Goal: Information Seeking & Learning: Learn about a topic

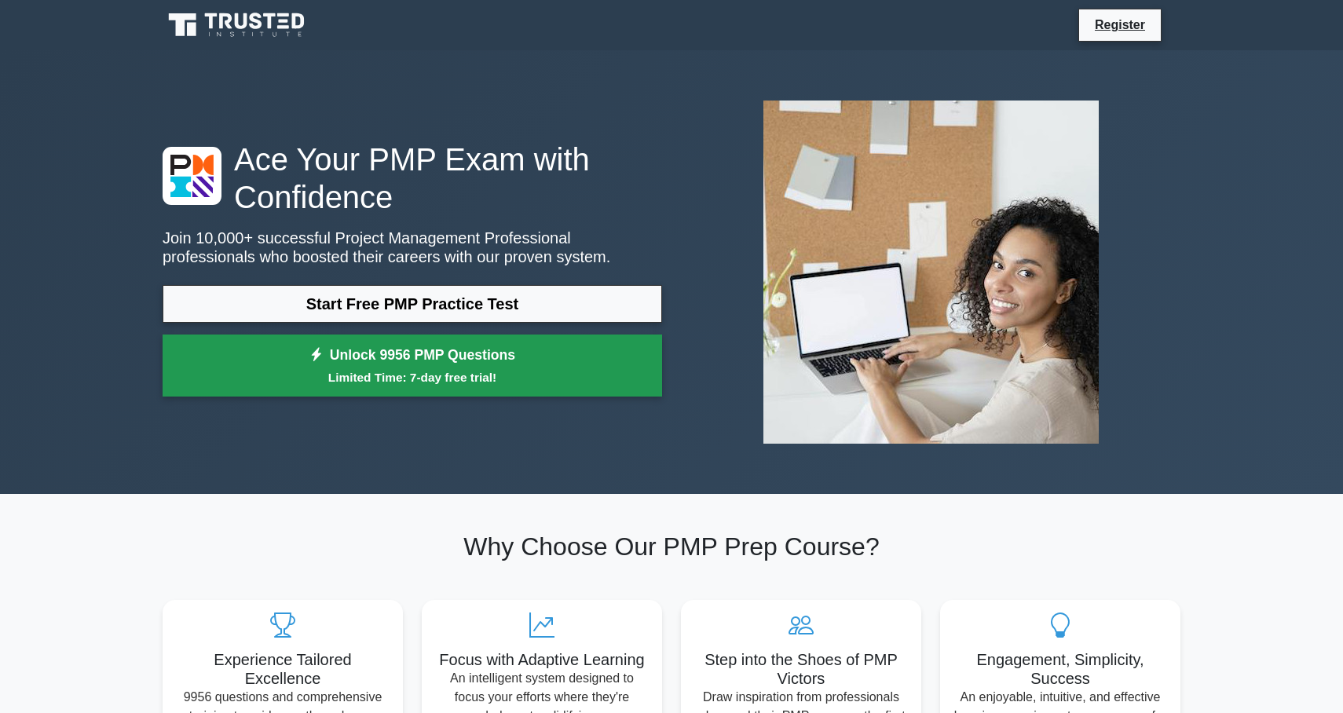
click at [544, 347] on link "Unlock 9956 PMP Questions Limited Time: 7-day free trial!" at bounding box center [413, 366] width 500 height 63
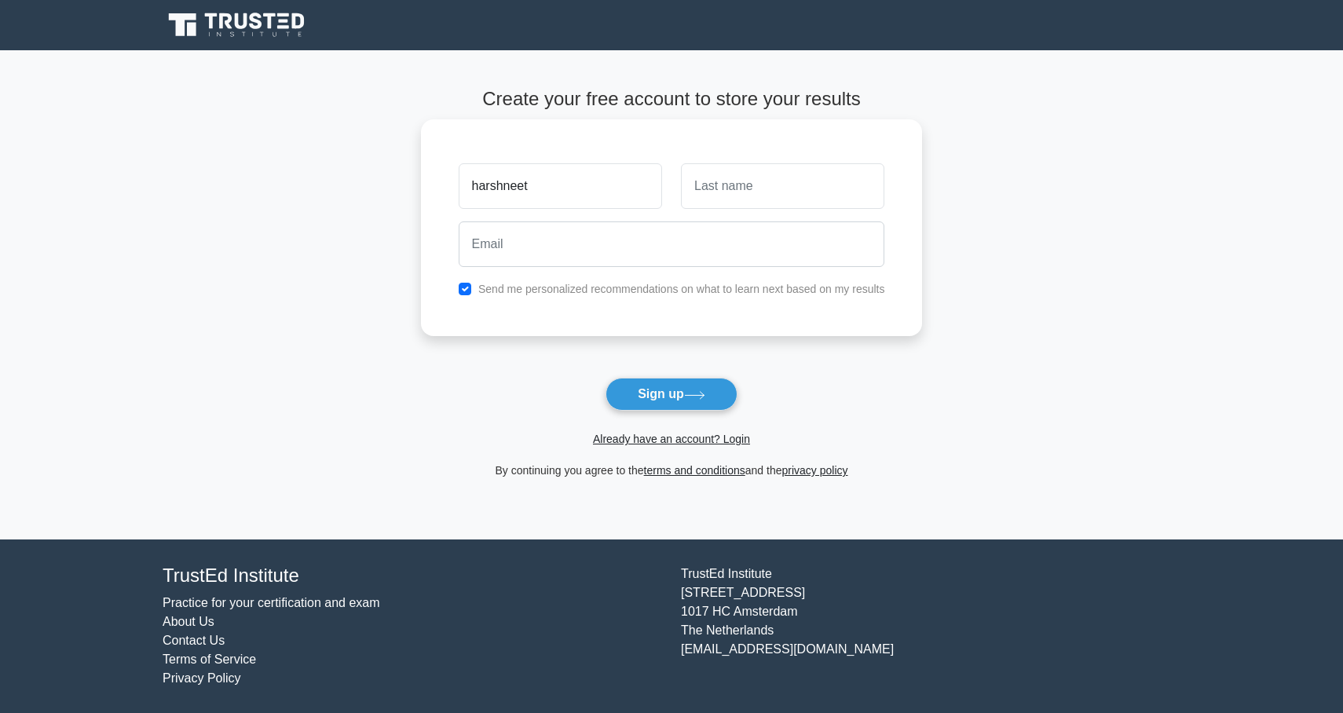
type input "harshneet"
type input "kaur"
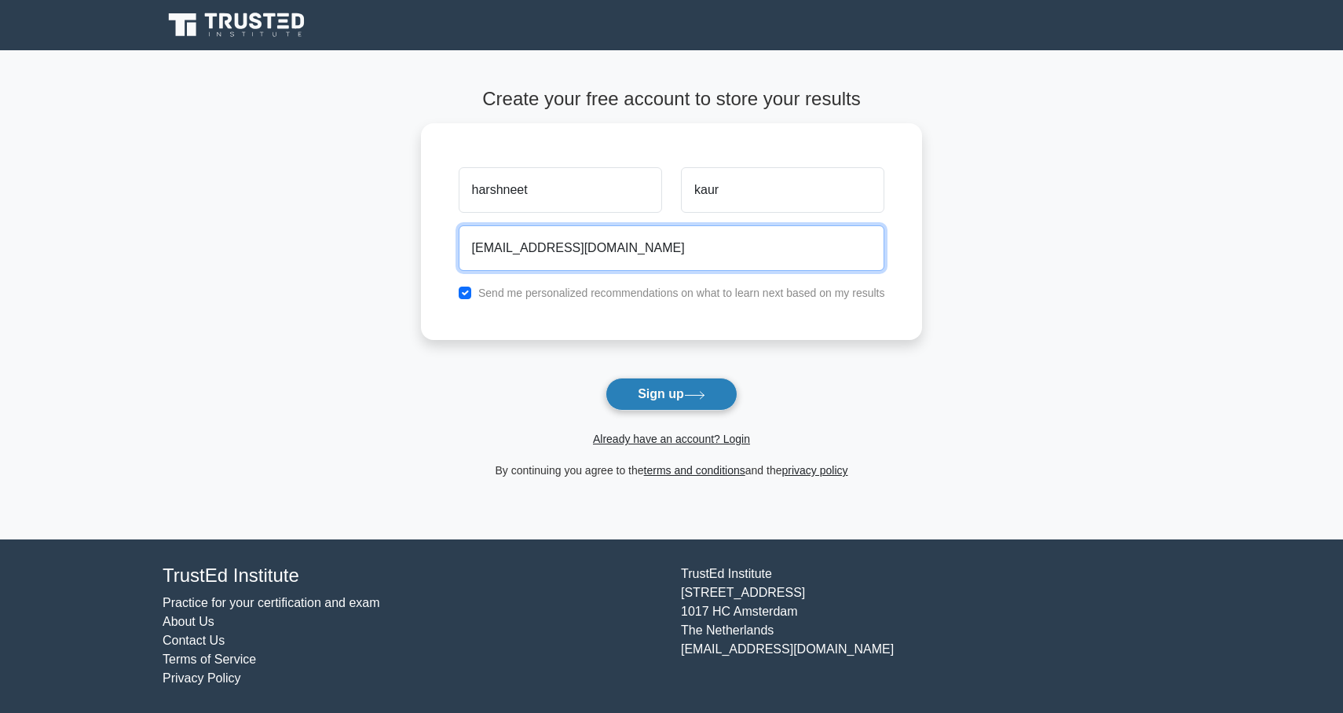
type input "[EMAIL_ADDRESS][DOMAIN_NAME]"
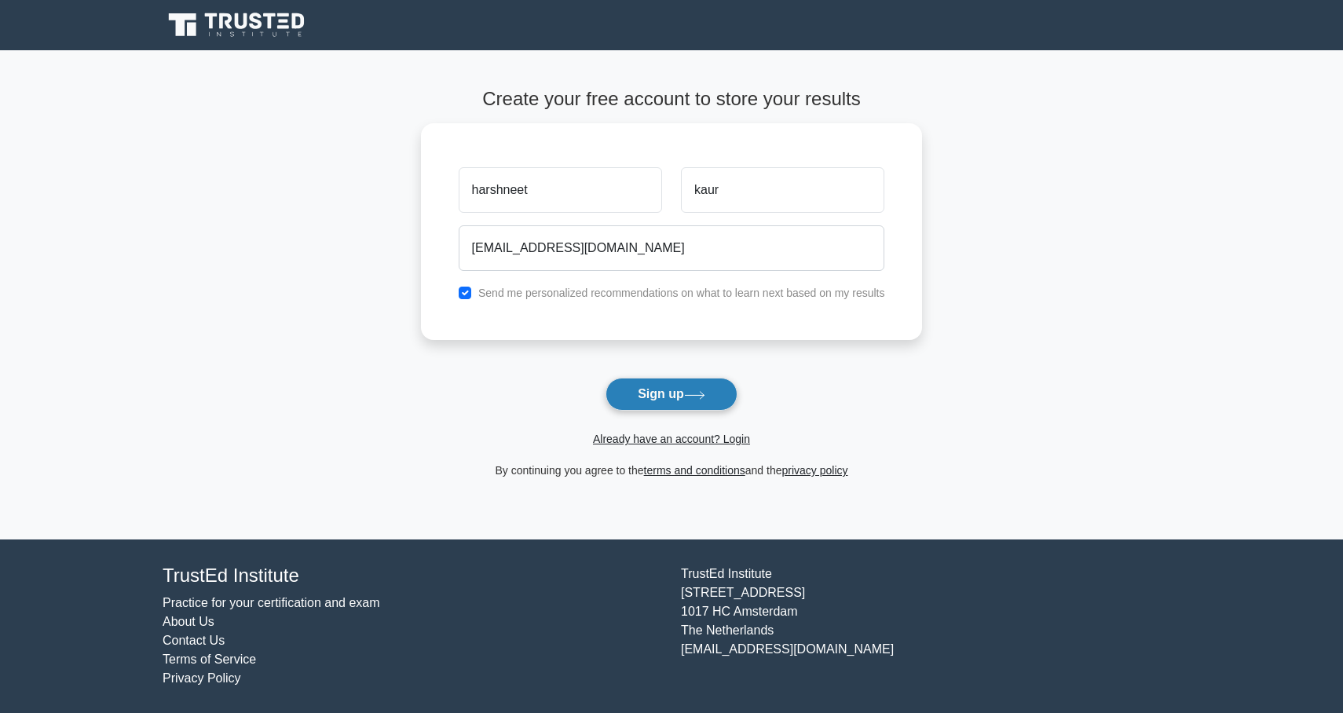
click at [634, 386] on button "Sign up" at bounding box center [672, 394] width 132 height 33
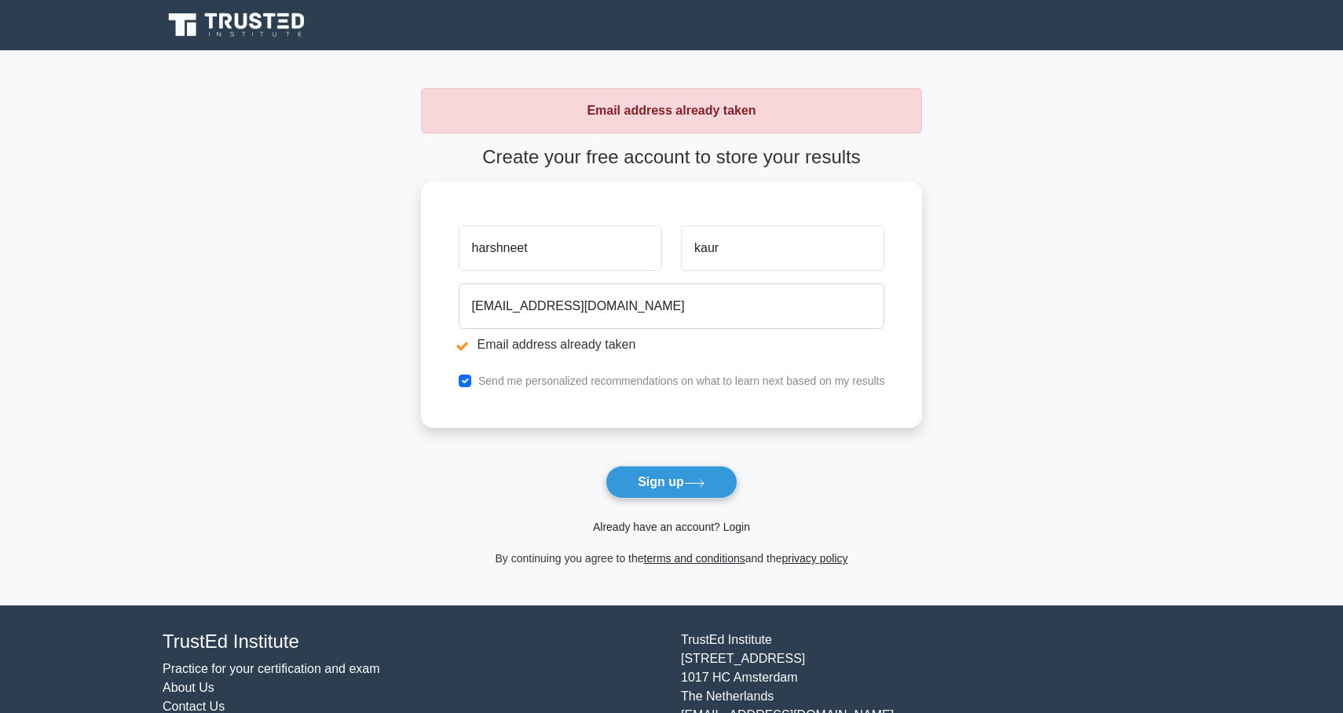
click at [626, 521] on link "Already have an account? Login" at bounding box center [671, 527] width 157 height 13
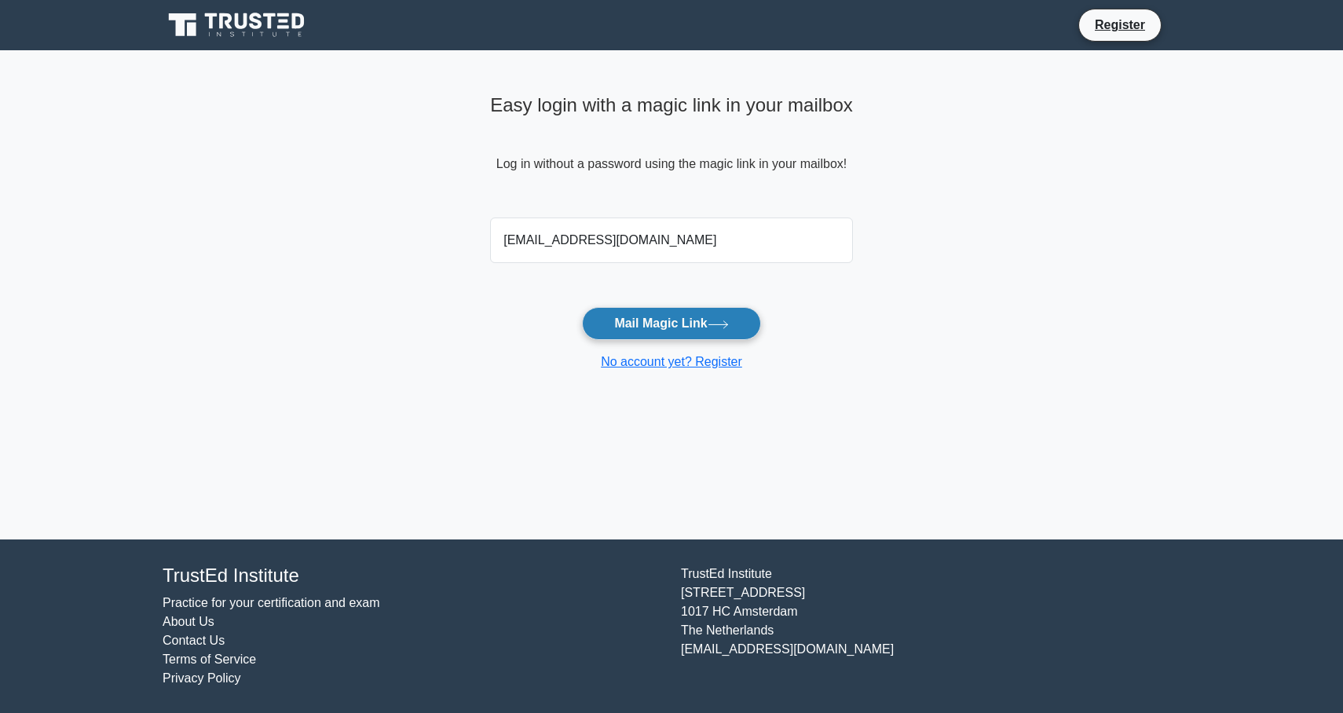
type input "[EMAIL_ADDRESS][DOMAIN_NAME]"
click at [615, 331] on button "Mail Magic Link" at bounding box center [671, 323] width 178 height 33
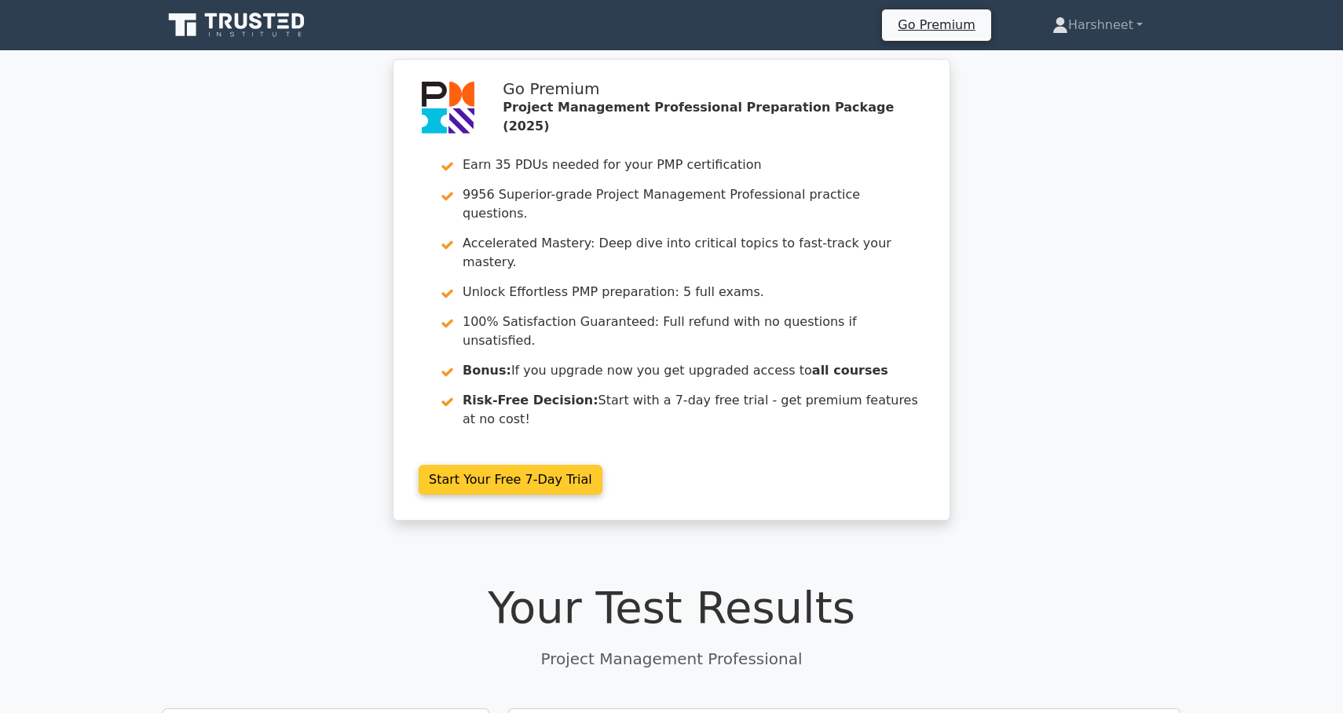
click at [521, 465] on link "Start Your Free 7-Day Trial" at bounding box center [511, 480] width 184 height 30
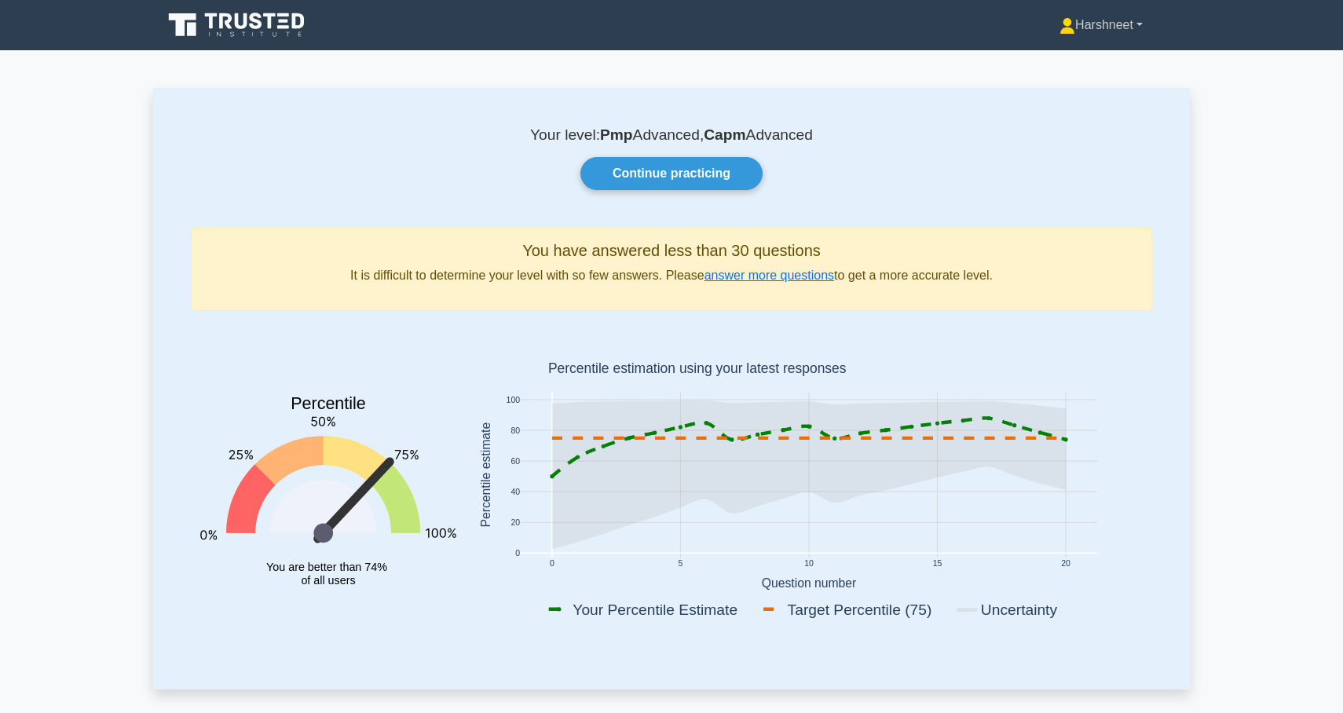
click at [1076, 27] on link "Harshneet" at bounding box center [1101, 24] width 159 height 31
click at [916, 196] on div "Your level: Pmp Advanced, Capm Advanced Continue practicing You have answered l…" at bounding box center [671, 388] width 1037 height 601
click at [731, 173] on link "Continue practicing" at bounding box center [672, 173] width 182 height 33
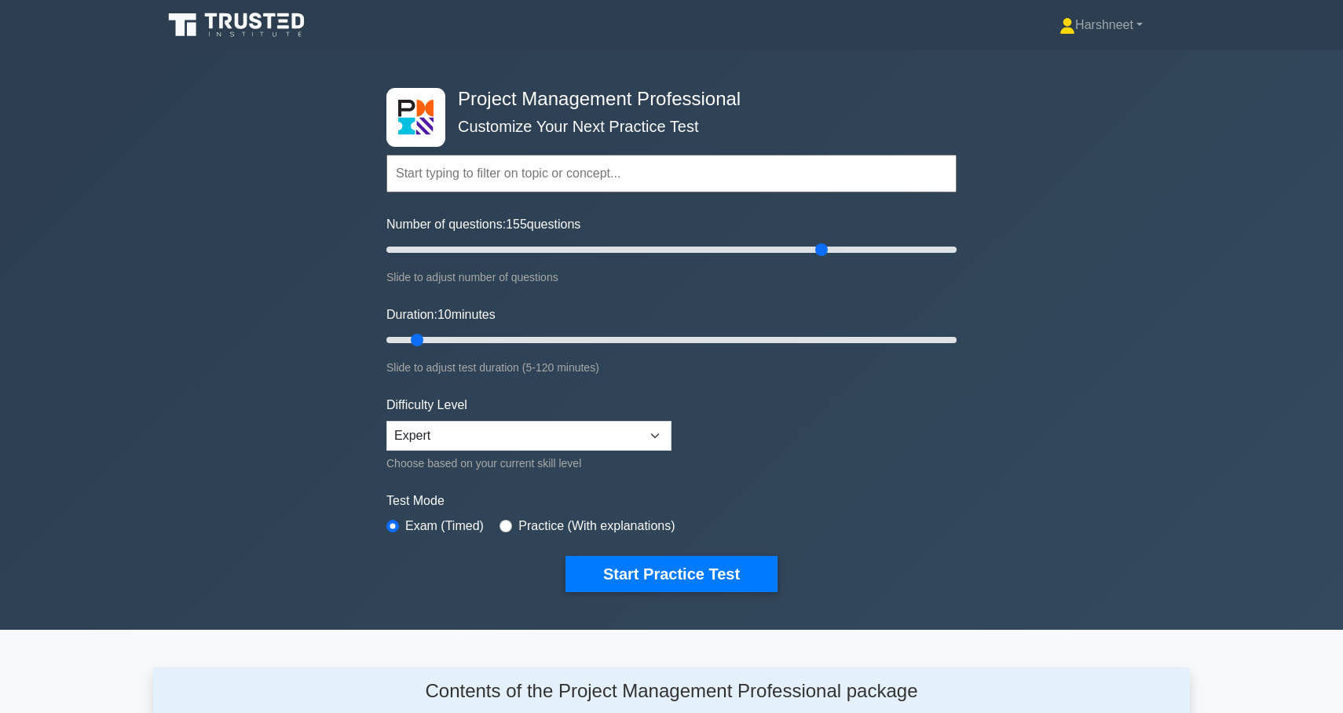
drag, startPoint x: 405, startPoint y: 253, endPoint x: 819, endPoint y: 265, distance: 414.1
click at [819, 265] on div "Number of questions: 155 questions Slide to adjust number of questions" at bounding box center [671, 250] width 570 height 71
drag, startPoint x: 822, startPoint y: 250, endPoint x: 893, endPoint y: 257, distance: 71.1
type input "180"
click at [893, 257] on input "Number of questions: 180 questions" at bounding box center [671, 249] width 570 height 19
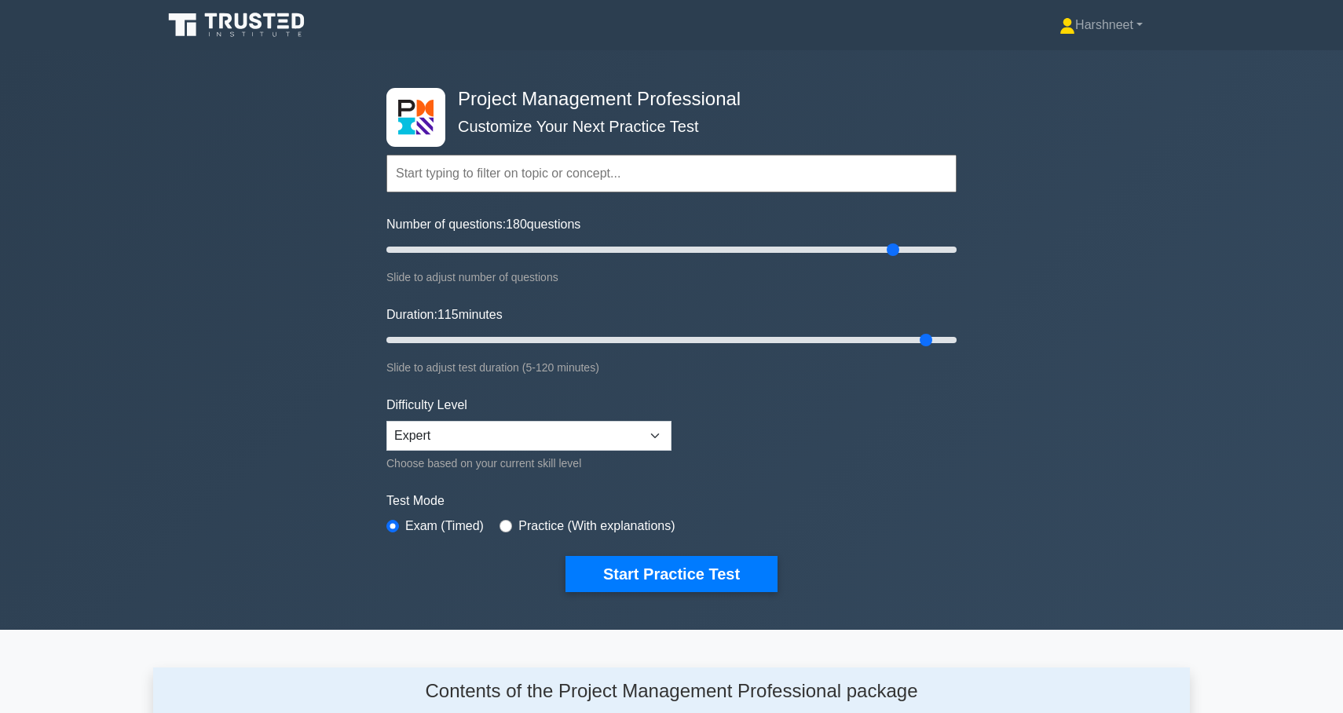
drag, startPoint x: 420, startPoint y: 335, endPoint x: 932, endPoint y: 357, distance: 511.9
click at [932, 357] on div "Duration: 115 minutes Slide to adjust test duration (5-120 minutes)" at bounding box center [671, 341] width 570 height 71
drag, startPoint x: 927, startPoint y: 337, endPoint x: 983, endPoint y: 337, distance: 56.6
type input "120"
click at [983, 337] on div "Project Management Professional Customize Your Next Practice Test Topics Scope …" at bounding box center [671, 340] width 1343 height 580
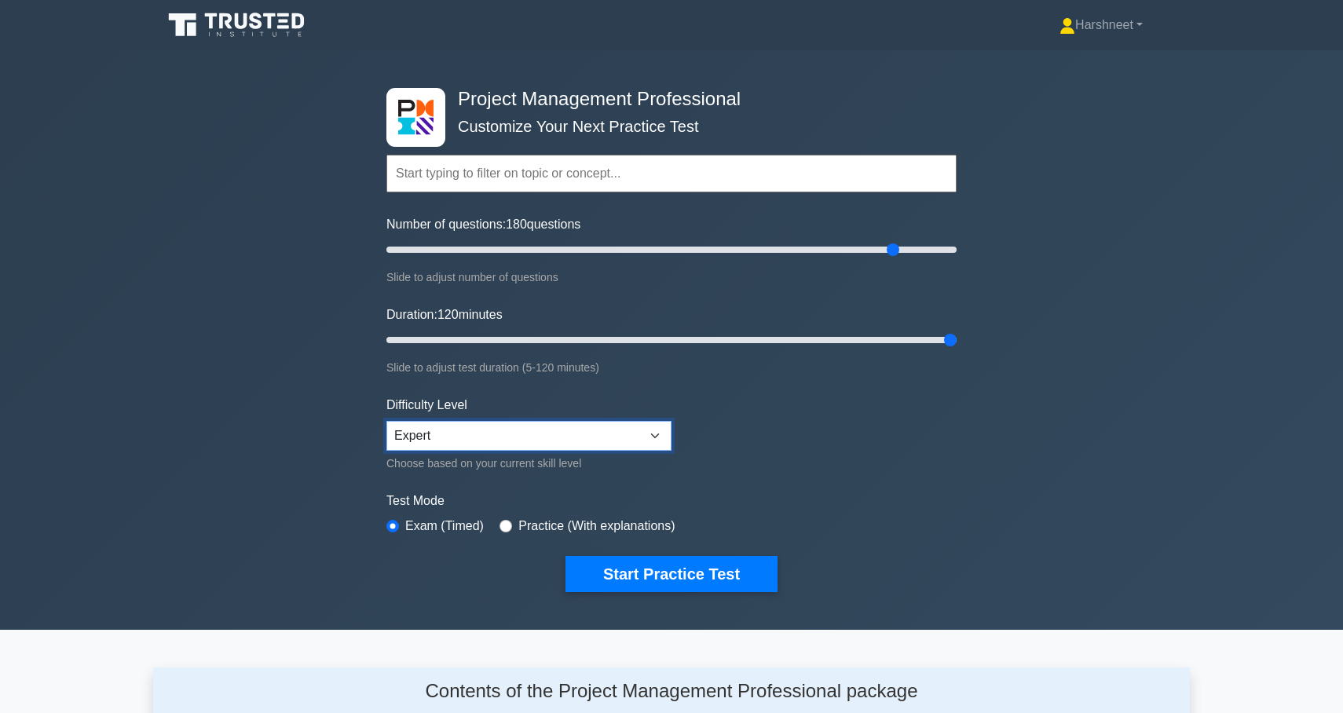
select select "intermediate"
click at [509, 522] on input "radio" at bounding box center [506, 526] width 13 height 13
radio input "true"
click at [394, 529] on input "radio" at bounding box center [392, 526] width 13 height 13
radio input "true"
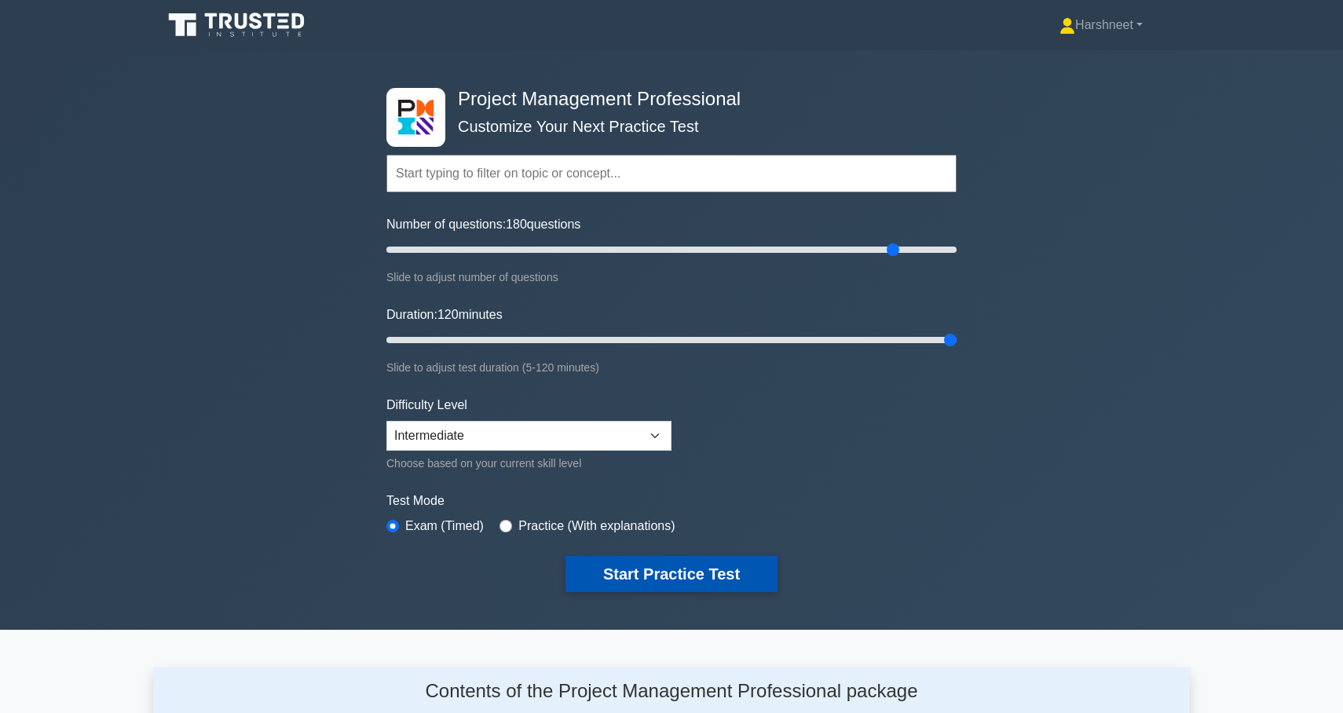
click at [621, 574] on button "Start Practice Test" at bounding box center [672, 574] width 212 height 36
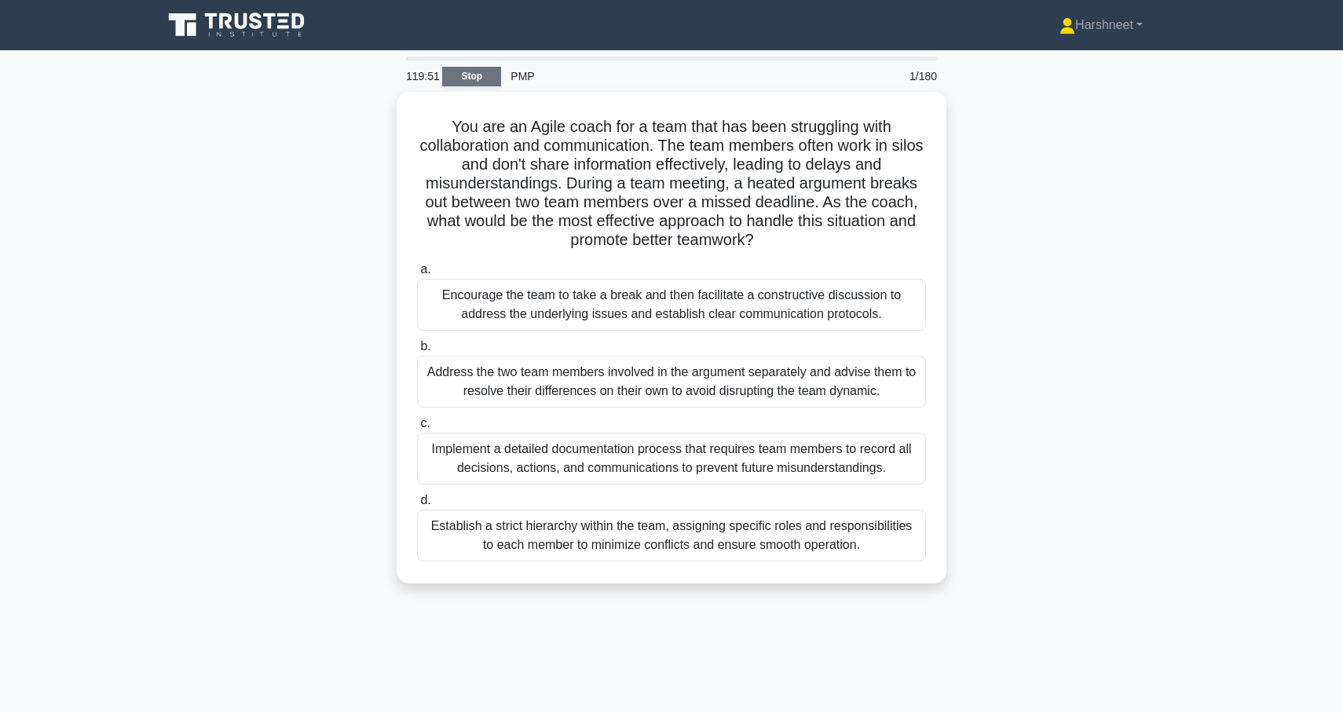
click at [487, 79] on link "Stop" at bounding box center [471, 77] width 59 height 20
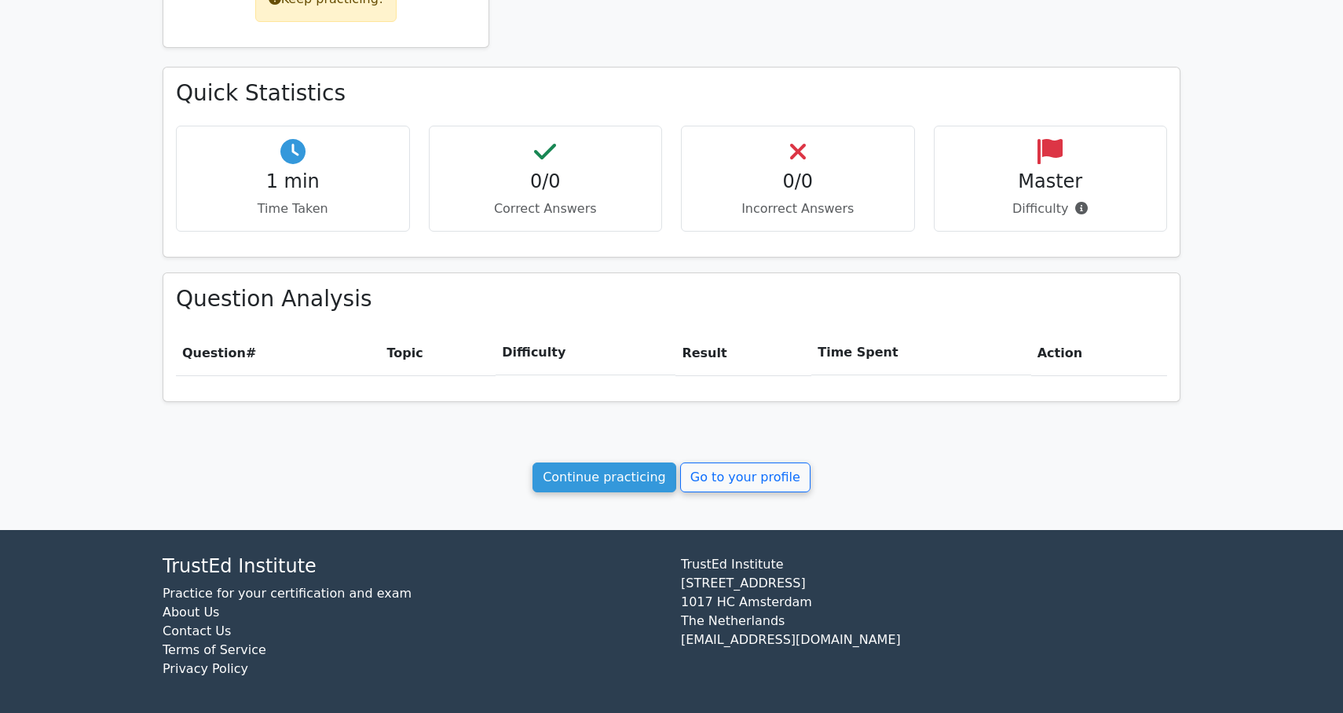
scroll to position [427, 0]
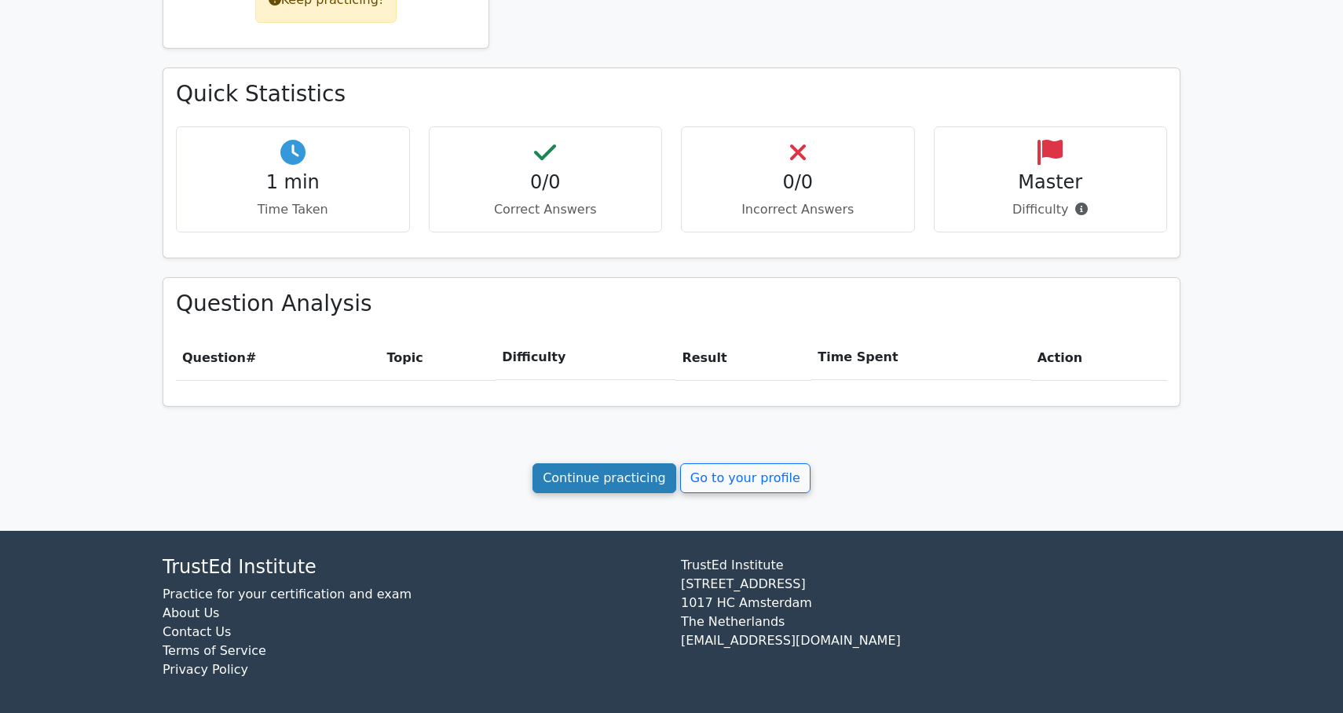
click at [566, 474] on link "Continue practicing" at bounding box center [605, 478] width 144 height 30
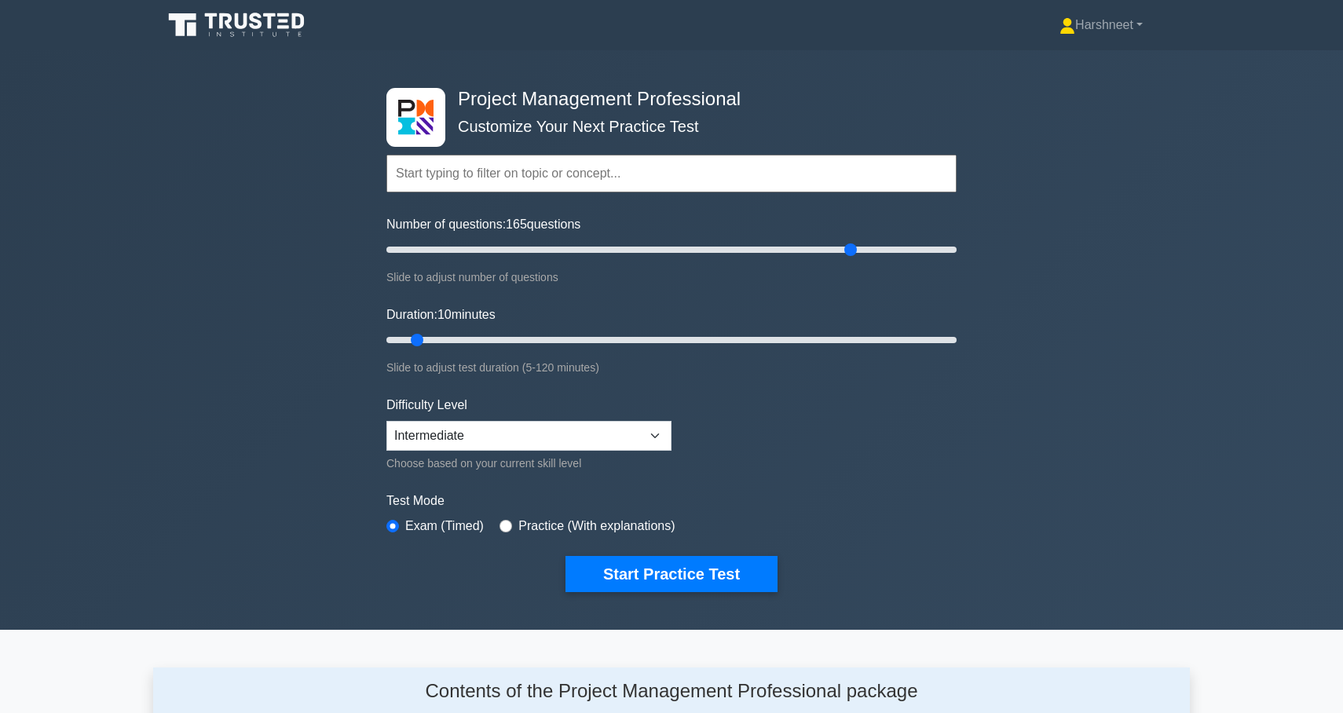
drag, startPoint x: 401, startPoint y: 246, endPoint x: 848, endPoint y: 291, distance: 449.2
click at [848, 291] on form "Topics Scope Management Time Management Cost Management Quality Management Risk…" at bounding box center [671, 349] width 570 height 485
drag, startPoint x: 852, startPoint y: 249, endPoint x: 895, endPoint y: 249, distance: 43.2
type input "180"
click at [895, 249] on input "Number of questions: 180 questions" at bounding box center [671, 249] width 570 height 19
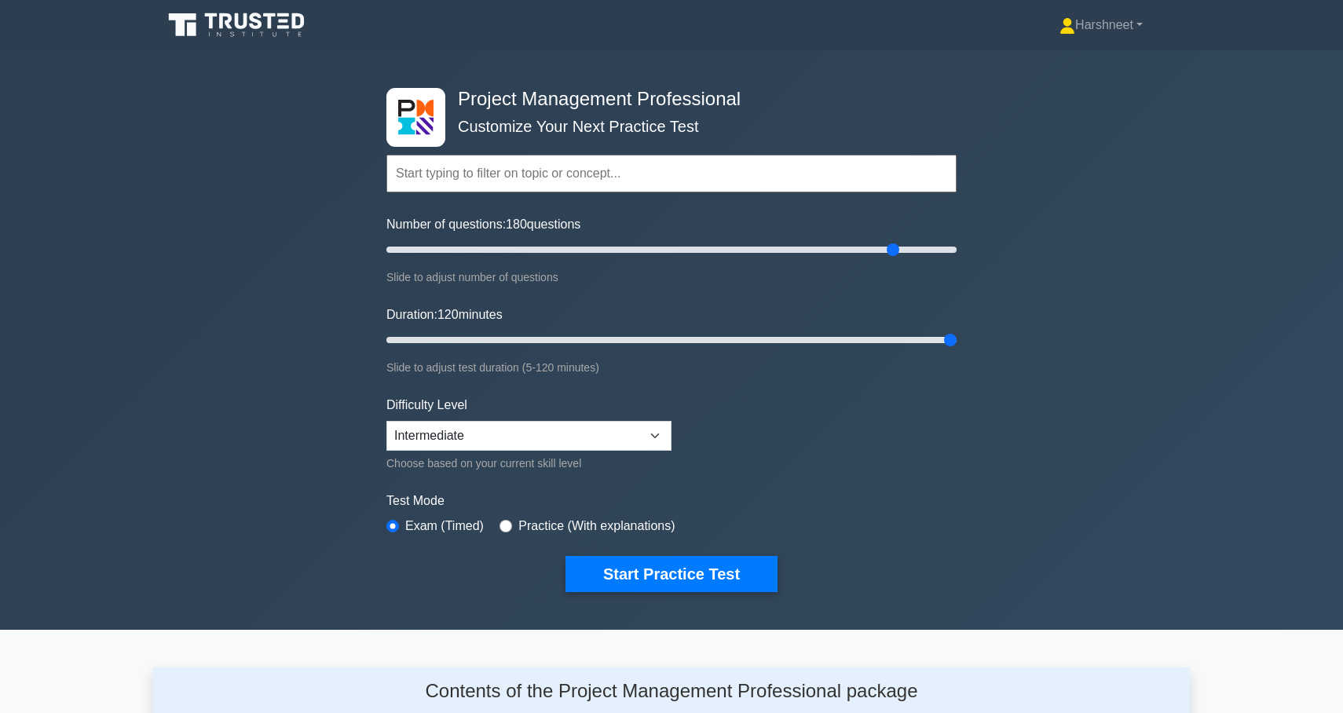
drag, startPoint x: 416, startPoint y: 336, endPoint x: 970, endPoint y: 360, distance: 554.3
type input "120"
click at [970, 360] on div "Project Management Professional Customize Your Next Practice Test Topics Scope …" at bounding box center [671, 340] width 1343 height 580
drag, startPoint x: 952, startPoint y: 336, endPoint x: 1012, endPoint y: 341, distance: 59.9
click at [1012, 341] on div "Project Management Professional Customize Your Next Practice Test Topics Scope …" at bounding box center [671, 340] width 1343 height 580
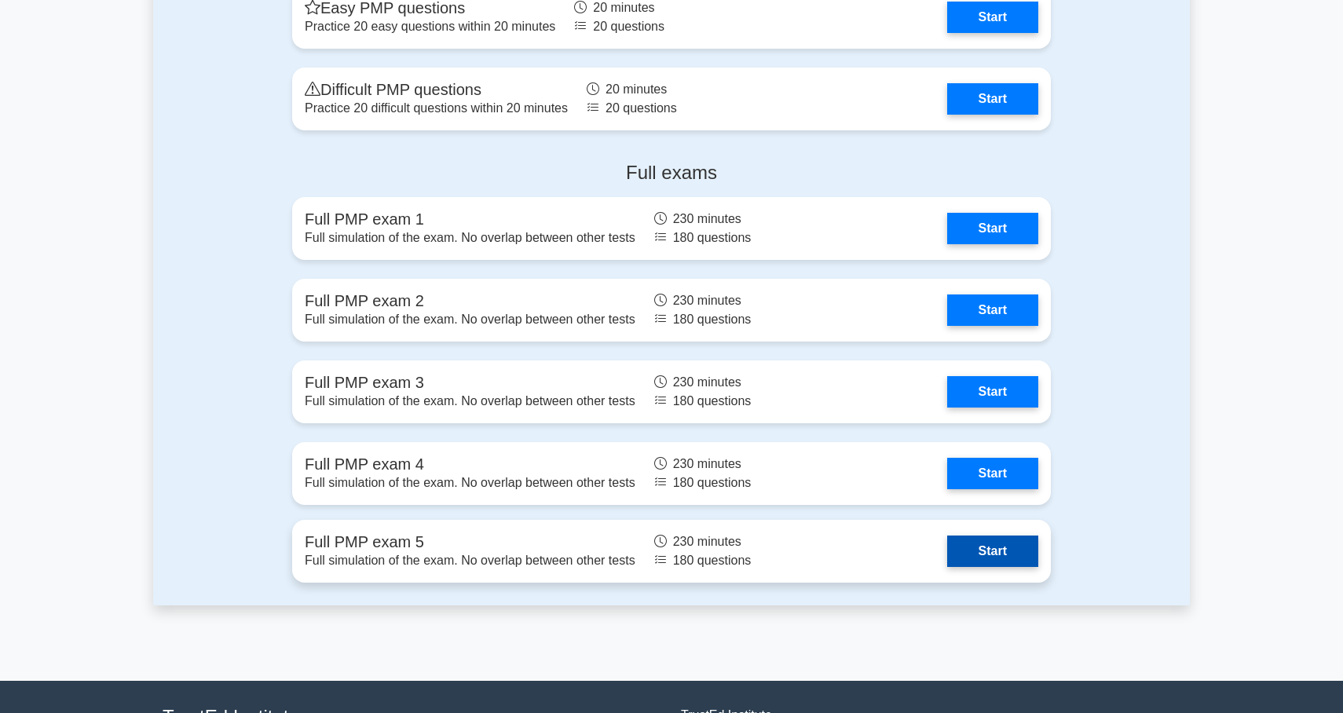
scroll to position [3855, 0]
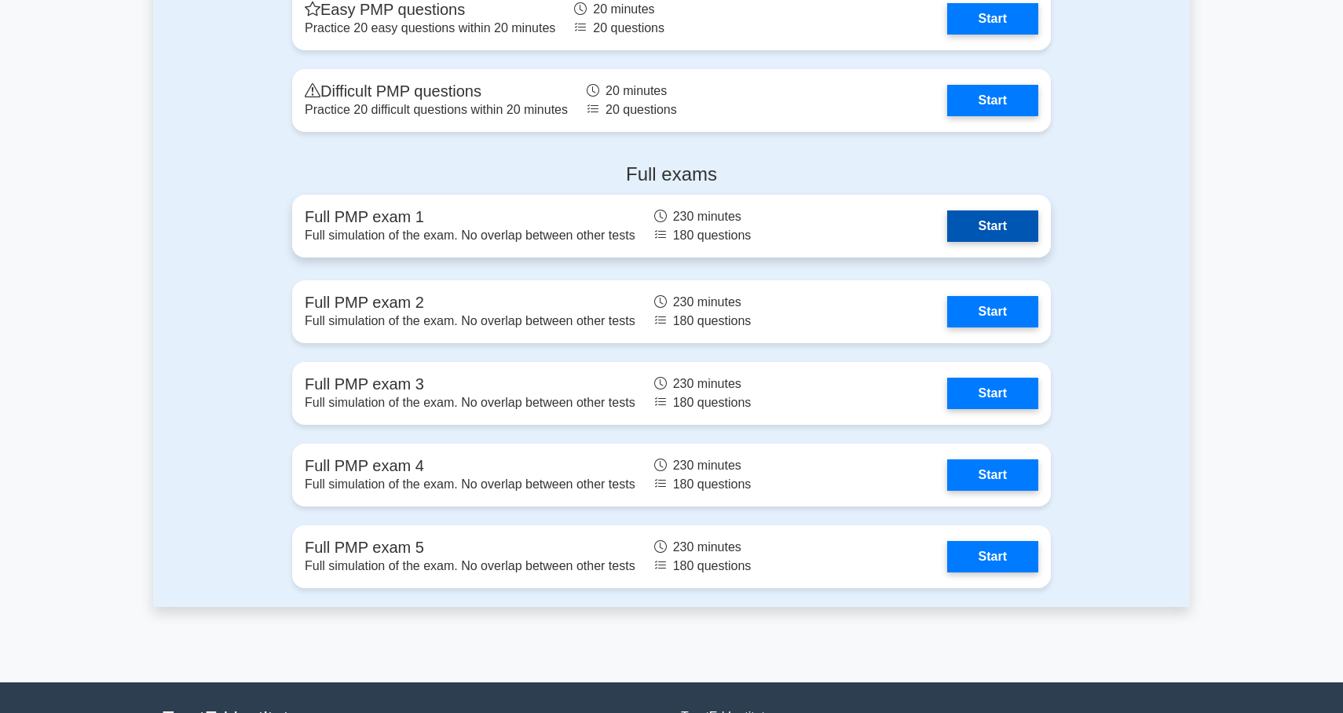
click at [961, 223] on link "Start" at bounding box center [992, 226] width 91 height 31
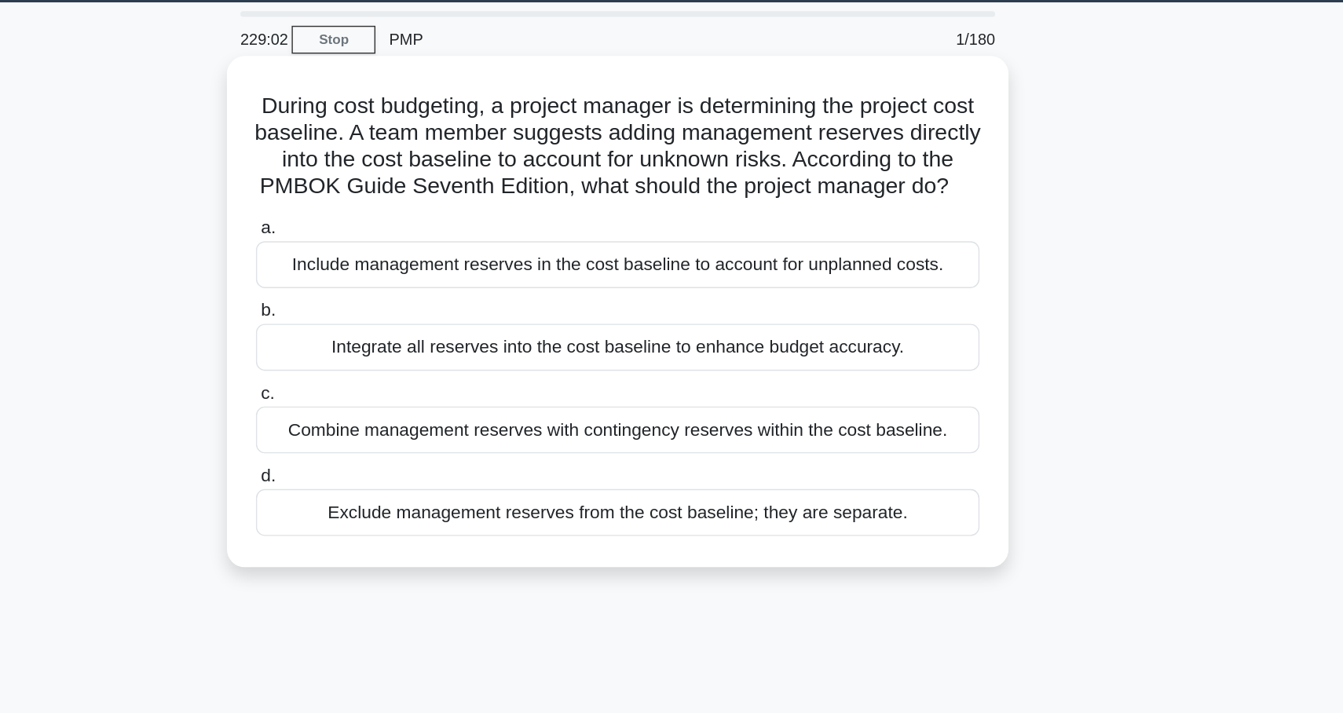
drag, startPoint x: 183, startPoint y: 71, endPoint x: 640, endPoint y: 362, distance: 541.7
click at [640, 362] on div "During cost budgeting, a project manager is determining the project cost baseli…" at bounding box center [671, 267] width 537 height 347
copy div "During cost budgeting, a project manager is determining the project cost baseli…"
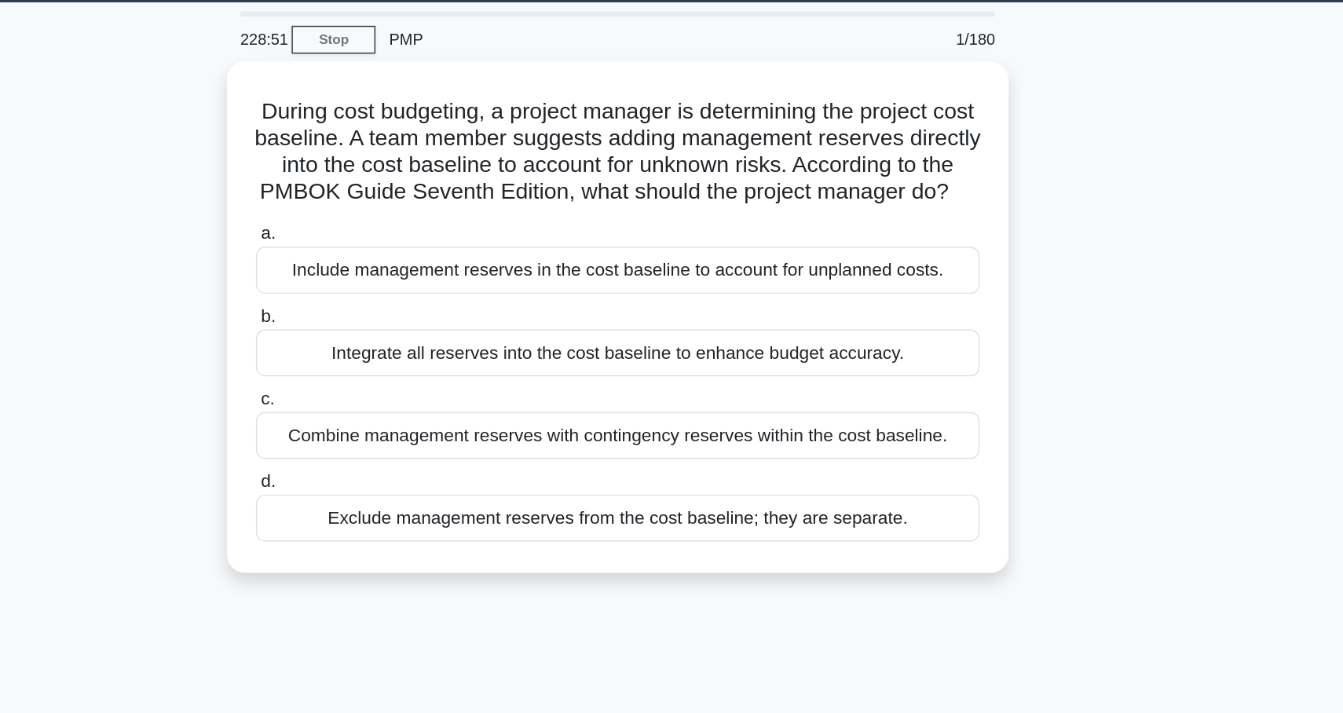
click at [376, 408] on div "During cost budgeting, a project manager is determining the project cost baseli…" at bounding box center [671, 281] width 1037 height 379
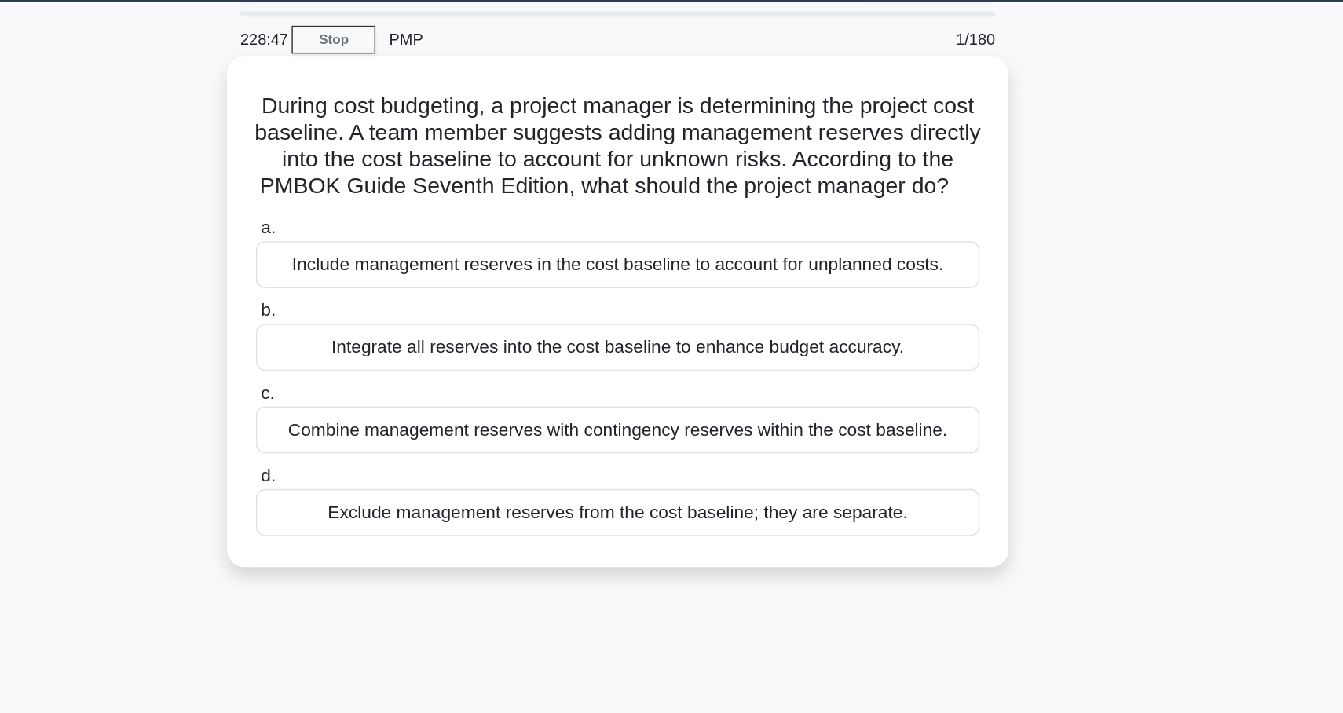
click at [417, 393] on div "Exclude management reserves from the cost baseline; they are separate." at bounding box center [671, 409] width 509 height 33
click at [417, 379] on input "d. Exclude management reserves from the cost baseline; they are separate." at bounding box center [417, 384] width 0 height 10
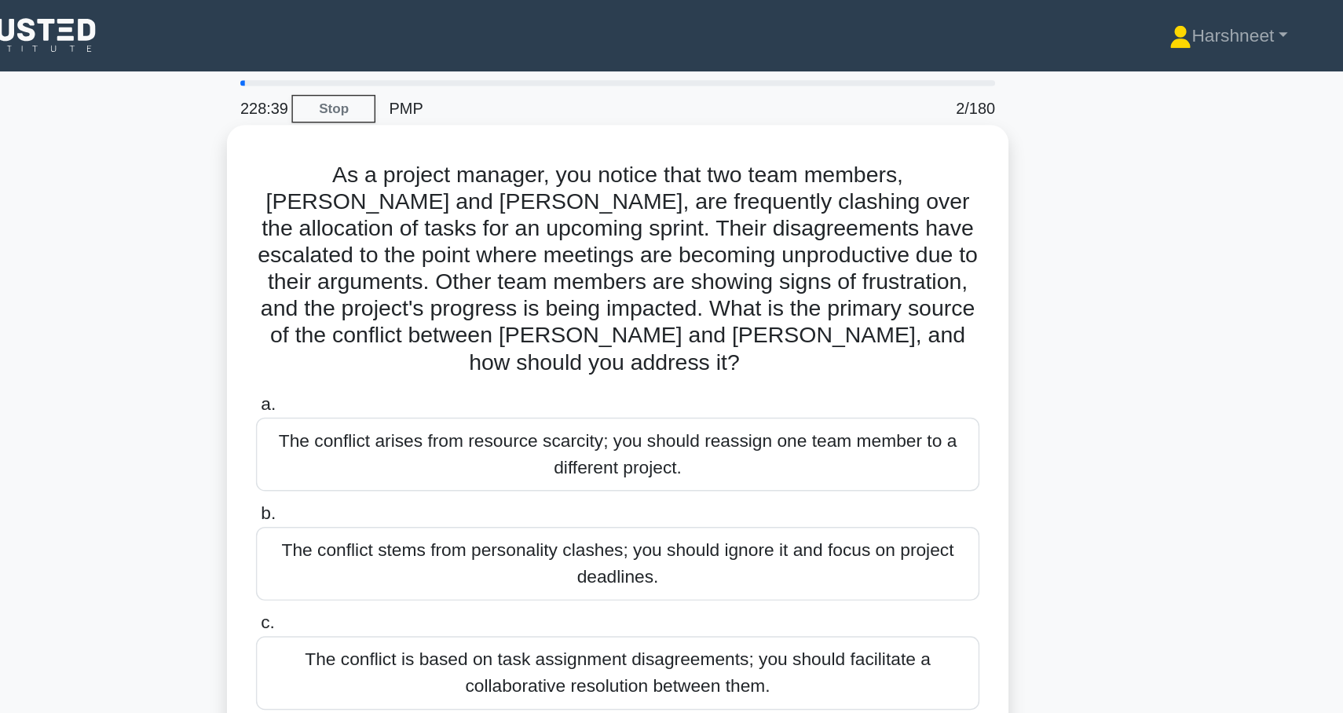
click at [421, 244] on h5 "As a project manager, you notice that two team members, [PERSON_NAME] and [PERS…" at bounding box center [672, 189] width 512 height 152
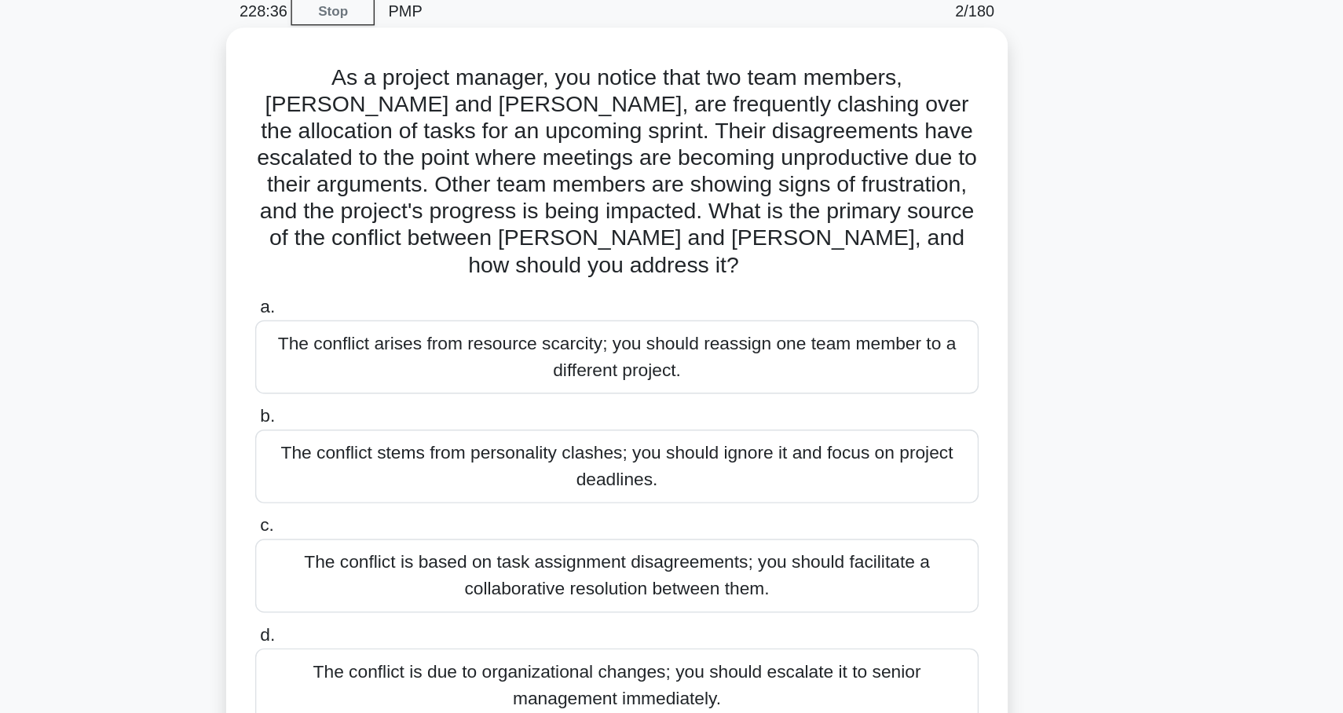
drag, startPoint x: 423, startPoint y: 199, endPoint x: 423, endPoint y: 214, distance: 15.7
click at [423, 275] on label "a. The conflict arises from resource scarcity; you should reassign one team mem…" at bounding box center [671, 310] width 509 height 71
click at [417, 280] on input "a. The conflict arises from resource scarcity; you should reassign one team mem…" at bounding box center [417, 285] width 0 height 10
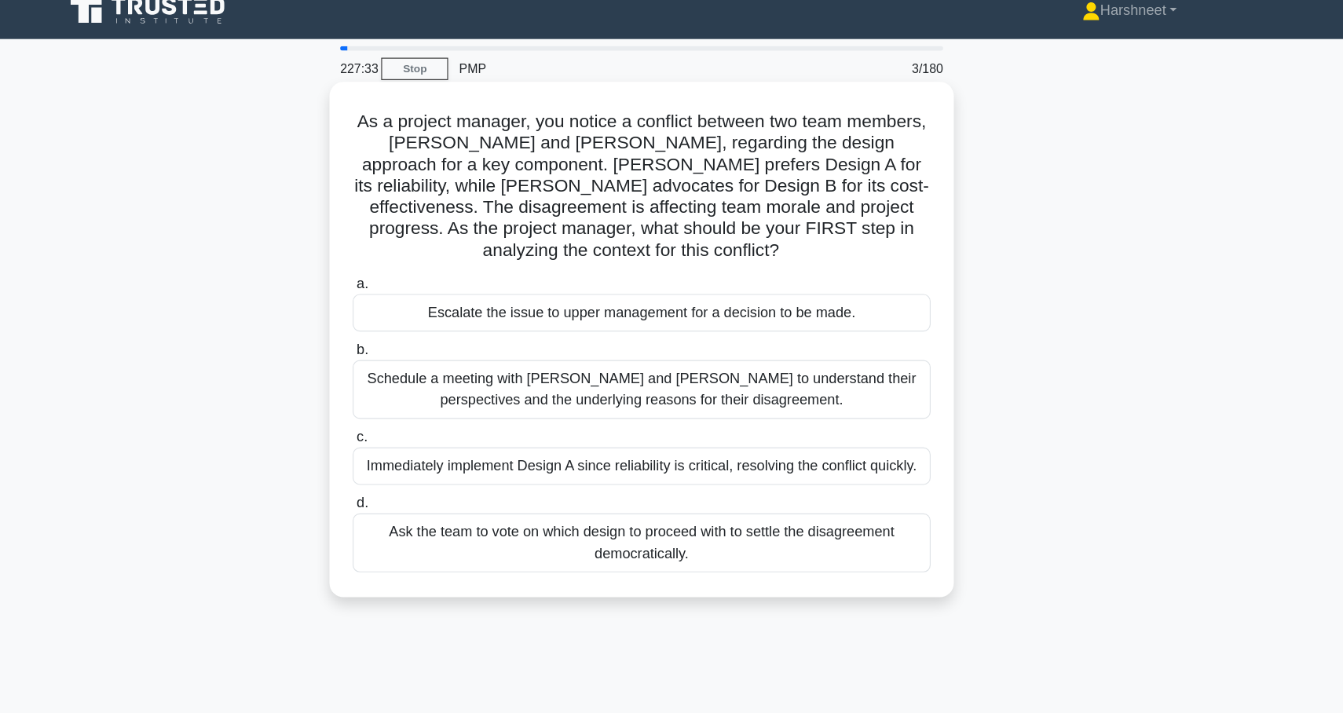
click at [668, 333] on div "Schedule a meeting with [PERSON_NAME] and [PERSON_NAME] to understand their per…" at bounding box center [671, 359] width 509 height 52
click at [417, 319] on input "b. Schedule a meeting with [PERSON_NAME] and [PERSON_NAME] to understand their …" at bounding box center [417, 324] width 0 height 10
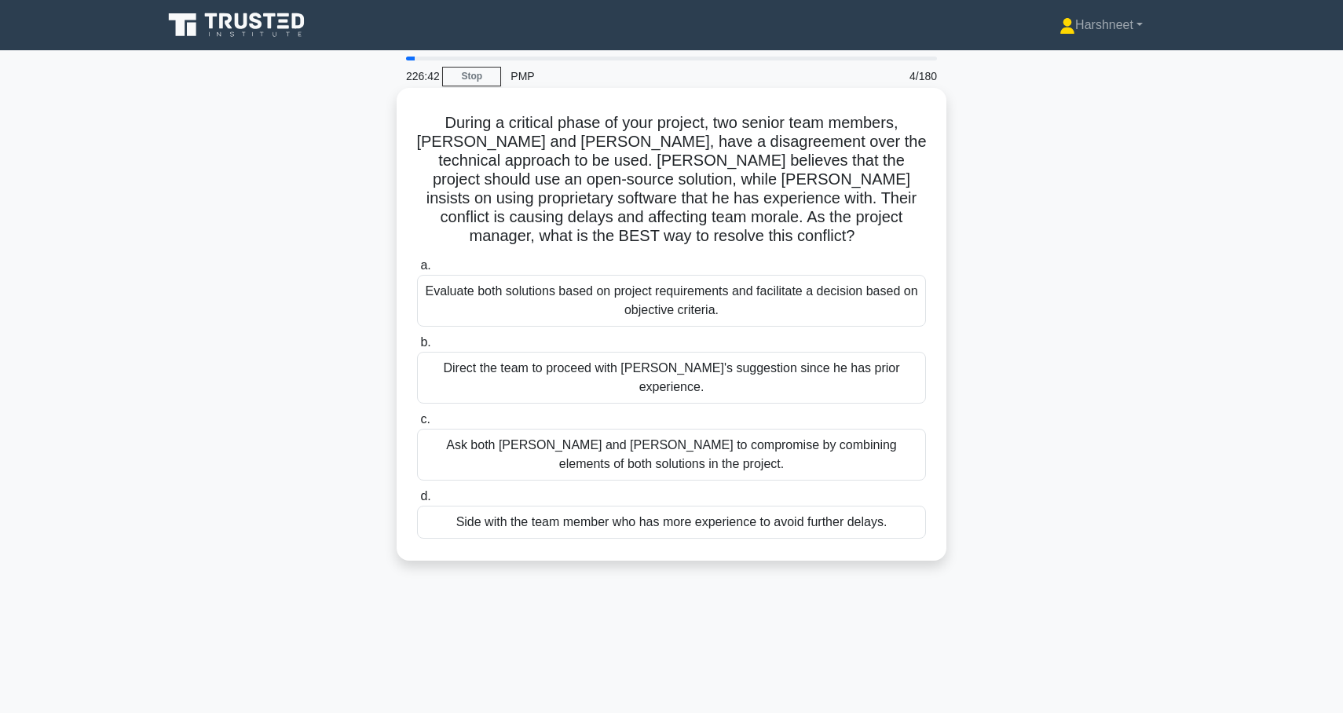
drag, startPoint x: 429, startPoint y: 119, endPoint x: 877, endPoint y: 511, distance: 595.1
click at [877, 511] on div "During a critical phase of your project, two senior team members, [PERSON_NAME]…" at bounding box center [671, 324] width 537 height 460
copy div "During a critical phase of your project, two senior team members, [PERSON_NAME]…"
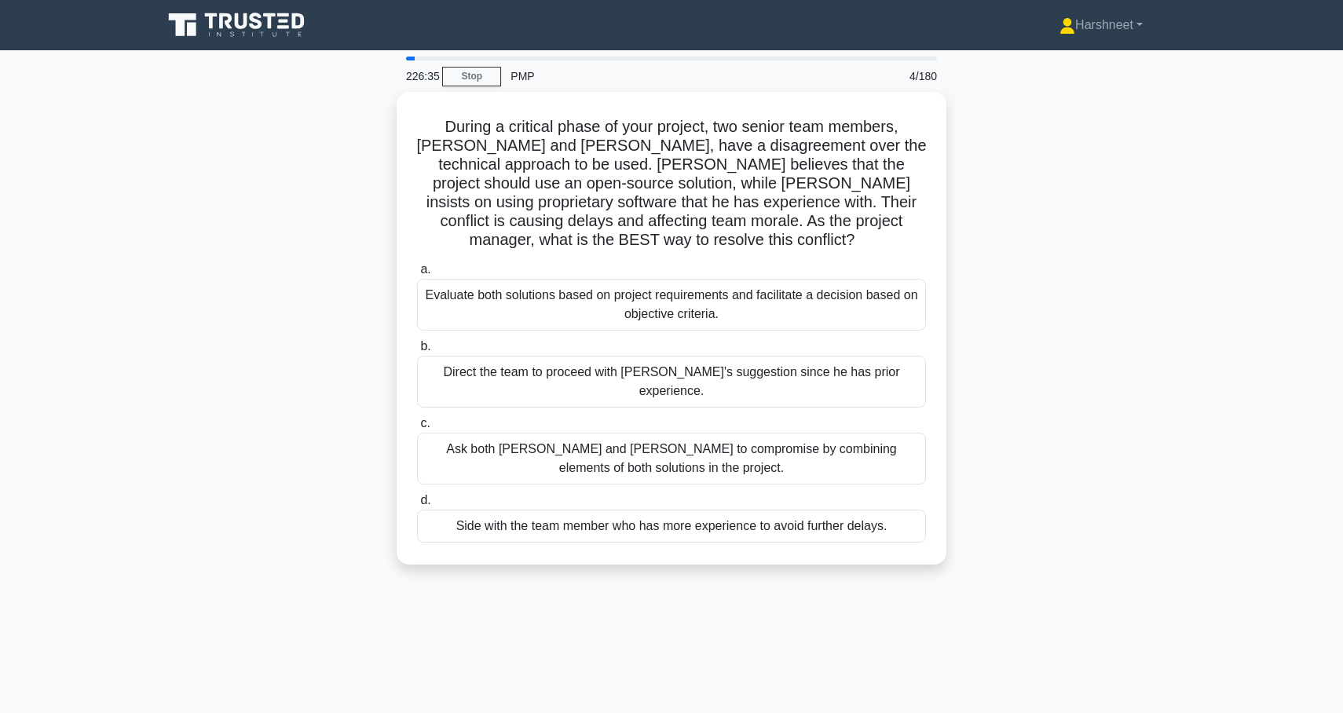
click at [953, 271] on div "During a critical phase of your project, two senior team members, [PERSON_NAME]…" at bounding box center [671, 338] width 1037 height 492
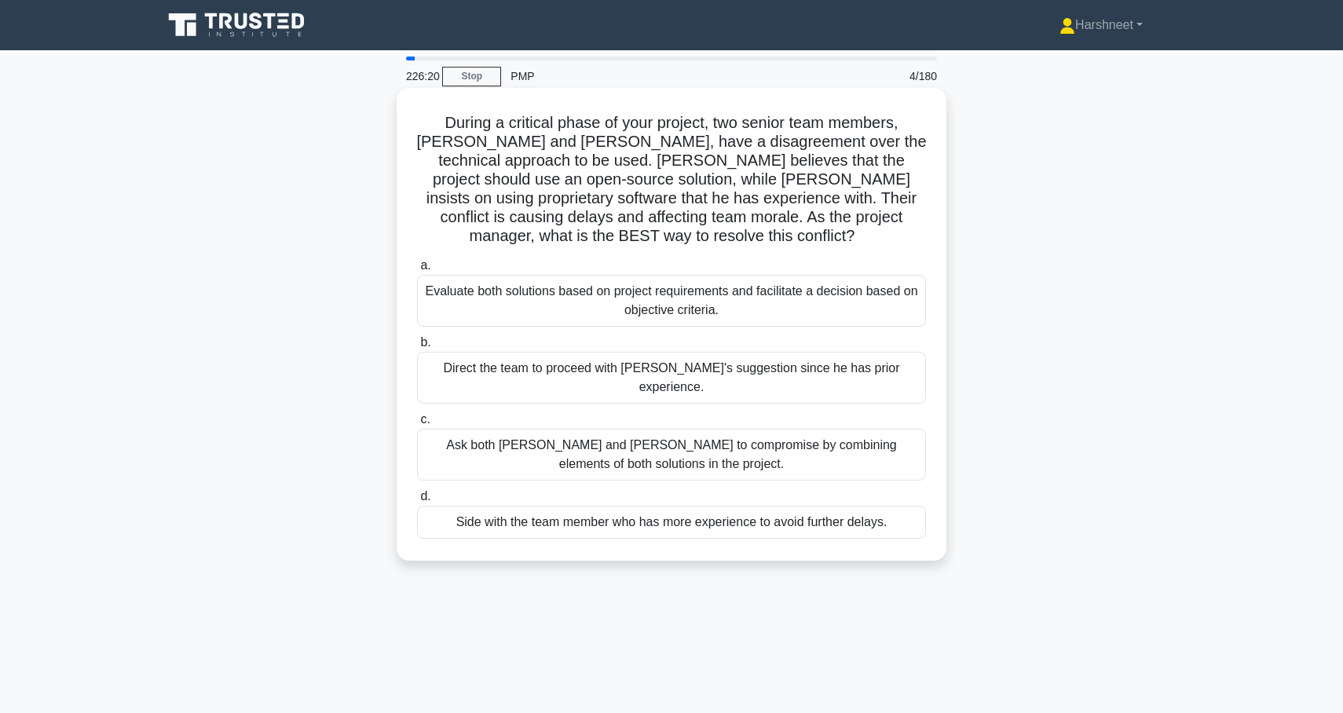
click at [579, 293] on div "Evaluate both solutions based on project requirements and facilitate a decision…" at bounding box center [671, 301] width 509 height 52
click at [417, 271] on input "a. Evaluate both solutions based on project requirements and facilitate a decis…" at bounding box center [417, 266] width 0 height 10
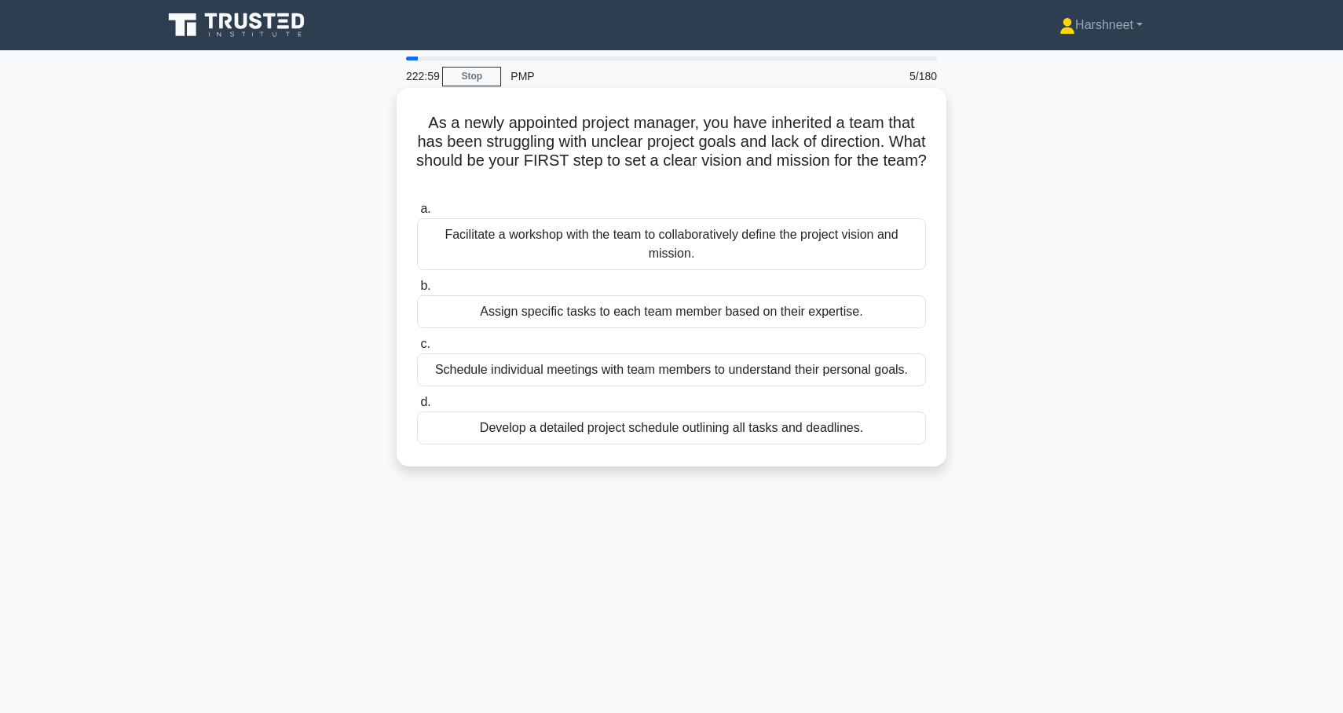
drag, startPoint x: 427, startPoint y: 120, endPoint x: 874, endPoint y: 430, distance: 544.1
click at [874, 430] on div "As a newly appointed project manager, you have inherited a team that has been s…" at bounding box center [671, 277] width 537 height 366
copy div "As a newly appointed project manager, you have inherited a team that has been s…"
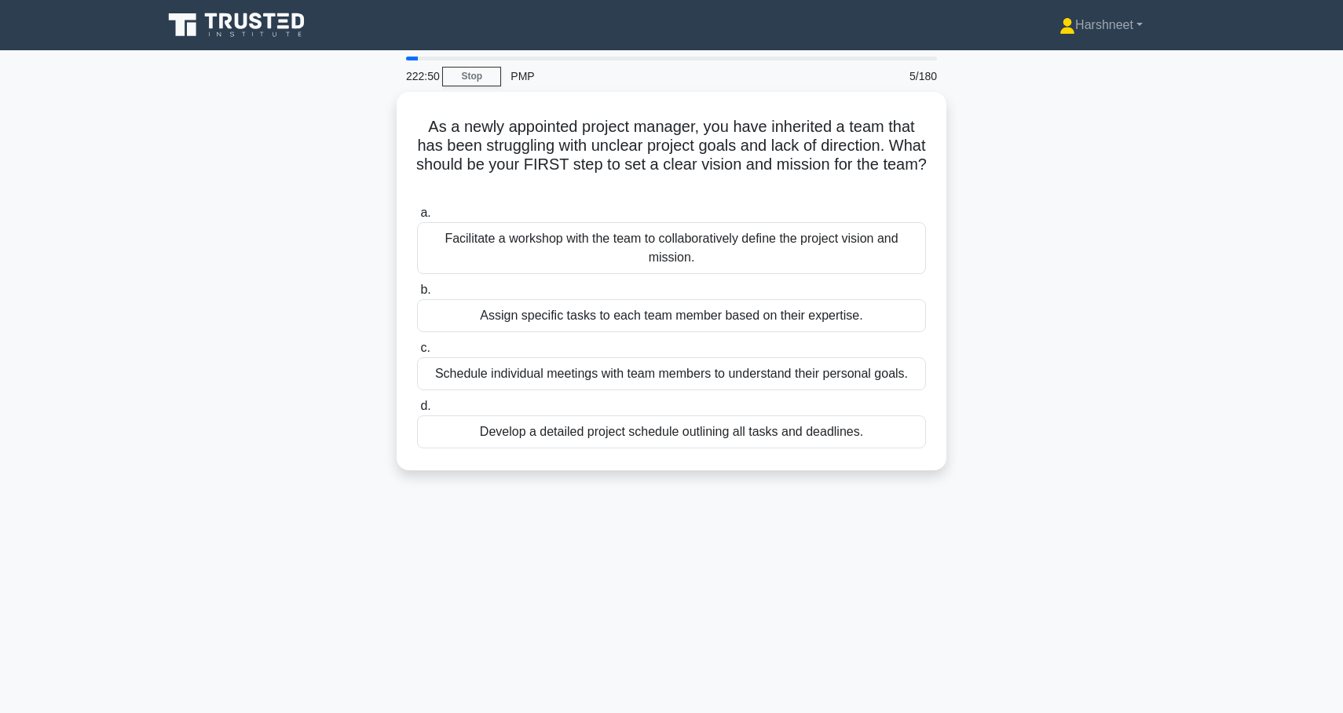
click at [379, 253] on div "As a newly appointed project manager, you have inherited a team that has been s…" at bounding box center [671, 290] width 1037 height 397
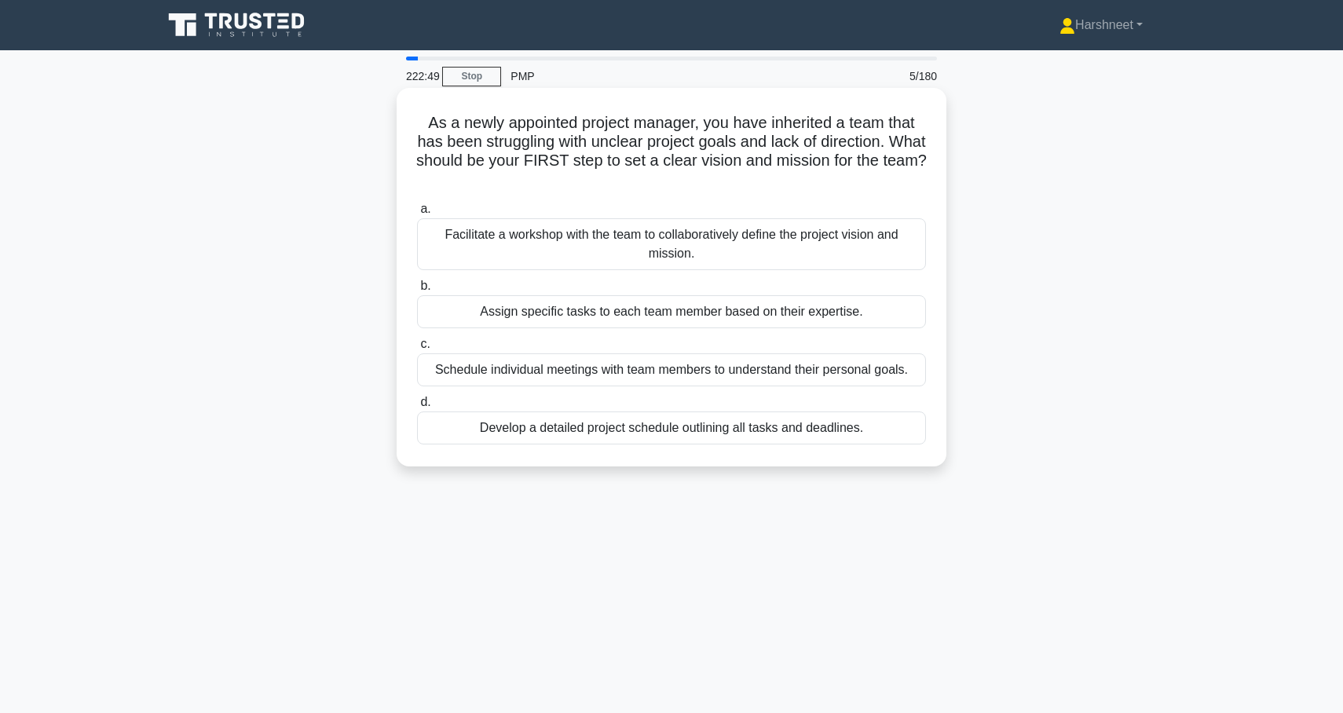
click at [486, 238] on div "Facilitate a workshop with the team to collaboratively define the project visio…" at bounding box center [671, 244] width 509 height 52
click at [417, 214] on input "a. Facilitate a workshop with the team to collaboratively define the project vi…" at bounding box center [417, 209] width 0 height 10
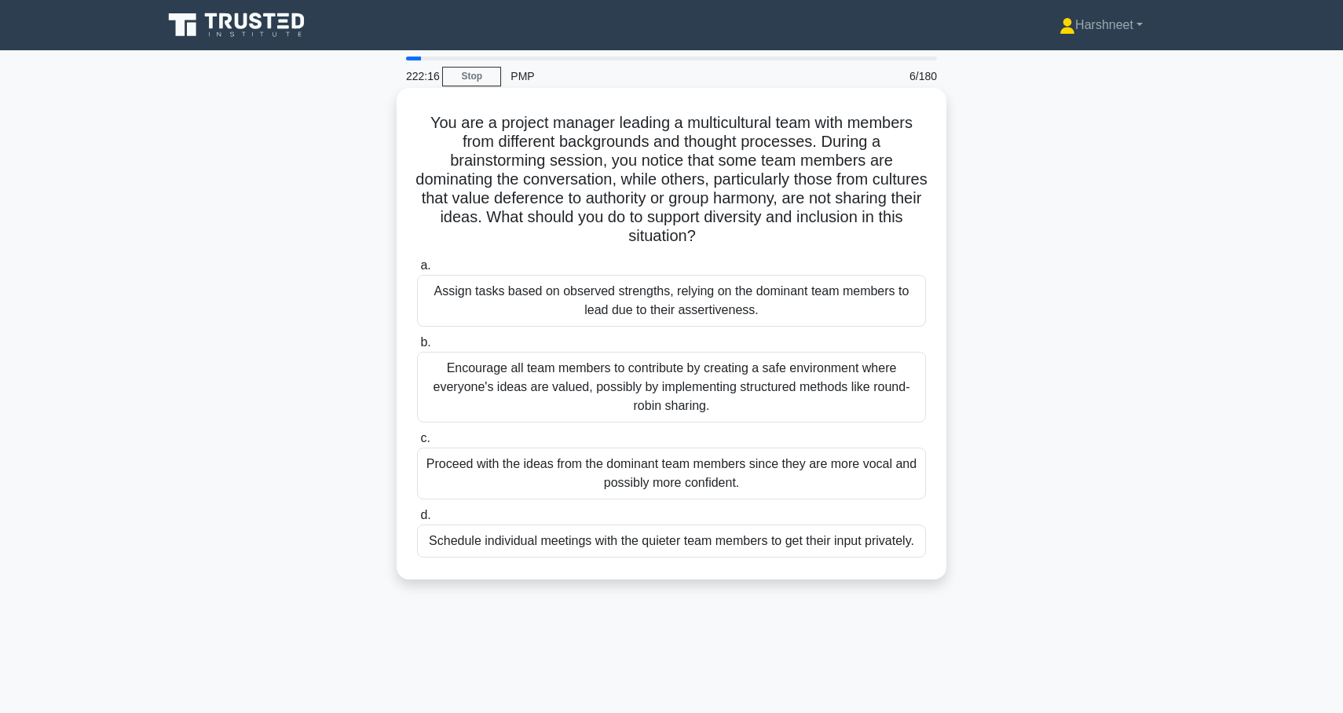
click at [519, 392] on div "Encourage all team members to contribute by creating a safe environment where e…" at bounding box center [671, 387] width 509 height 71
click at [417, 348] on input "b. Encourage all team members to contribute by creating a safe environment wher…" at bounding box center [417, 343] width 0 height 10
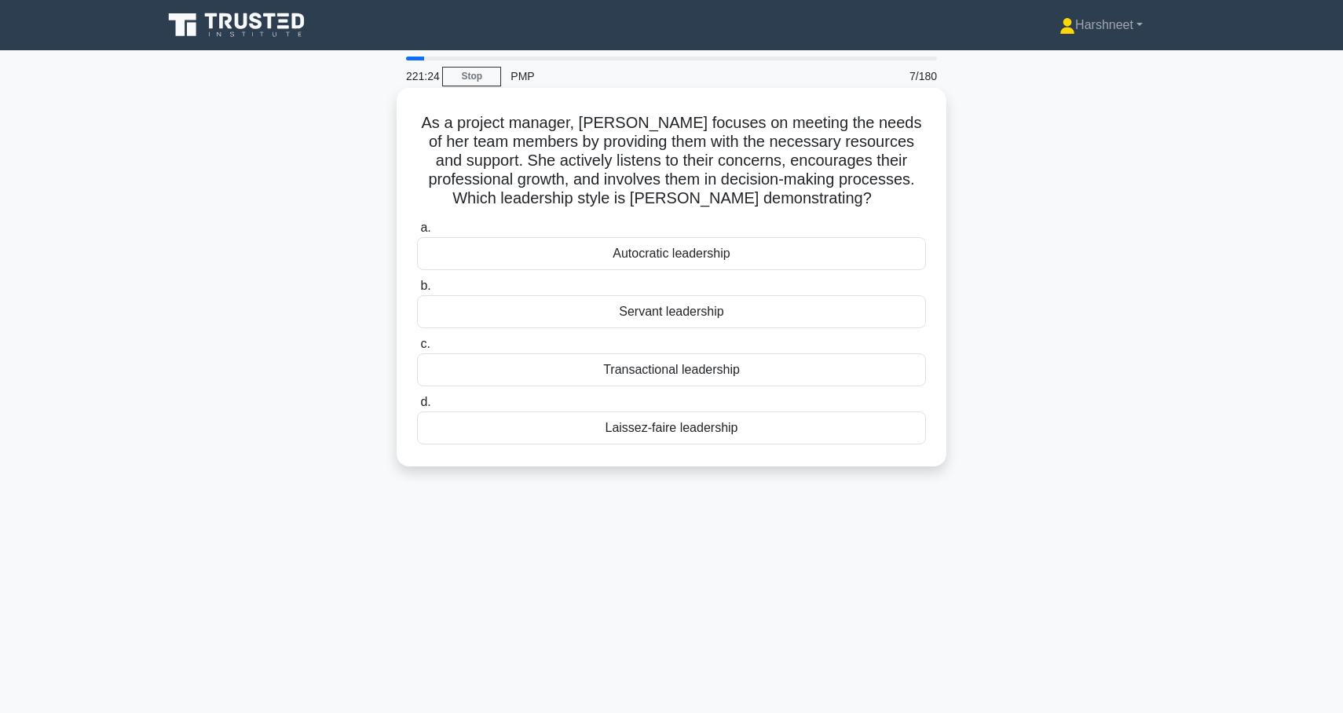
click at [610, 312] on div "Servant leadership" at bounding box center [671, 311] width 509 height 33
click at [417, 291] on input "b. Servant leadership" at bounding box center [417, 286] width 0 height 10
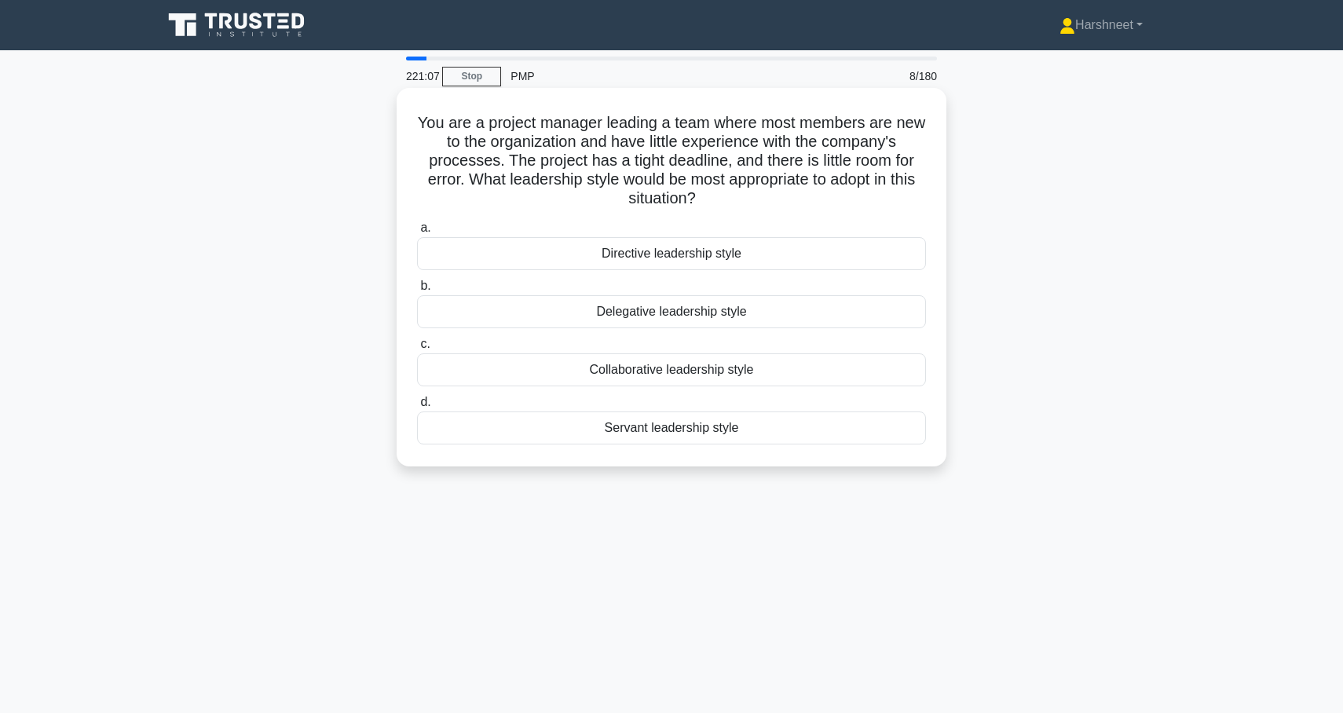
drag, startPoint x: 421, startPoint y: 122, endPoint x: 804, endPoint y: 438, distance: 497.2
click at [804, 438] on div "You are a project manager leading a team where most members are new to the orga…" at bounding box center [671, 277] width 537 height 366
copy div "You are a project manager leading a team where most members are new to the orga…"
click at [623, 250] on div "Directive leadership style" at bounding box center [671, 253] width 509 height 33
click at [417, 233] on input "a. Directive leadership style" at bounding box center [417, 228] width 0 height 10
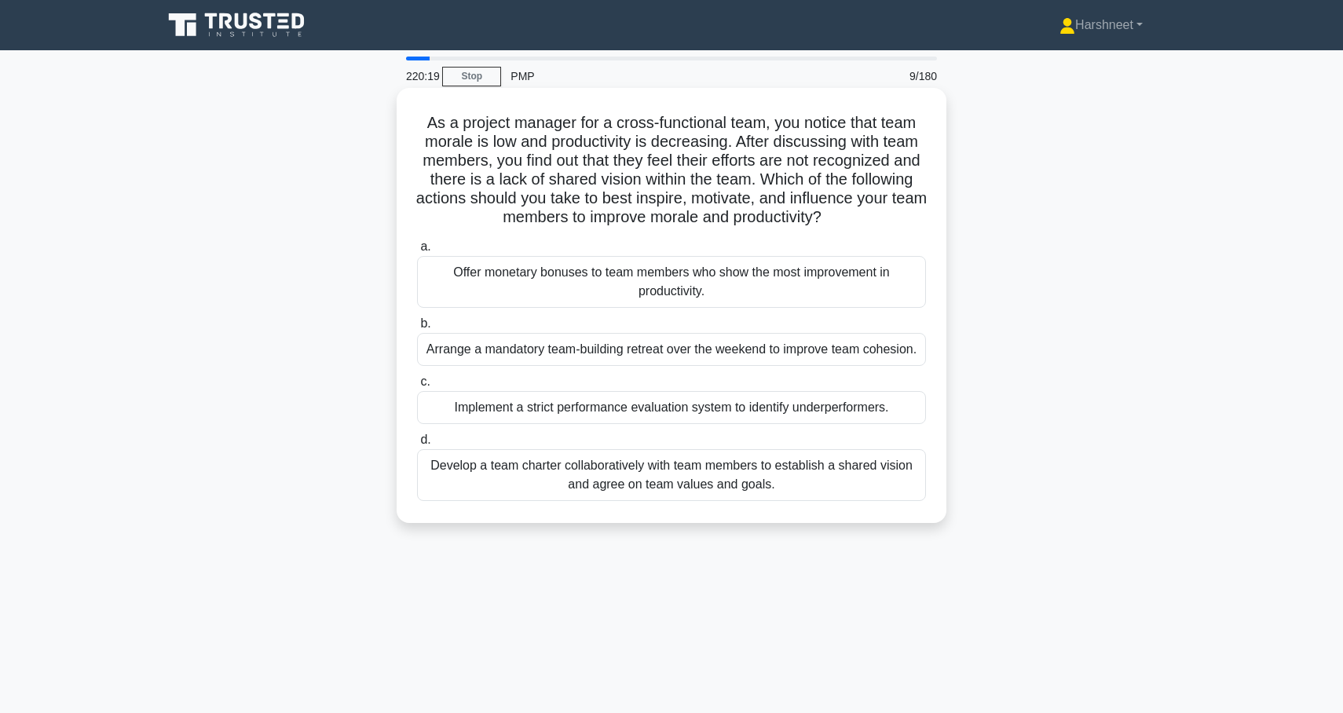
click at [575, 469] on div "Develop a team charter collaboratively with team members to establish a shared …" at bounding box center [671, 475] width 509 height 52
click at [417, 445] on input "d. Develop a team charter collaboratively with team members to establish a shar…" at bounding box center [417, 440] width 0 height 10
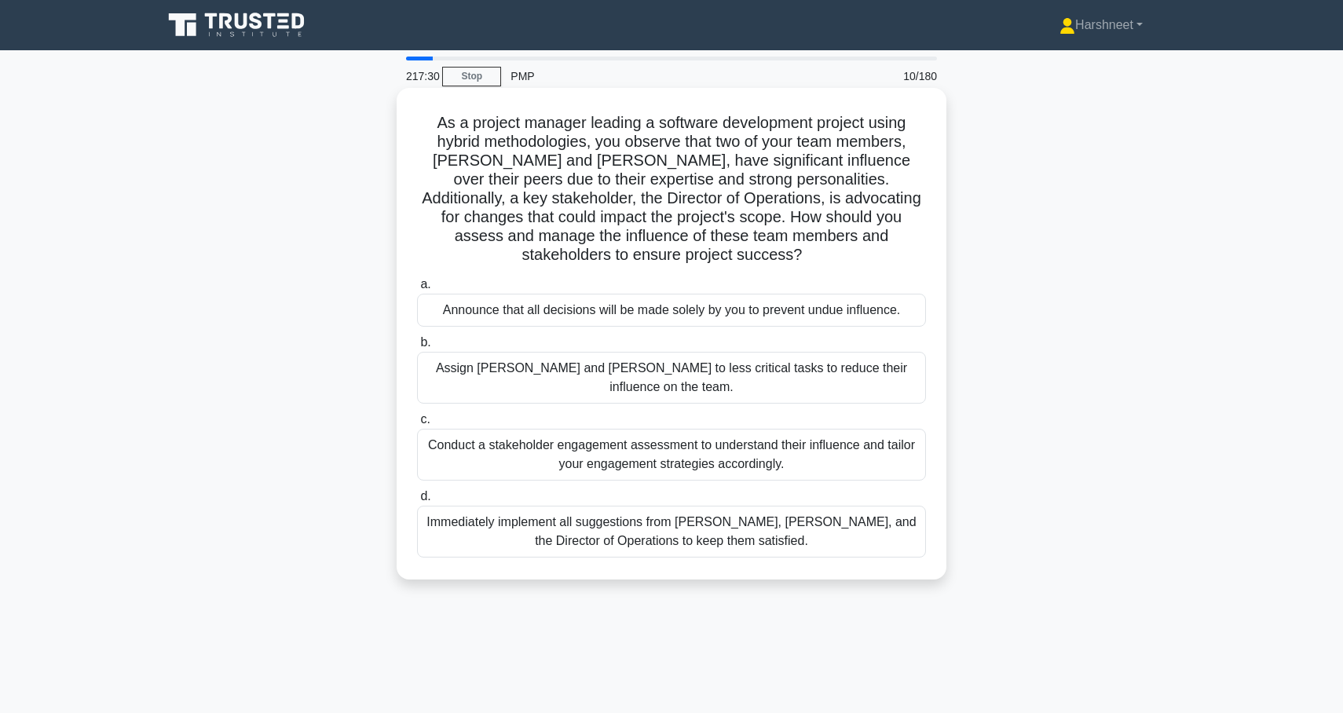
drag, startPoint x: 439, startPoint y: 123, endPoint x: 772, endPoint y: 499, distance: 502.5
click at [772, 499] on div "As a project manager leading a software development project using hybrid method…" at bounding box center [671, 333] width 537 height 479
copy div "As a project manager leading a software development project using hybrid method…"
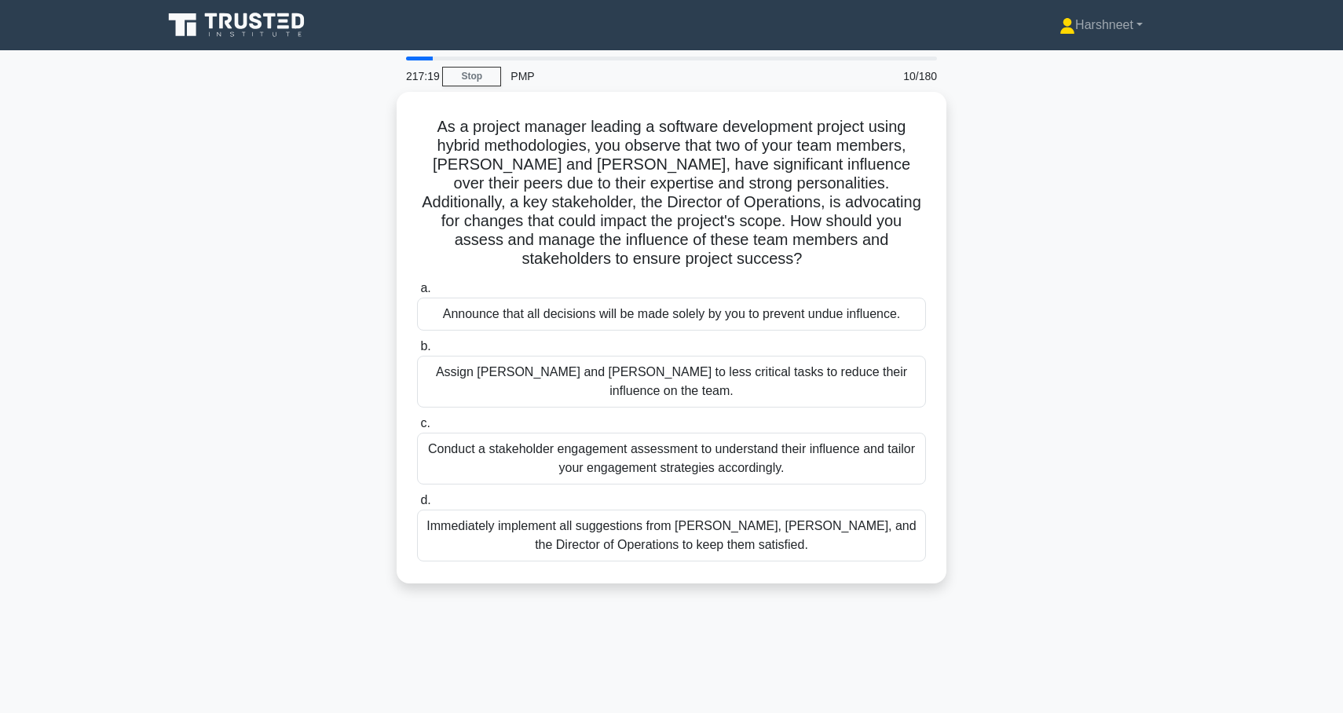
click at [231, 246] on div "As a project manager leading a software development project using hybrid method…" at bounding box center [671, 347] width 1037 height 511
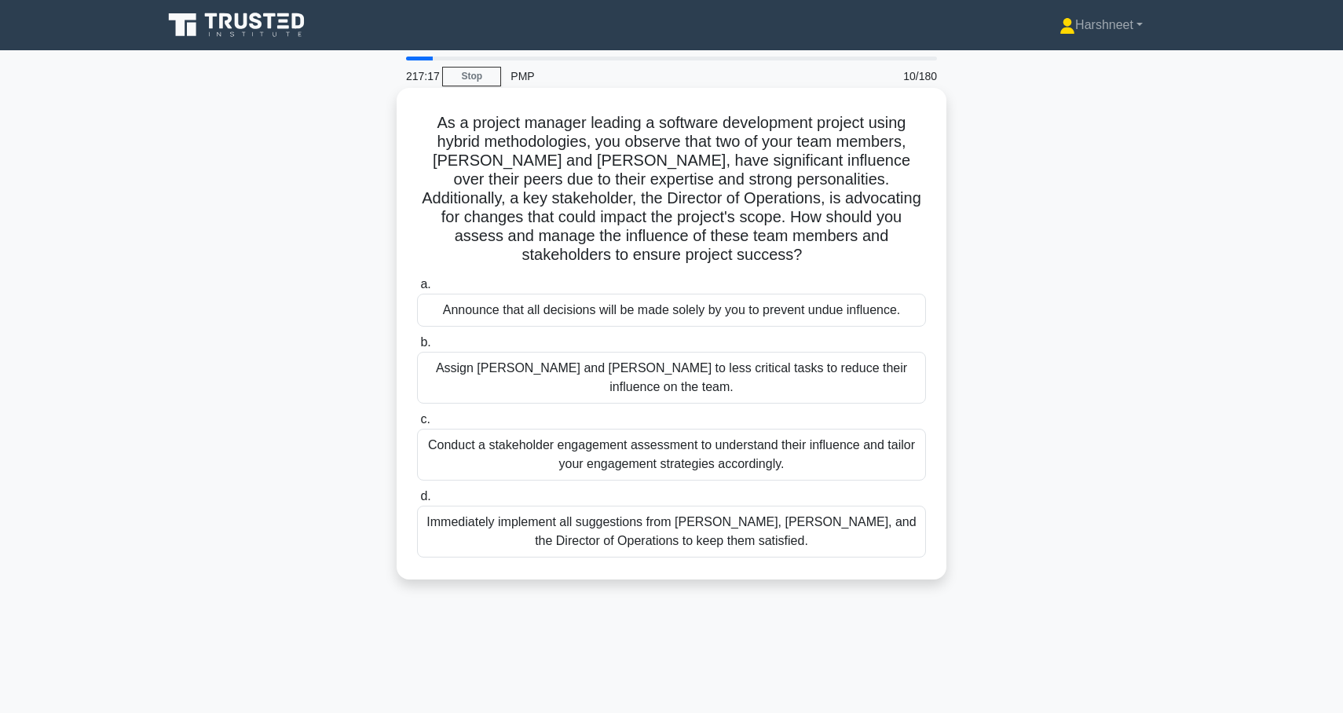
click at [482, 429] on div "Conduct a stakeholder engagement assessment to understand their influence and t…" at bounding box center [671, 455] width 509 height 52
click at [417, 425] on input "c. Conduct a stakeholder engagement assessment to understand their influence an…" at bounding box center [417, 420] width 0 height 10
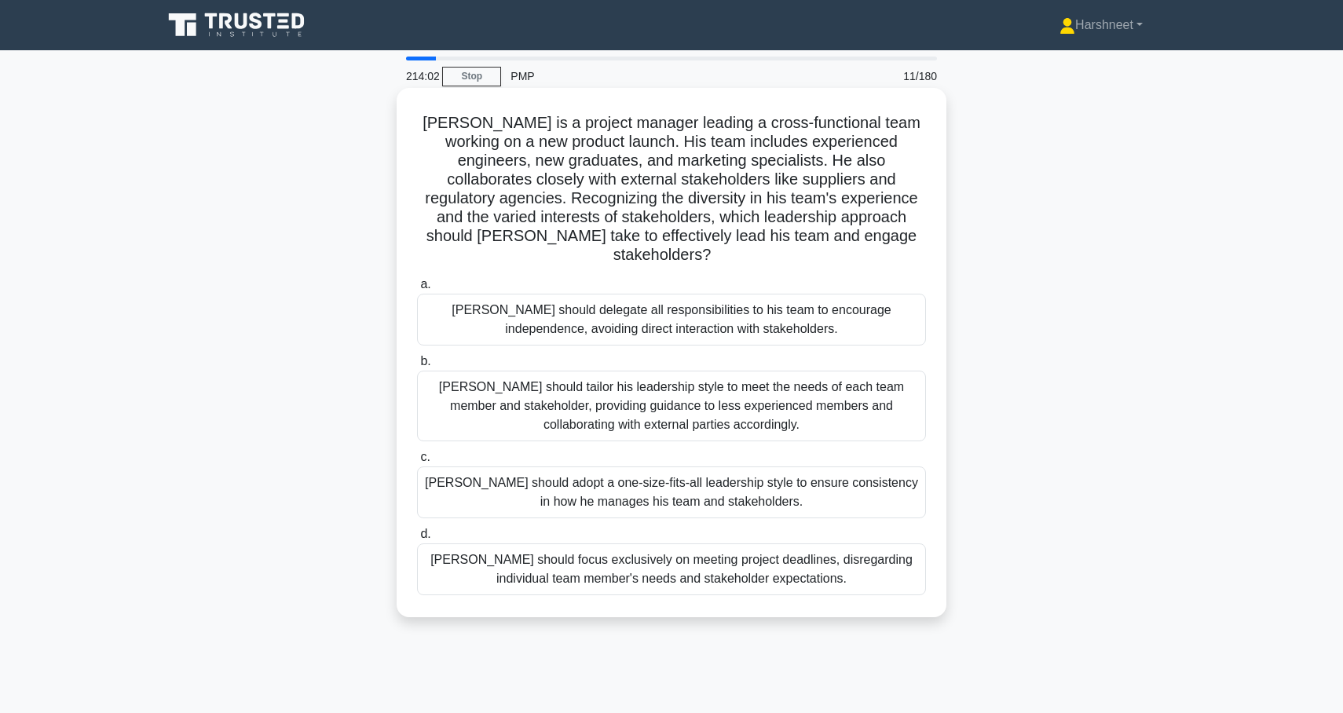
drag, startPoint x: 426, startPoint y: 122, endPoint x: 870, endPoint y: 570, distance: 631.0
click at [870, 570] on div "[PERSON_NAME] is a project manager leading a cross-functional team working on a…" at bounding box center [671, 352] width 537 height 517
copy div "[PERSON_NAME] is a project manager leading a cross-functional team working on a…"
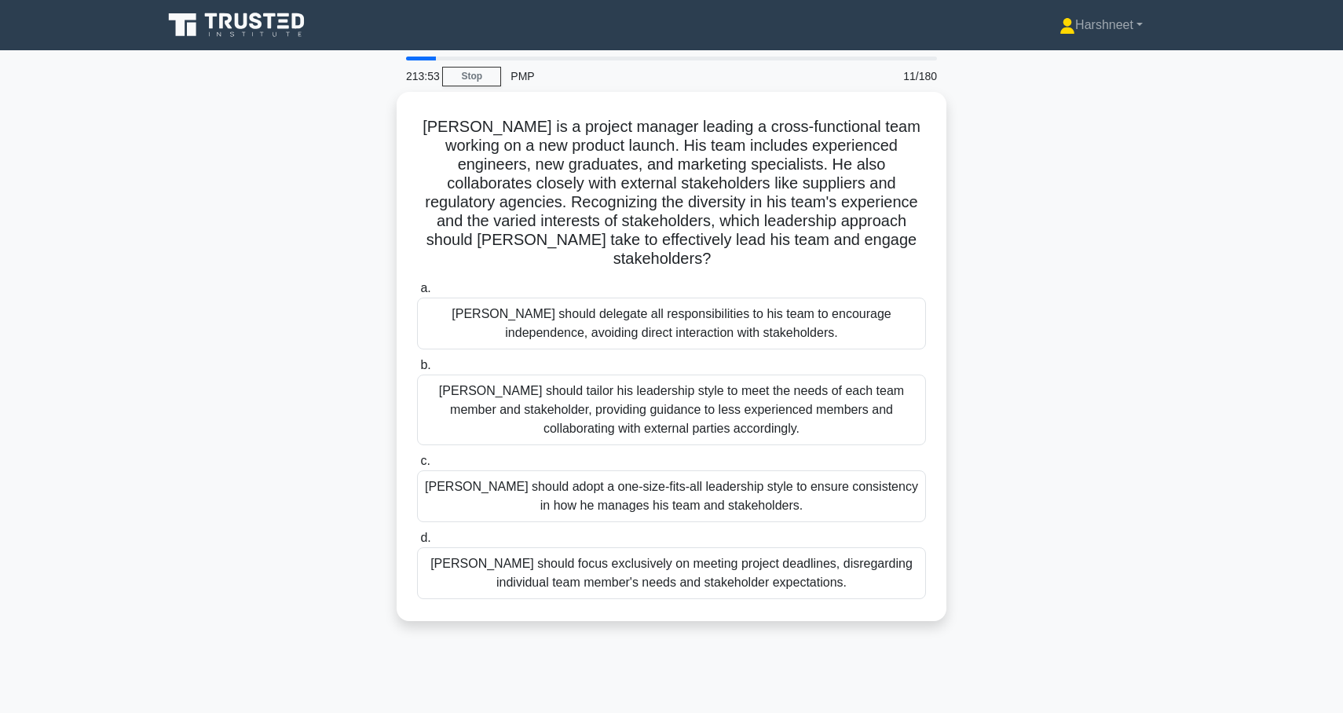
click at [148, 333] on main "213:53 Stop PMP 11/180 [PERSON_NAME] is a project manager leading a cross-funct…" at bounding box center [671, 449] width 1343 height 798
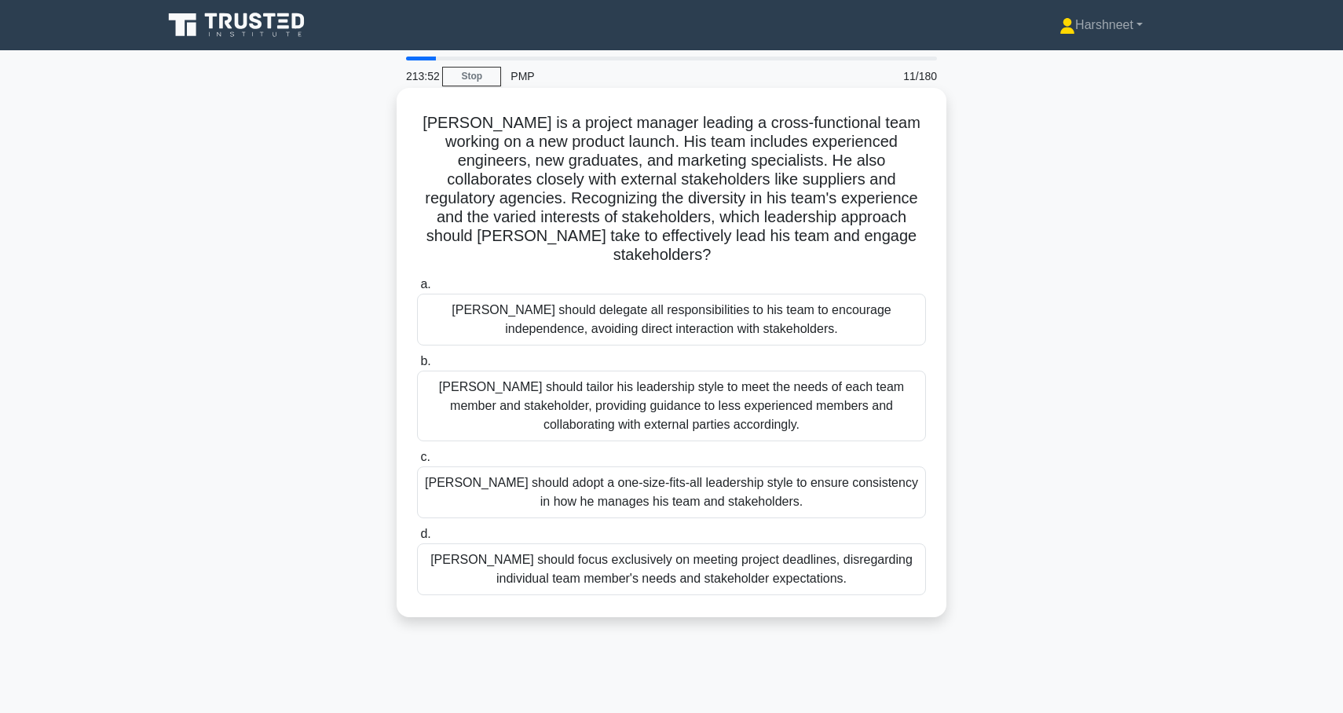
click at [477, 403] on div "[PERSON_NAME] should tailor his leadership style to meet the needs of each team…" at bounding box center [671, 406] width 509 height 71
click at [417, 367] on input "b. [PERSON_NAME] should tailor his leadership style to meet the needs of each t…" at bounding box center [417, 362] width 0 height 10
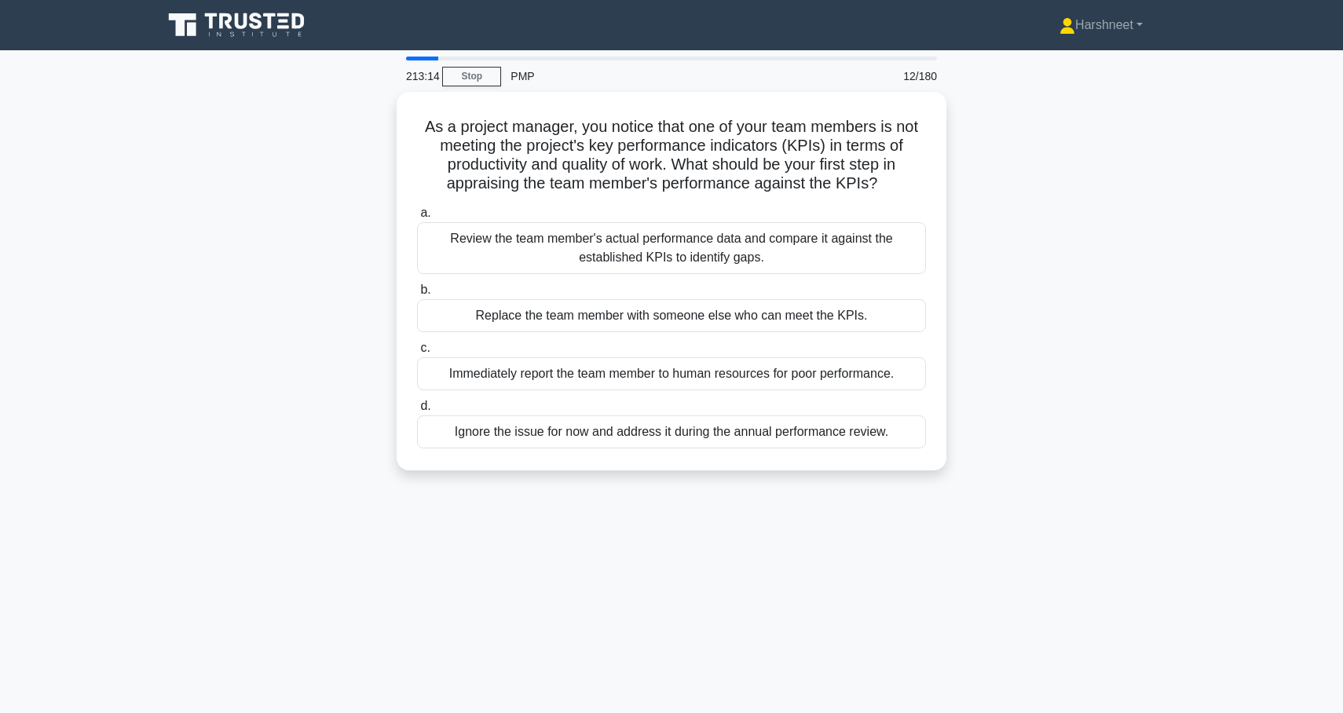
drag, startPoint x: 428, startPoint y: 119, endPoint x: 966, endPoint y: 449, distance: 631.2
click at [966, 449] on div "As a project manager, you notice that one of your team members is not meeting t…" at bounding box center [671, 290] width 1037 height 397
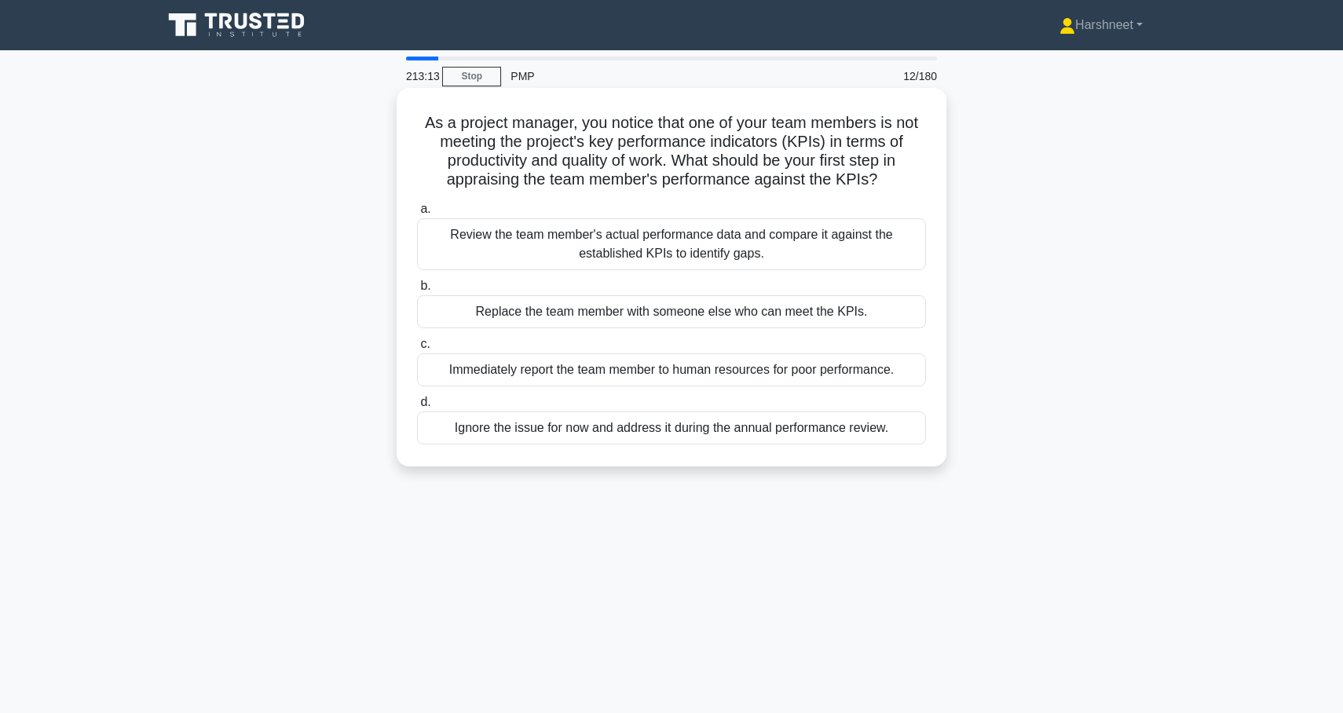
copy div "s a project manager, you notice that one of your team members is not meeting th…"
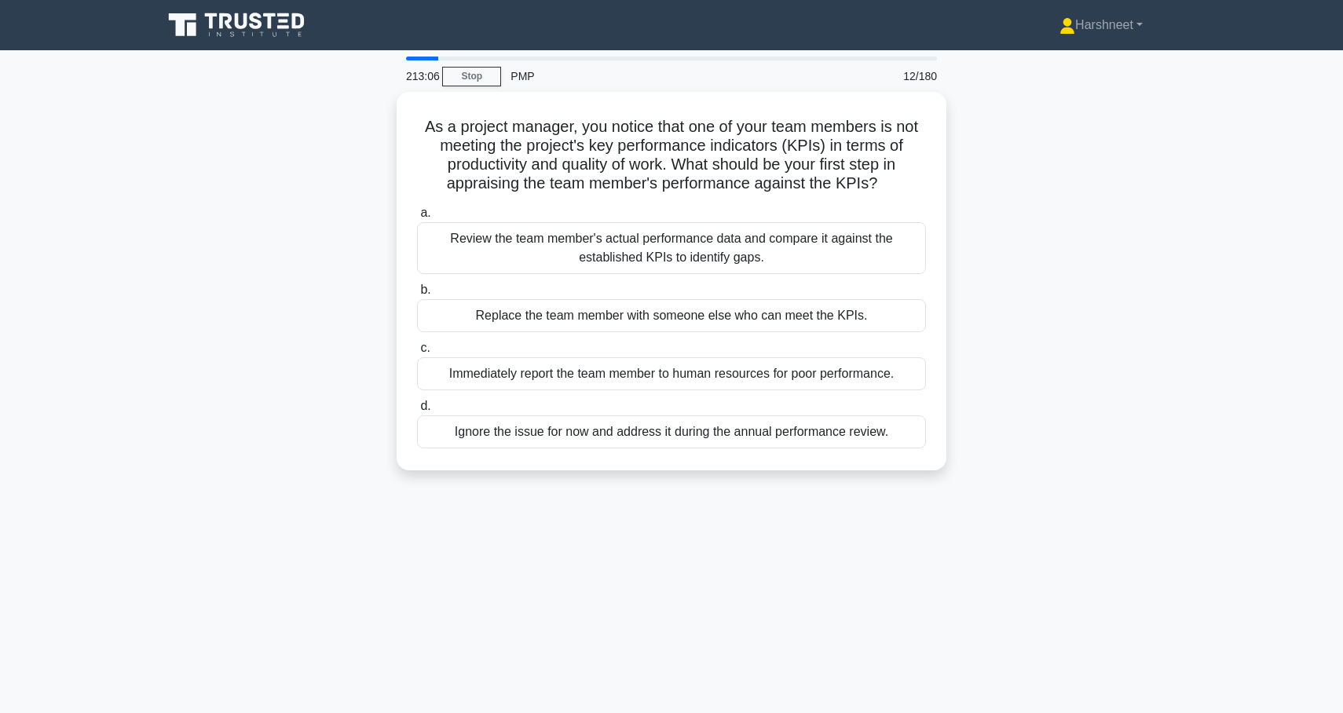
click at [234, 317] on div "As a project manager, you notice that one of your team members is not meeting t…" at bounding box center [671, 290] width 1037 height 397
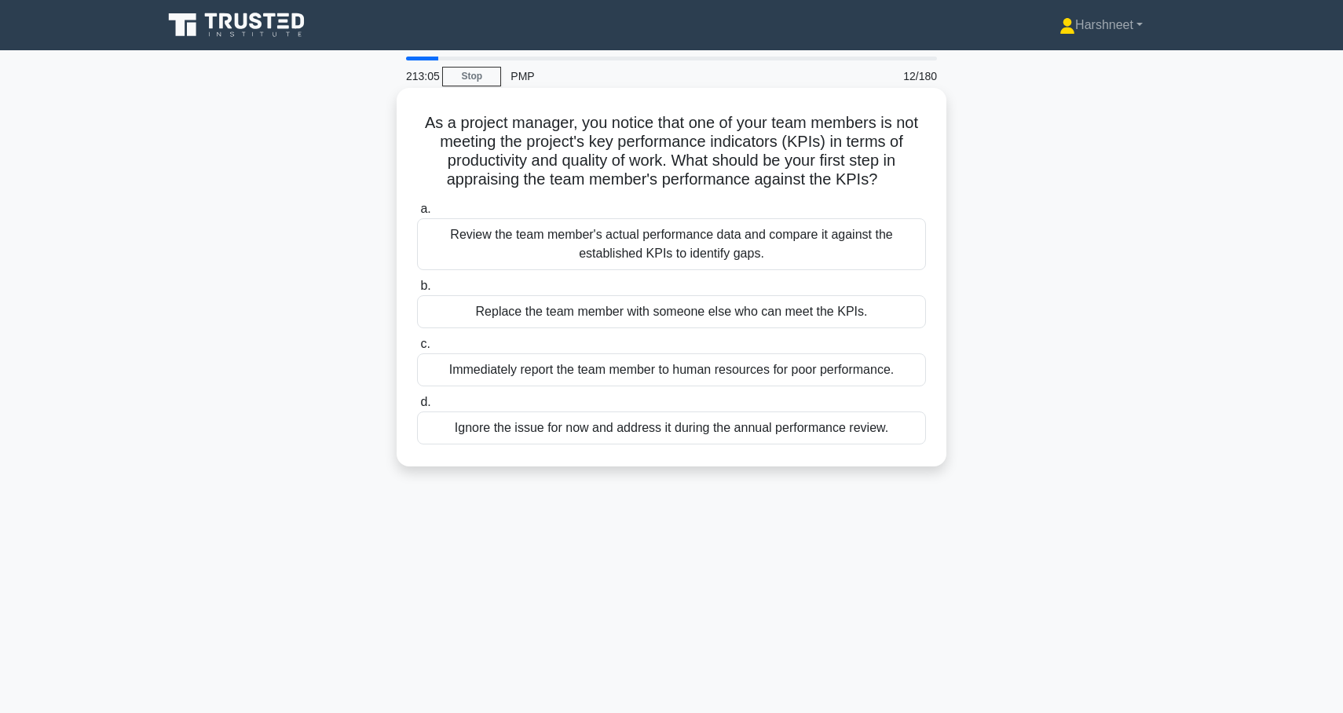
click at [485, 251] on div "Review the team member's actual performance data and compare it against the est…" at bounding box center [671, 244] width 509 height 52
click at [417, 214] on input "a. Review the team member's actual performance data and compare it against the …" at bounding box center [417, 209] width 0 height 10
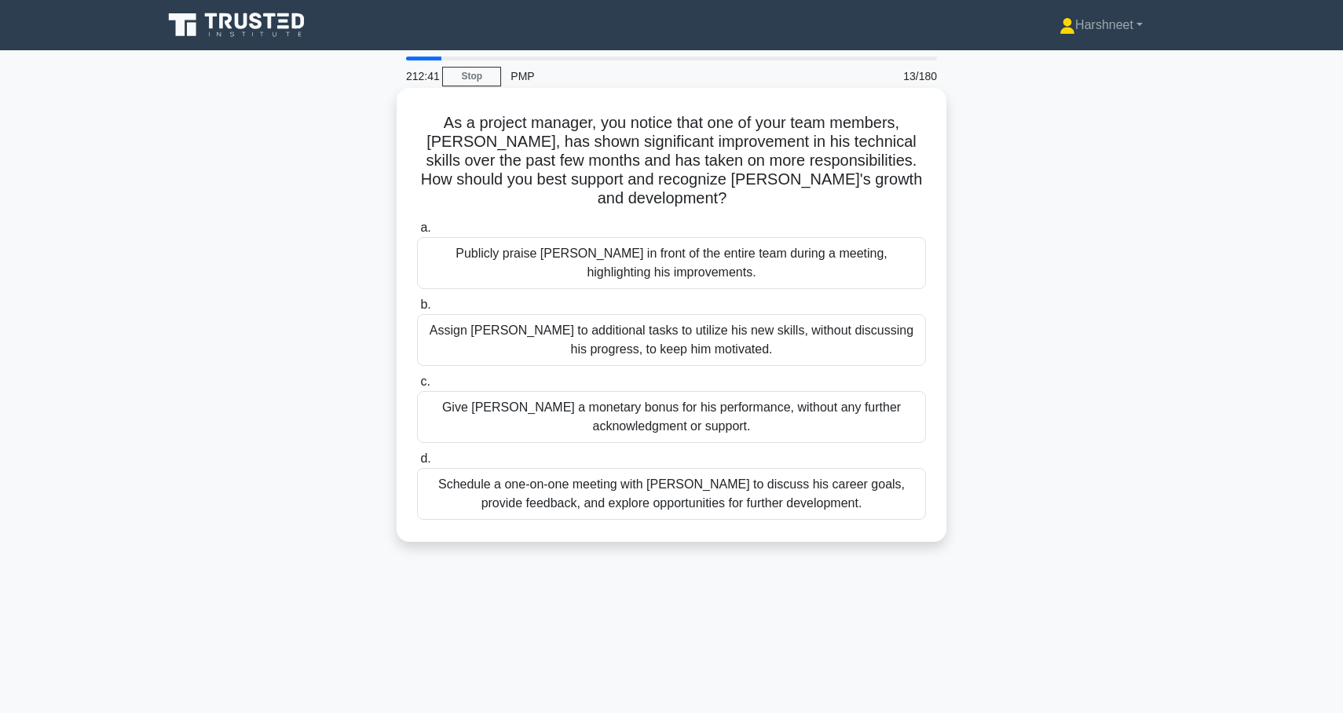
drag, startPoint x: 426, startPoint y: 124, endPoint x: 809, endPoint y: 498, distance: 535.5
click at [809, 498] on div "As a project manager, you notice that one of your team members, [PERSON_NAME], …" at bounding box center [671, 314] width 537 height 441
copy div "As a project manager, you notice that one of your team members, [PERSON_NAME], …"
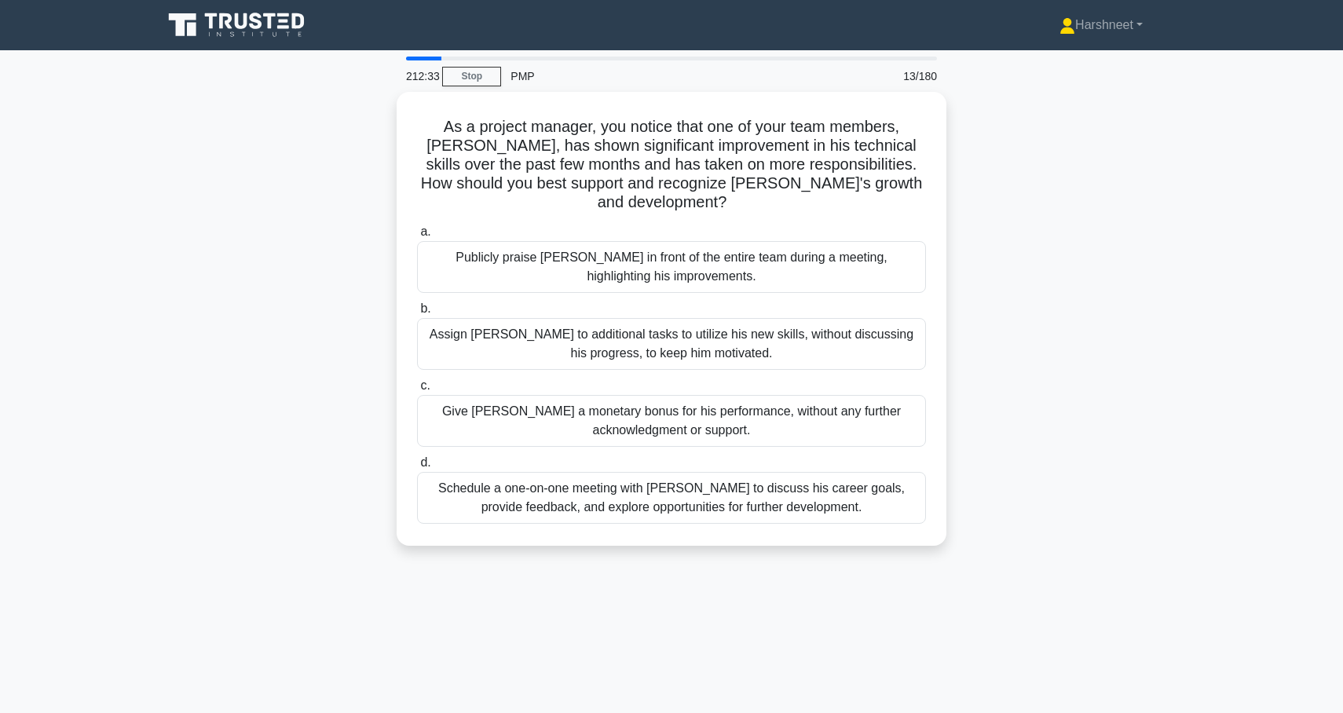
click at [249, 418] on div "As a project manager, you notice that one of your team members, [PERSON_NAME], …" at bounding box center [671, 328] width 1037 height 473
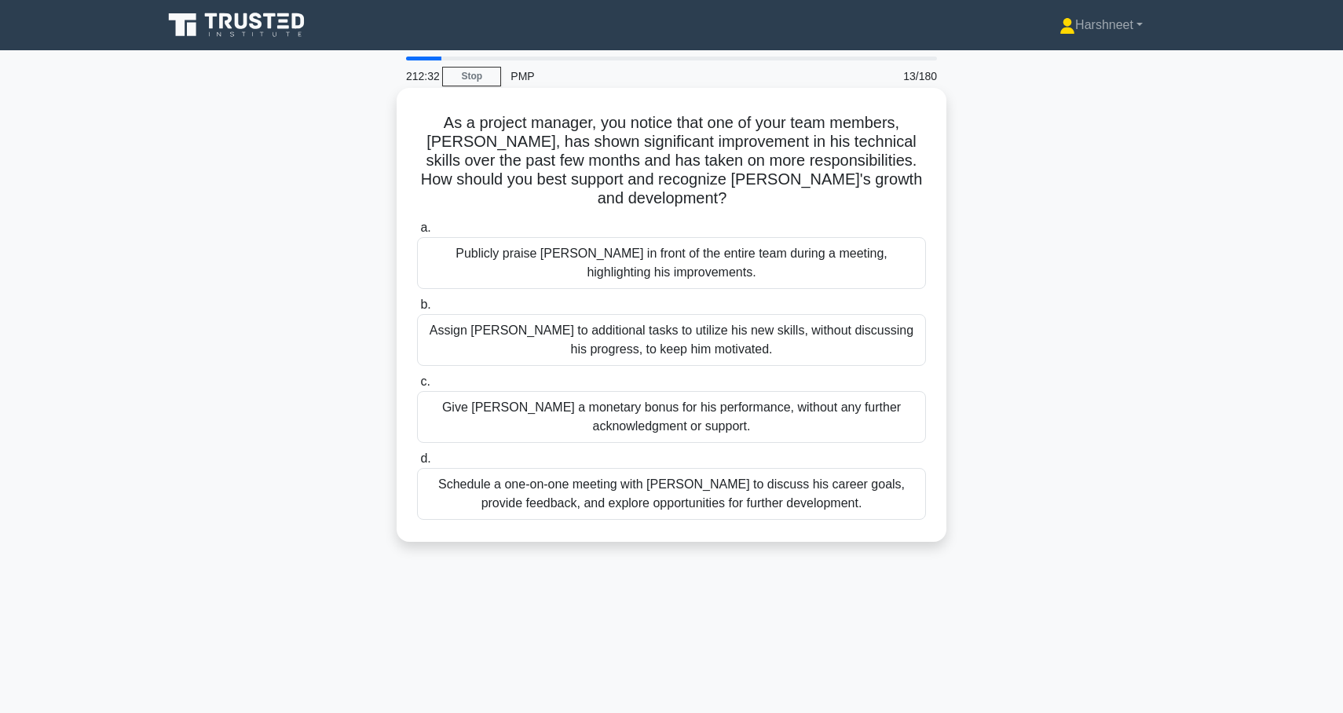
click at [460, 481] on div "Schedule a one-on-one meeting with [PERSON_NAME] to discuss his career goals, p…" at bounding box center [671, 494] width 509 height 52
click at [417, 464] on input "d. Schedule a one-on-one meeting with [PERSON_NAME] to discuss his career goals…" at bounding box center [417, 459] width 0 height 10
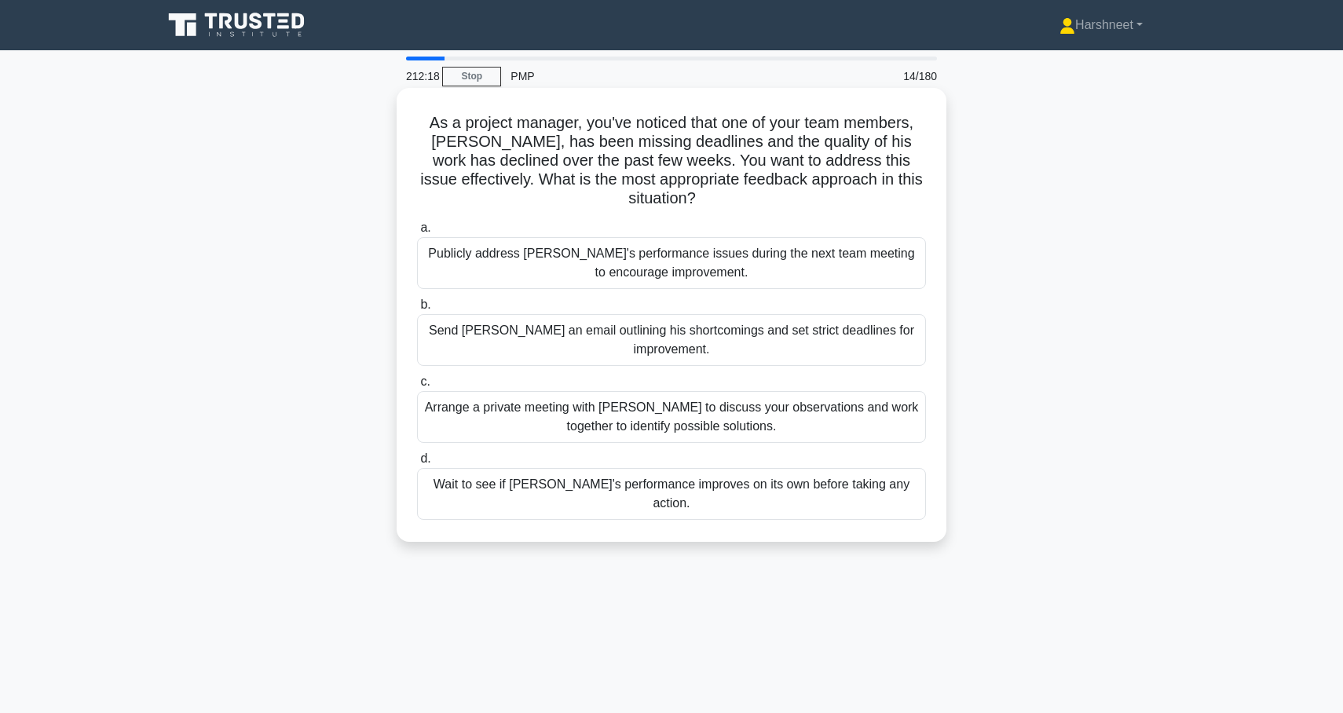
click at [570, 391] on div "Arrange a private meeting with [PERSON_NAME] to discuss your observations and w…" at bounding box center [671, 417] width 509 height 52
click at [417, 377] on input "c. Arrange a private meeting with [PERSON_NAME] to discuss your observations an…" at bounding box center [417, 382] width 0 height 10
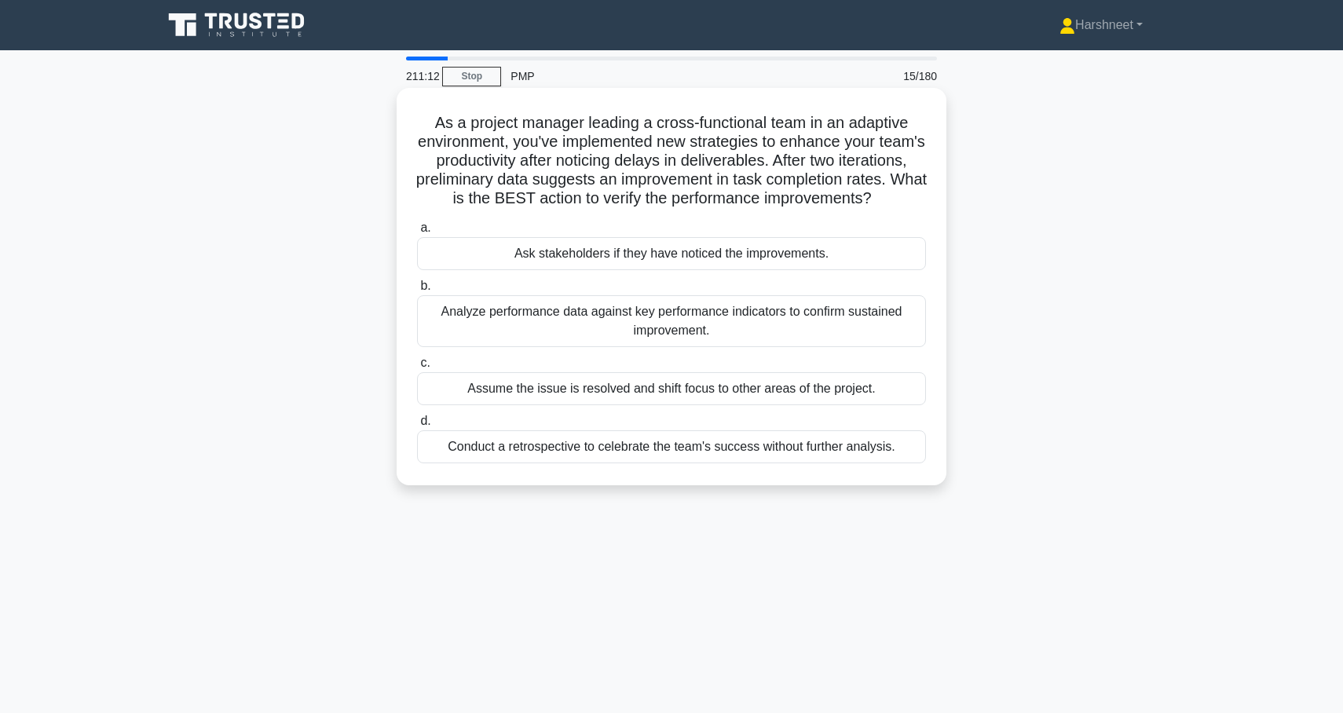
click at [505, 318] on div "Analyze performance data against key performance indicators to confirm sustaine…" at bounding box center [671, 321] width 509 height 52
click at [417, 291] on input "b. Analyze performance data against key performance indicators to confirm susta…" at bounding box center [417, 286] width 0 height 10
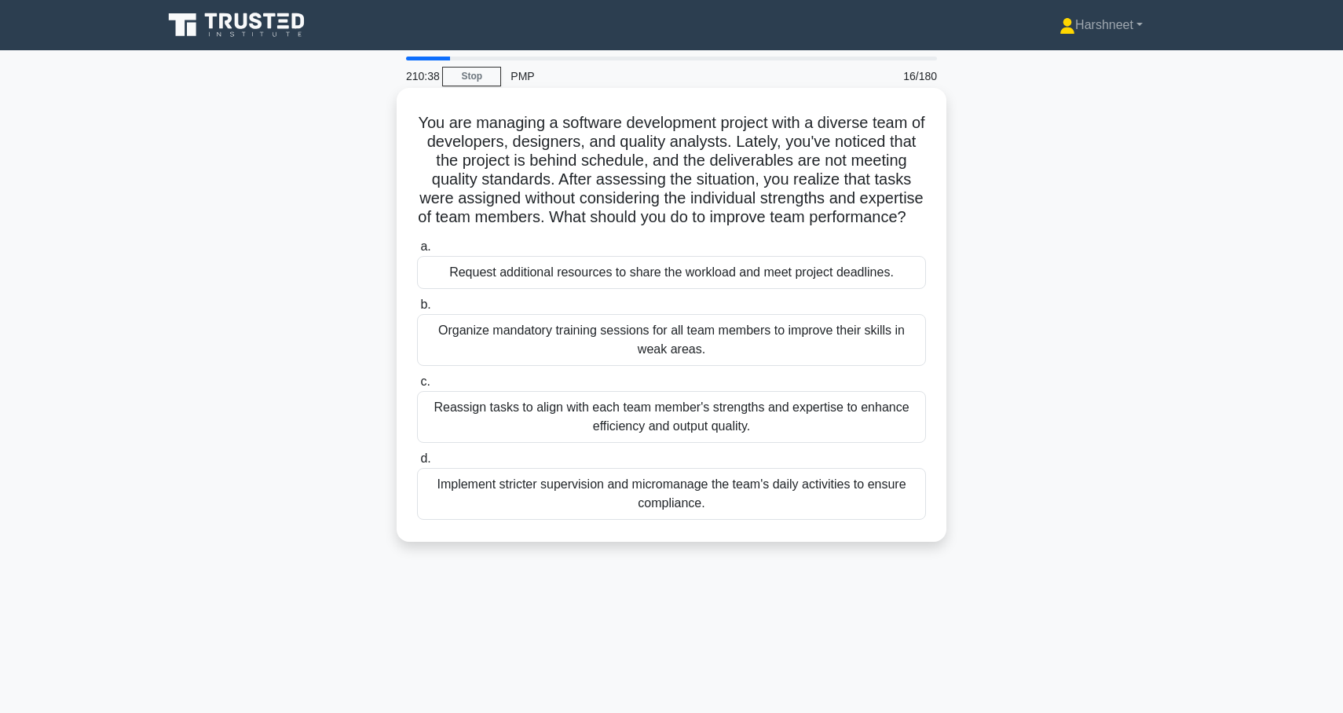
click at [493, 442] on div "Reassign tasks to align with each team member's strengths and expertise to enha…" at bounding box center [671, 417] width 509 height 52
click at [417, 387] on input "c. Reassign tasks to align with each team member's strengths and expertise to e…" at bounding box center [417, 382] width 0 height 10
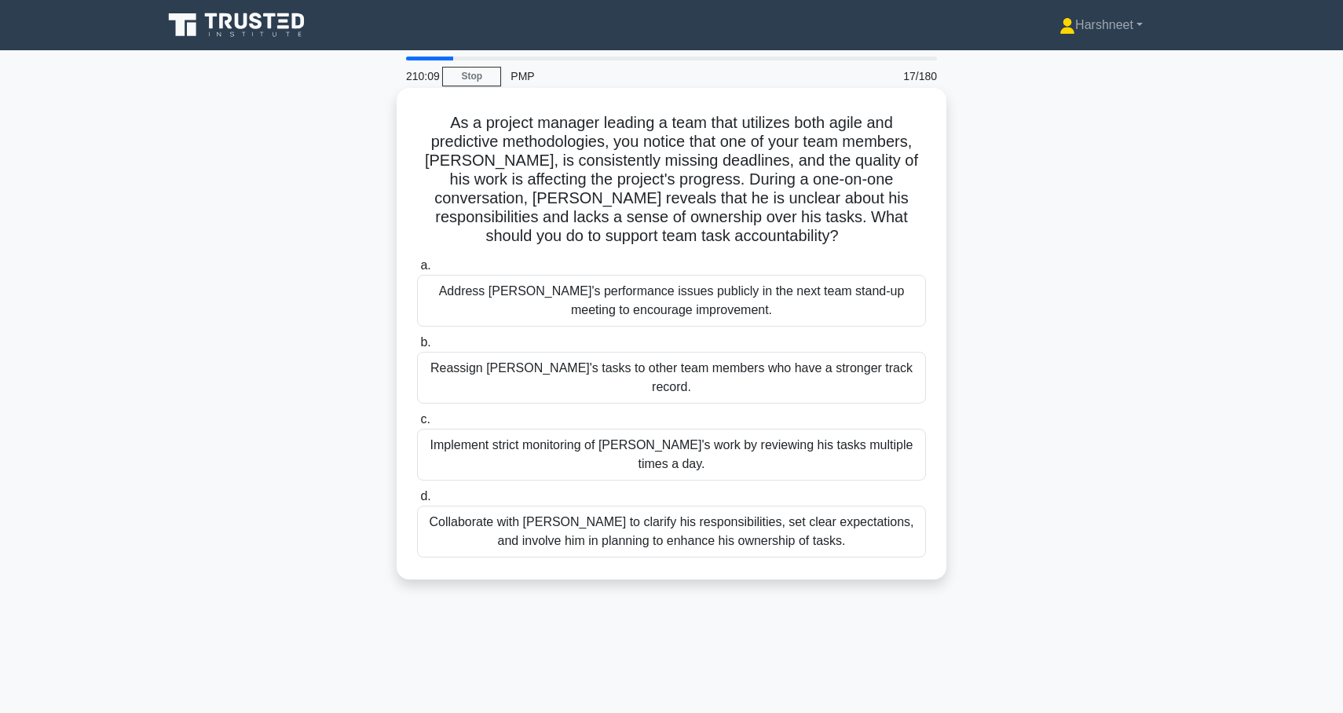
click at [537, 506] on div "Collaborate with [PERSON_NAME] to clarify his responsibilities, set clear expec…" at bounding box center [671, 532] width 509 height 52
click at [417, 492] on input "d. Collaborate with [PERSON_NAME] to clarify his responsibilities, set clear ex…" at bounding box center [417, 497] width 0 height 10
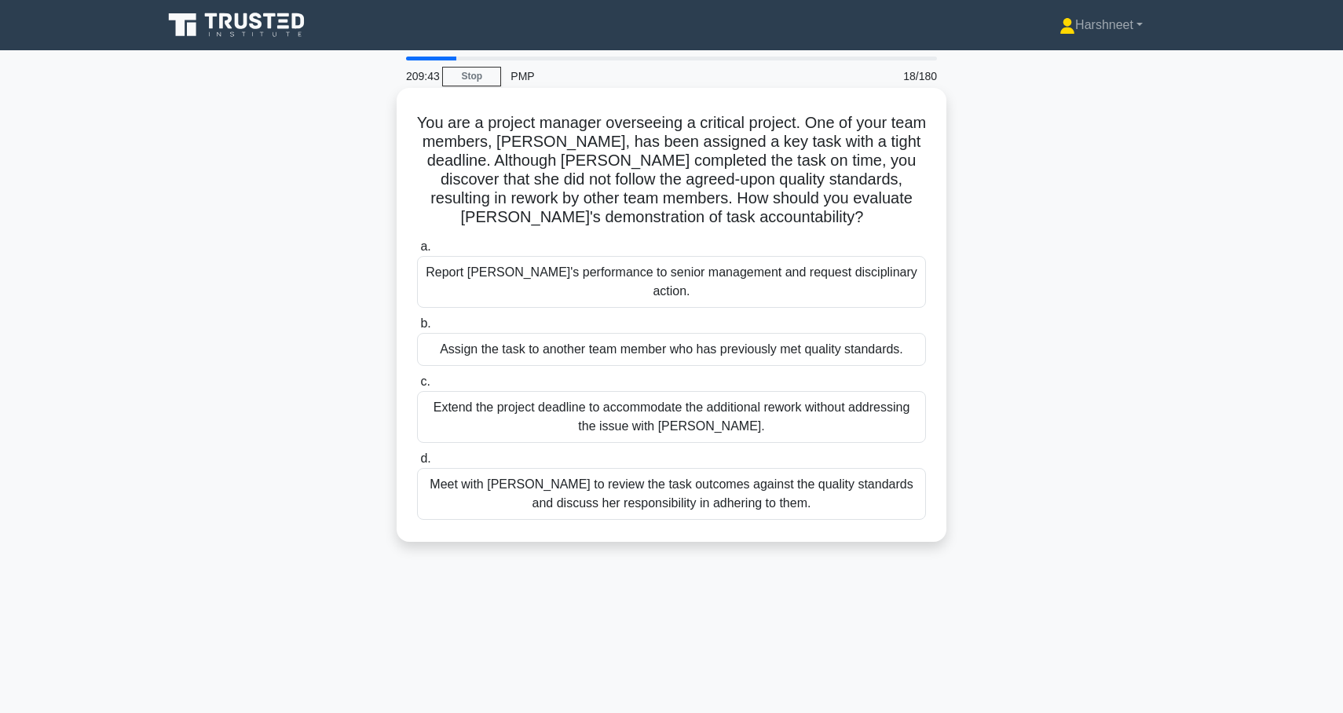
click at [529, 468] on div "Meet with [PERSON_NAME] to review the task outcomes against the quality standar…" at bounding box center [671, 494] width 509 height 52
click at [417, 464] on input "d. Meet with [PERSON_NAME] to review the task outcomes against the quality stan…" at bounding box center [417, 459] width 0 height 10
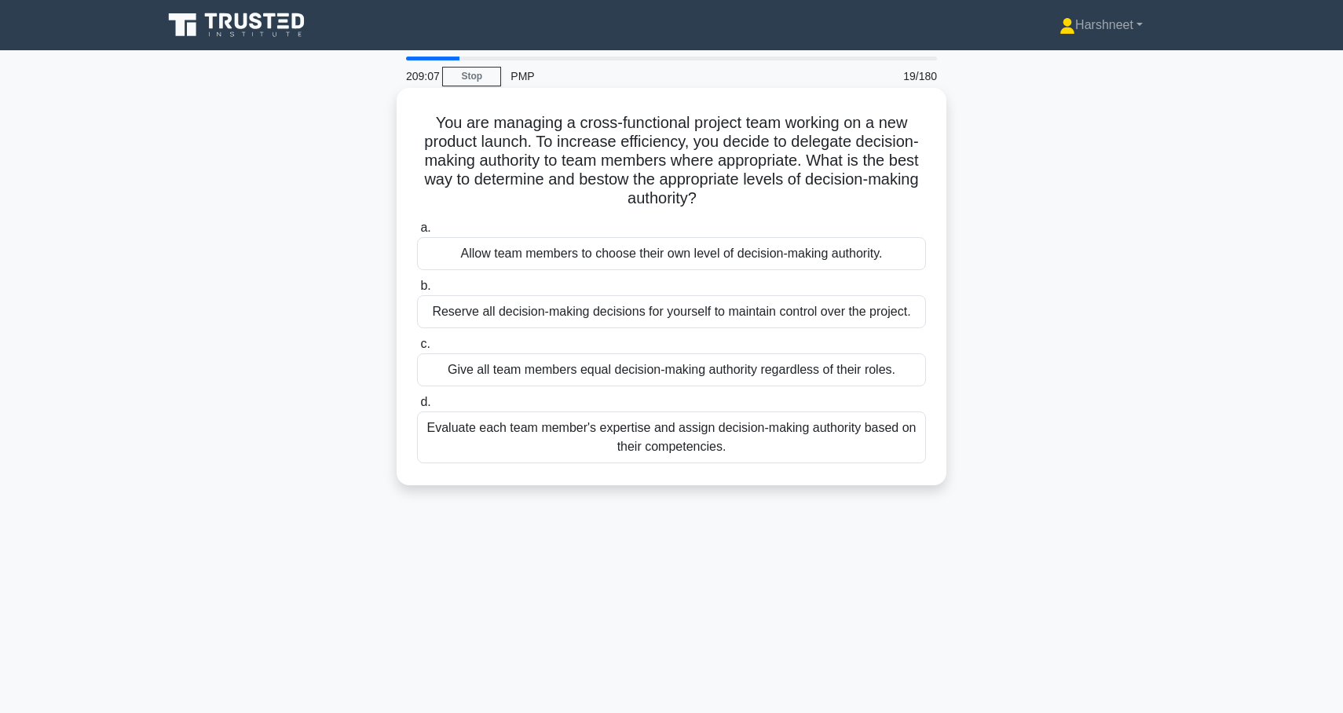
drag, startPoint x: 436, startPoint y: 123, endPoint x: 806, endPoint y: 463, distance: 502.6
click at [806, 463] on div "You are managing a cross-functional project team working on a new product launc…" at bounding box center [671, 286] width 537 height 385
copy div "You are managing a cross-functional project team working on a new product launc…"
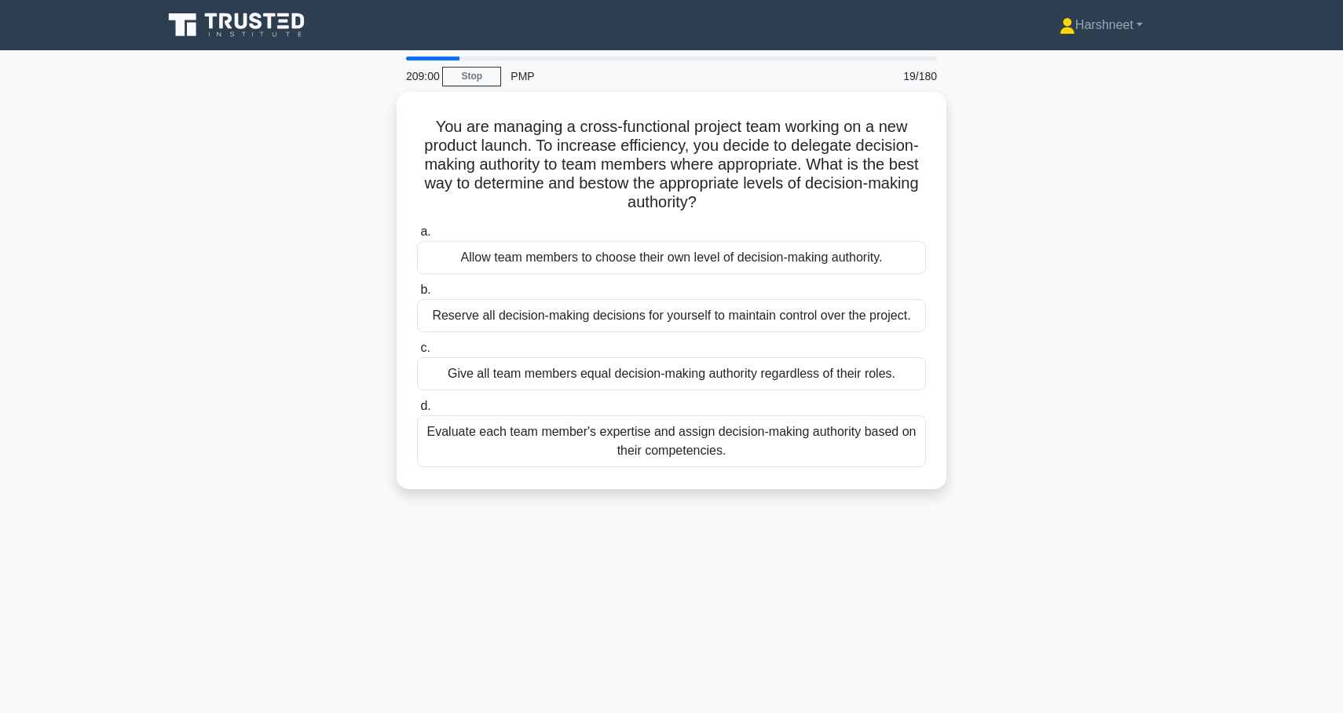
click at [300, 425] on div "You are managing a cross-functional project team working on a new product launc…" at bounding box center [671, 300] width 1037 height 416
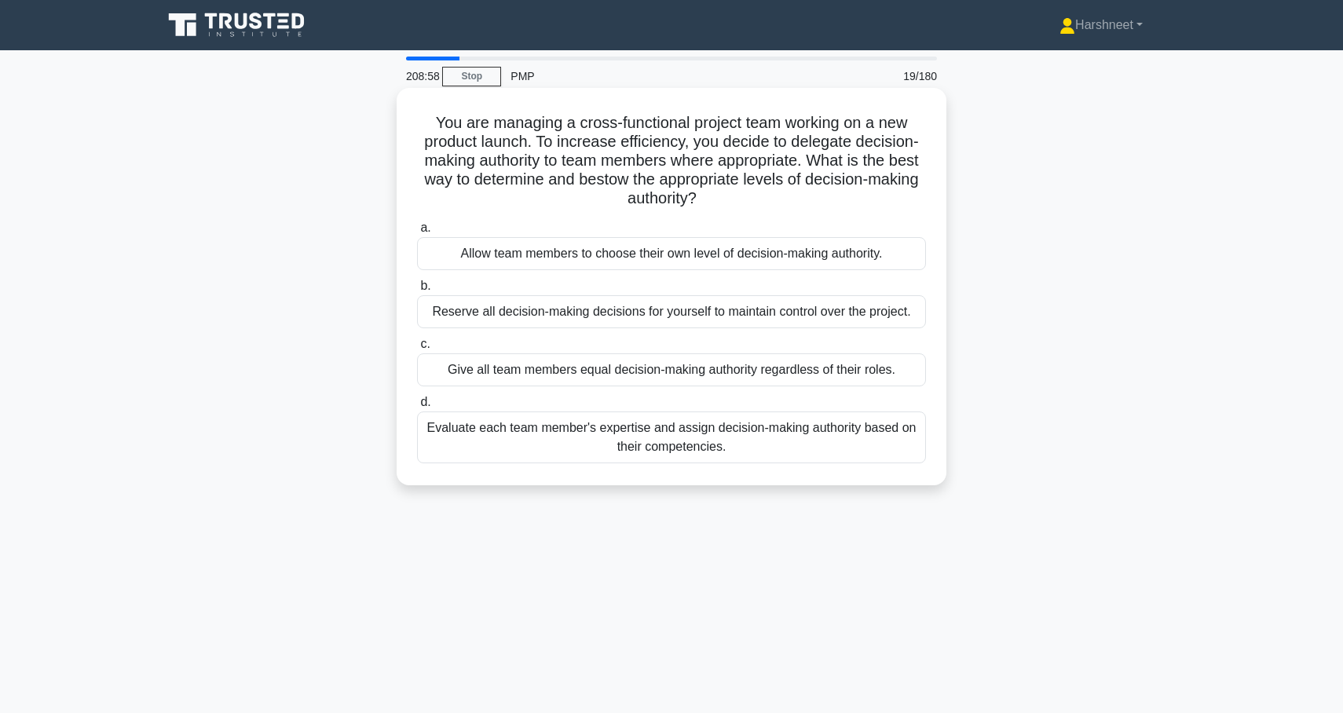
click at [484, 444] on div "Evaluate each team member's expertise and assign decision-making authority base…" at bounding box center [671, 438] width 509 height 52
click at [417, 408] on input "d. Evaluate each team member's expertise and assign decision-making authority b…" at bounding box center [417, 402] width 0 height 10
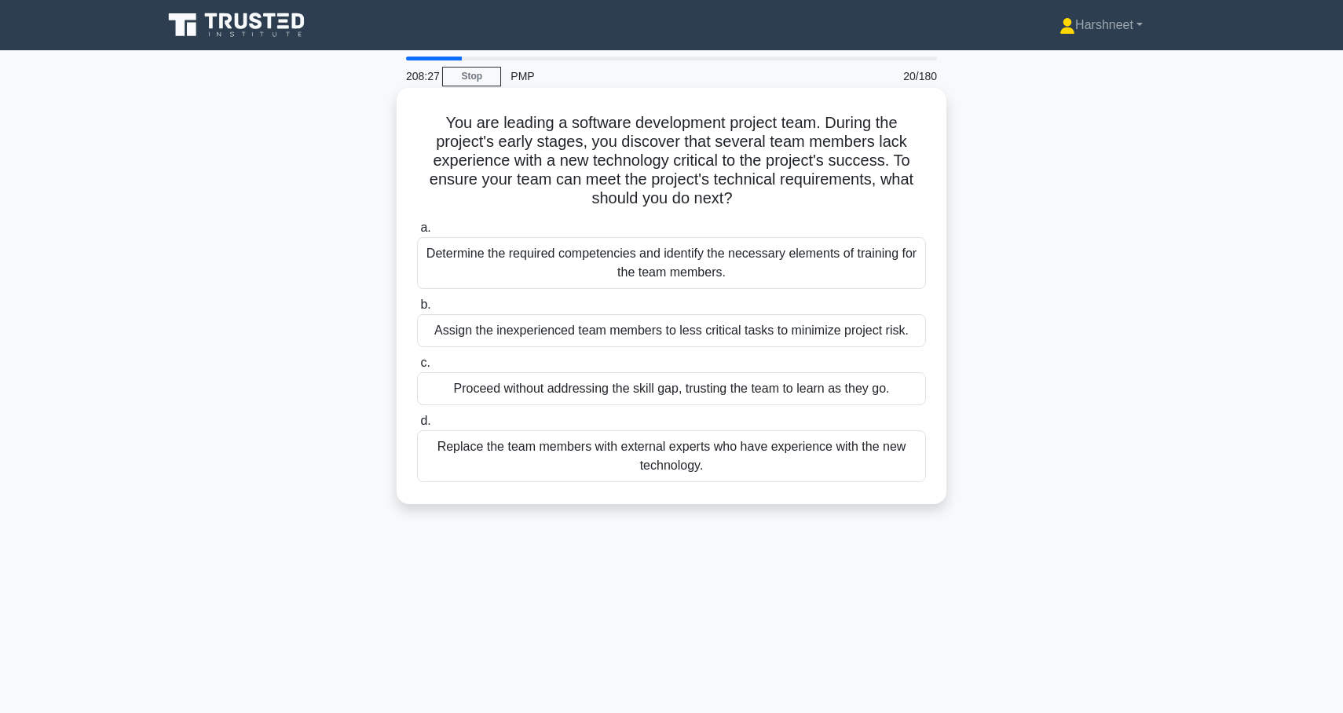
click at [481, 259] on div "Determine the required competencies and identify the necessary elements of trai…" at bounding box center [671, 263] width 509 height 52
click at [417, 233] on input "a. Determine the required competencies and identify the necessary elements of t…" at bounding box center [417, 228] width 0 height 10
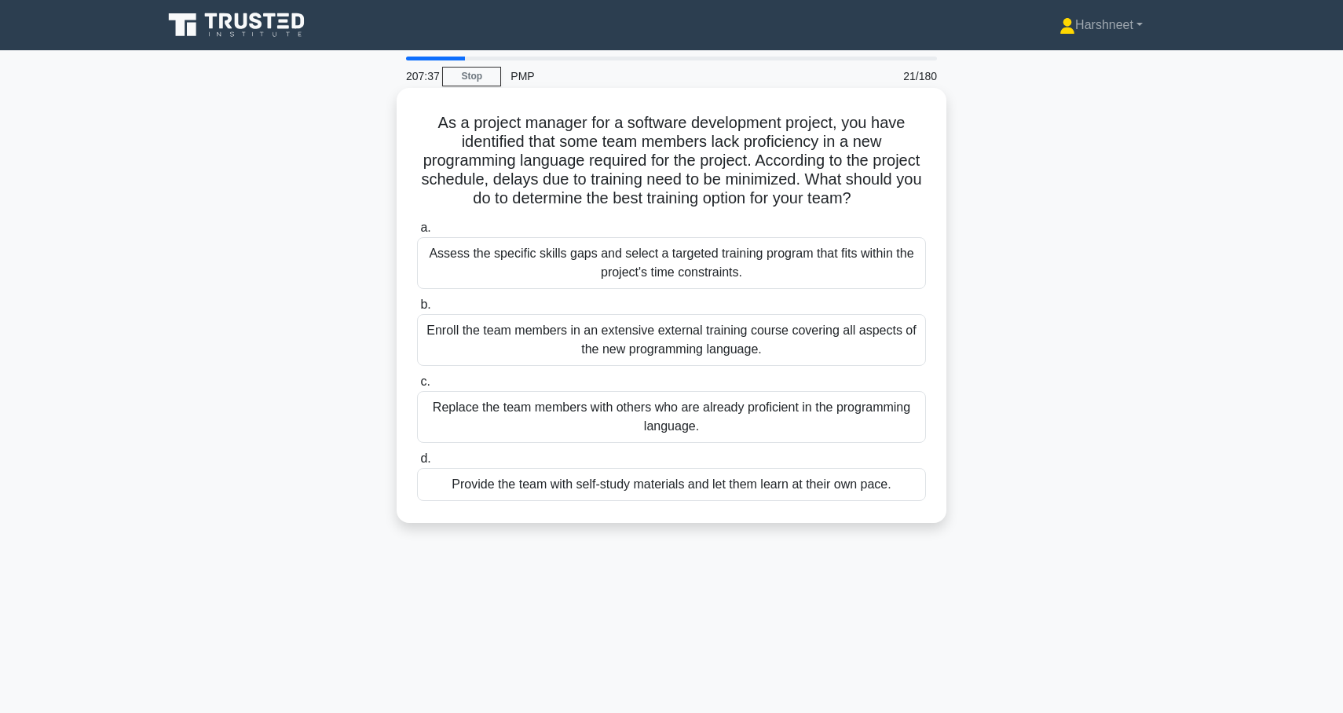
drag, startPoint x: 438, startPoint y: 123, endPoint x: 909, endPoint y: 493, distance: 599.1
click at [909, 493] on div "As a project manager for a software development project, you have identified th…" at bounding box center [671, 305] width 537 height 423
copy div "As a project manager for a software development project, you have identified th…"
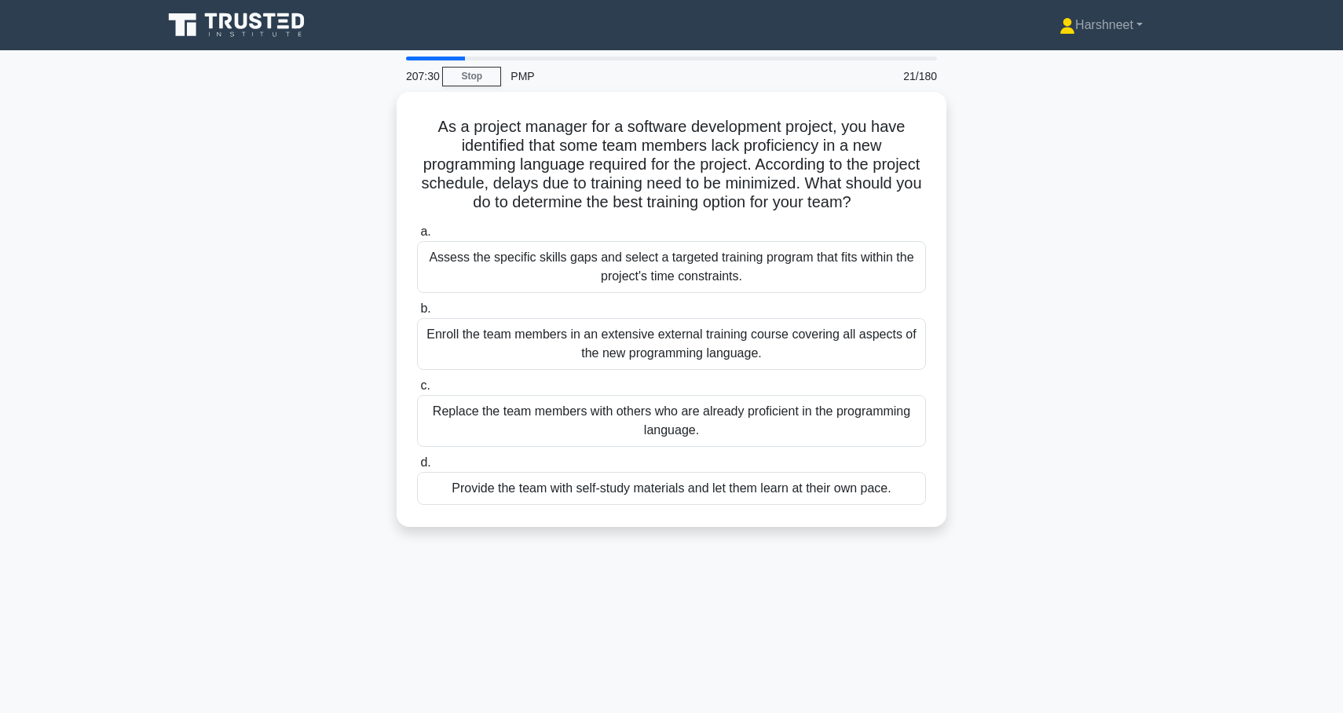
click at [224, 306] on div "As a project manager for a software development project, you have identified th…" at bounding box center [671, 319] width 1037 height 454
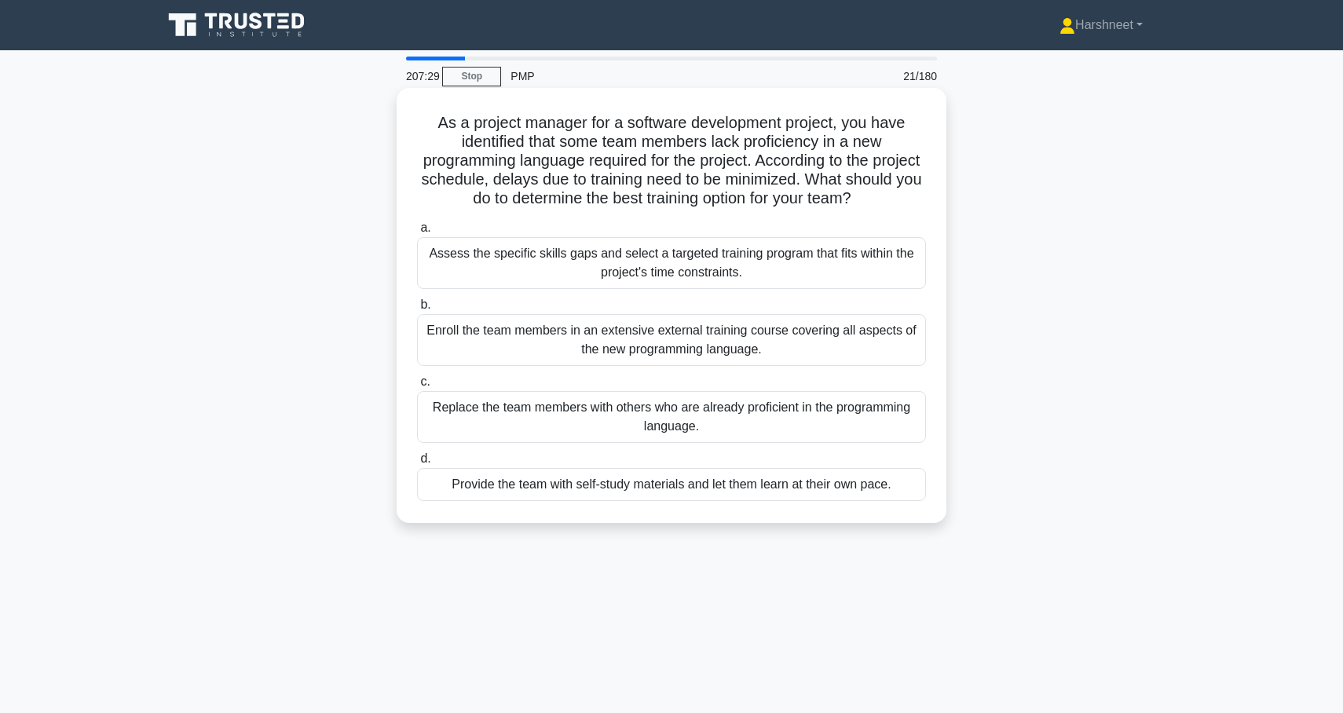
click at [467, 267] on div "Assess the specific skills gaps and select a targeted training program that fit…" at bounding box center [671, 263] width 509 height 52
click at [417, 233] on input "a. Assess the specific skills gaps and select a targeted training program that …" at bounding box center [417, 228] width 0 height 10
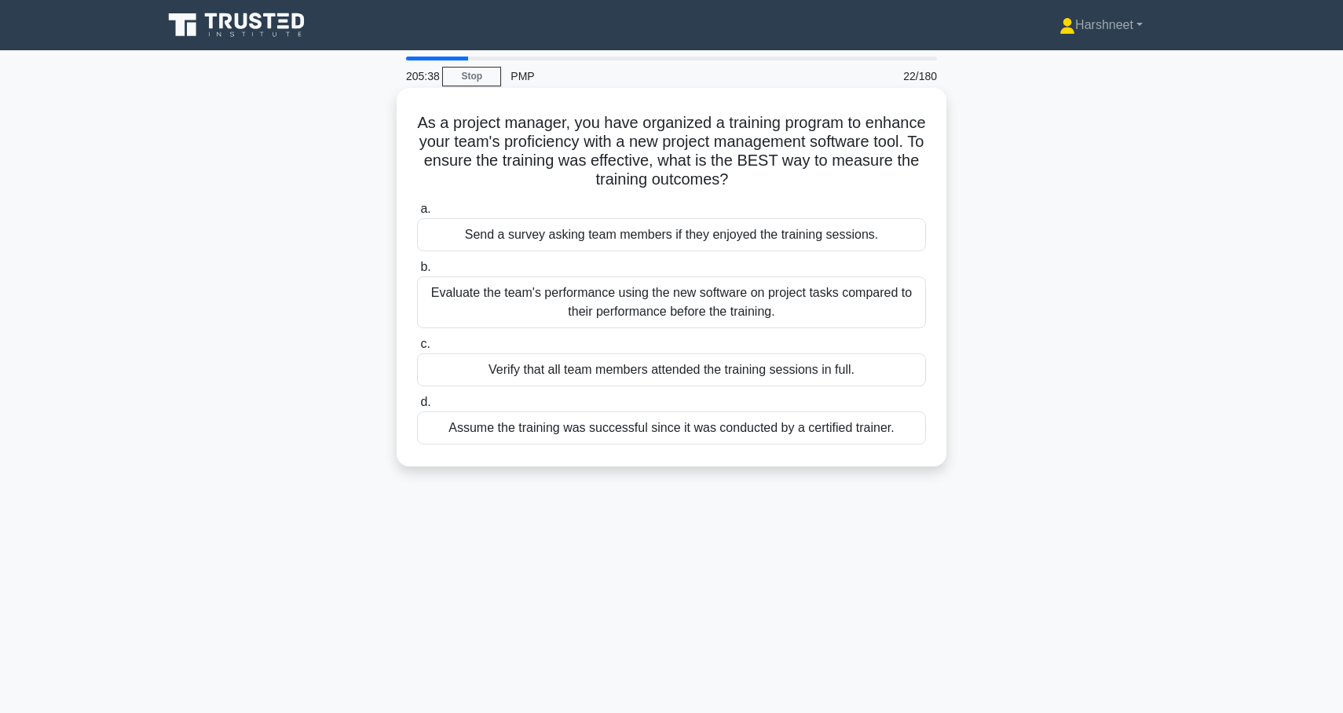
click at [443, 296] on div "Evaluate the team's performance using the new software on project tasks compare…" at bounding box center [671, 303] width 509 height 52
click at [417, 273] on input "b. Evaluate the team's performance using the new software on project tasks comp…" at bounding box center [417, 267] width 0 height 10
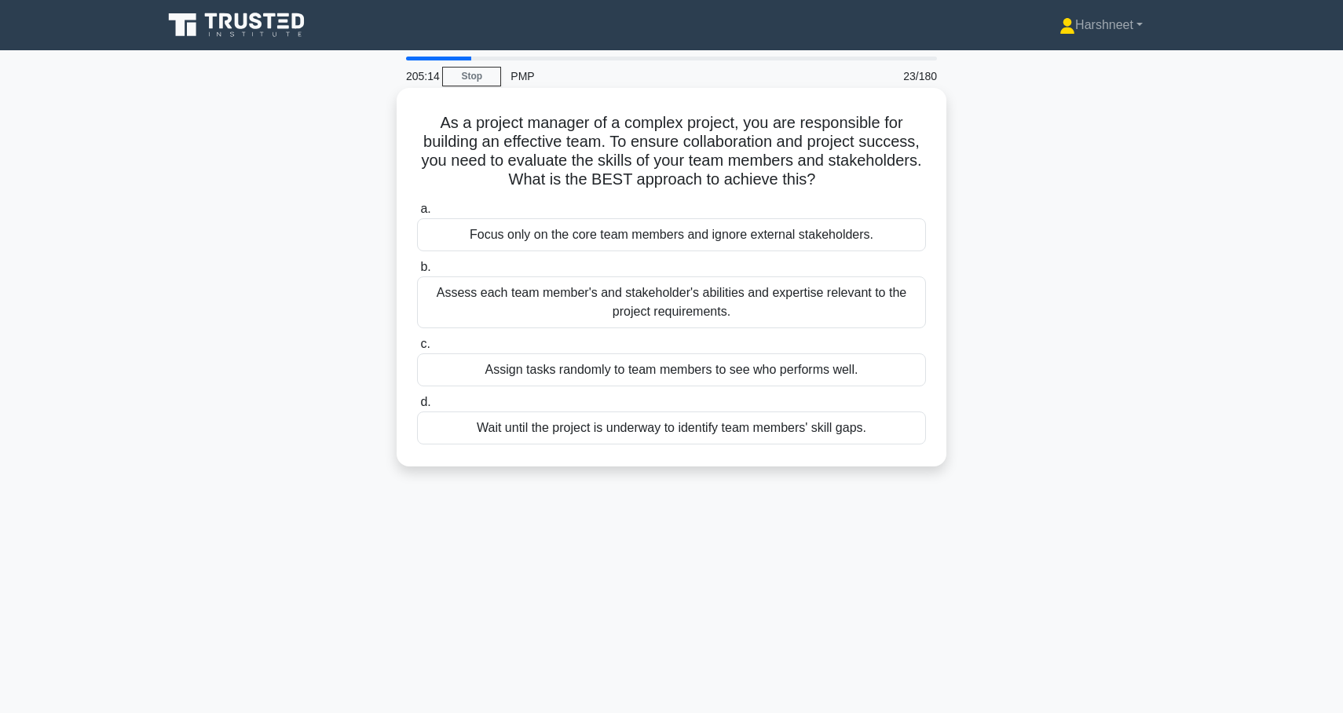
click at [557, 306] on div "Assess each team member's and stakeholder's abilities and expertise relevant to…" at bounding box center [671, 303] width 509 height 52
click at [417, 273] on input "b. Assess each team member's and stakeholder's abilities and expertise relevant…" at bounding box center [417, 267] width 0 height 10
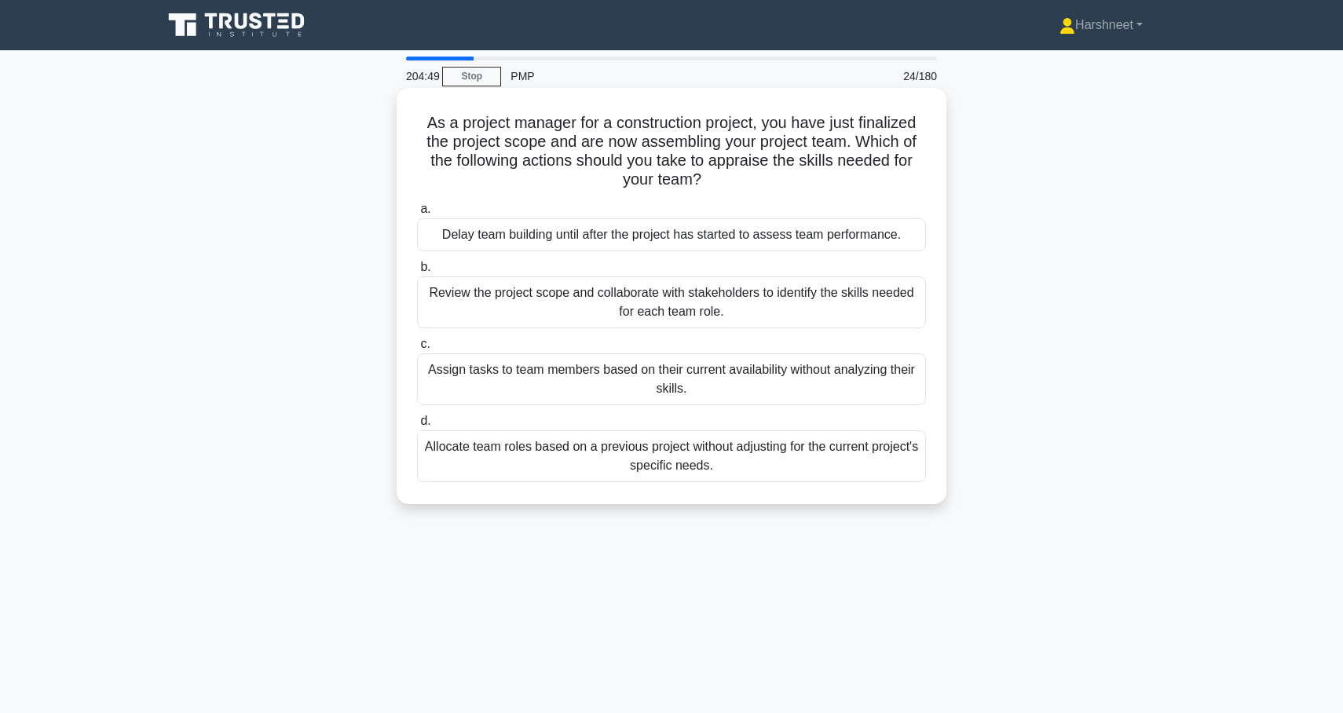
click at [463, 310] on div "Review the project scope and collaborate with stakeholders to identify the skil…" at bounding box center [671, 303] width 509 height 52
click at [417, 273] on input "b. Review the project scope and collaborate with stakeholders to identify the s…" at bounding box center [417, 267] width 0 height 10
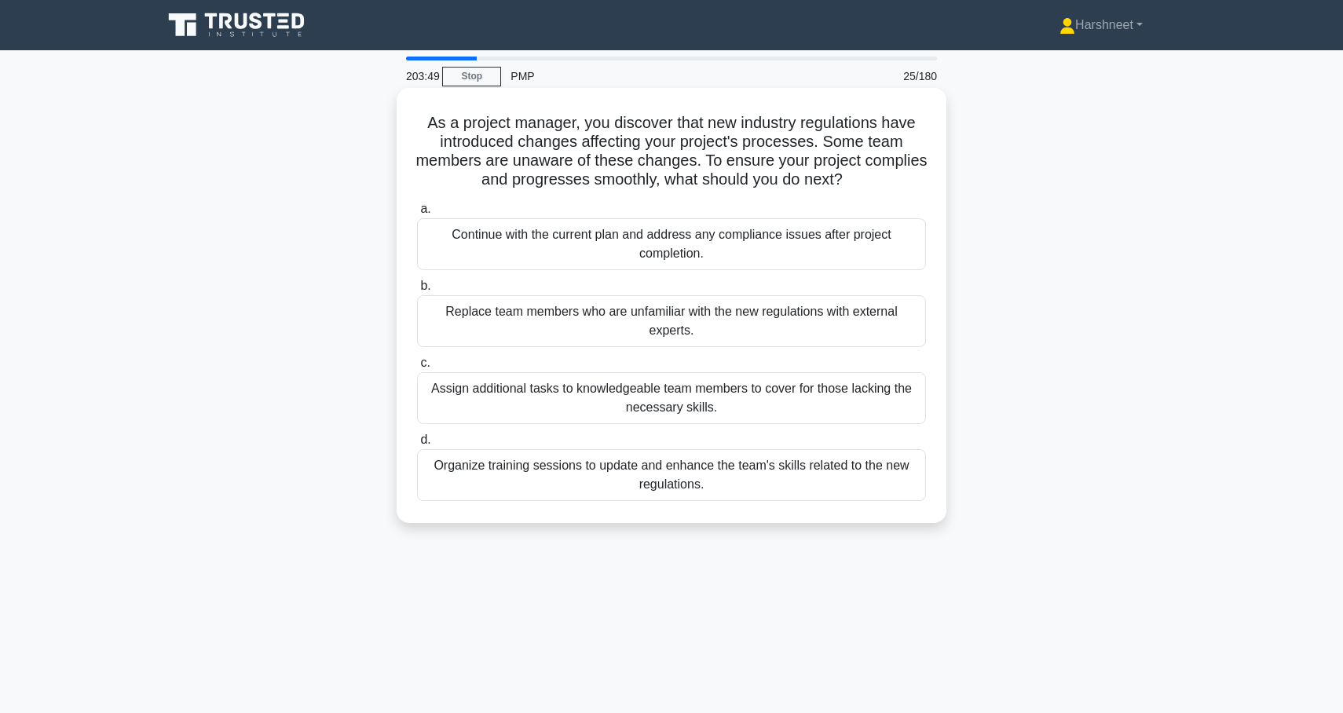
click at [471, 469] on div "Organize training sessions to update and enhance the team's skills related to t…" at bounding box center [671, 475] width 509 height 52
click at [417, 445] on input "d. Organize training sessions to update and enhance the team's skills related t…" at bounding box center [417, 440] width 0 height 10
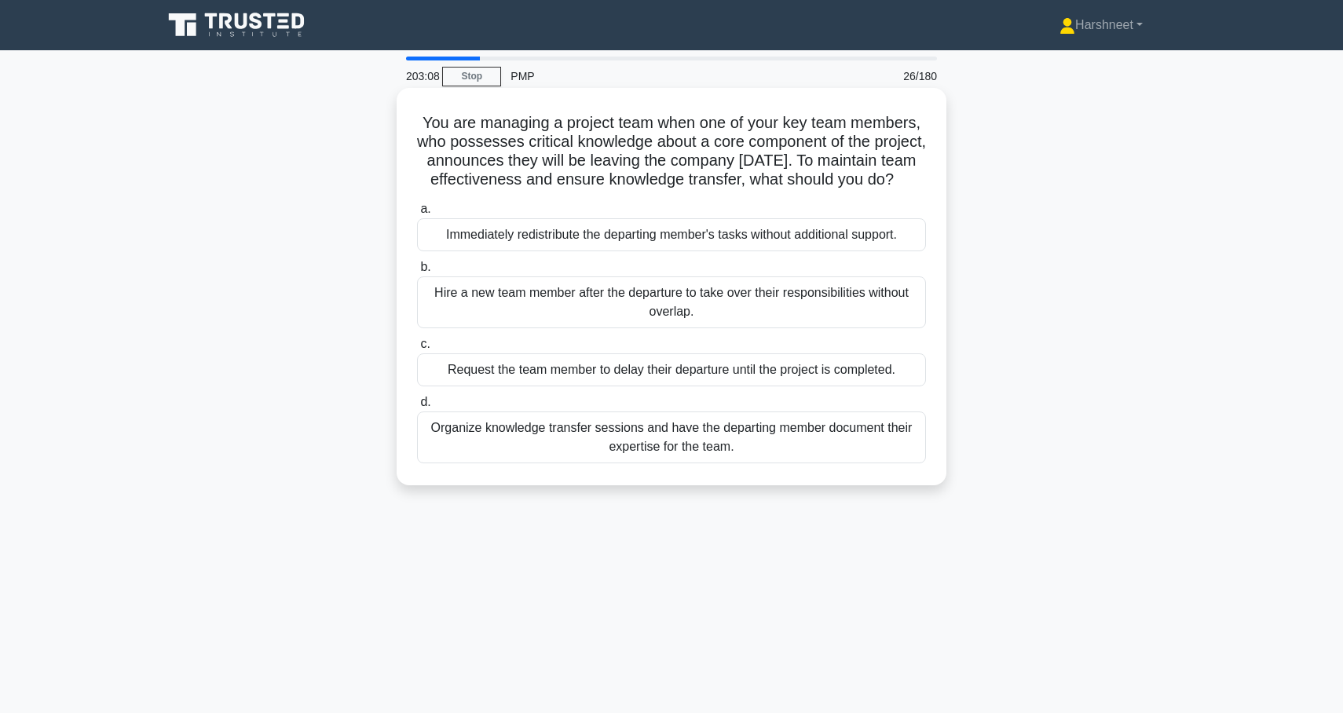
click at [469, 458] on div "Organize knowledge transfer sessions and have the departing member document the…" at bounding box center [671, 438] width 509 height 52
click at [417, 408] on input "d. Organize knowledge transfer sessions and have the departing member document …" at bounding box center [417, 402] width 0 height 10
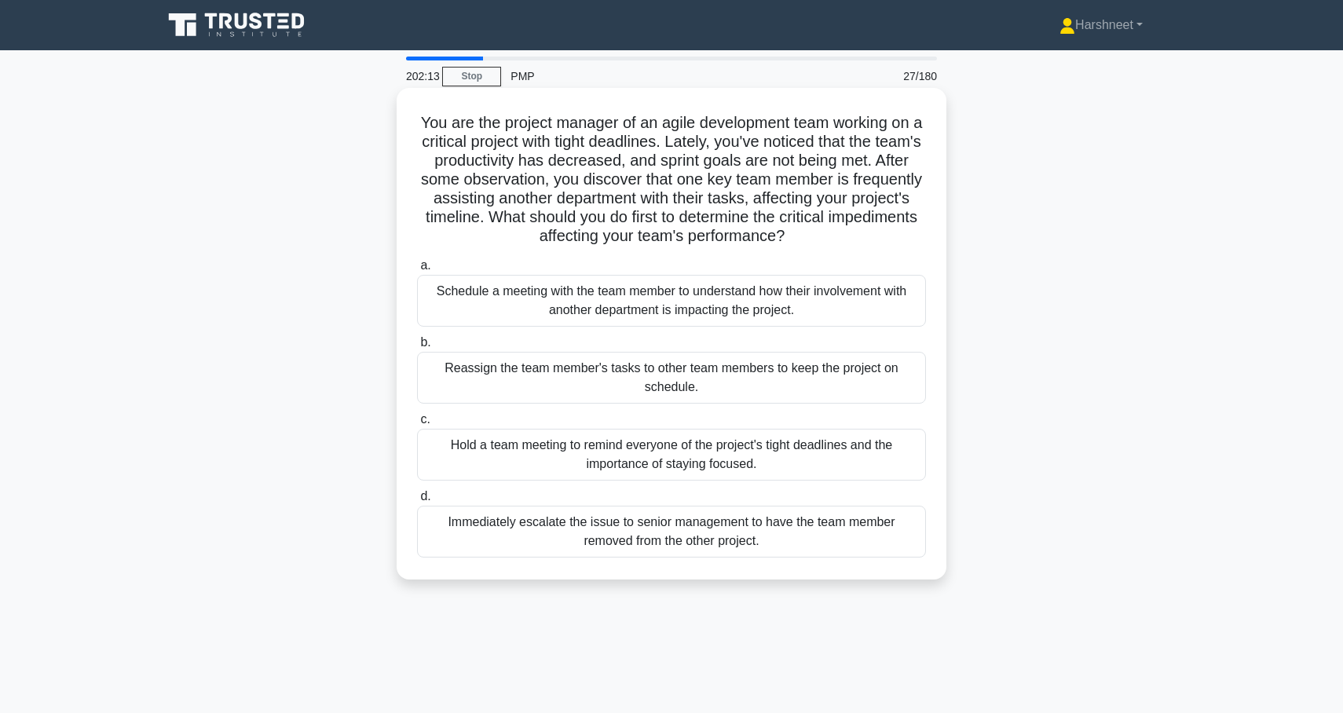
click at [520, 305] on div "Schedule a meeting with the team member to understand how their involvement wit…" at bounding box center [671, 301] width 509 height 52
click at [417, 271] on input "a. Schedule a meeting with the team member to understand how their involvement …" at bounding box center [417, 266] width 0 height 10
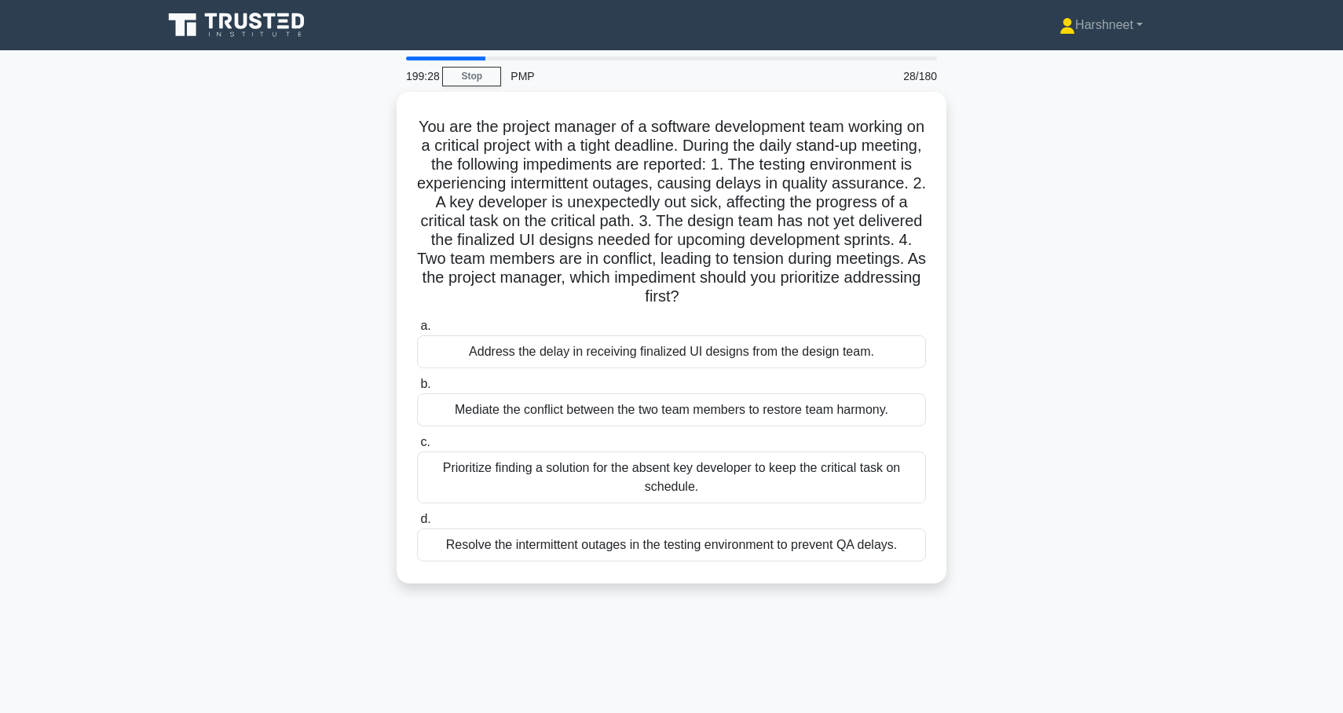
drag, startPoint x: 420, startPoint y: 121, endPoint x: 956, endPoint y: 563, distance: 694.7
click at [956, 564] on div "You are the project manager of a software development team working on a critica…" at bounding box center [671, 347] width 1037 height 511
click at [305, 346] on div "You are the project manager of a software development team working on a critica…" at bounding box center [671, 347] width 1037 height 511
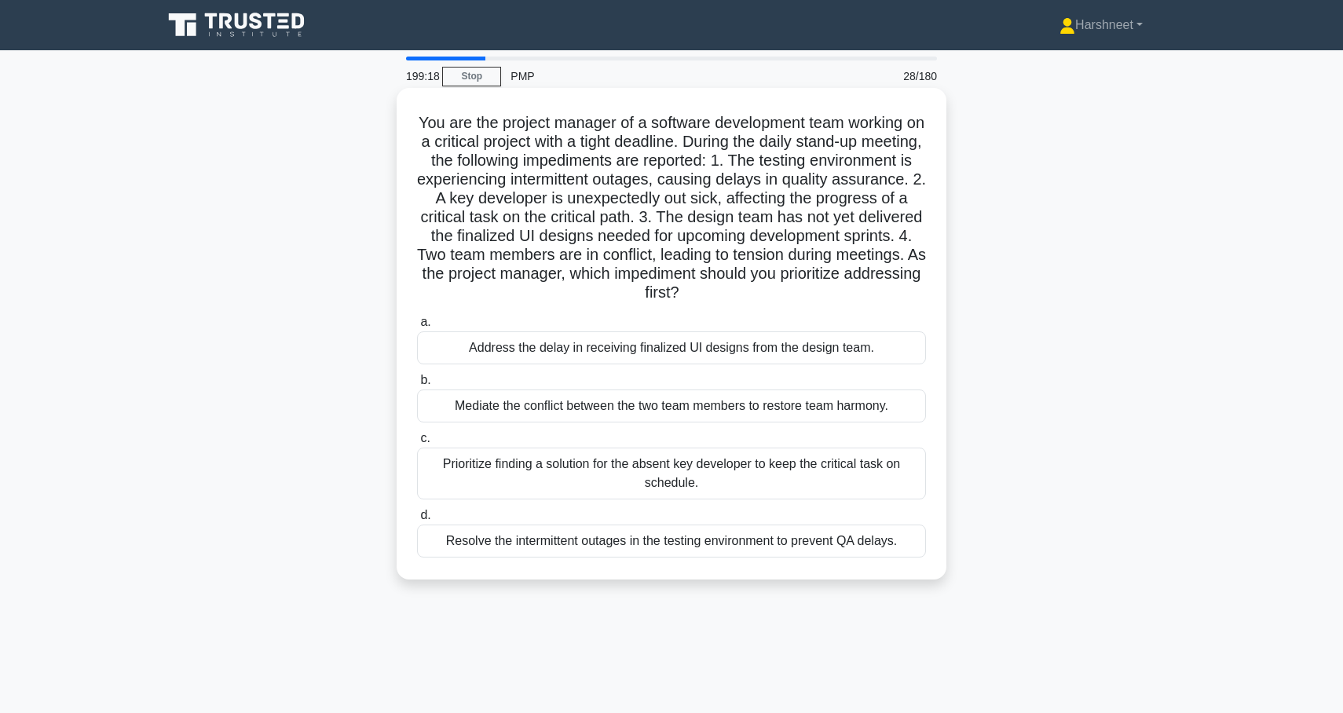
click at [518, 466] on div "Prioritize finding a solution for the absent key developer to keep the critical…" at bounding box center [671, 474] width 509 height 52
click at [417, 444] on input "c. Prioritize finding a solution for the absent key developer to keep the criti…" at bounding box center [417, 439] width 0 height 10
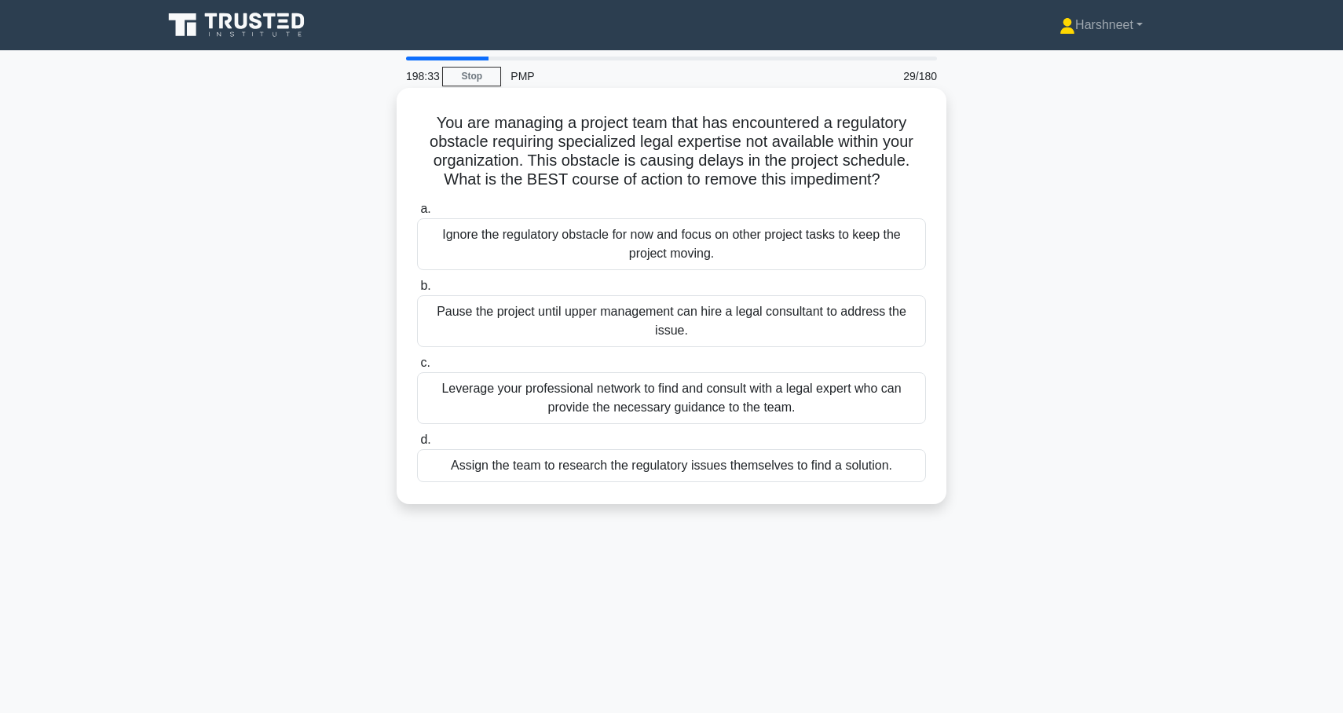
drag, startPoint x: 439, startPoint y: 123, endPoint x: 897, endPoint y: 474, distance: 577.1
click at [897, 474] on div "You are managing a project team that has encountered a regulatory obstacle requ…" at bounding box center [671, 296] width 537 height 404
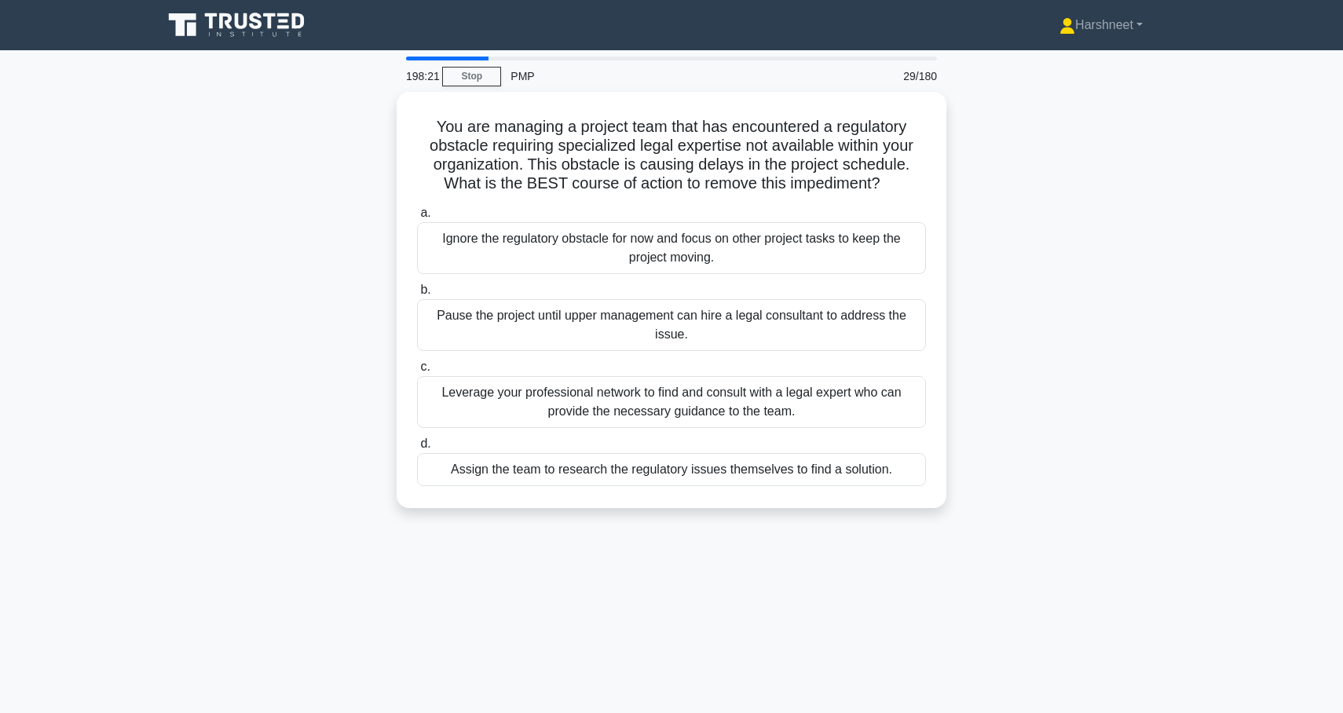
click at [360, 353] on div "You are managing a project team that has encountered a regulatory obstacle requ…" at bounding box center [671, 309] width 1037 height 435
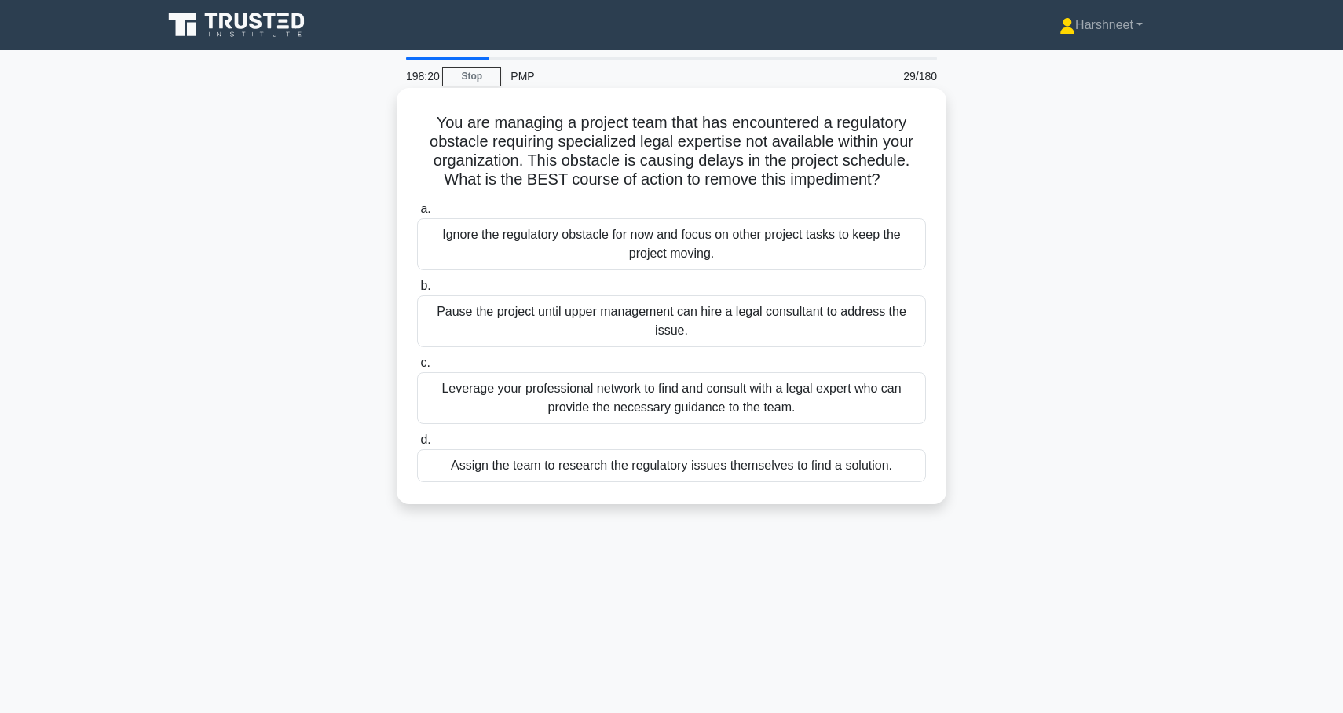
click at [483, 401] on div "Leverage your professional network to find and consult with a legal expert who …" at bounding box center [671, 398] width 509 height 52
click at [417, 368] on input "c. Leverage your professional network to find and consult with a legal expert w…" at bounding box center [417, 363] width 0 height 10
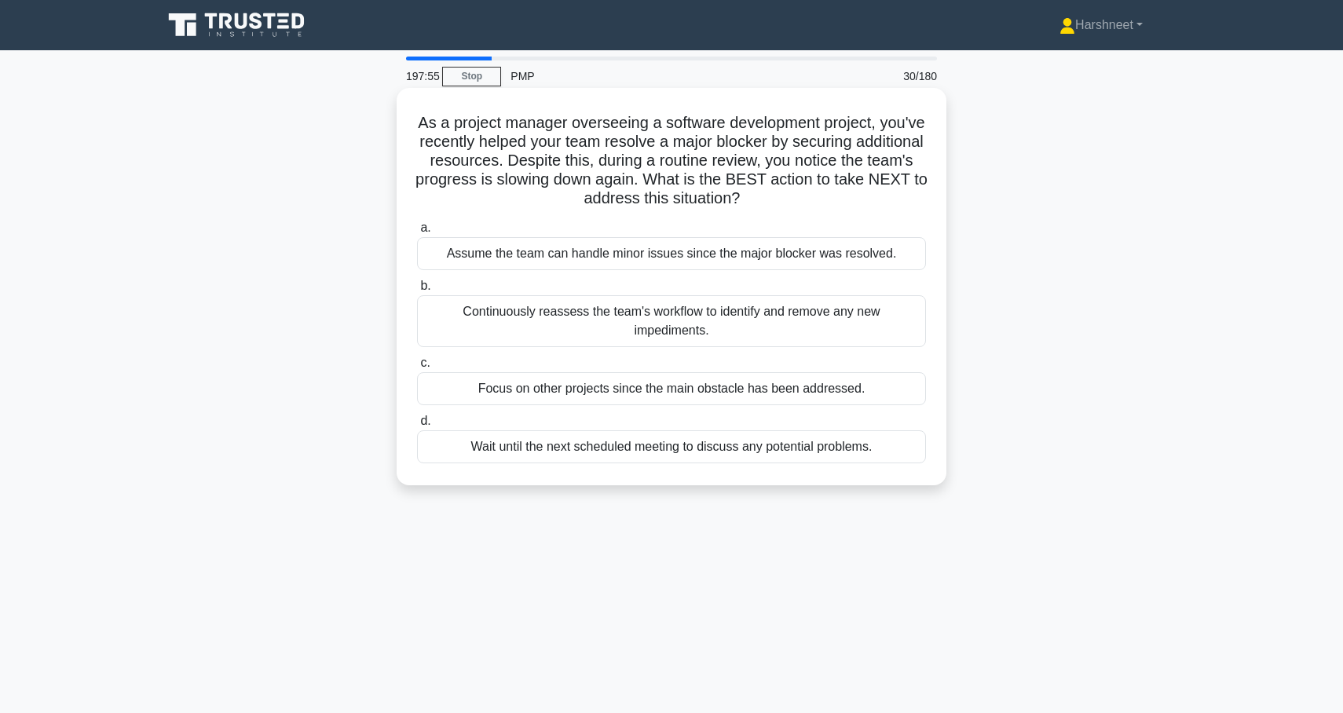
click at [537, 319] on div "Continuously reassess the team's workflow to identify and remove any new impedi…" at bounding box center [671, 321] width 509 height 52
click at [417, 291] on input "b. Continuously reassess the team's workflow to identify and remove any new imp…" at bounding box center [417, 286] width 0 height 10
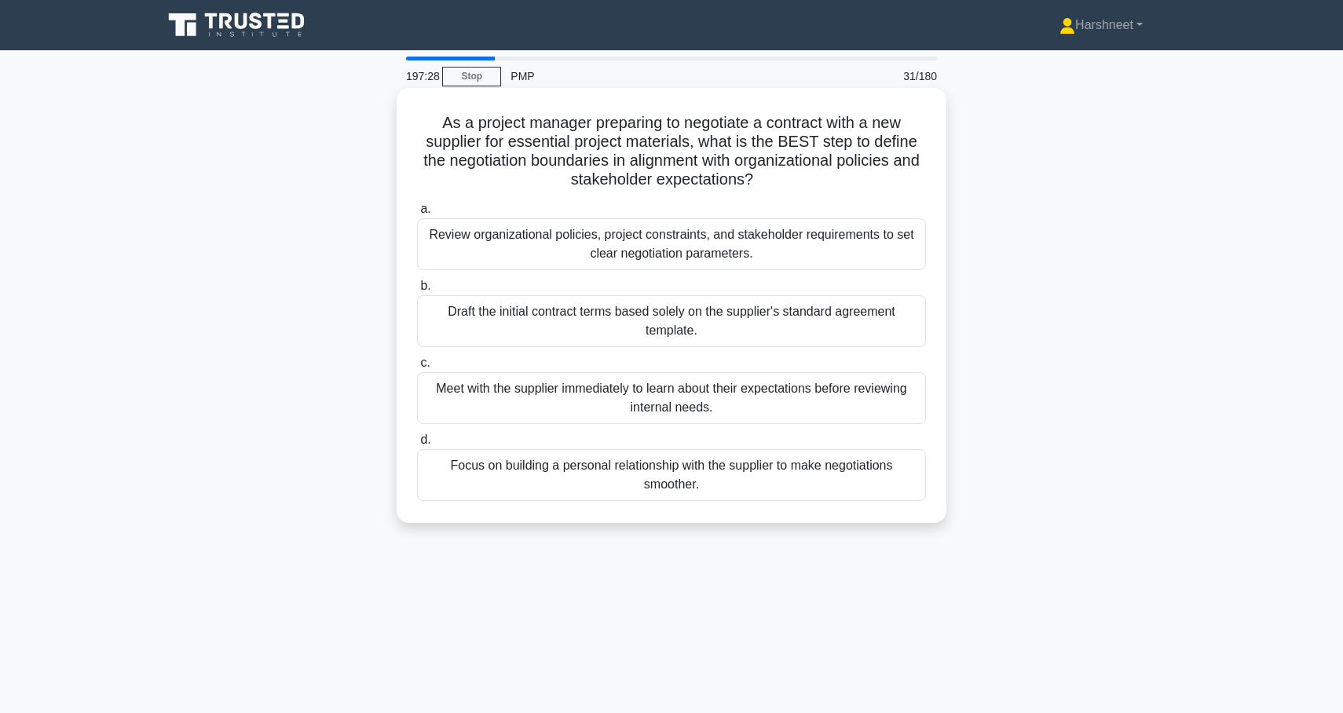
click at [500, 249] on div "Review organizational policies, project constraints, and stakeholder requiremen…" at bounding box center [671, 244] width 509 height 52
click at [417, 214] on input "a. Review organizational policies, project constraints, and stakeholder require…" at bounding box center [417, 209] width 0 height 10
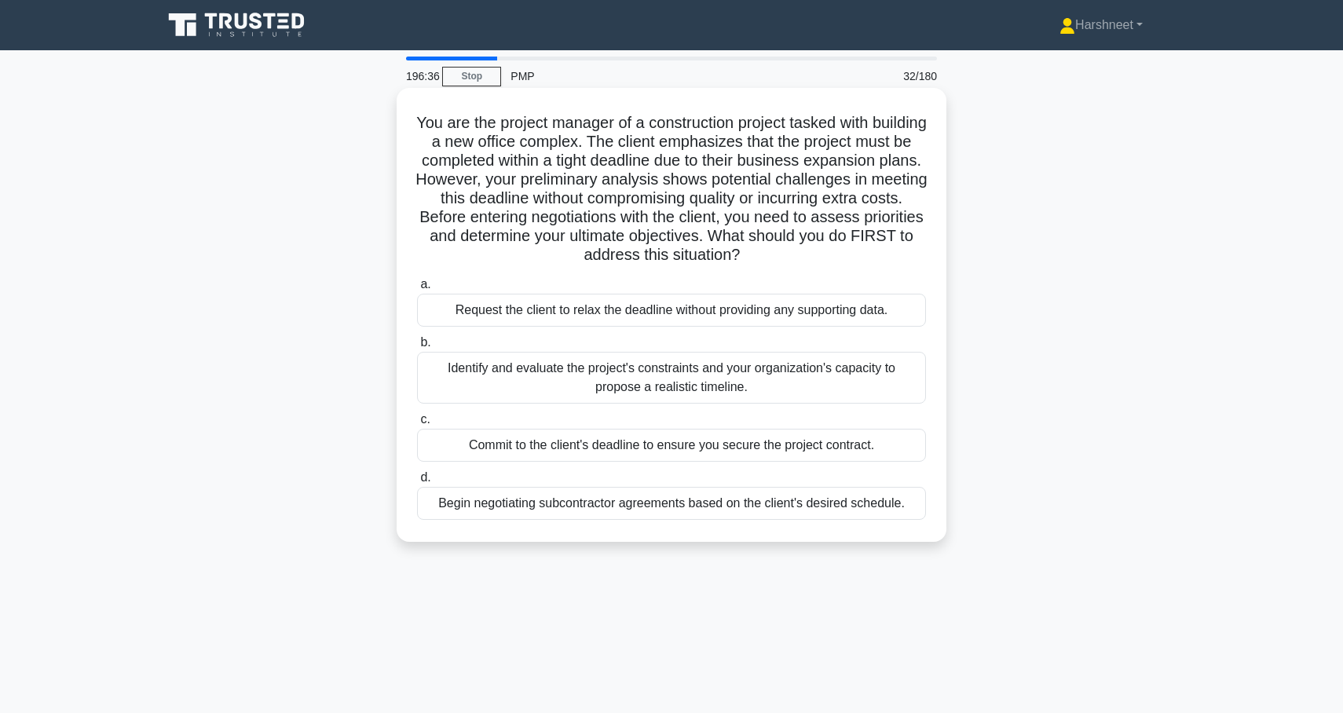
click at [440, 372] on div "Identify and evaluate the project's constraints and your organization's capacit…" at bounding box center [671, 378] width 509 height 52
click at [417, 348] on input "b. Identify and evaluate the project's constraints and your organization's capa…" at bounding box center [417, 343] width 0 height 10
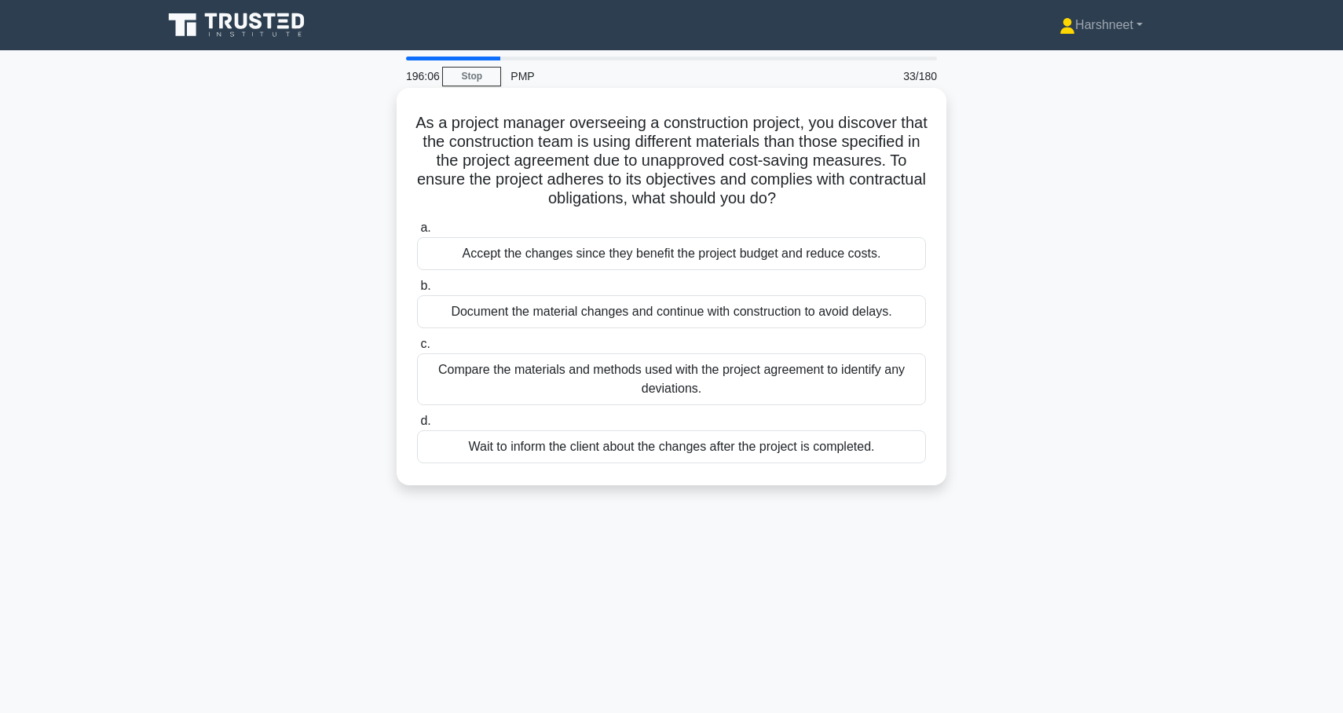
click at [480, 390] on div "Compare the materials and methods used with the project agreement to identify a…" at bounding box center [671, 379] width 509 height 52
click at [417, 350] on input "c. Compare the materials and methods used with the project agreement to identif…" at bounding box center [417, 344] width 0 height 10
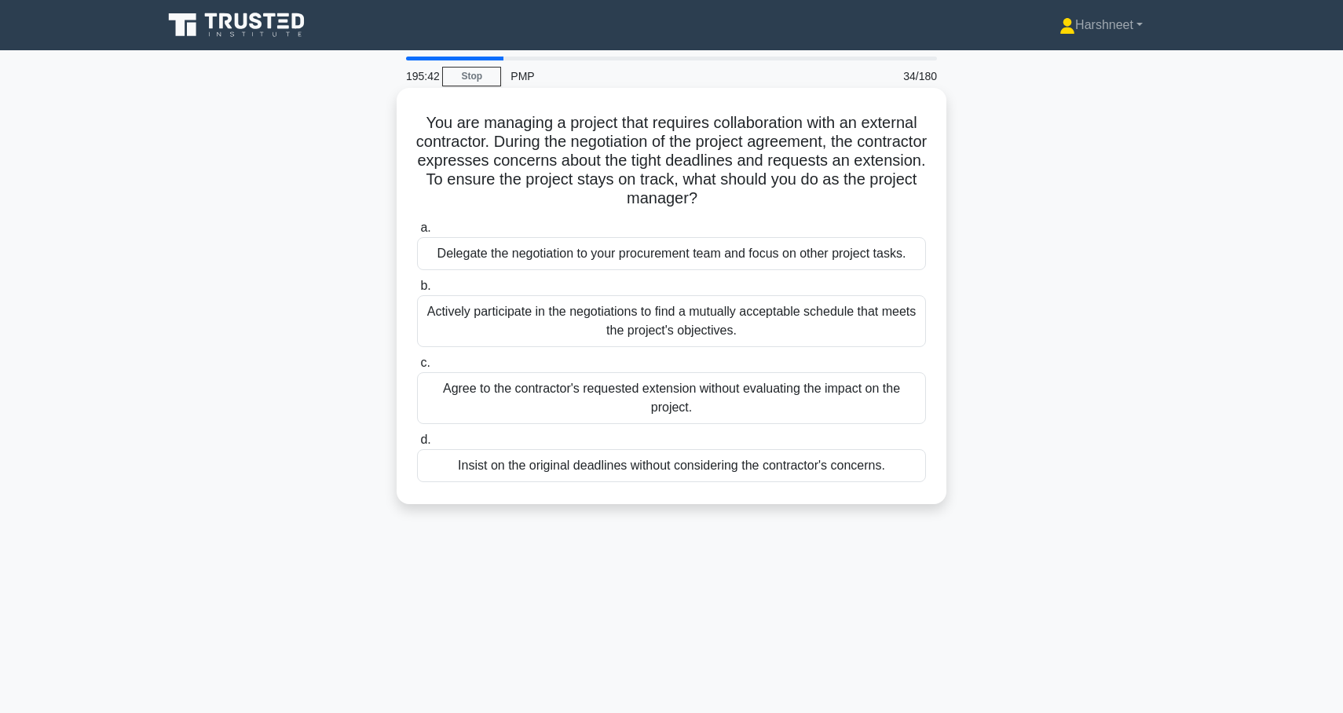
click at [455, 322] on div "Actively participate in the negotiations to find a mutually acceptable schedule…" at bounding box center [671, 321] width 509 height 52
click at [417, 291] on input "b. Actively participate in the negotiations to find a mutually acceptable sched…" at bounding box center [417, 286] width 0 height 10
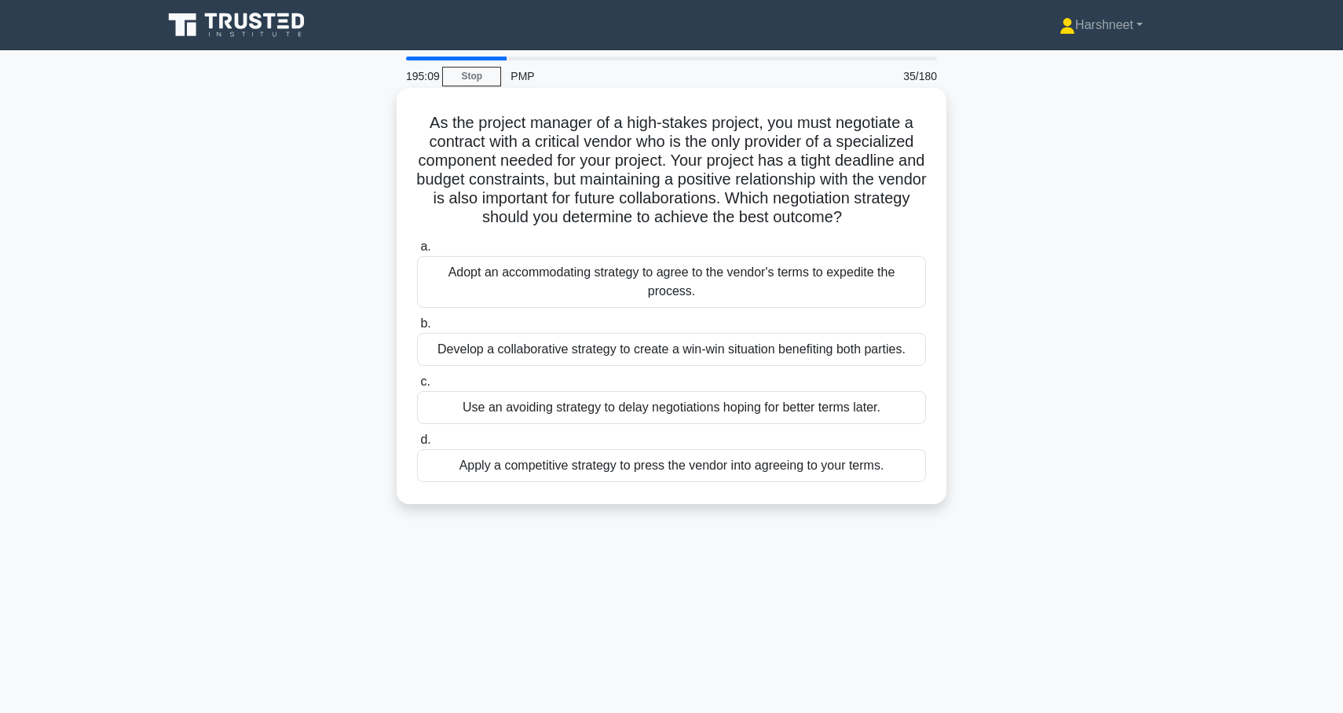
drag, startPoint x: 428, startPoint y: 126, endPoint x: 899, endPoint y: 463, distance: 579.9
click at [899, 463] on div "As the project manager of a high-stakes project, you must negotiate a contract …" at bounding box center [671, 296] width 537 height 404
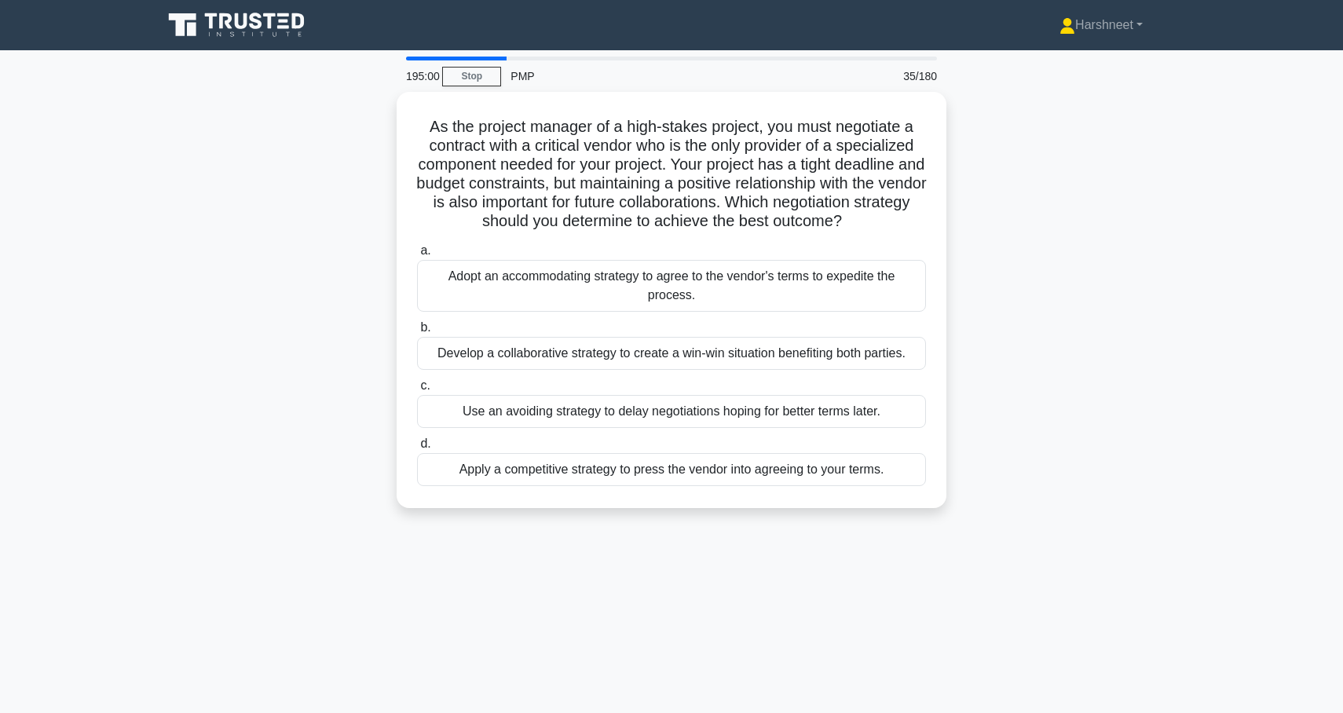
click at [161, 433] on div "As the project manager of a high-stakes project, you must negotiate a contract …" at bounding box center [671, 309] width 1037 height 435
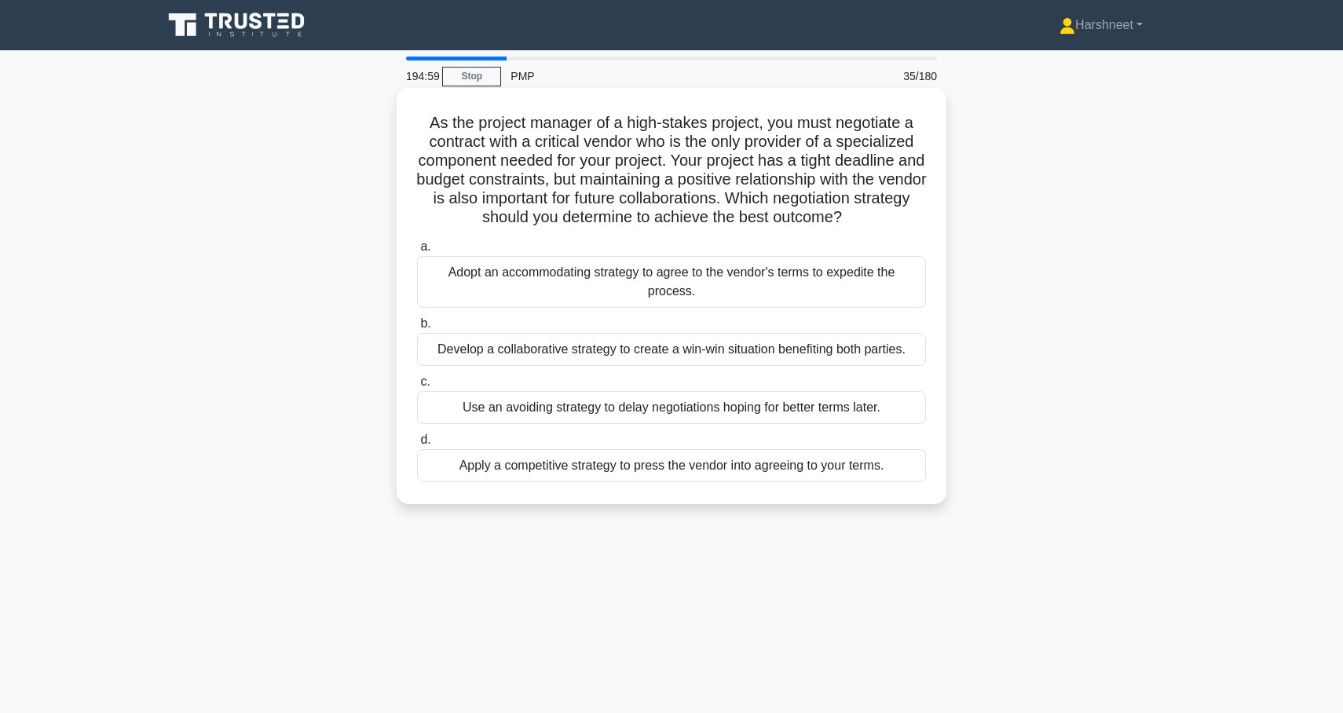
click at [444, 356] on div "Develop a collaborative strategy to create a win-win situation benefiting both …" at bounding box center [671, 349] width 509 height 33
click at [417, 329] on input "b. Develop a collaborative strategy to create a win-win situation benefiting bo…" at bounding box center [417, 324] width 0 height 10
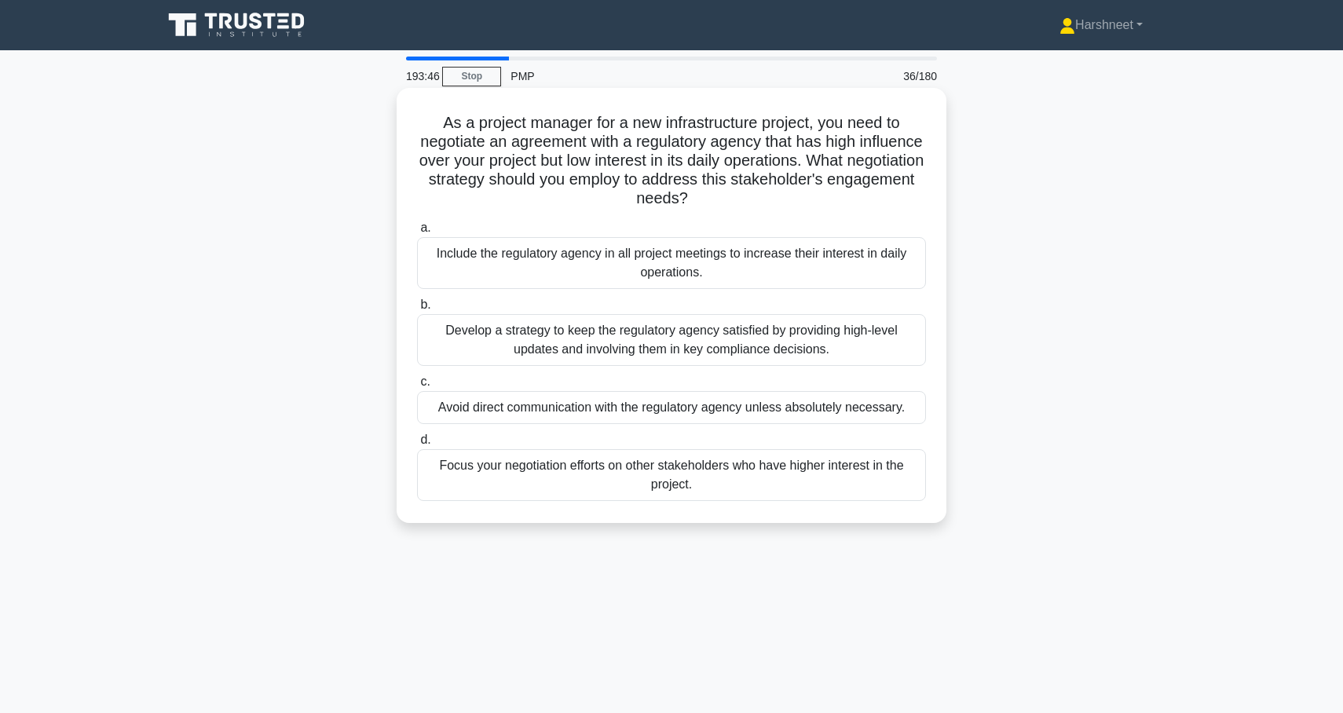
drag, startPoint x: 444, startPoint y: 120, endPoint x: 725, endPoint y: 487, distance: 462.2
click at [725, 487] on div "As a project manager for a new infrastructure project, you need to negotiate an…" at bounding box center [671, 305] width 537 height 423
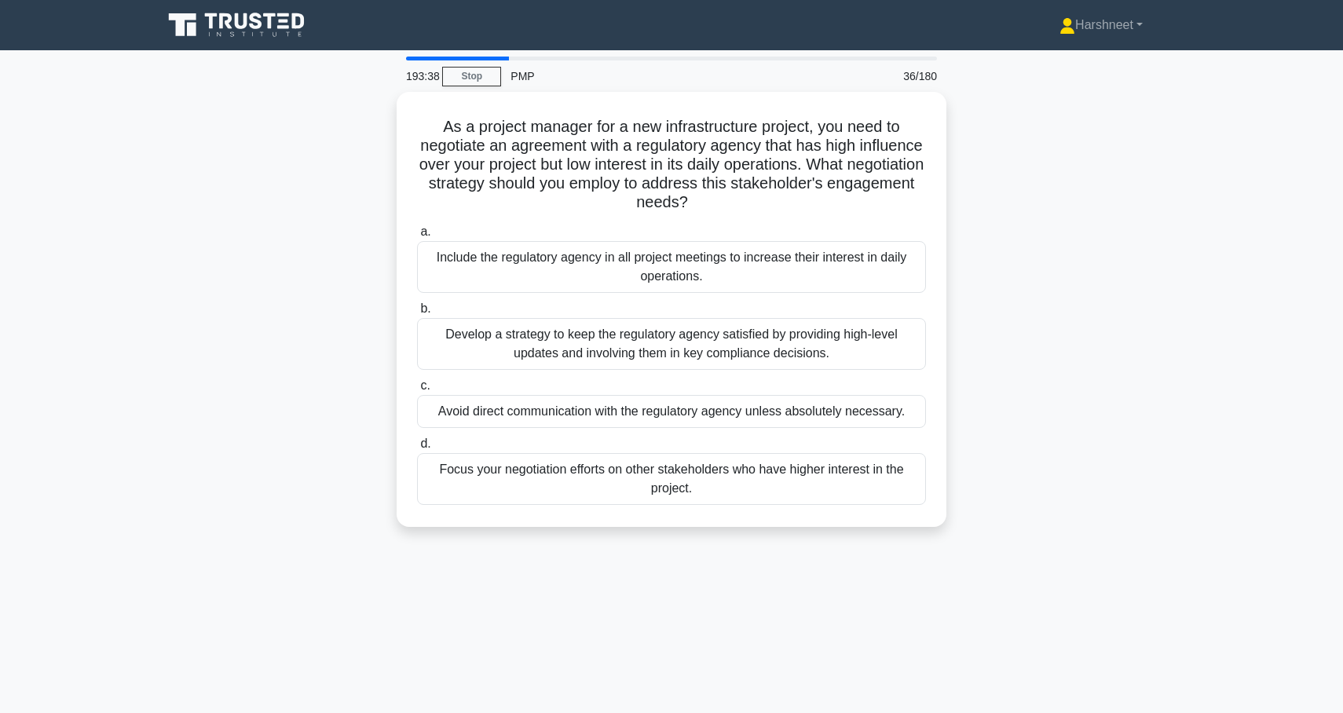
click at [338, 359] on div "As a project manager for a new infrastructure project, you need to negotiate an…" at bounding box center [671, 319] width 1037 height 454
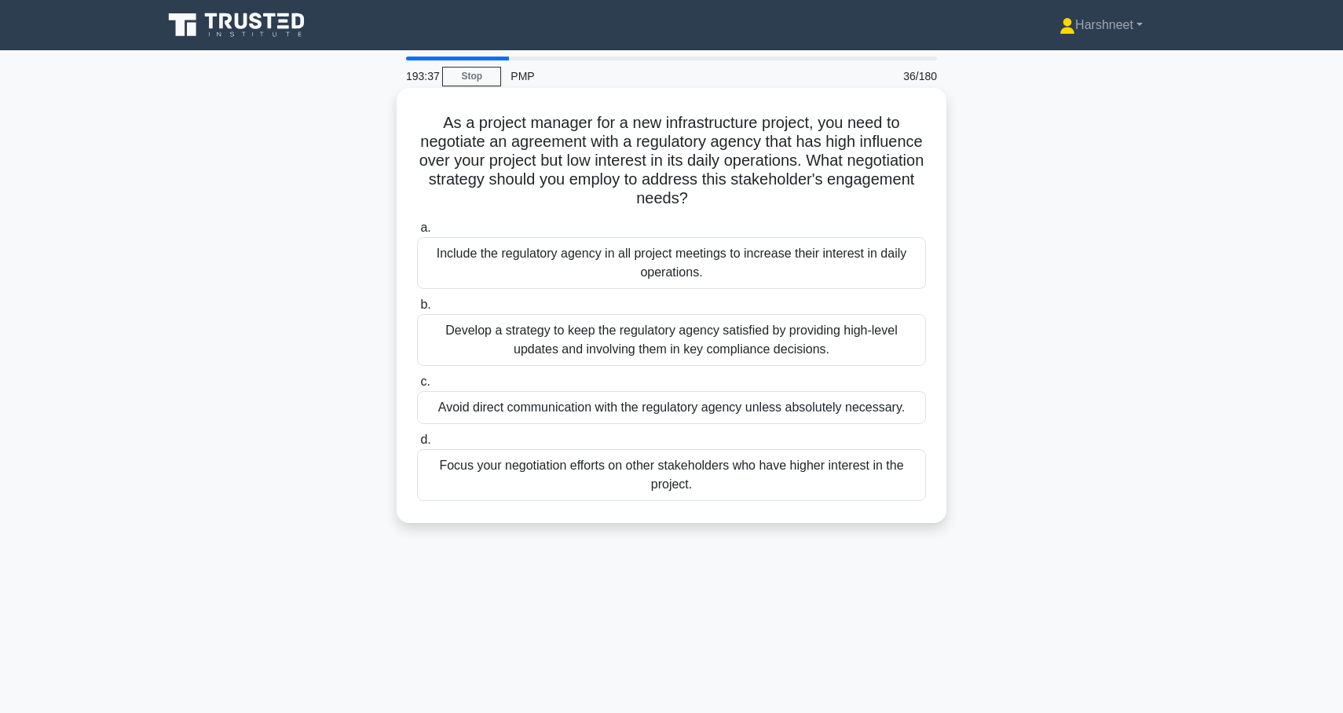
click at [487, 342] on div "Develop a strategy to keep the regulatory agency satisfied by providing high-le…" at bounding box center [671, 340] width 509 height 52
click at [417, 310] on input "b. Develop a strategy to keep the regulatory agency satisfied by providing high…" at bounding box center [417, 305] width 0 height 10
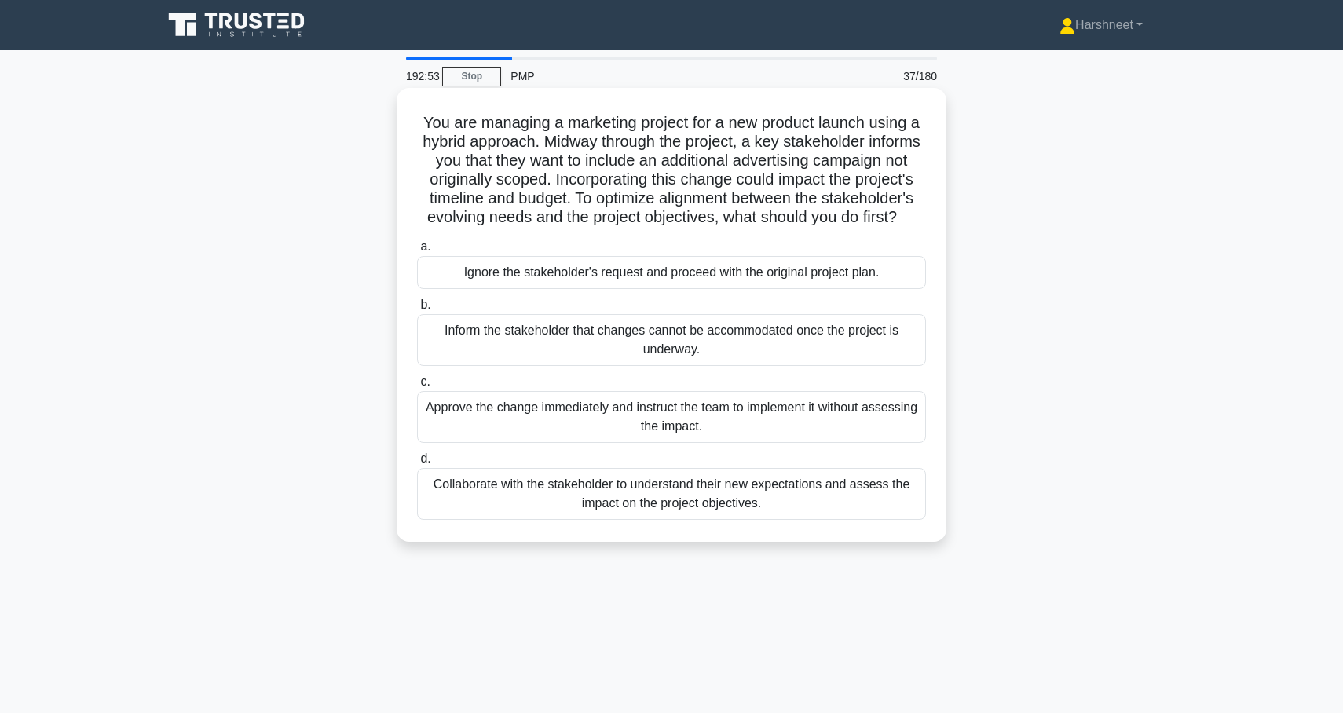
click at [475, 493] on div "Collaborate with the stakeholder to understand their new expectations and asses…" at bounding box center [671, 494] width 509 height 52
click at [417, 464] on input "d. Collaborate with the stakeholder to understand their new expectations and as…" at bounding box center [417, 459] width 0 height 10
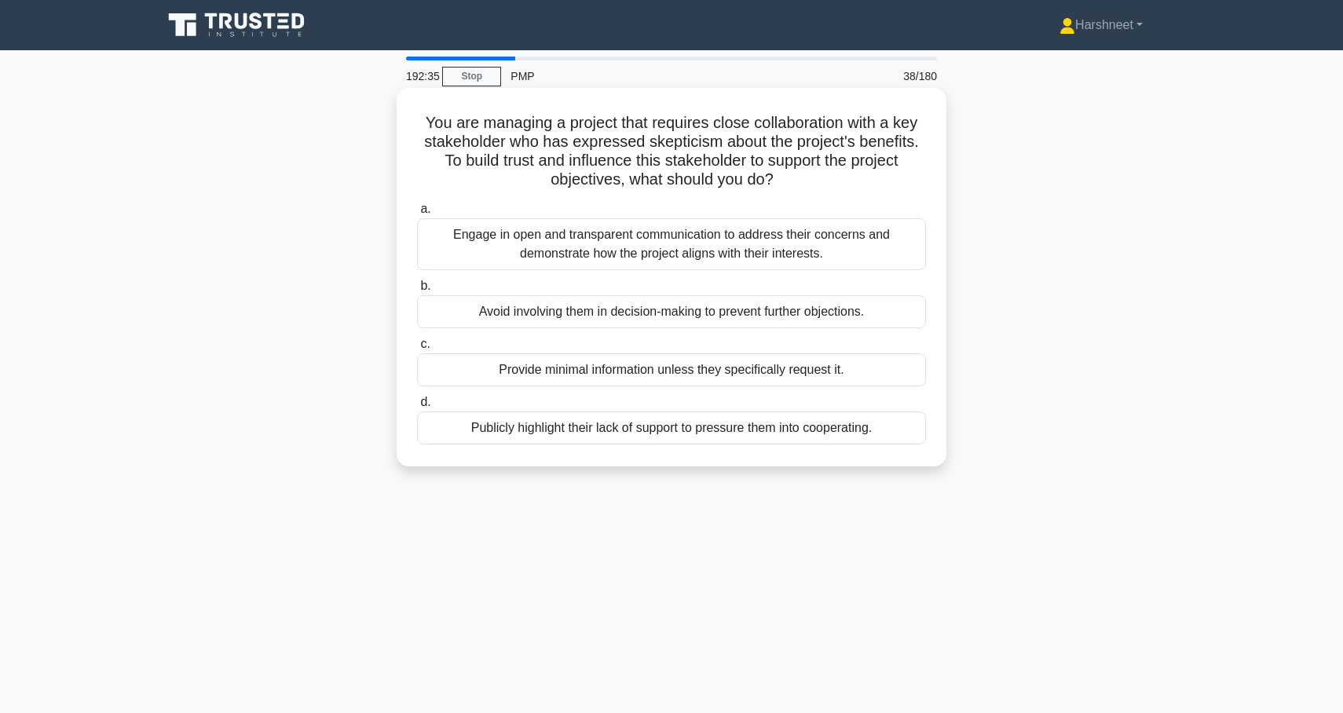
click at [471, 240] on div "Engage in open and transparent communication to address their concerns and demo…" at bounding box center [671, 244] width 509 height 52
click at [417, 214] on input "a. Engage in open and transparent communication to address their concerns and d…" at bounding box center [417, 209] width 0 height 10
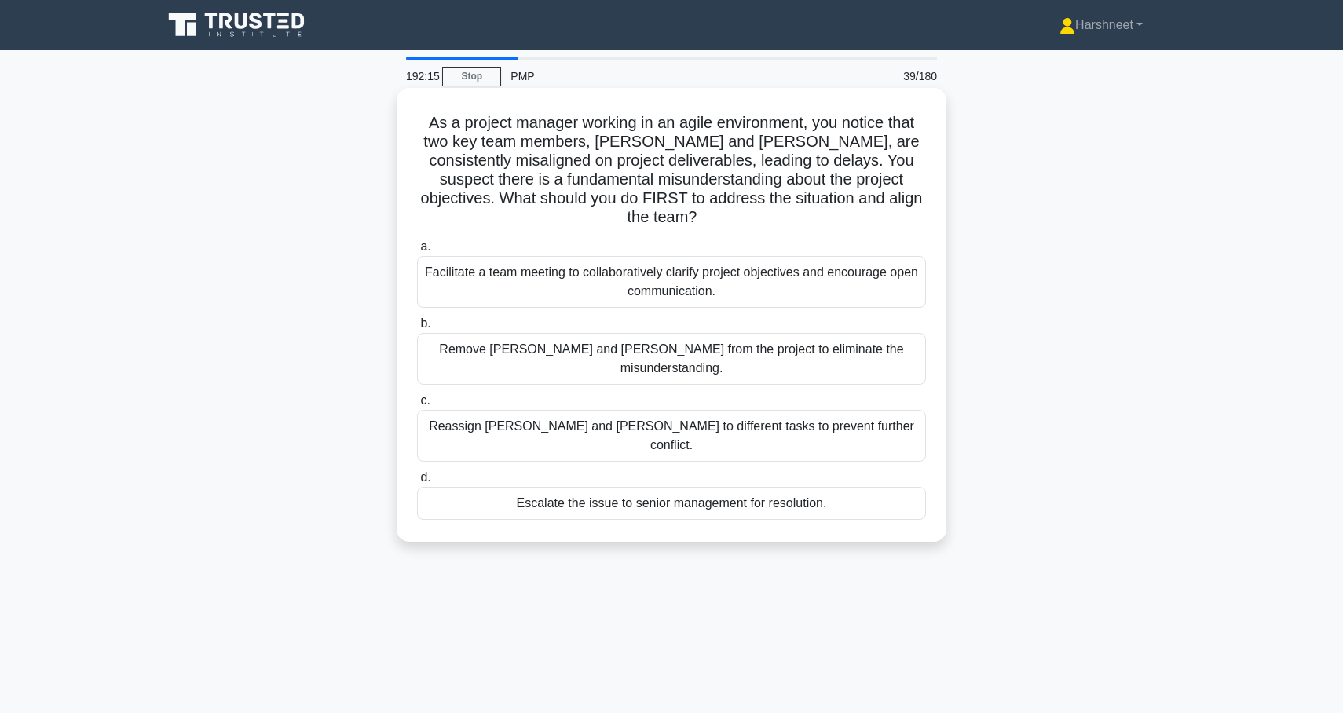
click at [465, 271] on div "Facilitate a team meeting to collaboratively clarify project objectives and enc…" at bounding box center [671, 282] width 509 height 52
click at [417, 252] on input "a. Facilitate a team meeting to collaboratively clarify project objectives and …" at bounding box center [417, 247] width 0 height 10
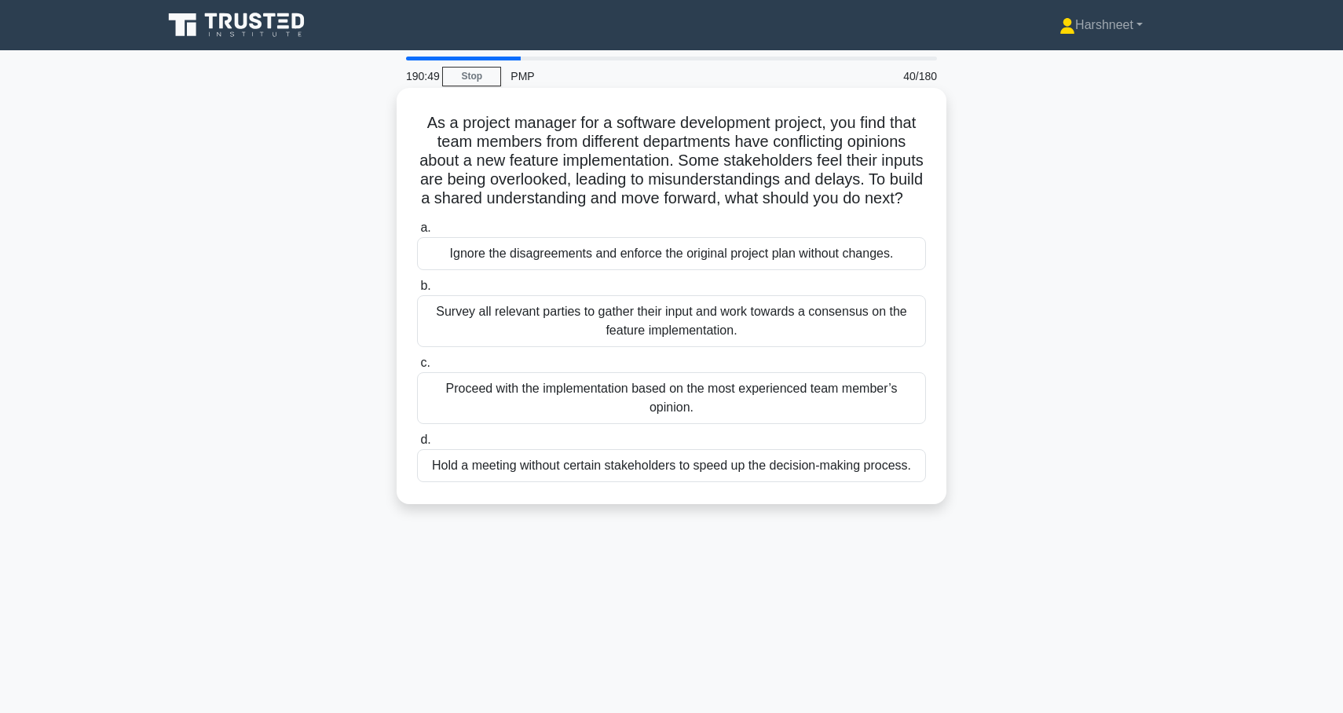
click at [490, 329] on div "Survey all relevant parties to gather their input and work towards a consensus …" at bounding box center [671, 321] width 509 height 52
click at [417, 291] on input "b. Survey all relevant parties to gather their input and work towards a consens…" at bounding box center [417, 286] width 0 height 10
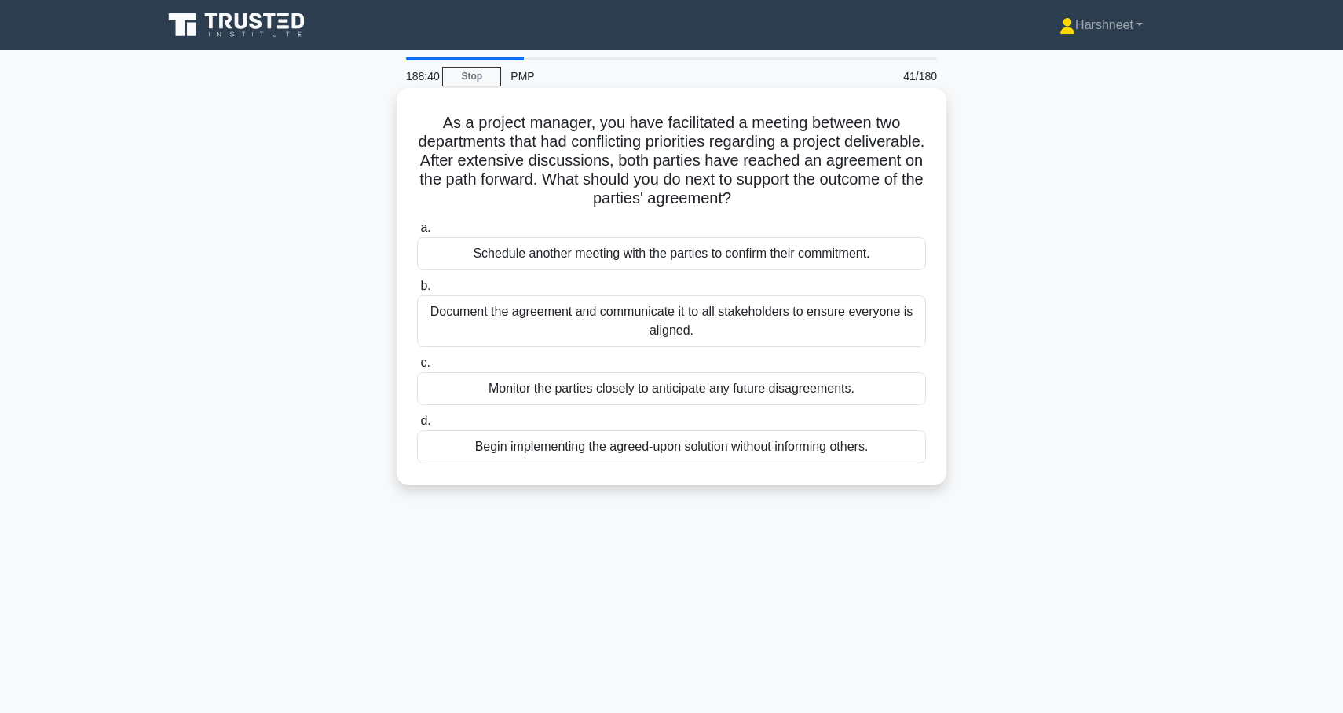
drag, startPoint x: 445, startPoint y: 124, endPoint x: 834, endPoint y: 459, distance: 513.6
click at [834, 459] on div "As a project manager, you have facilitated a meeting between two departments th…" at bounding box center [671, 286] width 537 height 385
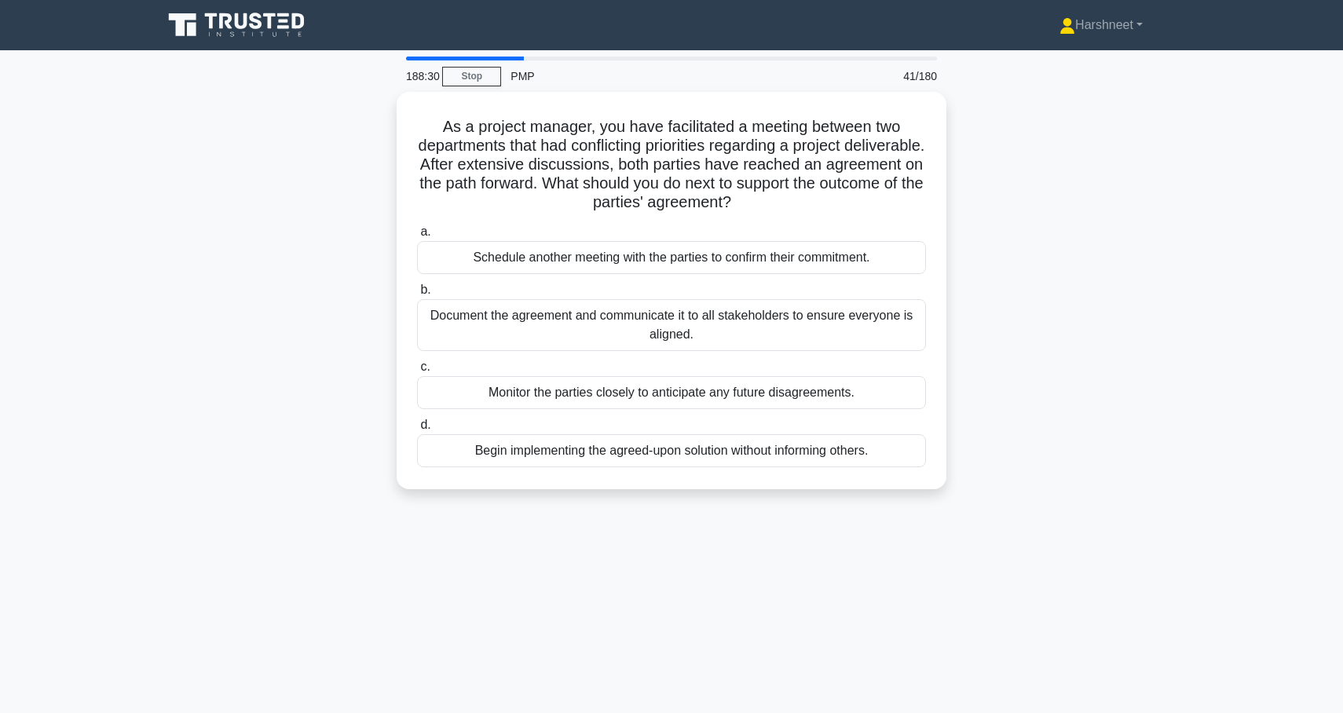
click at [981, 323] on div "As a project manager, you have facilitated a meeting between two departments th…" at bounding box center [671, 300] width 1037 height 416
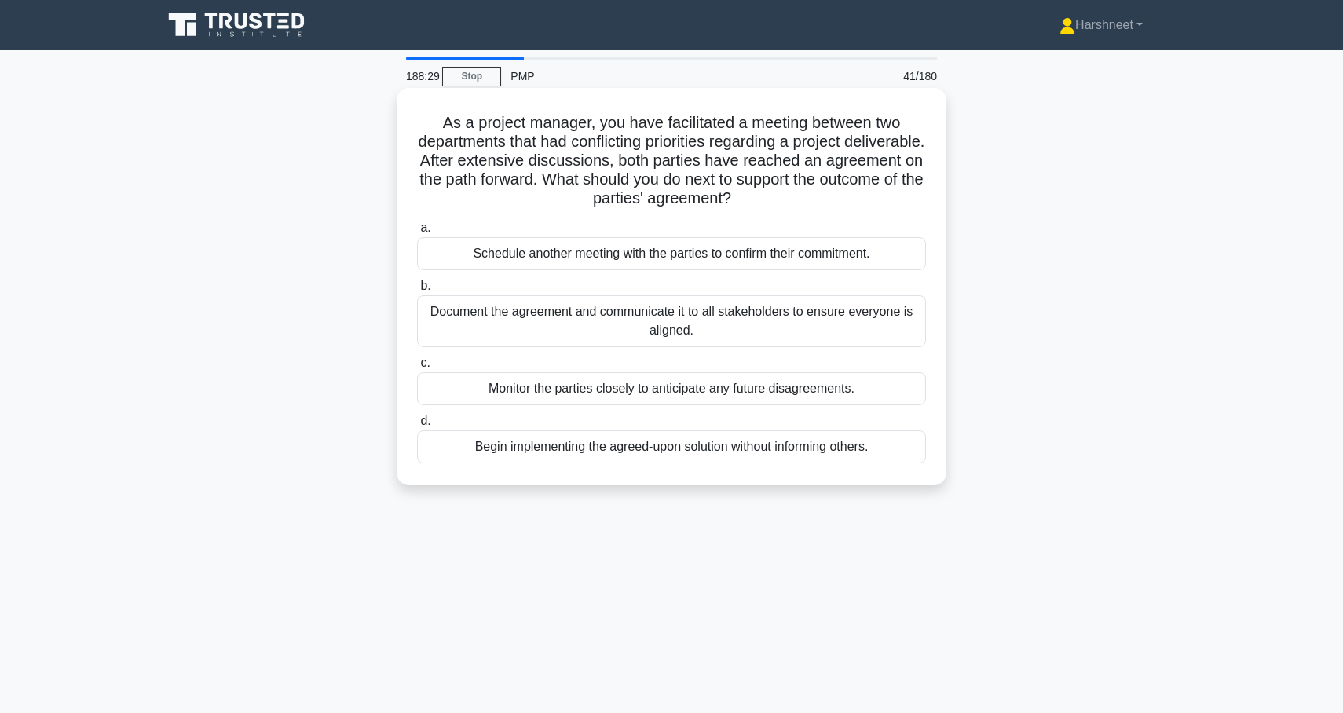
click at [895, 315] on div "Document the agreement and communicate it to all stakeholders to ensure everyon…" at bounding box center [671, 321] width 509 height 52
click at [417, 291] on input "b. Document the agreement and communicate it to all stakeholders to ensure ever…" at bounding box center [417, 286] width 0 height 10
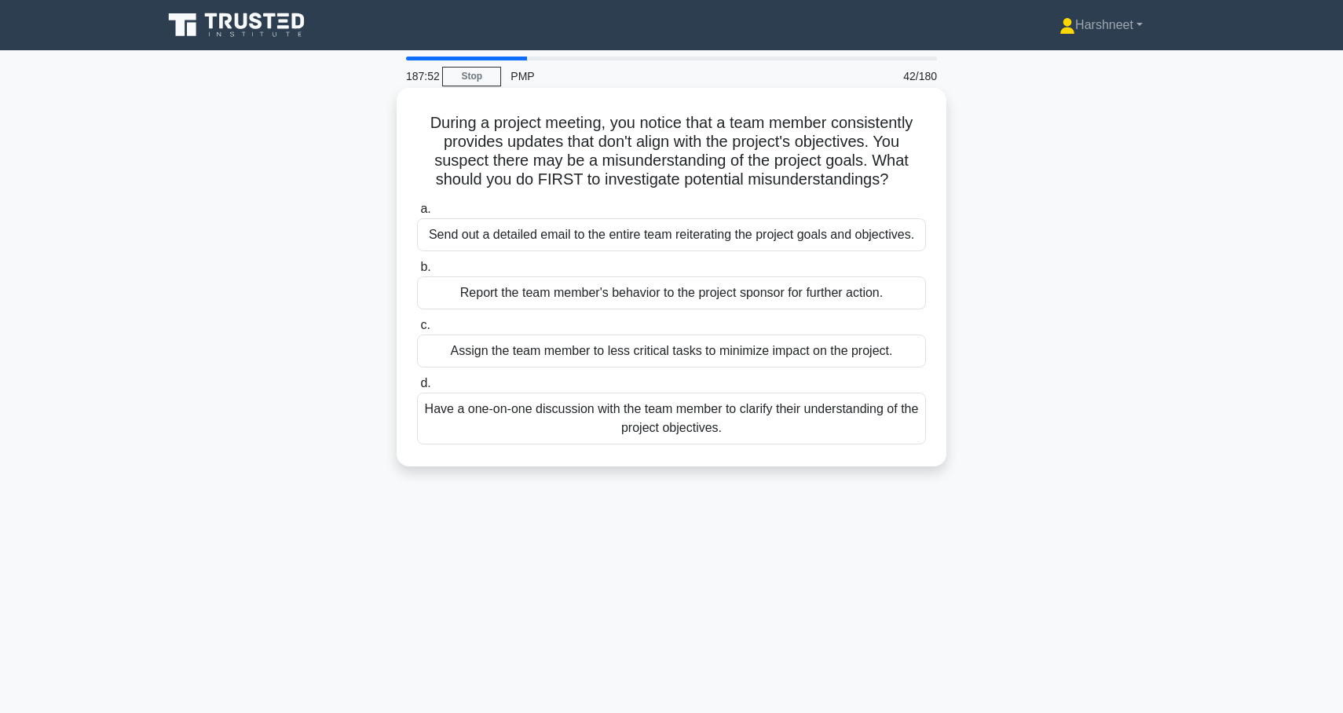
click at [815, 400] on div "Have a one-on-one discussion with the team member to clarify their understandin…" at bounding box center [671, 419] width 509 height 52
click at [417, 389] on input "d. Have a one-on-one discussion with the team member to clarify their understan…" at bounding box center [417, 384] width 0 height 10
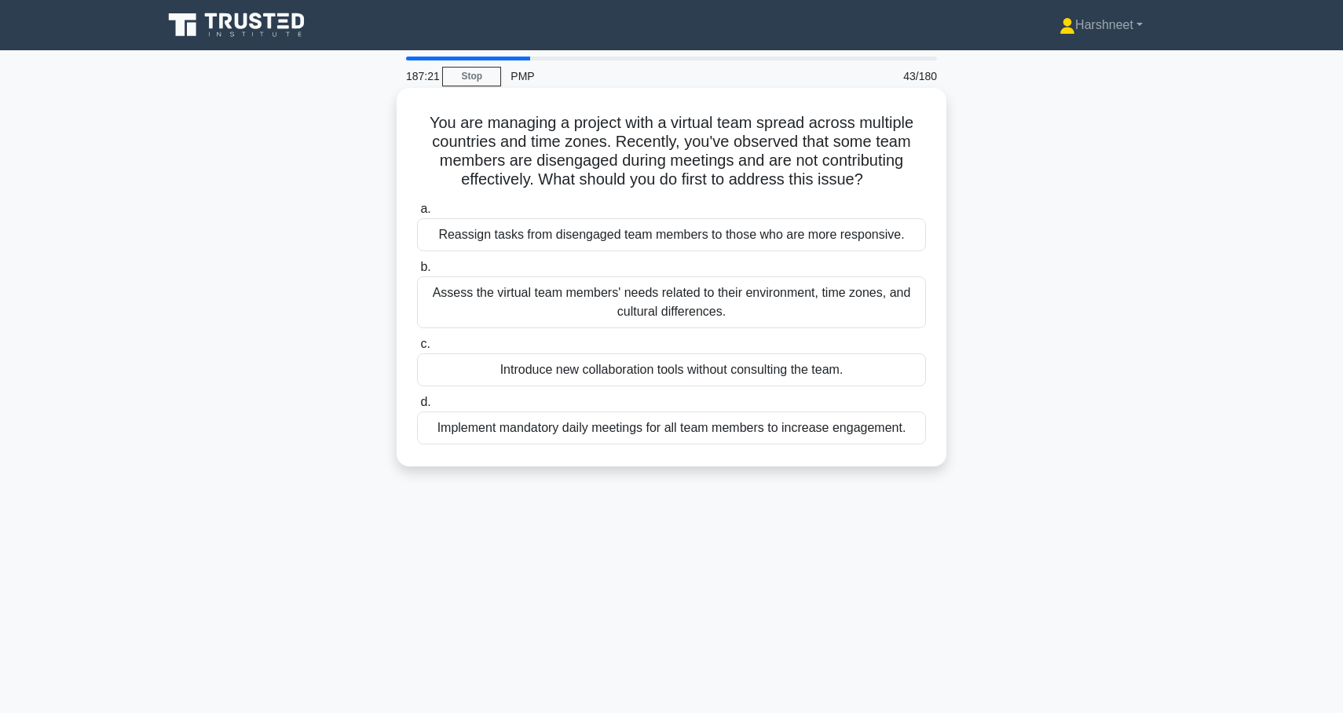
drag, startPoint x: 430, startPoint y: 119, endPoint x: 915, endPoint y: 427, distance: 575.3
click at [915, 428] on div "You are managing a project with a virtual team spread across multiple countries…" at bounding box center [671, 277] width 537 height 366
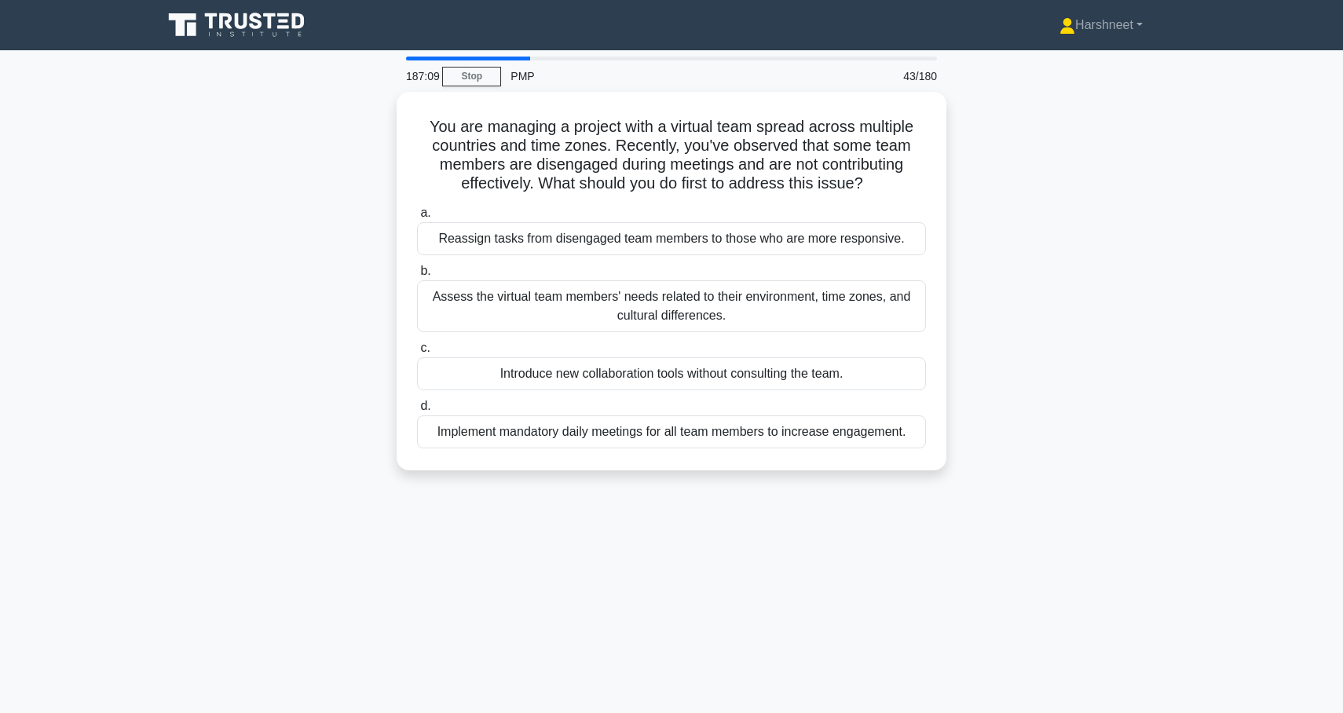
click at [1066, 231] on div "You are managing a project with a virtual team spread across multiple countries…" at bounding box center [671, 290] width 1037 height 397
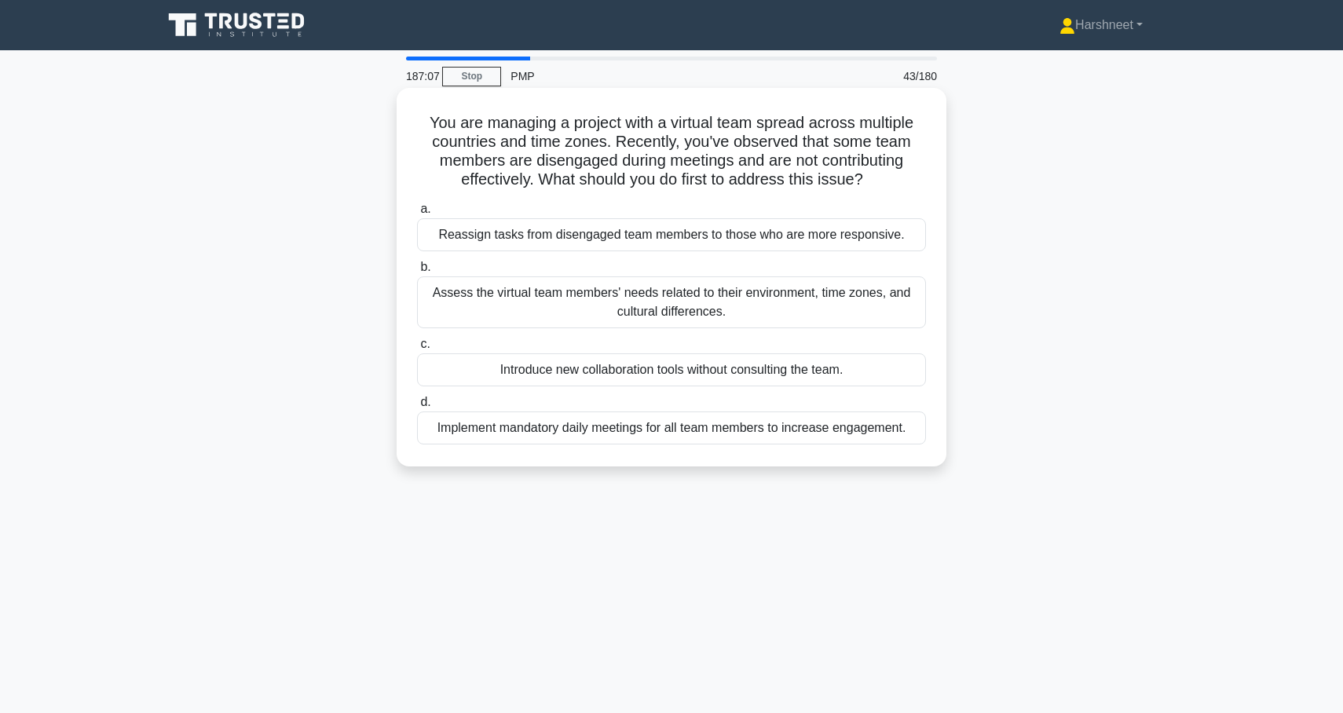
click at [893, 310] on div "Assess the virtual team members' needs related to their environment, time zones…" at bounding box center [671, 303] width 509 height 52
click at [417, 273] on input "b. Assess the virtual team members' needs related to their environment, time zo…" at bounding box center [417, 267] width 0 height 10
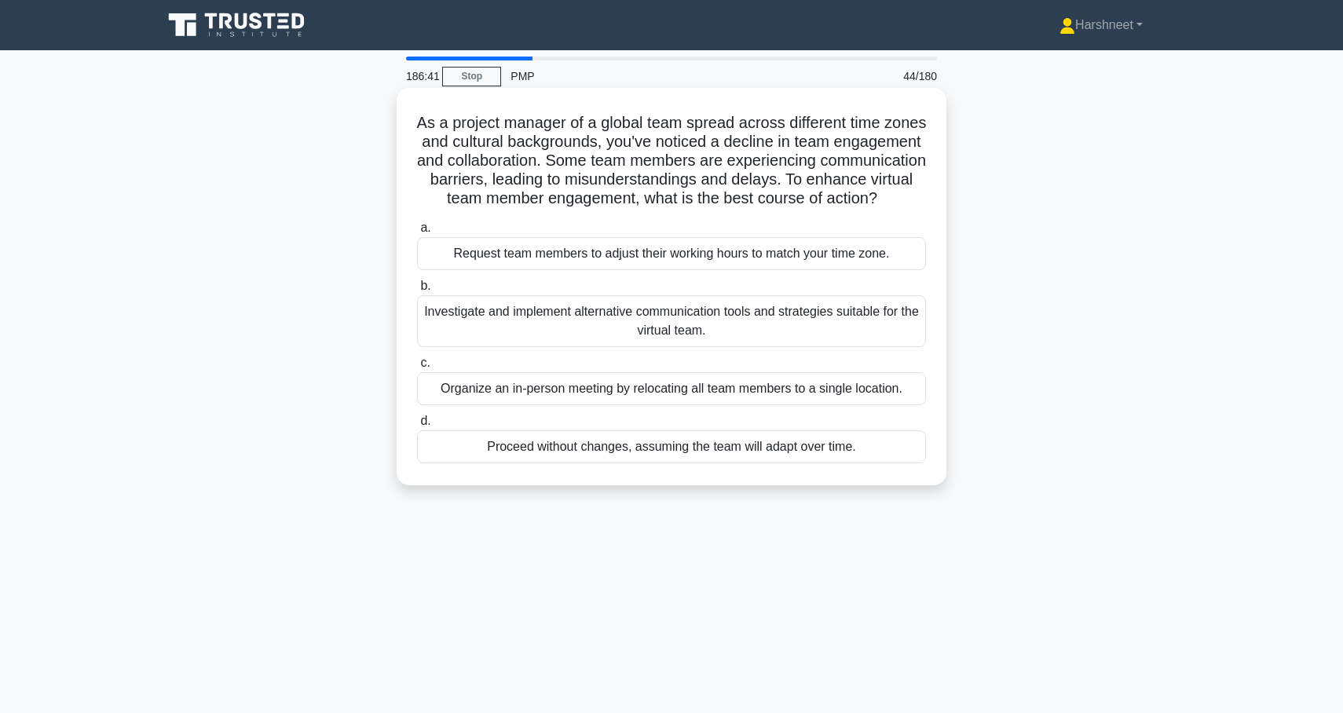
drag, startPoint x: 421, startPoint y: 119, endPoint x: 854, endPoint y: 462, distance: 551.9
click at [854, 462] on div "As a project manager of a global team spread across different time zones and cu…" at bounding box center [671, 286] width 537 height 385
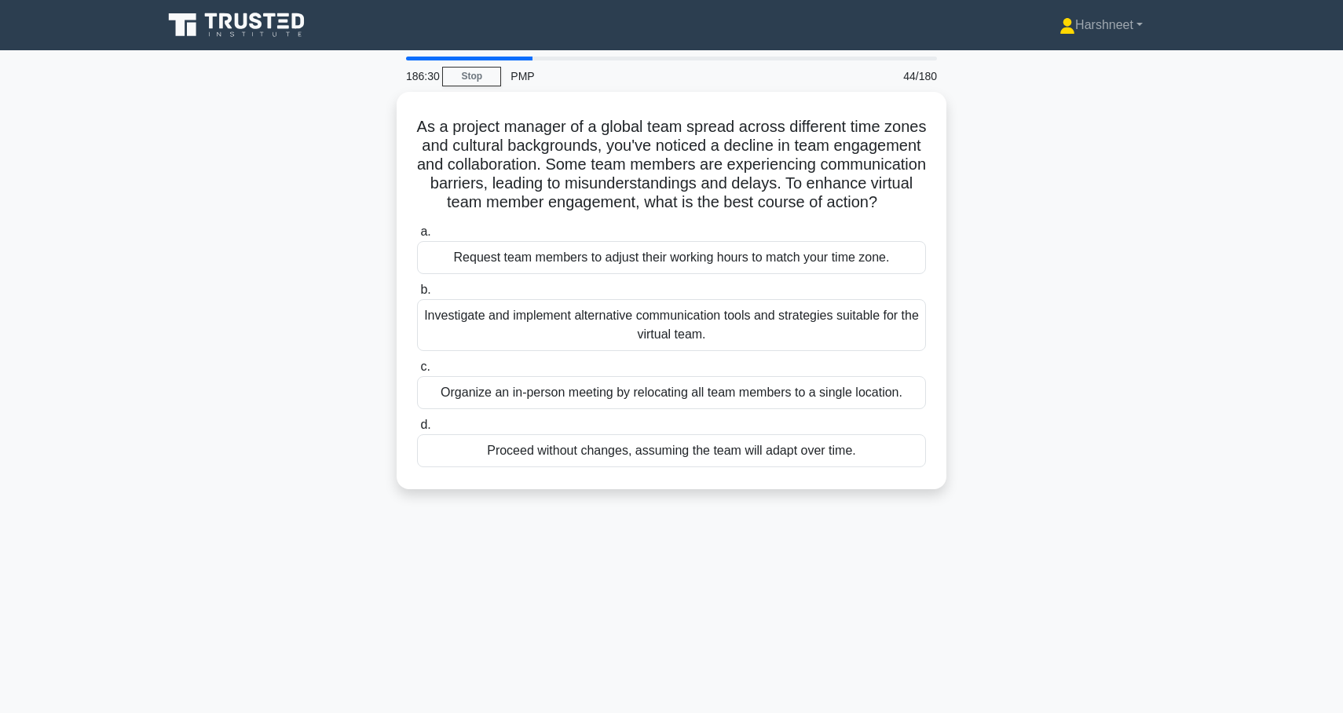
click at [1064, 174] on div "As a project manager of a global team spread across different time zones and cu…" at bounding box center [671, 300] width 1037 height 416
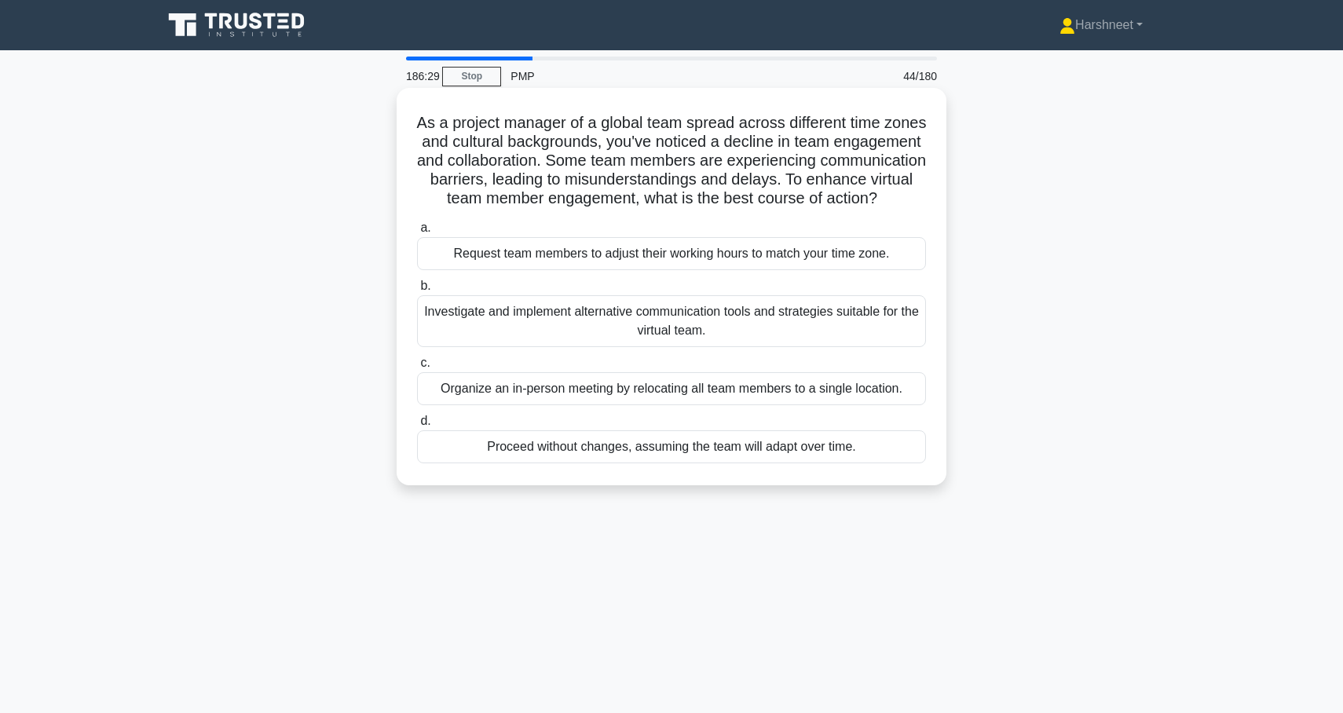
click at [845, 318] on div "Investigate and implement alternative communication tools and strategies suitab…" at bounding box center [671, 321] width 509 height 52
click at [417, 291] on input "b. Investigate and implement alternative communication tools and strategies sui…" at bounding box center [417, 286] width 0 height 10
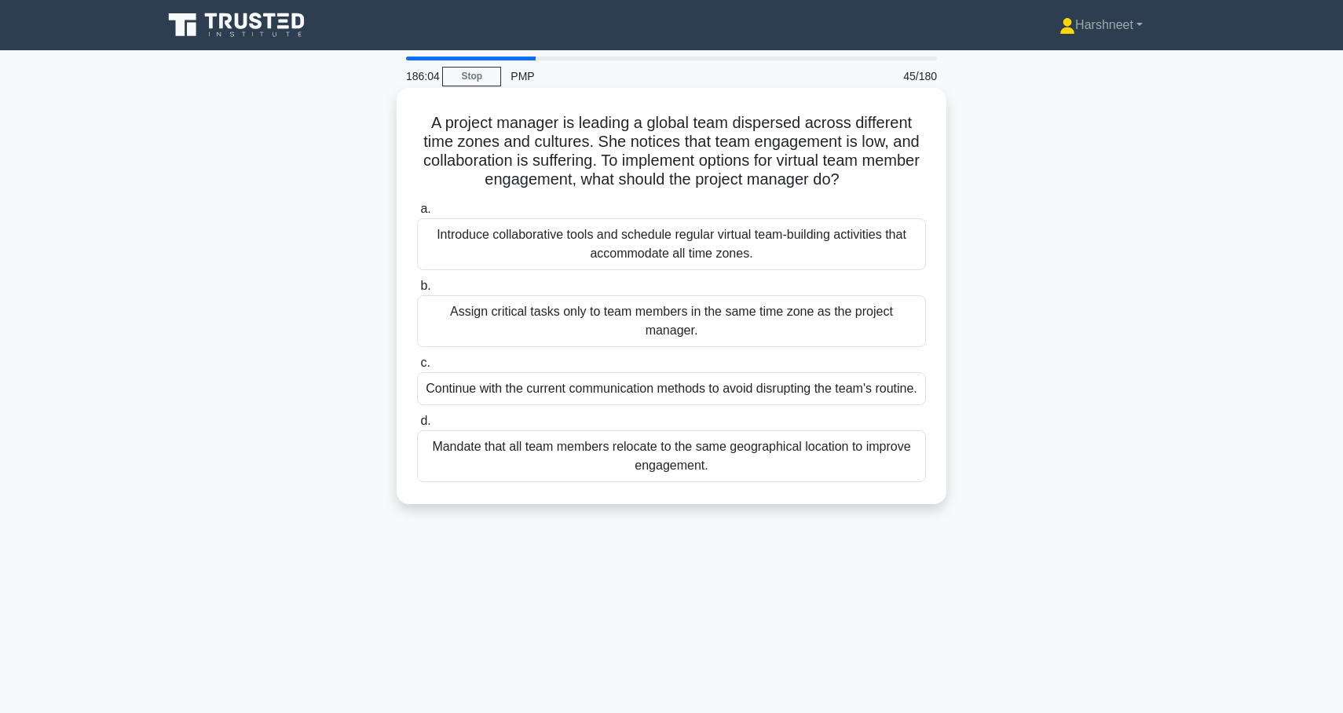
click at [798, 472] on div "Mandate that all team members relocate to the same geographical location to imp…" at bounding box center [671, 456] width 509 height 52
click at [417, 427] on input "d. Mandate that all team members relocate to the same geographical location to …" at bounding box center [417, 421] width 0 height 10
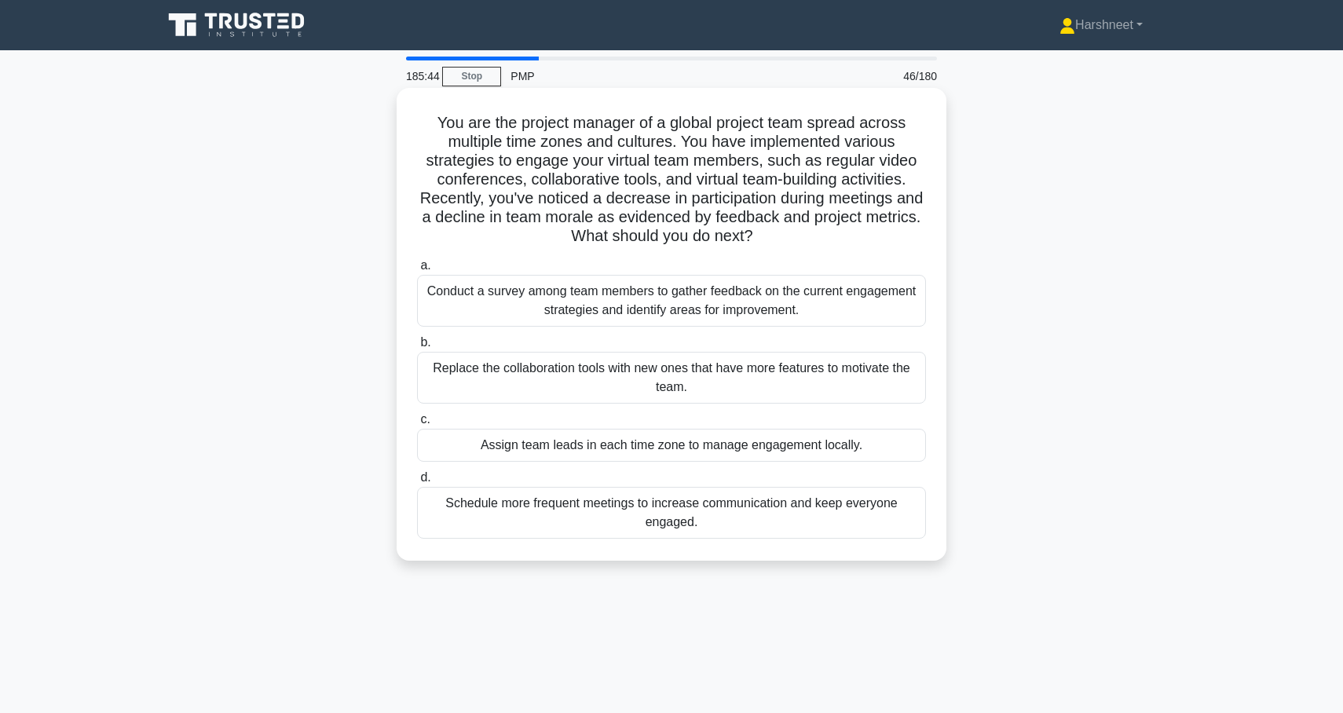
drag, startPoint x: 438, startPoint y: 124, endPoint x: 721, endPoint y: 539, distance: 502.0
click at [721, 539] on div "You are the project manager of a global project team spread across multiple tim…" at bounding box center [671, 324] width 537 height 460
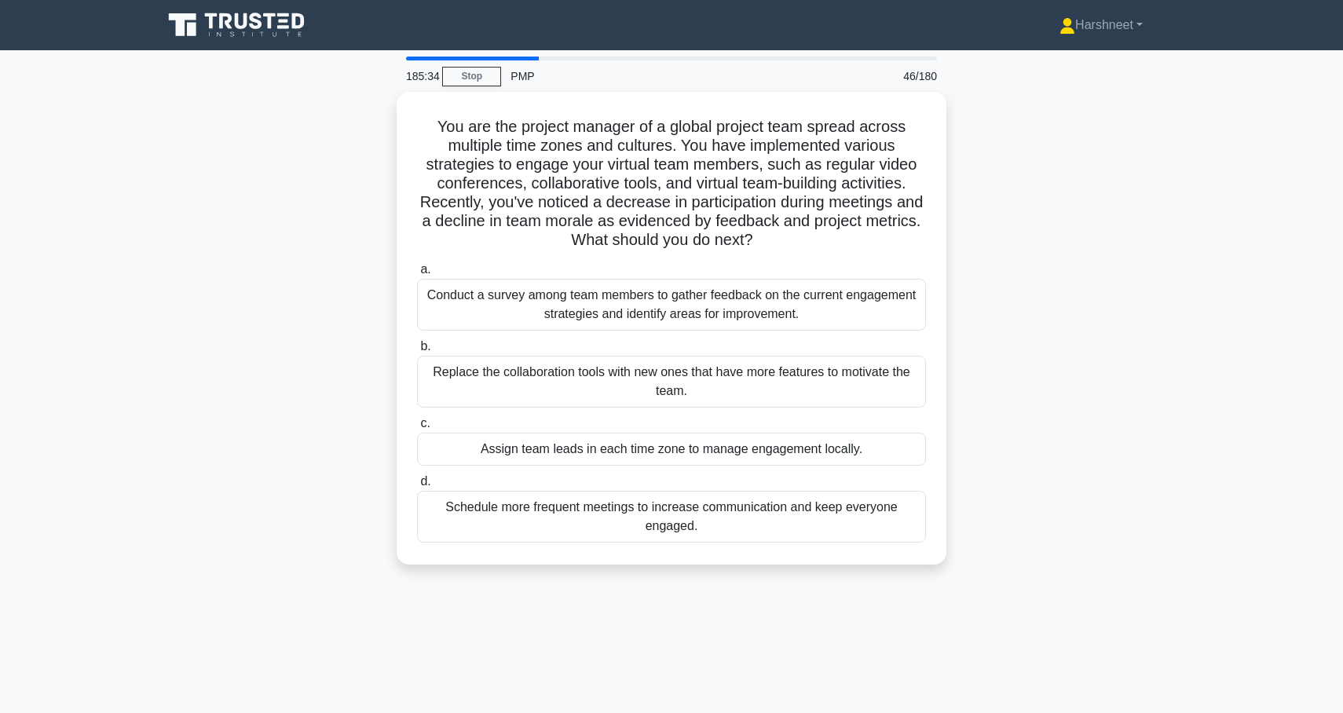
click at [1053, 314] on div "You are the project manager of a global project team spread across multiple tim…" at bounding box center [671, 338] width 1037 height 492
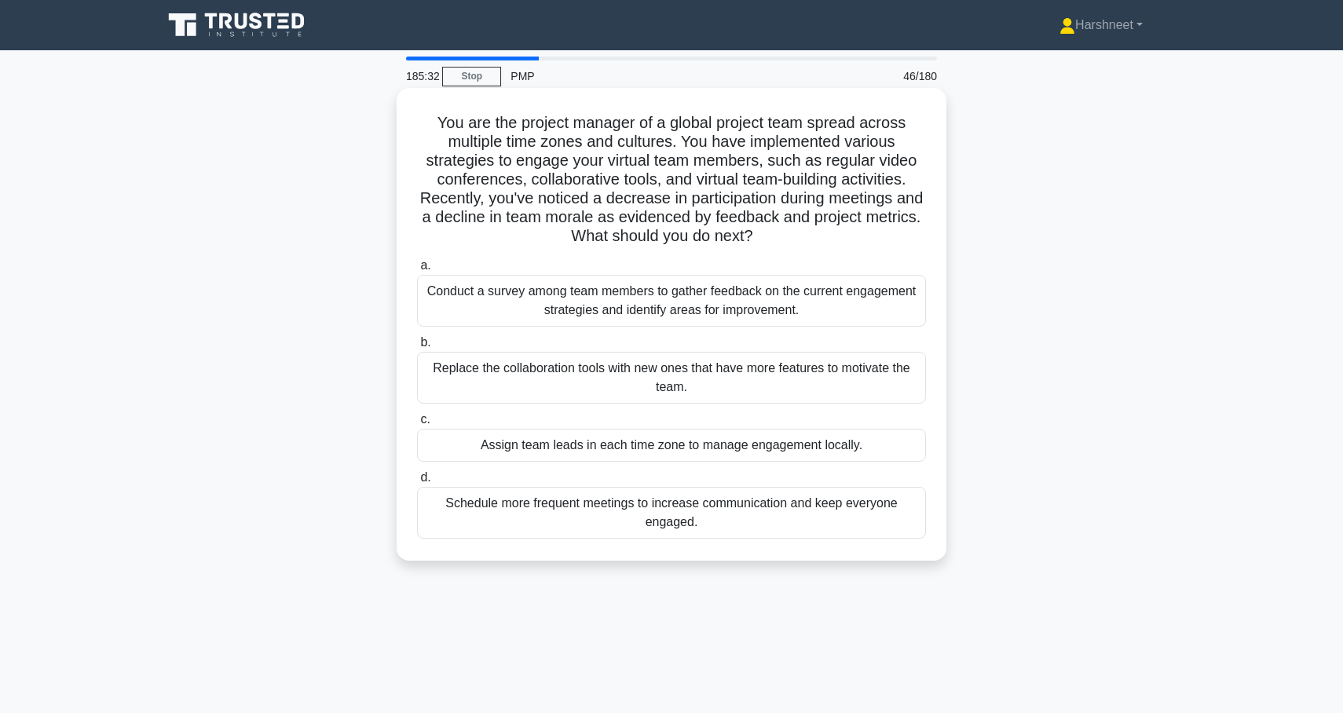
click at [896, 317] on div "Conduct a survey among team members to gather feedback on the current engagemen…" at bounding box center [671, 301] width 509 height 52
click at [417, 271] on input "a. Conduct a survey among team members to gather feedback on the current engage…" at bounding box center [417, 266] width 0 height 10
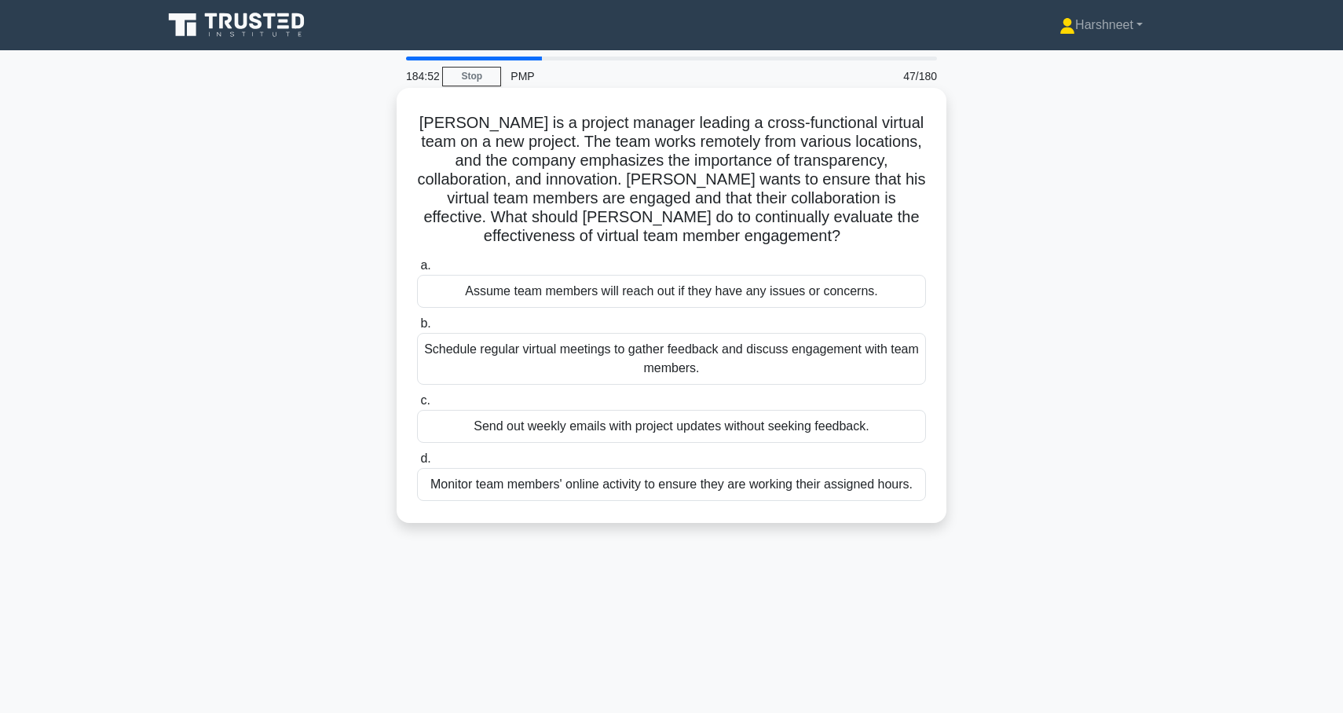
click at [874, 368] on div "Schedule regular virtual meetings to gather feedback and discuss engagement wit…" at bounding box center [671, 359] width 509 height 52
click at [417, 329] on input "b. Schedule regular virtual meetings to gather feedback and discuss engagement …" at bounding box center [417, 324] width 0 height 10
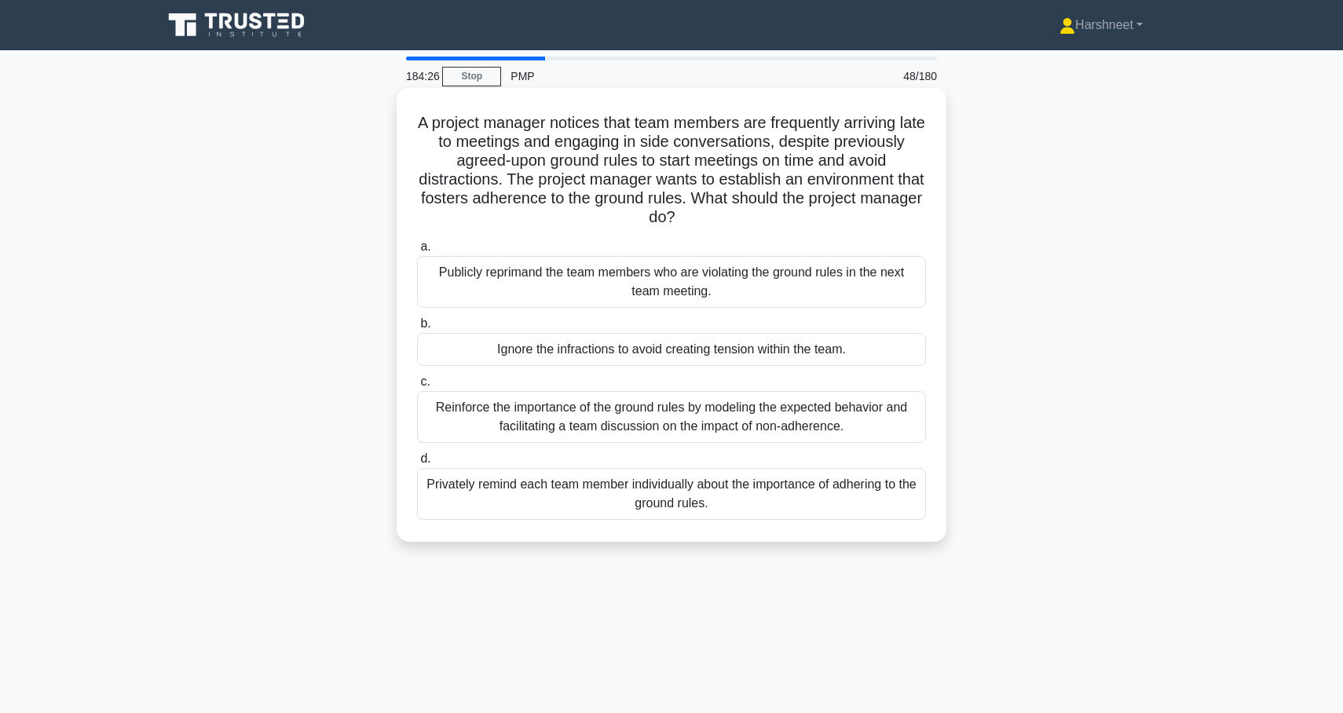
click at [837, 422] on div "Reinforce the importance of the ground rules by modeling the expected behavior …" at bounding box center [671, 417] width 509 height 52
click at [417, 387] on input "c. Reinforce the importance of the ground rules by modeling the expected behavi…" at bounding box center [417, 382] width 0 height 10
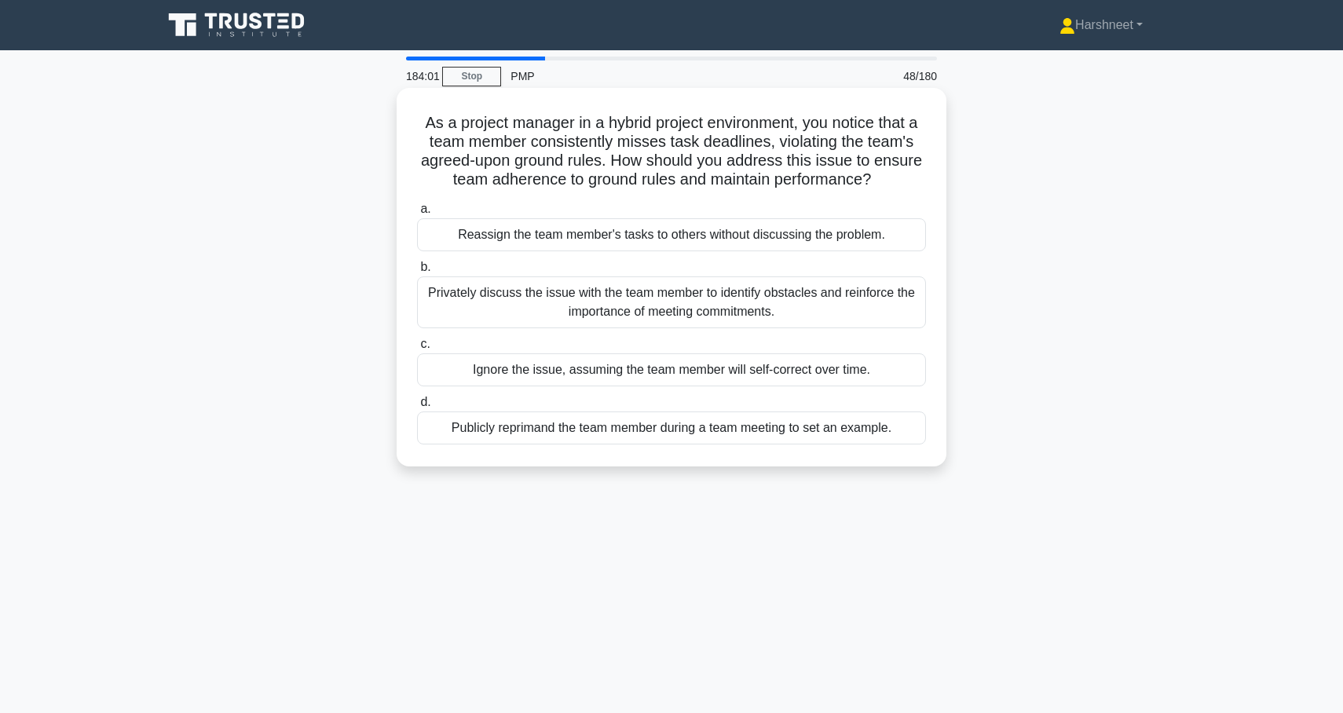
click at [894, 310] on div "Privately discuss the issue with the team member to identify obstacles and rein…" at bounding box center [671, 303] width 509 height 52
click at [417, 273] on input "b. Privately discuss the issue with the team member to identify obstacles and r…" at bounding box center [417, 267] width 0 height 10
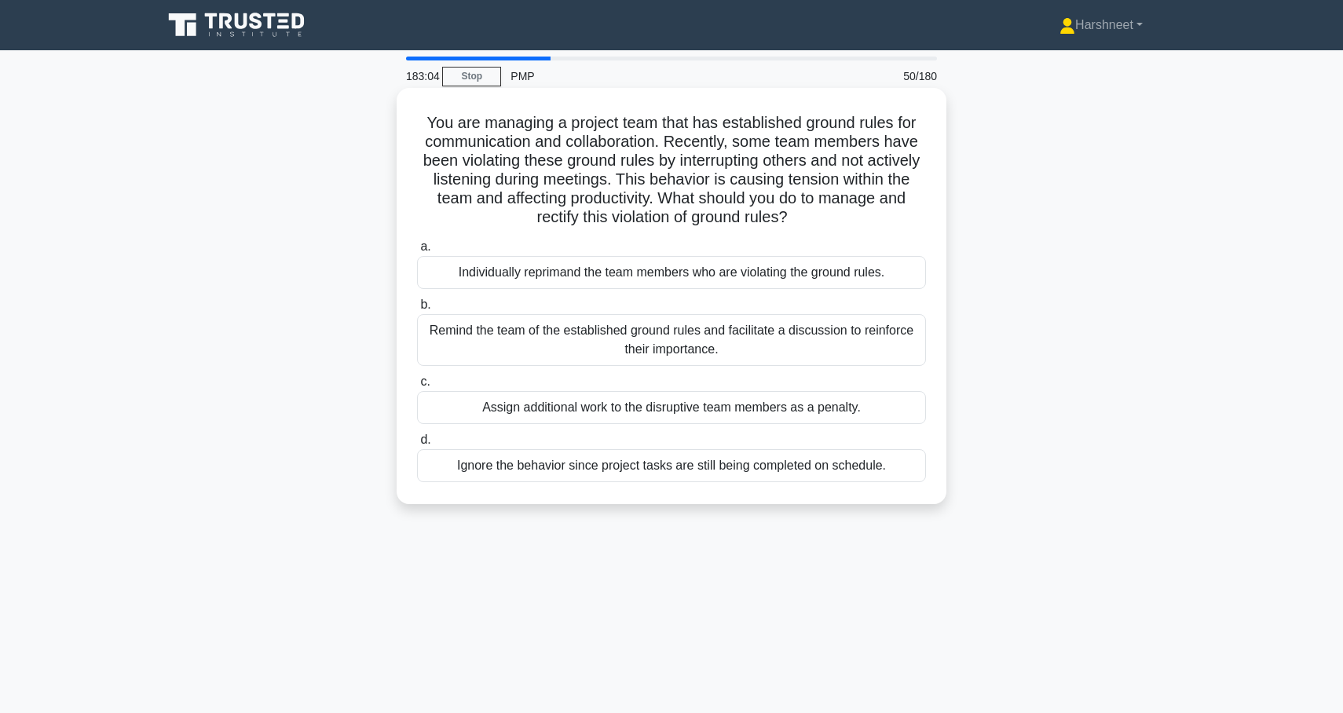
click at [499, 345] on div "Remind the team of the established ground rules and facilitate a discussion to …" at bounding box center [671, 340] width 509 height 52
click at [417, 310] on input "b. Remind the team of the established ground rules and facilitate a discussion …" at bounding box center [417, 305] width 0 height 10
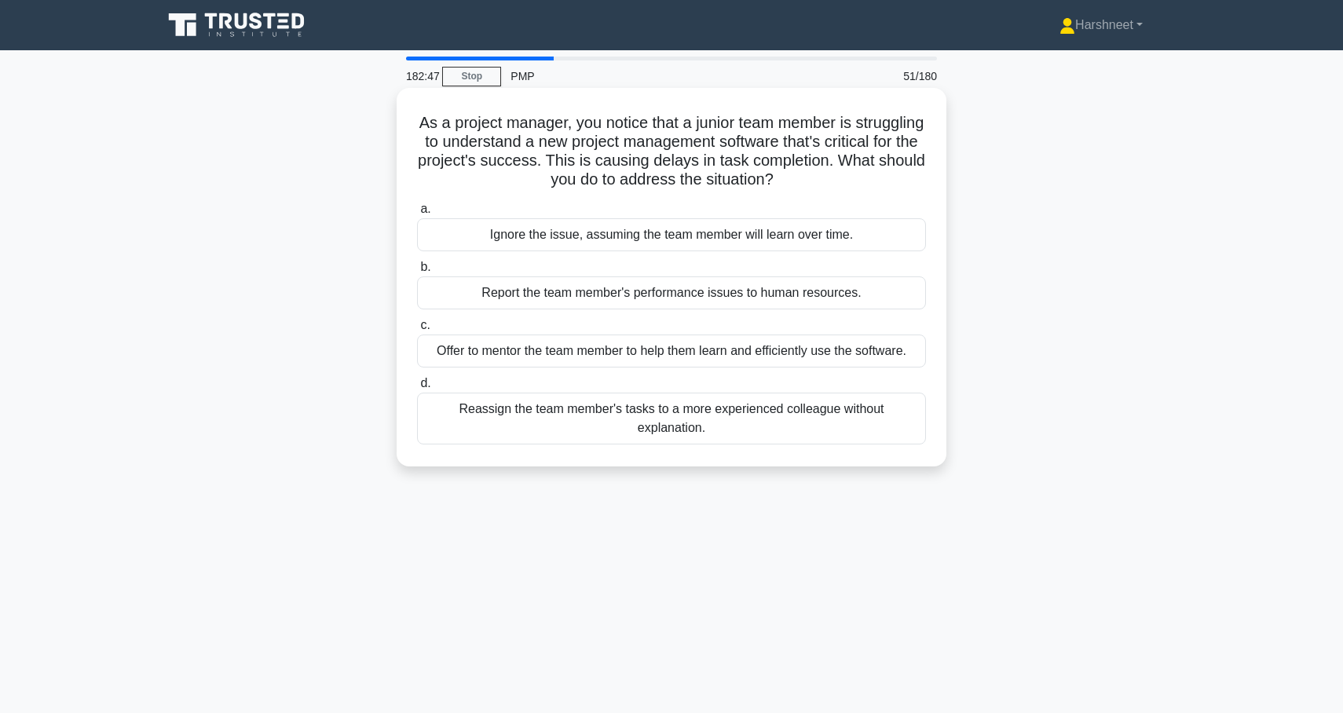
click at [485, 357] on div "Offer to mentor the team member to help them learn and efficiently use the soft…" at bounding box center [671, 351] width 509 height 33
click at [417, 331] on input "c. Offer to mentor the team member to help them learn and efficiently use the s…" at bounding box center [417, 325] width 0 height 10
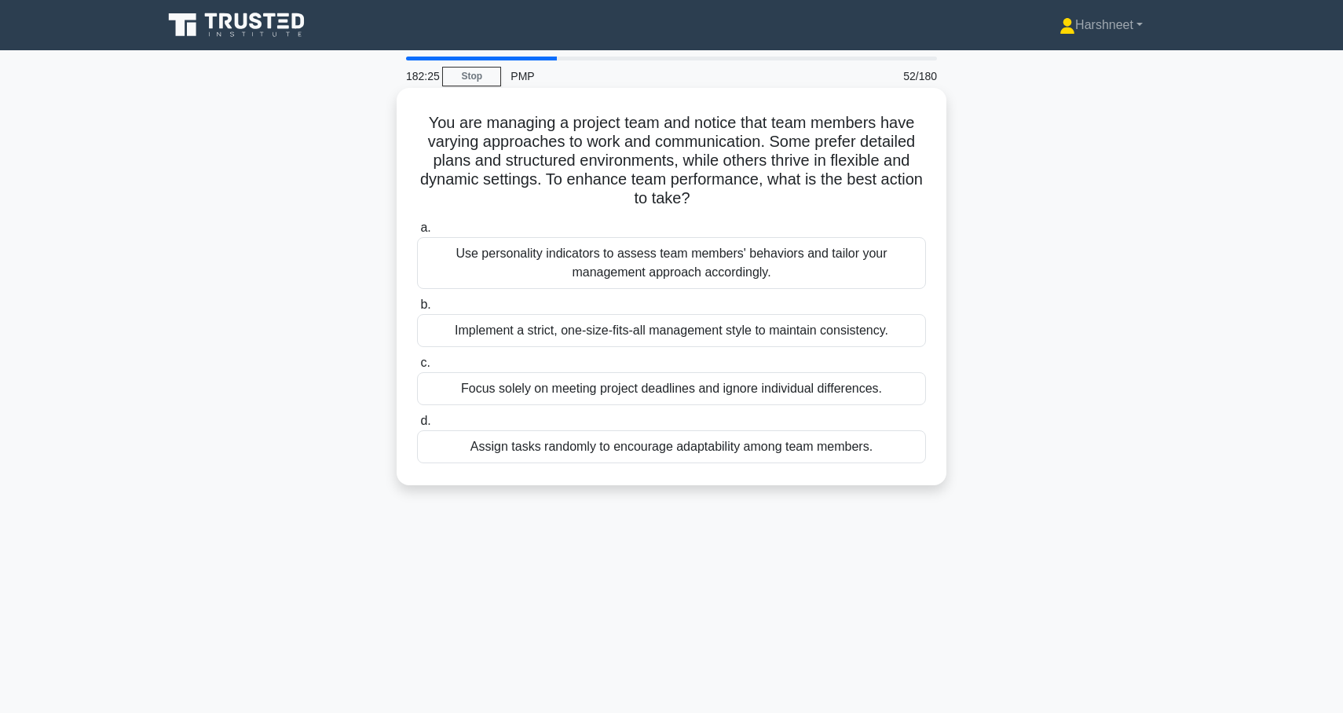
click at [470, 269] on div "Use personality indicators to assess team members' behaviors and tailor your ma…" at bounding box center [671, 263] width 509 height 52
click at [417, 233] on input "a. Use personality indicators to assess team members' behaviors and tailor your…" at bounding box center [417, 228] width 0 height 10
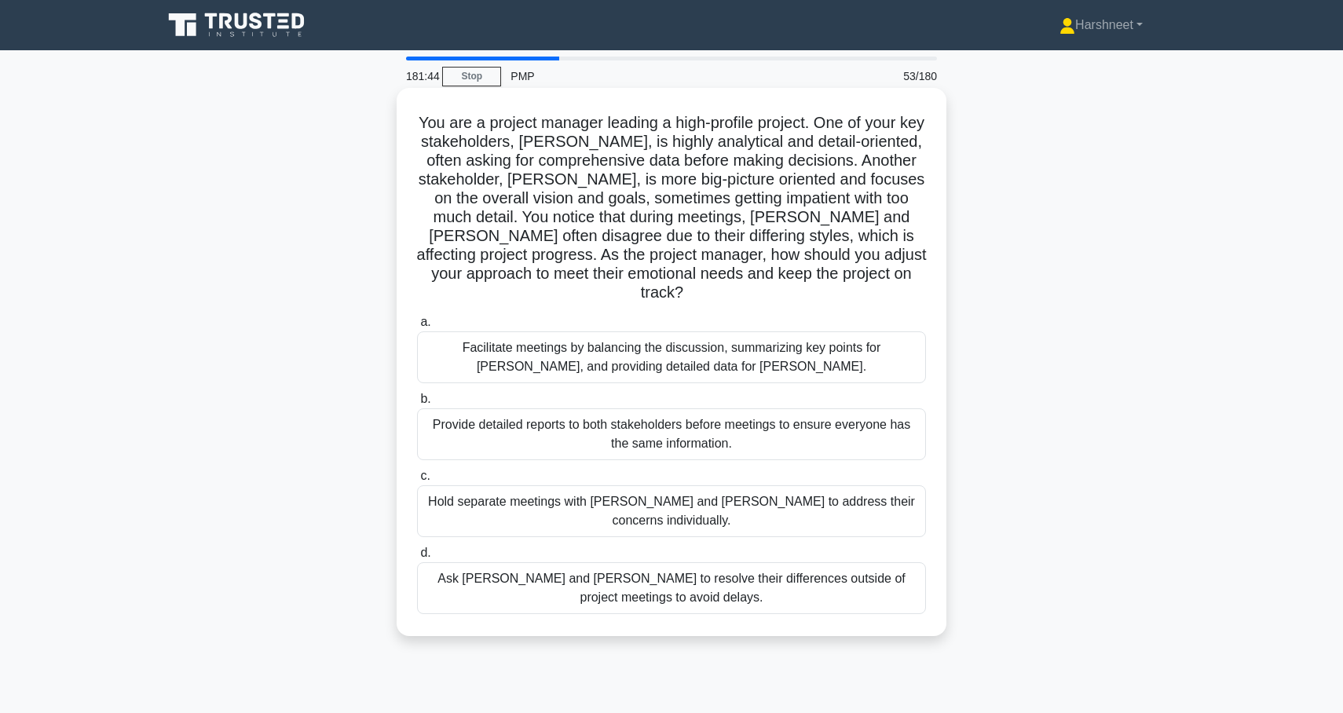
click at [465, 333] on div "Facilitate meetings by balancing the discussion, summarizing key points for [PE…" at bounding box center [671, 357] width 509 height 52
click at [417, 328] on input "a. Facilitate meetings by balancing the discussion, summarizing key points for …" at bounding box center [417, 322] width 0 height 10
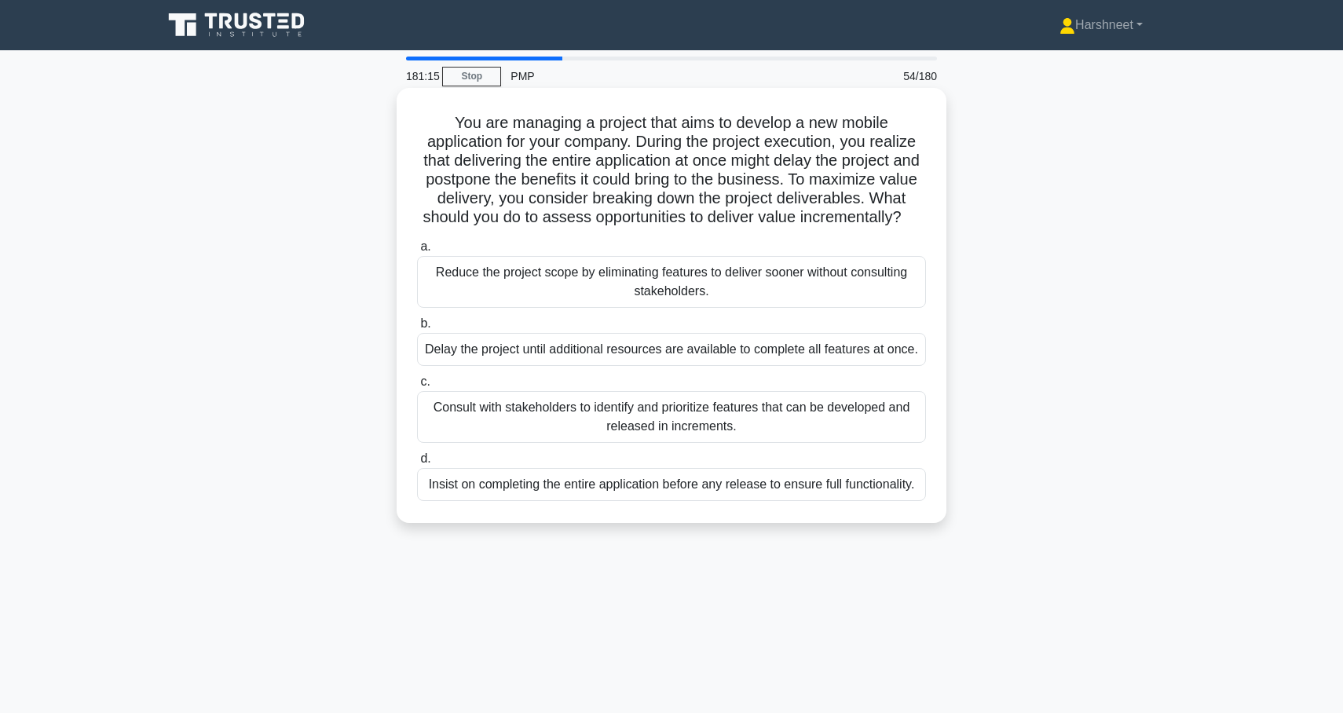
click at [513, 403] on div "Consult with stakeholders to identify and prioritize features that can be devel…" at bounding box center [671, 417] width 509 height 52
click at [417, 387] on input "c. Consult with stakeholders to identify and prioritize features that can be de…" at bounding box center [417, 382] width 0 height 10
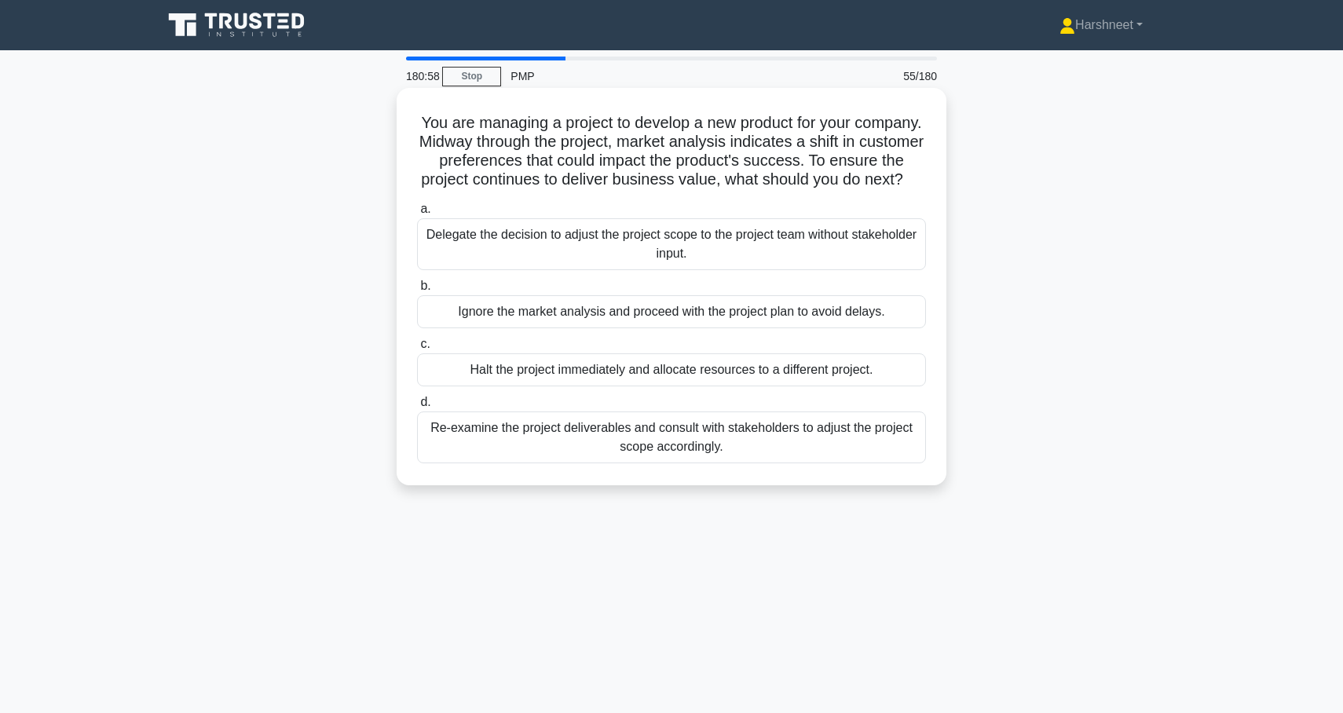
click at [544, 432] on div "Re-examine the project deliverables and consult with stakeholders to adjust the…" at bounding box center [671, 438] width 509 height 52
click at [417, 408] on input "d. Re-examine the project deliverables and consult with stakeholders to adjust …" at bounding box center [417, 402] width 0 height 10
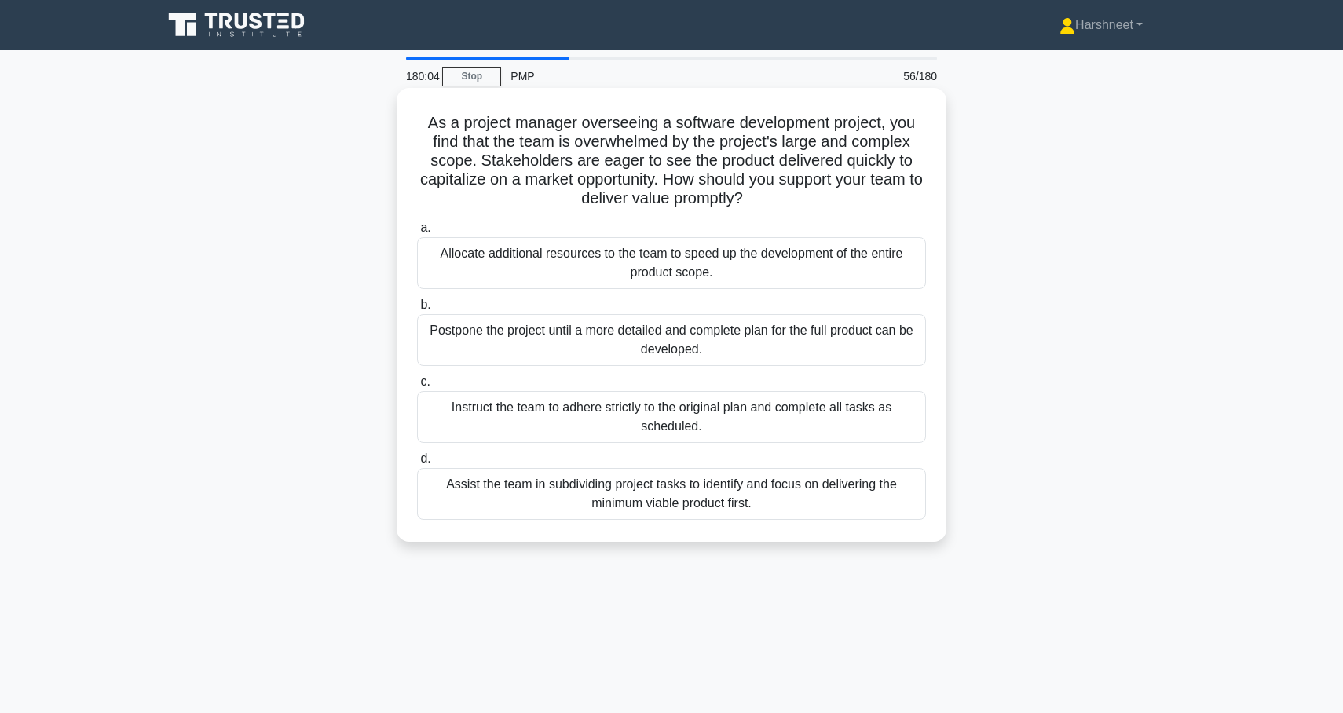
click at [625, 504] on div "Assist the team in subdividing project tasks to identify and focus on deliverin…" at bounding box center [671, 494] width 509 height 52
click at [417, 464] on input "d. Assist the team in subdividing project tasks to identify and focus on delive…" at bounding box center [417, 459] width 0 height 10
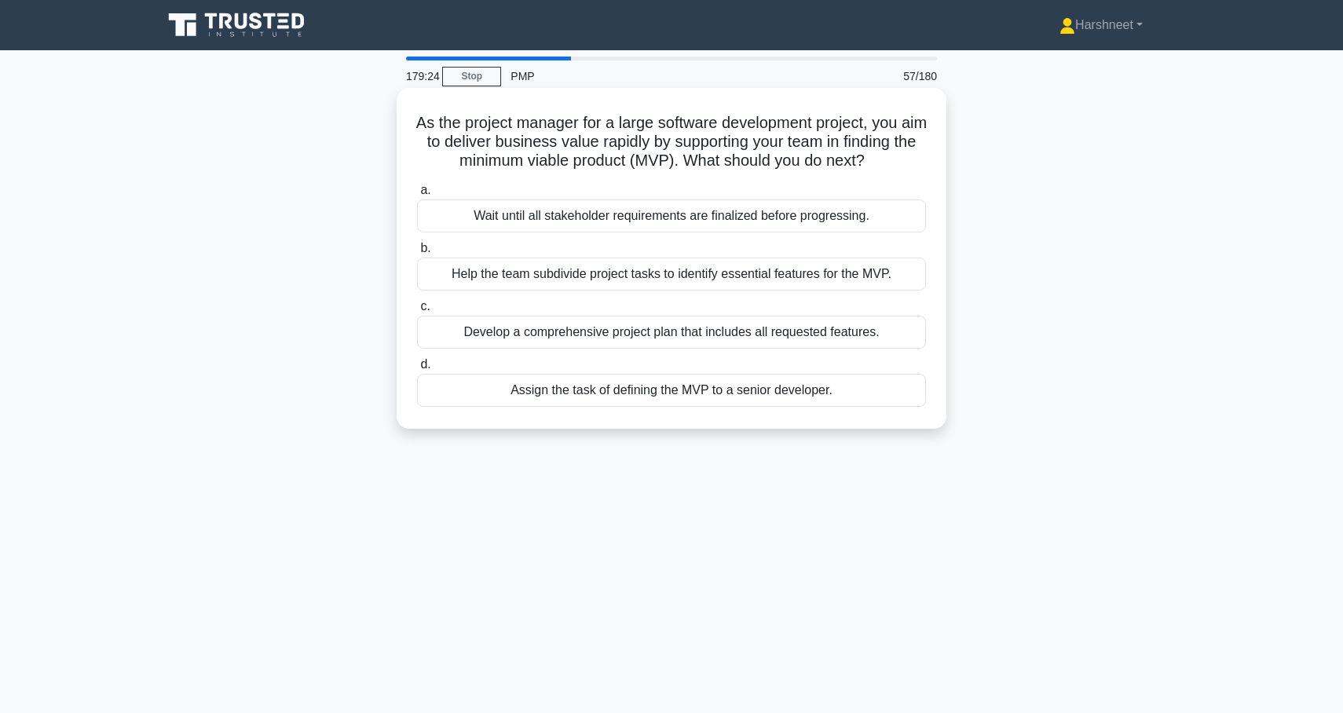
click at [624, 283] on div "Help the team subdivide project tasks to identify essential features for the MV…" at bounding box center [671, 274] width 509 height 33
click at [417, 254] on input "b. Help the team subdivide project tasks to identify essential features for the…" at bounding box center [417, 249] width 0 height 10
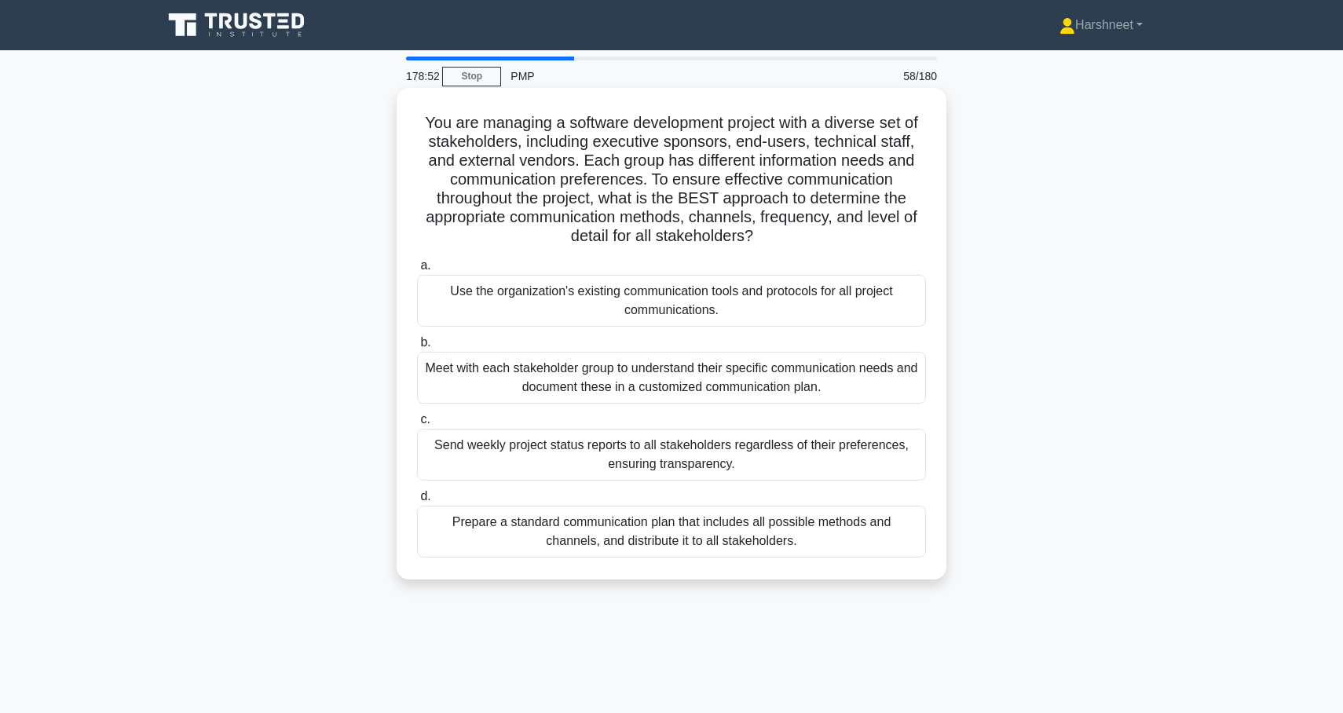
drag, startPoint x: 425, startPoint y: 119, endPoint x: 795, endPoint y: 542, distance: 561.7
click at [795, 543] on div "You are managing a software development project with a diverse set of stakehold…" at bounding box center [671, 333] width 537 height 479
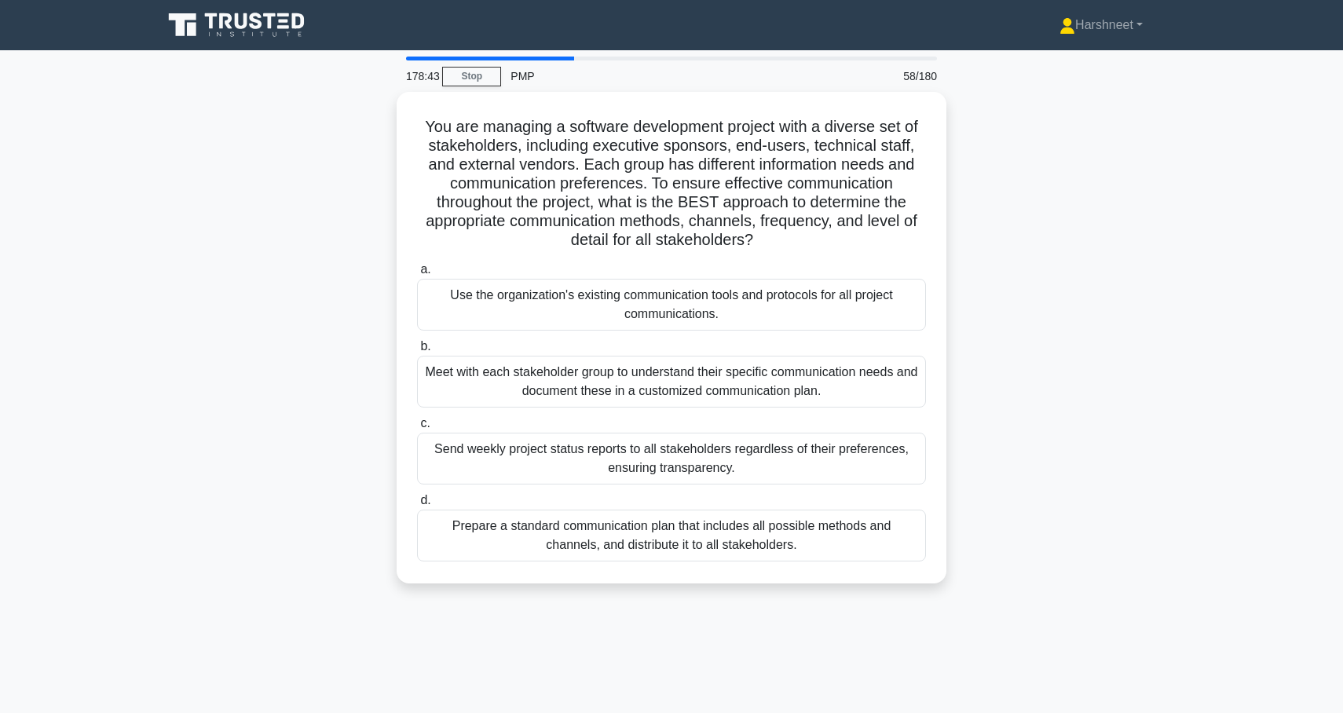
click at [1135, 366] on div "You are managing a software development project with a diverse set of stakehold…" at bounding box center [671, 347] width 1037 height 511
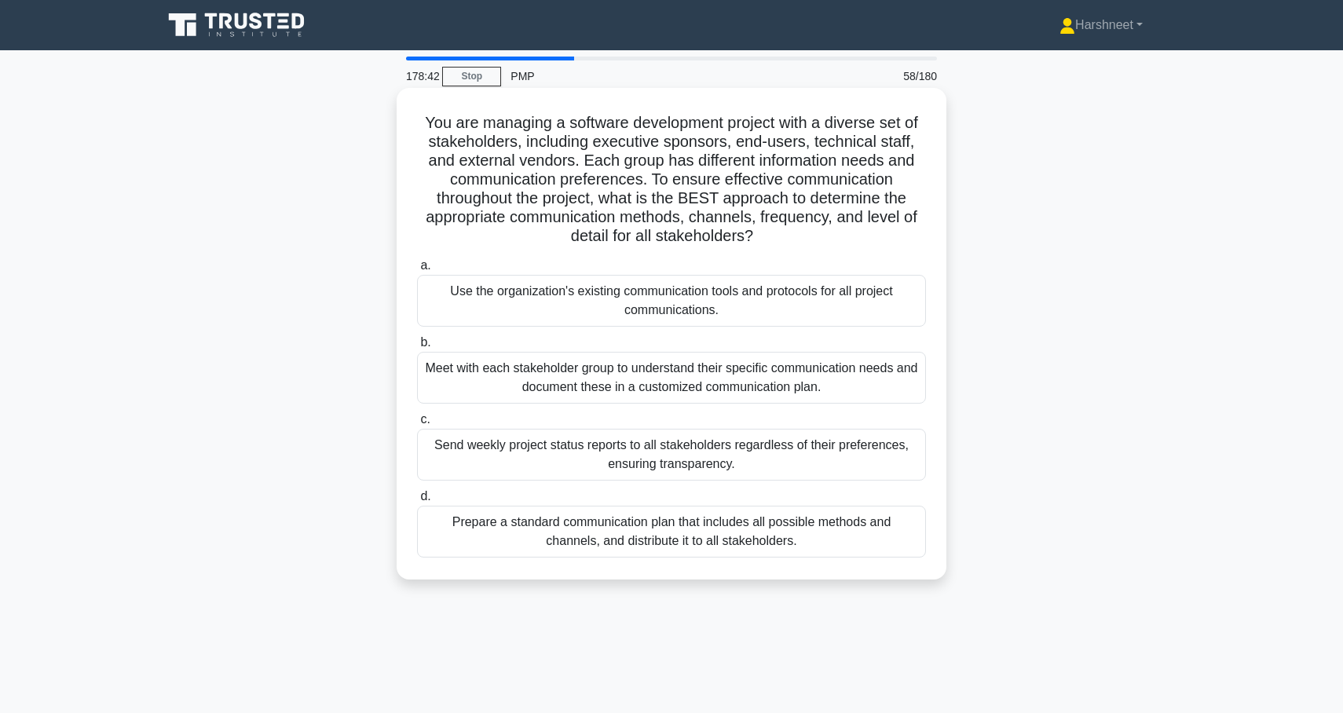
click at [891, 384] on div "Meet with each stakeholder group to understand their specific communication nee…" at bounding box center [671, 378] width 509 height 52
click at [417, 348] on input "b. Meet with each stakeholder group to understand their specific communication …" at bounding box center [417, 343] width 0 height 10
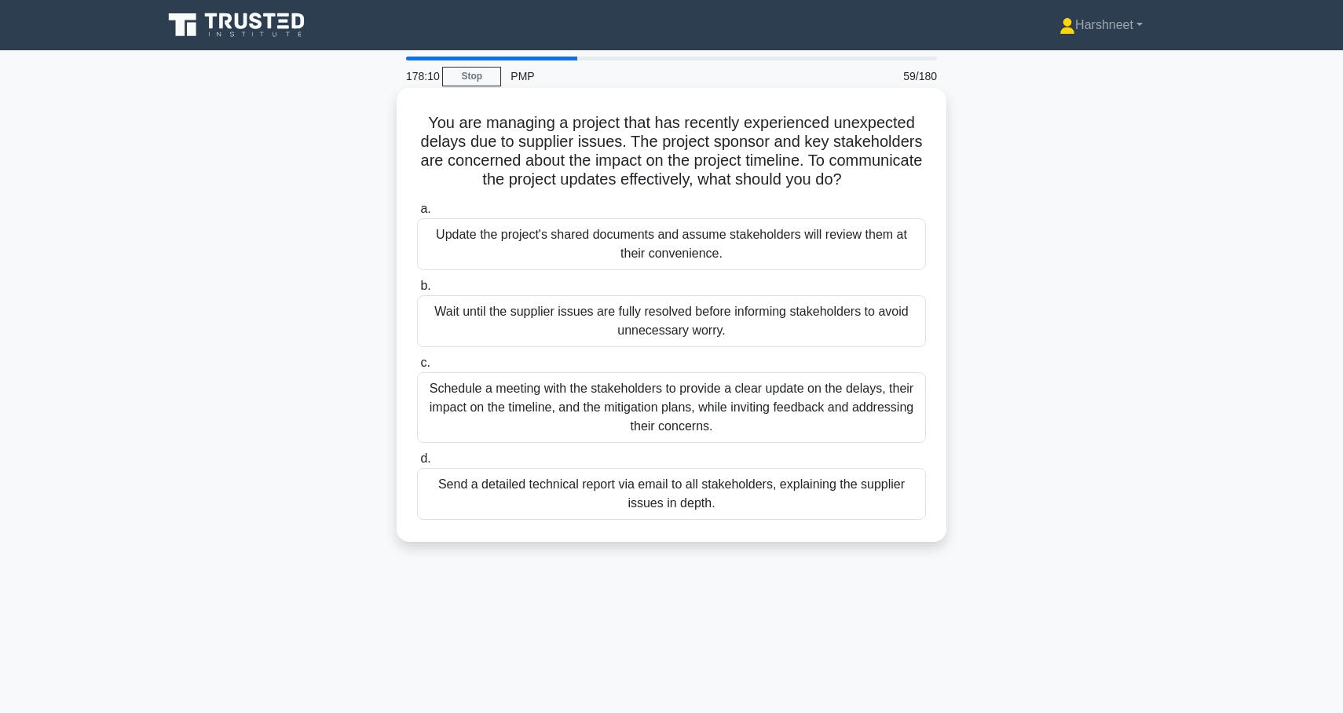
click at [877, 414] on div "Schedule a meeting with the stakeholders to provide a clear update on the delay…" at bounding box center [671, 407] width 509 height 71
click at [417, 368] on input "c. Schedule a meeting with the stakeholders to provide a clear update on the de…" at bounding box center [417, 363] width 0 height 10
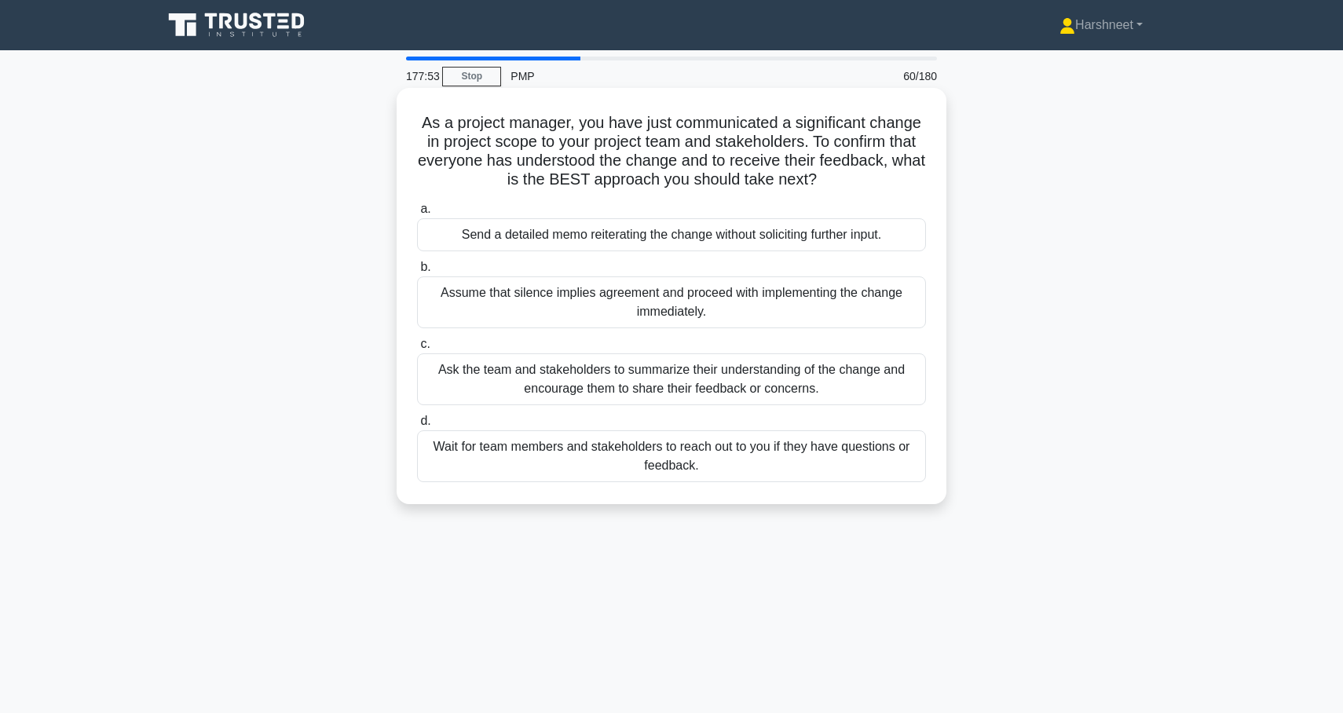
click at [828, 377] on div "Ask the team and stakeholders to summarize their understanding of the change an…" at bounding box center [671, 379] width 509 height 52
click at [417, 350] on input "c. Ask the team and stakeholders to summarize their understanding of the change…" at bounding box center [417, 344] width 0 height 10
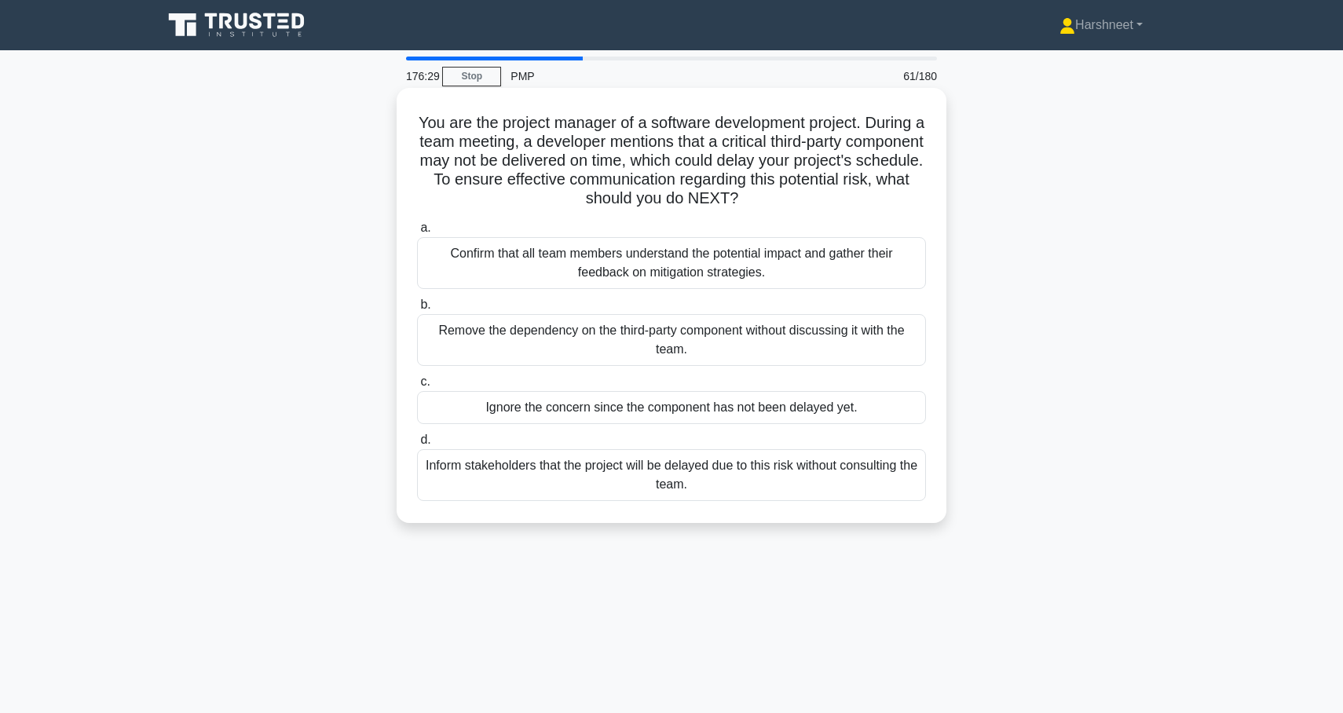
click at [811, 270] on div "Confirm that all team members understand the potential impact and gather their …" at bounding box center [671, 263] width 509 height 52
click at [417, 233] on input "a. Confirm that all team members understand the potential impact and gather the…" at bounding box center [417, 228] width 0 height 10
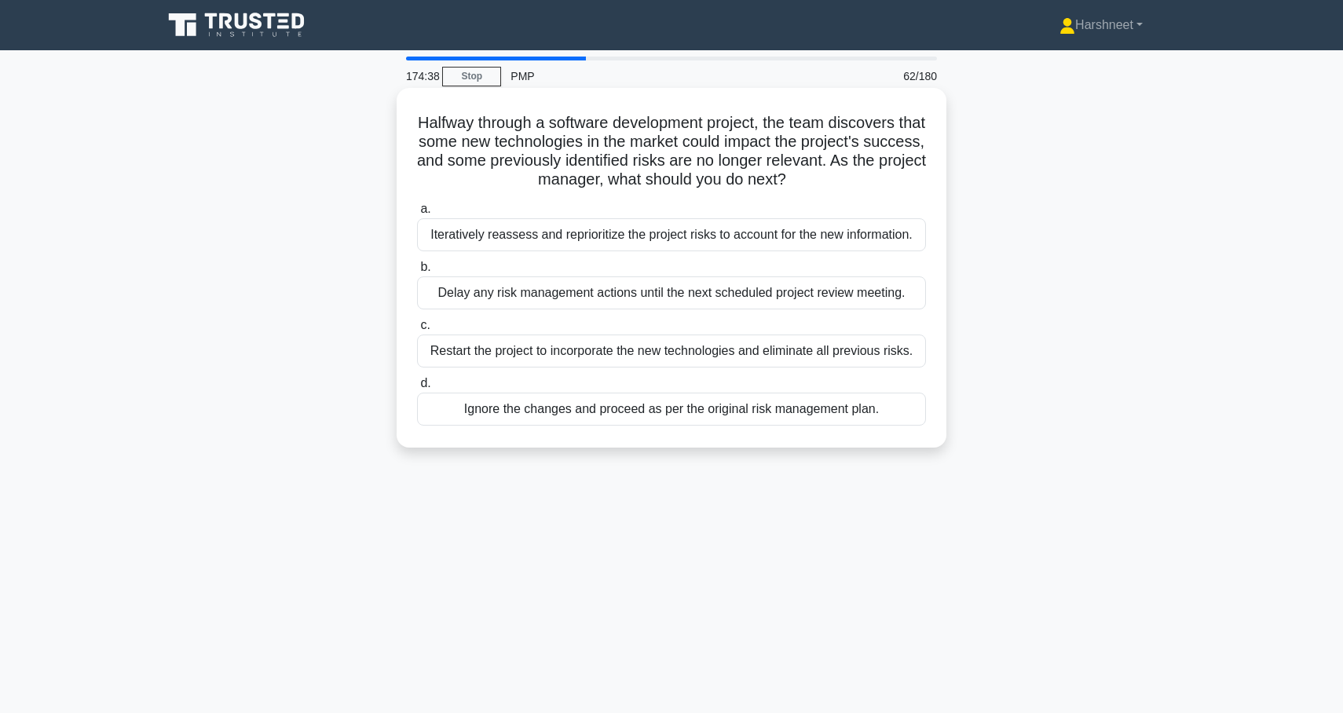
click at [749, 240] on div "Iteratively reassess and reprioritize the project risks to account for the new …" at bounding box center [671, 234] width 509 height 33
click at [417, 214] on input "a. Iteratively reassess and reprioritize the project risks to account for the n…" at bounding box center [417, 209] width 0 height 10
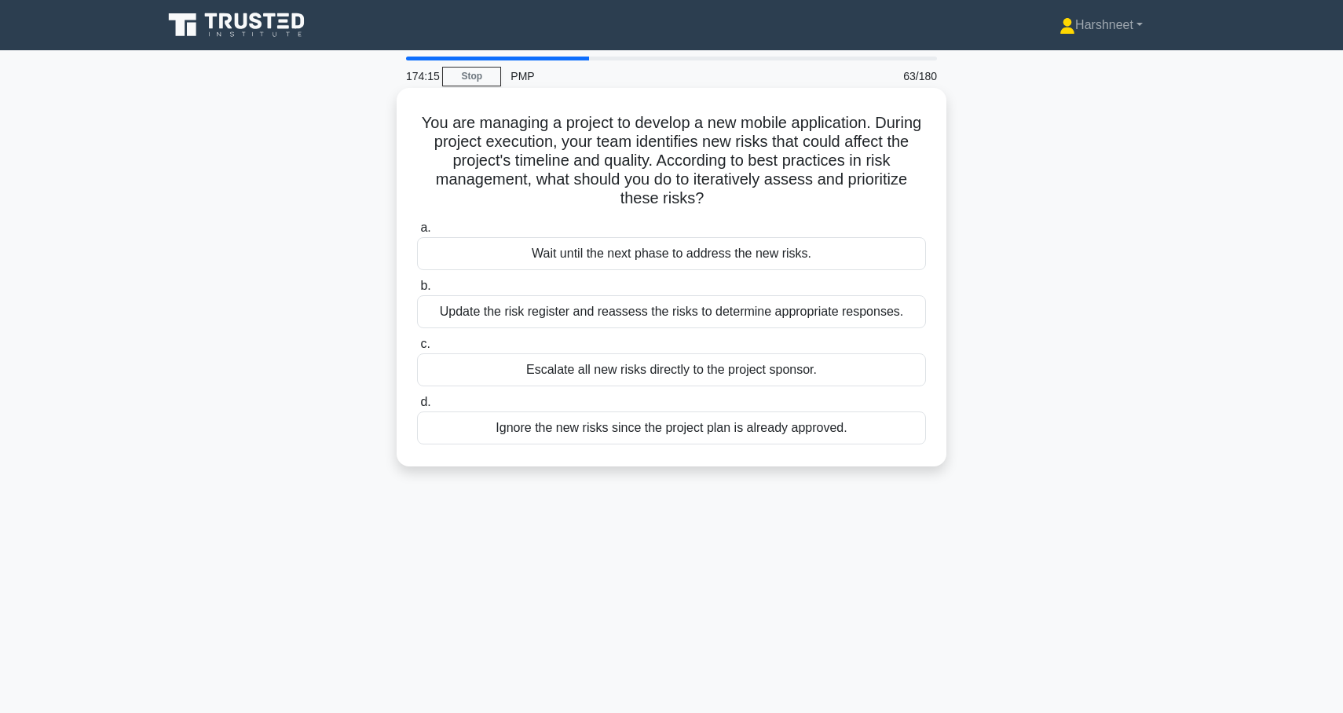
click at [866, 301] on div "Update the risk register and reassess the risks to determine appropriate respon…" at bounding box center [671, 311] width 509 height 33
click at [417, 291] on input "b. Update the risk register and reassess the risks to determine appropriate res…" at bounding box center [417, 286] width 0 height 10
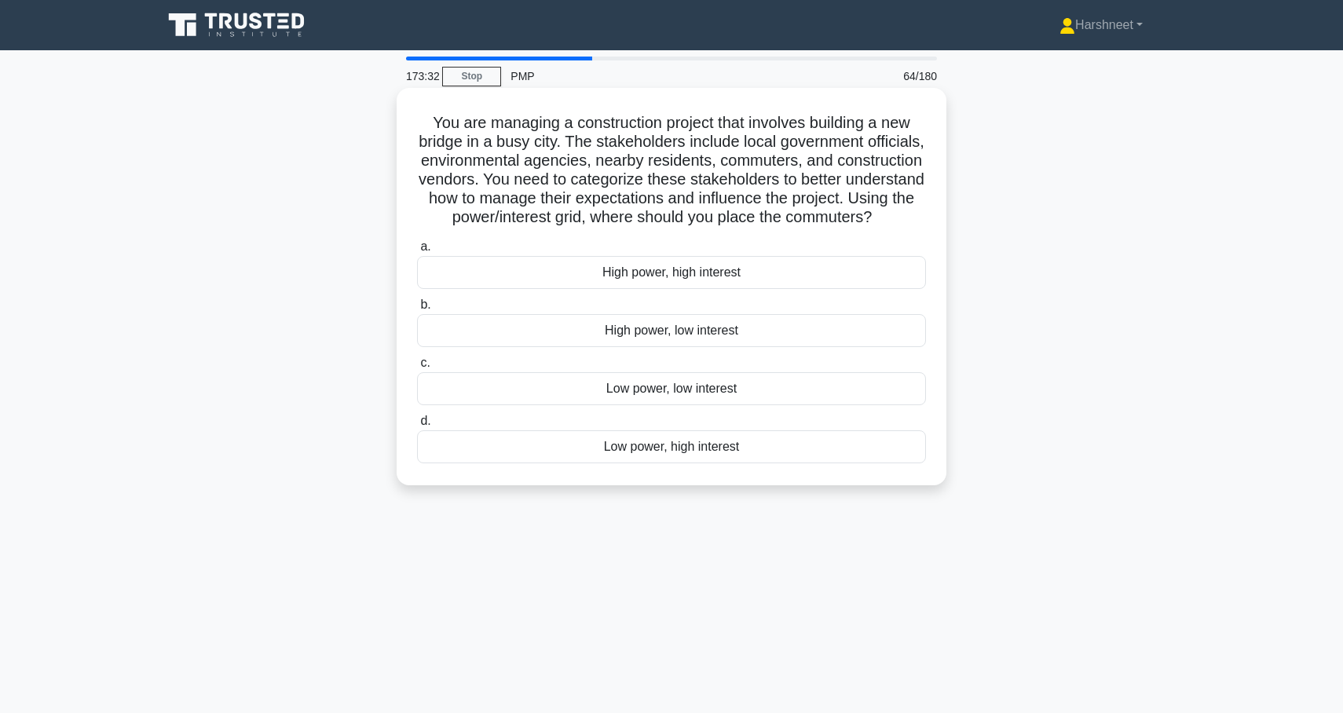
drag, startPoint x: 434, startPoint y: 123, endPoint x: 803, endPoint y: 474, distance: 509.5
click at [803, 474] on div "You are managing a construction project that involves building a new bridge in …" at bounding box center [671, 286] width 537 height 385
click at [590, 479] on div "You are managing a construction project that involves building a new bridge in …" at bounding box center [671, 286] width 537 height 385
click at [627, 448] on div "Low power, high interest" at bounding box center [671, 446] width 509 height 33
click at [417, 427] on input "d. Low power, high interest" at bounding box center [417, 421] width 0 height 10
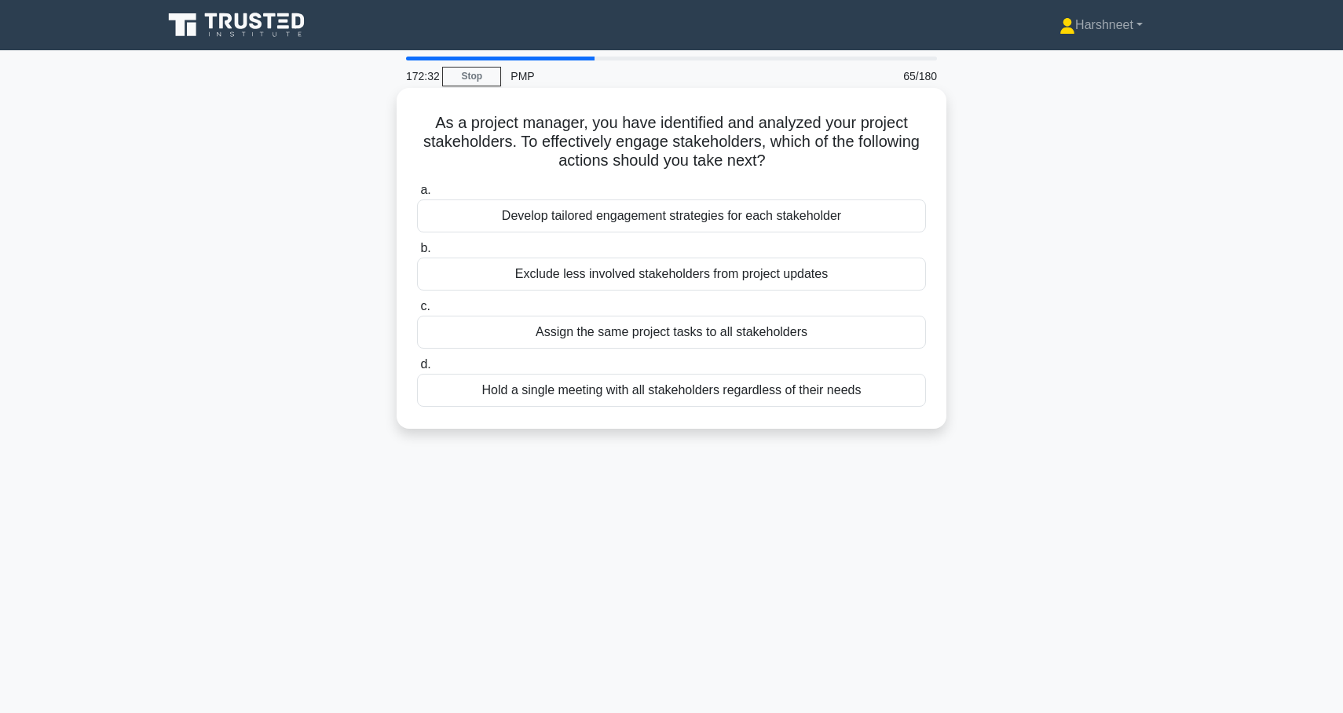
click at [527, 215] on div "Develop tailored engagement strategies for each stakeholder" at bounding box center [671, 216] width 509 height 33
click at [417, 196] on input "a. Develop tailored engagement strategies for each stakeholder" at bounding box center [417, 190] width 0 height 10
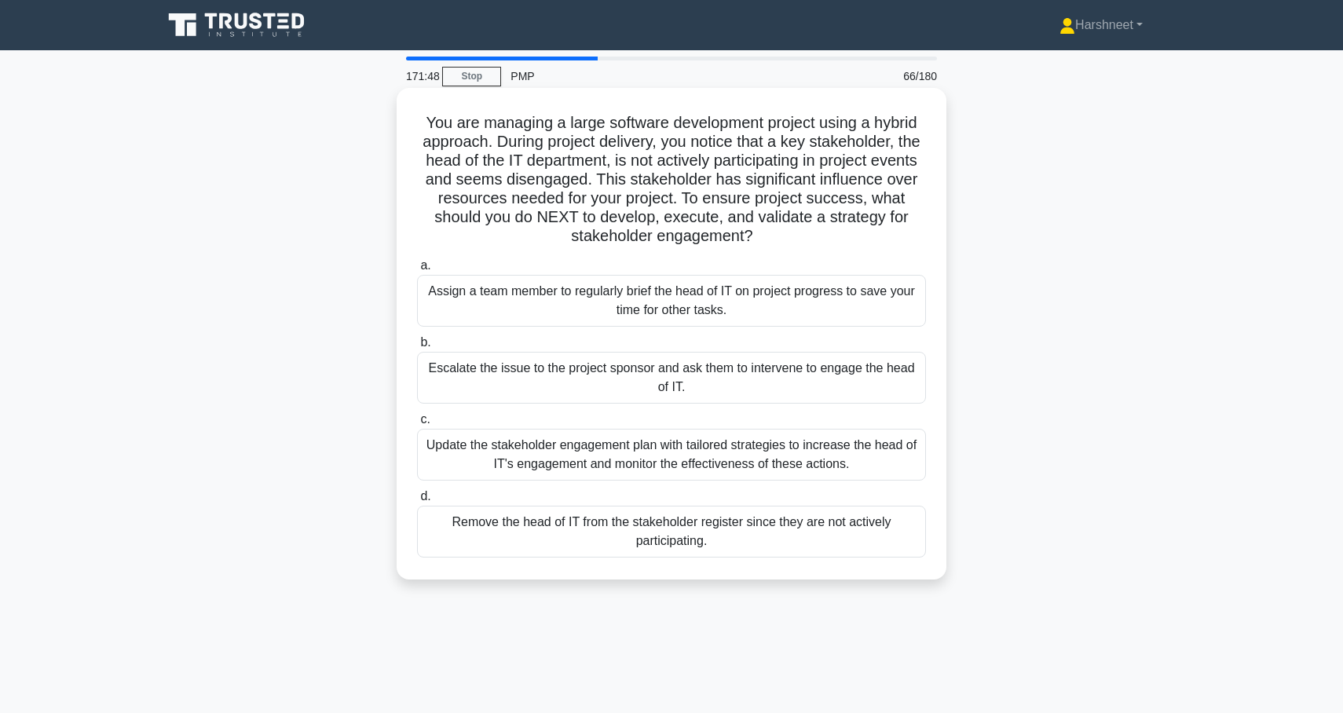
click at [471, 445] on div "Update the stakeholder engagement plan with tailored strategies to increase the…" at bounding box center [671, 455] width 509 height 52
click at [417, 425] on input "c. Update the stakeholder engagement plan with tailored strategies to increase …" at bounding box center [417, 420] width 0 height 10
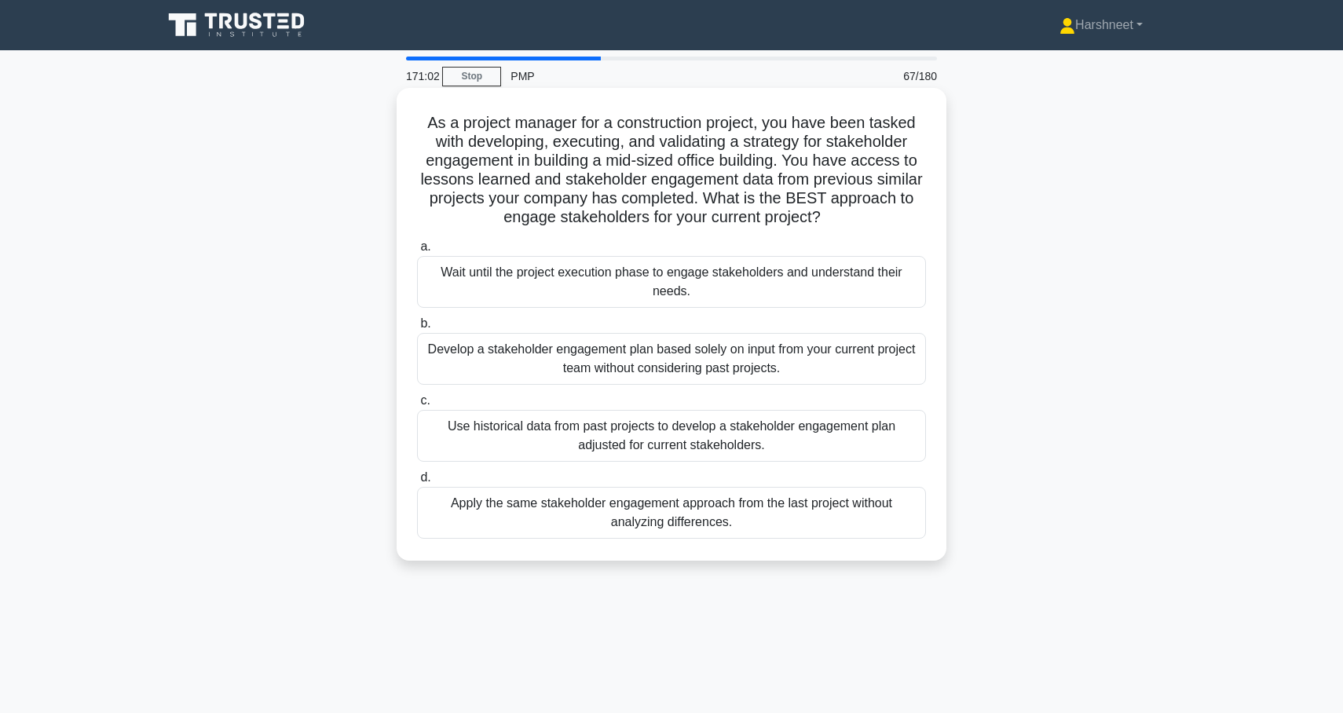
click at [474, 447] on div "Use historical data from past projects to develop a stakeholder engagement plan…" at bounding box center [671, 436] width 509 height 52
click at [417, 406] on input "c. Use historical data from past projects to develop a stakeholder engagement p…" at bounding box center [417, 401] width 0 height 10
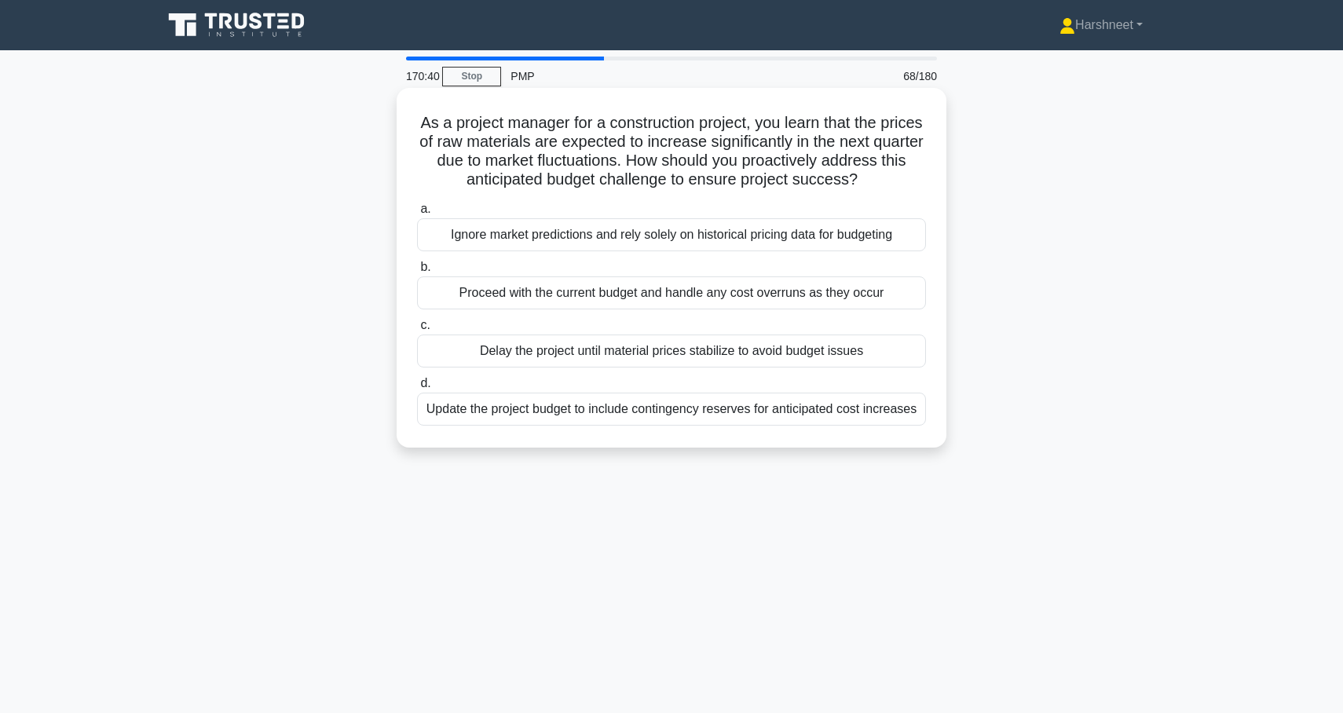
drag, startPoint x: 418, startPoint y: 122, endPoint x: 925, endPoint y: 430, distance: 592.9
click at [925, 430] on div "As a project manager for a construction project, you learn that the prices of r…" at bounding box center [671, 267] width 537 height 347
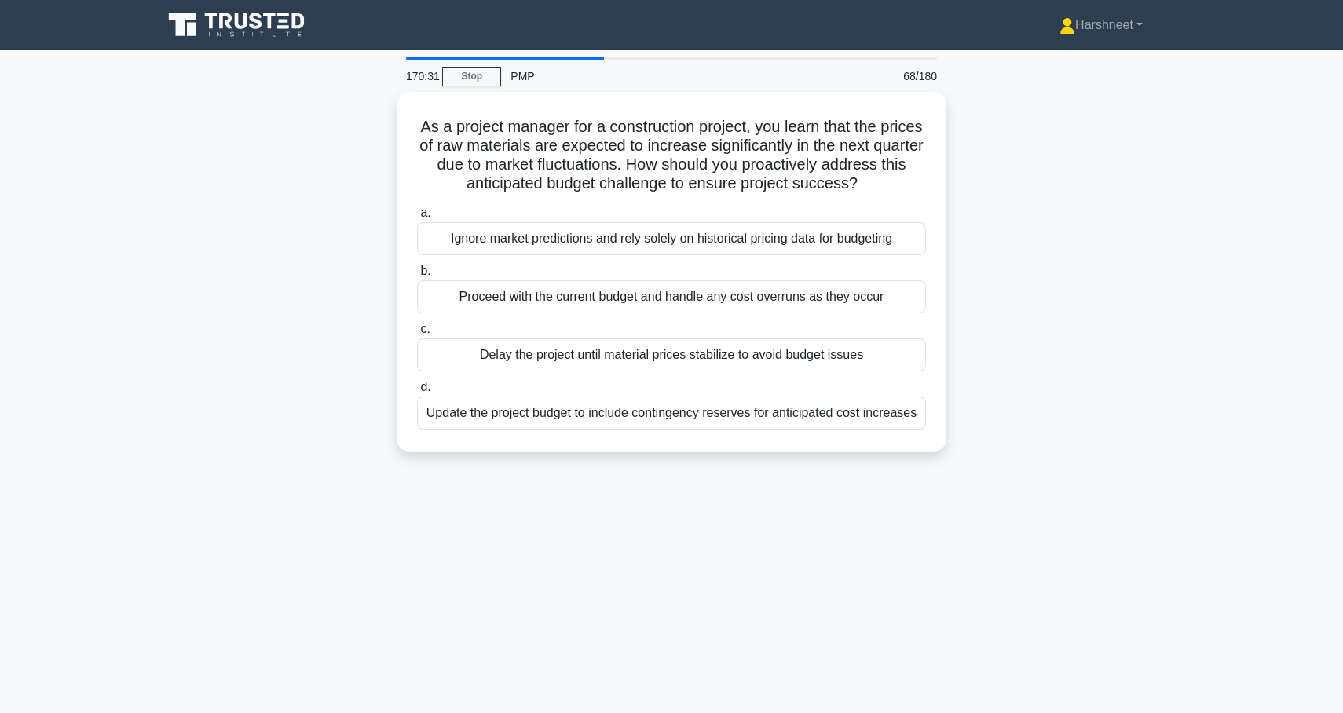
click at [293, 368] on div "As a project manager for a construction project, you learn that the prices of r…" at bounding box center [671, 281] width 1037 height 379
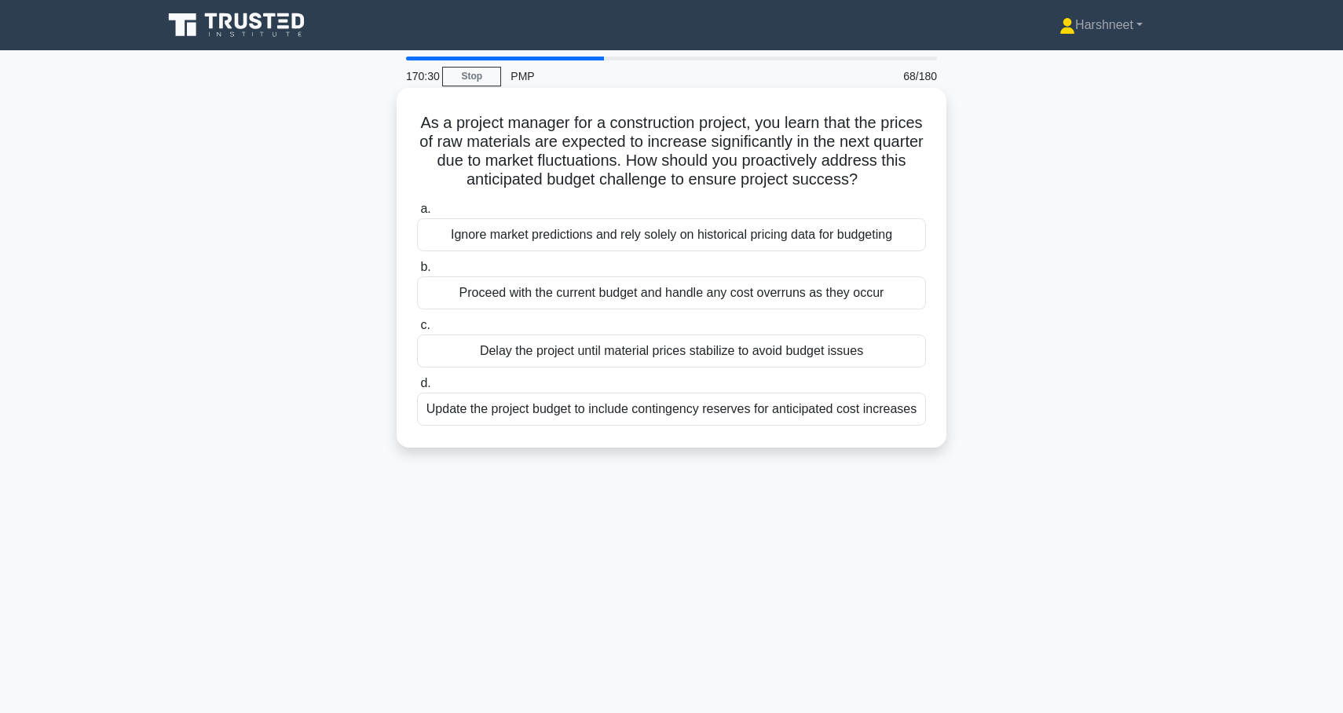
click at [462, 416] on div "Update the project budget to include contingency reserves for anticipated cost …" at bounding box center [671, 409] width 509 height 33
click at [417, 389] on input "d. Update the project budget to include contingency reserves for anticipated co…" at bounding box center [417, 384] width 0 height 10
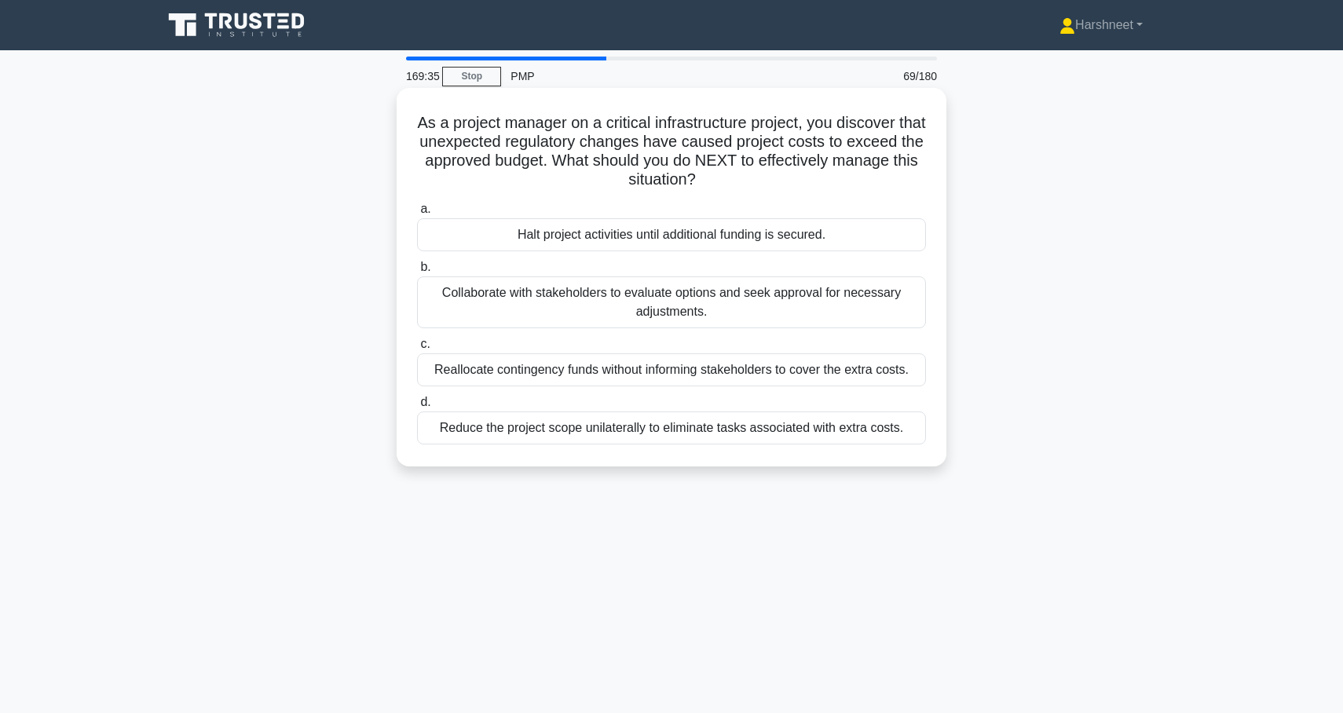
click at [481, 306] on div "Collaborate with stakeholders to evaluate options and seek approval for necessa…" at bounding box center [671, 303] width 509 height 52
click at [417, 273] on input "b. Collaborate with stakeholders to evaluate options and seek approval for nece…" at bounding box center [417, 267] width 0 height 10
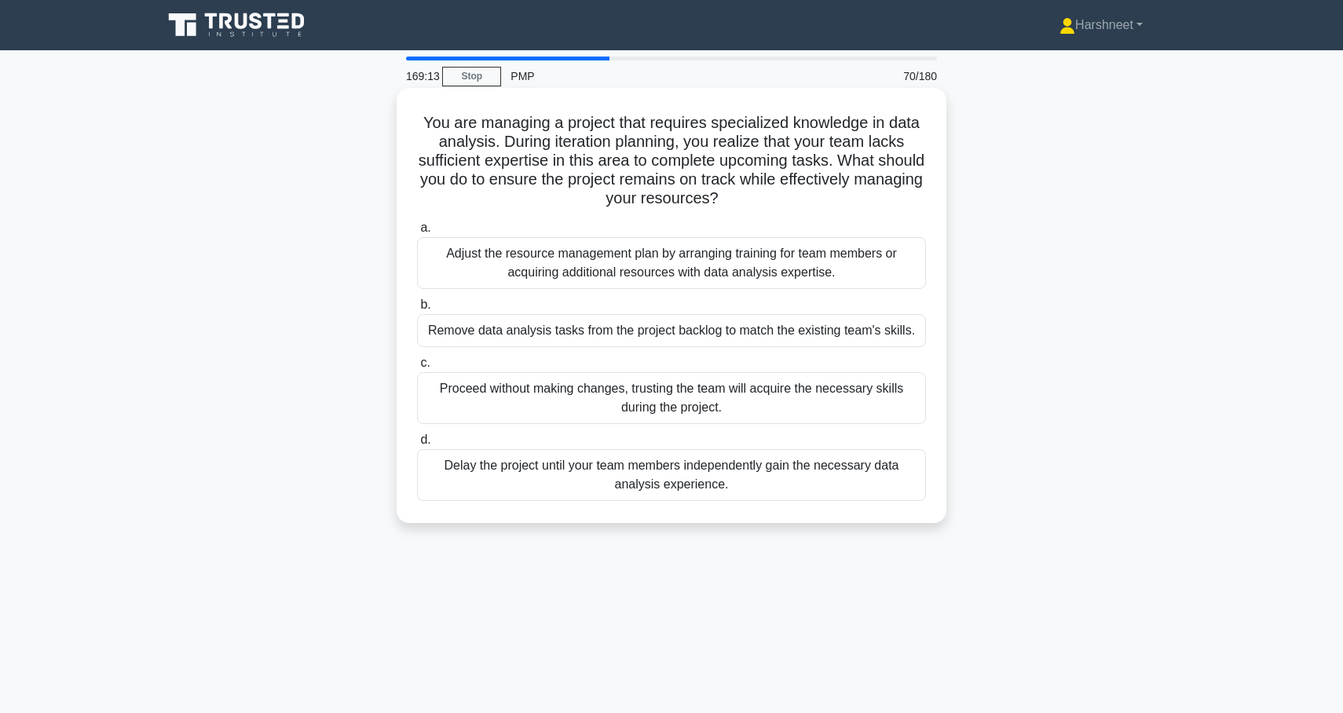
click at [491, 284] on div "Adjust the resource management plan by arranging training for team members or a…" at bounding box center [671, 263] width 509 height 52
click at [417, 233] on input "a. Adjust the resource management plan by arranging training for team members o…" at bounding box center [417, 228] width 0 height 10
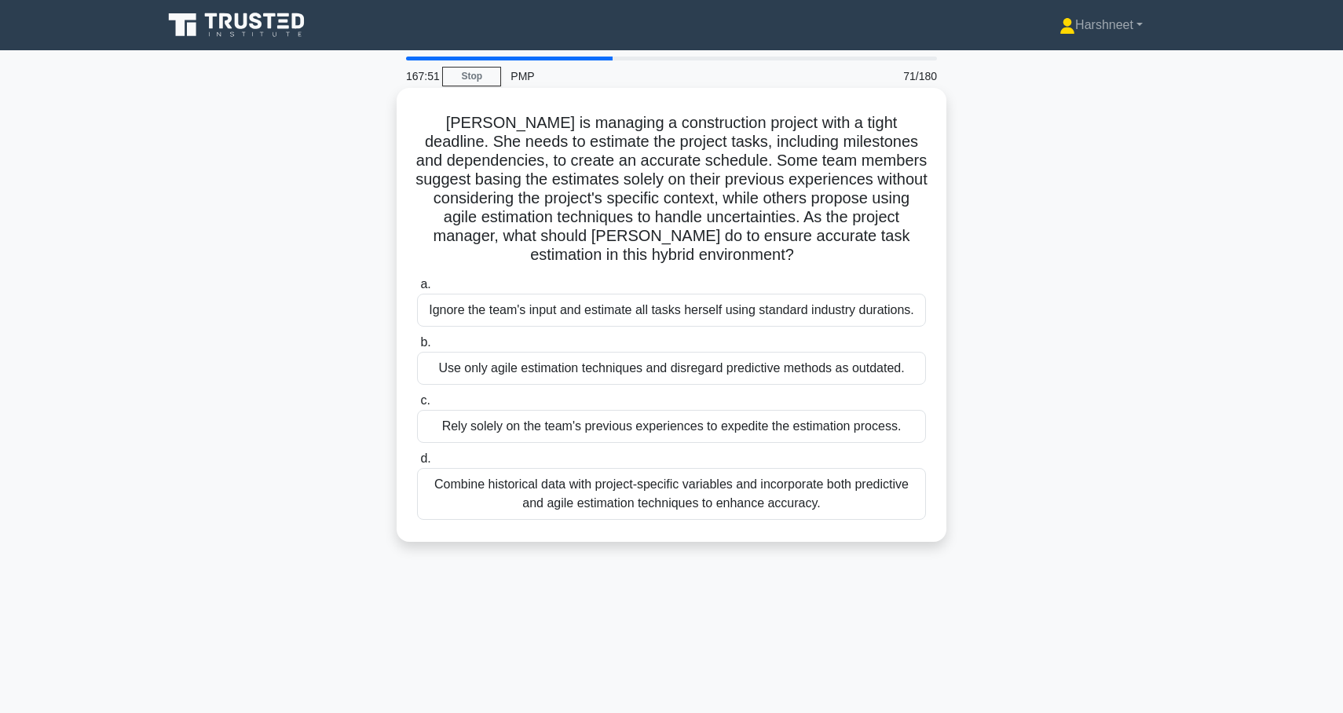
click at [496, 488] on div "Combine historical data with project-specific variables and incorporate both pr…" at bounding box center [671, 494] width 509 height 52
click at [417, 464] on input "d. Combine historical data with project-specific variables and incorporate both…" at bounding box center [417, 459] width 0 height 10
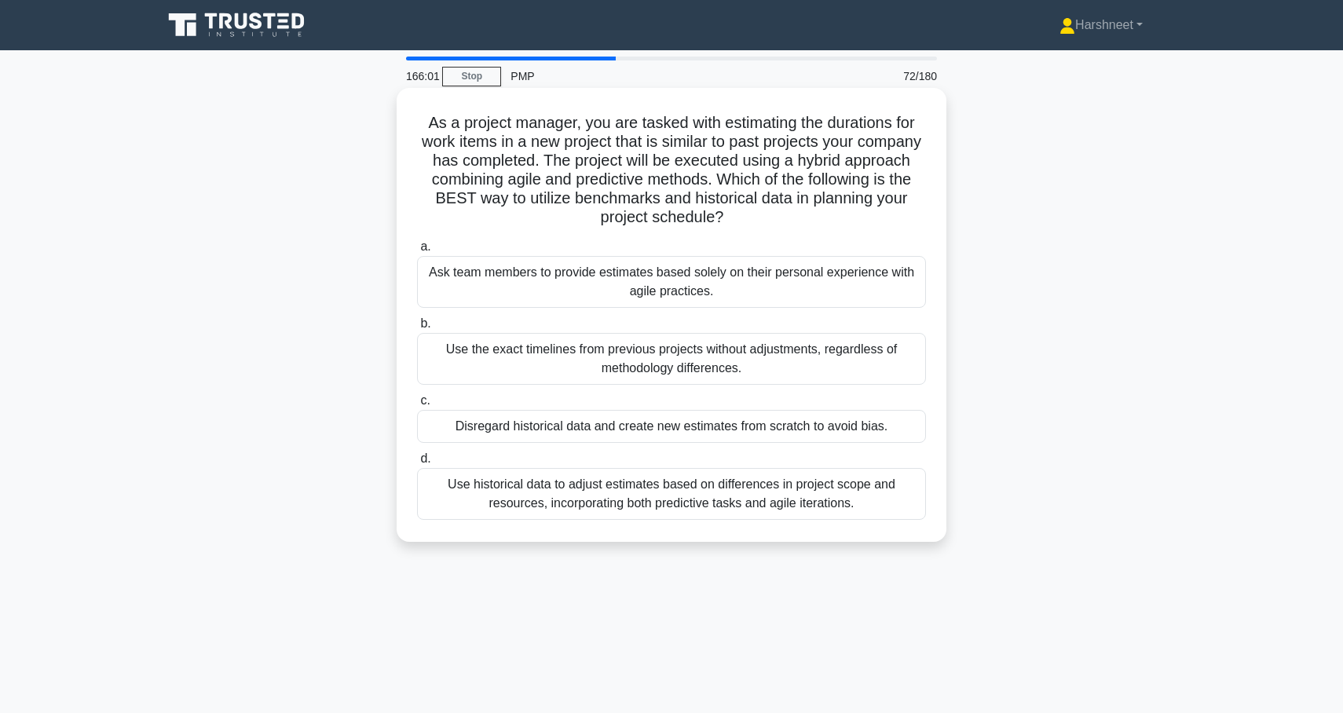
click at [477, 497] on div "Use historical data to adjust estimates based on differences in project scope a…" at bounding box center [671, 494] width 509 height 52
click at [417, 464] on input "d. Use historical data to adjust estimates based on differences in project scop…" at bounding box center [417, 459] width 0 height 10
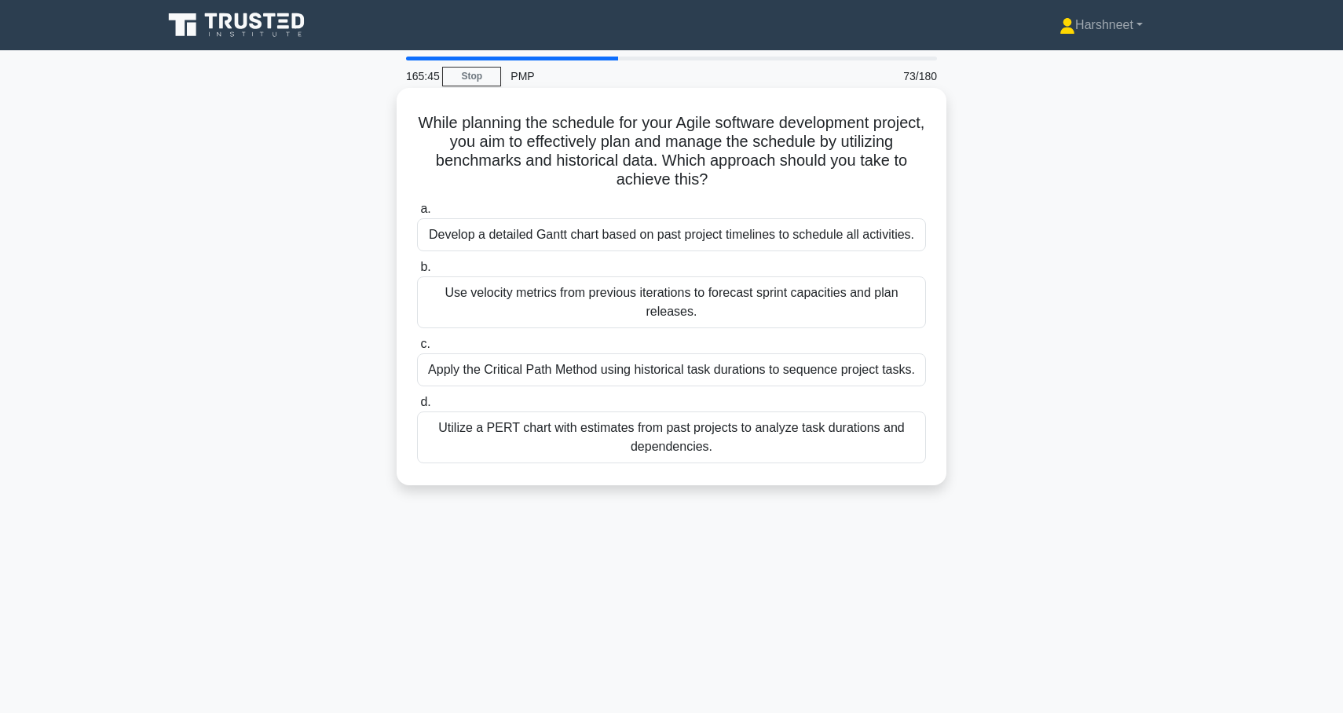
drag, startPoint x: 419, startPoint y: 119, endPoint x: 698, endPoint y: 467, distance: 445.9
click at [698, 467] on div "While planning the schedule for your Agile software development project, you ai…" at bounding box center [671, 286] width 537 height 385
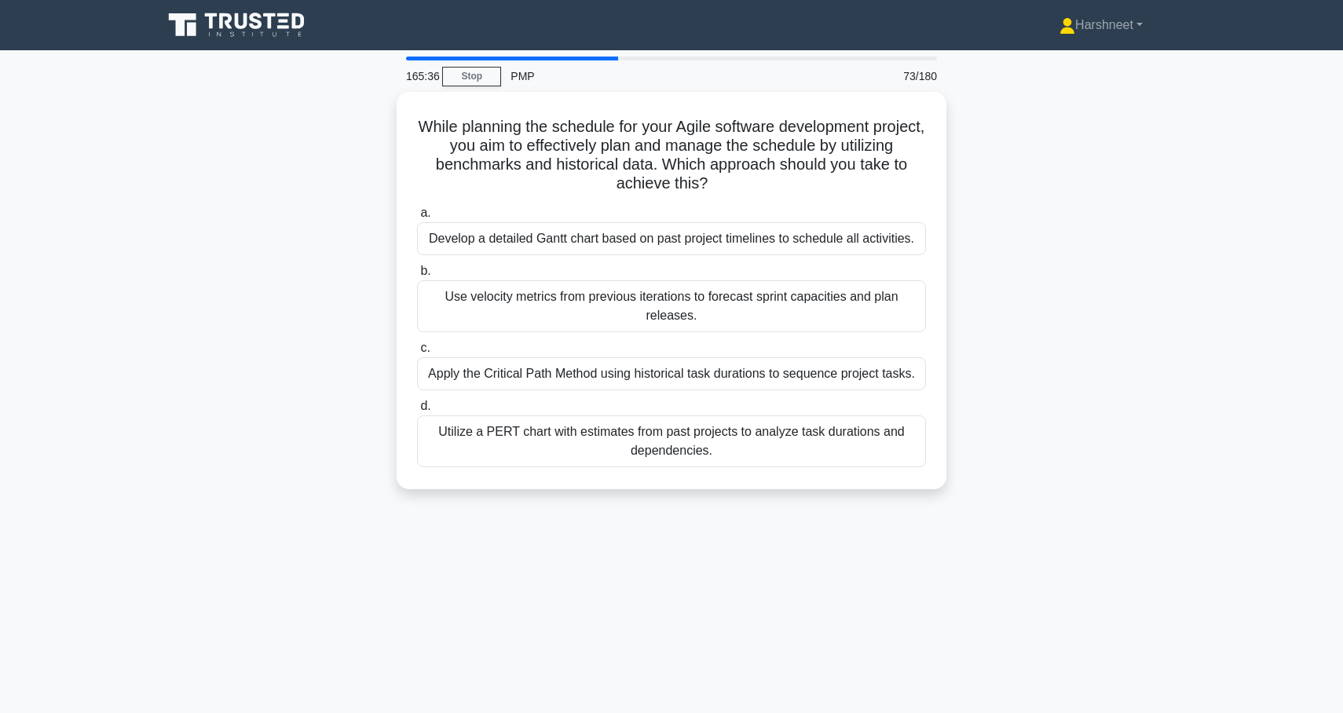
click at [342, 266] on div "While planning the schedule for your Agile software development project, you ai…" at bounding box center [671, 300] width 1037 height 416
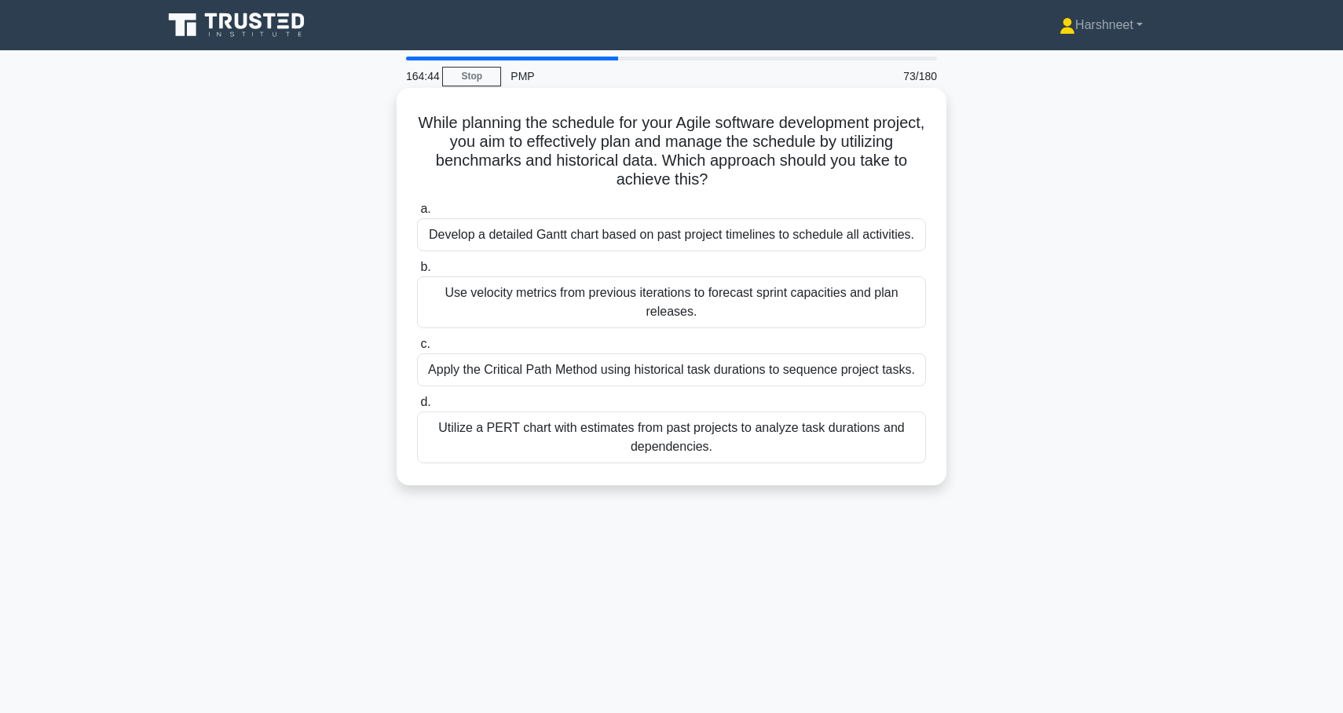
click at [481, 300] on div "Use velocity metrics from previous iterations to forecast sprint capacities and…" at bounding box center [671, 303] width 509 height 52
click at [417, 273] on input "b. Use velocity metrics from previous iterations to forecast sprint capacities …" at bounding box center [417, 267] width 0 height 10
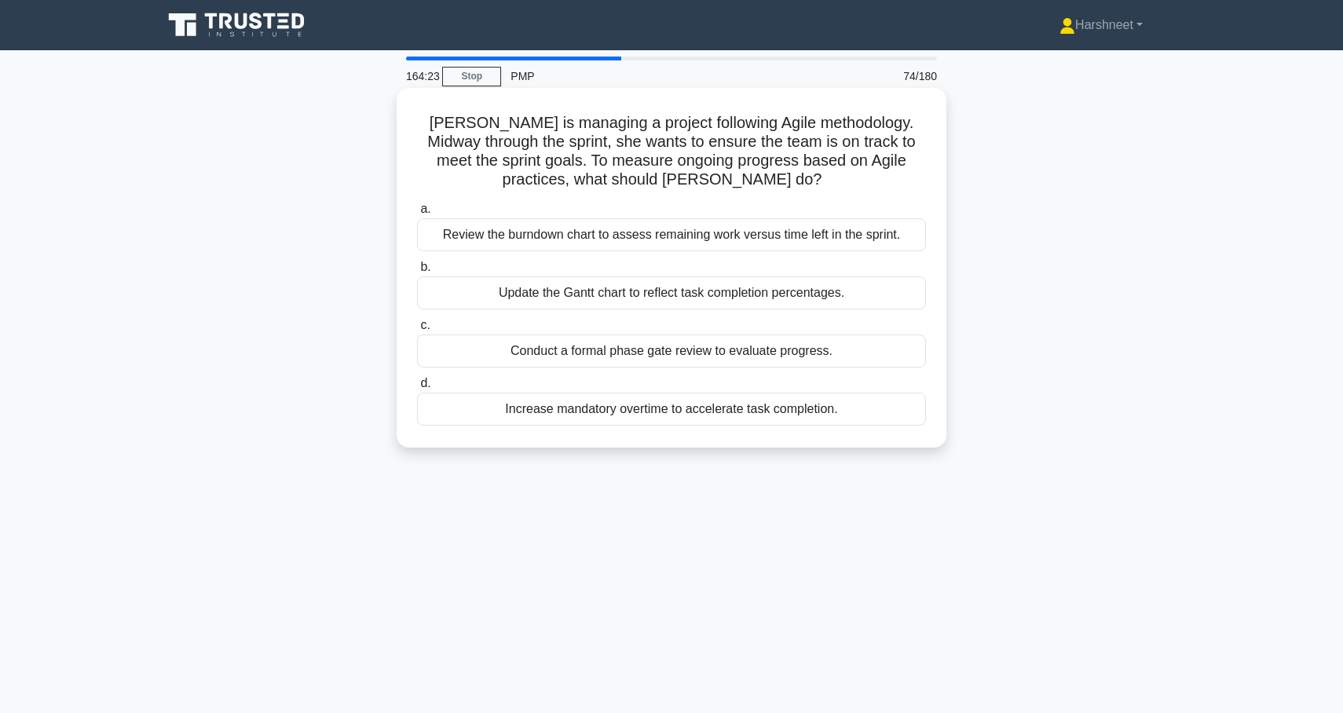
drag, startPoint x: 447, startPoint y: 124, endPoint x: 840, endPoint y: 410, distance: 485.8
click at [841, 411] on div "[PERSON_NAME] is managing a project following Agile methodology. Midway through…" at bounding box center [671, 267] width 537 height 347
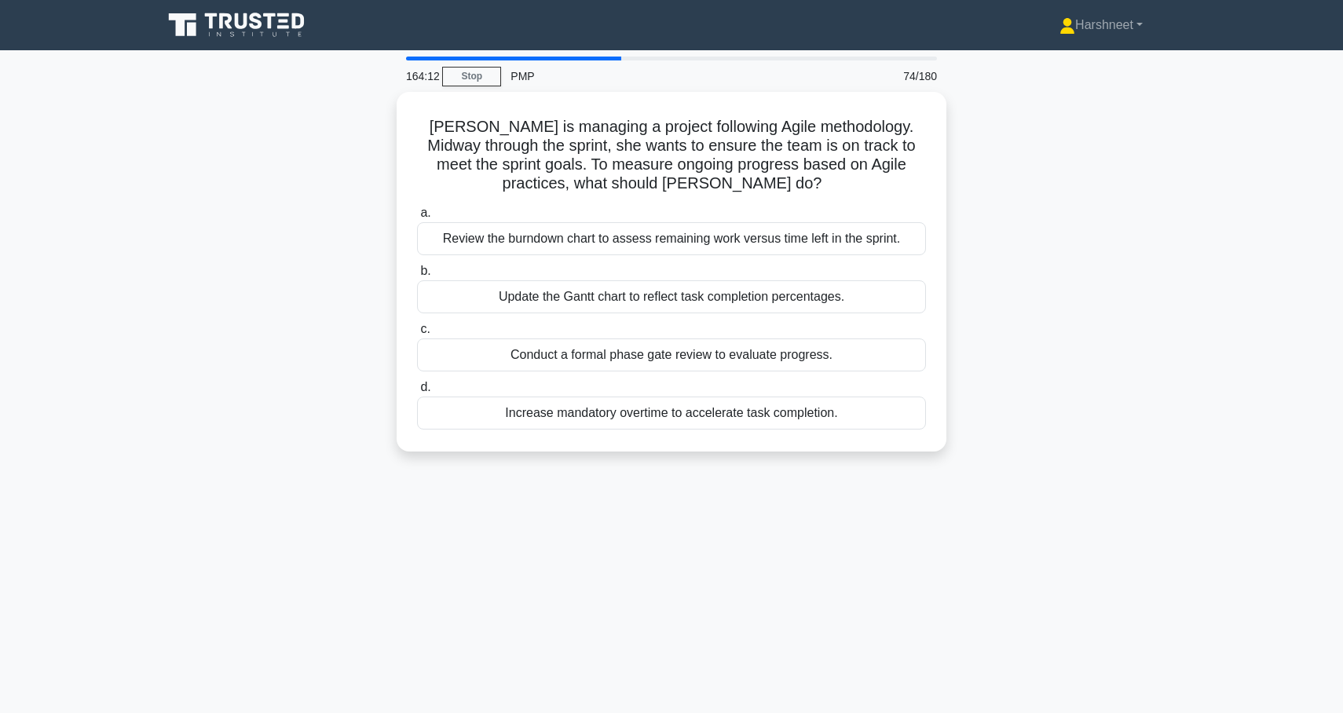
click at [362, 168] on div "[PERSON_NAME] is managing a project following Agile methodology. Midway through…" at bounding box center [671, 281] width 1037 height 379
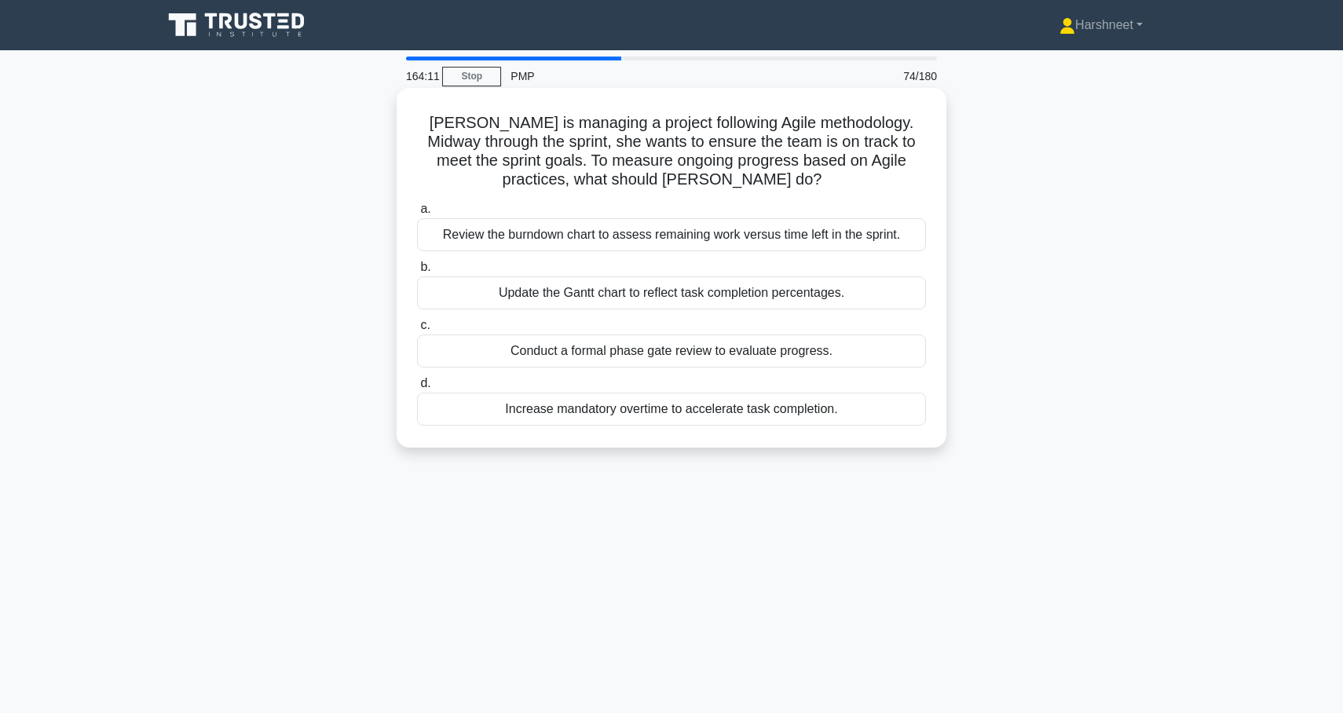
click at [439, 231] on div "Review the burndown chart to assess remaining work versus time left in the spri…" at bounding box center [671, 234] width 509 height 33
click at [417, 214] on input "a. Review the burndown chart to assess remaining work versus time left in the s…" at bounding box center [417, 209] width 0 height 10
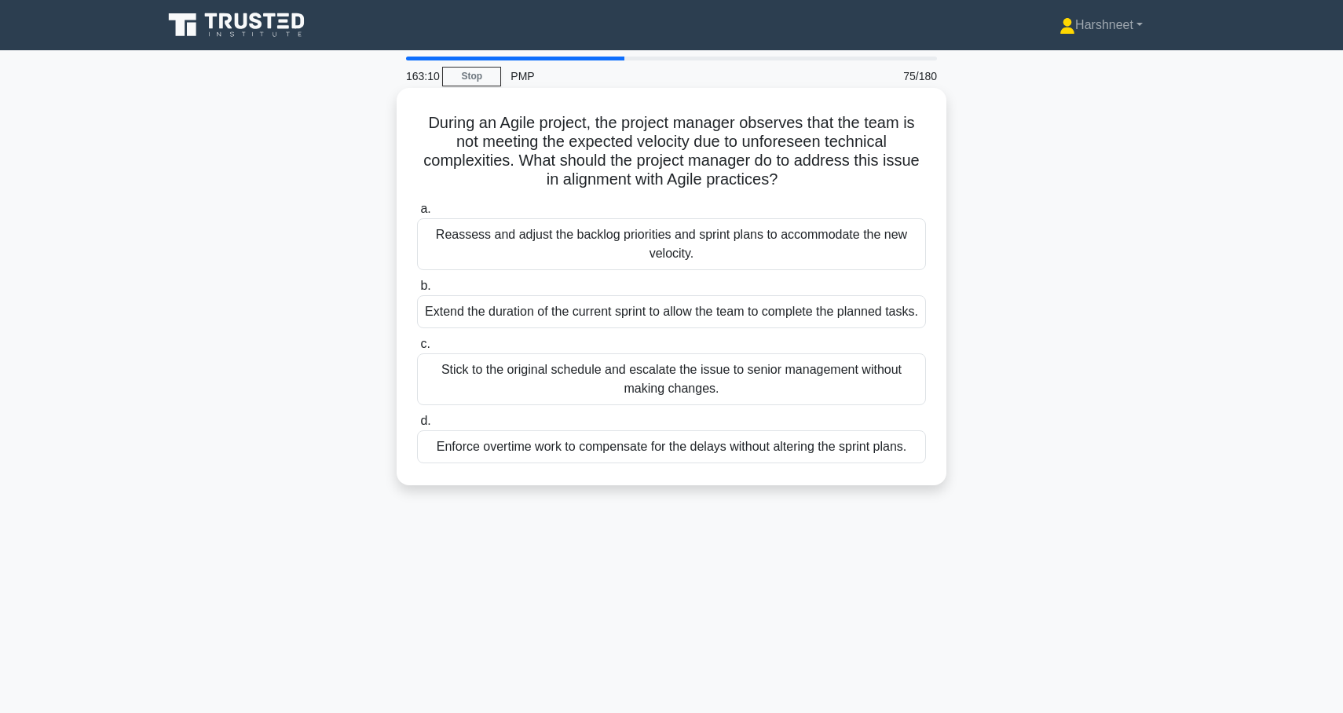
click at [449, 253] on div "Reassess and adjust the backlog priorities and sprint plans to accommodate the …" at bounding box center [671, 244] width 509 height 52
click at [417, 214] on input "a. Reassess and adjust the backlog priorities and sprint plans to accommodate t…" at bounding box center [417, 209] width 0 height 10
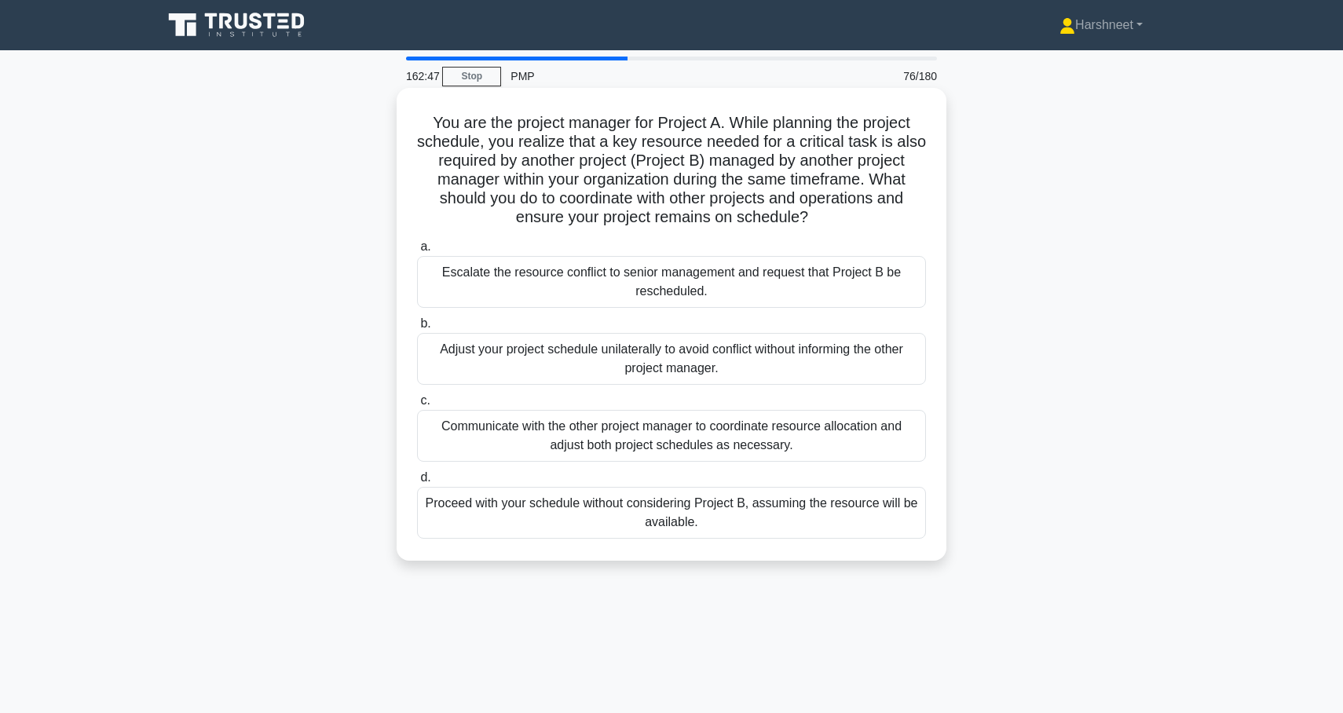
click at [467, 432] on div "Communicate with the other project manager to coordinate resource allocation an…" at bounding box center [671, 436] width 509 height 52
click at [417, 406] on input "c. Communicate with the other project manager to coordinate resource allocation…" at bounding box center [417, 401] width 0 height 10
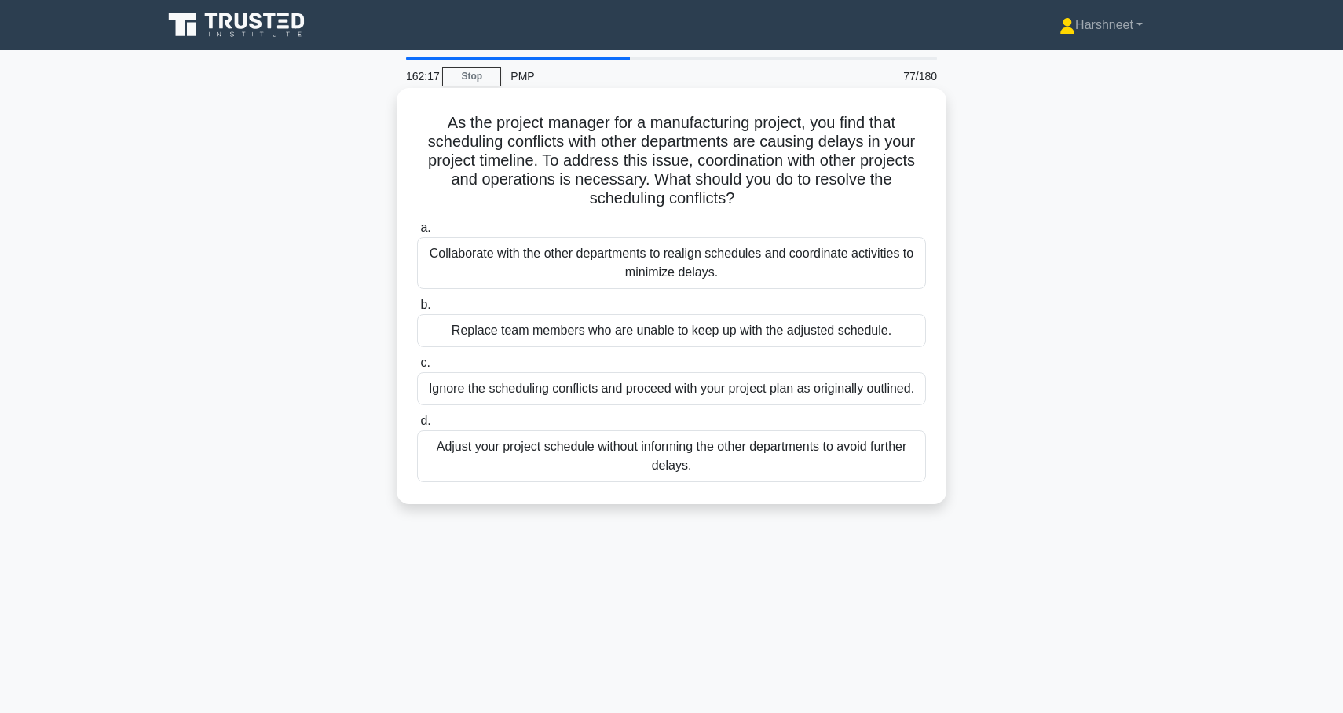
click at [466, 279] on div "Collaborate with the other departments to realign schedules and coordinate acti…" at bounding box center [671, 263] width 509 height 52
click at [417, 233] on input "a. Collaborate with the other departments to realign schedules and coordinate a…" at bounding box center [417, 228] width 0 height 10
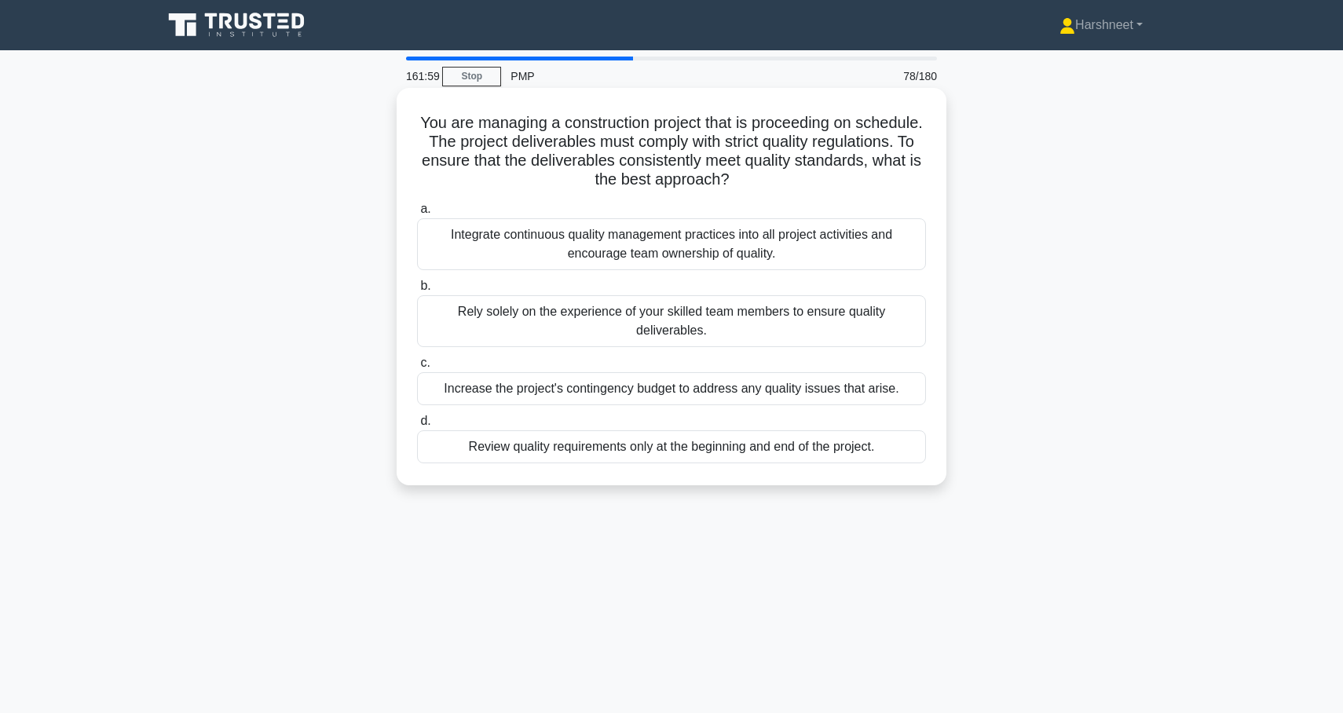
click at [505, 249] on div "Integrate continuous quality management practices into all project activities a…" at bounding box center [671, 244] width 509 height 52
click at [417, 214] on input "a. Integrate continuous quality management practices into all project activitie…" at bounding box center [417, 209] width 0 height 10
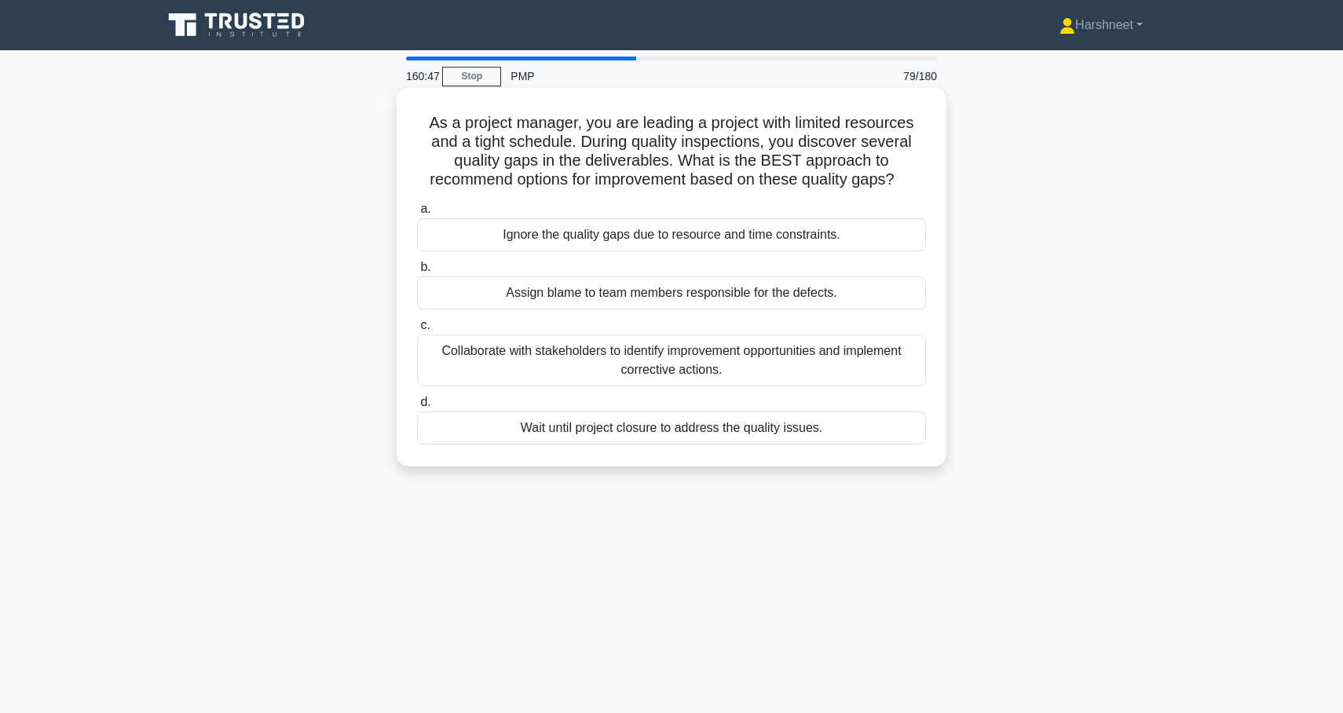
click at [467, 361] on div "Collaborate with stakeholders to identify improvement opportunities and impleme…" at bounding box center [671, 361] width 509 height 52
click at [417, 331] on input "c. Collaborate with stakeholders to identify improvement opportunities and impl…" at bounding box center [417, 325] width 0 height 10
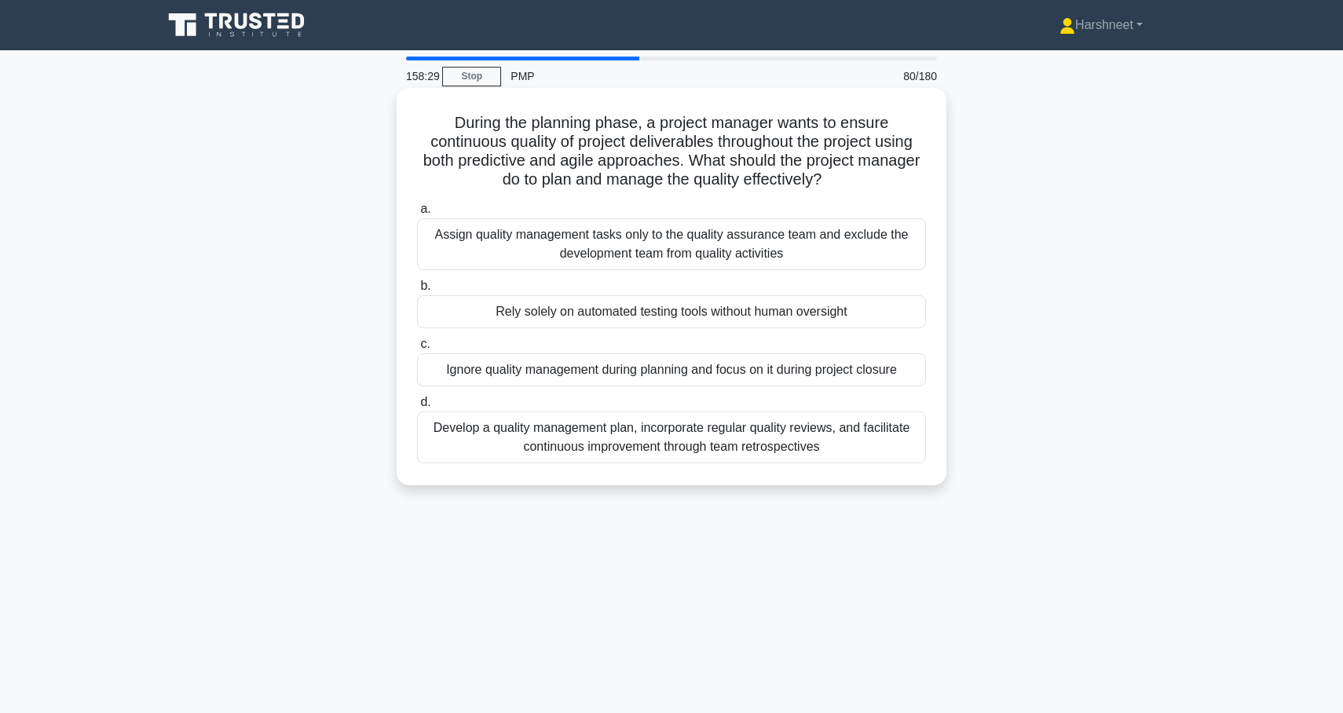
click at [586, 425] on div "Develop a quality management plan, incorporate regular quality reviews, and fac…" at bounding box center [671, 438] width 509 height 52
click at [417, 408] on input "d. Develop a quality management plan, incorporate regular quality reviews, and …" at bounding box center [417, 402] width 0 height 10
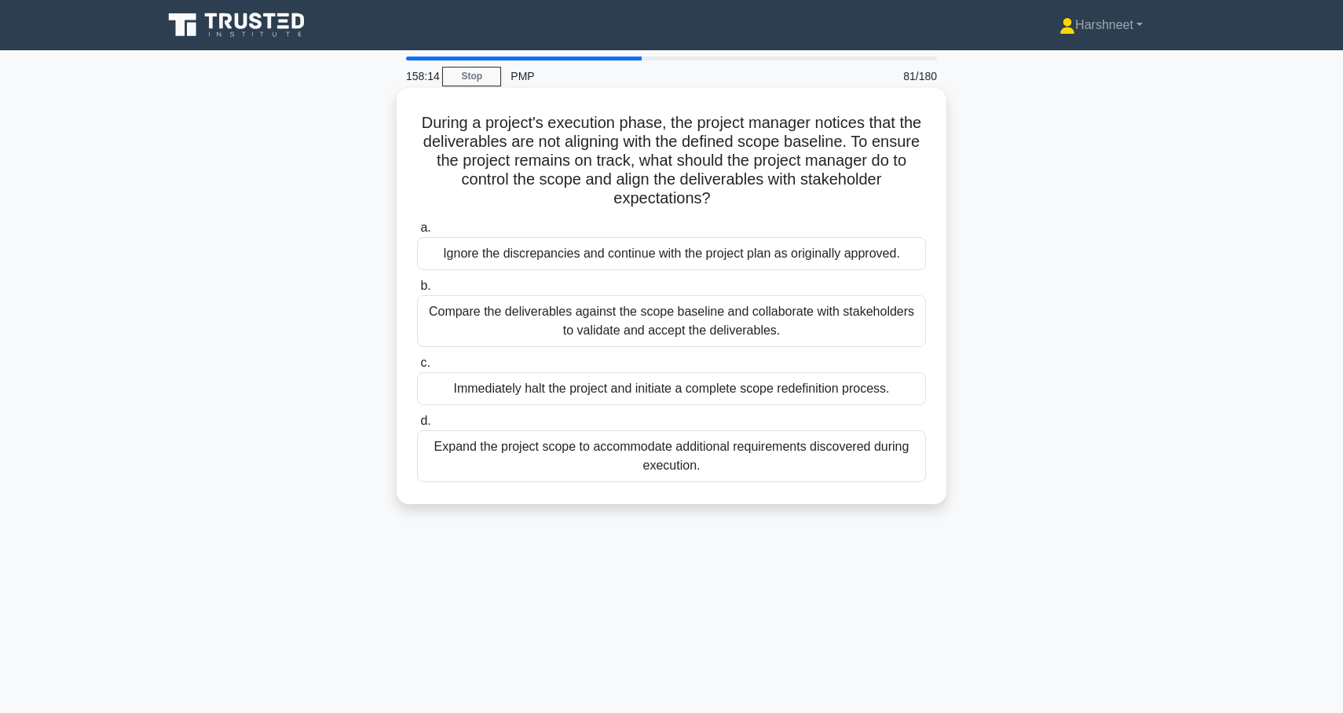
click at [500, 323] on div "Compare the deliverables against the scope baseline and collaborate with stakeh…" at bounding box center [671, 321] width 509 height 52
click at [417, 291] on input "b. Compare the deliverables against the scope baseline and collaborate with sta…" at bounding box center [417, 286] width 0 height 10
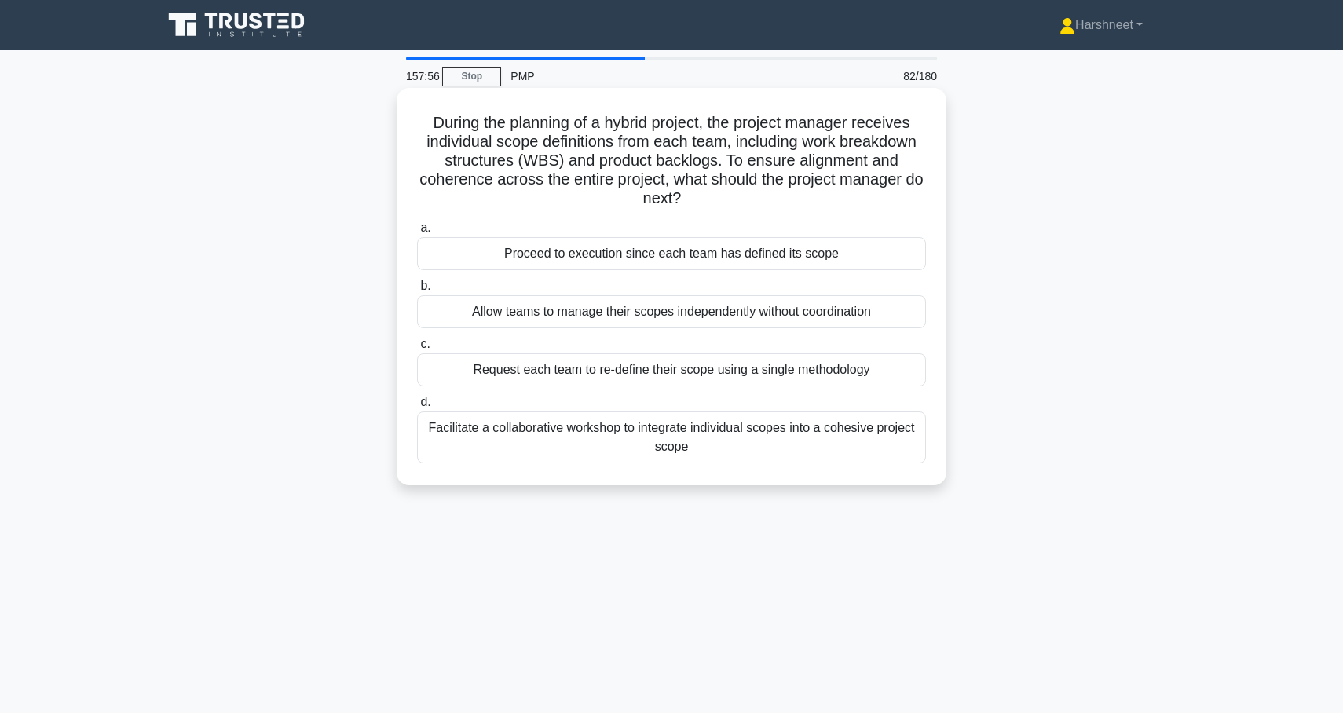
click at [479, 442] on div "Facilitate a collaborative workshop to integrate individual scopes into a cohes…" at bounding box center [671, 438] width 509 height 52
click at [417, 408] on input "d. Facilitate a collaborative workshop to integrate individual scopes into a co…" at bounding box center [417, 402] width 0 height 10
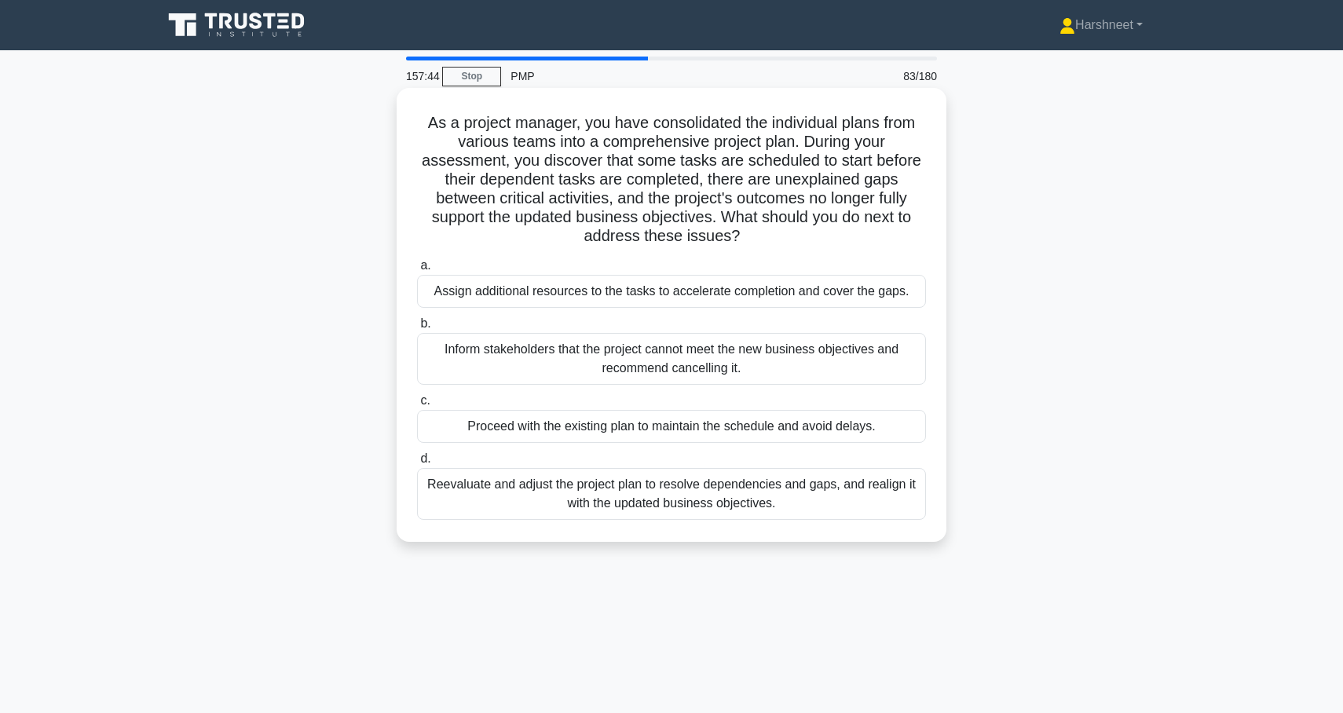
click at [502, 504] on div "Reevaluate and adjust the project plan to resolve dependencies and gaps, and re…" at bounding box center [671, 494] width 509 height 52
click at [417, 464] on input "d. Reevaluate and adjust the project plan to resolve dependencies and gaps, and…" at bounding box center [417, 459] width 0 height 10
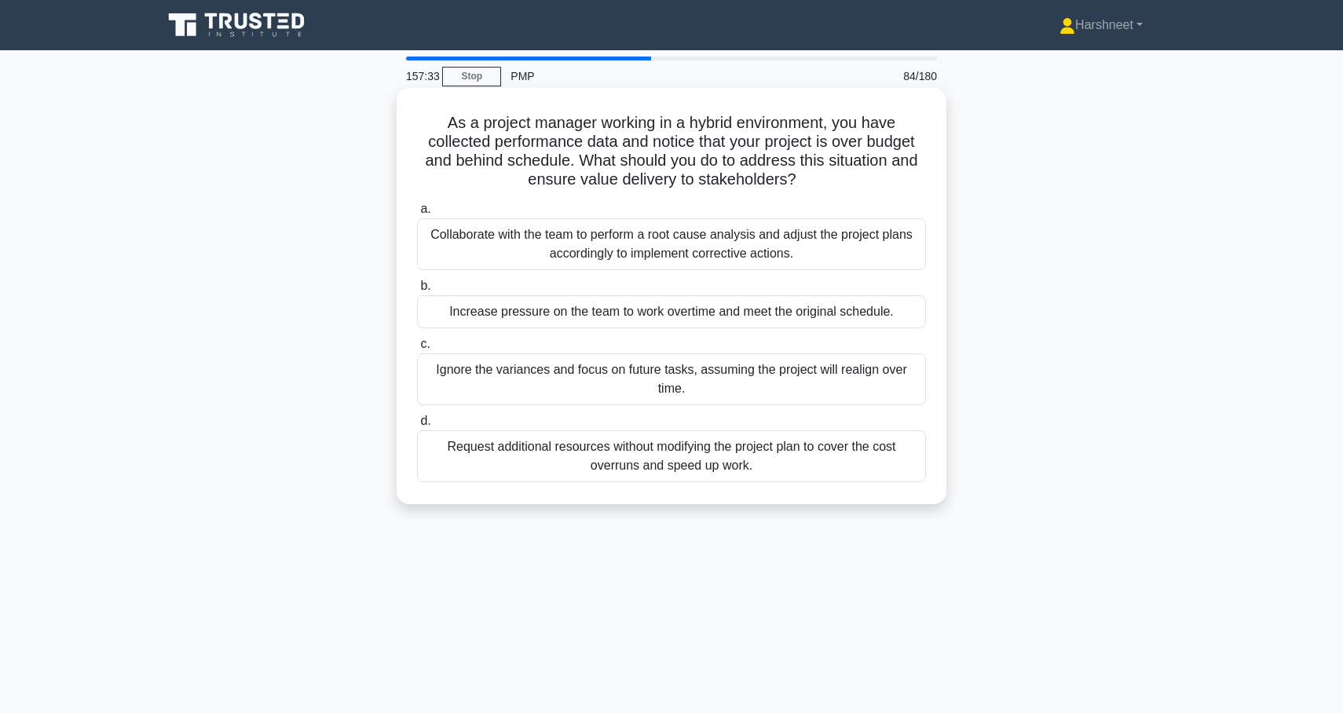
click at [496, 245] on div "Collaborate with the team to perform a root cause analysis and adjust the proje…" at bounding box center [671, 244] width 509 height 52
click at [417, 214] on input "a. Collaborate with the team to perform a root cause analysis and adjust the pr…" at bounding box center [417, 209] width 0 height 10
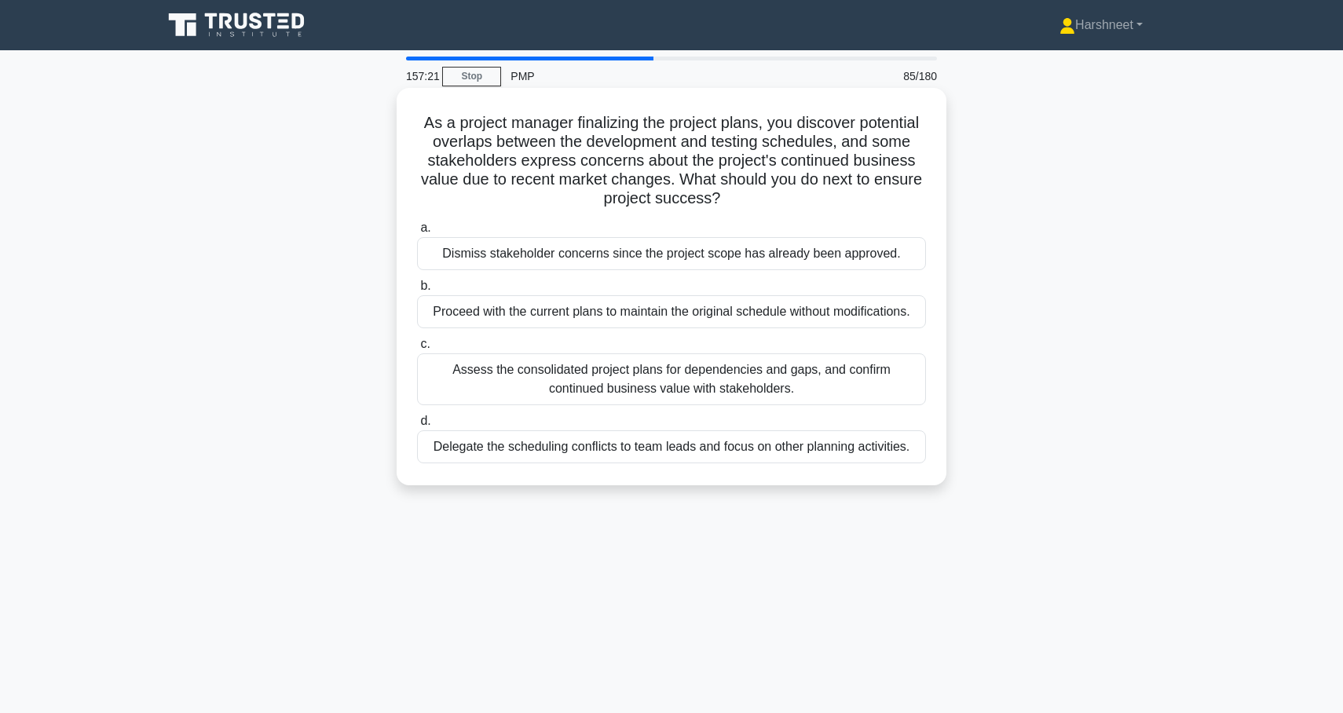
click at [452, 390] on div "Assess the consolidated project plans for dependencies and gaps, and confirm co…" at bounding box center [671, 379] width 509 height 52
click at [417, 350] on input "c. Assess the consolidated project plans for dependencies and gaps, and confirm…" at bounding box center [417, 344] width 0 height 10
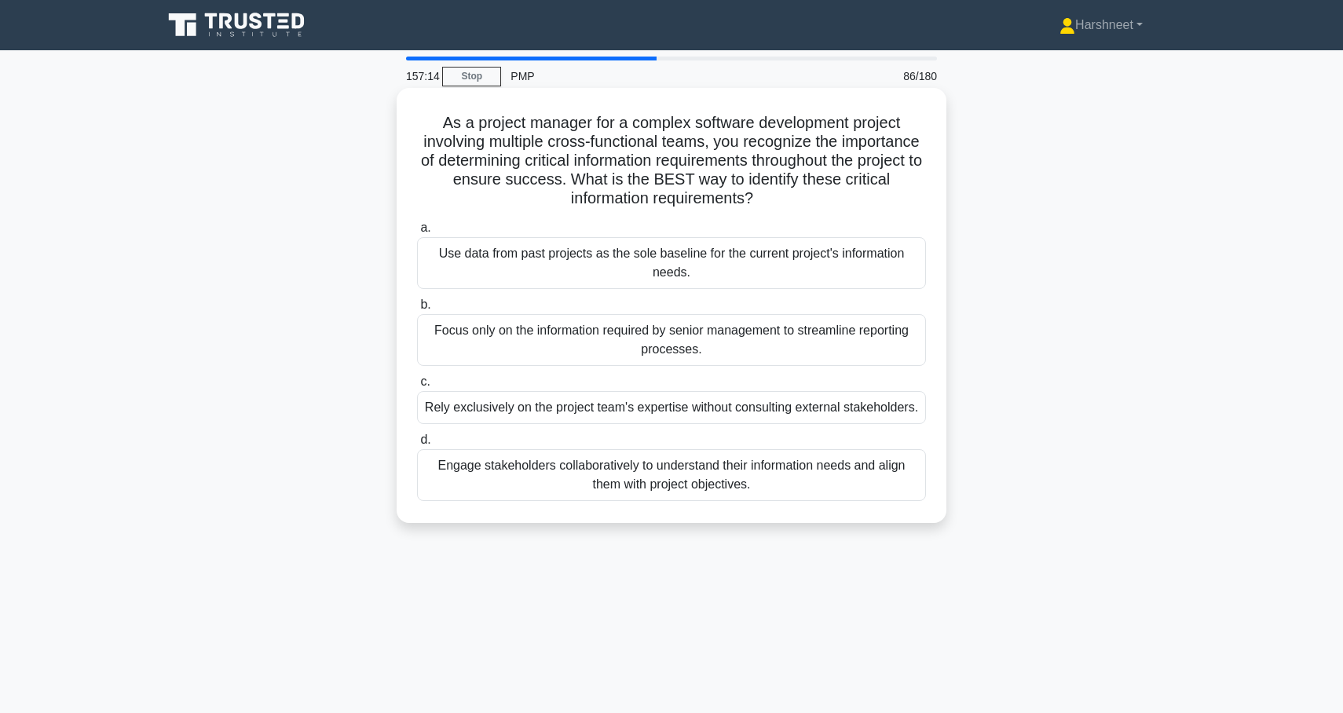
click at [452, 477] on div "Engage stakeholders collaboratively to understand their information needs and a…" at bounding box center [671, 475] width 509 height 52
click at [417, 445] on input "d. Engage stakeholders collaboratively to understand their information needs an…" at bounding box center [417, 440] width 0 height 10
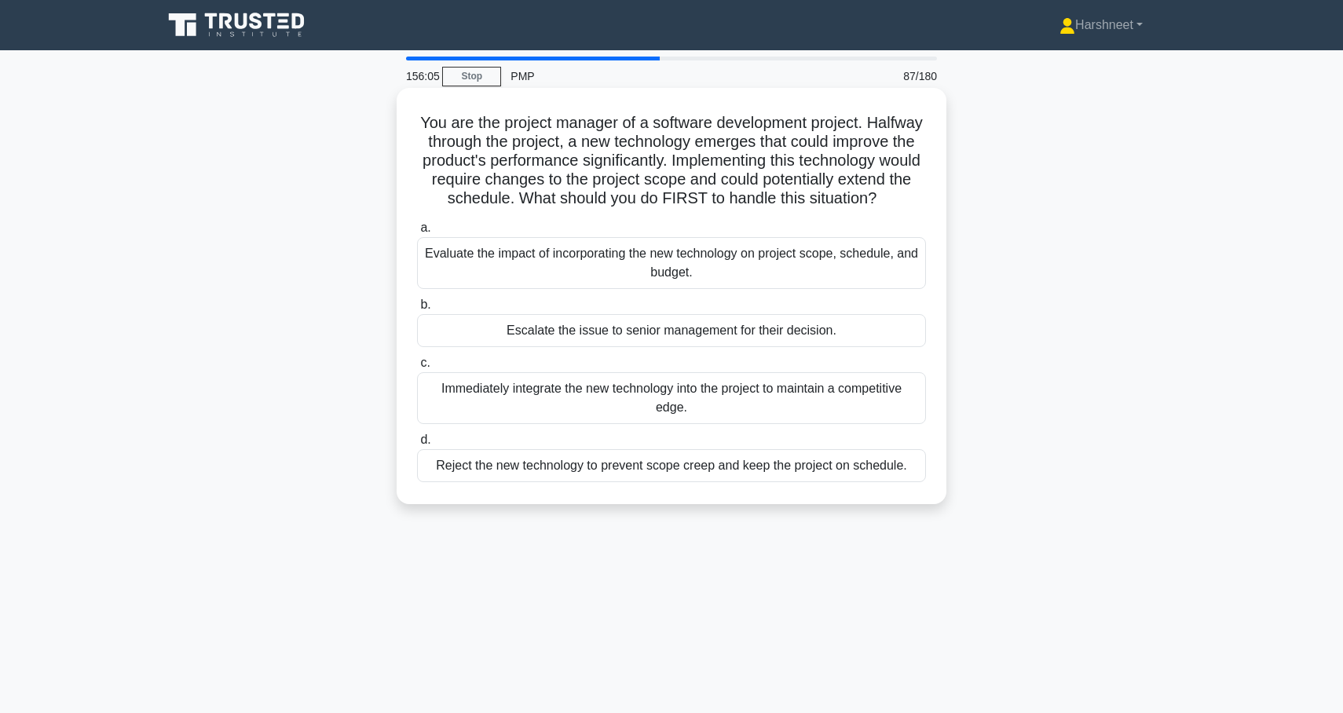
click at [507, 269] on div "Evaluate the impact of incorporating the new technology on project scope, sched…" at bounding box center [671, 263] width 509 height 52
click at [417, 233] on input "a. Evaluate the impact of incorporating the new technology on project scope, sc…" at bounding box center [417, 228] width 0 height 10
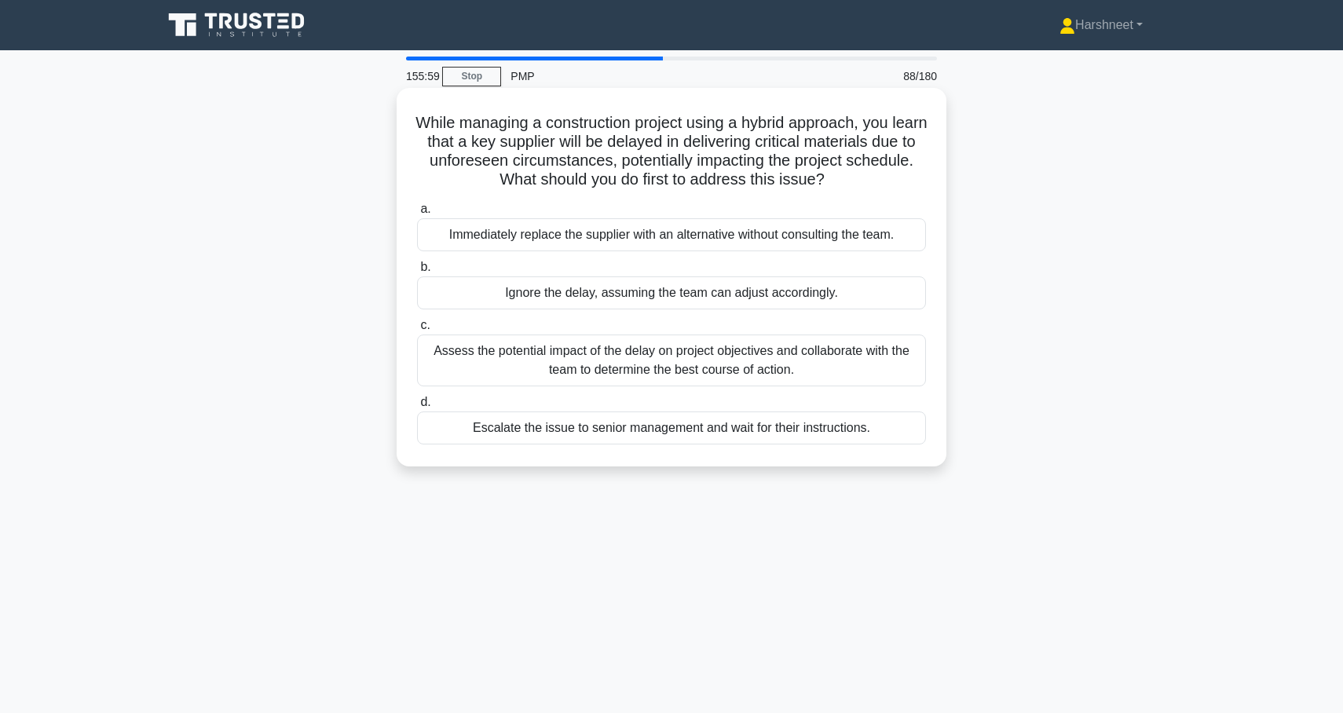
click at [486, 370] on div "Assess the potential impact of the delay on project objectives and collaborate …" at bounding box center [671, 361] width 509 height 52
click at [417, 331] on input "c. Assess the potential impact of the delay on project objectives and collabora…" at bounding box center [417, 325] width 0 height 10
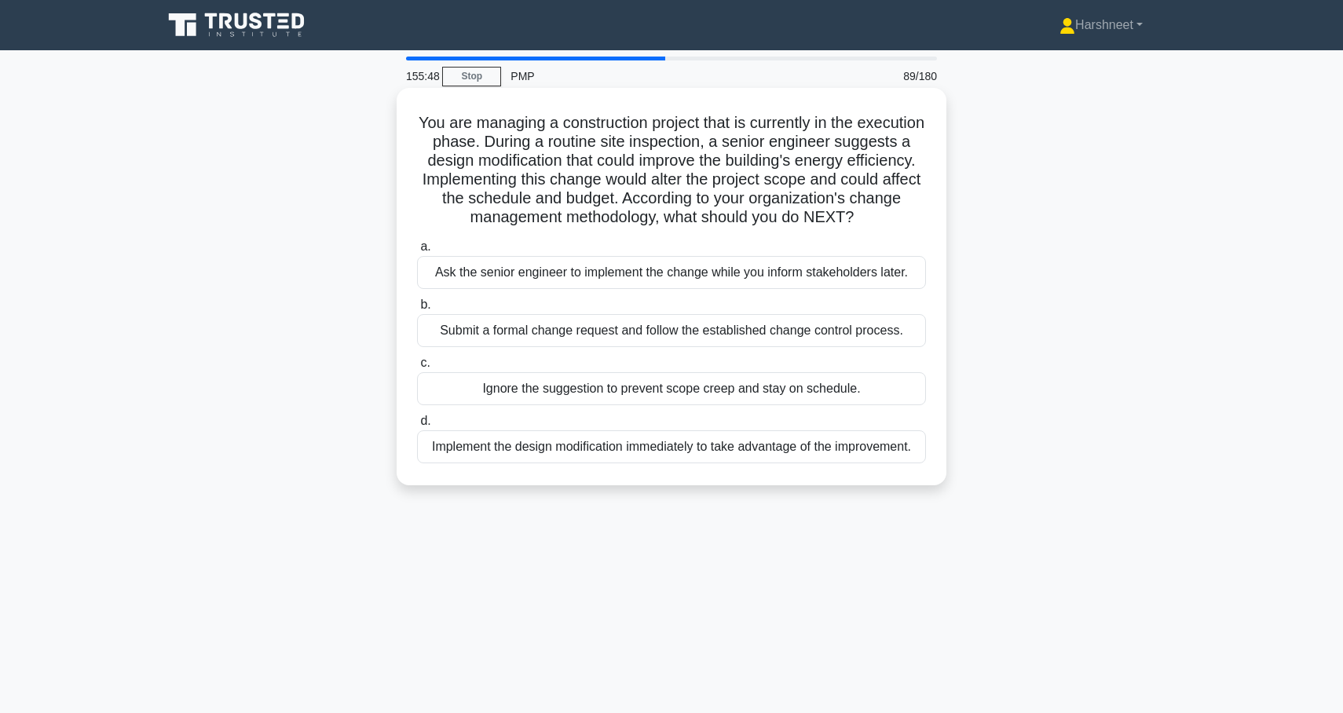
click at [471, 332] on div "Submit a formal change request and follow the established change control proces…" at bounding box center [671, 330] width 509 height 33
click at [417, 310] on input "b. Submit a formal change request and follow the established change control pro…" at bounding box center [417, 305] width 0 height 10
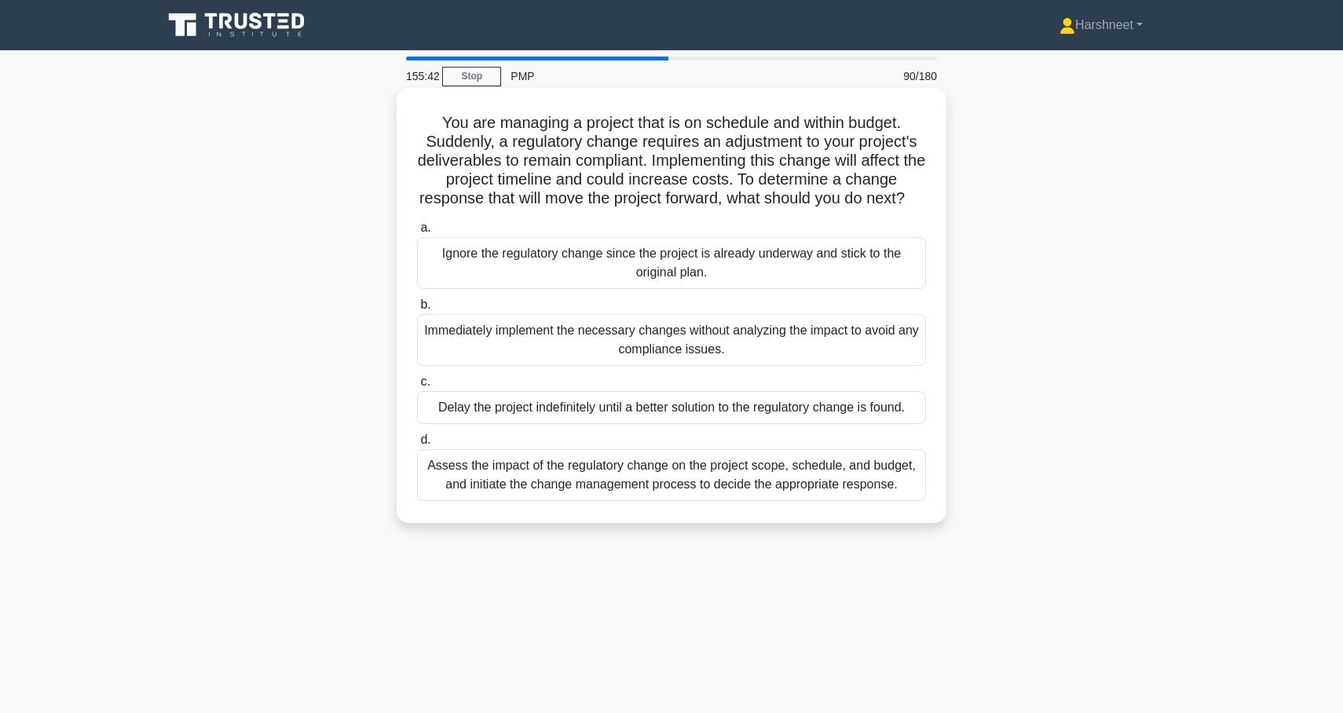
click at [500, 494] on div "Assess the impact of the regulatory change on the project scope, schedule, and …" at bounding box center [671, 475] width 509 height 52
click at [417, 445] on input "d. Assess the impact of the regulatory change on the project scope, schedule, a…" at bounding box center [417, 440] width 0 height 10
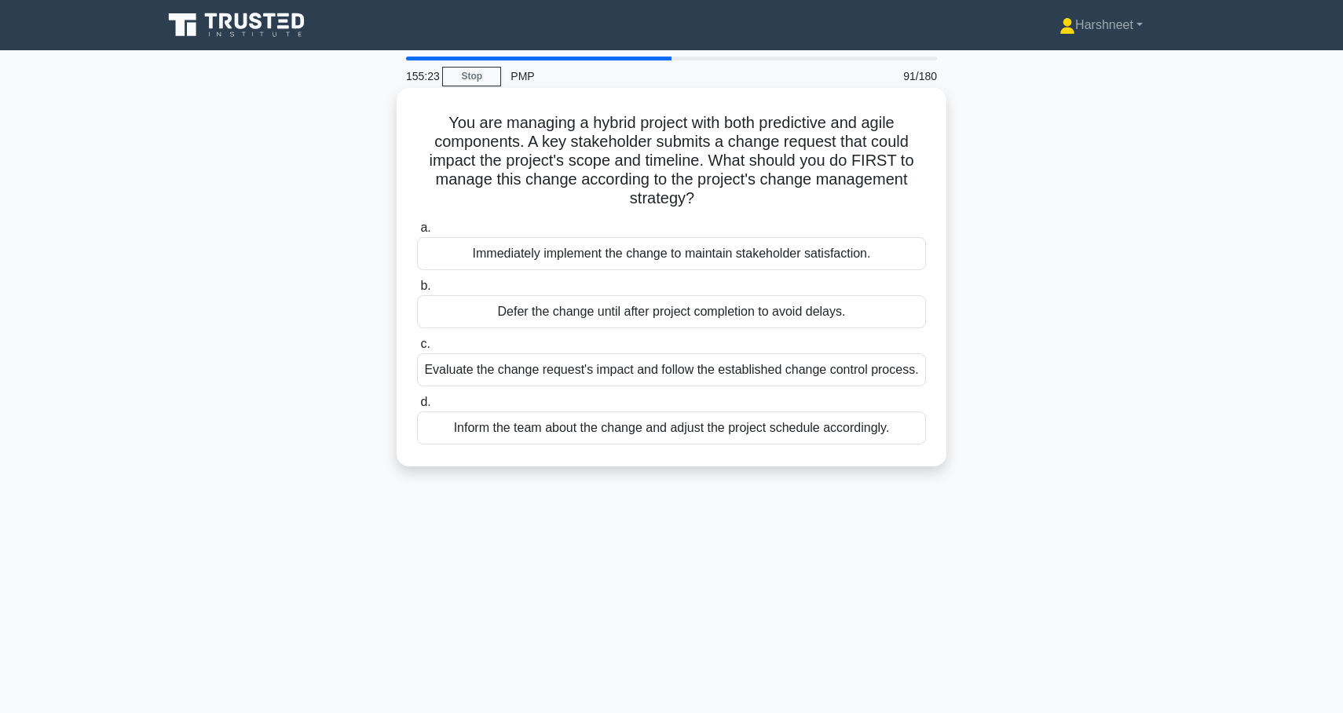
click at [490, 379] on div "Evaluate the change request's impact and follow the established change control …" at bounding box center [671, 369] width 509 height 33
click at [417, 350] on input "c. Evaluate the change request's impact and follow the established change contr…" at bounding box center [417, 344] width 0 height 10
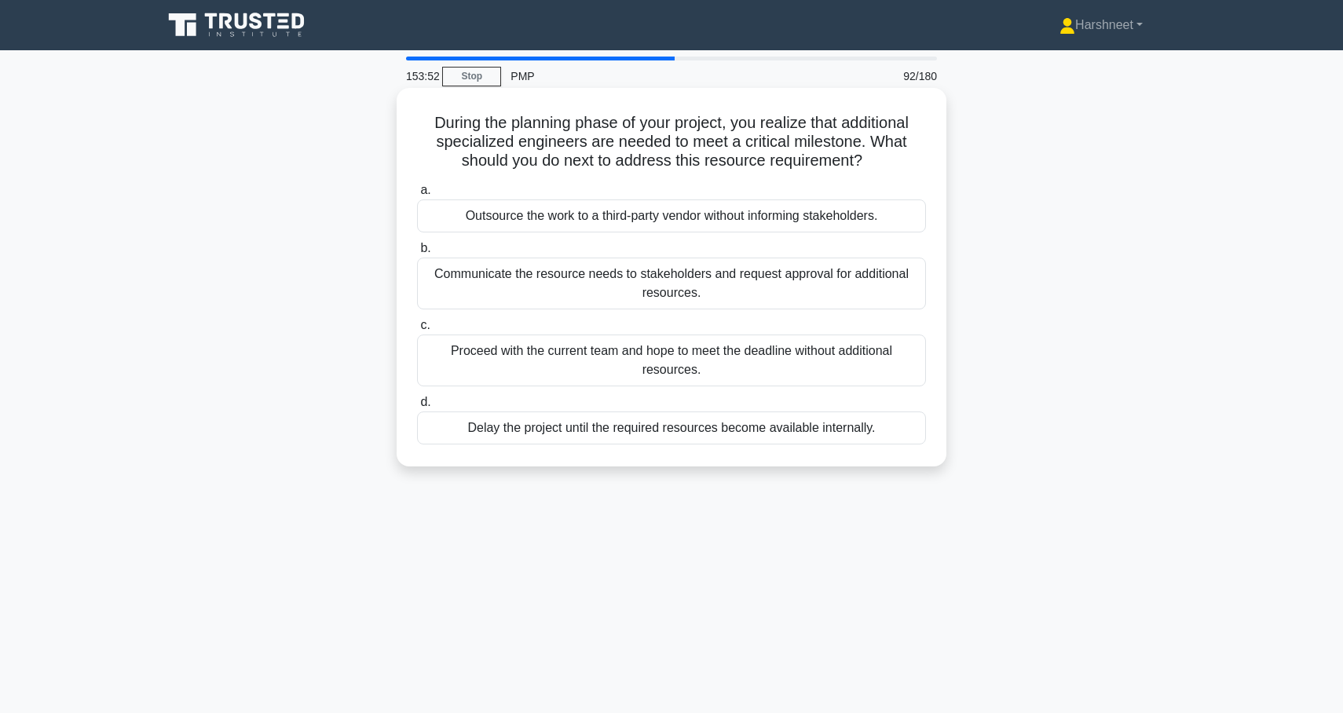
click at [577, 292] on div "Communicate the resource needs to stakeholders and request approval for additio…" at bounding box center [671, 284] width 509 height 52
click at [417, 254] on input "b. Communicate the resource needs to stakeholders and request approval for addi…" at bounding box center [417, 249] width 0 height 10
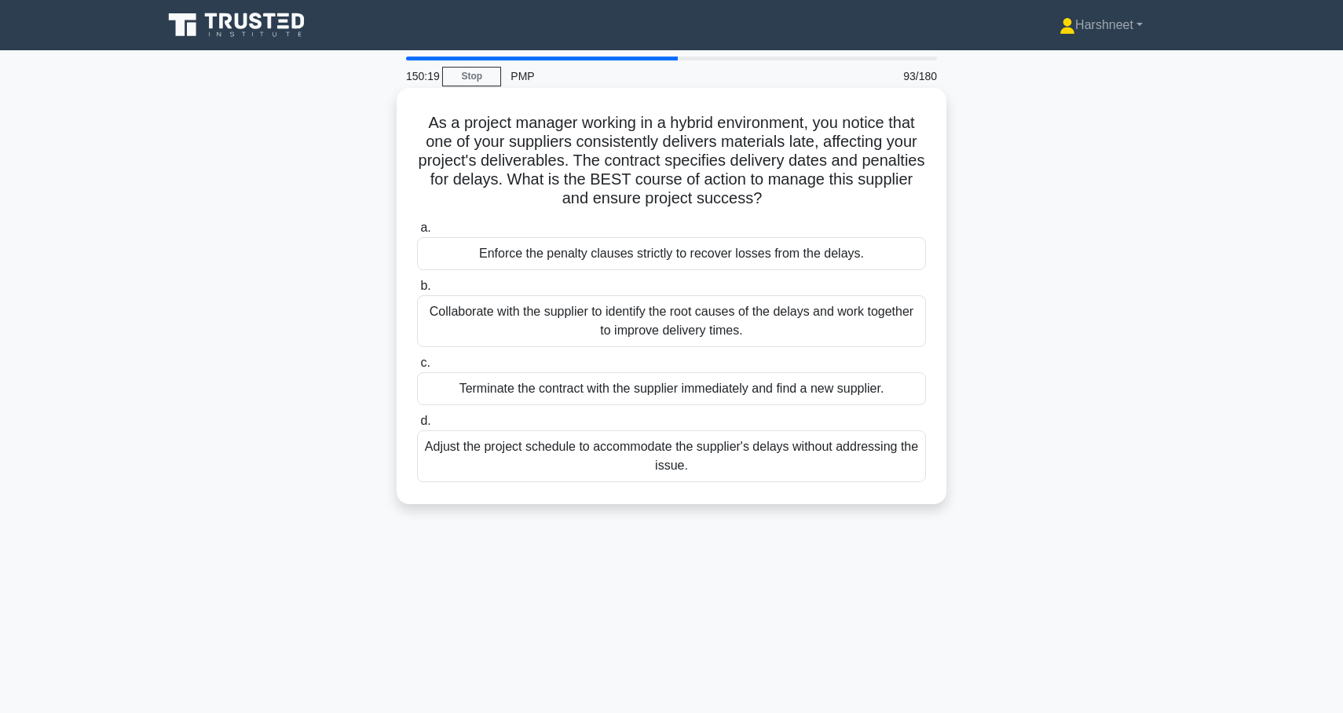
click at [431, 321] on div "Collaborate with the supplier to identify the root causes of the delays and wor…" at bounding box center [671, 321] width 509 height 52
click at [417, 291] on input "b. Collaborate with the supplier to identify the root causes of the delays and …" at bounding box center [417, 286] width 0 height 10
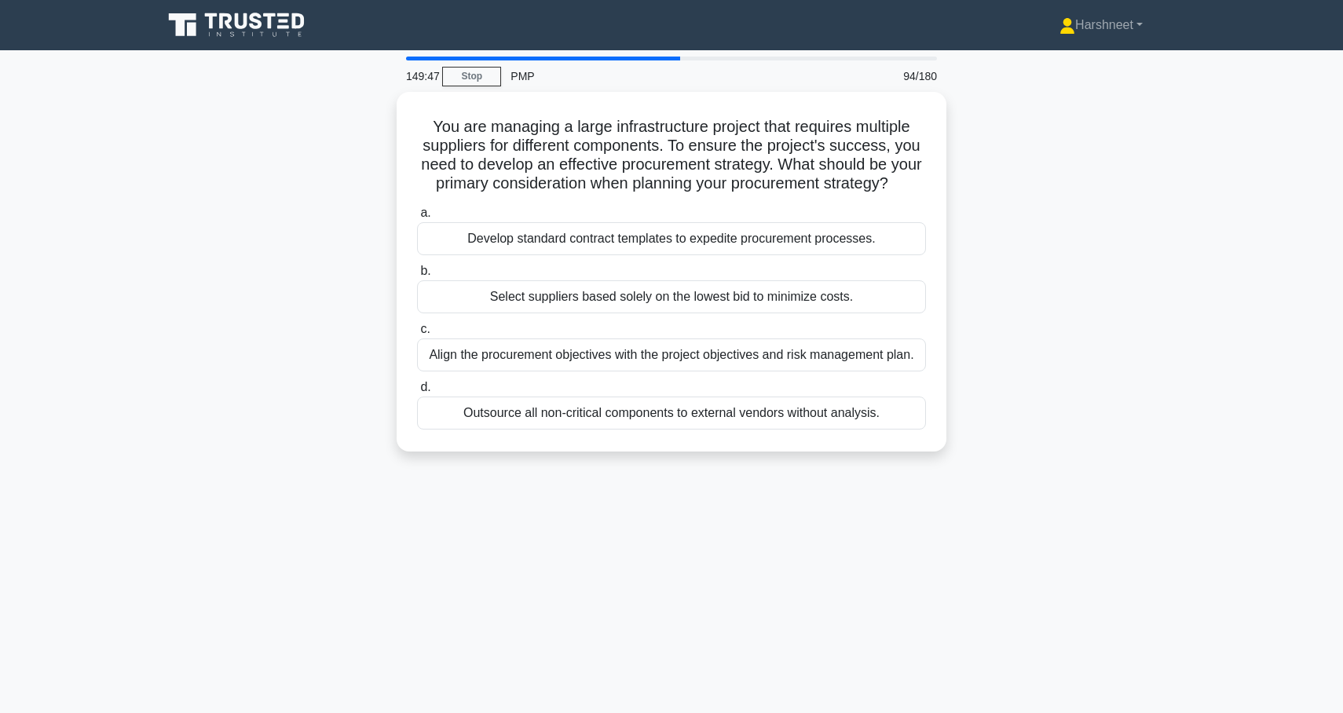
drag, startPoint x: 433, startPoint y: 121, endPoint x: 991, endPoint y: 442, distance: 644.3
click at [991, 442] on div "You are managing a large infrastructure project that requires multiple supplier…" at bounding box center [671, 281] width 1037 height 379
click at [170, 404] on div "You are managing a large infrastructure project that requires multiple supplier…" at bounding box center [671, 281] width 1037 height 379
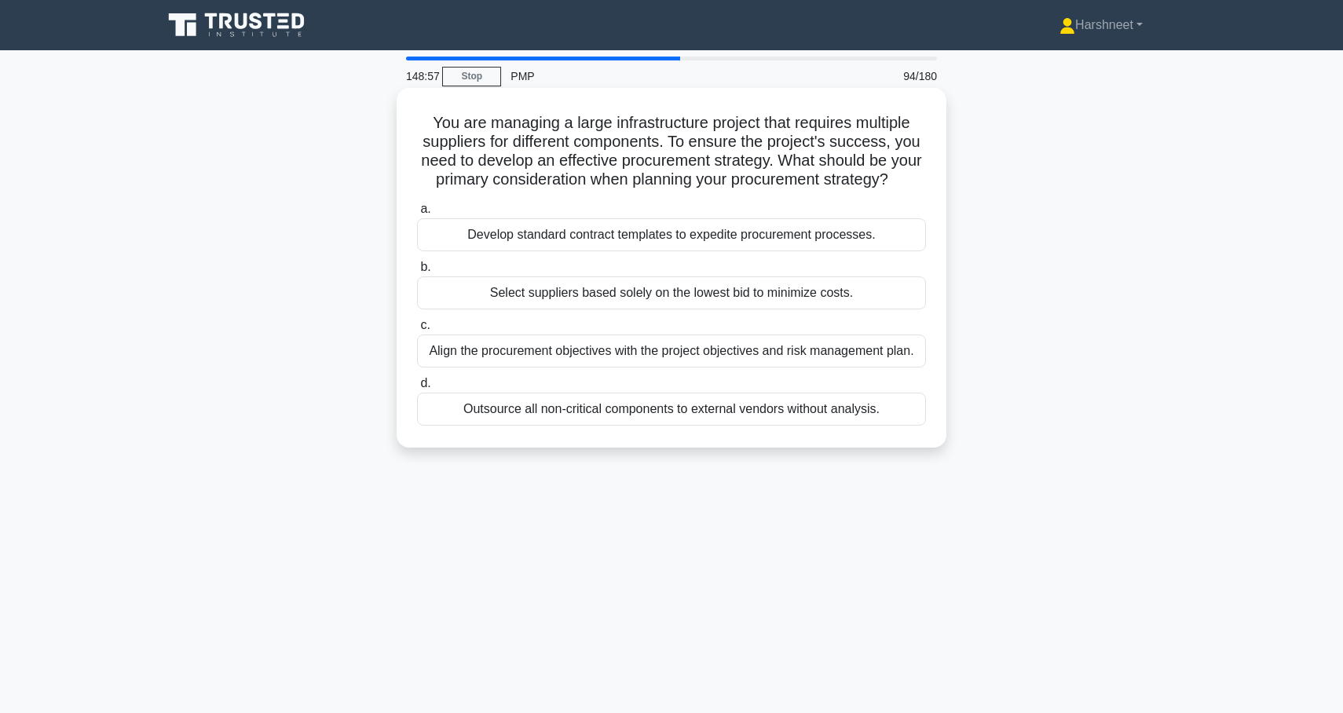
click at [474, 361] on div "Align the procurement objectives with the project objectives and risk managemen…" at bounding box center [671, 351] width 509 height 33
click at [417, 331] on input "c. Align the procurement objectives with the project objectives and risk manage…" at bounding box center [417, 325] width 0 height 10
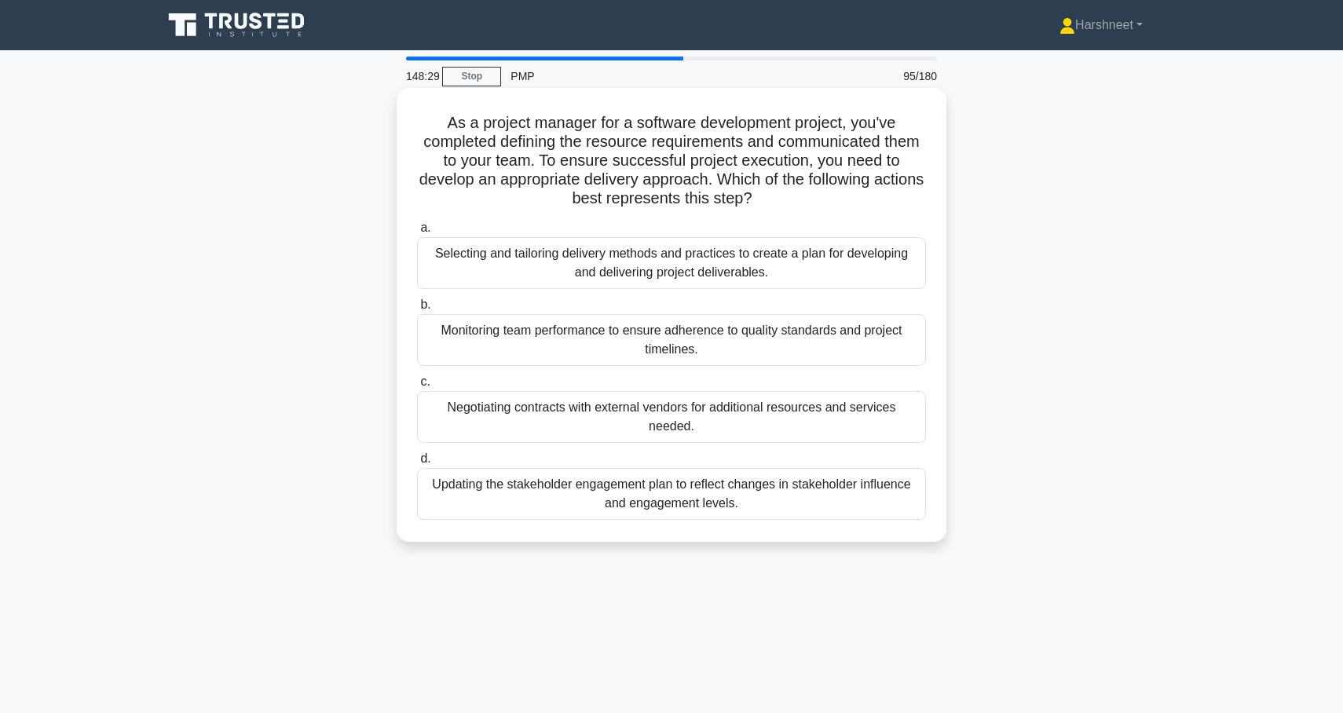
drag, startPoint x: 449, startPoint y: 119, endPoint x: 761, endPoint y: 520, distance: 508.2
click at [761, 520] on div "As a project manager for a software development project, you've completed defin…" at bounding box center [671, 314] width 537 height 441
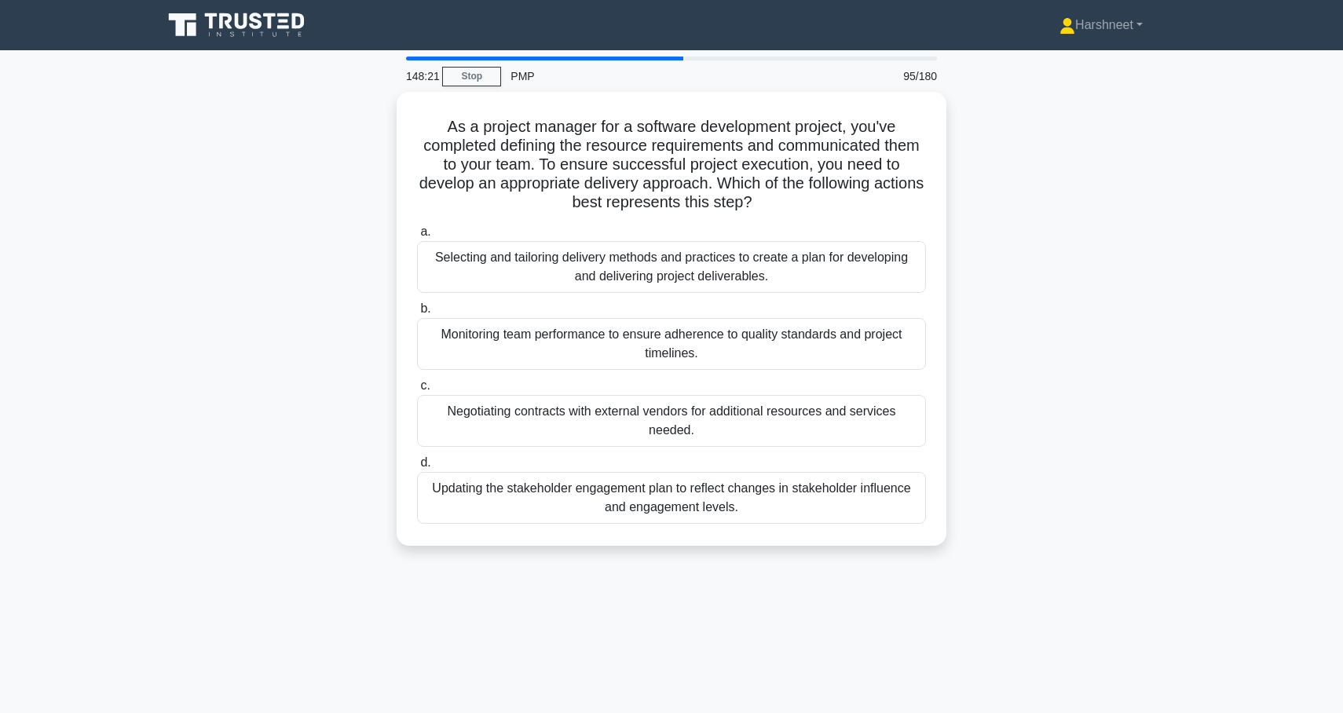
click at [229, 302] on div "As a project manager for a software development project, you've completed defin…" at bounding box center [671, 328] width 1037 height 473
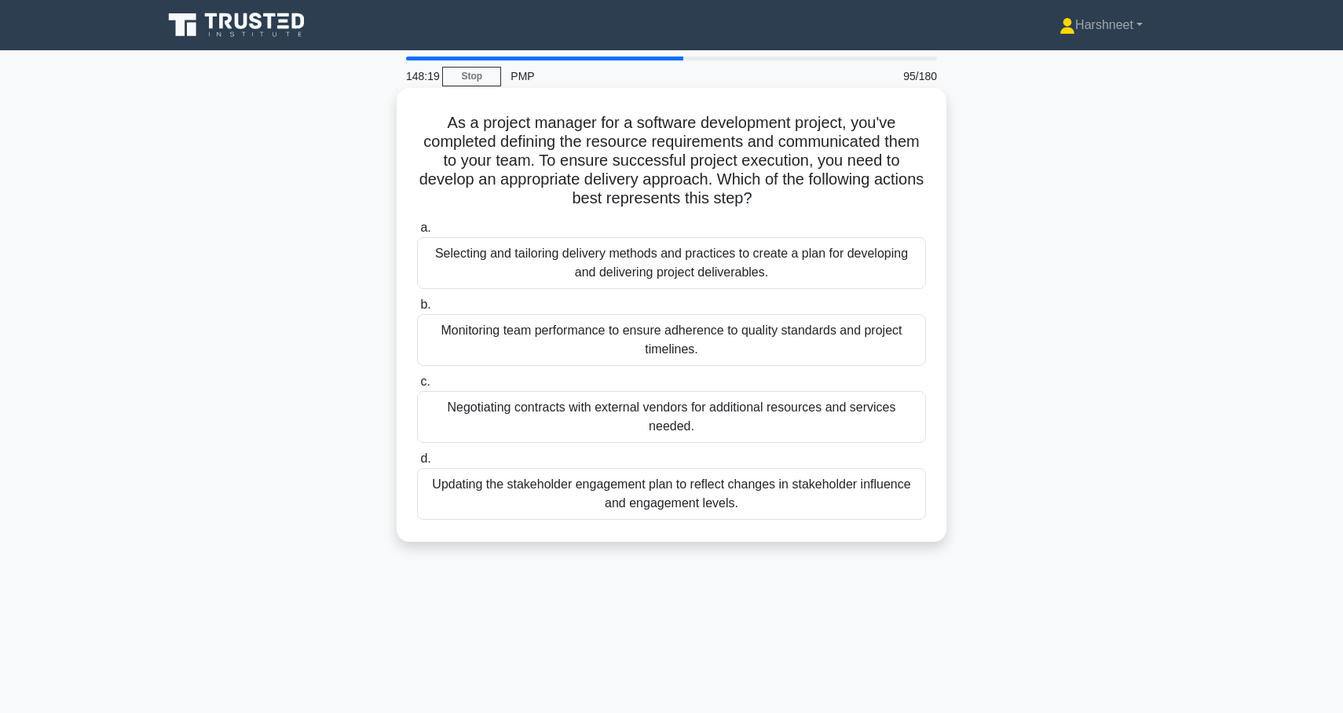
click at [477, 280] on div "Selecting and tailoring delivery methods and practices to create a plan for dev…" at bounding box center [671, 263] width 509 height 52
click at [417, 233] on input "a. Selecting and tailoring delivery methods and practices to create a plan for …" at bounding box center [417, 228] width 0 height 10
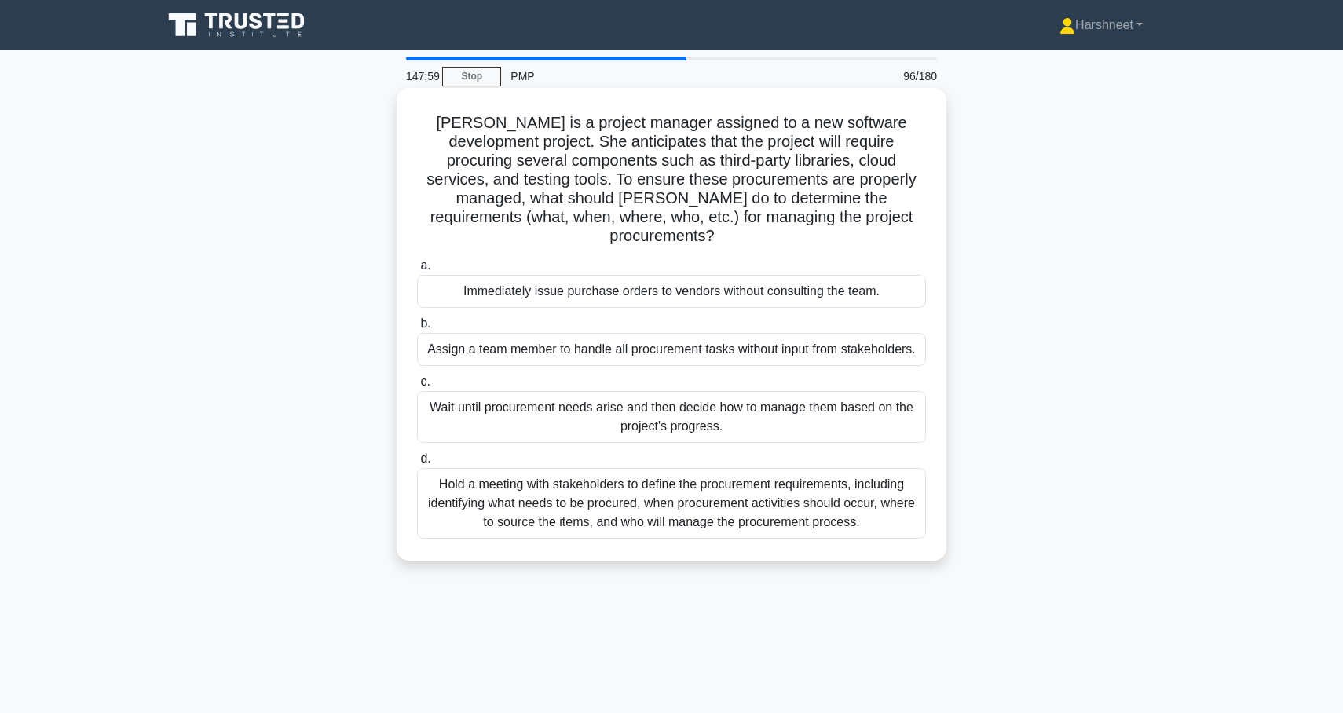
click at [478, 478] on div "Hold a meeting with stakeholders to define the procurement requirements, includ…" at bounding box center [671, 503] width 509 height 71
click at [417, 464] on input "d. Hold a meeting with stakeholders to define the procurement requirements, inc…" at bounding box center [417, 459] width 0 height 10
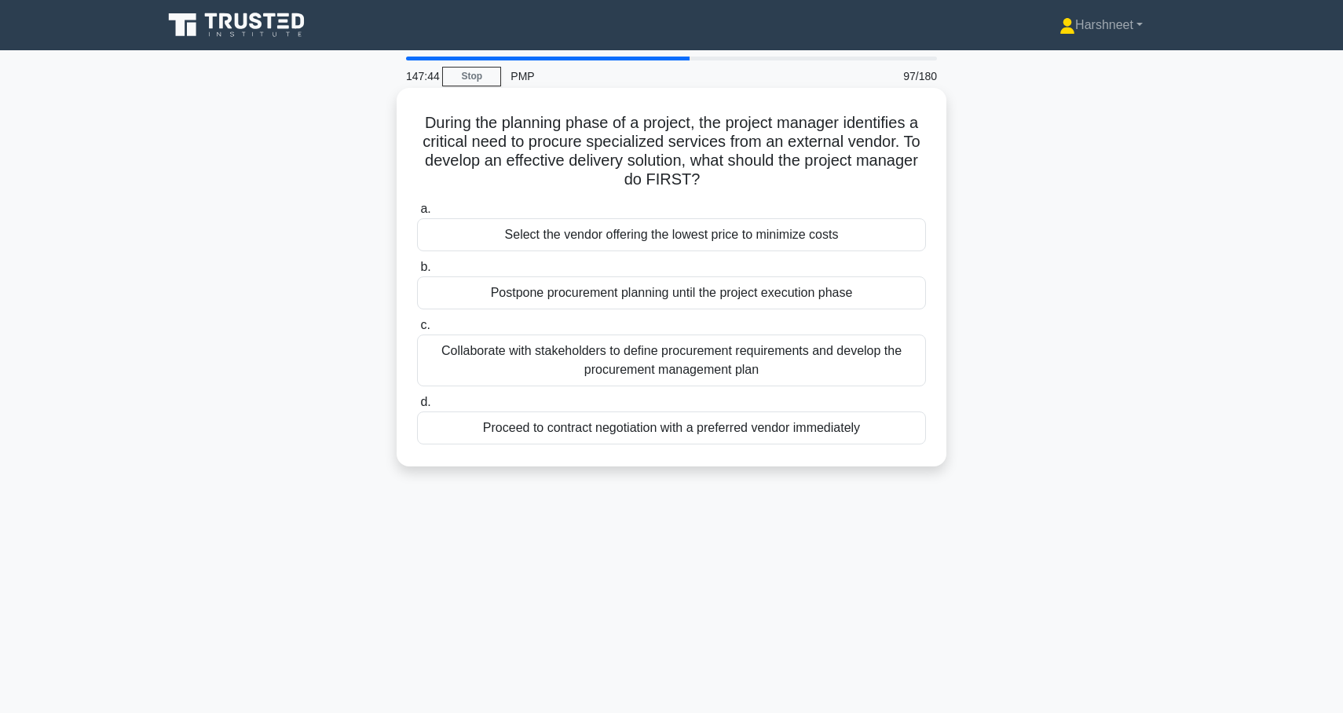
click at [580, 357] on div "Collaborate with stakeholders to define procurement requirements and develop th…" at bounding box center [671, 361] width 509 height 52
click at [417, 331] on input "c. Collaborate with stakeholders to define procurement requirements and develop…" at bounding box center [417, 325] width 0 height 10
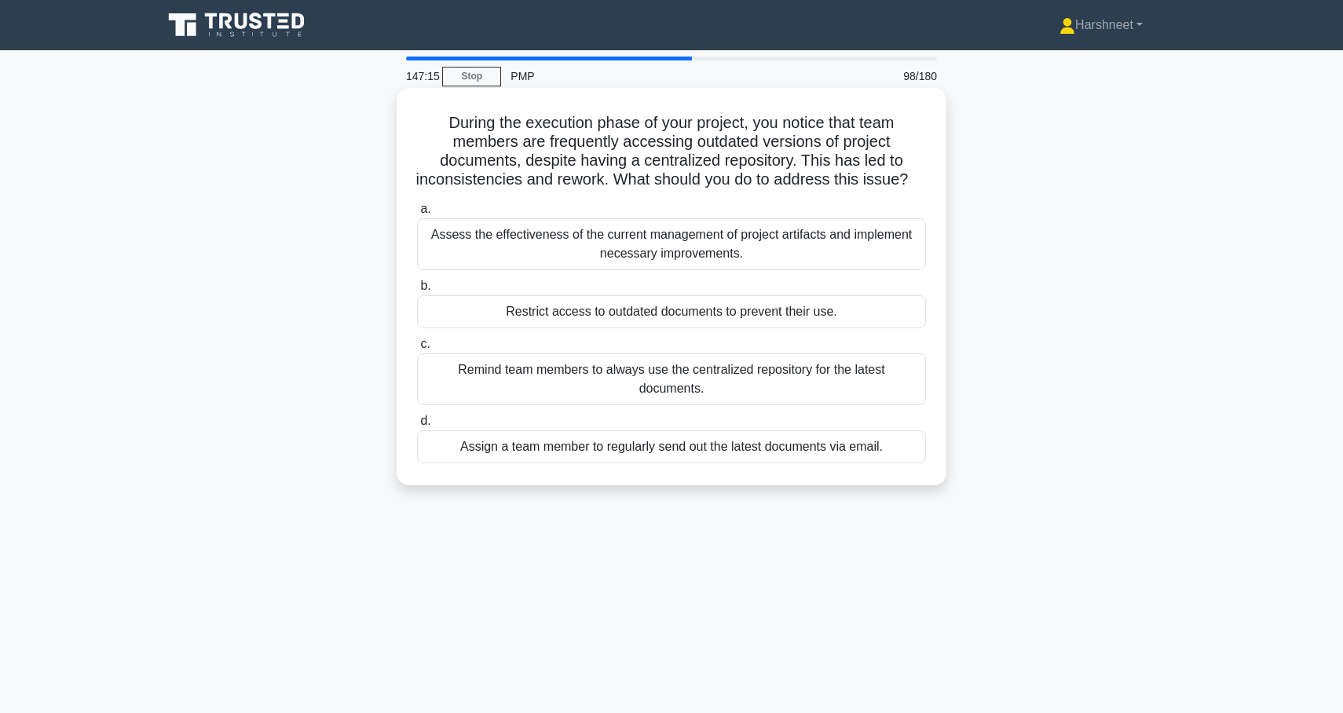
drag, startPoint x: 449, startPoint y: 126, endPoint x: 858, endPoint y: 475, distance: 537.6
click at [858, 475] on div "During the execution phase of your project, you notice that team members are fr…" at bounding box center [671, 286] width 537 height 385
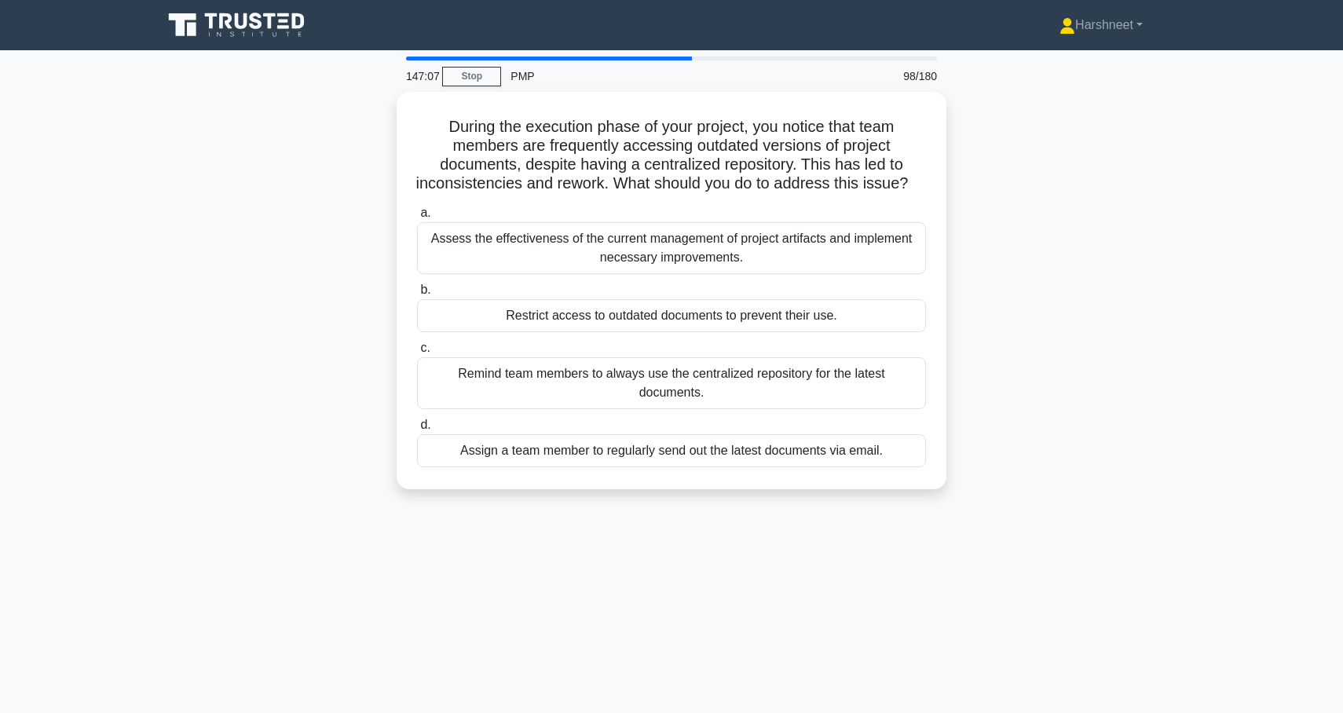
click at [302, 260] on div "During the execution phase of your project, you notice that team members are fr…" at bounding box center [671, 300] width 1037 height 416
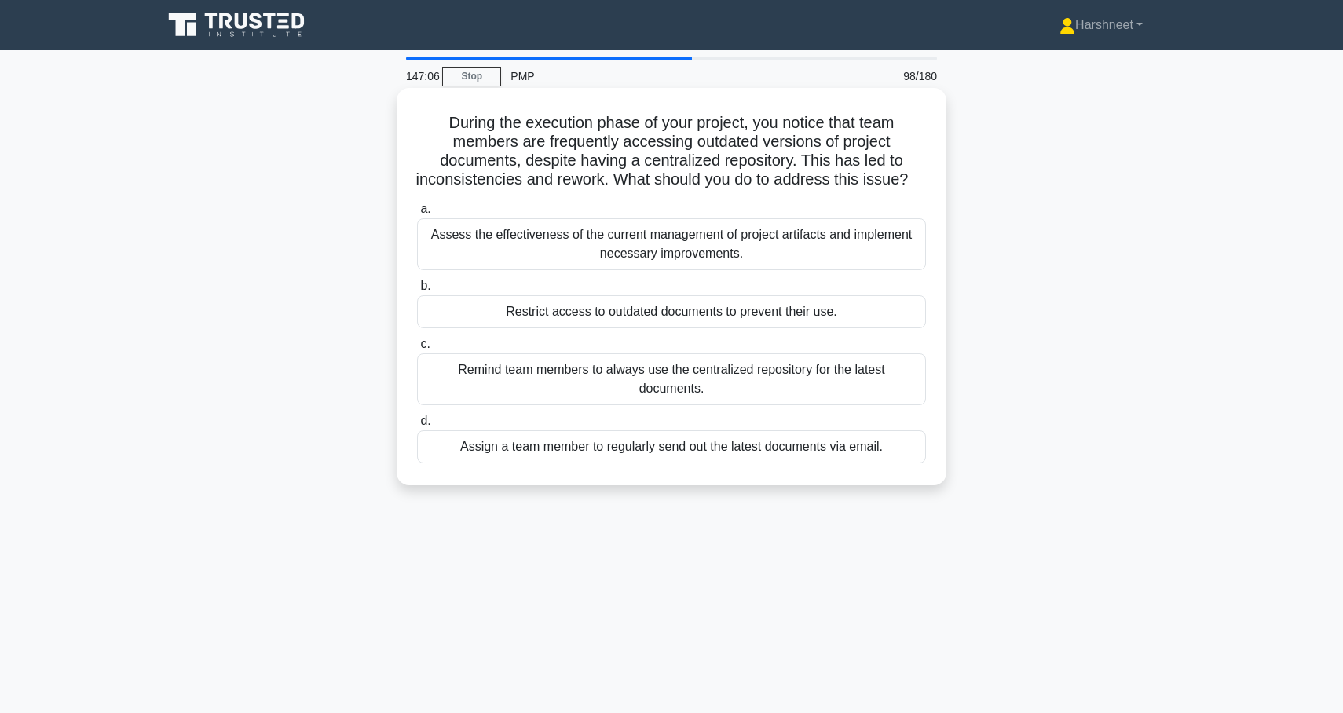
click at [469, 249] on div "Assess the effectiveness of the current management of project artifacts and imp…" at bounding box center [671, 244] width 509 height 52
click at [417, 214] on input "a. Assess the effectiveness of the current management of project artifacts and …" at bounding box center [417, 209] width 0 height 10
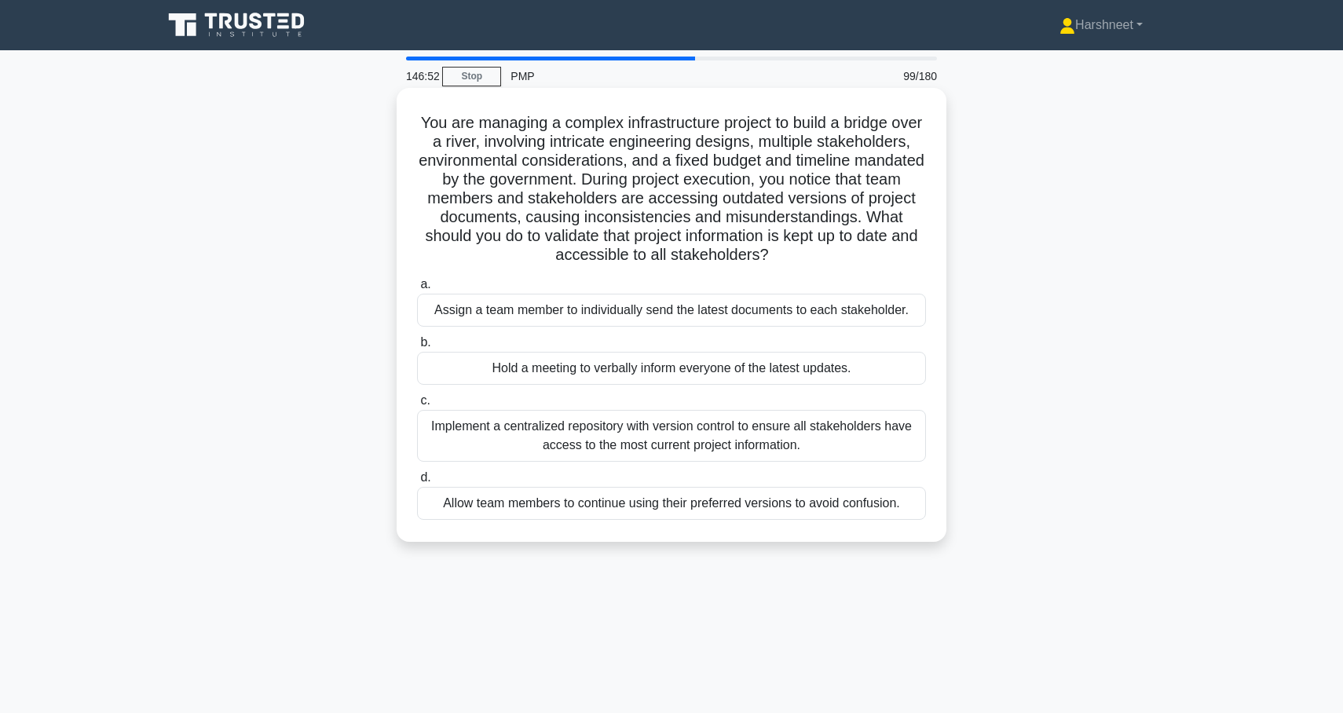
click at [496, 427] on div "Implement a centralized repository with version control to ensure all stakehold…" at bounding box center [671, 436] width 509 height 52
click at [417, 406] on input "c. Implement a centralized repository with version control to ensure all stakeh…" at bounding box center [417, 401] width 0 height 10
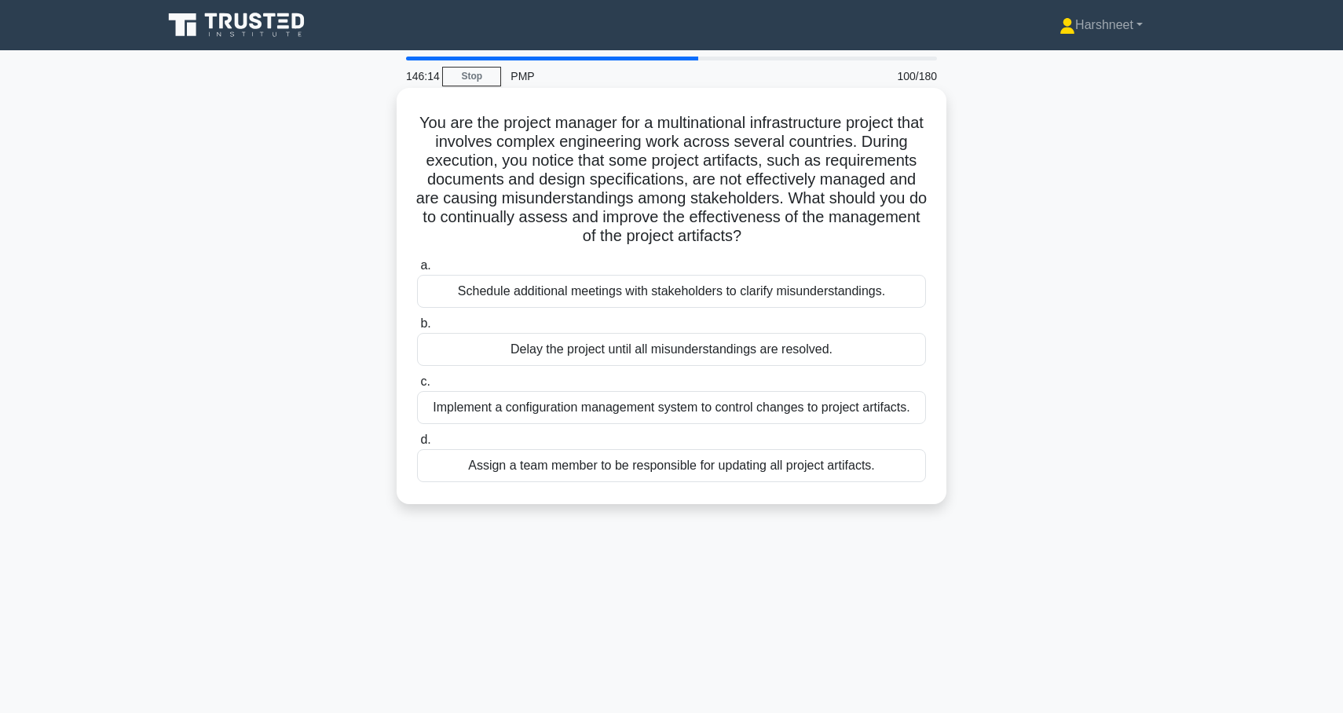
click at [458, 405] on div "Implement a configuration management system to control changes to project artif…" at bounding box center [671, 407] width 509 height 33
click at [417, 387] on input "c. Implement a configuration management system to control changes to project ar…" at bounding box center [417, 382] width 0 height 10
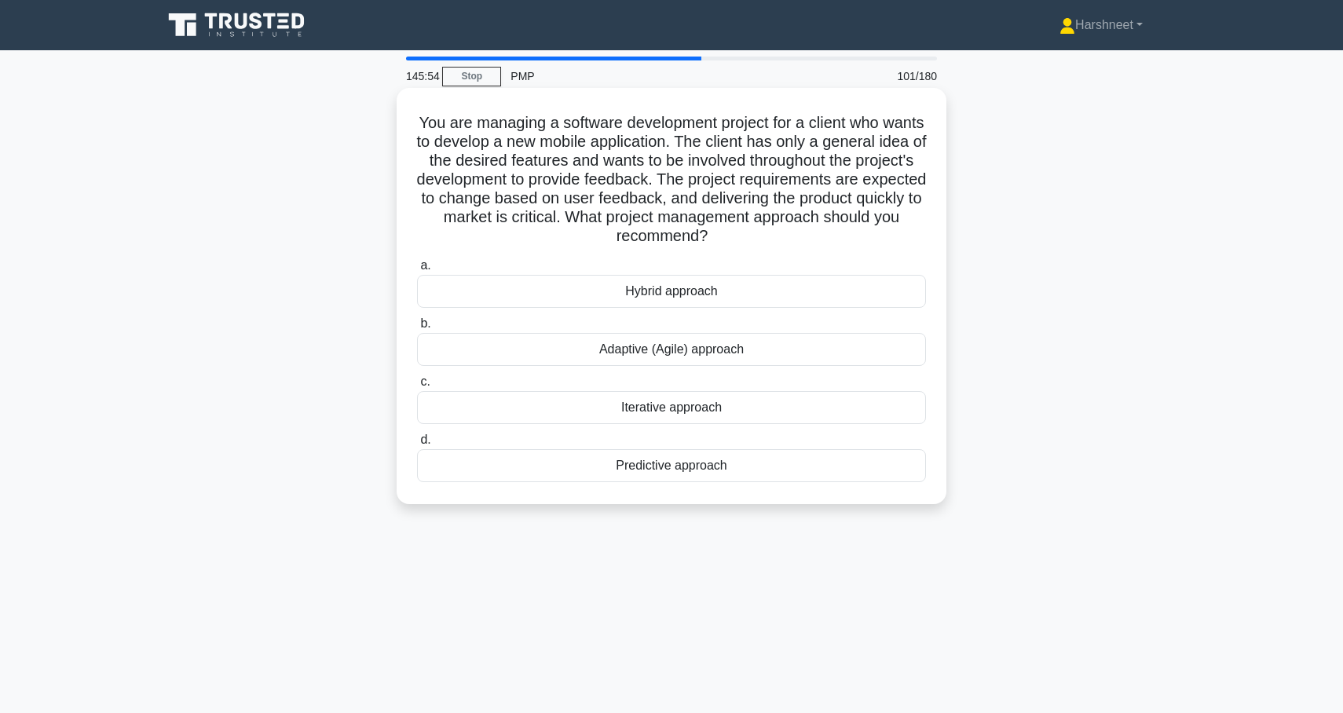
drag, startPoint x: 417, startPoint y: 119, endPoint x: 775, endPoint y: 489, distance: 514.4
click at [775, 489] on div "You are managing a software development project for a client who wants to devel…" at bounding box center [671, 296] width 537 height 404
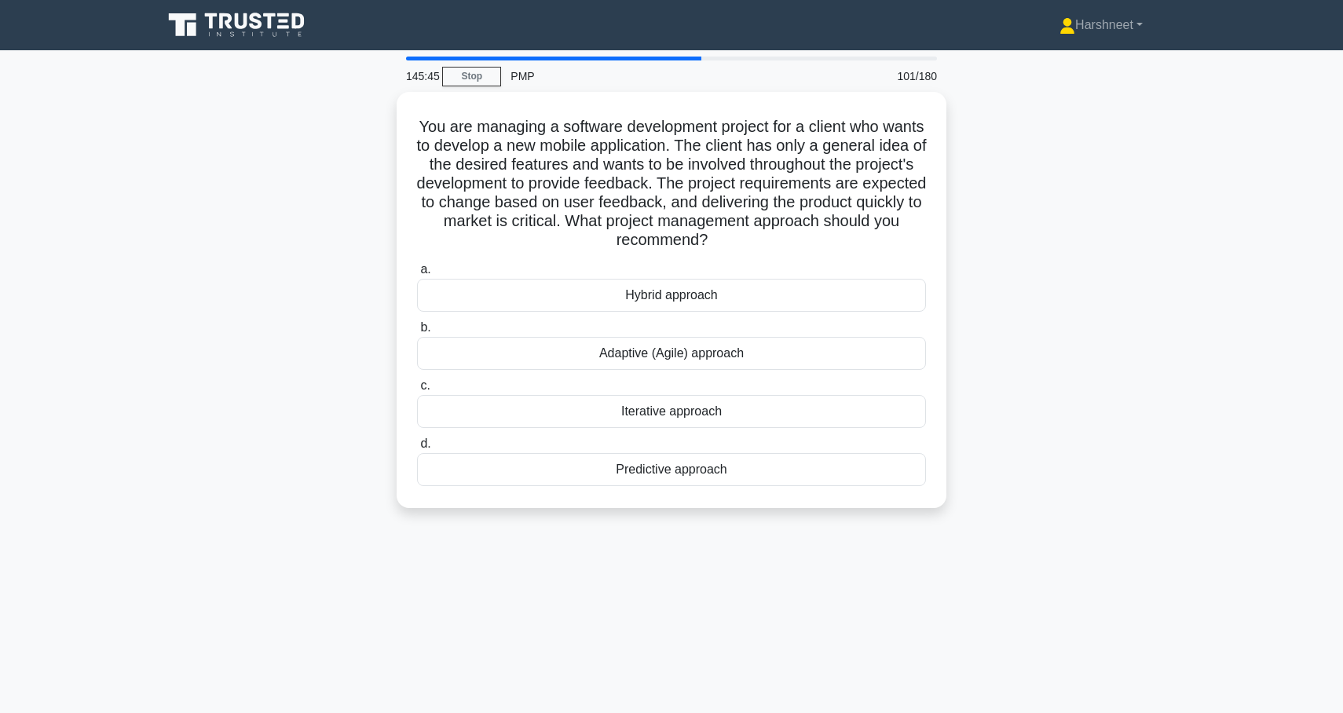
click at [1011, 400] on div "You are managing a software development project for a client who wants to devel…" at bounding box center [671, 309] width 1037 height 435
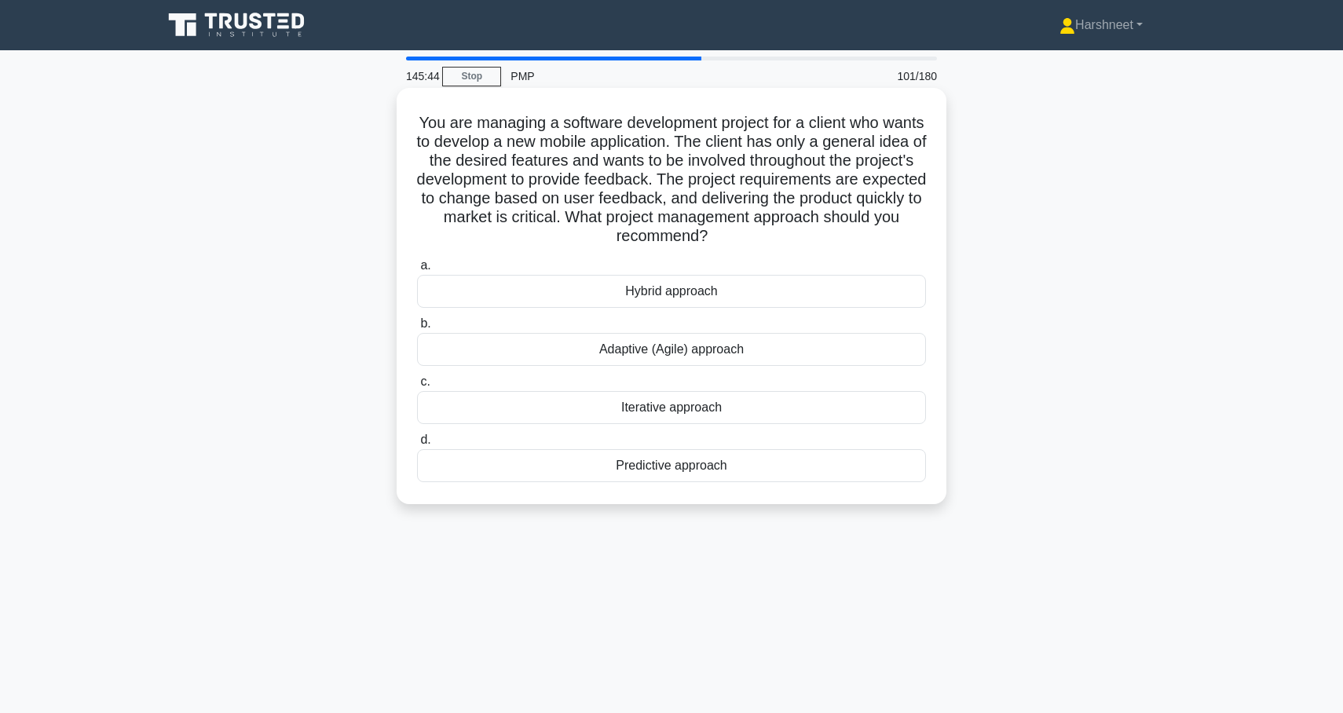
click at [802, 357] on div "Adaptive (Agile) approach" at bounding box center [671, 349] width 509 height 33
click at [417, 329] on input "b. Adaptive (Agile) approach" at bounding box center [417, 324] width 0 height 10
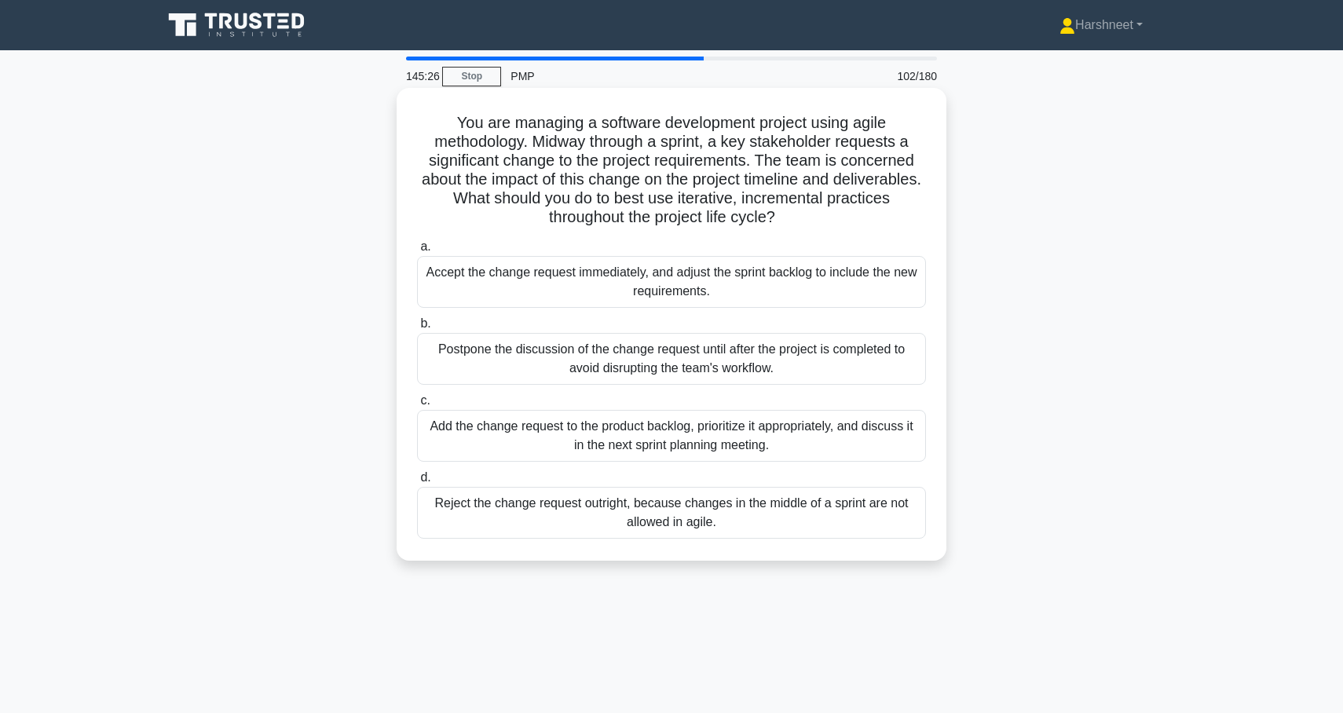
click at [500, 457] on div "Add the change request to the product backlog, prioritize it appropriately, and…" at bounding box center [671, 436] width 509 height 52
click at [417, 406] on input "c. Add the change request to the product backlog, prioritize it appropriately, …" at bounding box center [417, 401] width 0 height 10
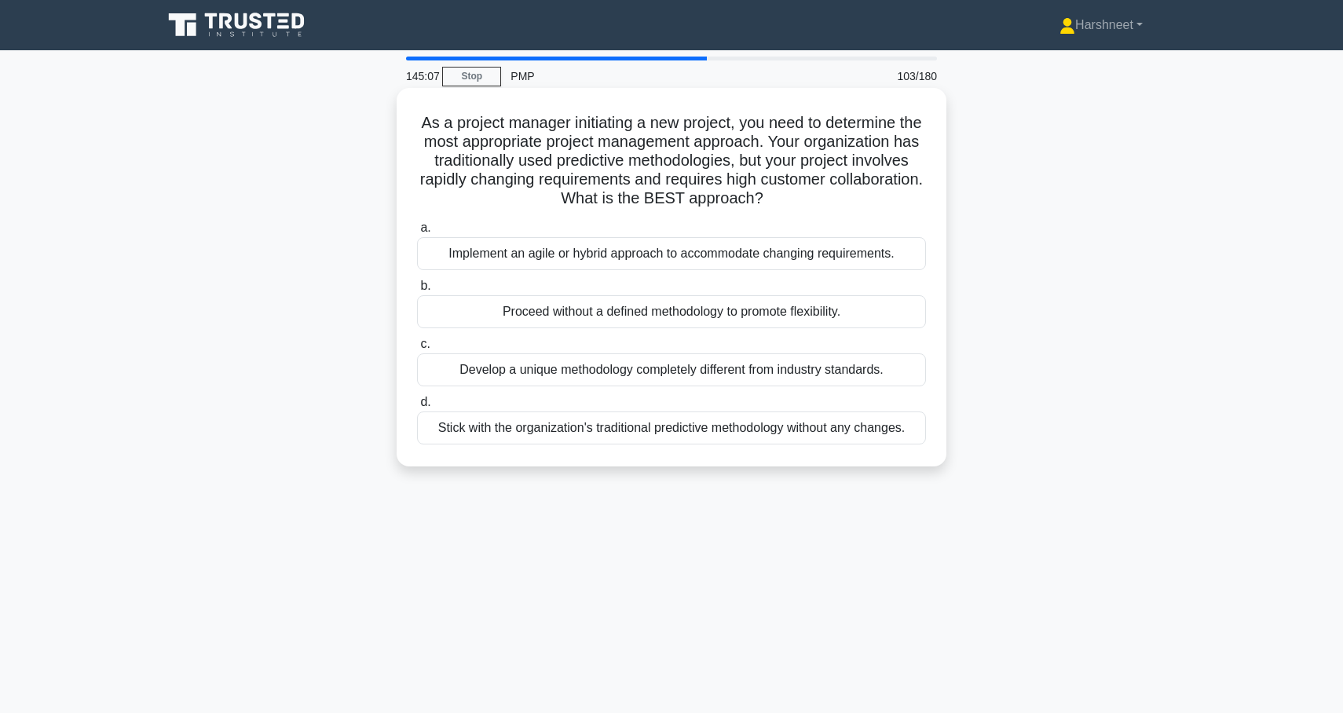
click at [527, 261] on div "Implement an agile or hybrid approach to accommodate changing requirements." at bounding box center [671, 253] width 509 height 33
click at [417, 233] on input "a. Implement an agile or hybrid approach to accommodate changing requirements." at bounding box center [417, 228] width 0 height 10
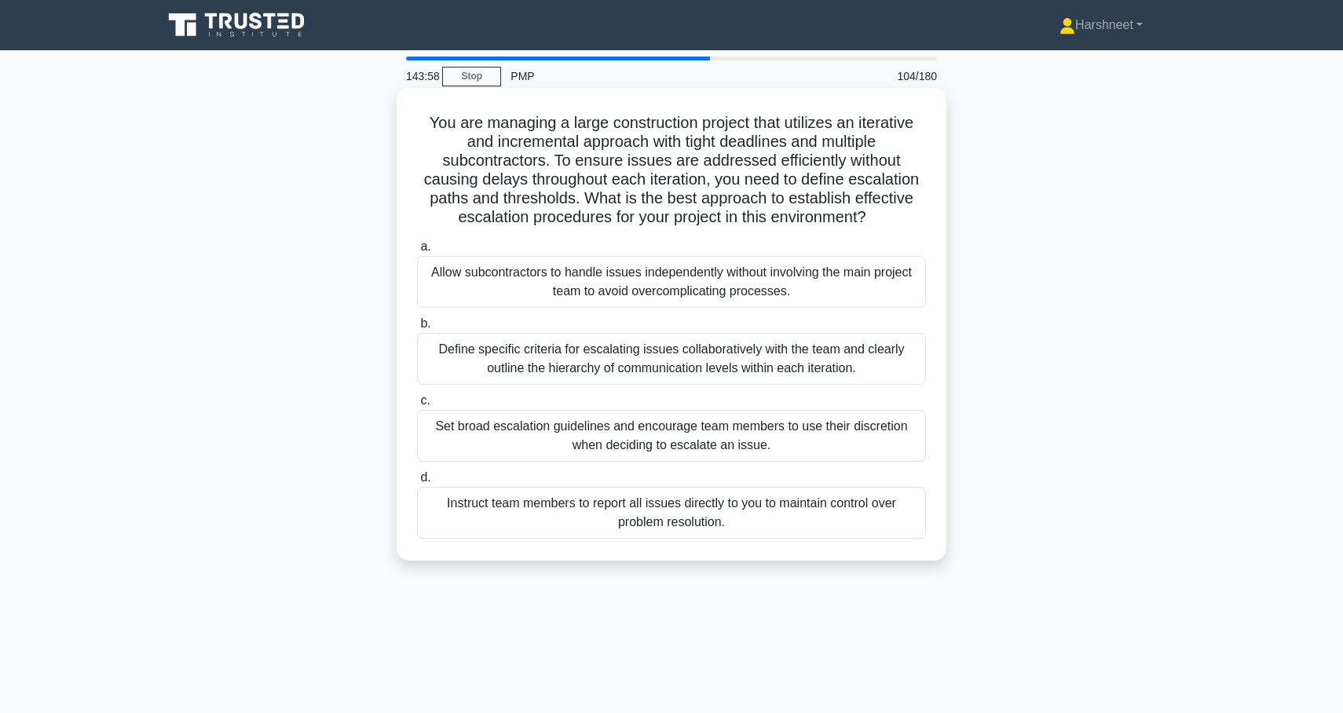
click at [548, 360] on div "Define specific criteria for escalating issues collaboratively with the team an…" at bounding box center [671, 359] width 509 height 52
click at [417, 329] on input "b. Define specific criteria for escalating issues collaboratively with the team…" at bounding box center [417, 324] width 0 height 10
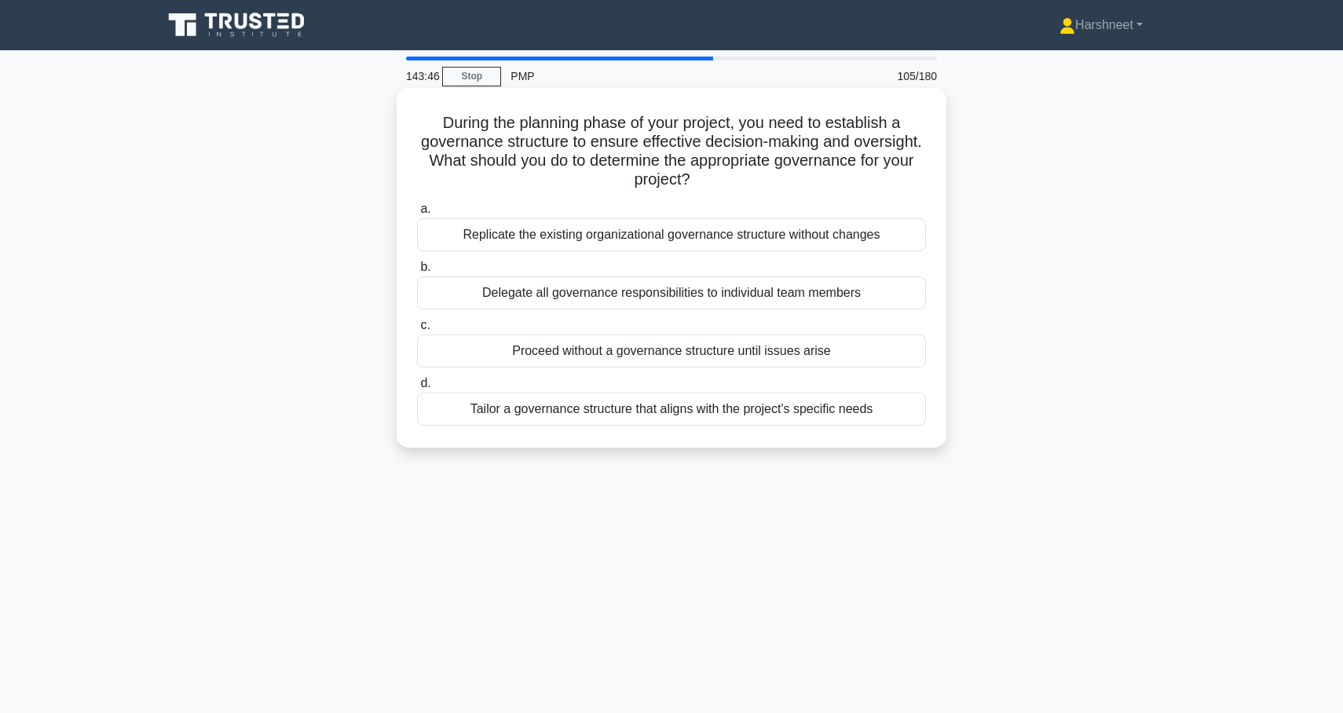
click at [467, 407] on div "Tailor a governance structure that aligns with the project's specific needs" at bounding box center [671, 409] width 509 height 33
click at [417, 389] on input "d. Tailor a governance structure that aligns with the project's specific needs" at bounding box center [417, 384] width 0 height 10
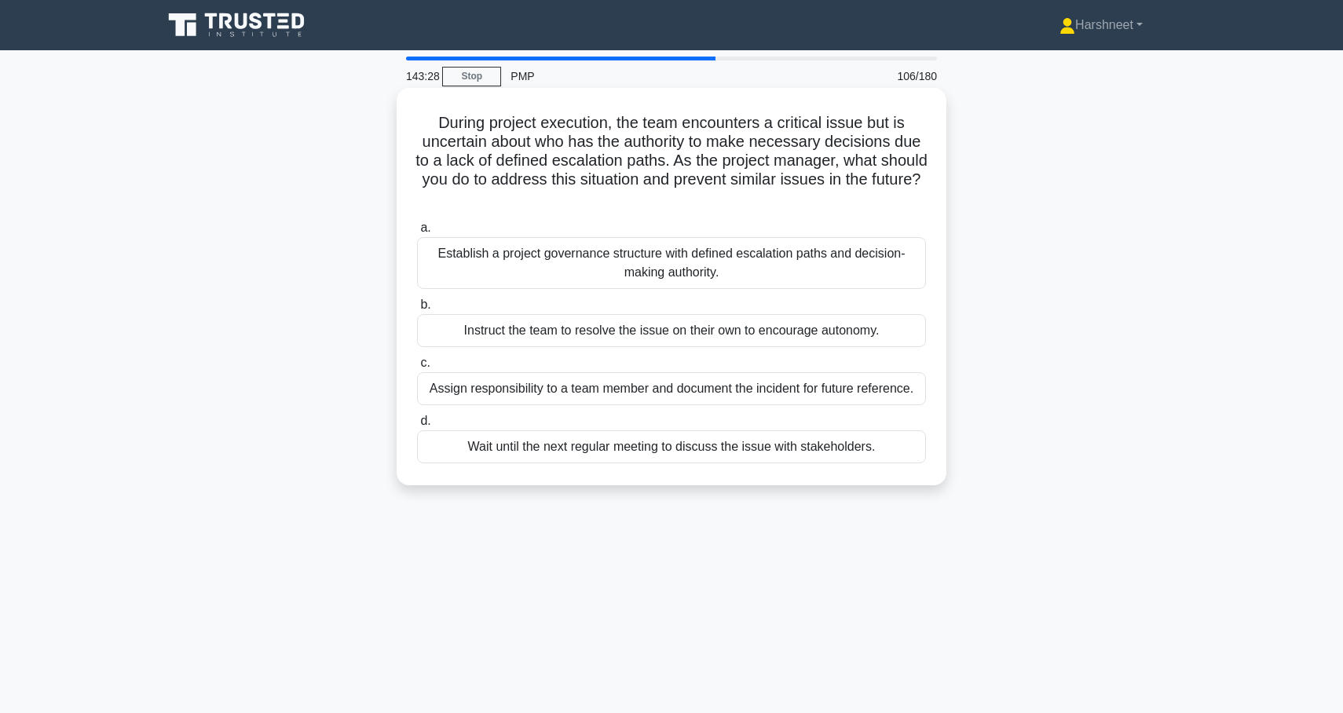
click at [447, 268] on div "Establish a project governance structure with defined escalation paths and deci…" at bounding box center [671, 263] width 509 height 52
click at [417, 233] on input "a. Establish a project governance structure with defined escalation paths and d…" at bounding box center [417, 228] width 0 height 10
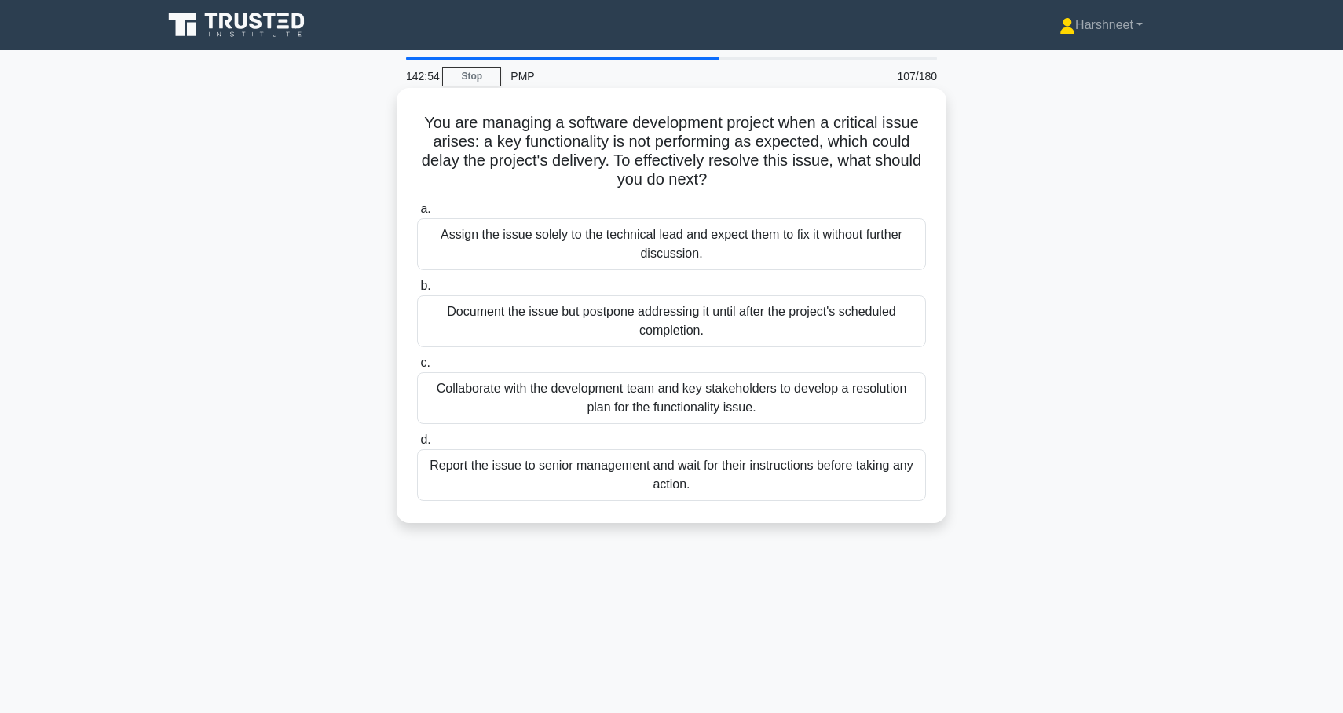
click at [469, 410] on div "Collaborate with the development team and key stakeholders to develop a resolut…" at bounding box center [671, 398] width 509 height 52
click at [417, 368] on input "c. Collaborate with the development team and key stakeholders to develop a reso…" at bounding box center [417, 363] width 0 height 10
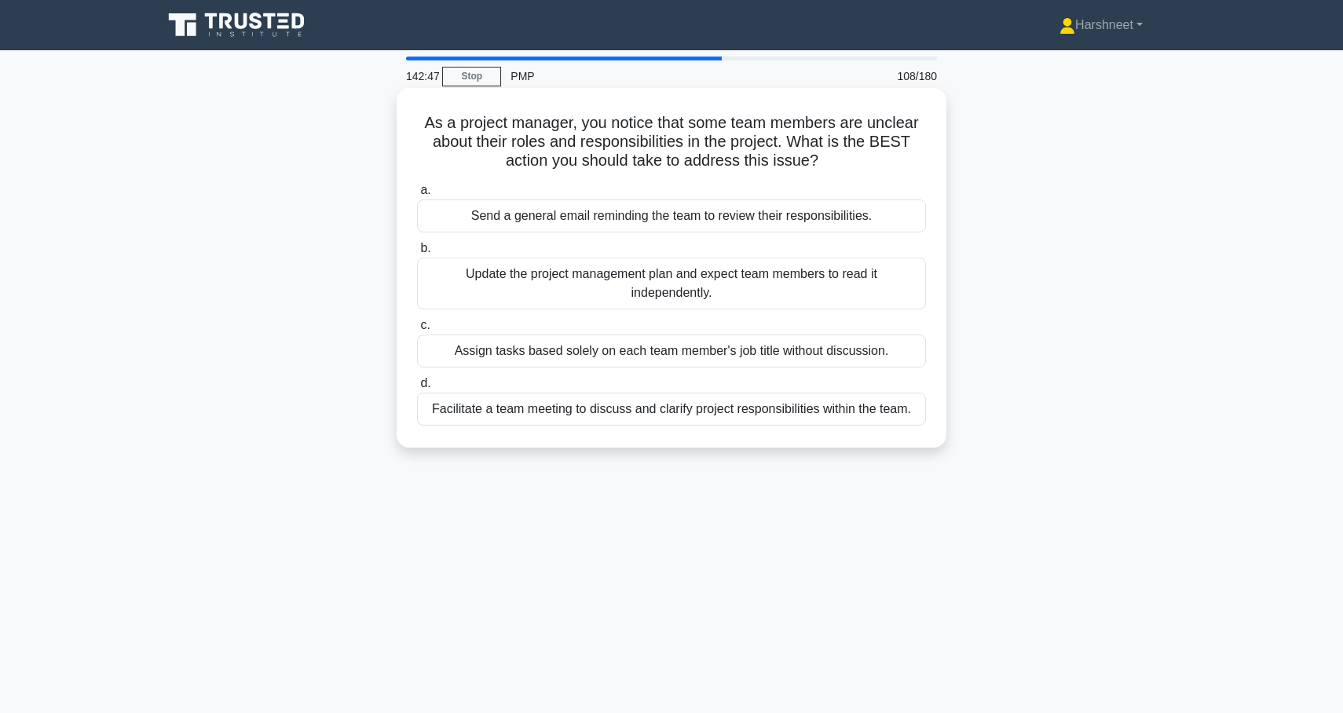
click at [489, 413] on div "Facilitate a team meeting to discuss and clarify project responsibilities withi…" at bounding box center [671, 409] width 509 height 33
click at [417, 389] on input "d. Facilitate a team meeting to discuss and clarify project responsibilities wi…" at bounding box center [417, 384] width 0 height 10
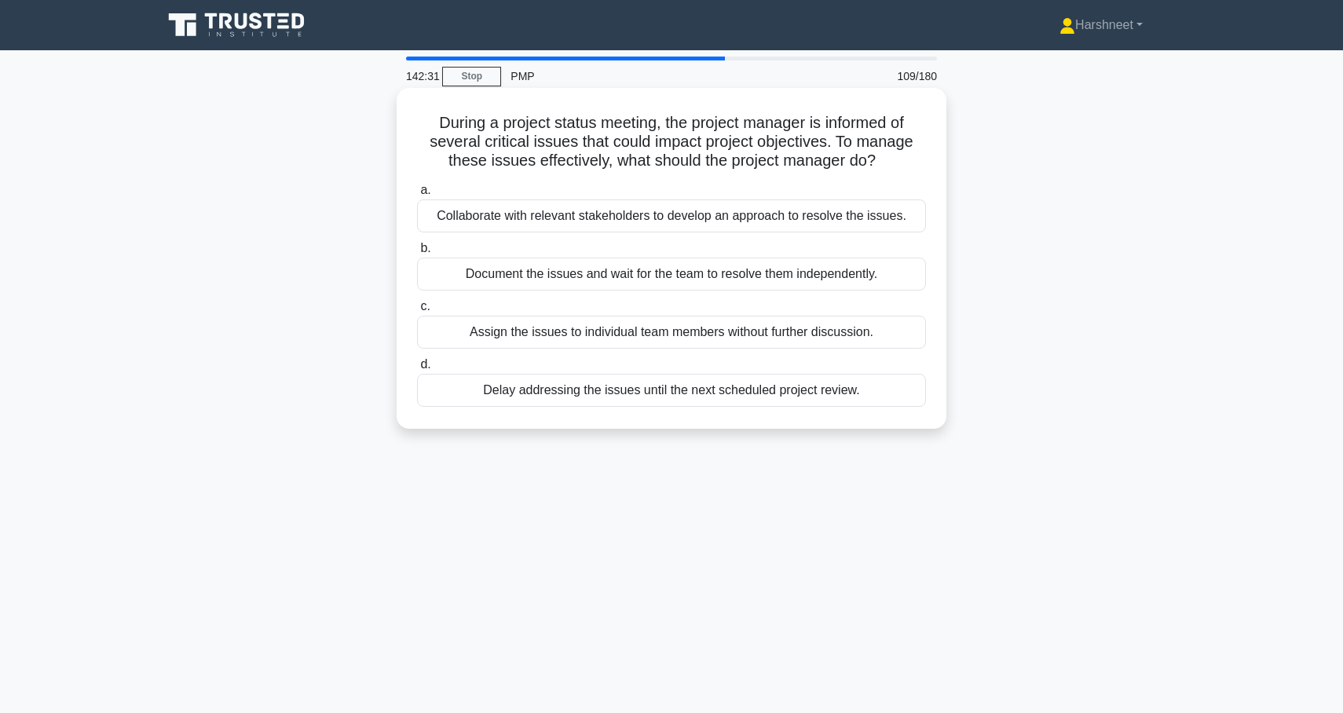
click at [469, 220] on div "Collaborate with relevant stakeholders to develop an approach to resolve the is…" at bounding box center [671, 216] width 509 height 33
click at [417, 196] on input "a. Collaborate with relevant stakeholders to develop an approach to resolve the…" at bounding box center [417, 190] width 0 height 10
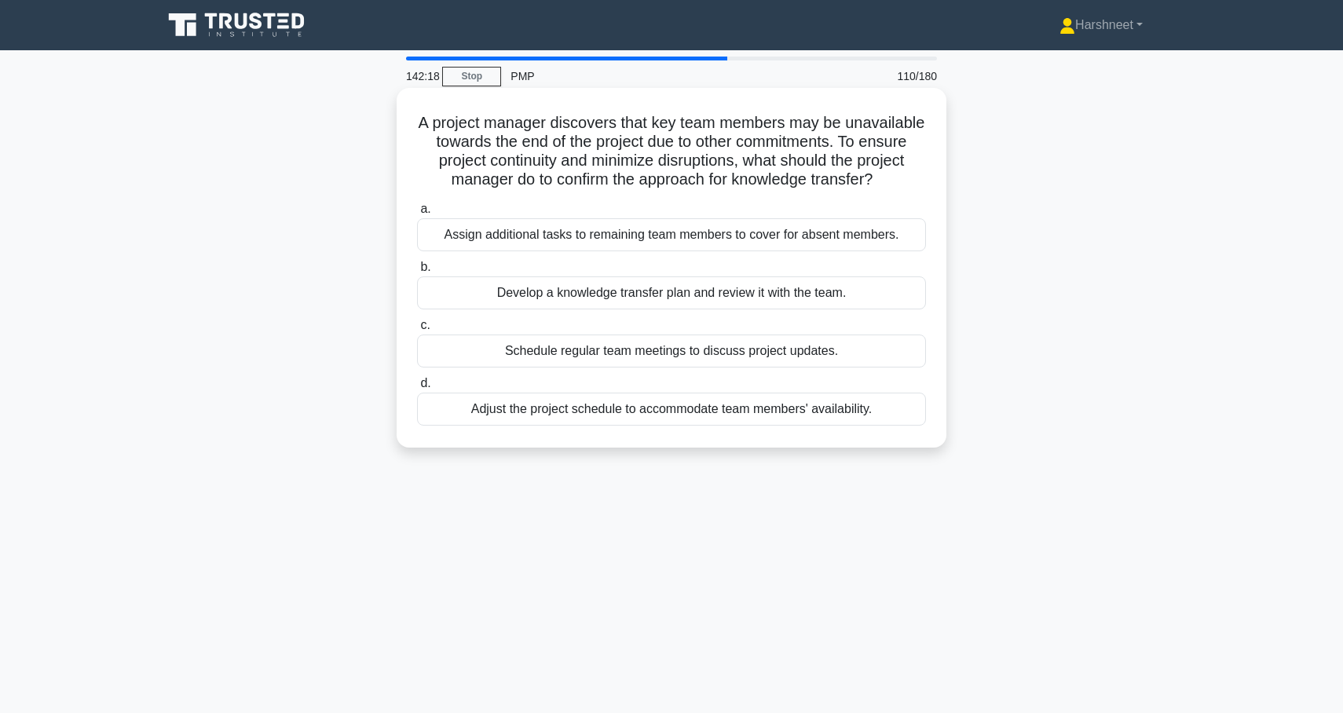
click at [437, 238] on div "Assign additional tasks to remaining team members to cover for absent members." at bounding box center [671, 234] width 509 height 33
click at [417, 214] on input "a. Assign additional tasks to remaining team members to cover for absent member…" at bounding box center [417, 209] width 0 height 10
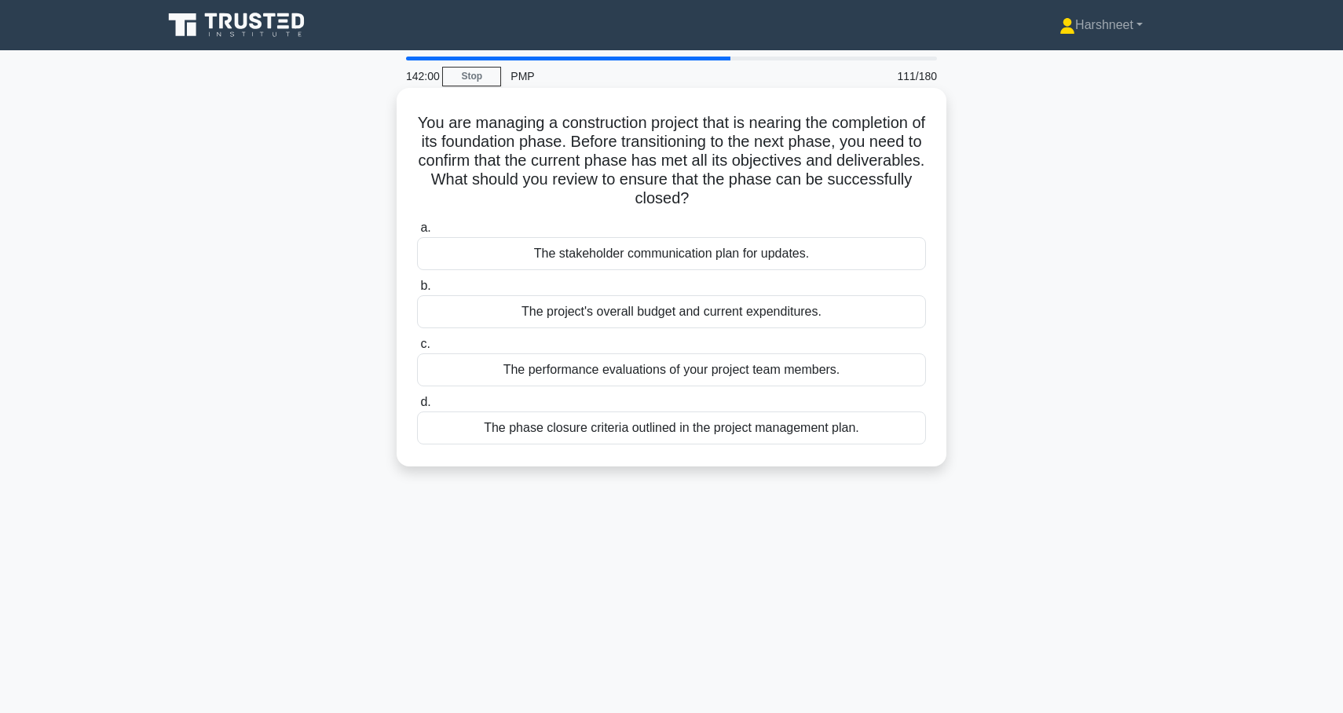
click at [482, 431] on div "The phase closure criteria outlined in the project management plan." at bounding box center [671, 428] width 509 height 33
click at [417, 408] on input "d. The phase closure criteria outlined in the project management plan." at bounding box center [417, 402] width 0 height 10
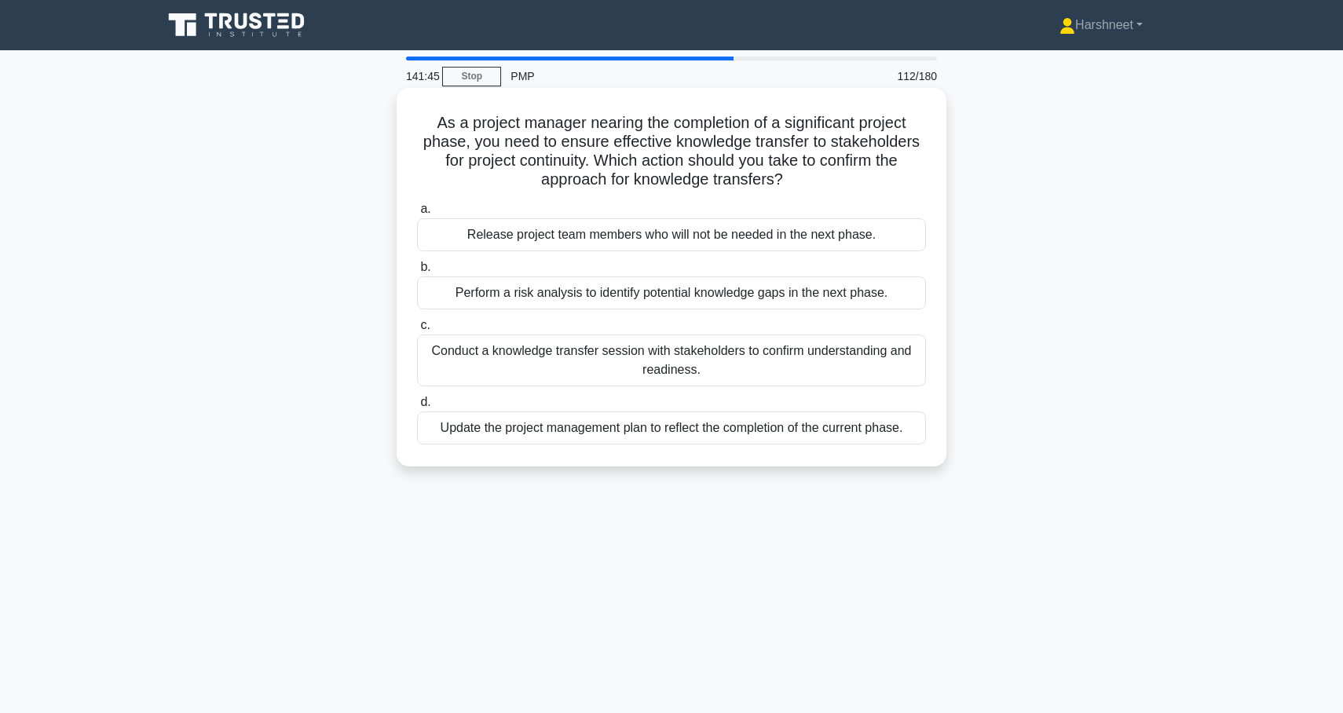
click at [464, 373] on div "Conduct a knowledge transfer session with stakeholders to confirm understanding…" at bounding box center [671, 361] width 509 height 52
click at [417, 331] on input "c. Conduct a knowledge transfer session with stakeholders to confirm understand…" at bounding box center [417, 325] width 0 height 10
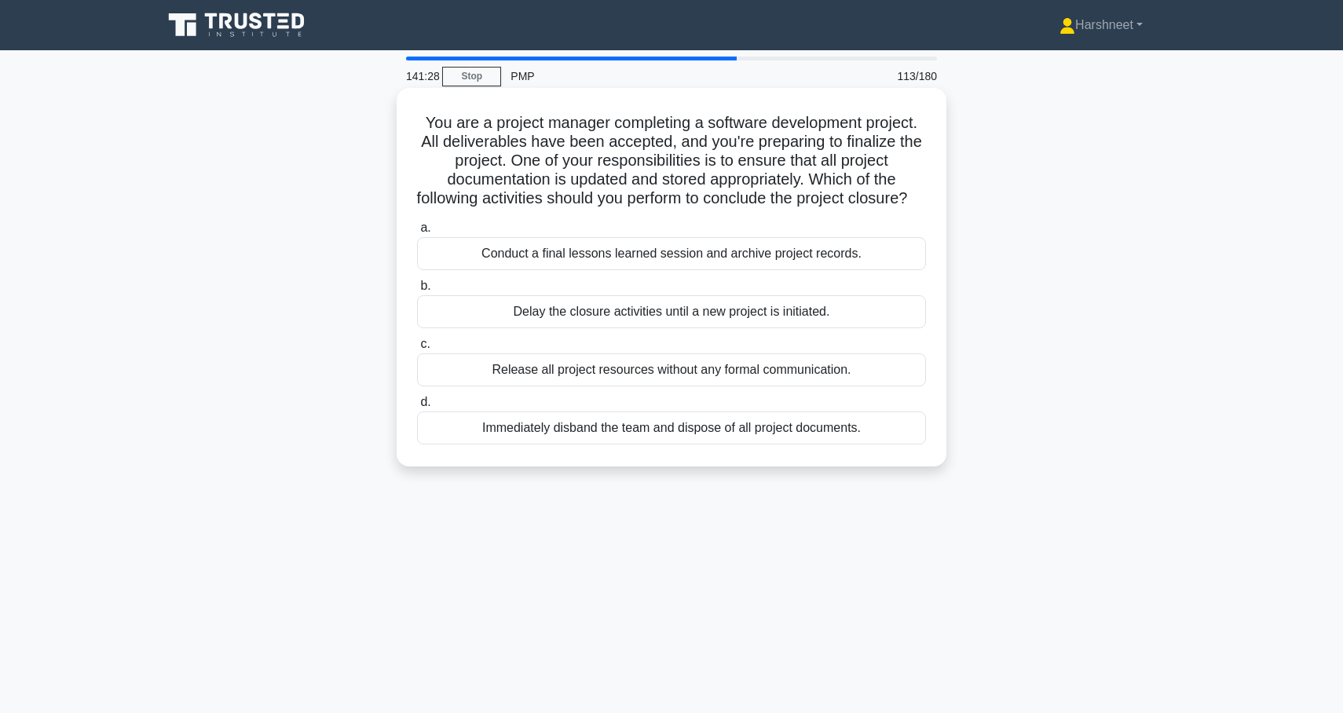
click at [486, 270] on div "Conduct a final lessons learned session and archive project records." at bounding box center [671, 253] width 509 height 33
click at [417, 233] on input "a. Conduct a final lessons learned session and archive project records." at bounding box center [417, 228] width 0 height 10
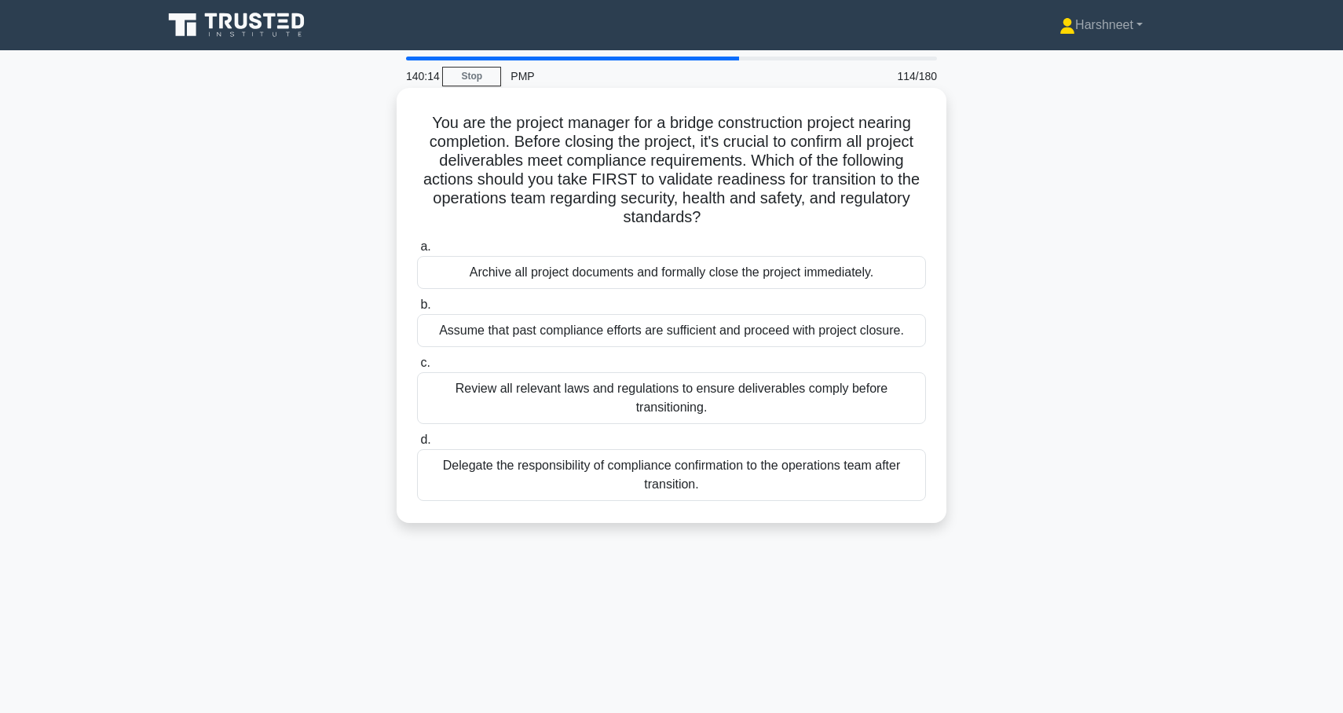
drag, startPoint x: 431, startPoint y: 119, endPoint x: 726, endPoint y: 500, distance: 481.0
click at [726, 500] on div "You are the project manager for a bridge construction project nearing completio…" at bounding box center [671, 305] width 537 height 423
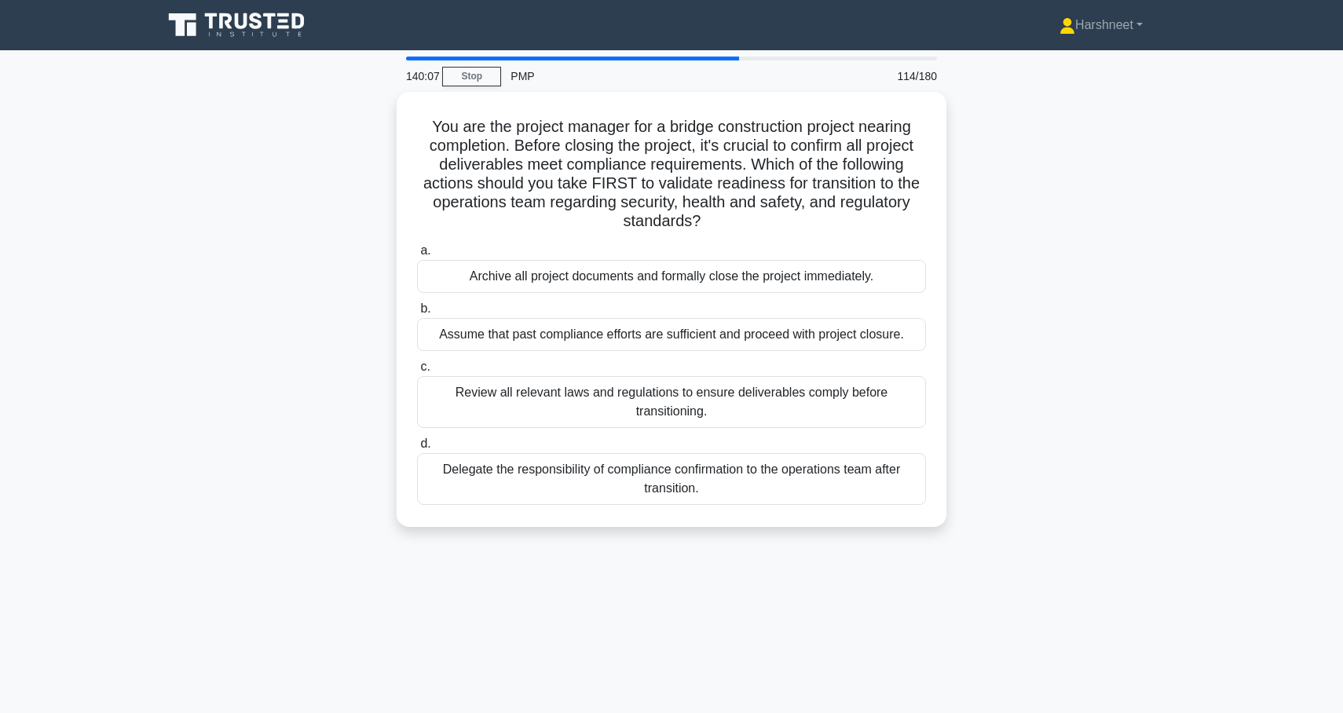
click at [207, 294] on div "You are the project manager for a bridge construction project nearing completio…" at bounding box center [671, 319] width 1037 height 454
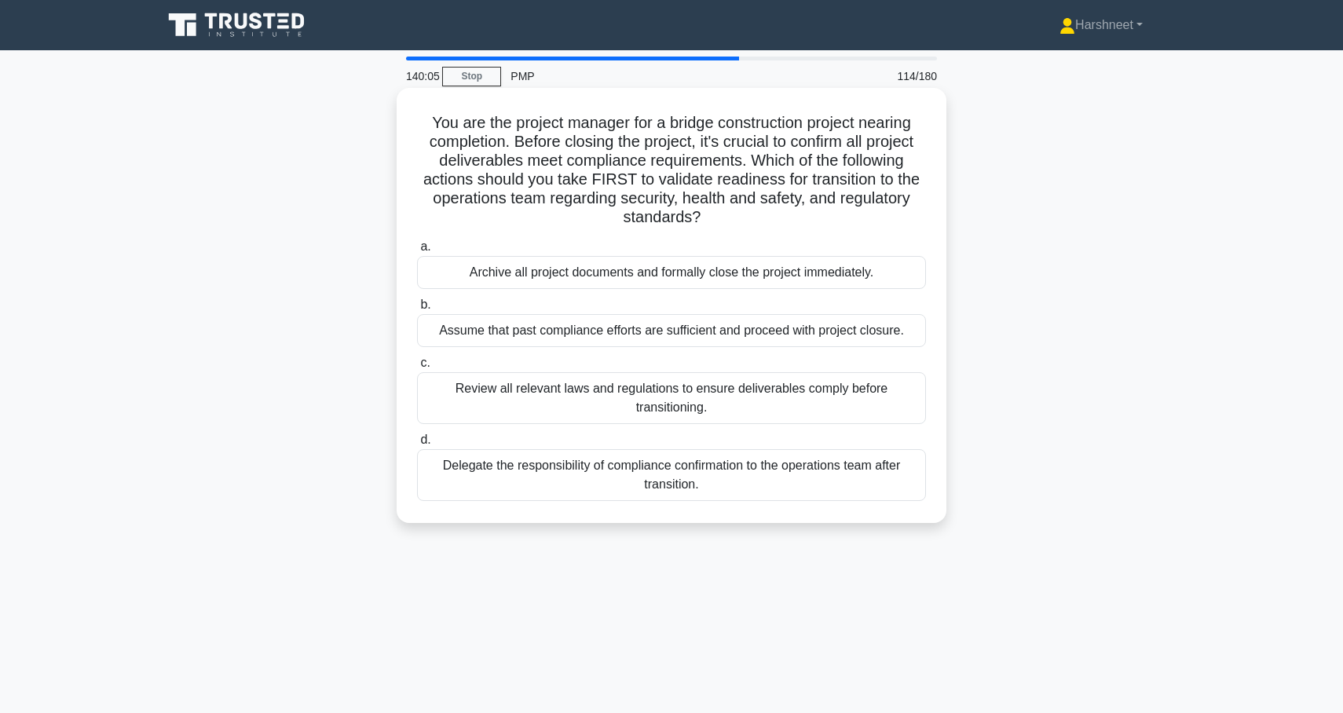
click at [469, 395] on div "Review all relevant laws and regulations to ensure deliverables comply before t…" at bounding box center [671, 398] width 509 height 52
click at [417, 368] on input "c. Review all relevant laws and regulations to ensure deliverables comply befor…" at bounding box center [417, 363] width 0 height 10
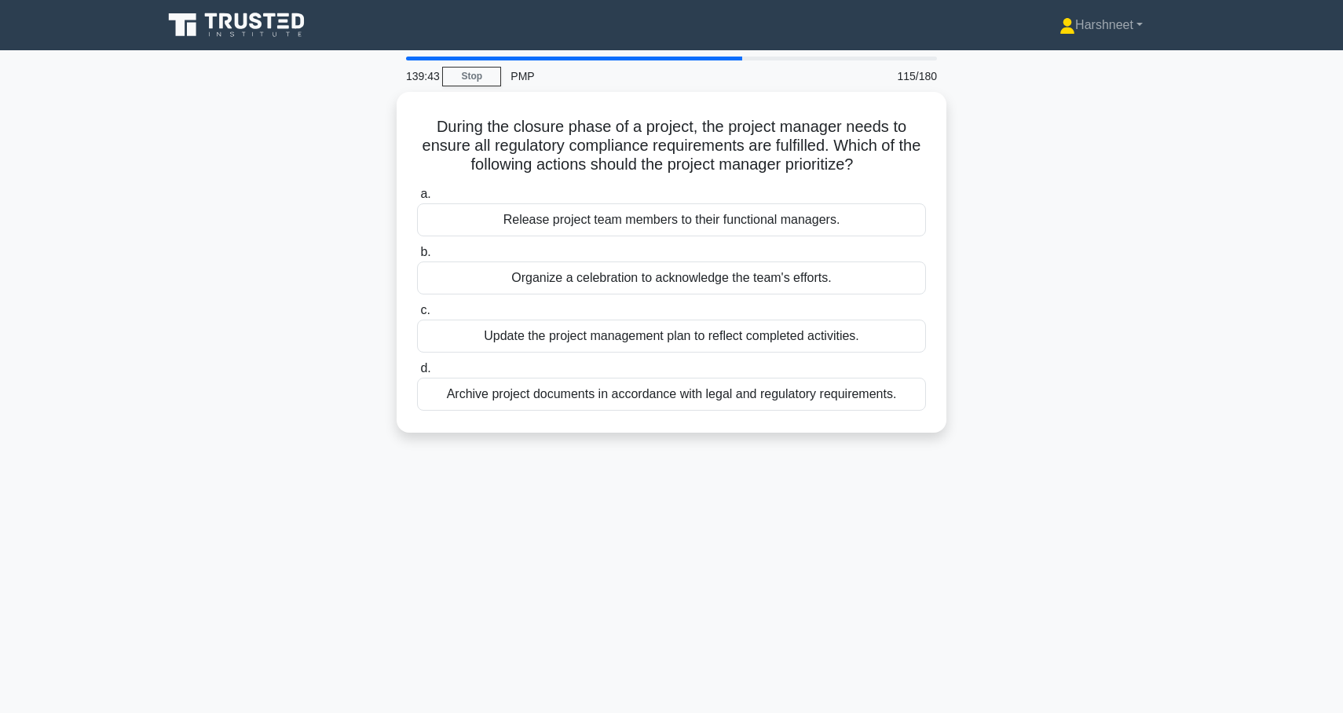
drag, startPoint x: 440, startPoint y: 119, endPoint x: 954, endPoint y: 404, distance: 588.3
click at [954, 404] on div "During the closure phase of a project, the project manager needs to ensure all …" at bounding box center [671, 272] width 1037 height 360
click at [143, 404] on main "139:35 Stop PMP 115/180 During the closure phase of a project, the project mana…" at bounding box center [671, 449] width 1343 height 798
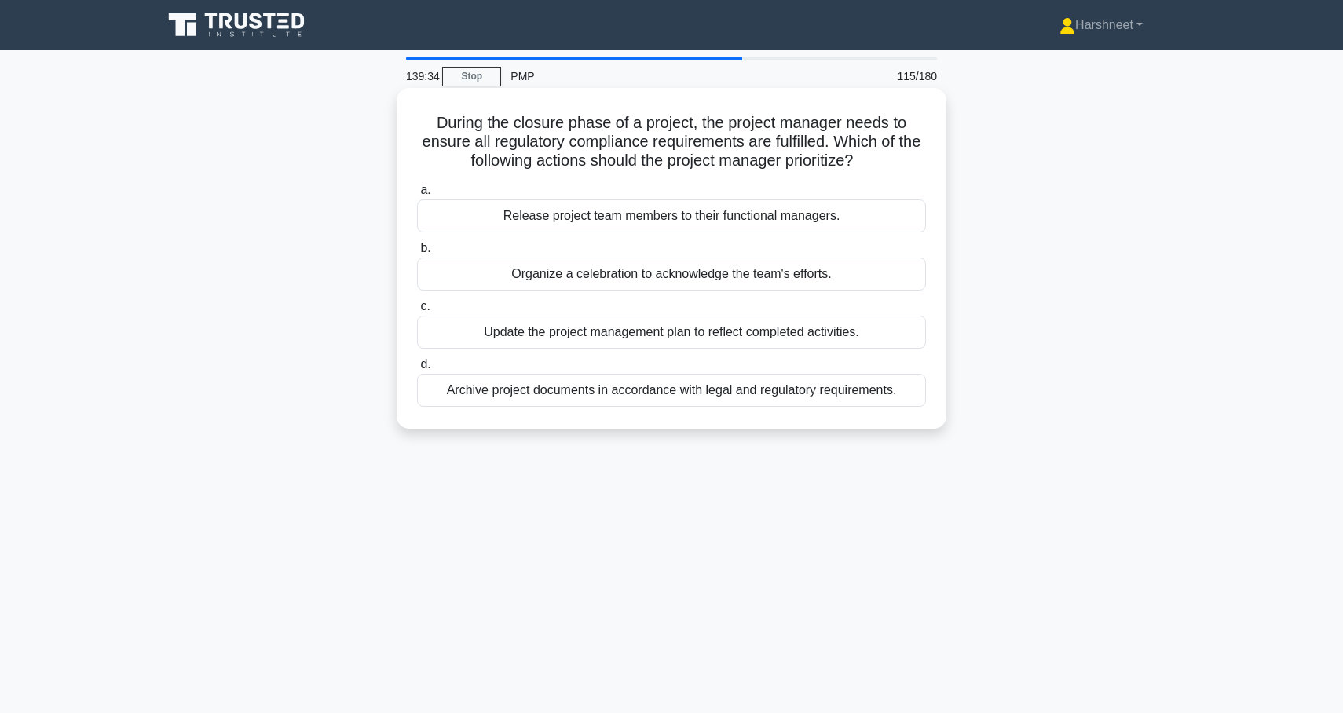
click at [466, 397] on div "Archive project documents in accordance with legal and regulatory requirements." at bounding box center [671, 390] width 509 height 33
click at [417, 370] on input "d. Archive project documents in accordance with legal and regulatory requiremen…" at bounding box center [417, 365] width 0 height 10
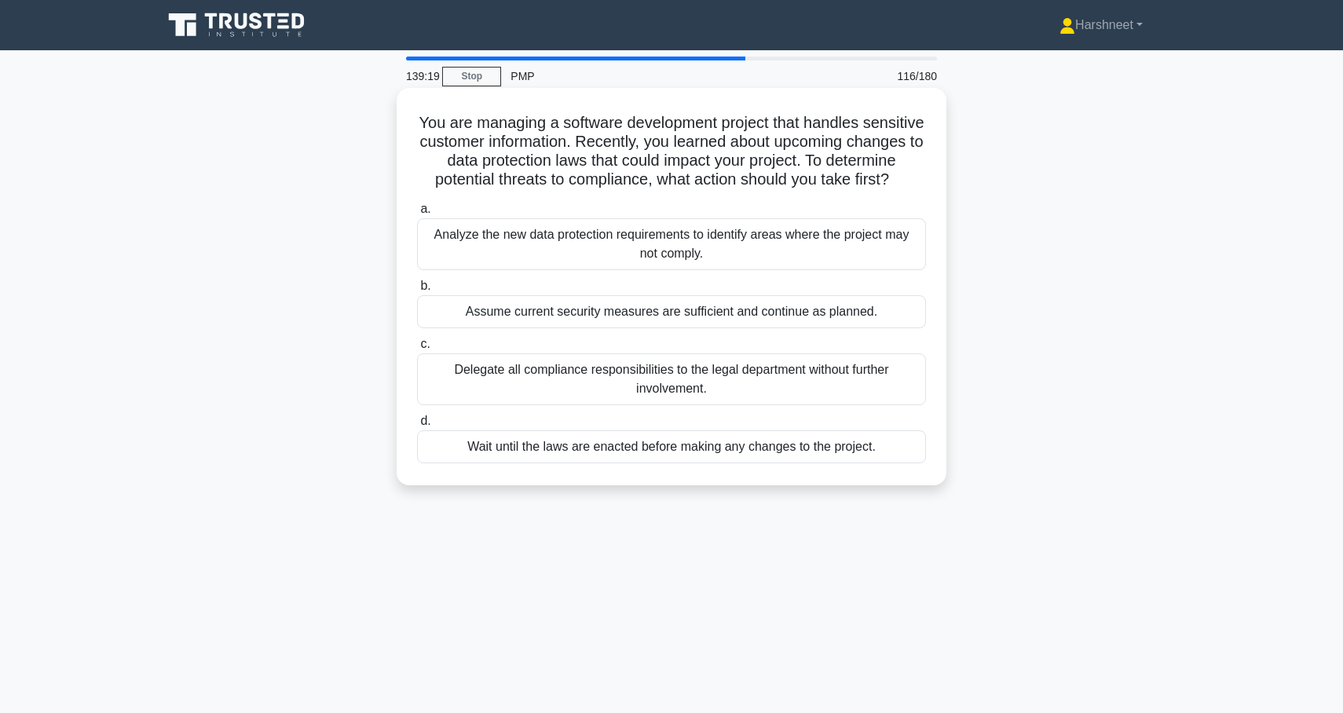
click at [502, 229] on div "Analyze the new data protection requirements to identify areas where the projec…" at bounding box center [671, 244] width 509 height 52
click at [417, 214] on input "a. Analyze the new data protection requirements to identify areas where the pro…" at bounding box center [417, 209] width 0 height 10
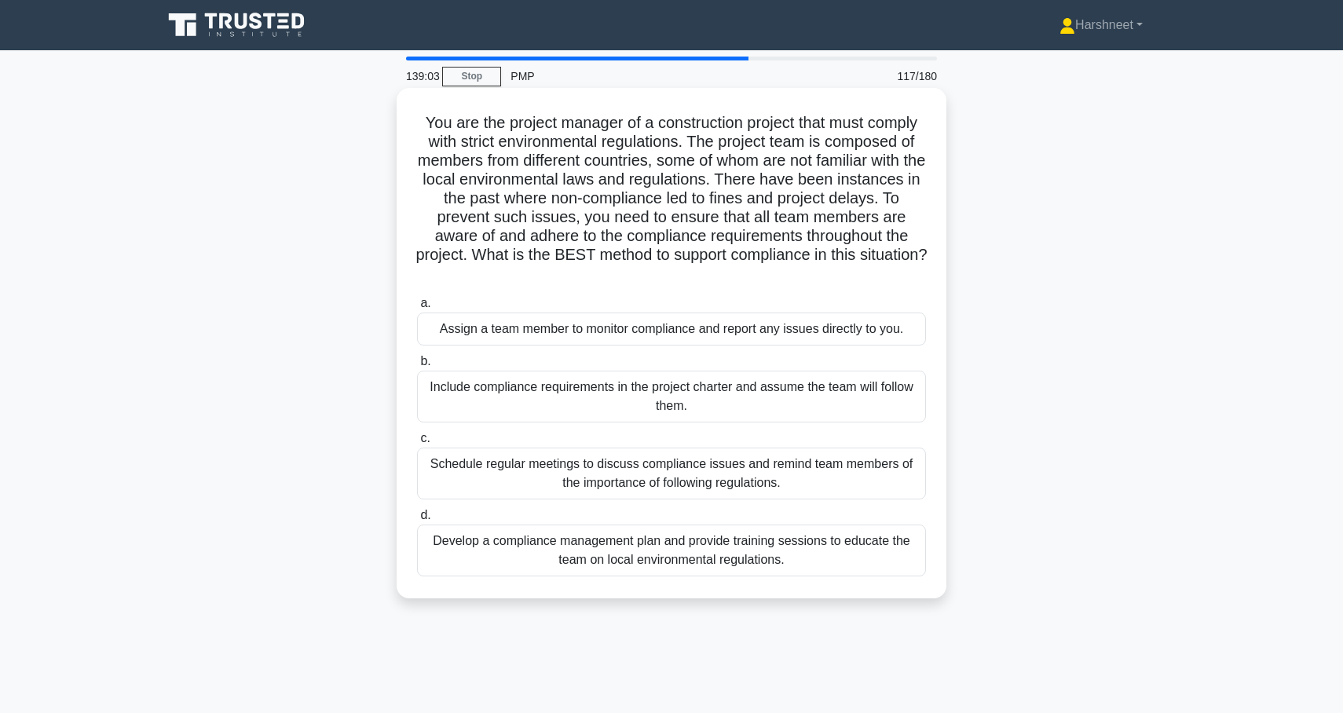
click at [492, 554] on div "Develop a compliance management plan and provide training sessions to educate t…" at bounding box center [671, 551] width 509 height 52
click at [417, 521] on input "d. Develop a compliance management plan and provide training sessions to educat…" at bounding box center [417, 516] width 0 height 10
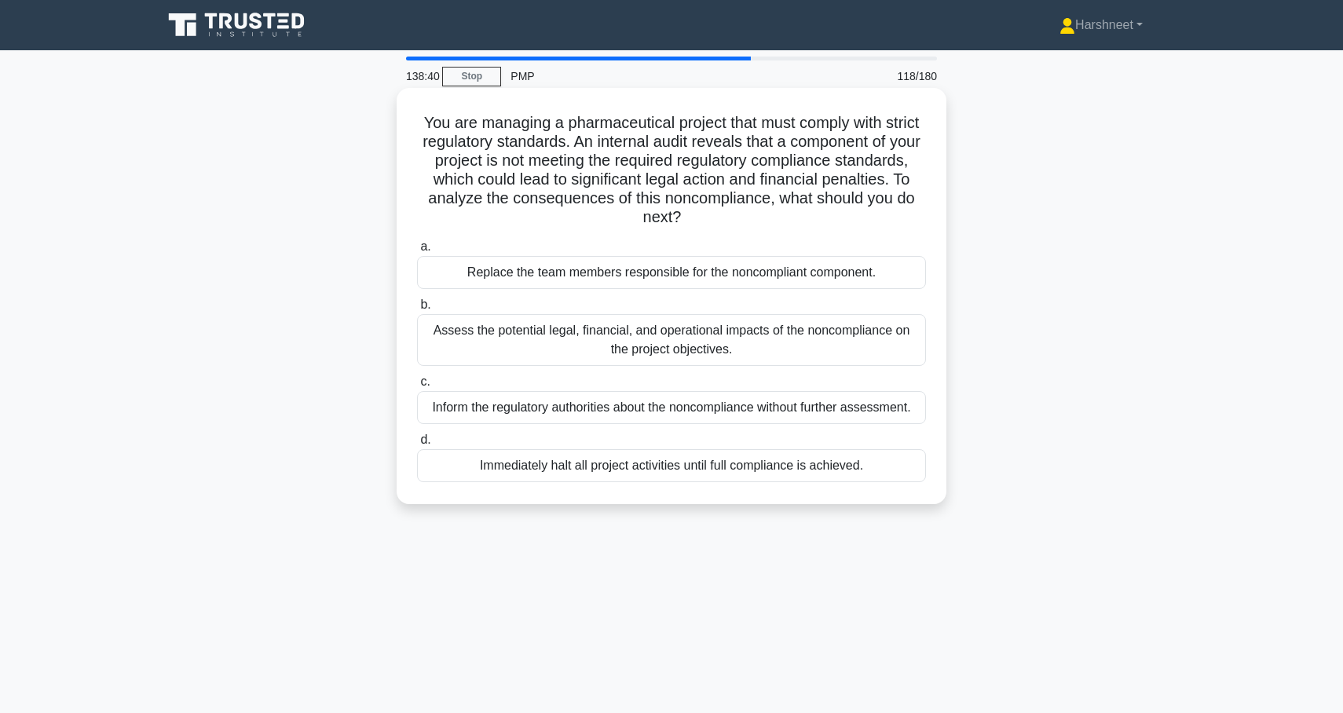
click at [450, 364] on div "Assess the potential legal, financial, and operational impacts of the noncompli…" at bounding box center [671, 340] width 509 height 52
click at [417, 310] on input "b. Assess the potential legal, financial, and operational impacts of the noncom…" at bounding box center [417, 305] width 0 height 10
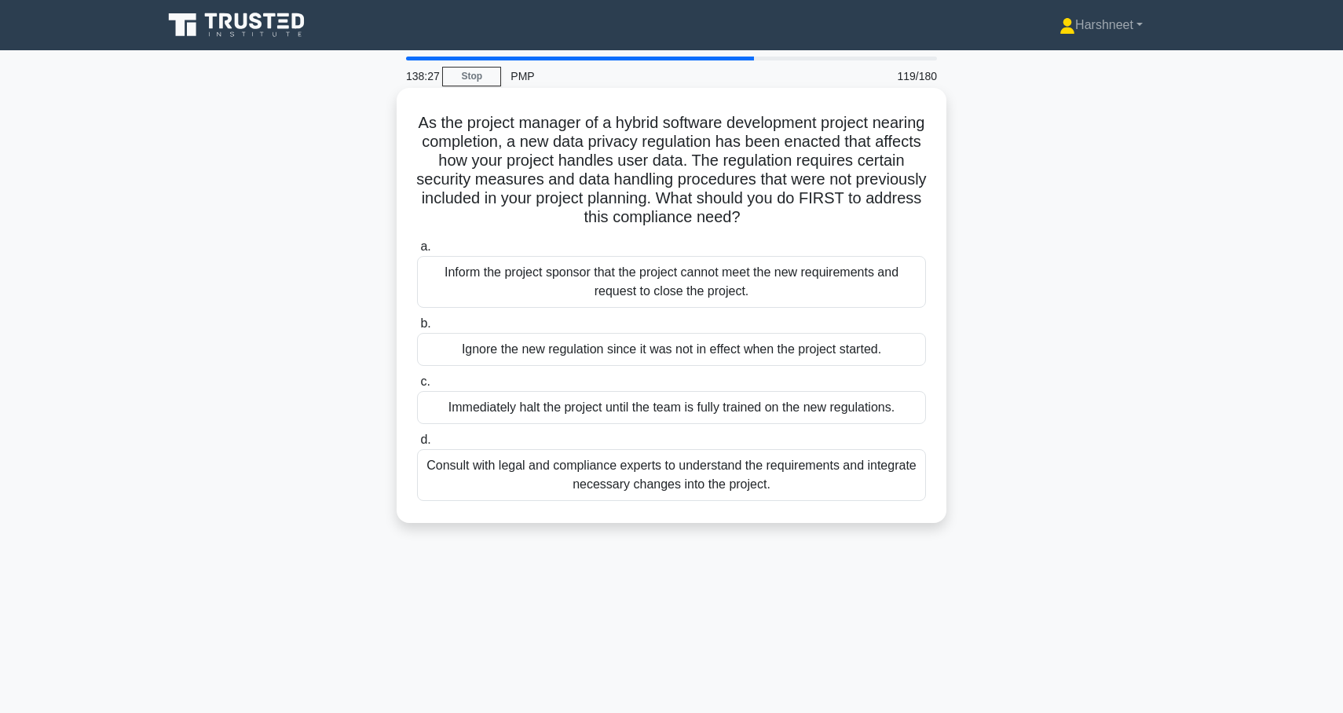
click at [499, 483] on div "Consult with legal and compliance experts to understand the requirements and in…" at bounding box center [671, 475] width 509 height 52
click at [417, 445] on input "d. Consult with legal and compliance experts to understand the requirements and…" at bounding box center [417, 440] width 0 height 10
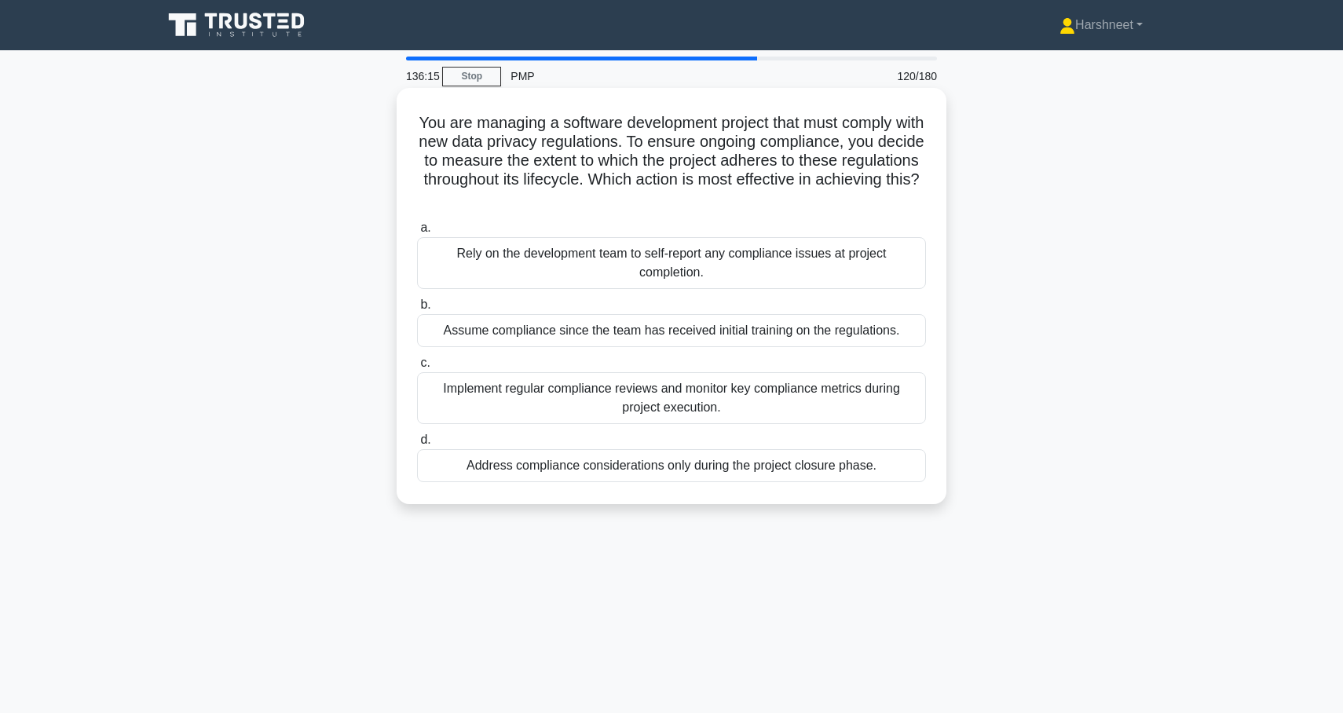
drag, startPoint x: 419, startPoint y: 123, endPoint x: 882, endPoint y: 502, distance: 597.9
click at [882, 502] on div "You are managing a software development project that must comply with new data …" at bounding box center [672, 296] width 550 height 416
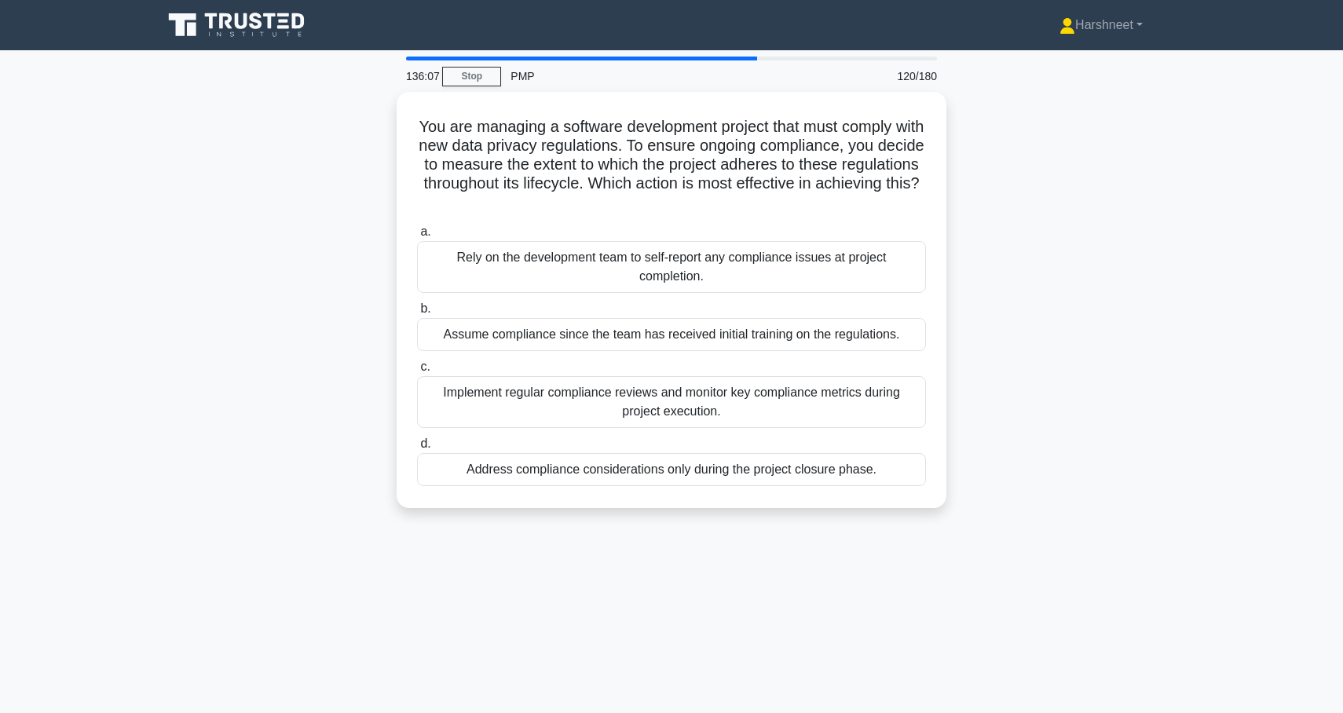
click at [279, 328] on div "You are managing a software development project that must comply with new data …" at bounding box center [671, 309] width 1037 height 435
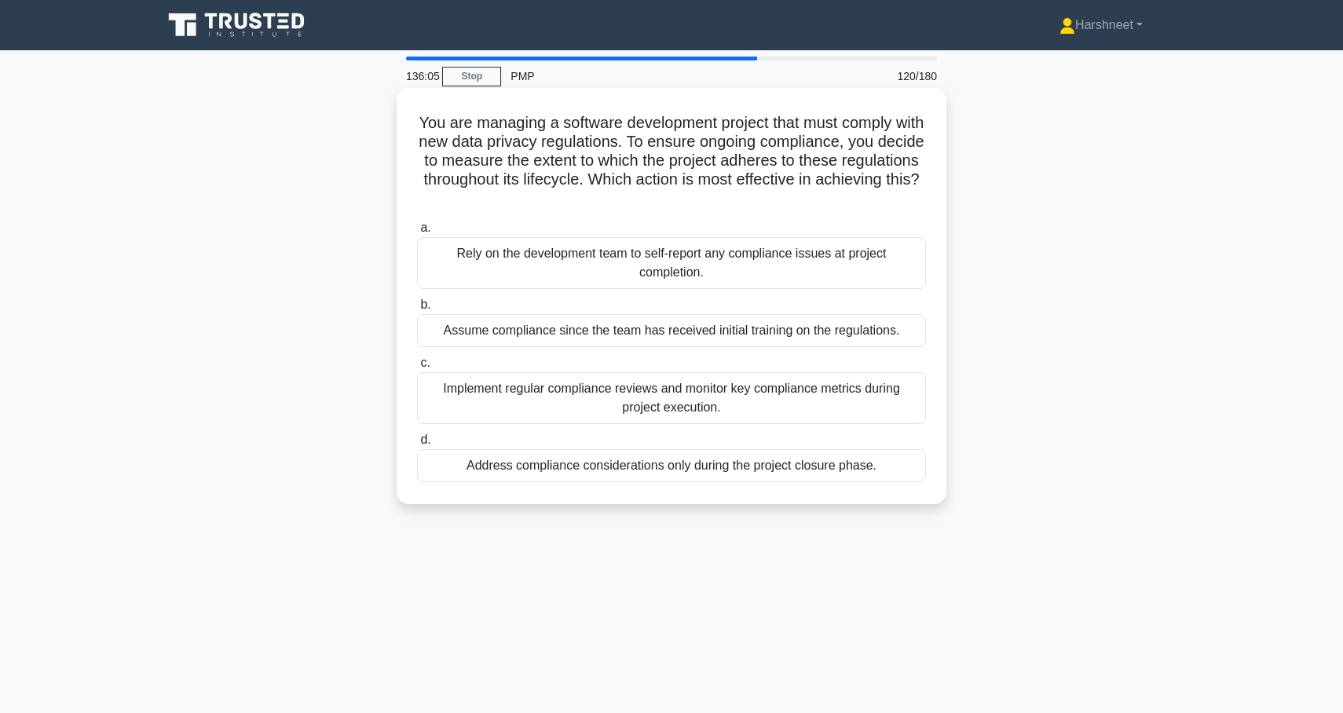
click at [475, 386] on div "Implement regular compliance reviews and monitor key compliance metrics during …" at bounding box center [671, 398] width 509 height 52
click at [417, 368] on input "c. Implement regular compliance reviews and monitor key compliance metrics duri…" at bounding box center [417, 363] width 0 height 10
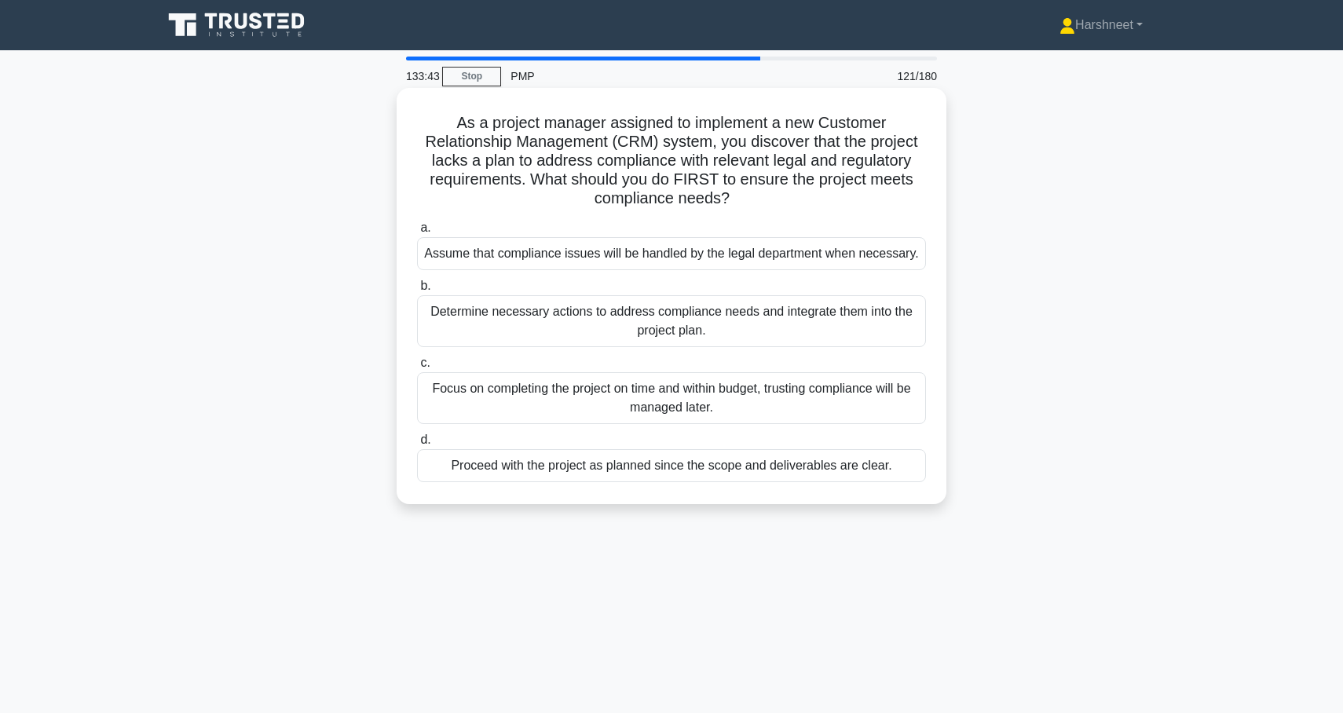
click at [560, 332] on div "Determine necessary actions to address compliance needs and integrate them into…" at bounding box center [671, 321] width 509 height 52
click at [417, 291] on input "b. Determine necessary actions to address compliance needs and integrate them i…" at bounding box center [417, 286] width 0 height 10
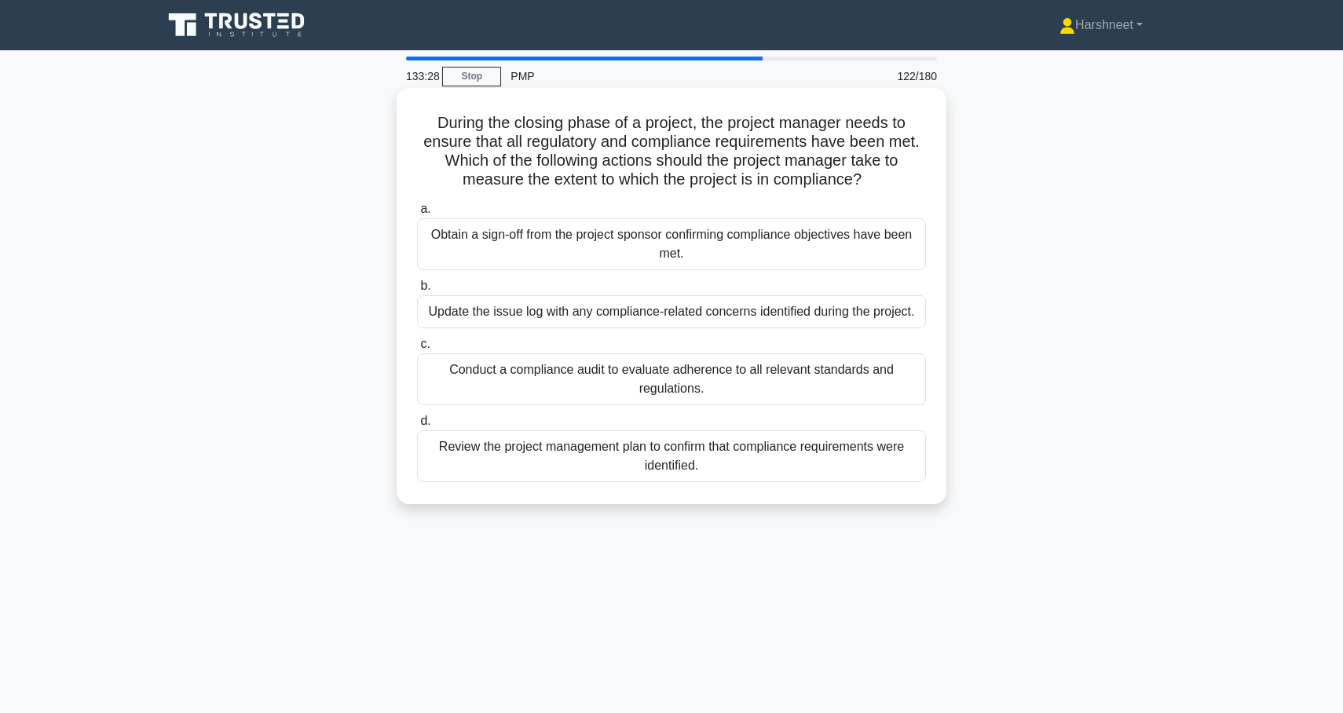
drag, startPoint x: 435, startPoint y: 122, endPoint x: 736, endPoint y: 474, distance: 463.0
click at [736, 474] on div "During the closing phase of a project, the project manager needs to ensure that…" at bounding box center [671, 296] width 537 height 404
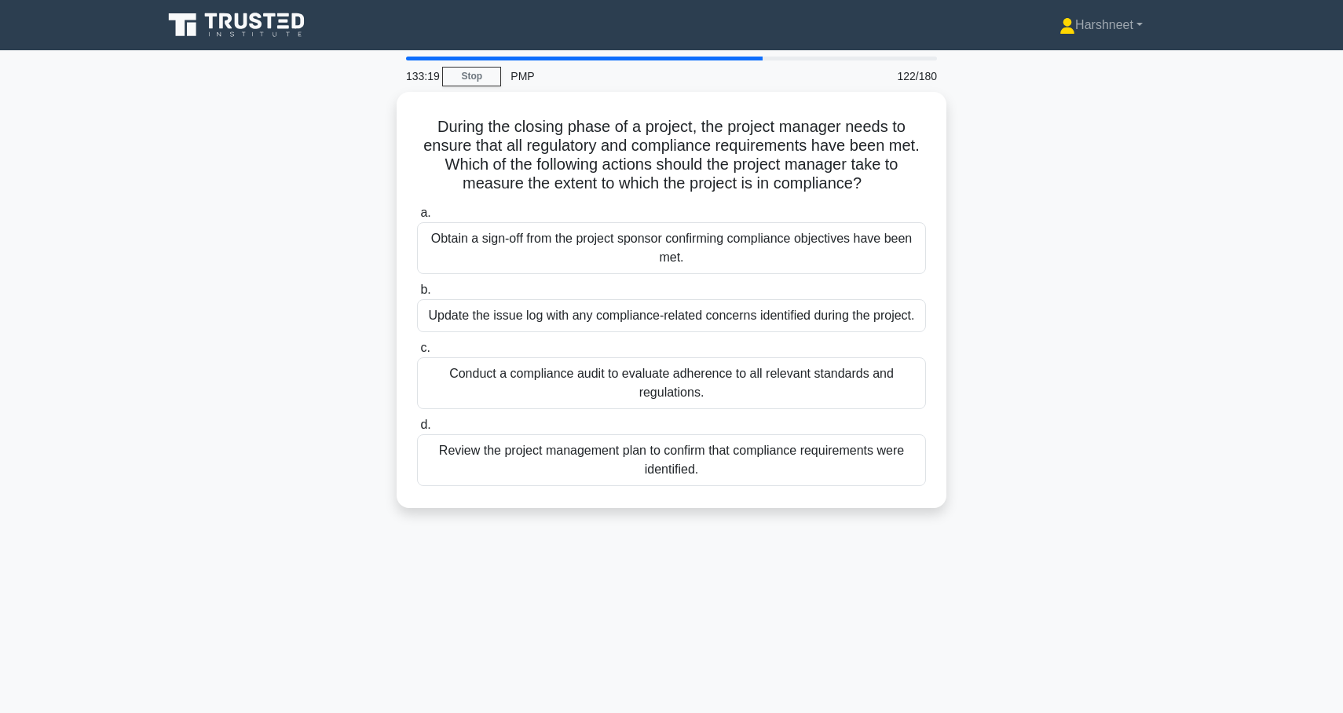
click at [324, 306] on div "During the closing phase of a project, the project manager needs to ensure that…" at bounding box center [671, 309] width 1037 height 435
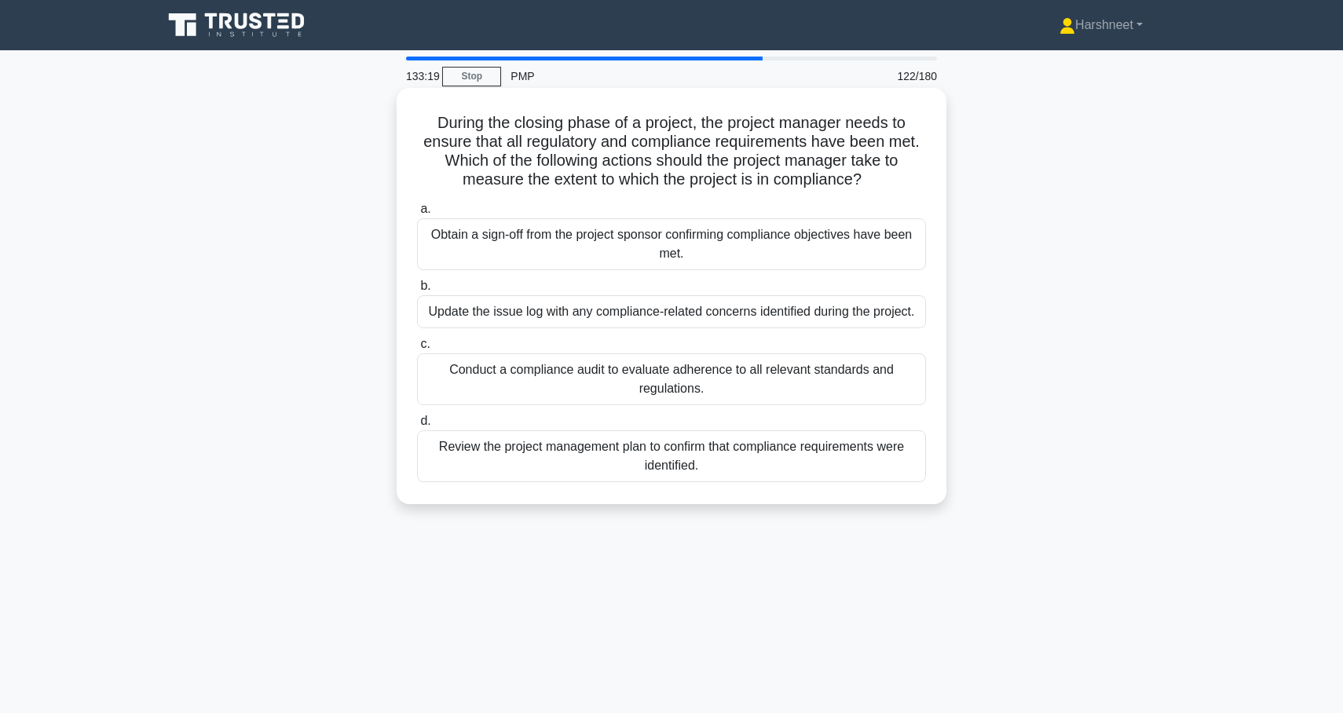
click at [498, 365] on div "Conduct a compliance audit to evaluate adherence to all relevant standards and …" at bounding box center [671, 379] width 509 height 52
click at [417, 350] on input "c. Conduct a compliance audit to evaluate adherence to all relevant standards a…" at bounding box center [417, 344] width 0 height 10
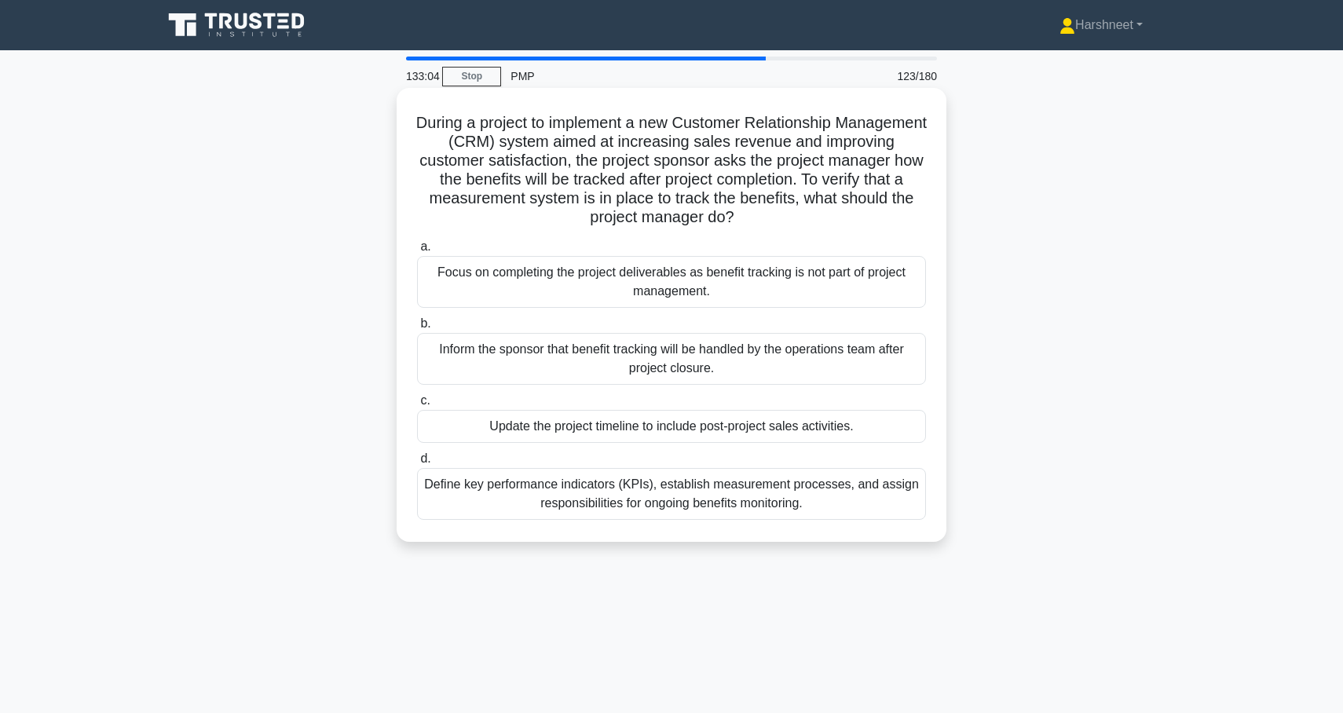
click at [553, 479] on div "Define key performance indicators (KPIs), establish measurement processes, and …" at bounding box center [671, 494] width 509 height 52
click at [417, 464] on input "d. Define key performance indicators (KPIs), establish measurement processes, a…" at bounding box center [417, 459] width 0 height 10
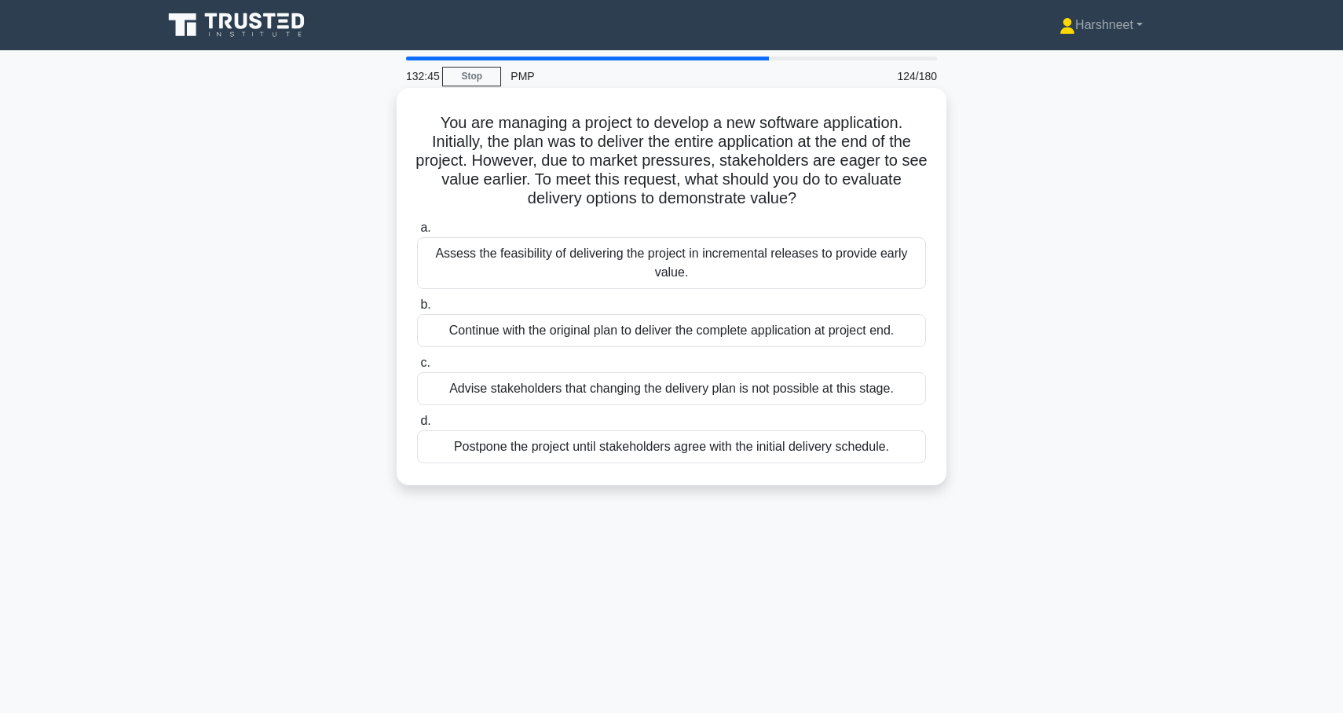
click at [482, 257] on div "Assess the feasibility of delivering the project in incremental releases to pro…" at bounding box center [671, 263] width 509 height 52
click at [417, 233] on input "a. Assess the feasibility of delivering the project in incremental releases to …" at bounding box center [417, 228] width 0 height 10
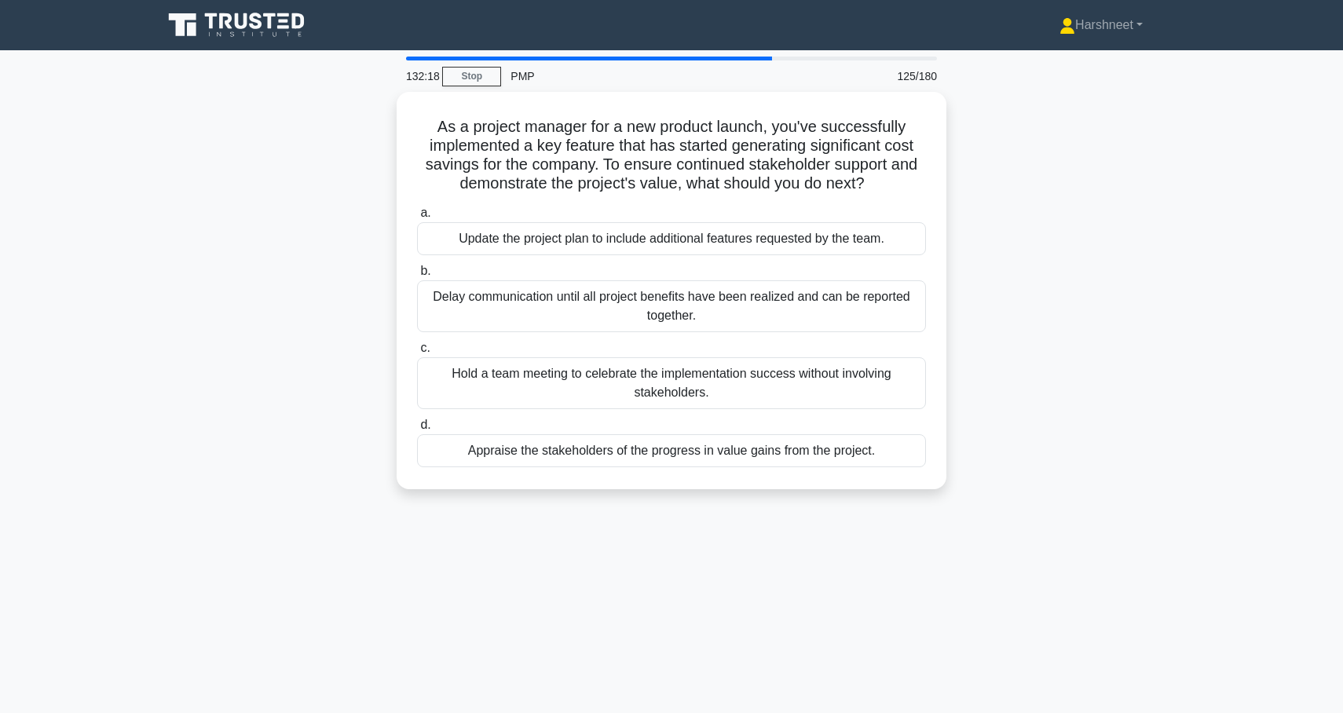
drag, startPoint x: 442, startPoint y: 123, endPoint x: 852, endPoint y: 495, distance: 553.9
click at [852, 495] on div "As a project manager for a new product launch, you've successfully implemented …" at bounding box center [671, 300] width 1037 height 416
click at [255, 303] on div "As a project manager for a new product launch, you've successfully implemented …" at bounding box center [671, 300] width 1037 height 416
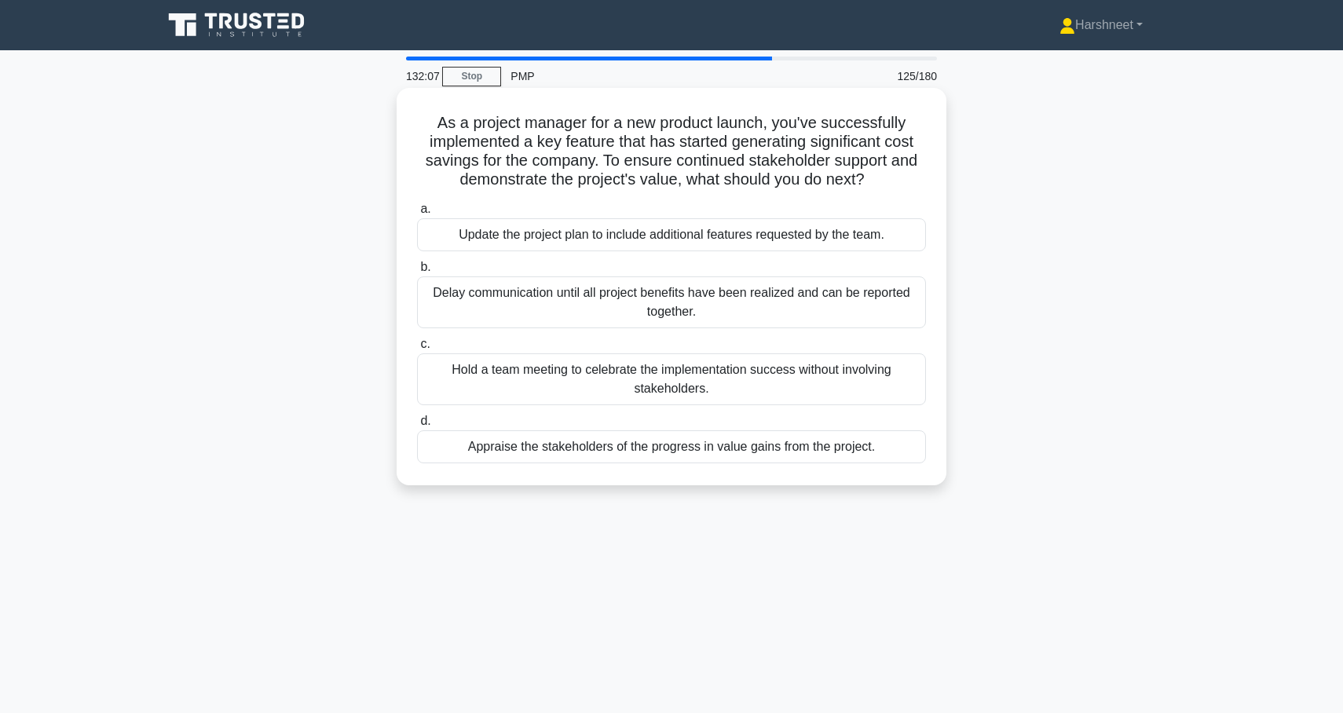
click at [522, 451] on div "Appraise the stakeholders of the progress in value gains from the project." at bounding box center [671, 446] width 509 height 33
click at [417, 427] on input "d. Appraise the stakeholders of the progress in value gains from the project." at bounding box center [417, 421] width 0 height 10
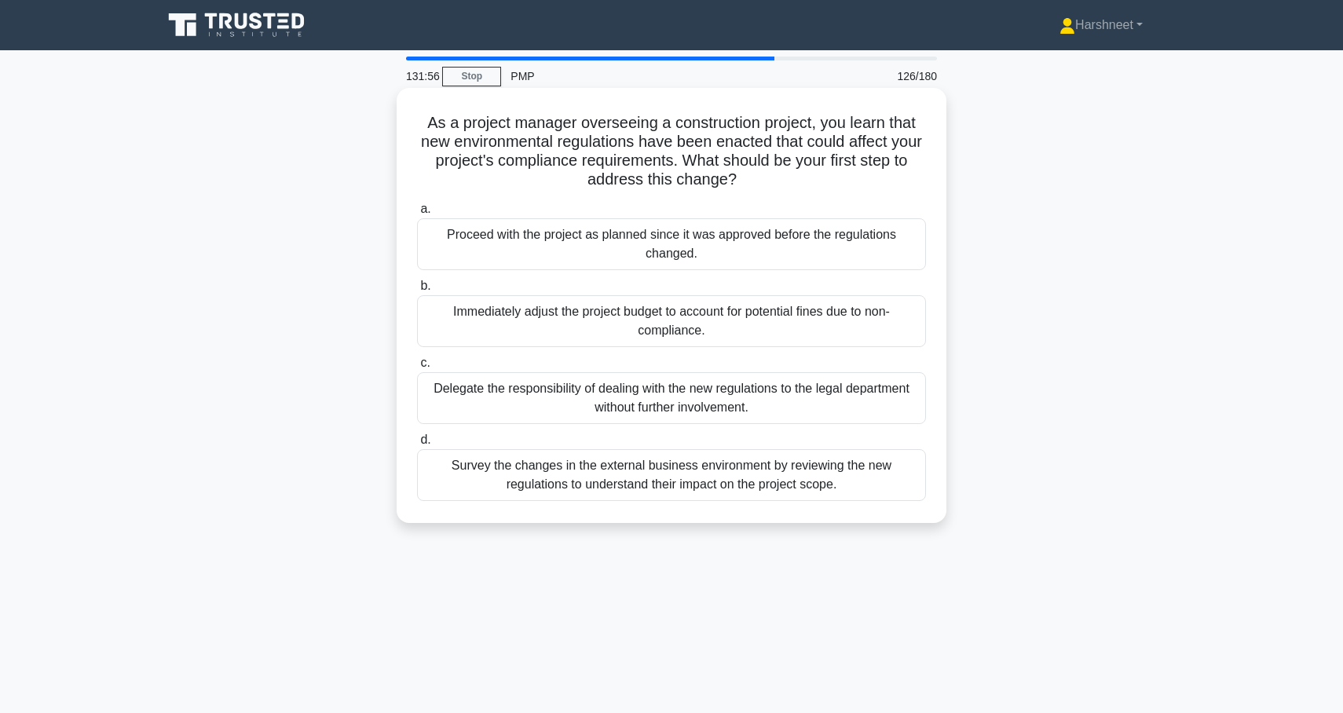
click at [548, 482] on div "Survey the changes in the external business environment by reviewing the new re…" at bounding box center [671, 475] width 509 height 52
click at [417, 445] on input "d. Survey the changes in the external business environment by reviewing the new…" at bounding box center [417, 440] width 0 height 10
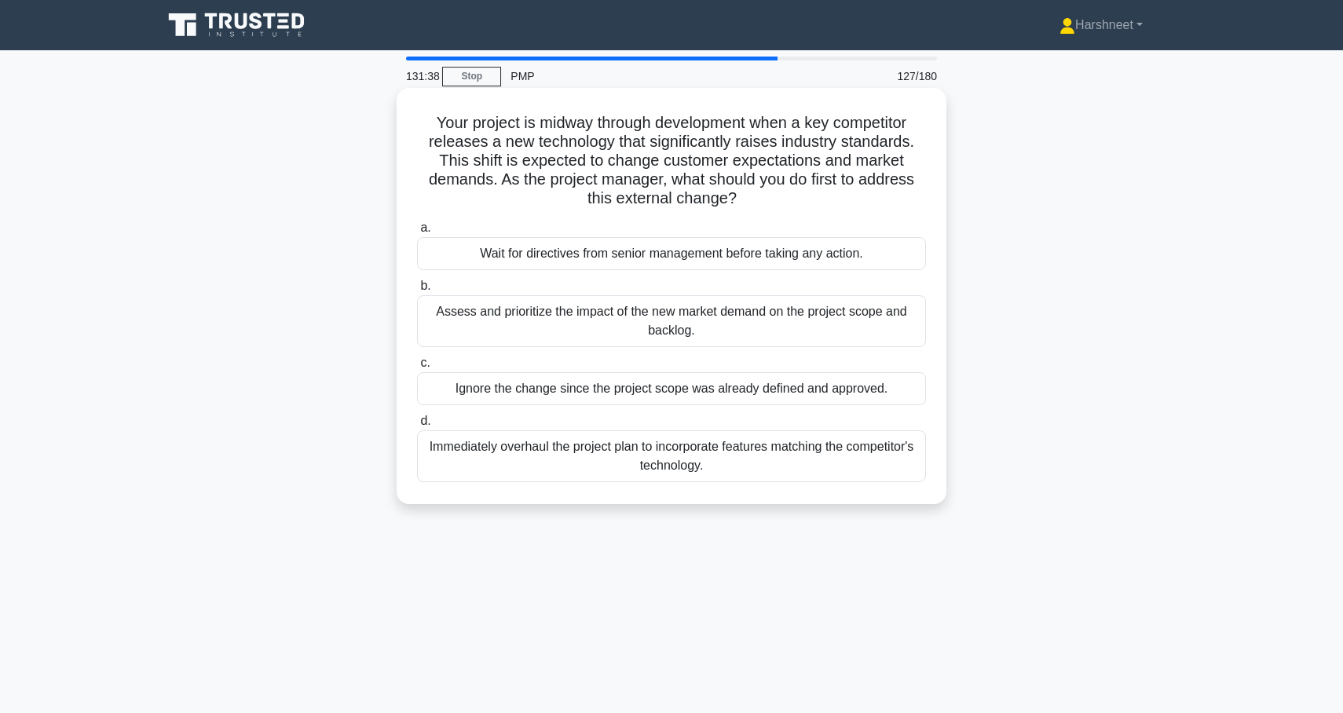
click at [565, 314] on div "Assess and prioritize the impact of the new market demand on the project scope …" at bounding box center [671, 321] width 509 height 52
click at [417, 291] on input "b. Assess and prioritize the impact of the new market demand on the project sco…" at bounding box center [417, 286] width 0 height 10
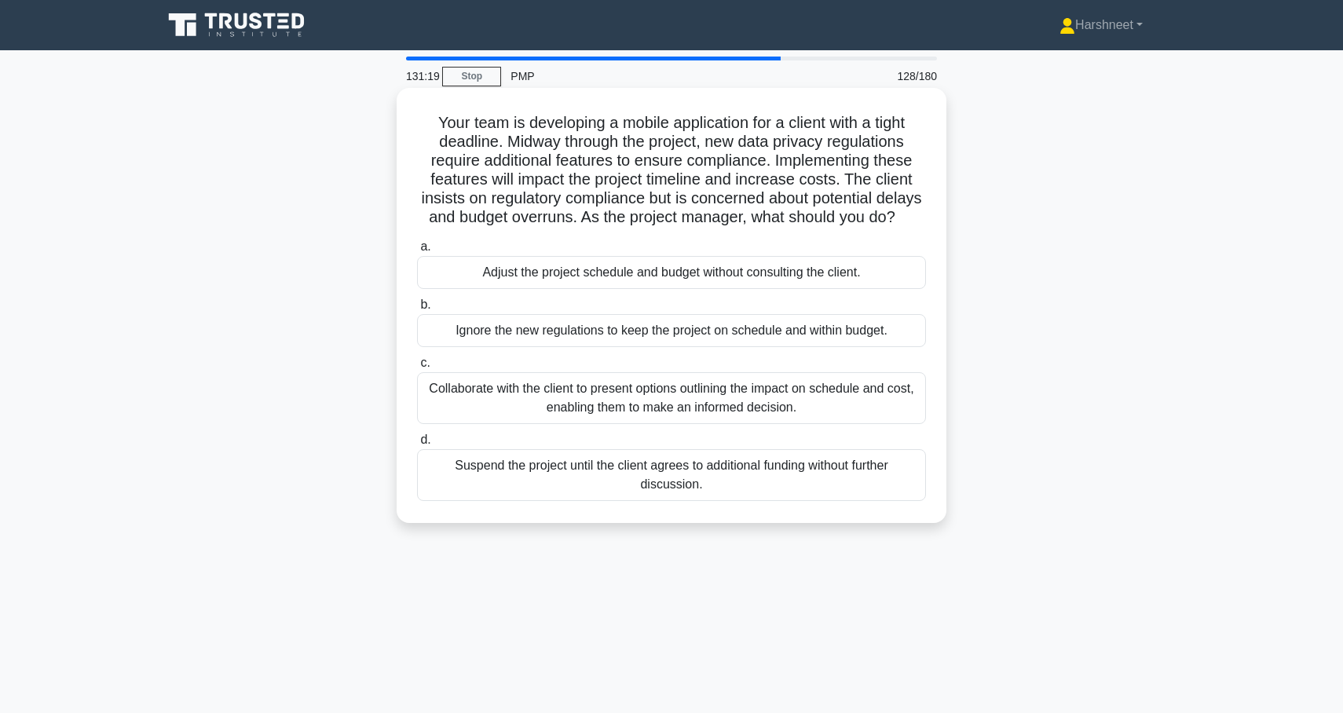
click at [560, 394] on div "Collaborate with the client to present options outlining the impact on schedule…" at bounding box center [671, 398] width 509 height 52
click at [417, 368] on input "c. Collaborate with the client to present options outlining the impact on sched…" at bounding box center [417, 363] width 0 height 10
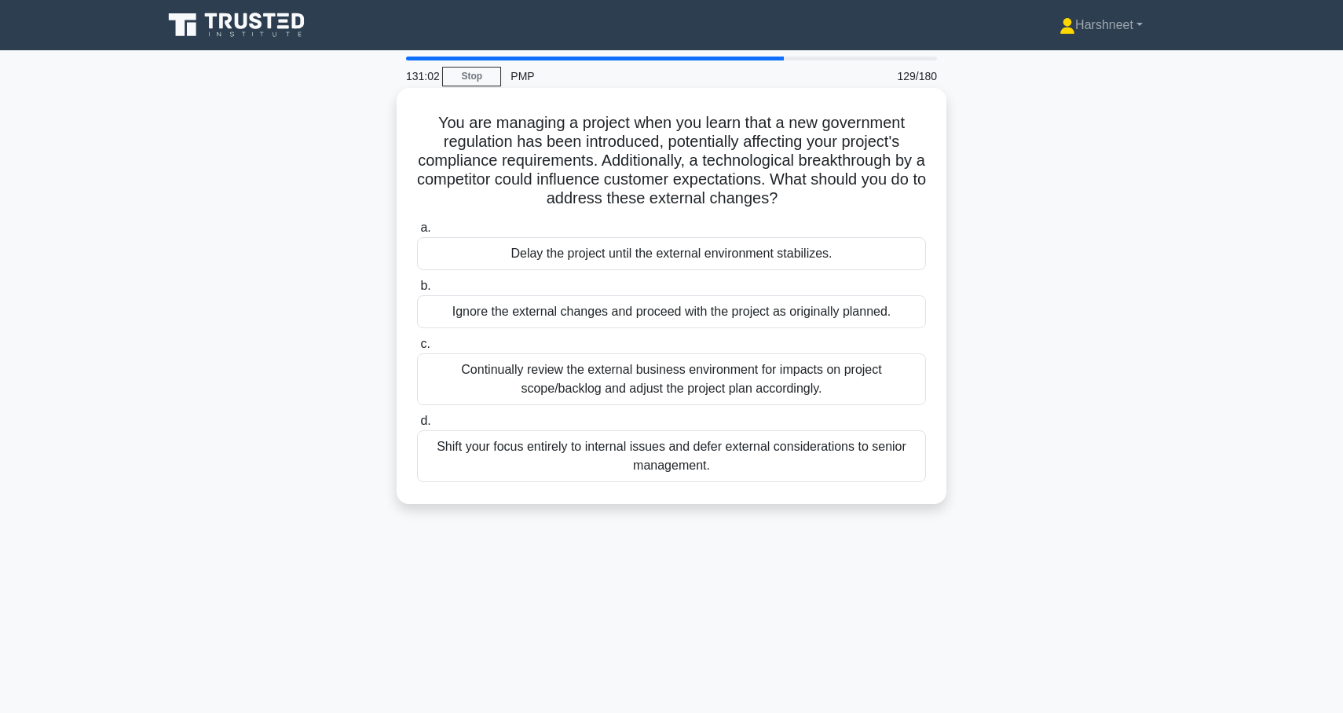
click at [487, 386] on div "Continually review the external business environment for impacts on project sco…" at bounding box center [671, 379] width 509 height 52
click at [417, 350] on input "c. Continually review the external business environment for impacts on project …" at bounding box center [417, 344] width 0 height 10
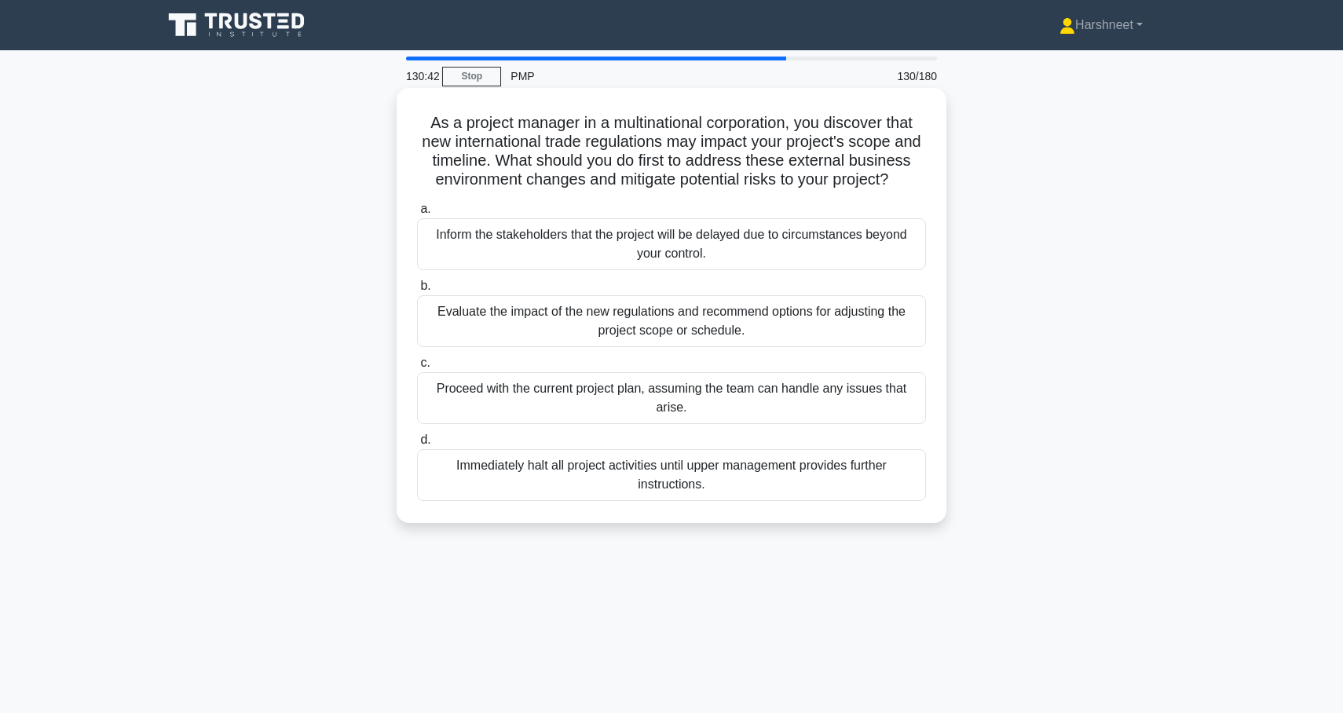
click at [460, 343] on div "Evaluate the impact of the new regulations and recommend options for adjusting …" at bounding box center [671, 321] width 509 height 52
click at [417, 291] on input "b. Evaluate the impact of the new regulations and recommend options for adjusti…" at bounding box center [417, 286] width 0 height 10
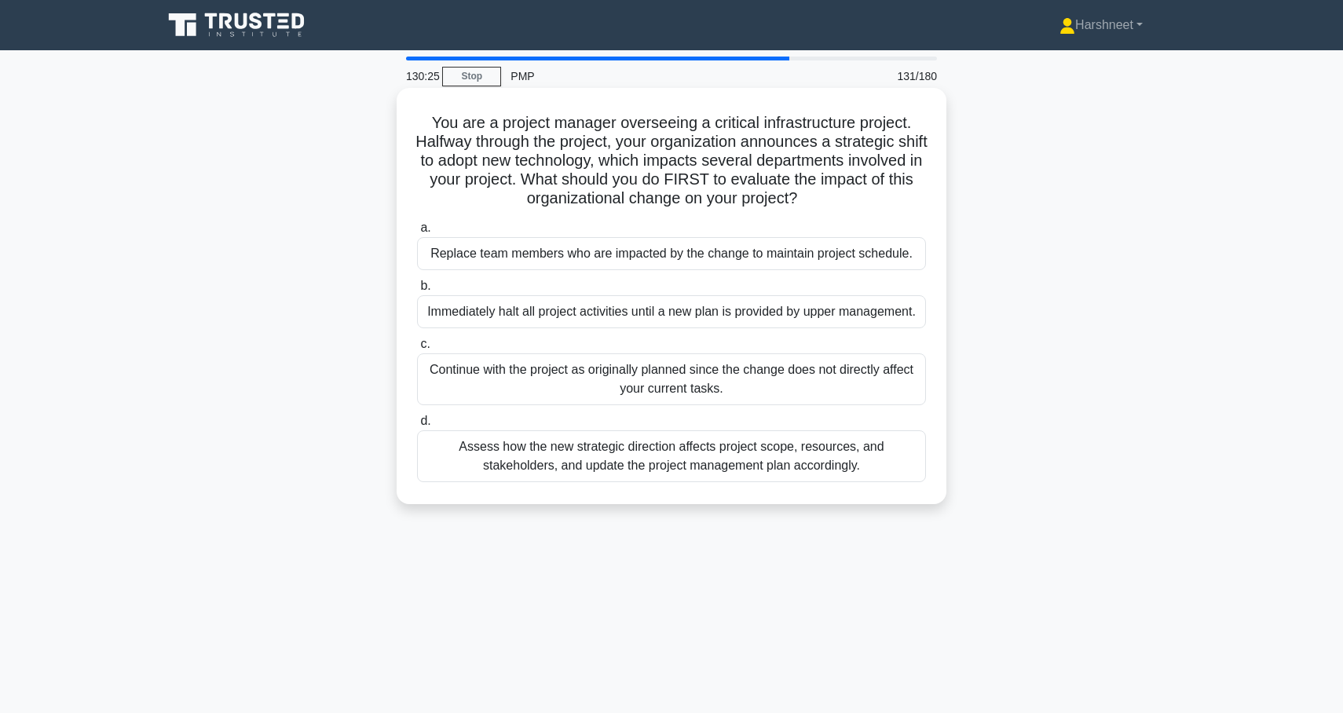
click at [508, 482] on div "Assess how the new strategic direction affects project scope, resources, and st…" at bounding box center [671, 456] width 509 height 52
click at [417, 427] on input "d. Assess how the new strategic direction affects project scope, resources, and…" at bounding box center [417, 421] width 0 height 10
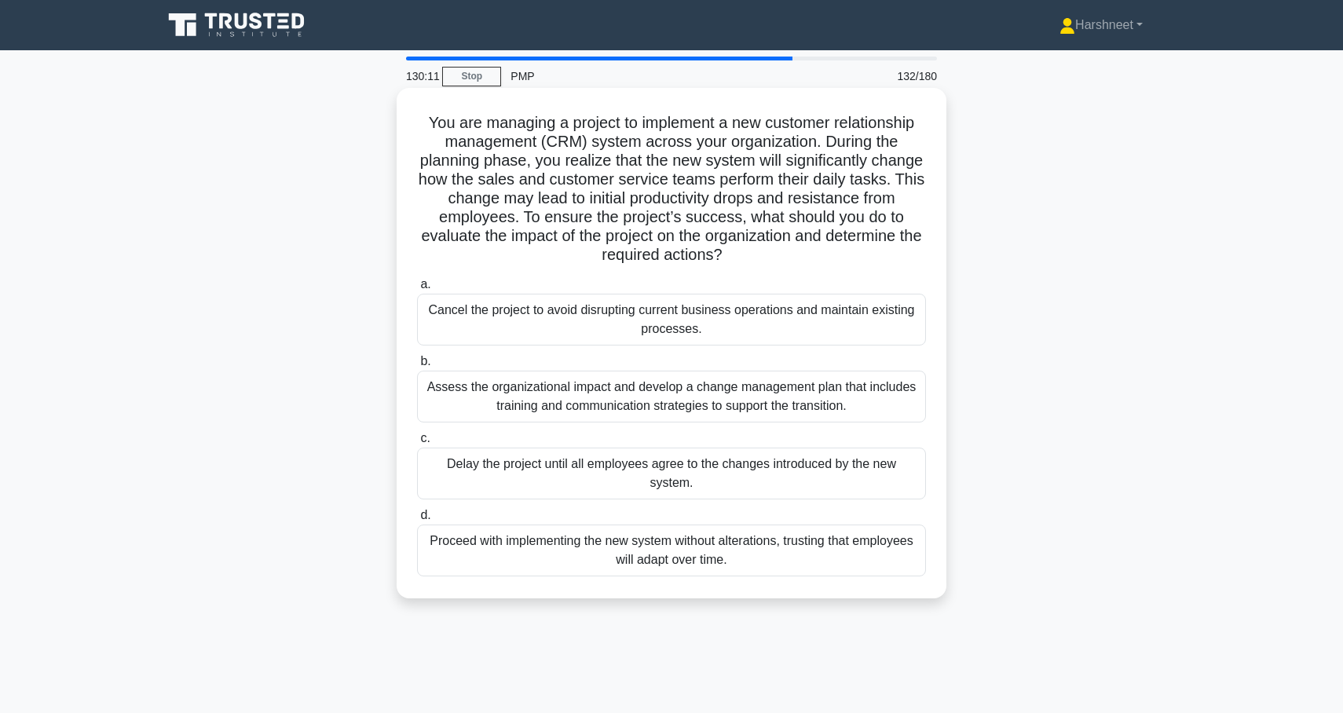
click at [460, 412] on div "Assess the organizational impact and develop a change management plan that incl…" at bounding box center [671, 397] width 509 height 52
click at [417, 367] on input "b. Assess the organizational impact and develop a change management plan that i…" at bounding box center [417, 362] width 0 height 10
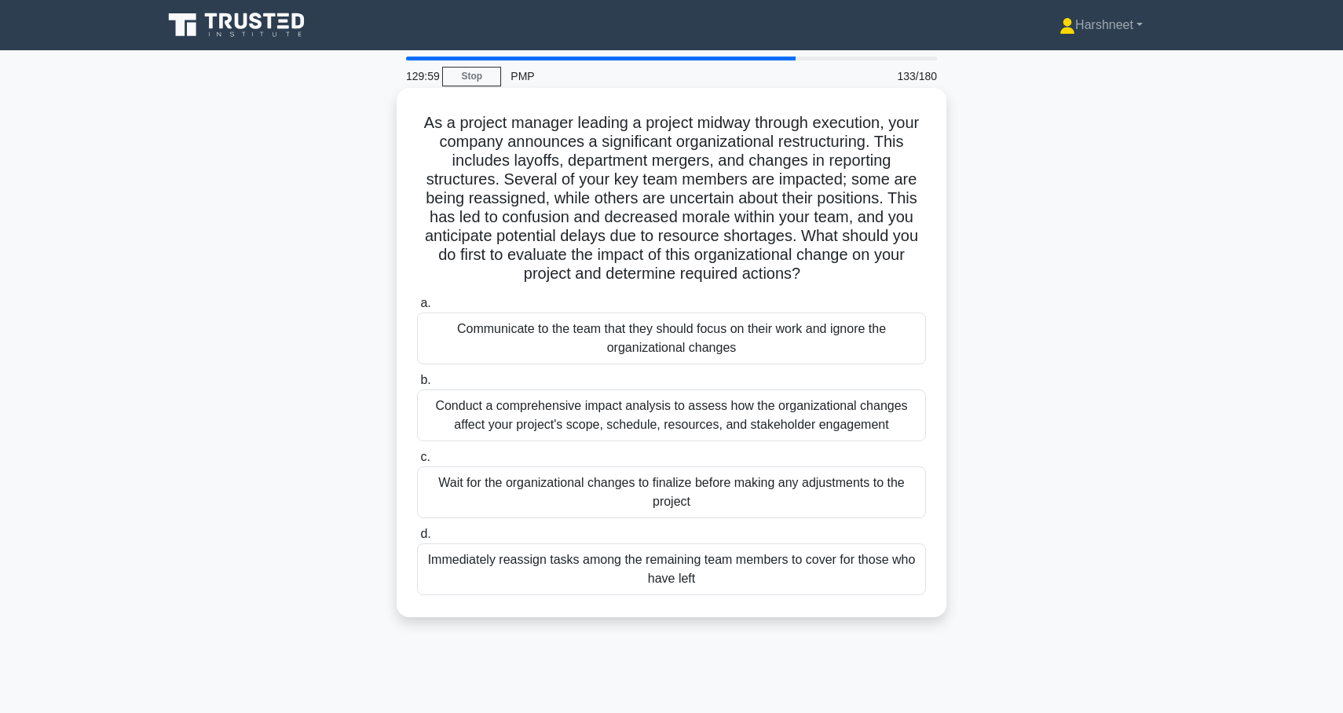
click at [482, 424] on div "Conduct a comprehensive impact analysis to assess how the organizational change…" at bounding box center [671, 416] width 509 height 52
click at [417, 386] on input "b. Conduct a comprehensive impact analysis to assess how the organizational cha…" at bounding box center [417, 380] width 0 height 10
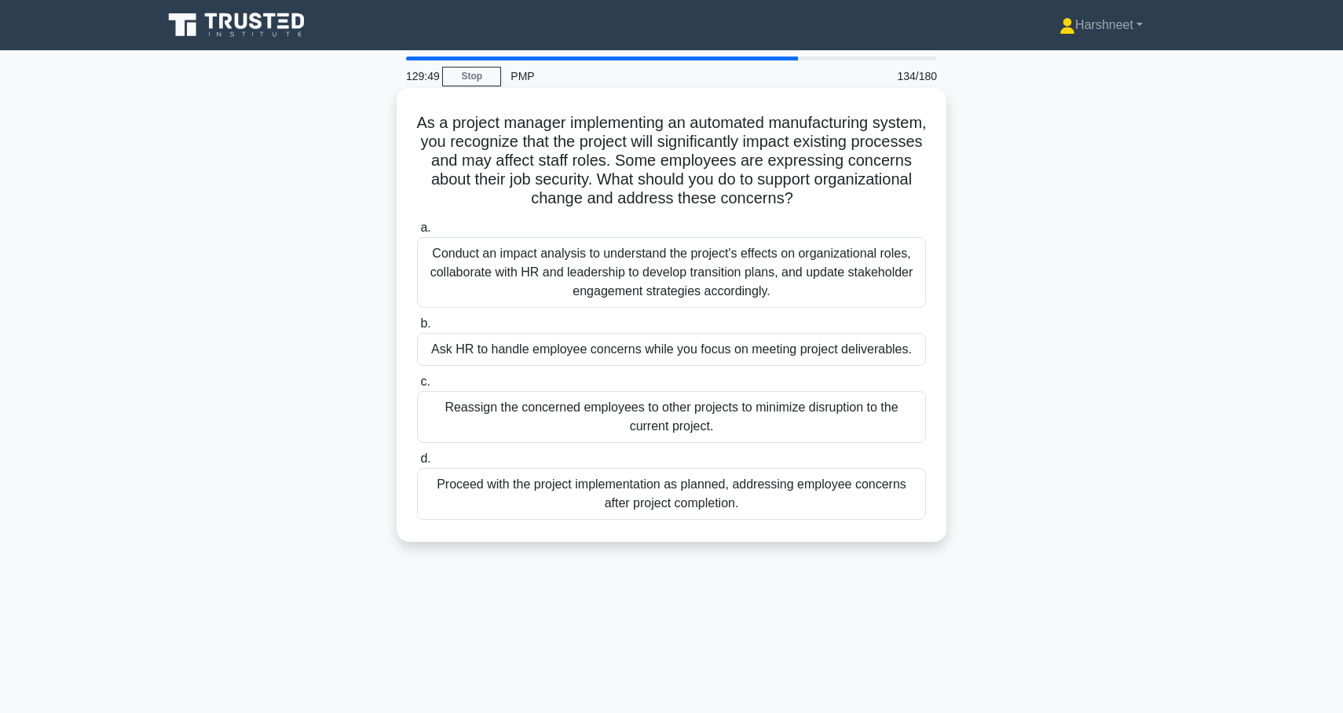
click at [529, 291] on div "Conduct an impact analysis to understand the project's effects on organizationa…" at bounding box center [671, 272] width 509 height 71
click at [417, 233] on input "a. Conduct an impact analysis to understand the project's effects on organizati…" at bounding box center [417, 228] width 0 height 10
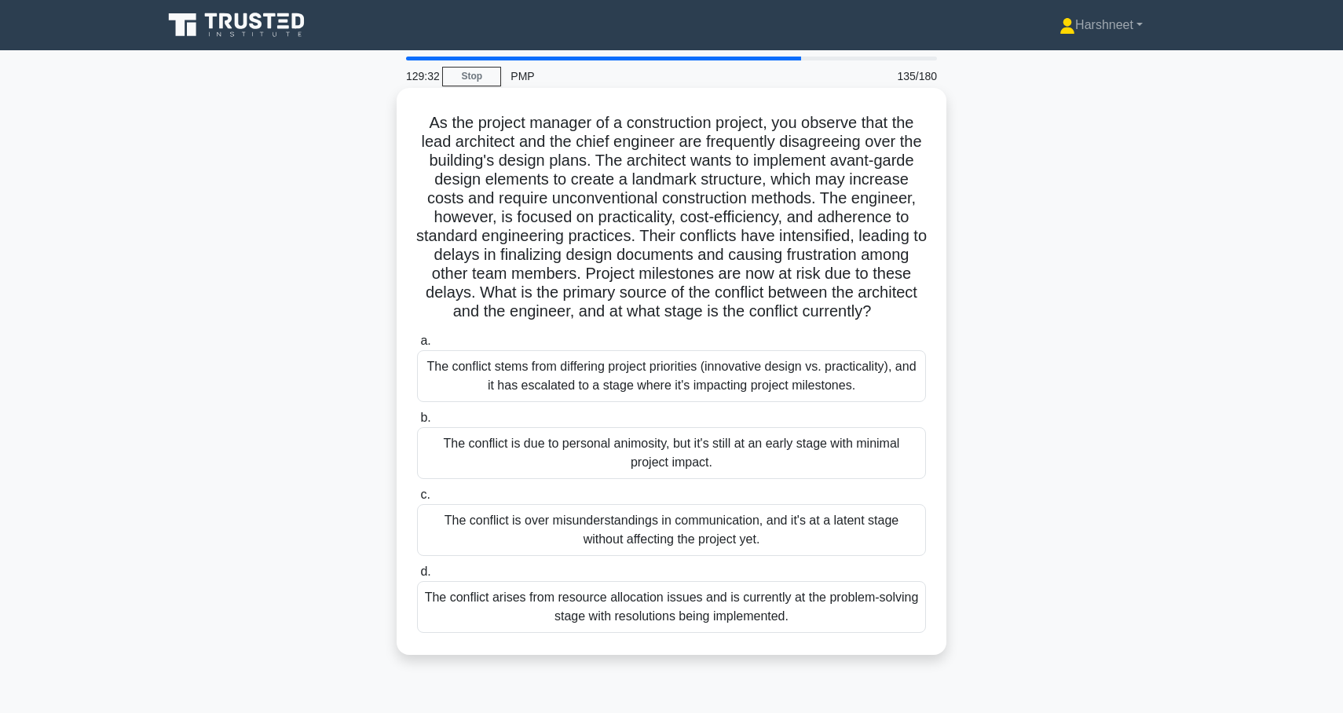
drag, startPoint x: 430, startPoint y: 124, endPoint x: 887, endPoint y: 628, distance: 680.2
click at [887, 628] on div "As the project manager of a construction project, you observe that the lead arc…" at bounding box center [671, 371] width 537 height 555
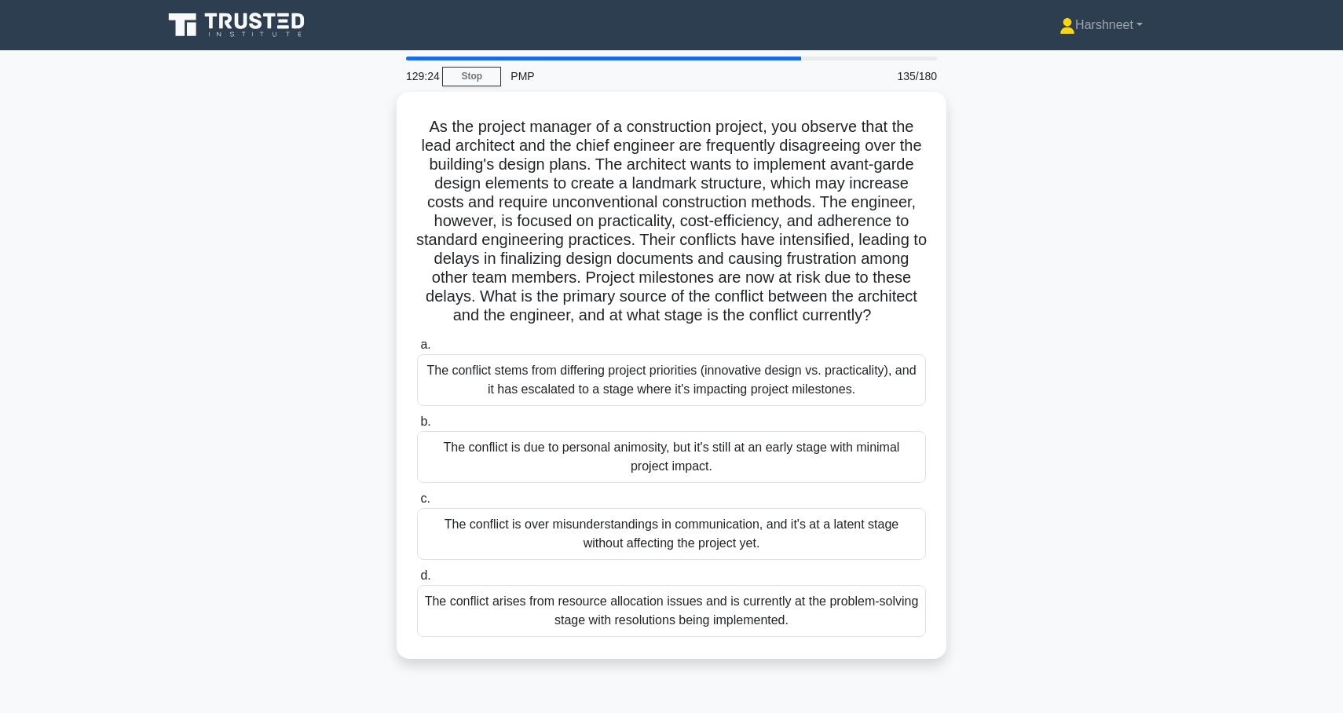
click at [287, 378] on div "As the project manager of a construction project, you observe that the lead arc…" at bounding box center [671, 385] width 1037 height 586
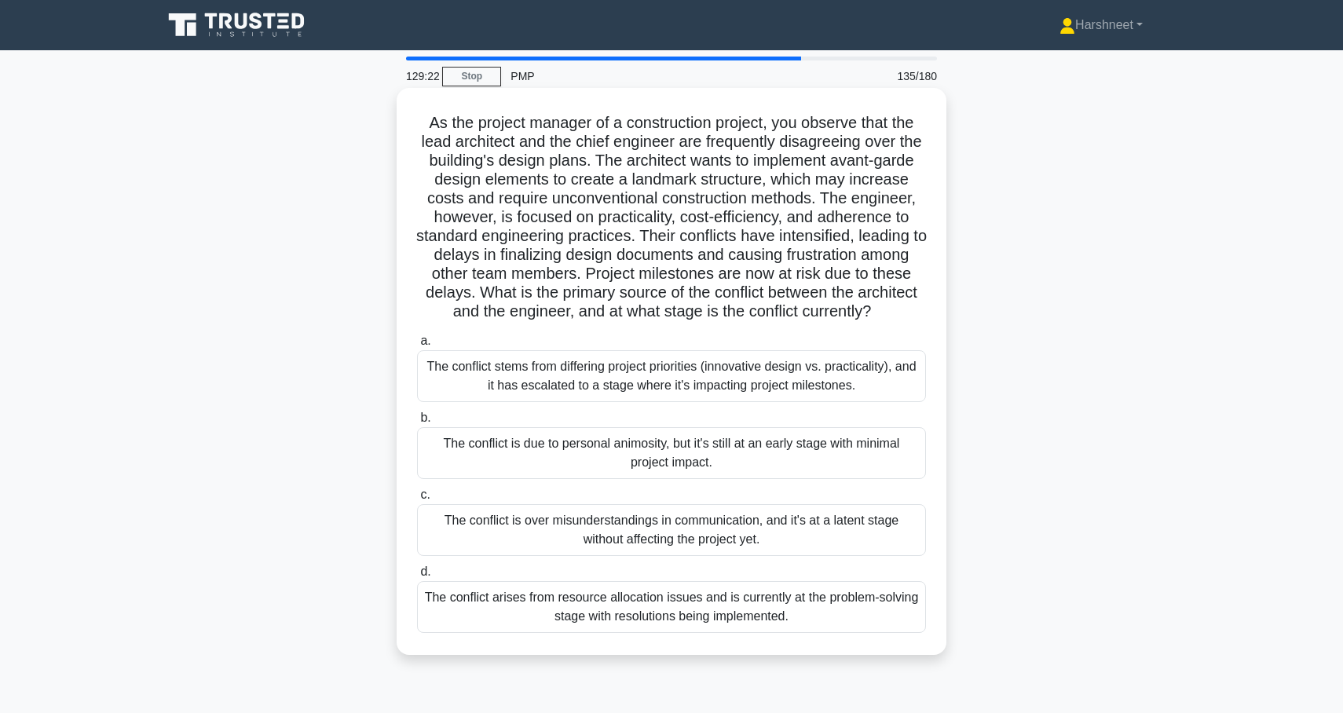
click at [537, 366] on div "The conflict stems from differing project priorities (innovative design vs. pra…" at bounding box center [671, 376] width 509 height 52
click at [417, 346] on input "a. The conflict stems from differing project priorities (innovative design vs. …" at bounding box center [417, 341] width 0 height 10
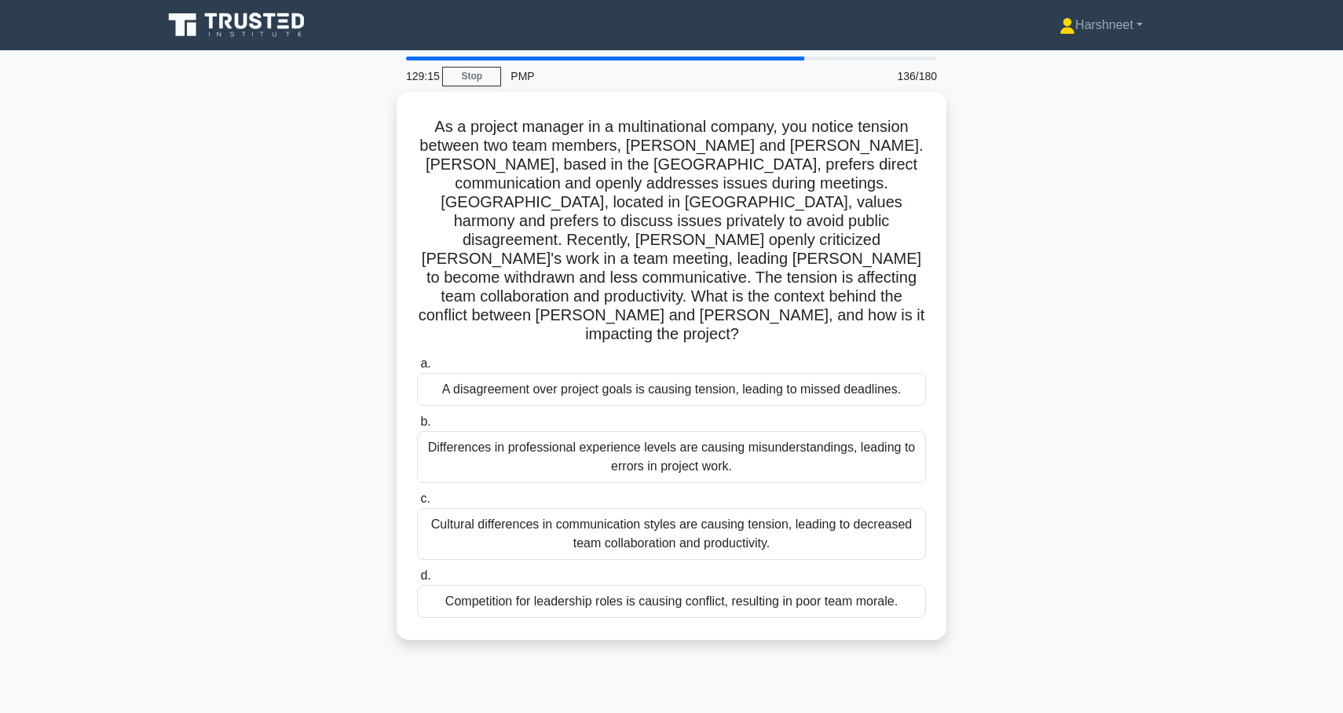
drag, startPoint x: 435, startPoint y: 123, endPoint x: 1005, endPoint y: 636, distance: 767.0
click at [1005, 636] on div "129:15 Stop PMP 136/180 As a project manager in a multinational company, you no…" at bounding box center [671, 450] width 1037 height 786
click at [277, 431] on div "As a project manager in a multinational company, you notice tension between two…" at bounding box center [671, 375] width 1037 height 567
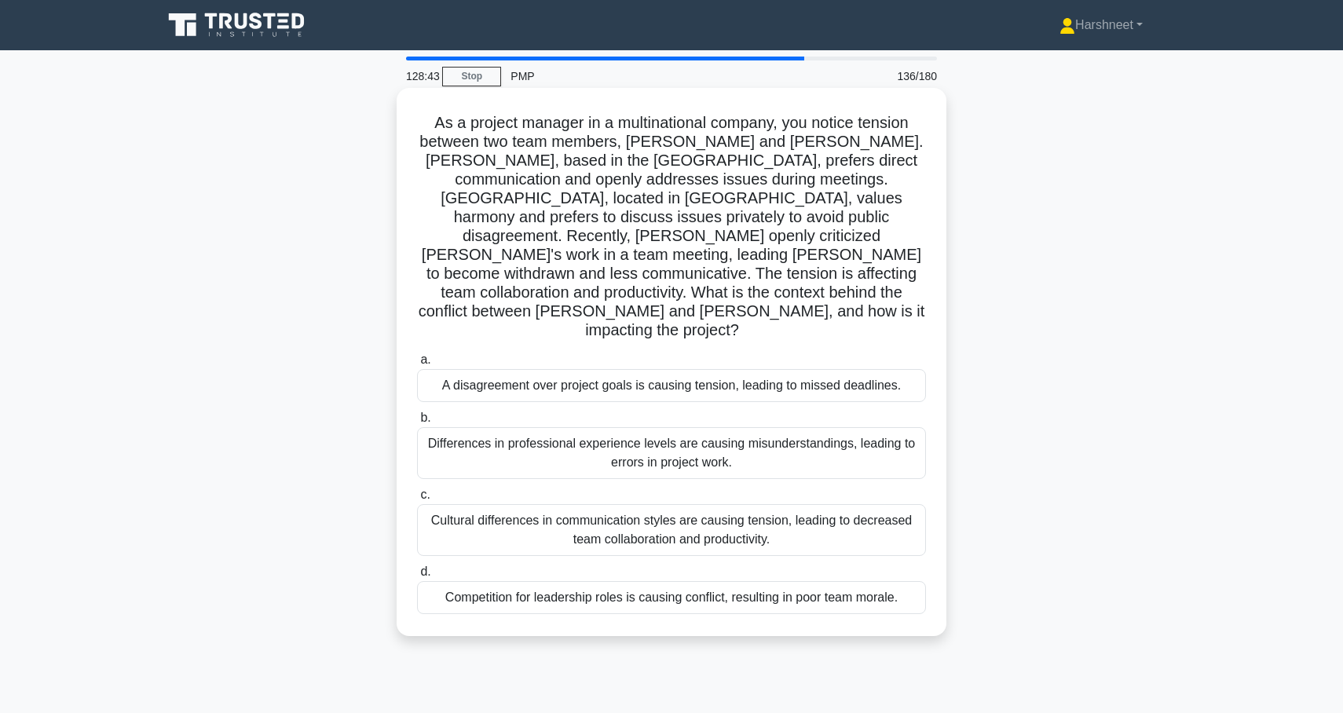
click at [476, 504] on div "Cultural differences in communication styles are causing tension, leading to de…" at bounding box center [671, 530] width 509 height 52
click at [417, 490] on input "c. Cultural differences in communication styles are causing tension, leading to…" at bounding box center [417, 495] width 0 height 10
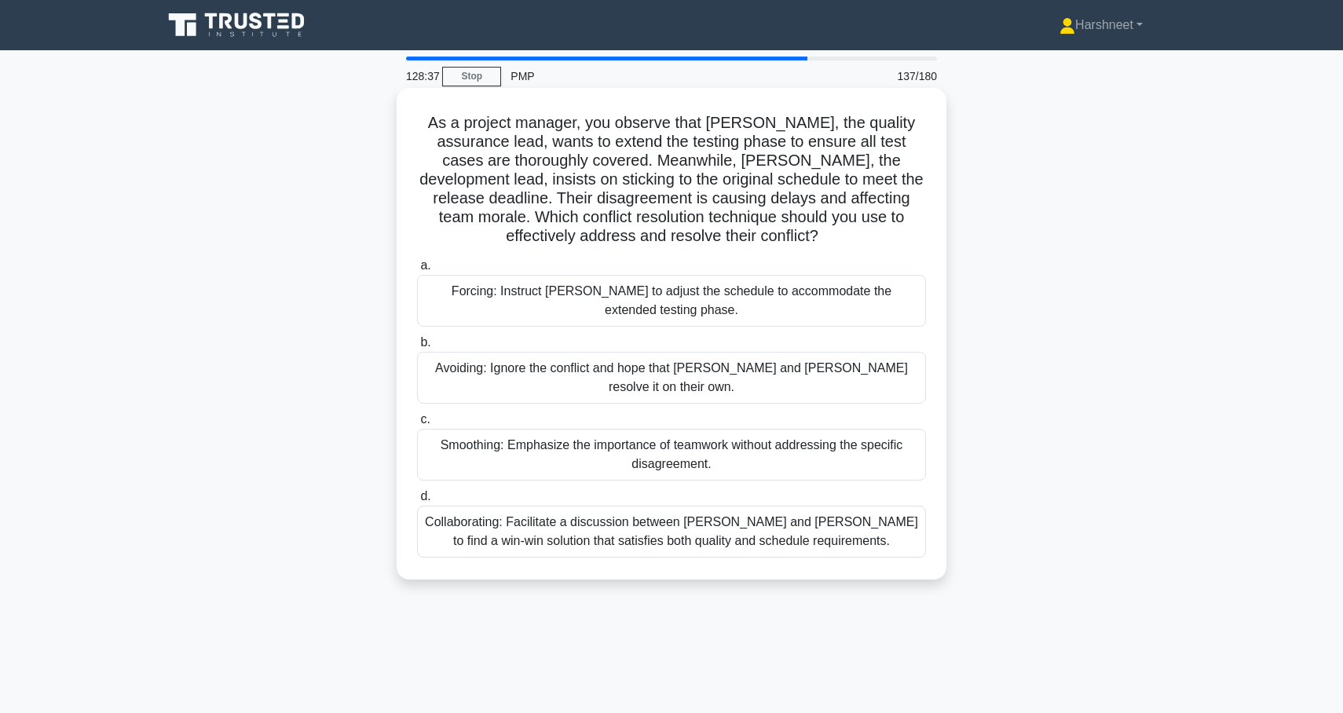
drag, startPoint x: 418, startPoint y: 122, endPoint x: 877, endPoint y: 537, distance: 619.6
click at [877, 537] on div "As a project manager, you observe that [PERSON_NAME], the quality assurance lea…" at bounding box center [671, 333] width 537 height 479
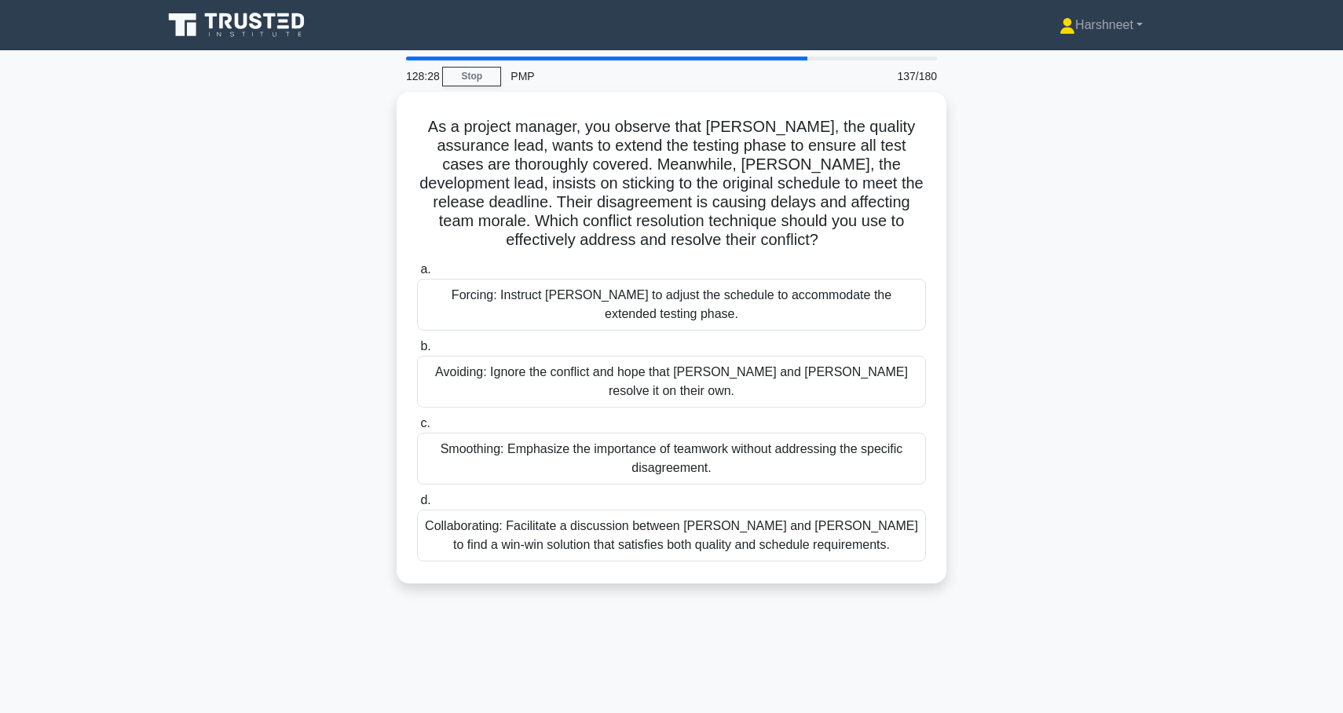
click at [339, 274] on div "As a project manager, you observe that [PERSON_NAME], the quality assurance lea…" at bounding box center [671, 347] width 1037 height 511
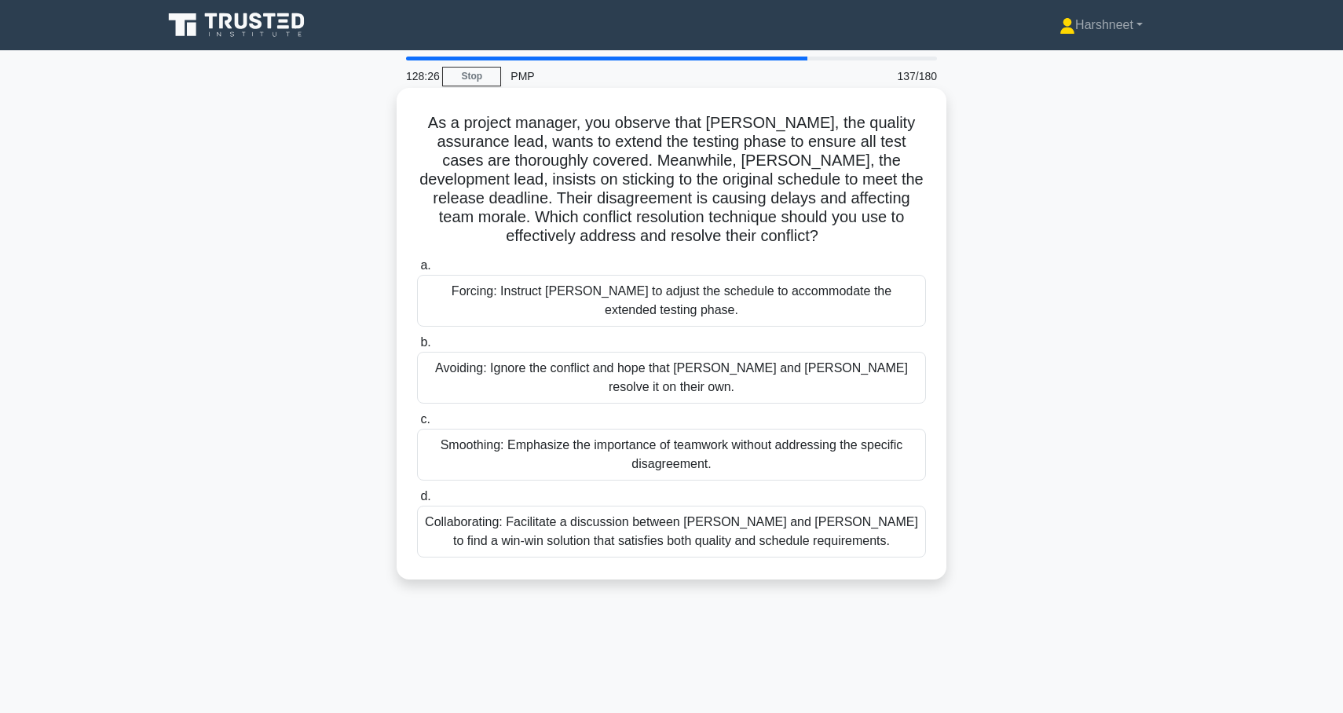
click at [517, 506] on div "Collaborating: Facilitate a discussion between [PERSON_NAME] and [PERSON_NAME] …" at bounding box center [671, 532] width 509 height 52
click at [417, 502] on input "d. Collaborating: Facilitate a discussion between [PERSON_NAME] and [PERSON_NAM…" at bounding box center [417, 497] width 0 height 10
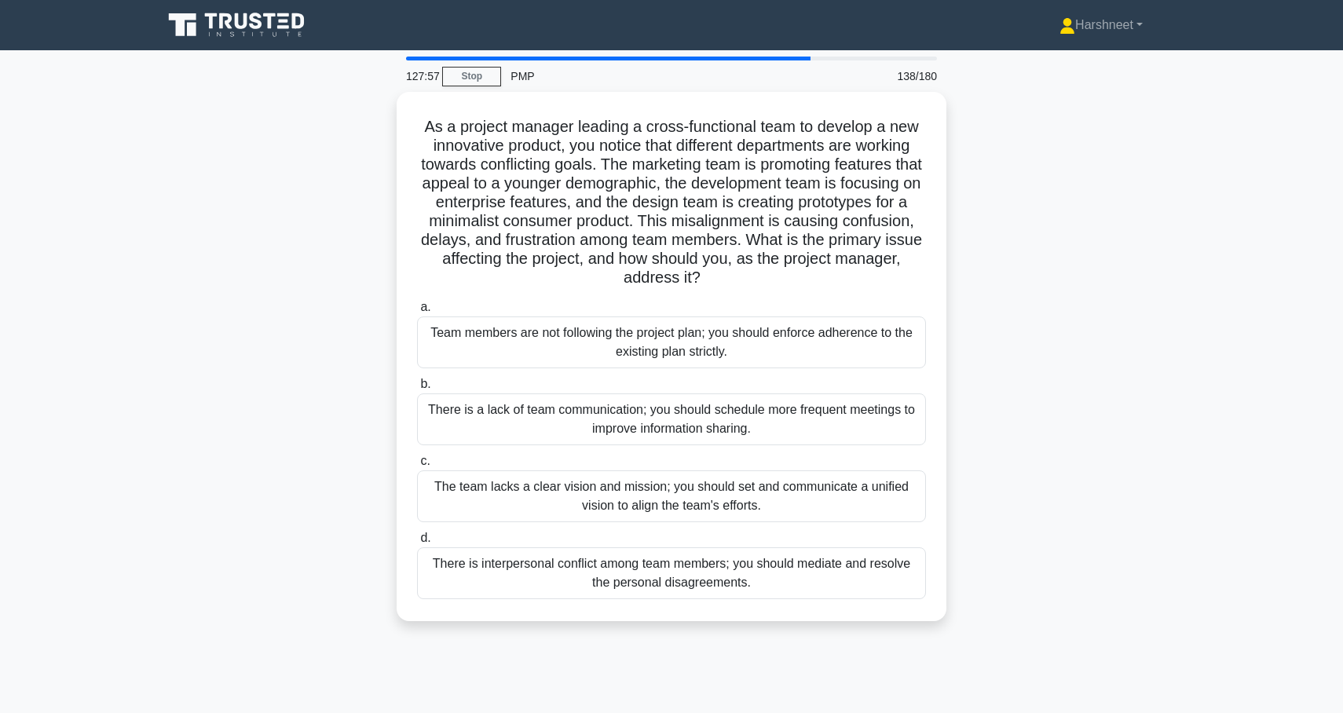
drag, startPoint x: 427, startPoint y: 123, endPoint x: 799, endPoint y: 630, distance: 629.4
click at [799, 630] on div "As a project manager leading a cross-functional team to develop a new innovativ…" at bounding box center [671, 366] width 1037 height 548
click at [361, 342] on div "As a project manager leading a cross-functional team to develop a new innovativ…" at bounding box center [671, 366] width 1037 height 548
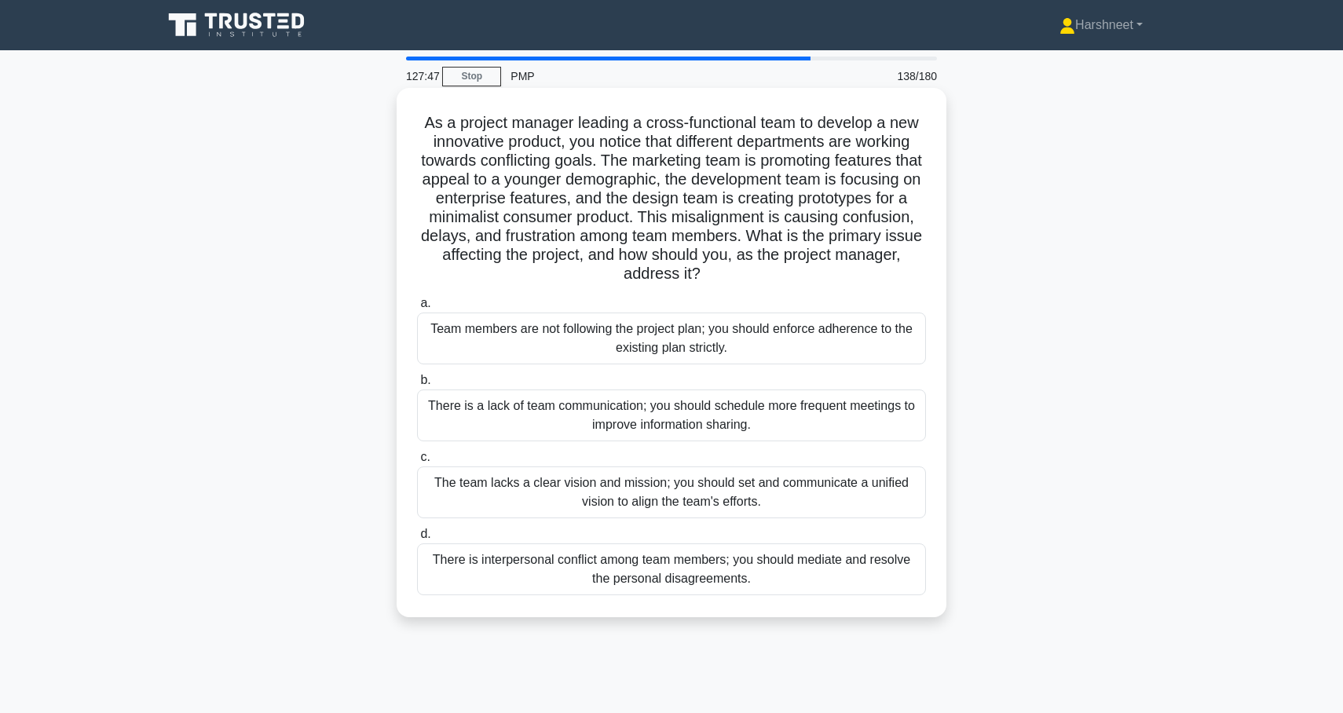
click at [502, 494] on div "The team lacks a clear vision and mission; you should set and communicate a uni…" at bounding box center [671, 493] width 509 height 52
click at [417, 463] on input "c. The team lacks a clear vision and mission; you should set and communicate a …" at bounding box center [417, 457] width 0 height 10
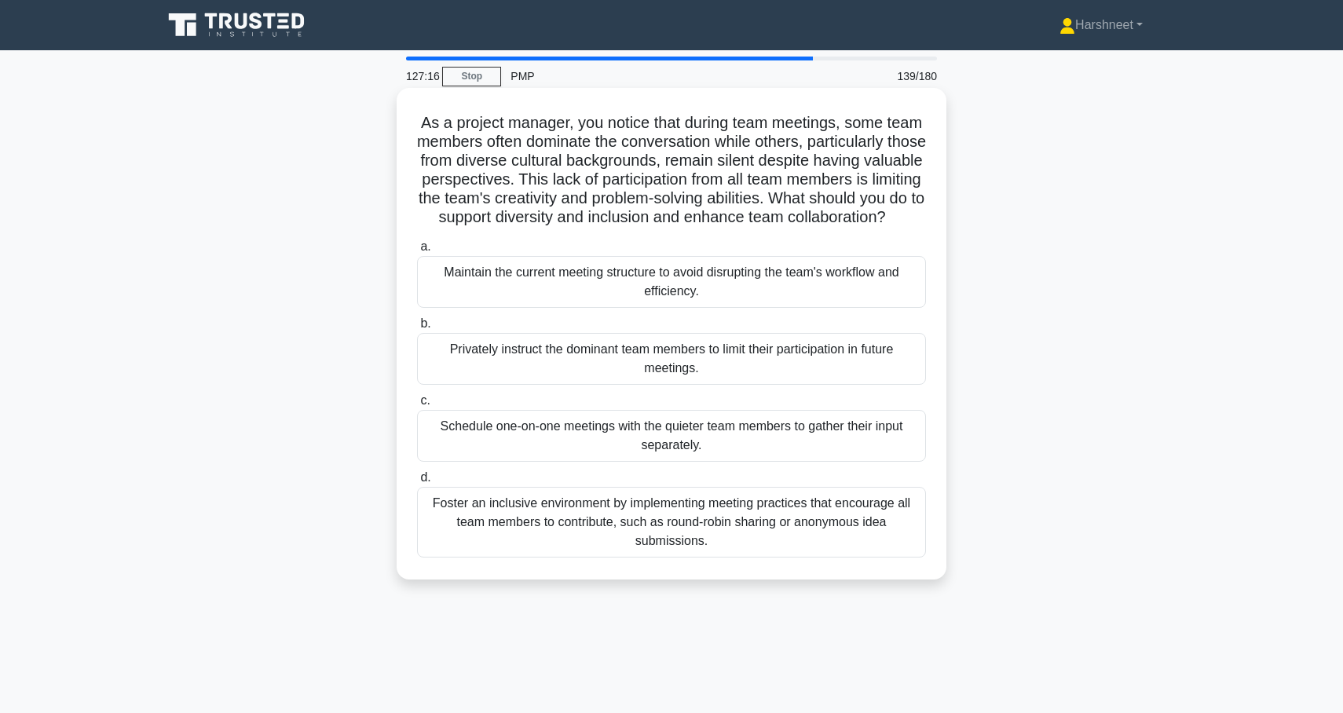
click at [510, 531] on div "Foster an inclusive environment by implementing meeting practices that encourag…" at bounding box center [671, 522] width 509 height 71
click at [417, 483] on input "[PERSON_NAME] an inclusive environment by implementing meeting practices that e…" at bounding box center [417, 478] width 0 height 10
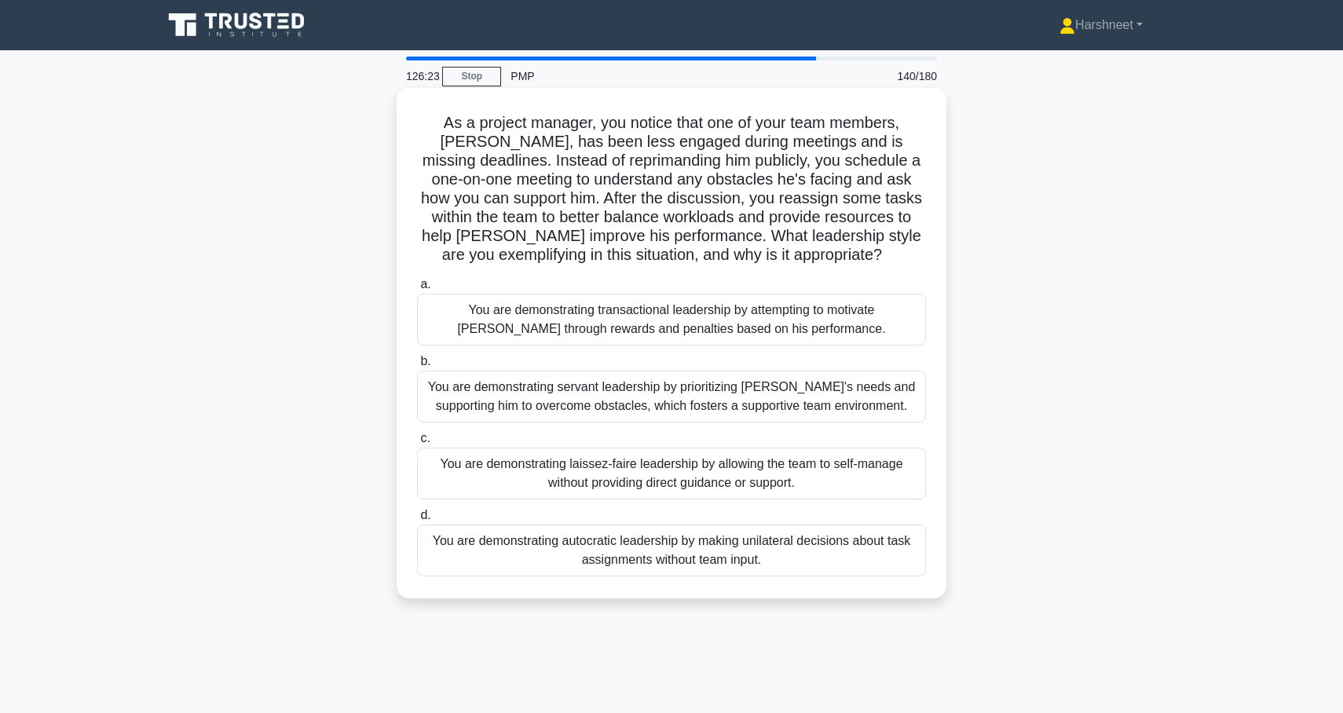
click at [504, 415] on div "You are demonstrating servant leadership by prioritizing [PERSON_NAME]'s needs …" at bounding box center [671, 397] width 509 height 52
click at [417, 367] on input "b. You are demonstrating servant leadership by prioritizing [PERSON_NAME]'s nee…" at bounding box center [417, 362] width 0 height 10
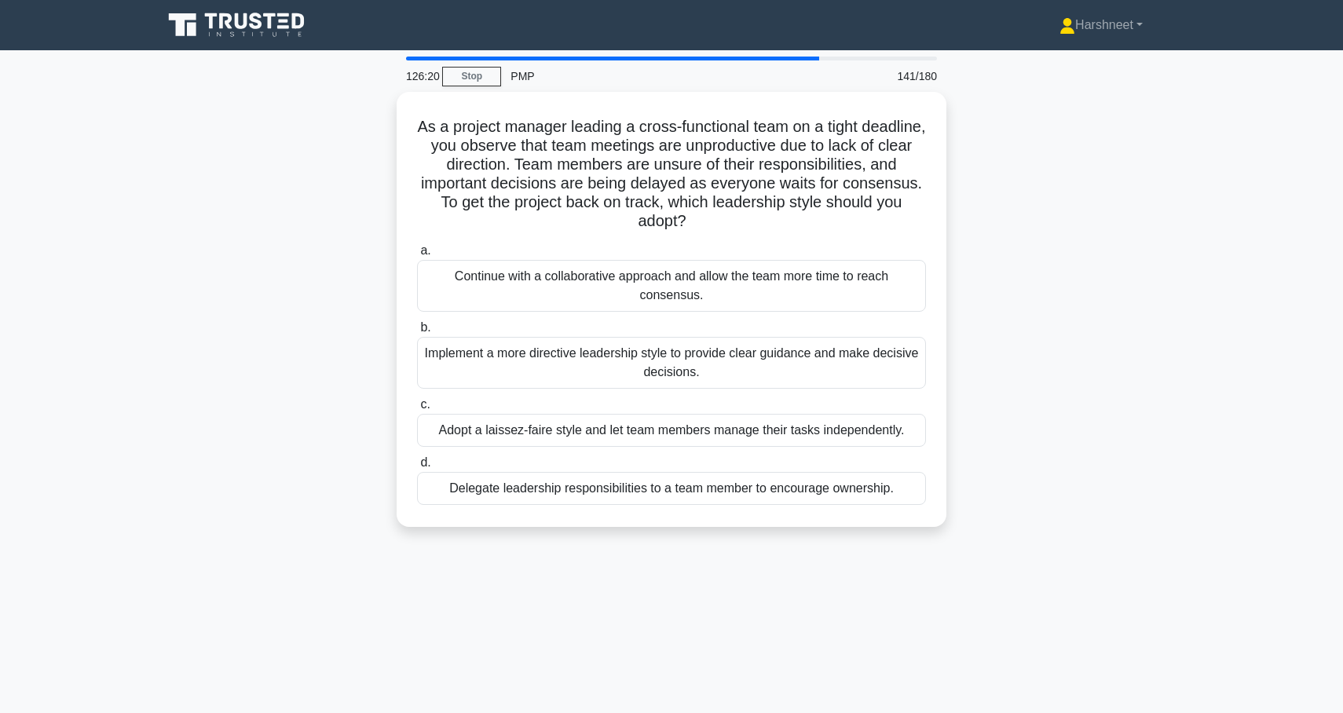
drag, startPoint x: 419, startPoint y: 123, endPoint x: 926, endPoint y: 559, distance: 668.4
click at [926, 559] on div "126:20 Stop PMP 141/180 As a project manager leading a cross-functional team on…" at bounding box center [671, 450] width 1037 height 786
click at [347, 294] on div "As a project manager leading a cross-functional team on a tight deadline, you o…" at bounding box center [671, 319] width 1037 height 454
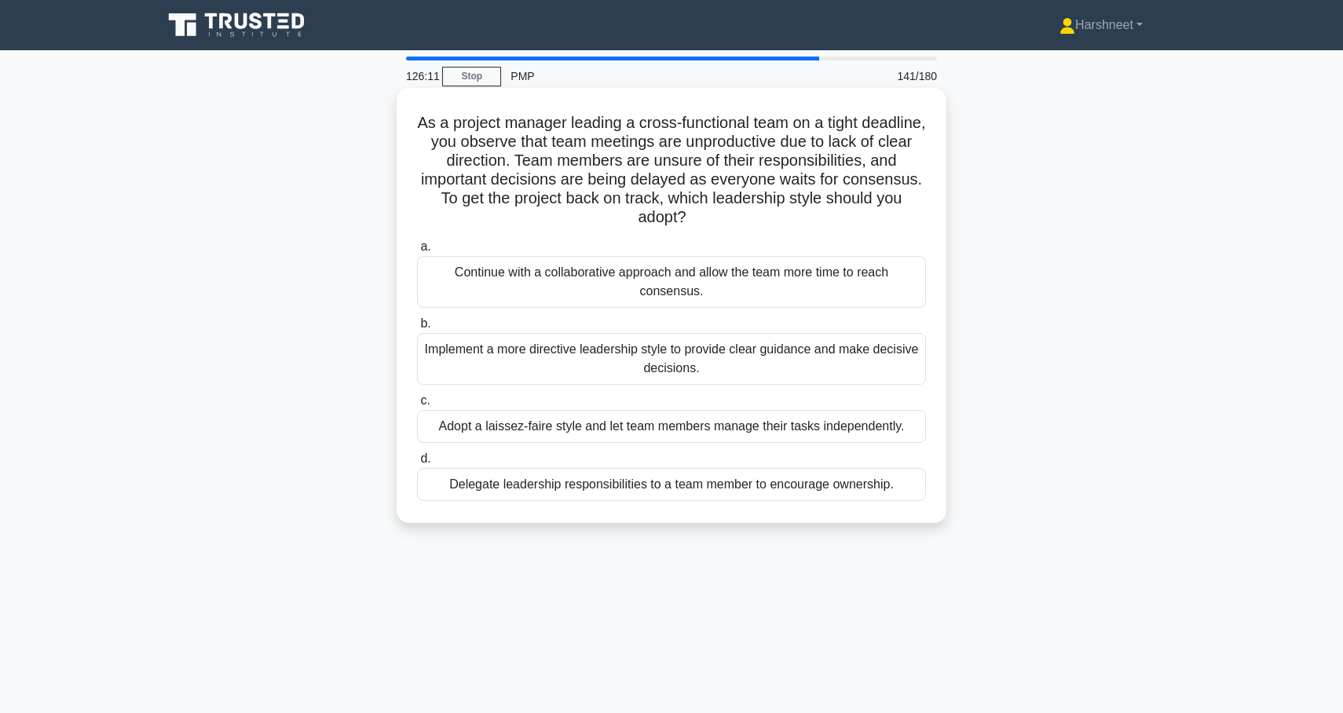
click at [463, 362] on div "Implement a more directive leadership style to provide clear guidance and make …" at bounding box center [671, 359] width 509 height 52
click at [417, 329] on input "b. Implement a more directive leadership style to provide clear guidance and ma…" at bounding box center [417, 324] width 0 height 10
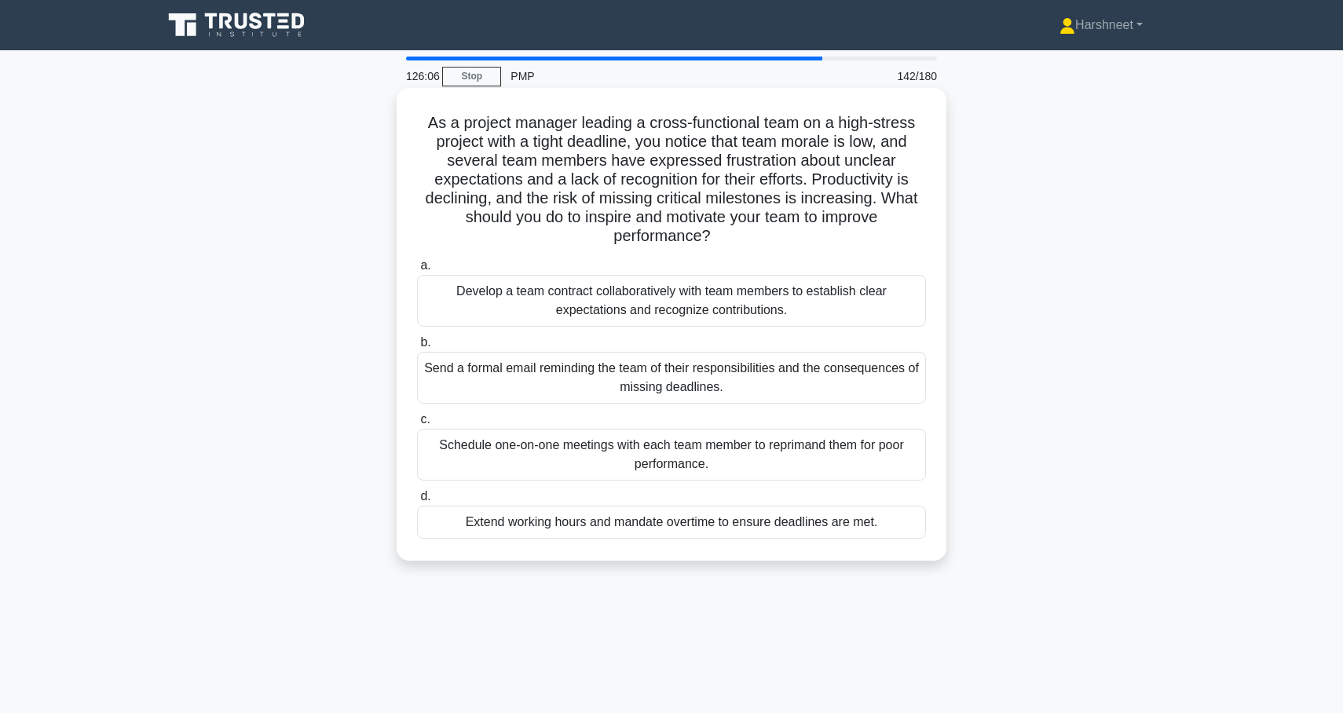
drag, startPoint x: 428, startPoint y: 126, endPoint x: 891, endPoint y: 520, distance: 607.9
click at [891, 520] on div "As a project manager leading a cross-functional team on a high-stress project w…" at bounding box center [671, 324] width 537 height 460
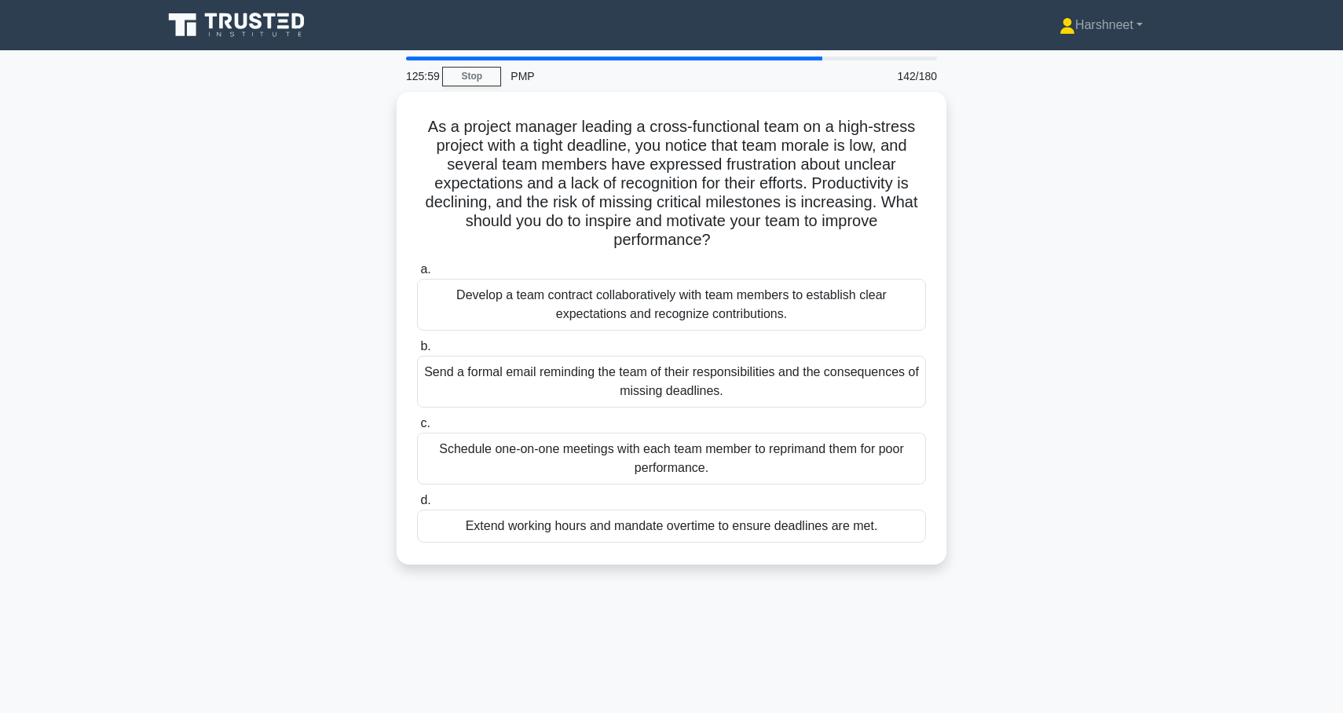
click at [333, 321] on div "As a project manager leading a cross-functional team on a high-stress project w…" at bounding box center [671, 338] width 1037 height 492
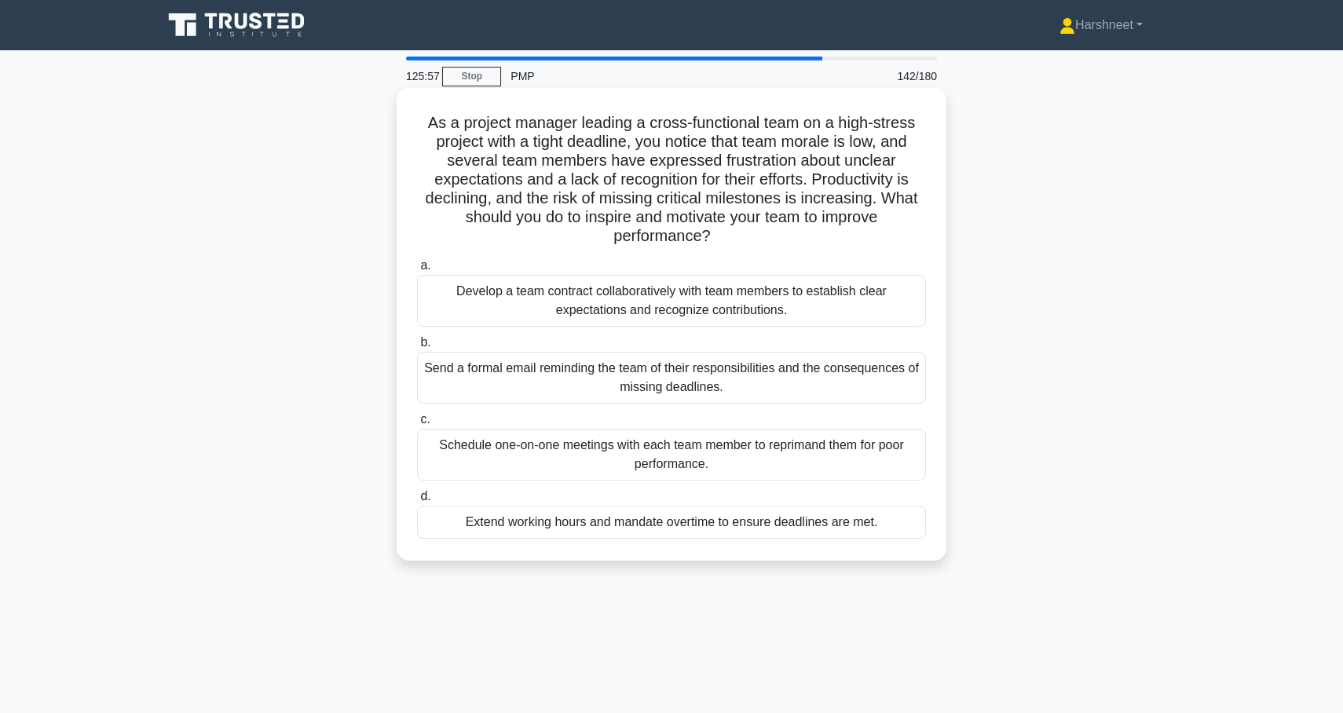
click at [481, 288] on div "Develop a team contract collaboratively with team members to establish clear ex…" at bounding box center [671, 301] width 509 height 52
click at [417, 271] on input "a. Develop a team contract collaboratively with team members to establish clear…" at bounding box center [417, 266] width 0 height 10
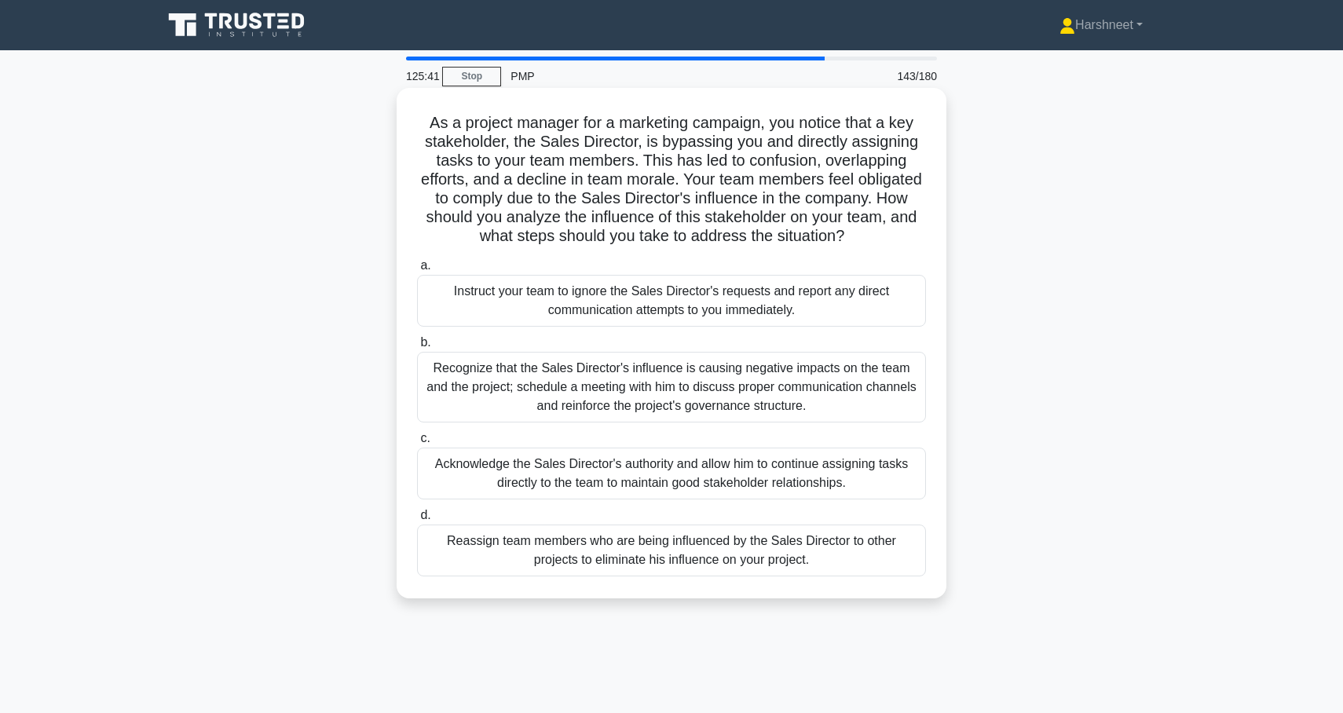
click at [564, 387] on div "Recognize that the Sales Director's influence is causing negative impacts on th…" at bounding box center [671, 387] width 509 height 71
click at [417, 348] on input "b. Recognize that the Sales Director's influence is causing negative impacts on…" at bounding box center [417, 343] width 0 height 10
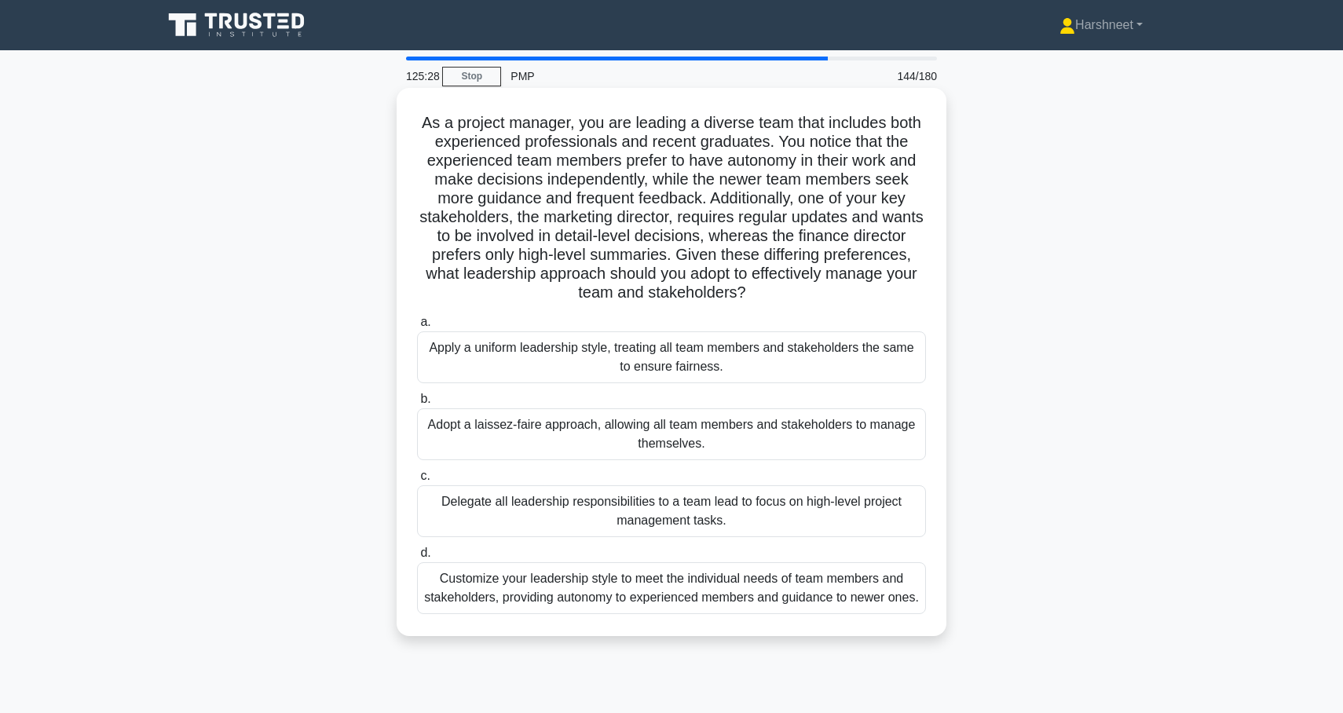
click at [494, 589] on div "Customize your leadership style to meet the individual needs of team members an…" at bounding box center [671, 588] width 509 height 52
click at [417, 559] on input "d. Customize your leadership style to meet the individual needs of team members…" at bounding box center [417, 553] width 0 height 10
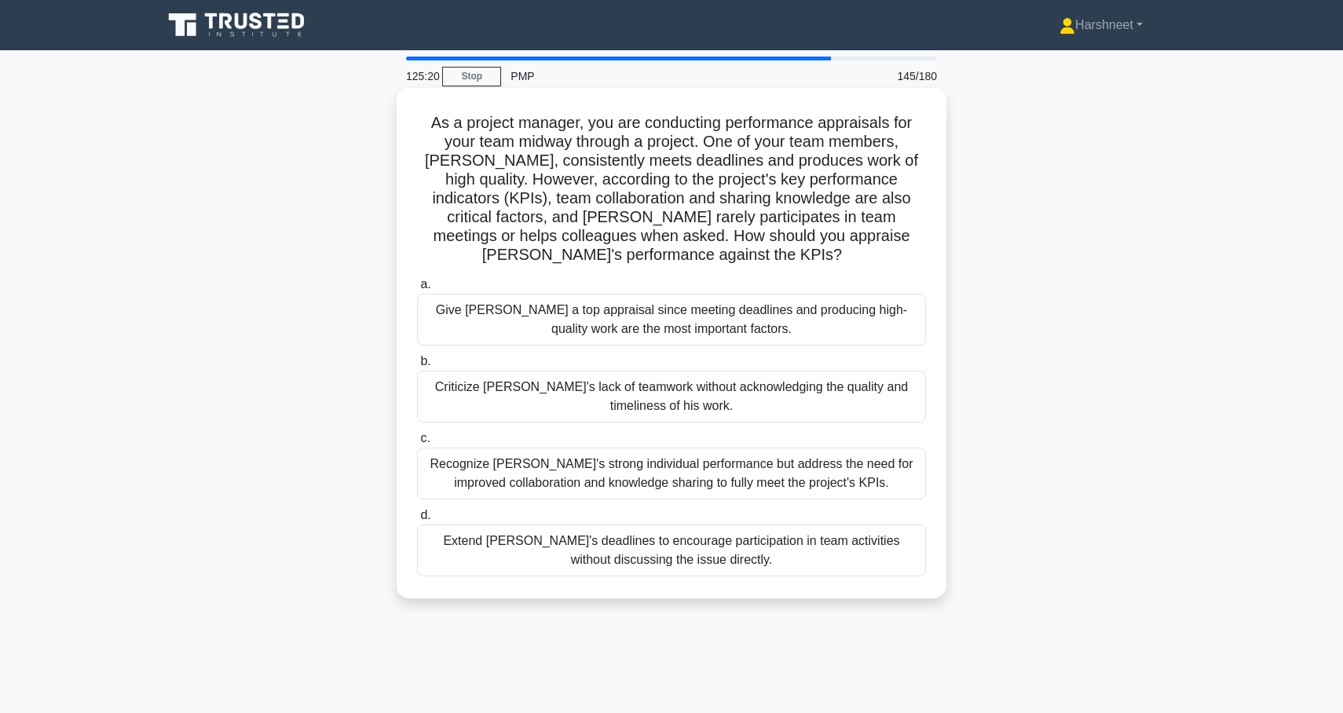
drag, startPoint x: 435, startPoint y: 121, endPoint x: 727, endPoint y: 559, distance: 526.8
click at [729, 559] on div "As a project manager, you are conducting performance appraisals for your team m…" at bounding box center [671, 343] width 537 height 498
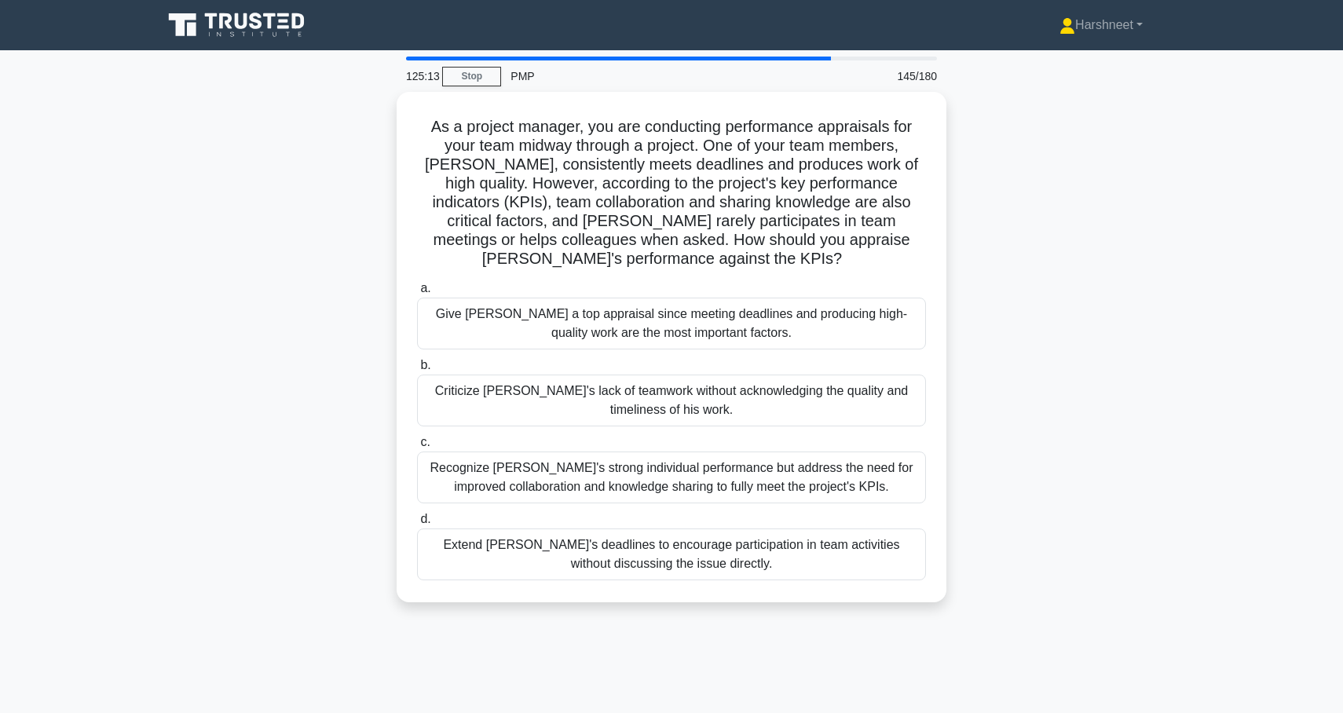
click at [275, 364] on div "As a project manager, you are conducting performance appraisals for your team m…" at bounding box center [671, 356] width 1037 height 529
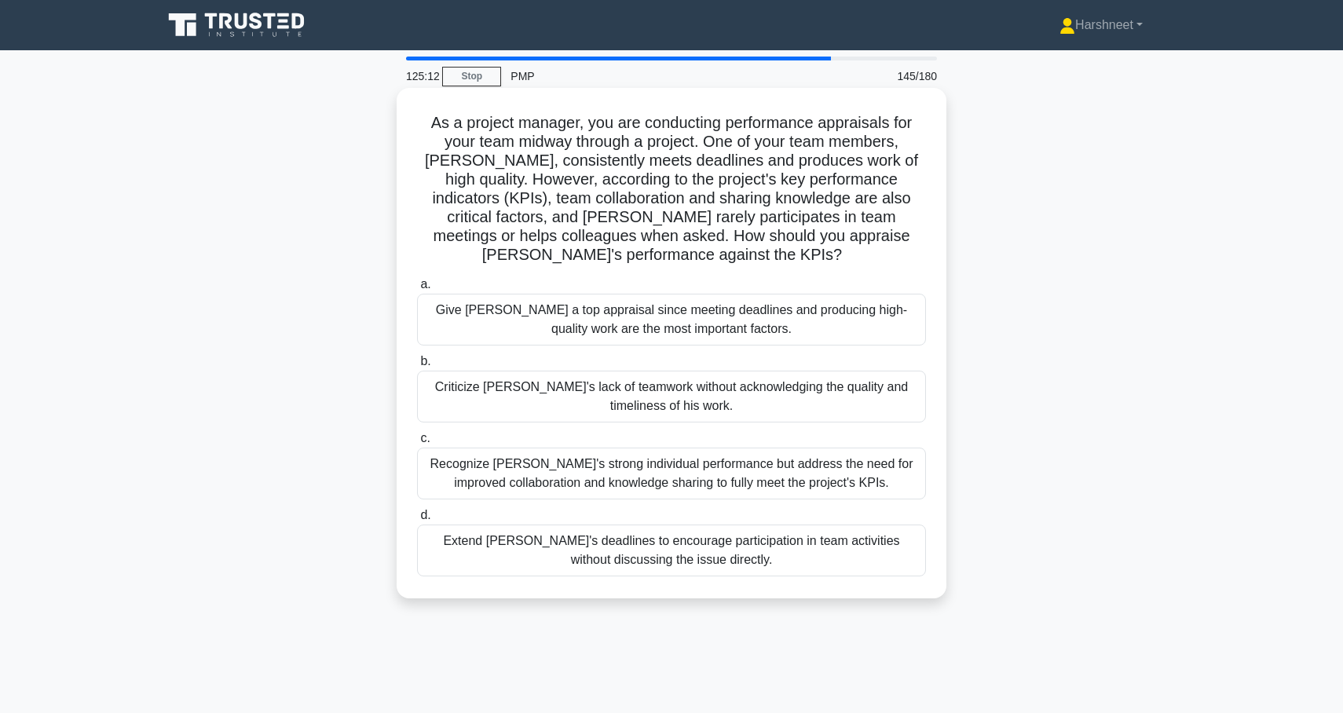
click at [511, 464] on div "Recognize [PERSON_NAME]'s strong individual performance but address the need fo…" at bounding box center [671, 474] width 509 height 52
click at [417, 444] on input "c. Recognize [PERSON_NAME]'s strong individual performance but address the need…" at bounding box center [417, 439] width 0 height 10
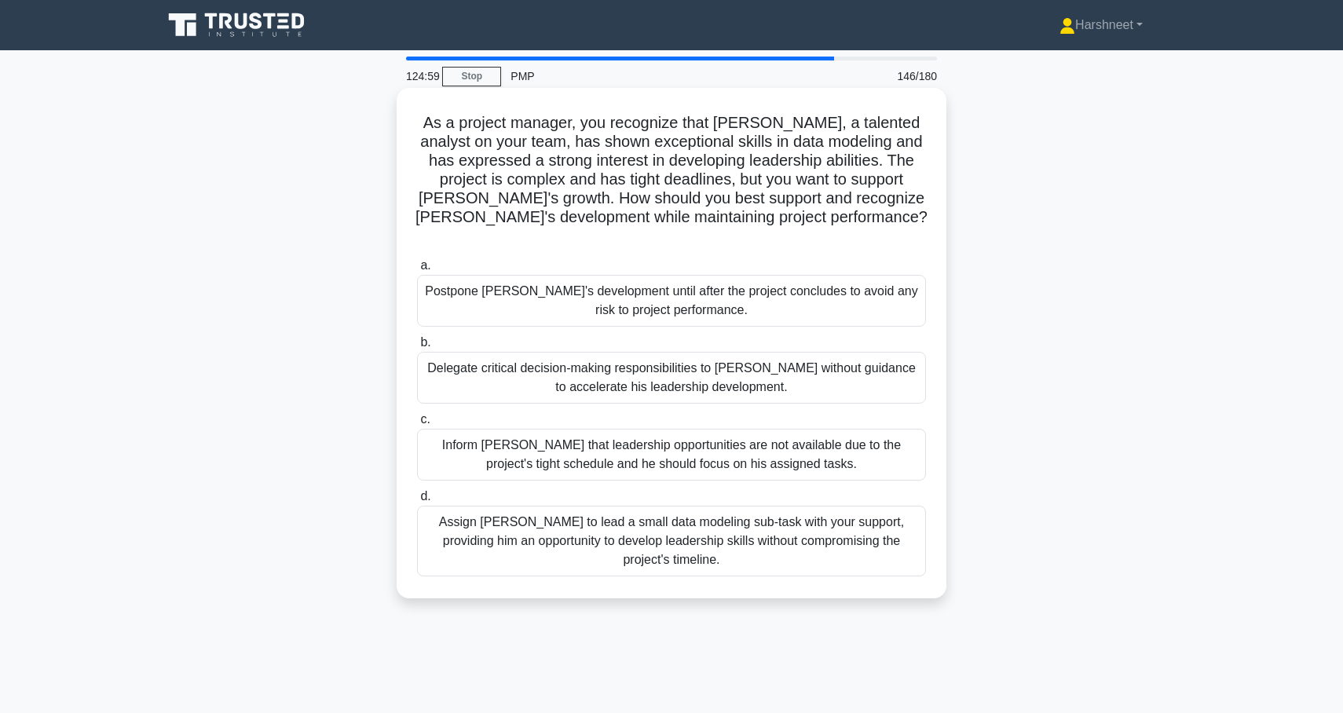
click at [482, 515] on div "Assign [PERSON_NAME] to lead a small data modeling sub-task with your support, …" at bounding box center [671, 541] width 509 height 71
click at [417, 502] on input "d. Assign [PERSON_NAME] to lead a small data modeling sub-task with your suppor…" at bounding box center [417, 497] width 0 height 10
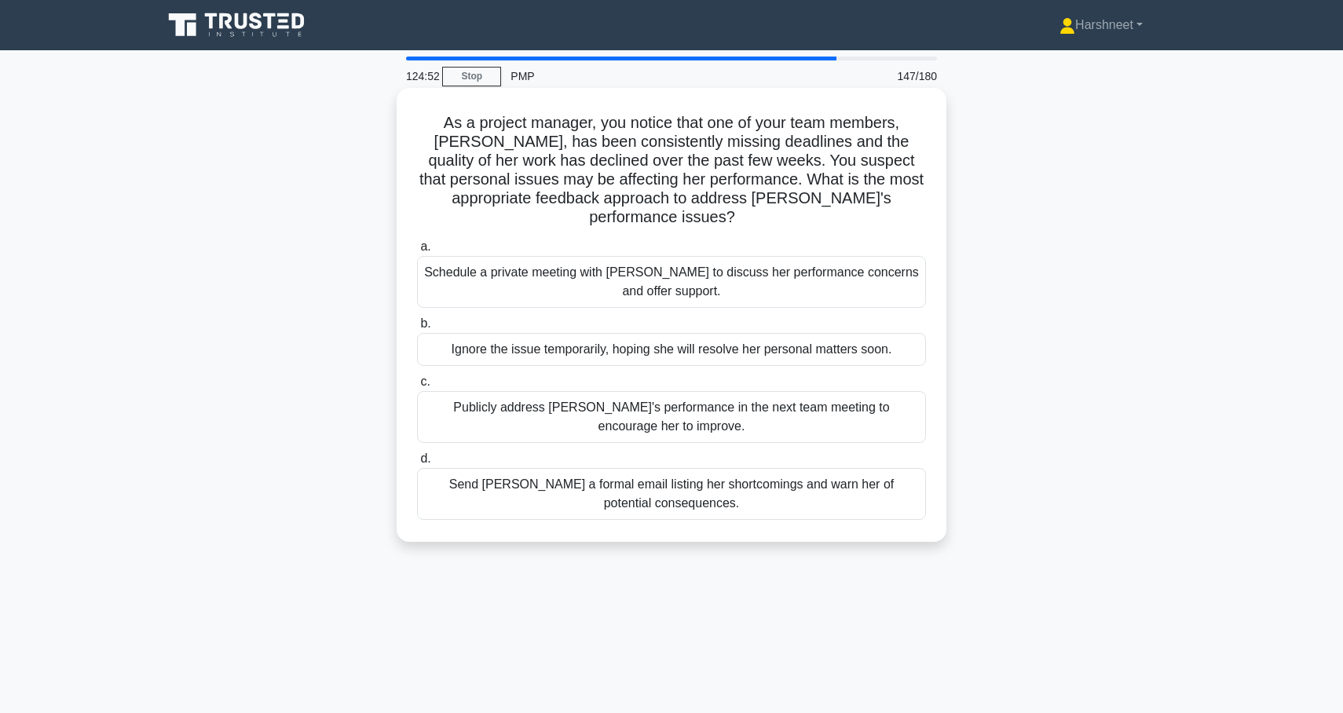
click at [481, 269] on div "Schedule a private meeting with [PERSON_NAME] to discuss her performance concer…" at bounding box center [671, 282] width 509 height 52
click at [417, 252] on input "a. Schedule a private meeting with [PERSON_NAME] to discuss her performance con…" at bounding box center [417, 247] width 0 height 10
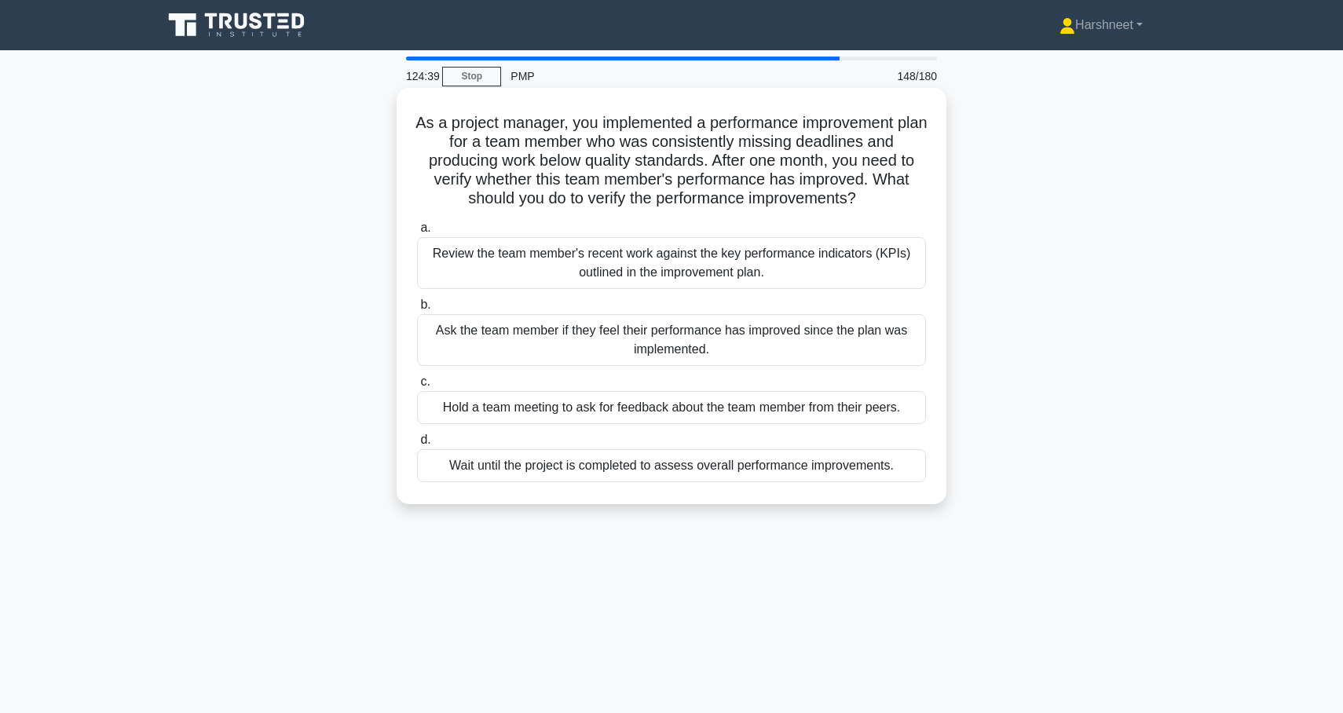
click at [497, 265] on div "Review the team member's recent work against the key performance indicators (KP…" at bounding box center [671, 263] width 509 height 52
click at [417, 233] on input "a. Review the team member's recent work against the key performance indicators …" at bounding box center [417, 228] width 0 height 10
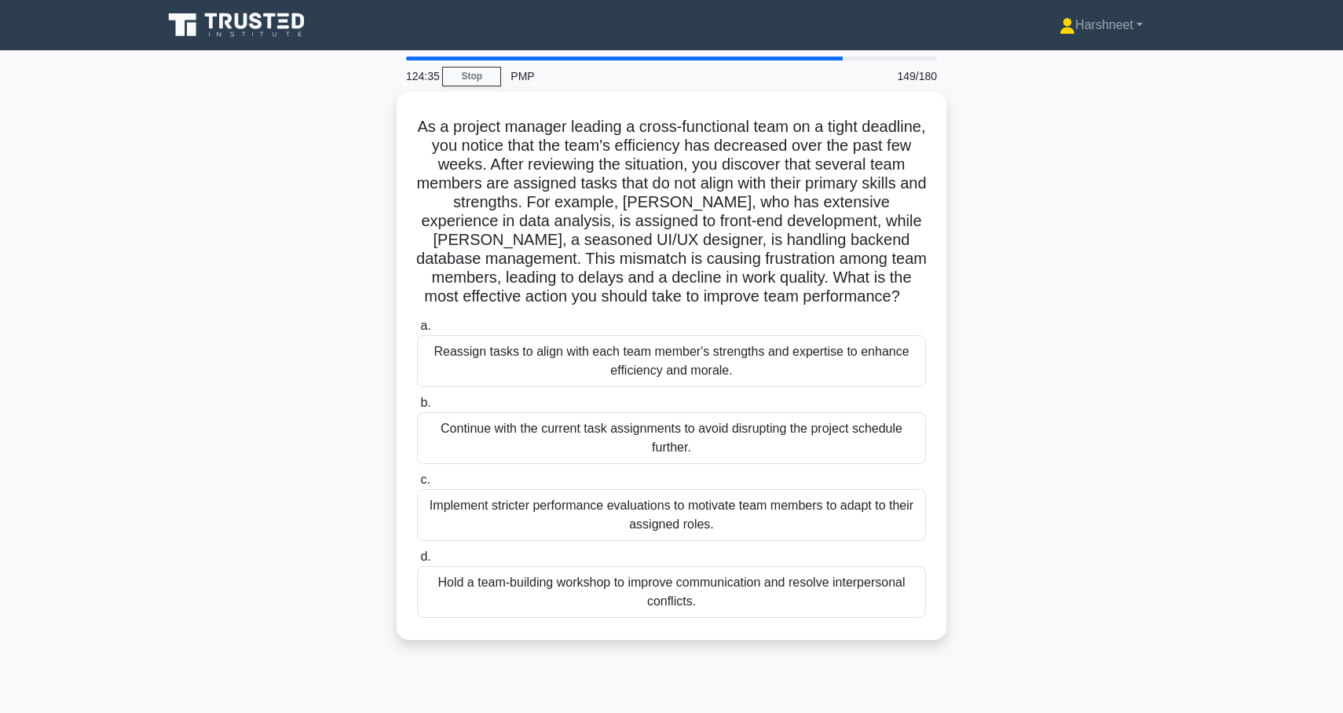
drag, startPoint x: 420, startPoint y: 124, endPoint x: 816, endPoint y: 646, distance: 655.5
click at [816, 646] on div "As a project manager leading a cross-functional team on a tight deadline, you n…" at bounding box center [671, 375] width 1037 height 567
click at [304, 329] on div "As a project manager leading a cross-functional team on a tight deadline, you n…" at bounding box center [671, 375] width 1037 height 567
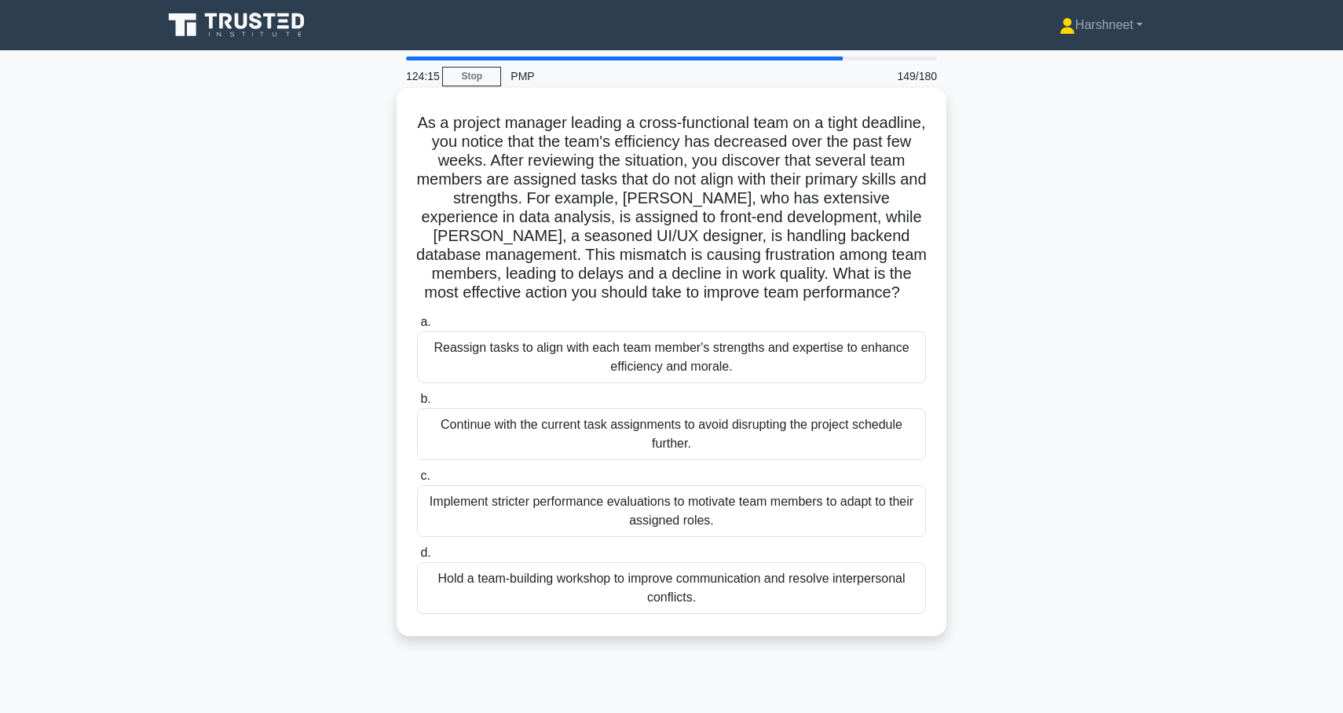
click at [490, 360] on div "Reassign tasks to align with each team member's strengths and expertise to enha…" at bounding box center [671, 357] width 509 height 52
click at [417, 328] on input "a. Reassign tasks to align with each team member's strengths and expertise to e…" at bounding box center [417, 322] width 0 height 10
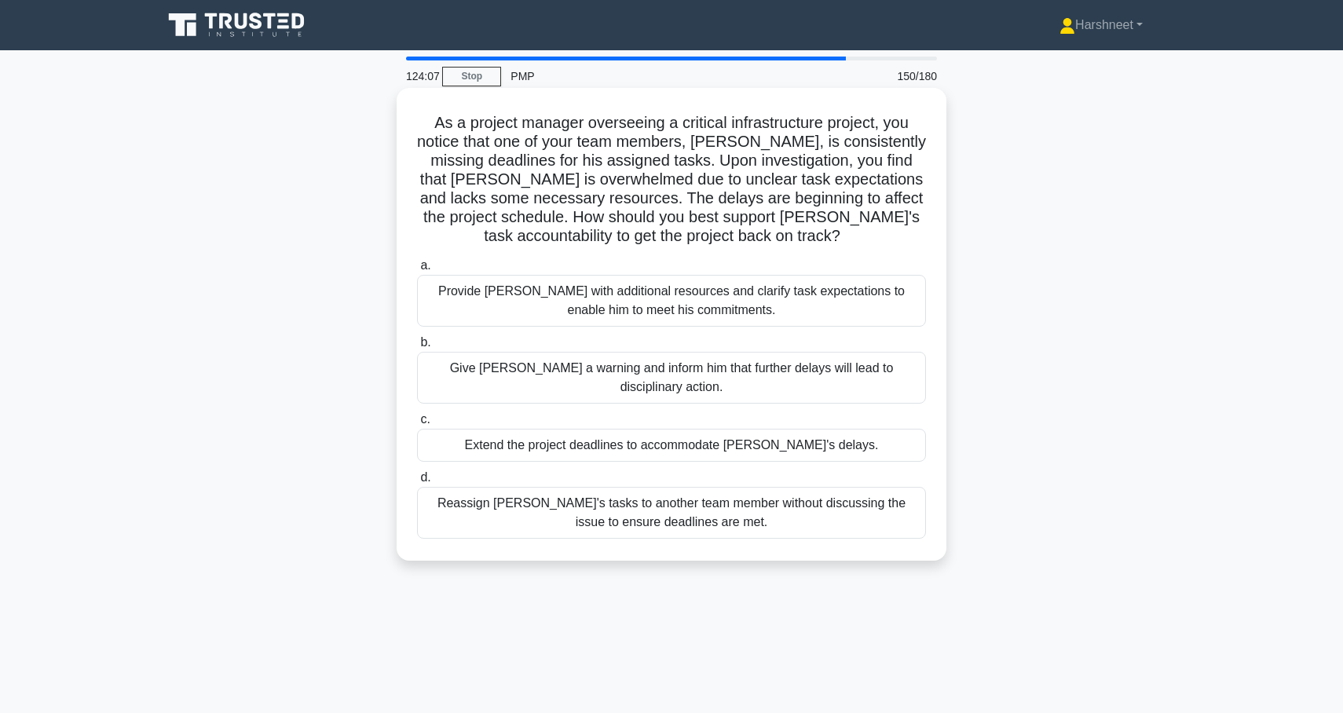
drag, startPoint x: 437, startPoint y: 121, endPoint x: 764, endPoint y: 519, distance: 515.2
click at [764, 520] on div "As a project manager overseeing a critical infrastructure project, you notice t…" at bounding box center [671, 324] width 537 height 460
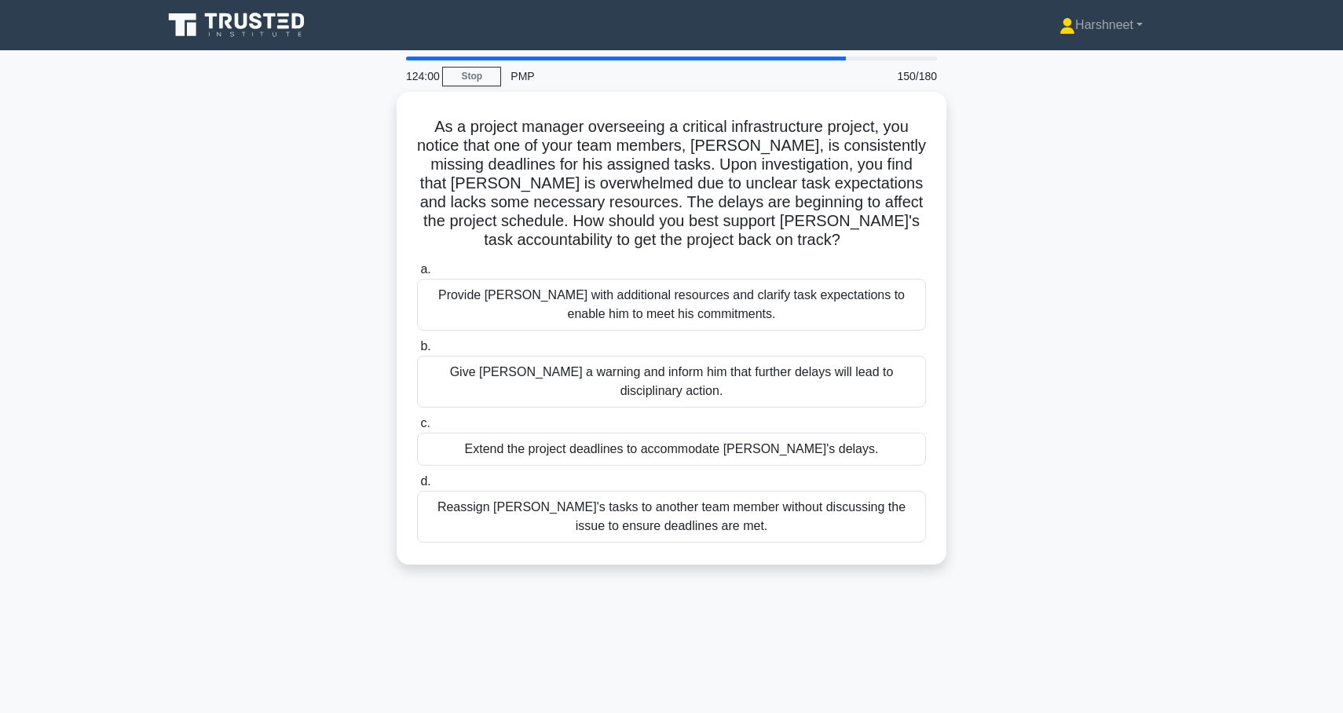
click at [280, 322] on div "As a project manager overseeing a critical infrastructure project, you notice t…" at bounding box center [671, 338] width 1037 height 492
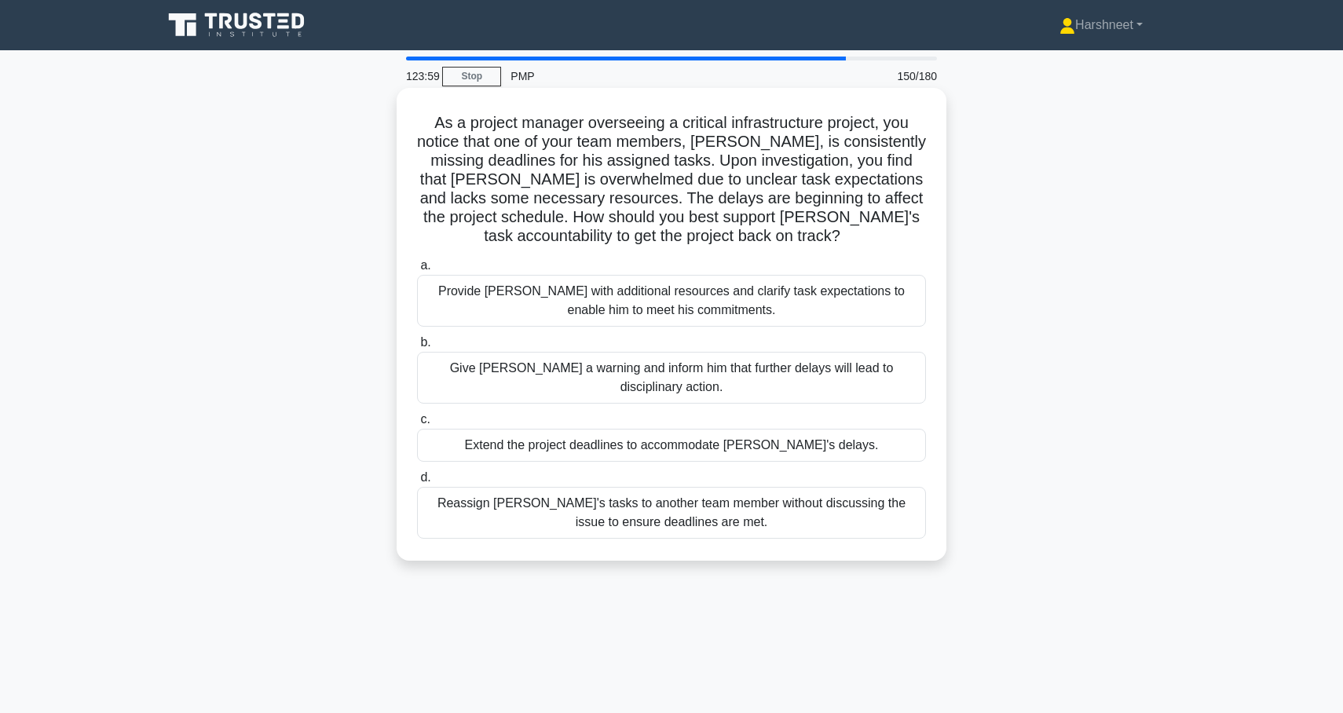
click at [504, 308] on div "Provide [PERSON_NAME] with additional resources and clarify task expectations t…" at bounding box center [671, 301] width 509 height 52
click at [417, 271] on input "a. Provide [PERSON_NAME] with additional resources and clarify task expectation…" at bounding box center [417, 266] width 0 height 10
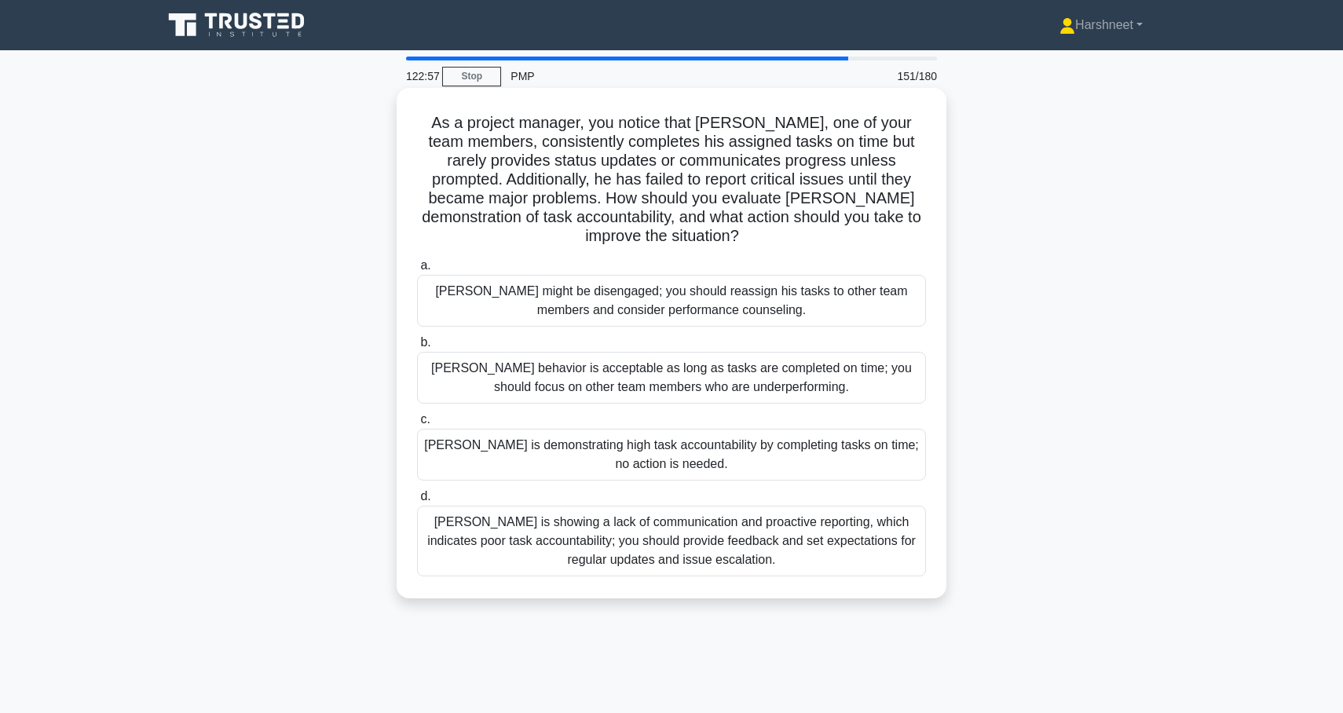
click at [485, 551] on div "[PERSON_NAME] is showing a lack of communication and proactive reporting, which…" at bounding box center [671, 541] width 509 height 71
click at [417, 502] on input "[PERSON_NAME] is showing a lack of communication and proactive reporting, which…" at bounding box center [417, 497] width 0 height 10
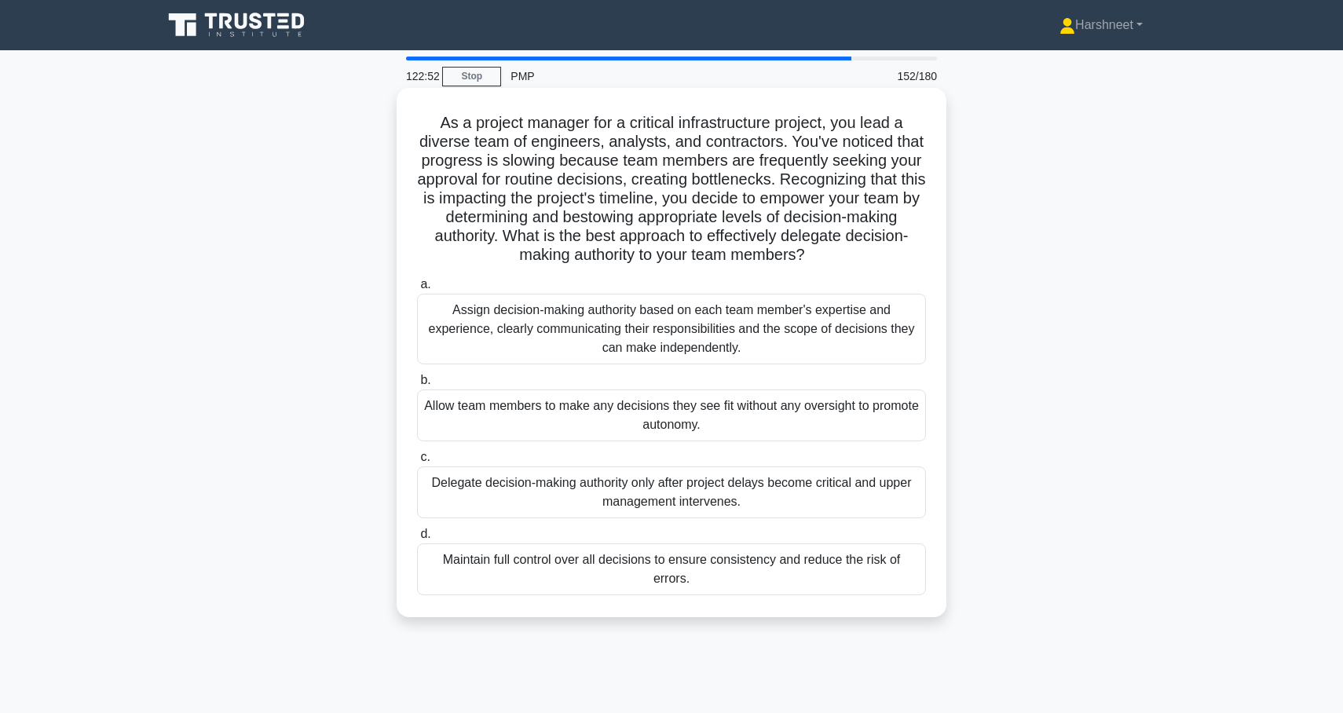
drag, startPoint x: 441, startPoint y: 126, endPoint x: 789, endPoint y: 577, distance: 570.0
click at [789, 577] on div "As a project manager for a critical infrastructure project, you lead a diverse …" at bounding box center [671, 352] width 537 height 517
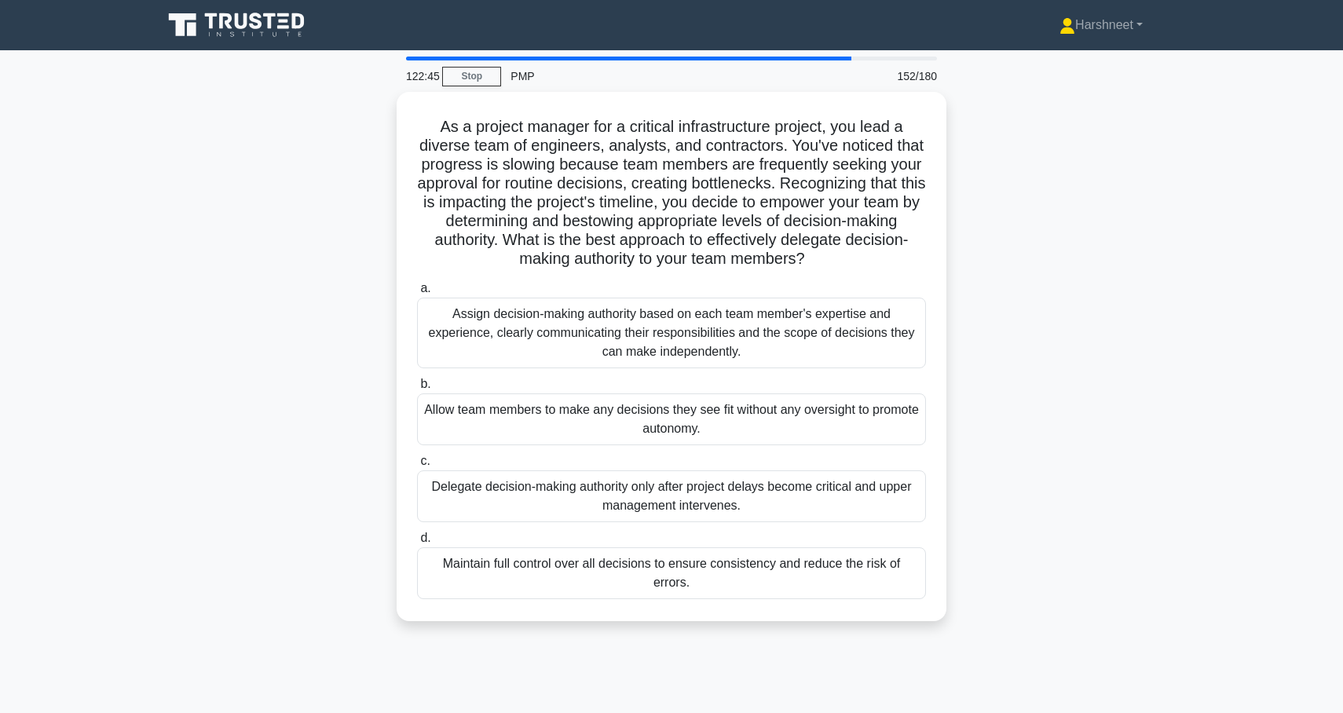
click at [385, 341] on div "As a project manager for a critical infrastructure project, you lead a diverse …" at bounding box center [671, 366] width 1037 height 548
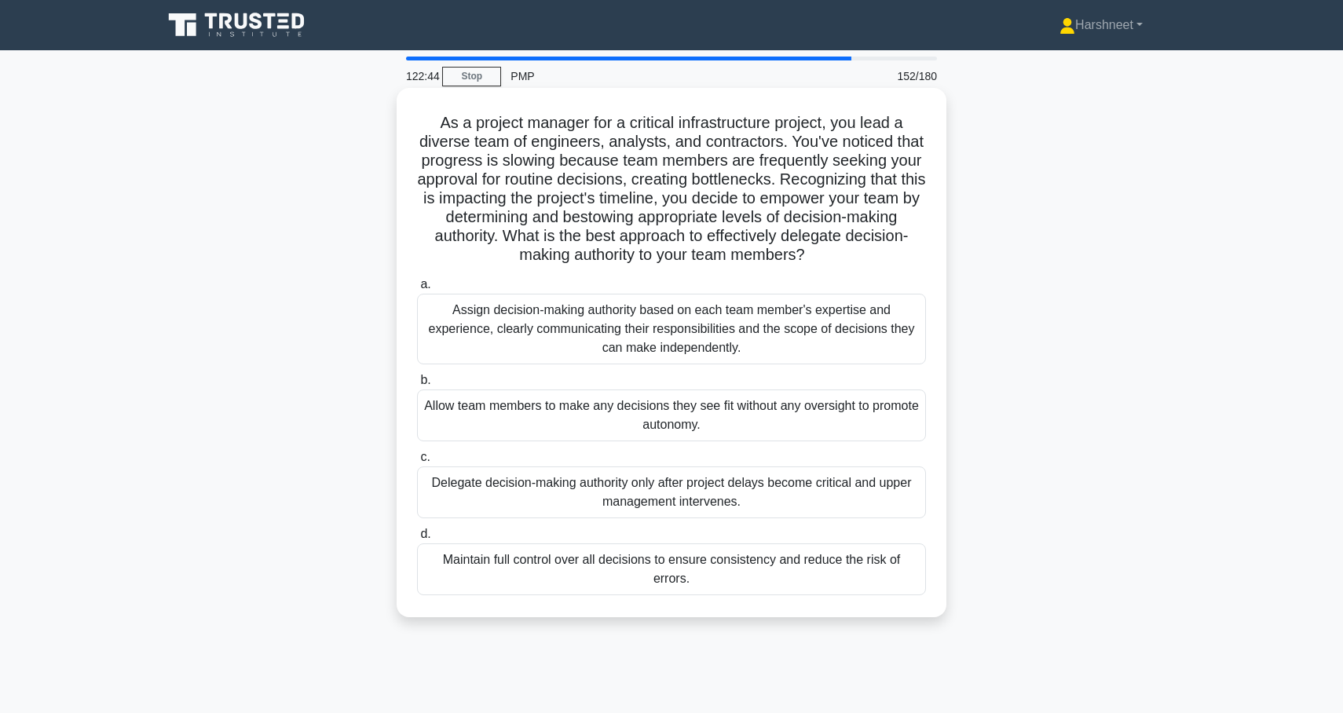
click at [477, 334] on div "Assign decision-making authority based on each team member's expertise and expe…" at bounding box center [671, 329] width 509 height 71
click at [417, 290] on input "a. Assign decision-making authority based on each team member's expertise and e…" at bounding box center [417, 285] width 0 height 10
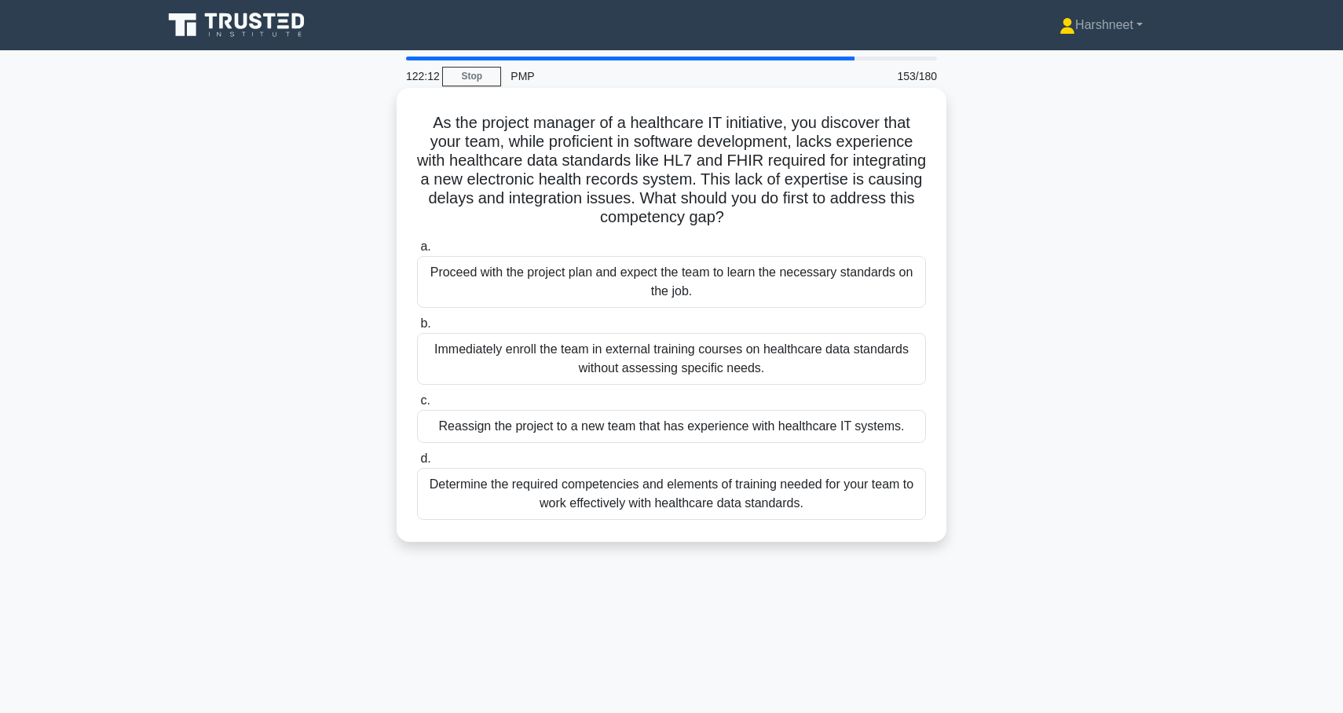
click at [496, 488] on div "Determine the required competencies and elements of training needed for your te…" at bounding box center [671, 494] width 509 height 52
click at [417, 464] on input "d. Determine the required competencies and elements of training needed for your…" at bounding box center [417, 459] width 0 height 10
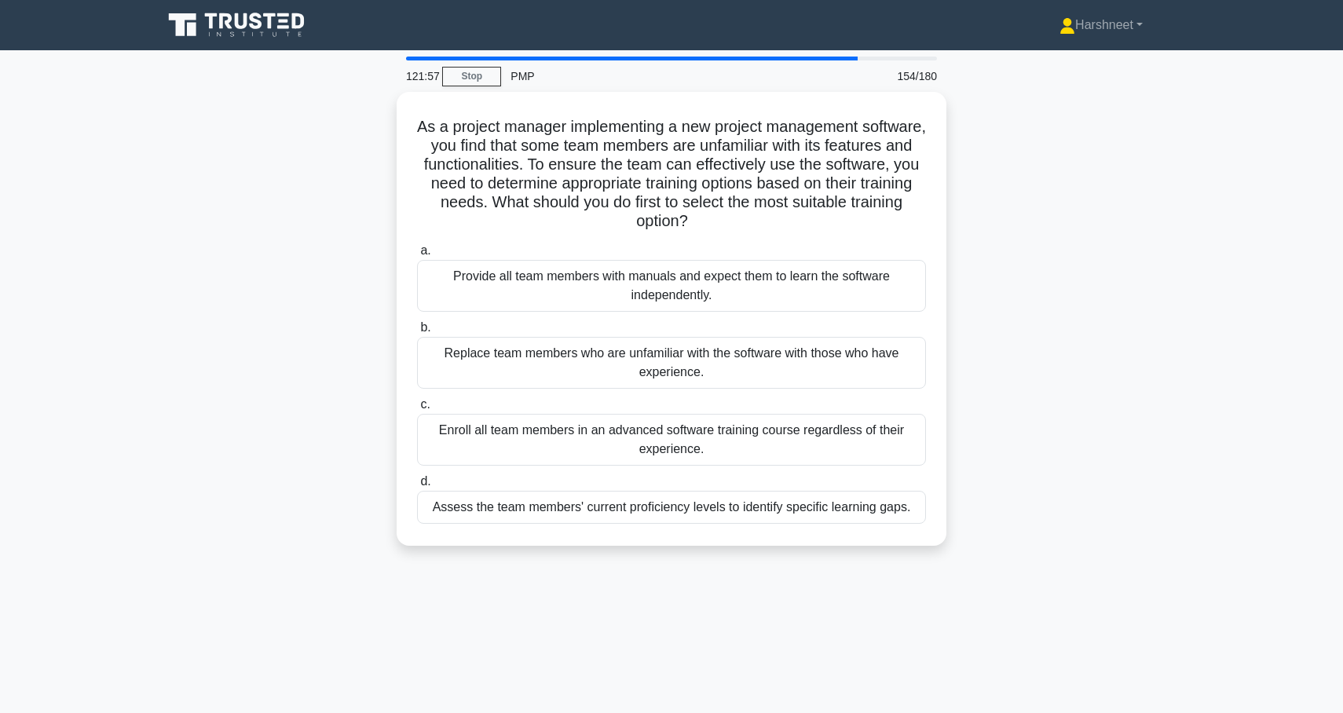
drag, startPoint x: 417, startPoint y: 125, endPoint x: 969, endPoint y: 526, distance: 682.2
click at [969, 526] on div "As a project manager implementing a new project management software, you find t…" at bounding box center [671, 328] width 1037 height 473
click at [295, 317] on div "As a project manager implementing a new project management software, you find t…" at bounding box center [671, 328] width 1037 height 473
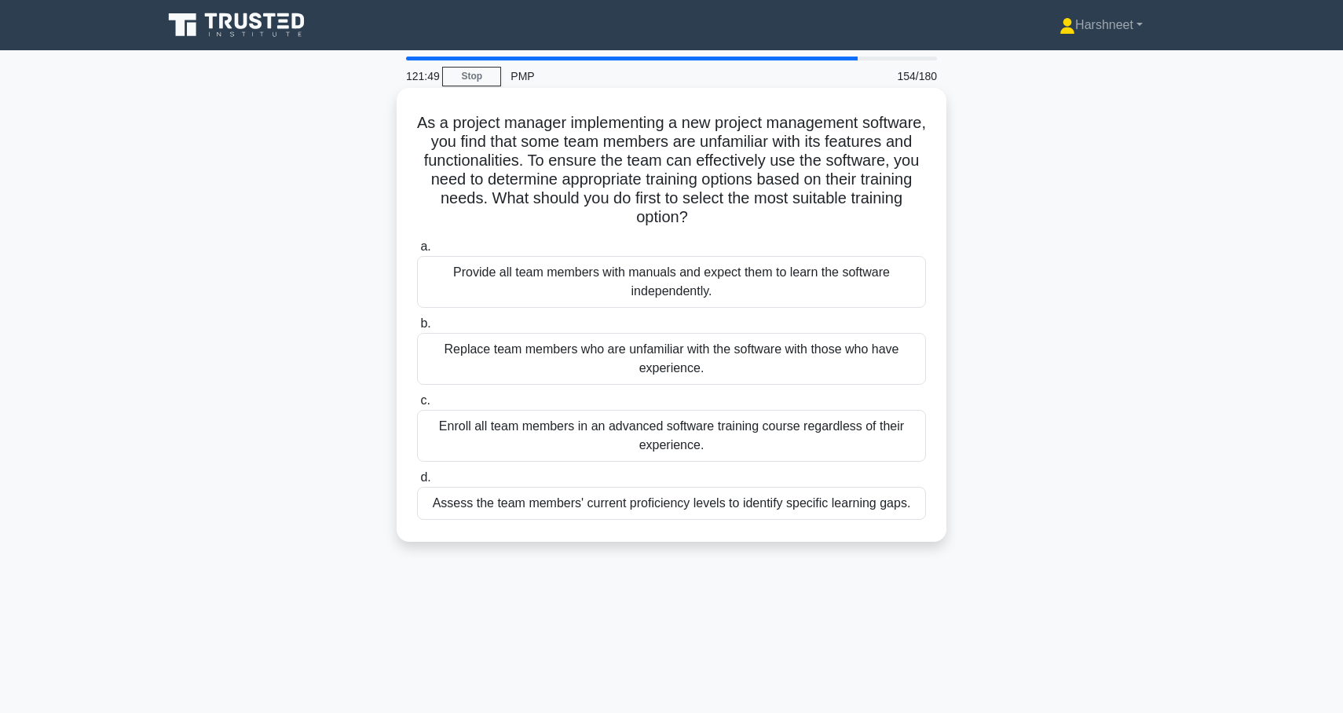
click at [502, 505] on div "Assess the team members' current proficiency levels to identify specific learni…" at bounding box center [671, 503] width 509 height 33
click at [417, 483] on input "d. Assess the team members' current proficiency levels to identify specific lea…" at bounding box center [417, 478] width 0 height 10
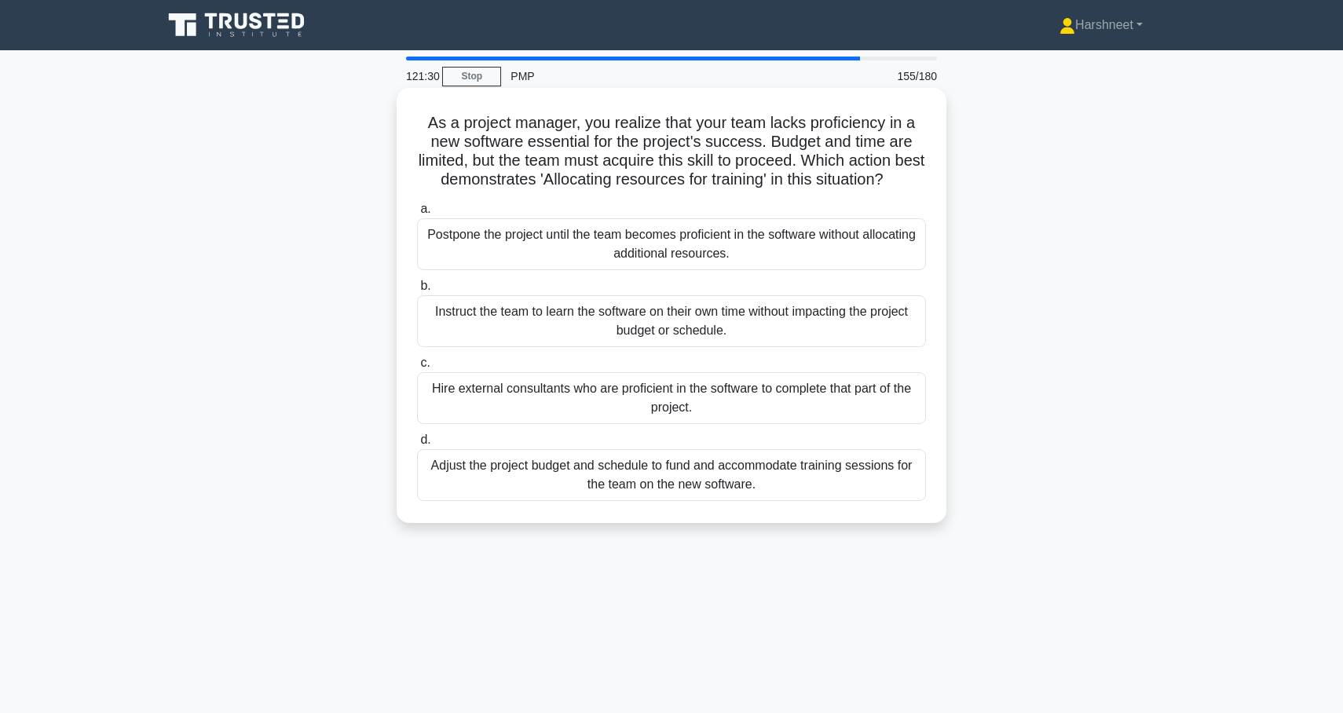
drag, startPoint x: 431, startPoint y: 122, endPoint x: 790, endPoint y: 491, distance: 515.0
click at [790, 491] on div "As a project manager, you realize that your team lacks proficiency in a new sof…" at bounding box center [671, 305] width 537 height 423
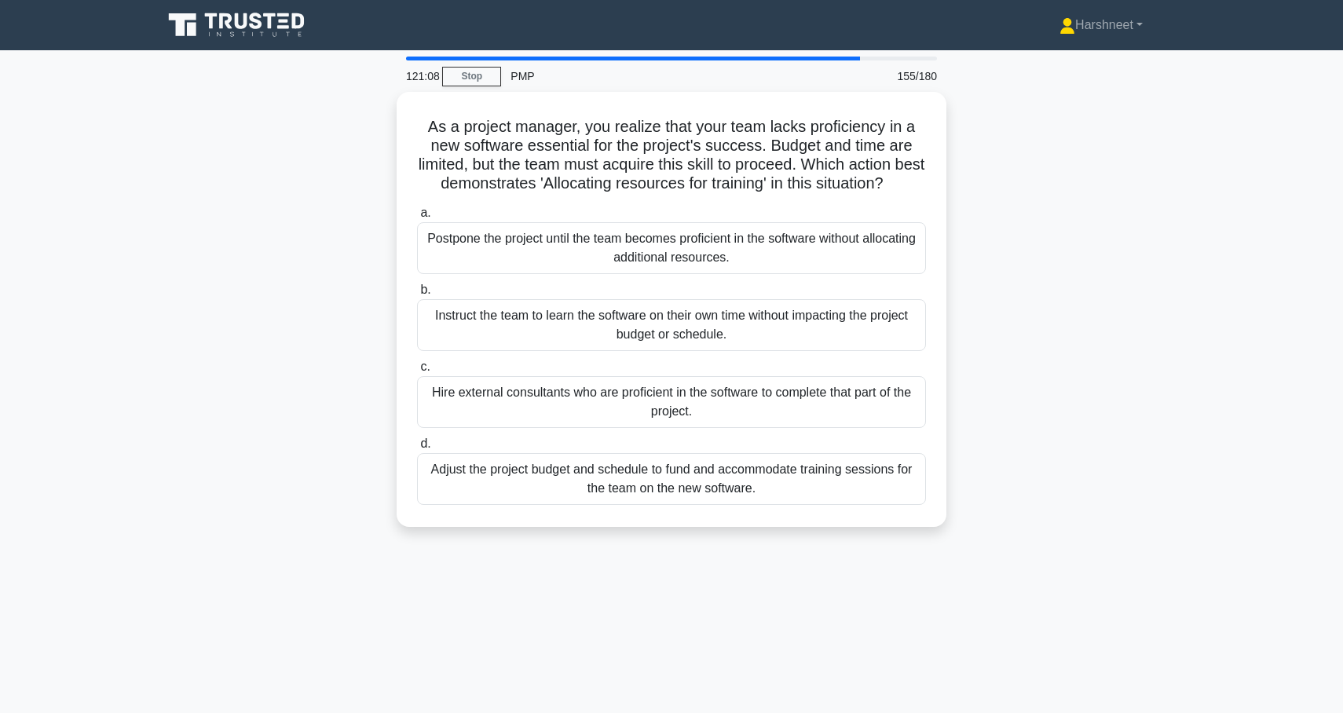
click at [328, 267] on div "As a project manager, you realize that your team lacks proficiency in a new sof…" at bounding box center [671, 319] width 1037 height 454
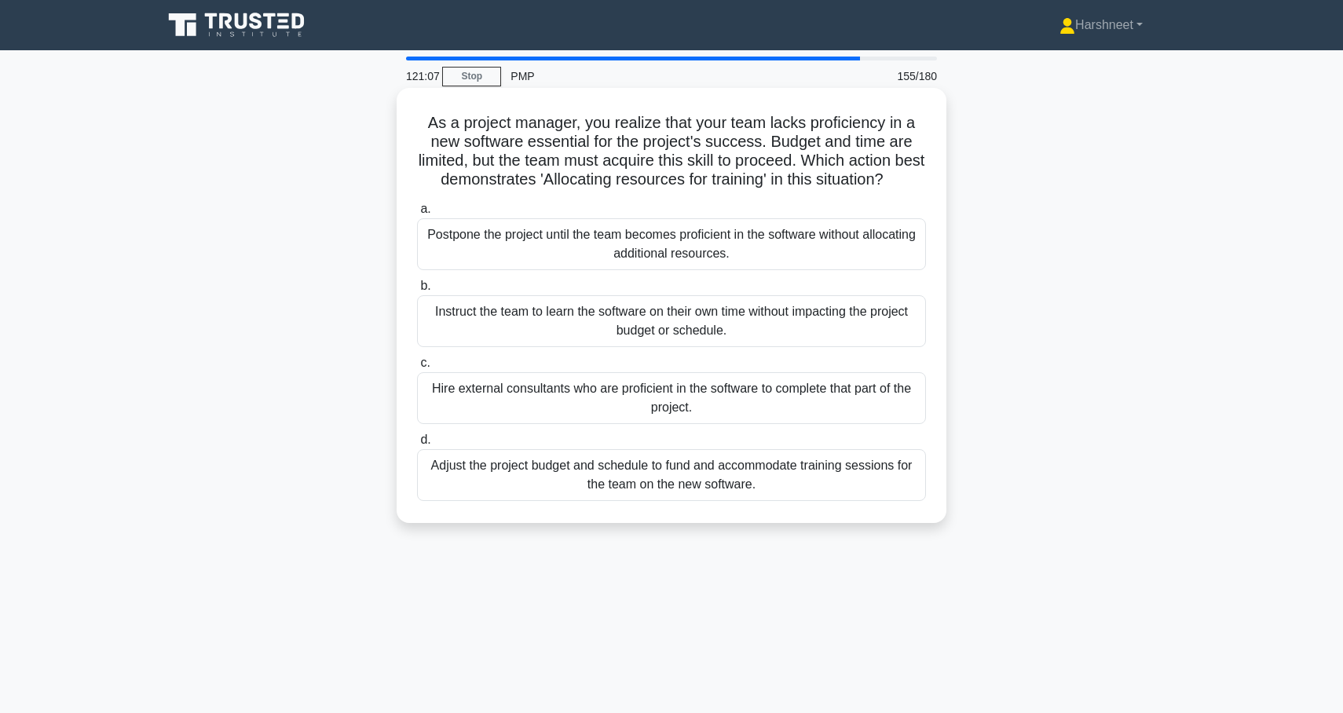
click at [491, 469] on div "Adjust the project budget and schedule to fund and accommodate training session…" at bounding box center [671, 475] width 509 height 52
click at [417, 445] on input "d. Adjust the project budget and schedule to fund and accommodate training sess…" at bounding box center [417, 440] width 0 height 10
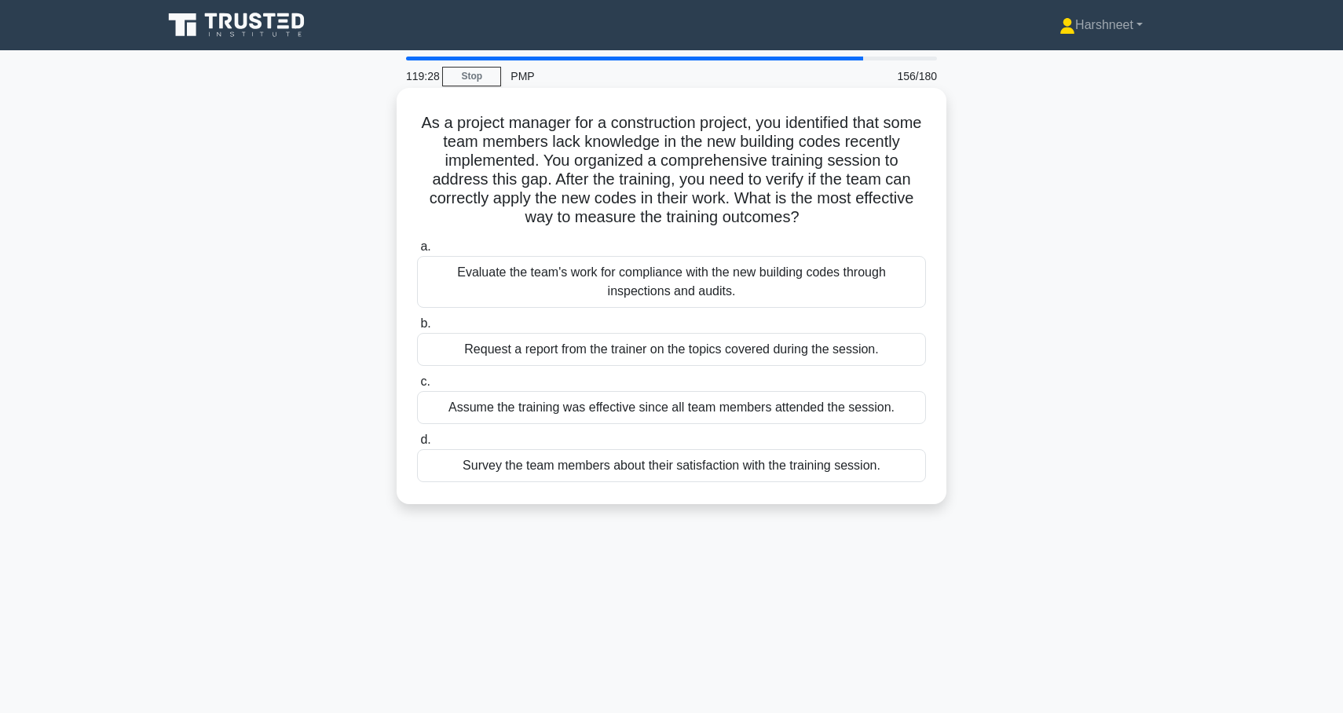
drag, startPoint x: 419, startPoint y: 121, endPoint x: 907, endPoint y: 471, distance: 601.2
click at [908, 471] on div "As a project manager for a construction project, you identified that some team …" at bounding box center [671, 296] width 537 height 404
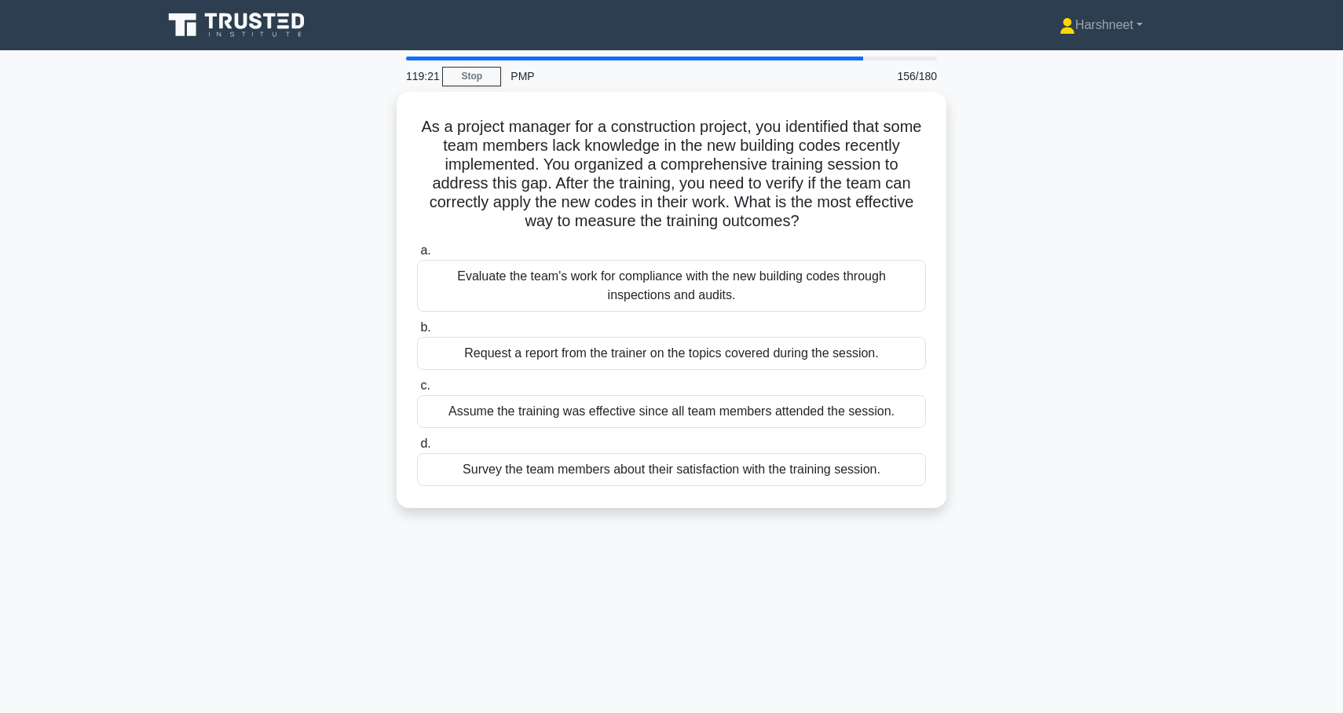
click at [390, 328] on div "As a project manager for a construction project, you identified that some team …" at bounding box center [671, 309] width 1037 height 435
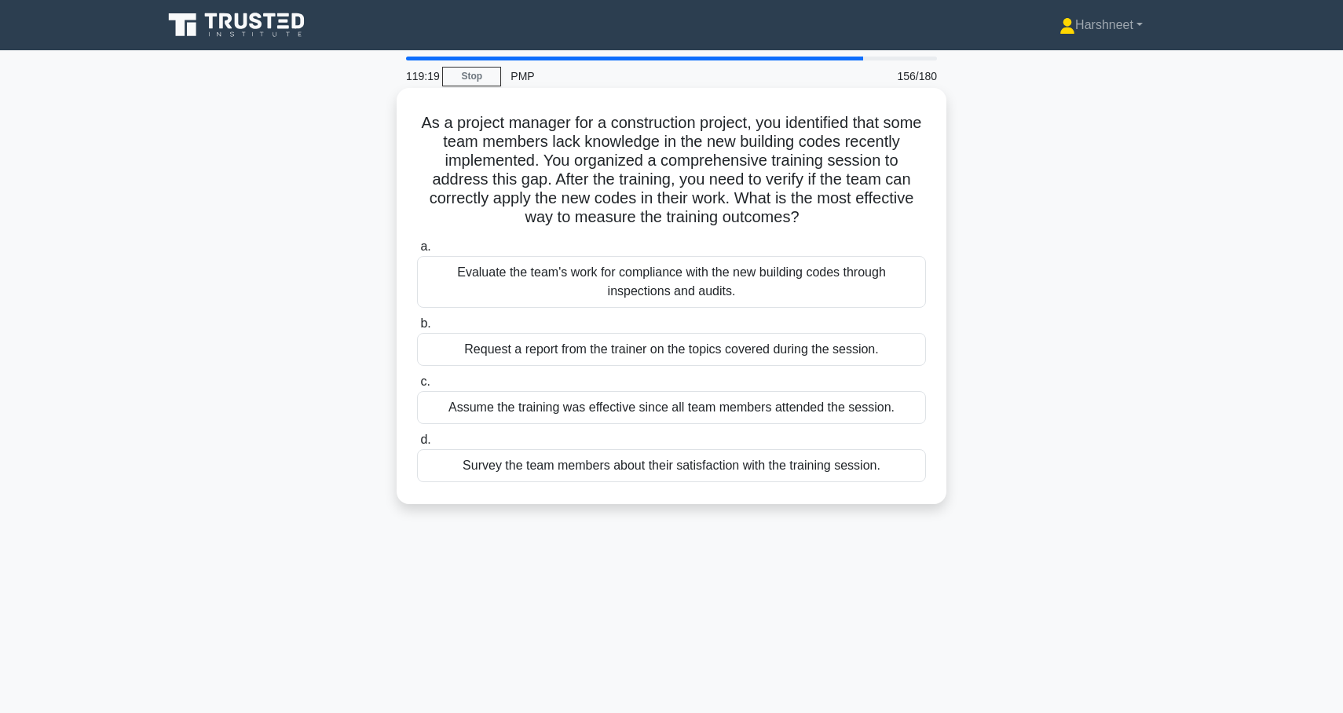
click at [514, 288] on div "Evaluate the team's work for compliance with the new building codes through ins…" at bounding box center [671, 282] width 509 height 52
click at [417, 252] on input "a. Evaluate the team's work for compliance with the new building codes through …" at bounding box center [417, 247] width 0 height 10
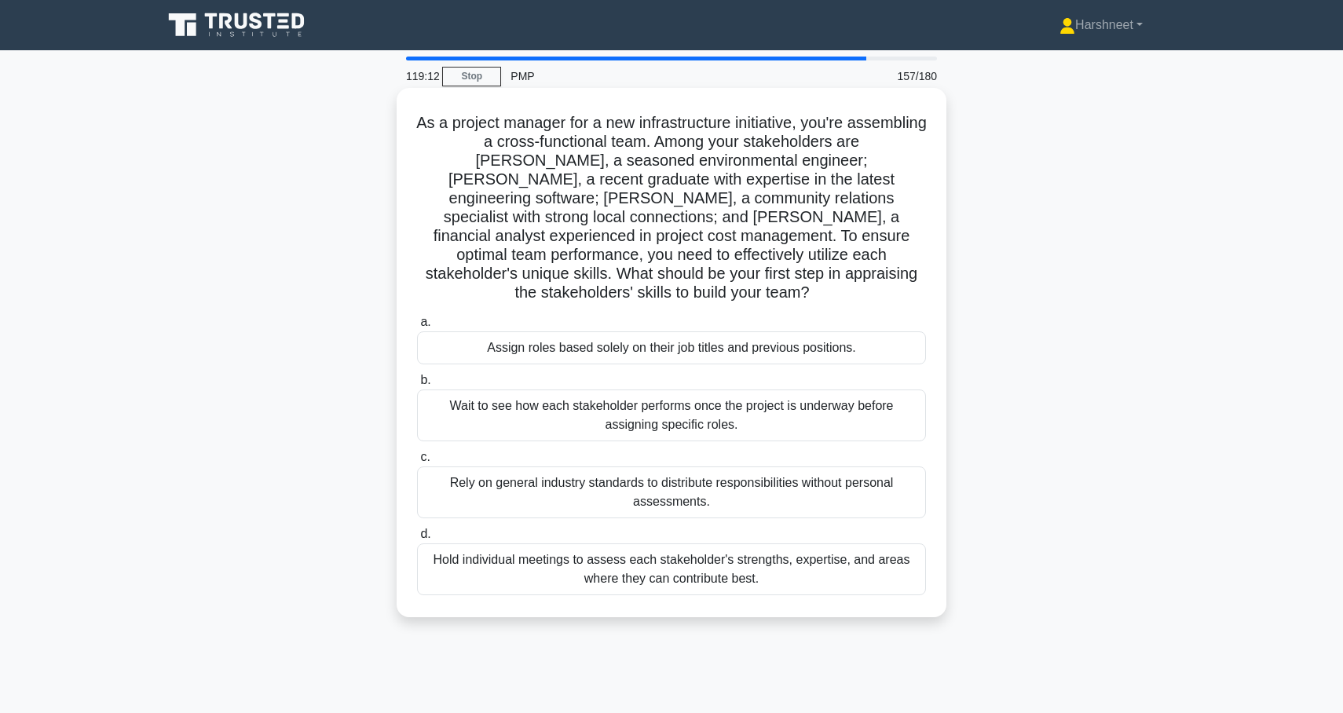
drag, startPoint x: 459, startPoint y: 121, endPoint x: 752, endPoint y: 578, distance: 543.0
click at [752, 578] on div "As a project manager for a new infrastructure initiative, you're assembling a c…" at bounding box center [671, 352] width 537 height 517
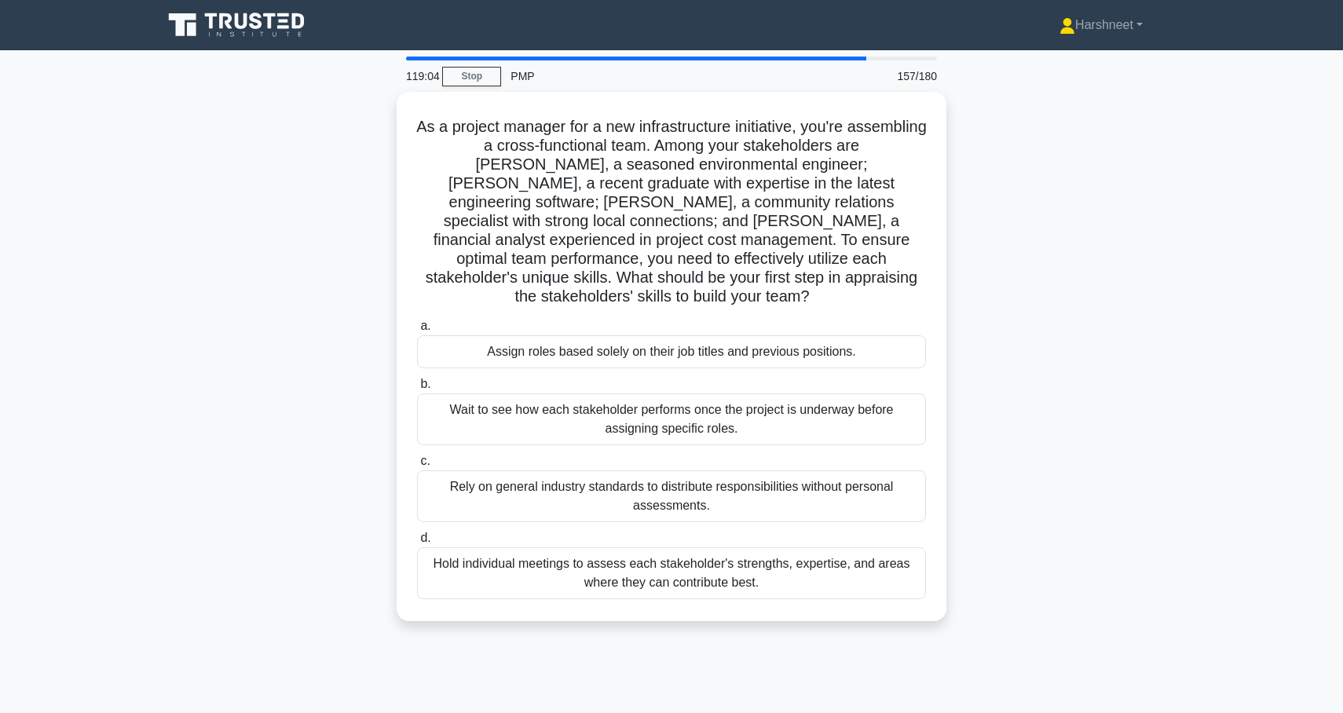
click at [378, 284] on div "As a project manager for a new infrastructure initiative, you're assembling a c…" at bounding box center [671, 366] width 1037 height 548
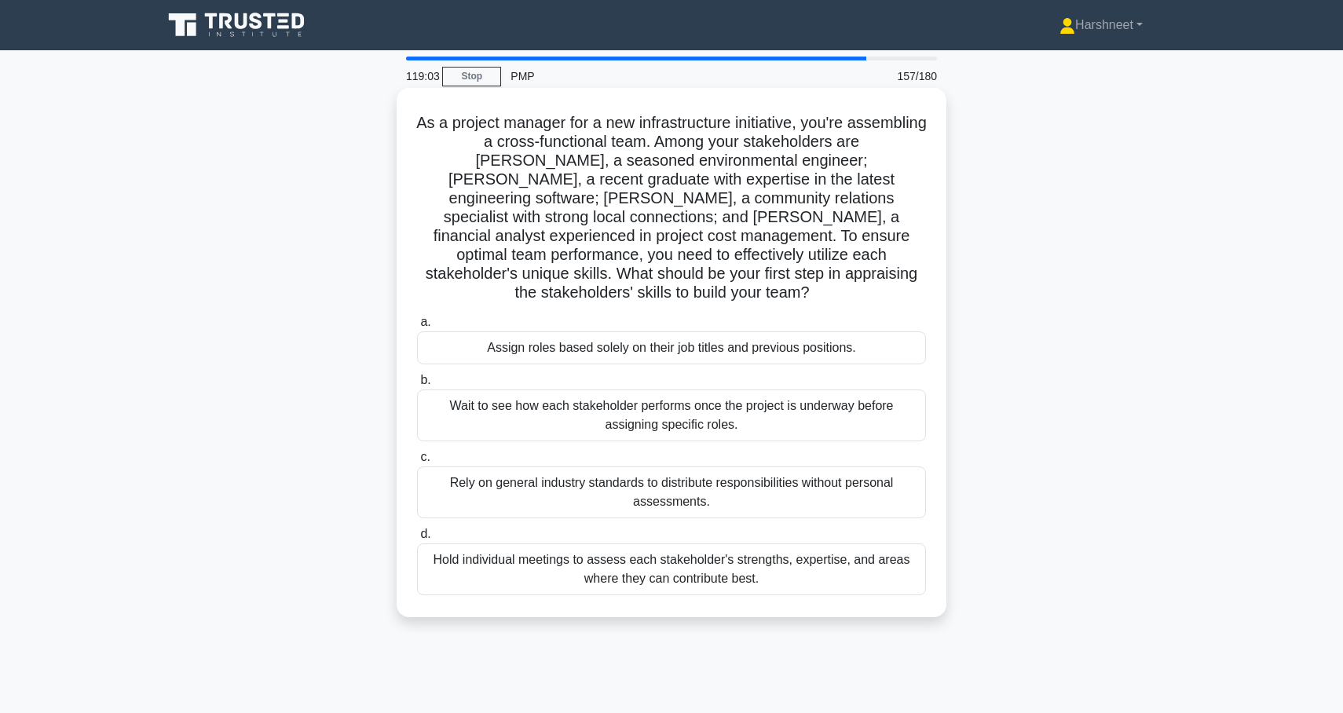
click at [457, 544] on div "Hold individual meetings to assess each stakeholder's strengths, expertise, and…" at bounding box center [671, 570] width 509 height 52
click at [417, 537] on input "d. Hold individual meetings to assess each stakeholder's strengths, expertise, …" at bounding box center [417, 534] width 0 height 10
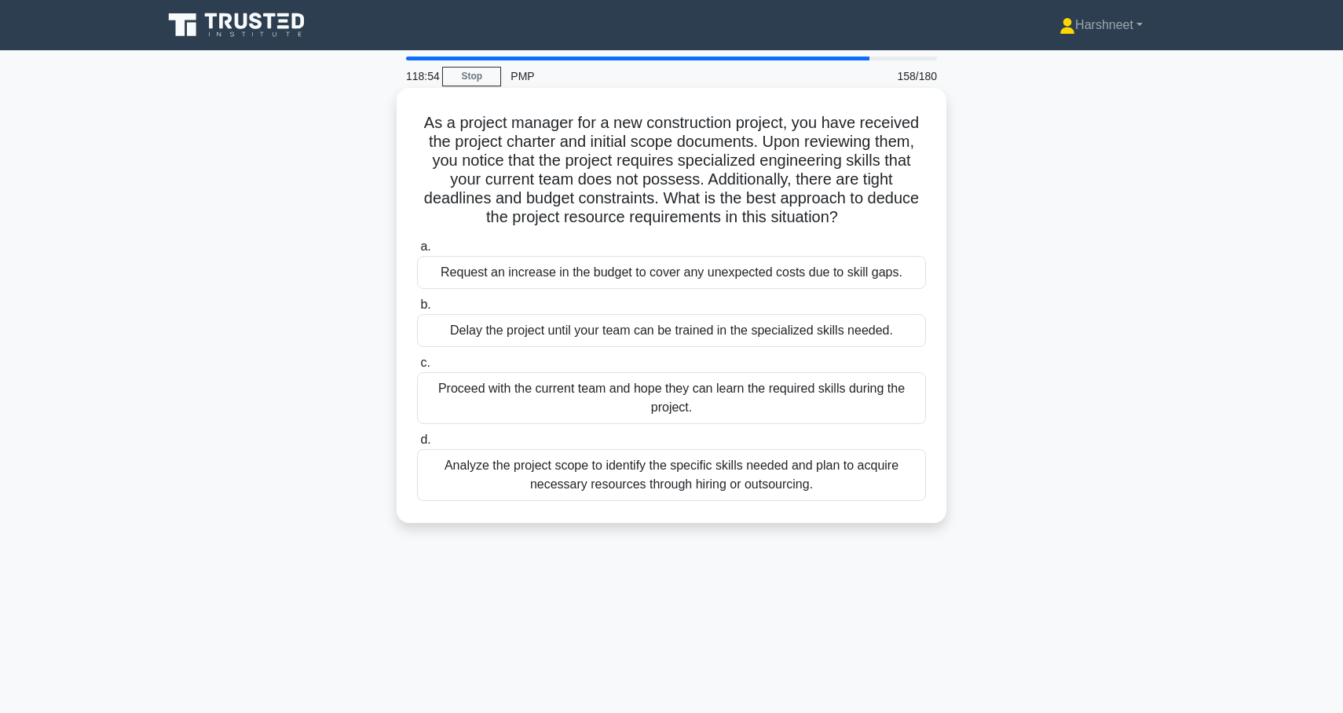
drag, startPoint x: 427, startPoint y: 122, endPoint x: 837, endPoint y: 489, distance: 551.3
click at [839, 489] on div "As a project manager for a new construction project, you have received the proj…" at bounding box center [671, 305] width 537 height 423
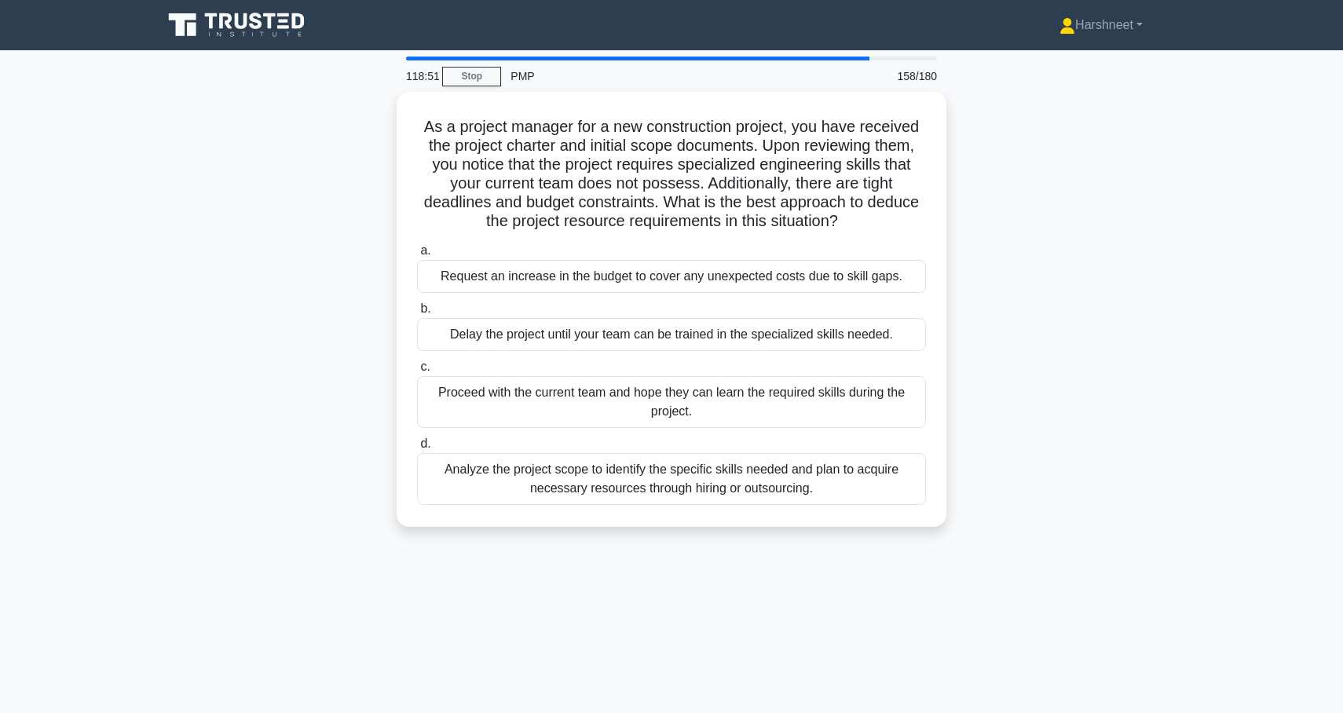
click at [1125, 369] on div "As a project manager for a new construction project, you have received the proj…" at bounding box center [671, 319] width 1037 height 454
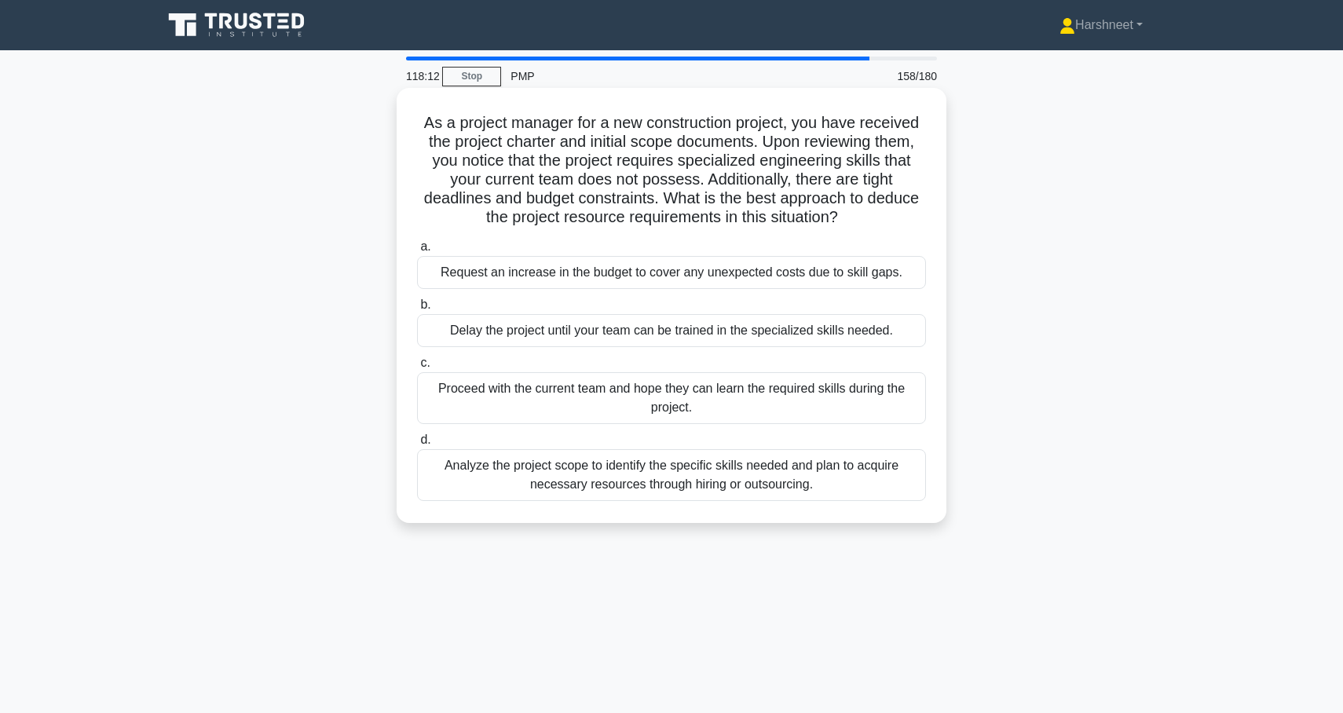
click at [767, 478] on div "Analyze the project scope to identify the specific skills needed and plan to ac…" at bounding box center [671, 475] width 509 height 52
click at [417, 445] on input "d. Analyze the project scope to identify the specific skills needed and plan to…" at bounding box center [417, 440] width 0 height 10
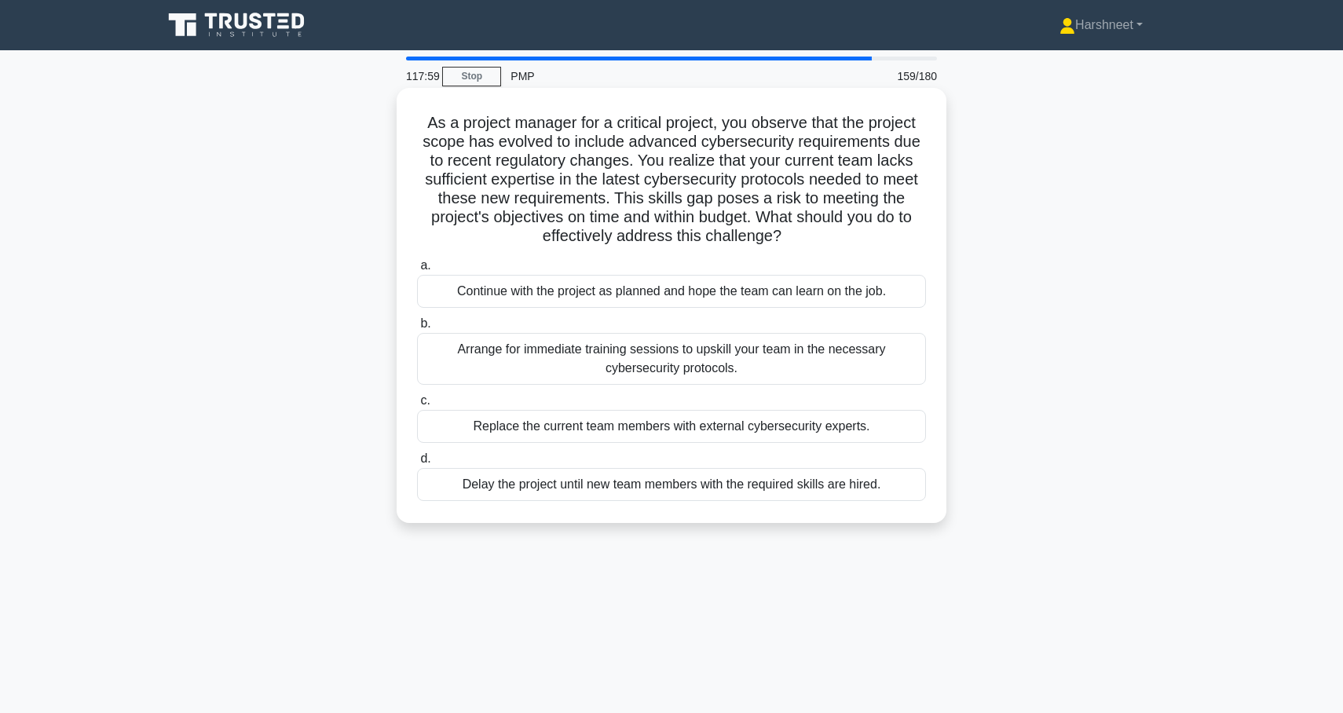
drag, startPoint x: 424, startPoint y: 126, endPoint x: 931, endPoint y: 489, distance: 623.2
click at [931, 489] on div "As a project manager for a critical project, you observe that the project scope…" at bounding box center [671, 305] width 537 height 423
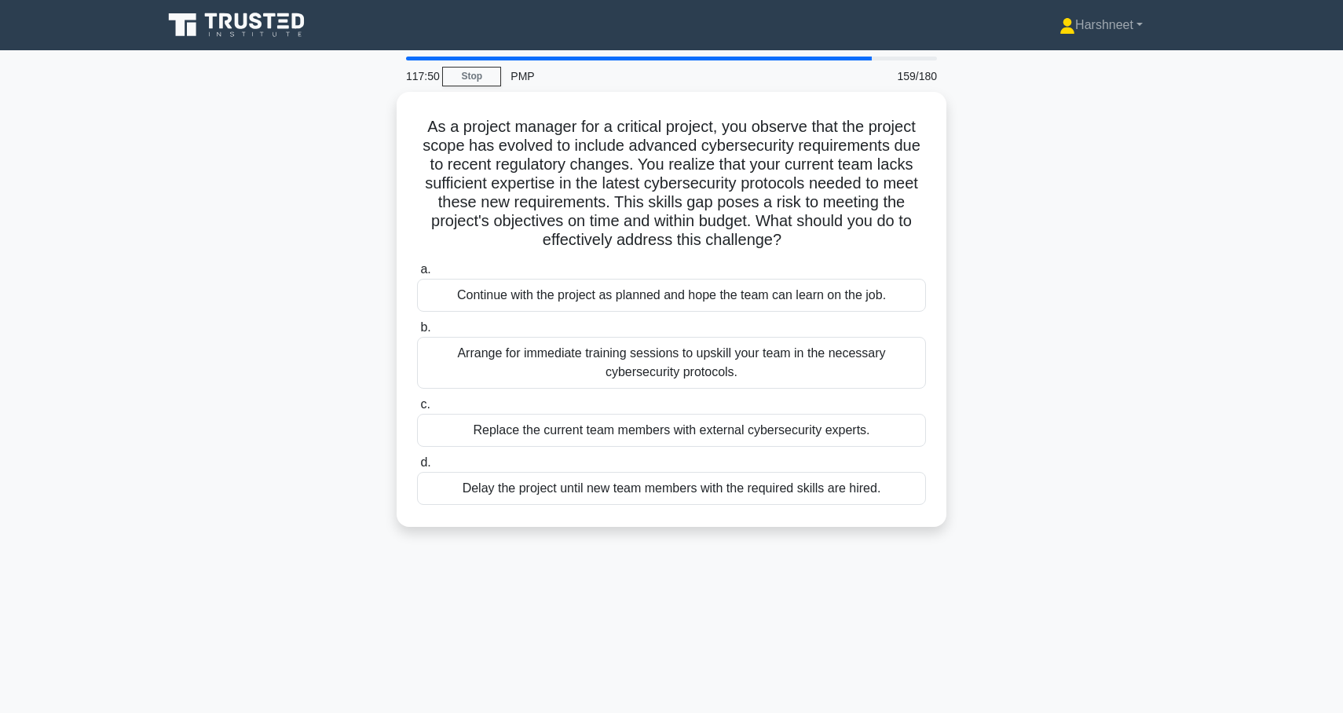
click at [1078, 322] on div "As a project manager for a critical project, you observe that the project scope…" at bounding box center [671, 319] width 1037 height 454
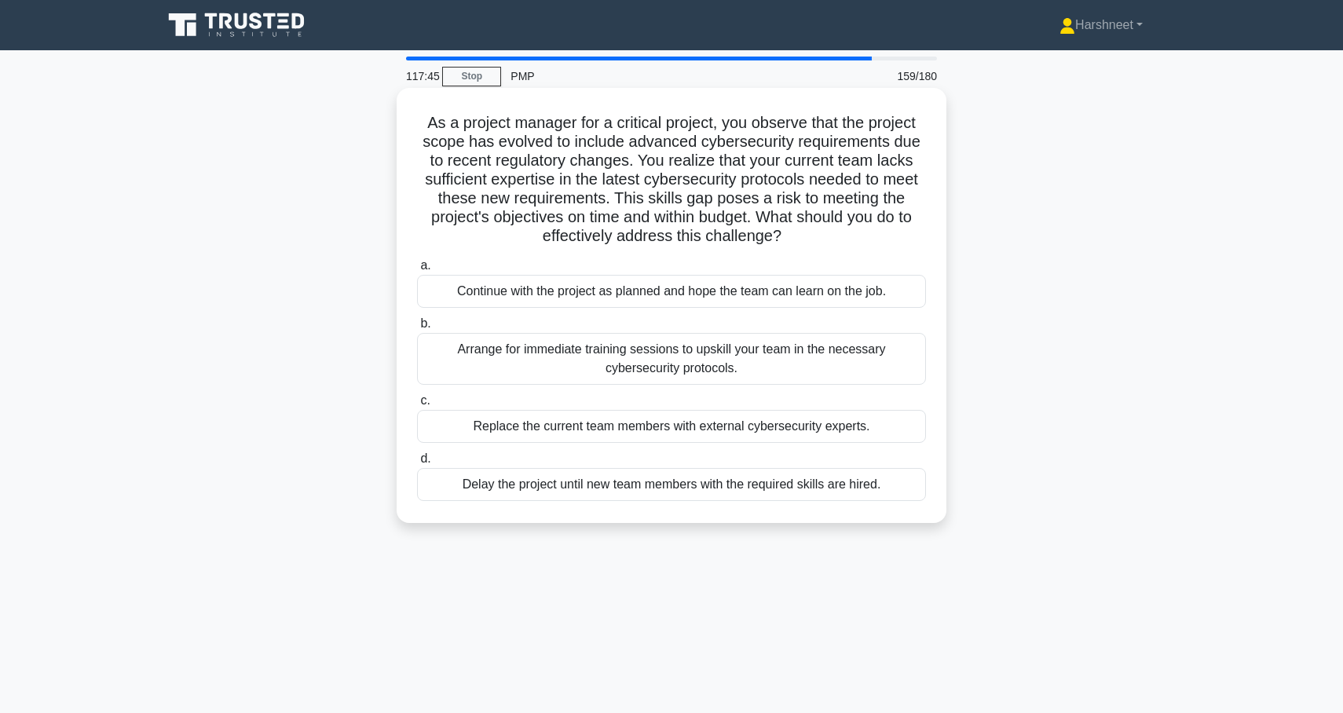
click at [540, 363] on div "Arrange for immediate training sessions to upskill your team in the necessary c…" at bounding box center [671, 359] width 509 height 52
click at [417, 329] on input "b. Arrange for immediate training sessions to upskill your team in the necessar…" at bounding box center [417, 324] width 0 height 10
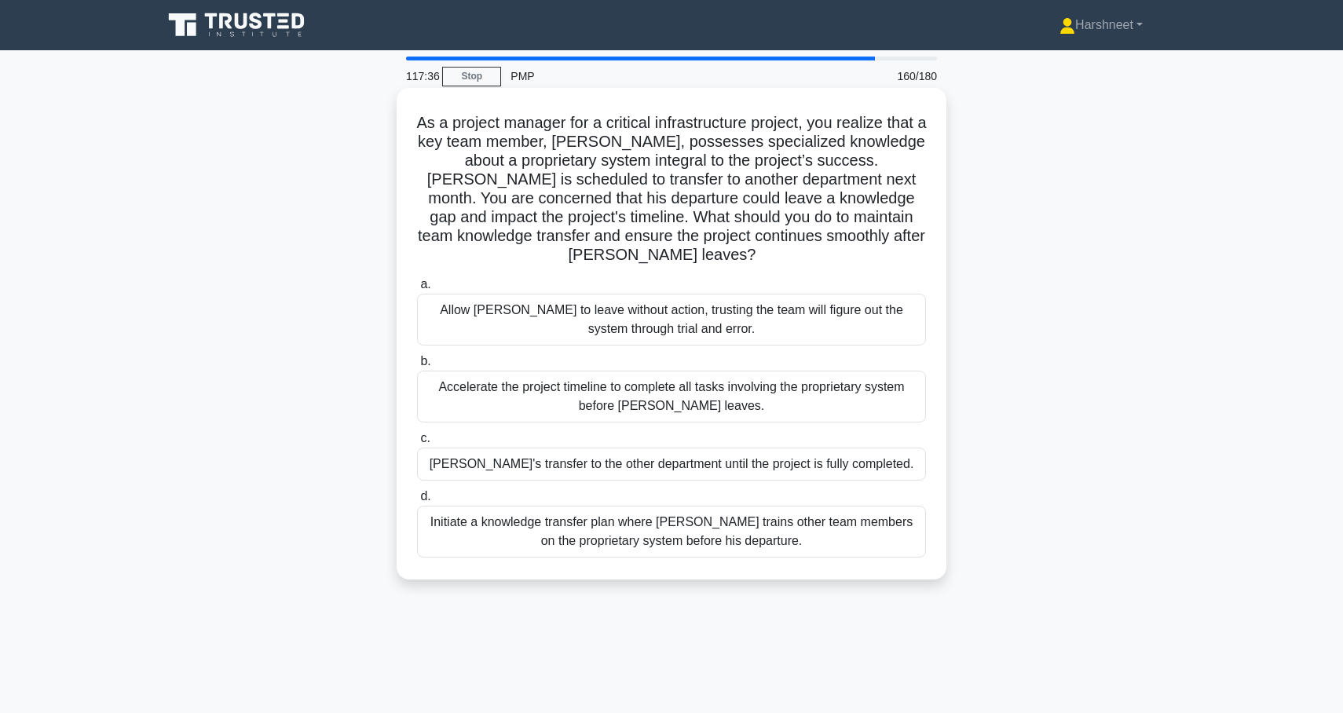
drag, startPoint x: 423, startPoint y: 122, endPoint x: 854, endPoint y: 529, distance: 592.4
click at [854, 529] on div "As a project manager for a critical infrastructure project, you realize that a …" at bounding box center [671, 333] width 537 height 479
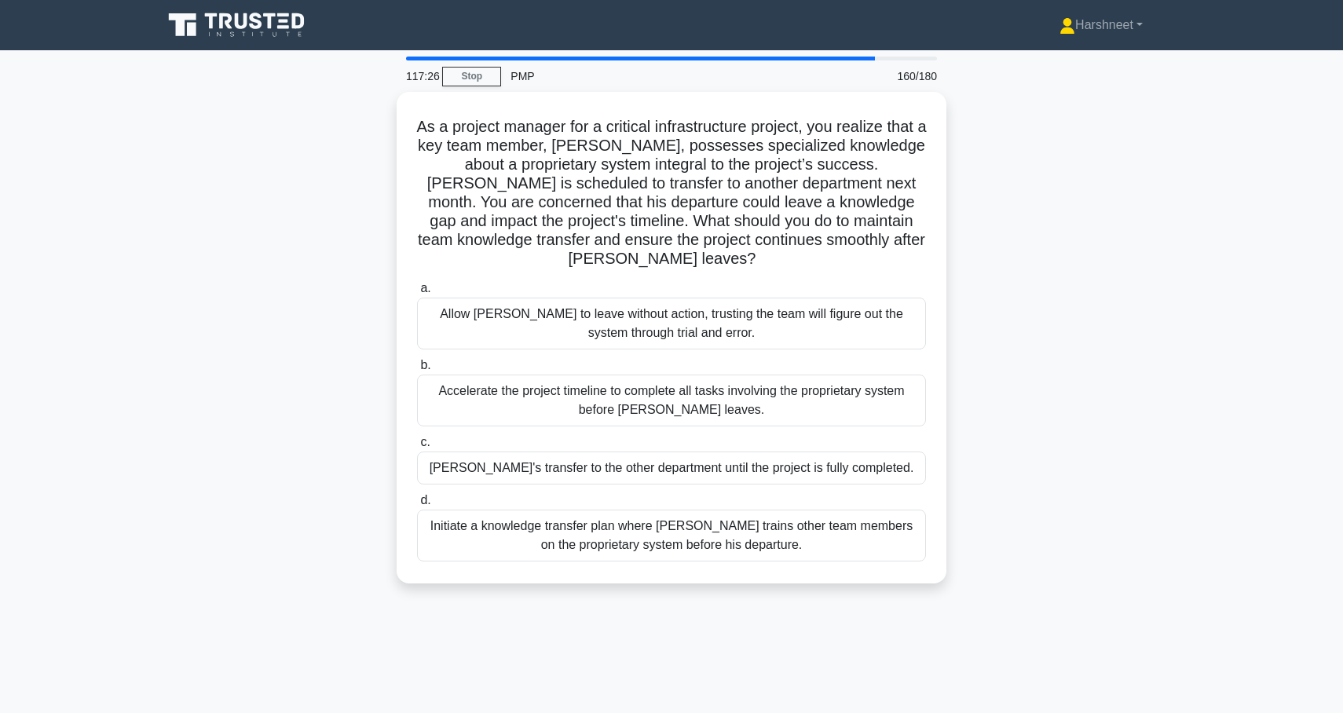
click at [245, 455] on div "As a project manager for a critical infrastructure project, you realize that a …" at bounding box center [671, 347] width 1037 height 511
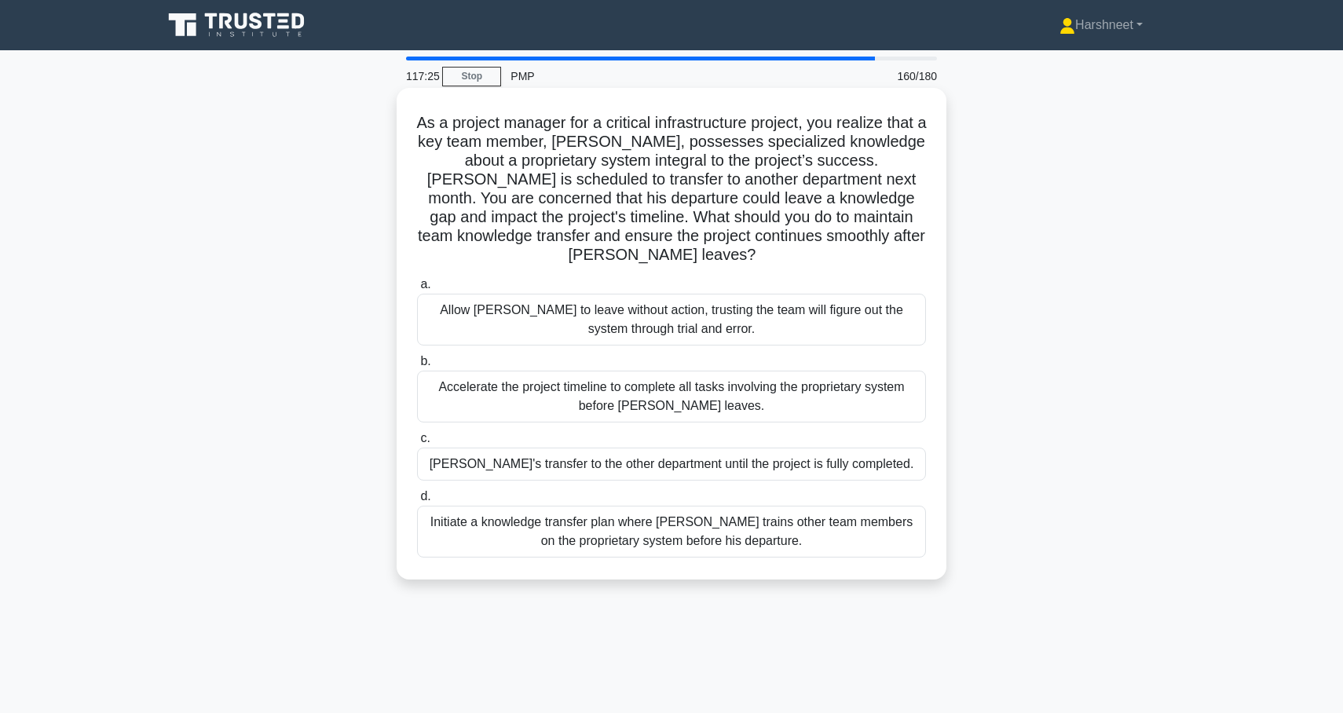
click at [508, 522] on div "Initiate a knowledge transfer plan where [PERSON_NAME] trains other team member…" at bounding box center [671, 532] width 509 height 52
click at [417, 502] on input "d. Initiate a knowledge transfer plan where [PERSON_NAME] trains other team mem…" at bounding box center [417, 497] width 0 height 10
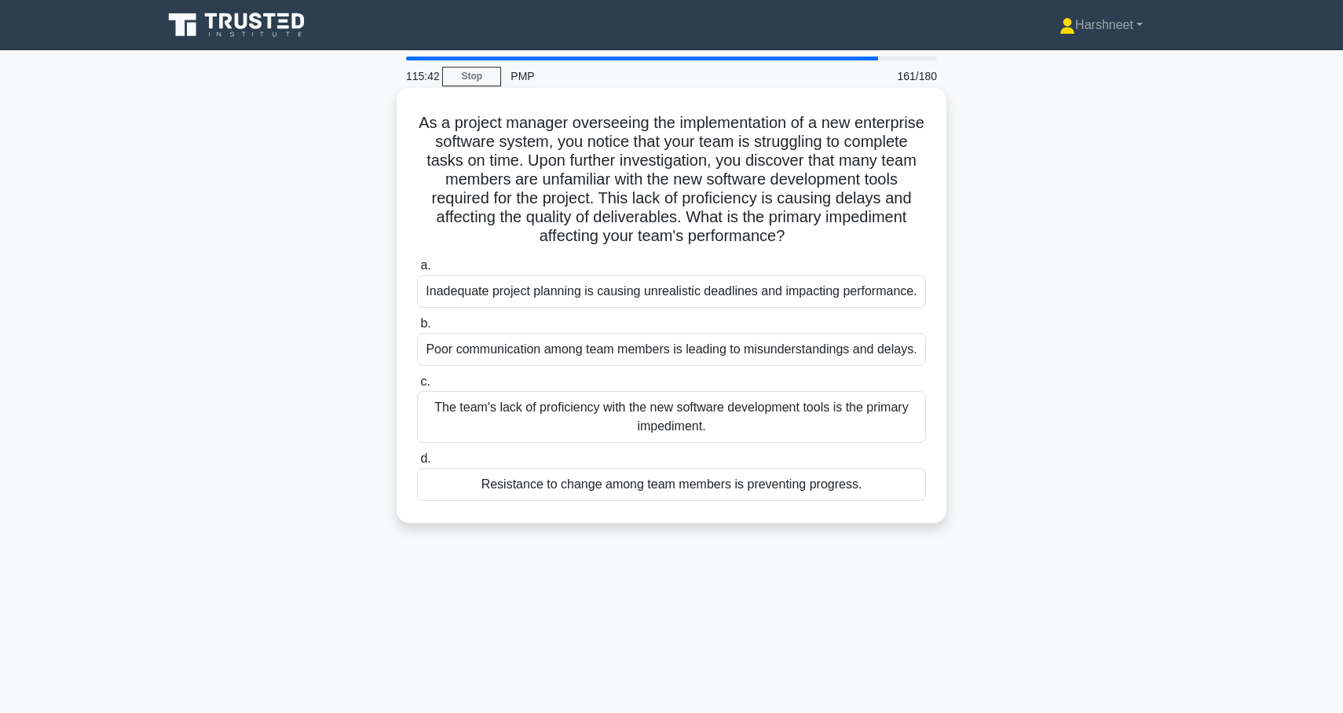
drag, startPoint x: 421, startPoint y: 119, endPoint x: 923, endPoint y: 485, distance: 620.8
click at [923, 485] on div "As a project manager overseeing the implementation of a new enterprise software…" at bounding box center [671, 305] width 537 height 423
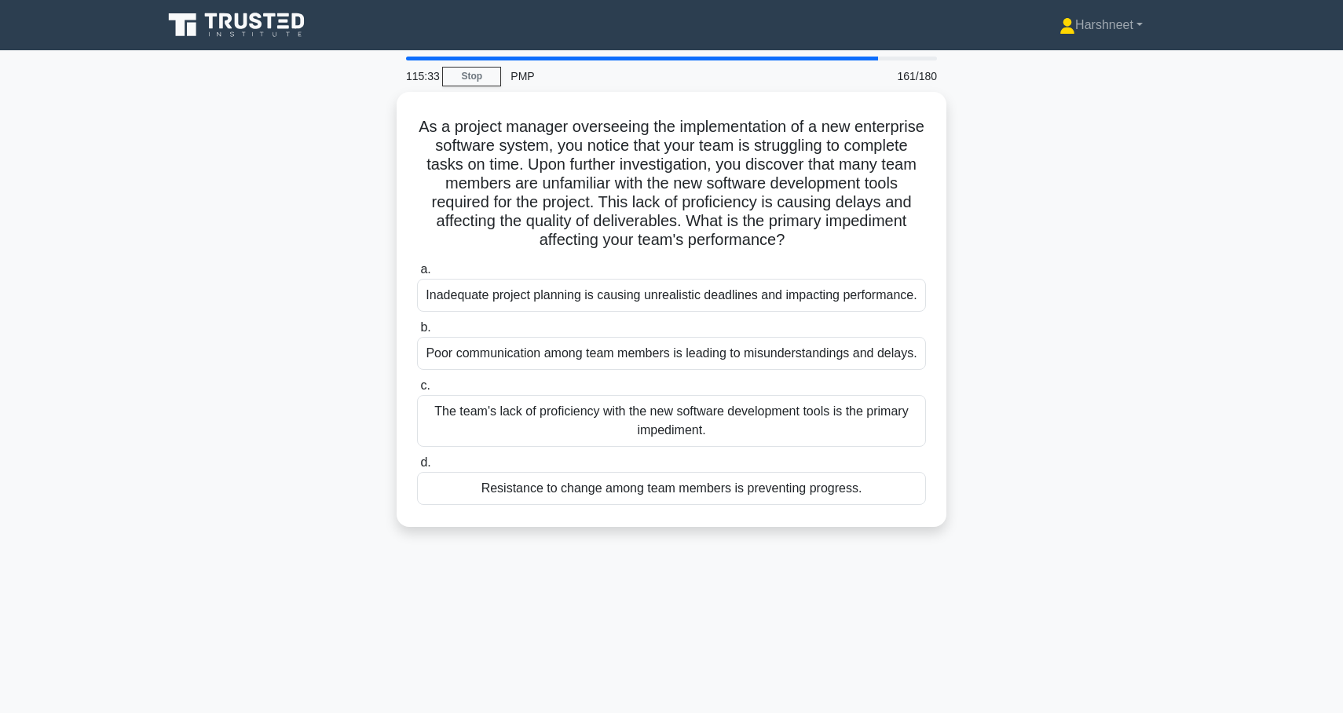
click at [343, 423] on div "As a project manager overseeing the implementation of a new enterprise software…" at bounding box center [671, 319] width 1037 height 454
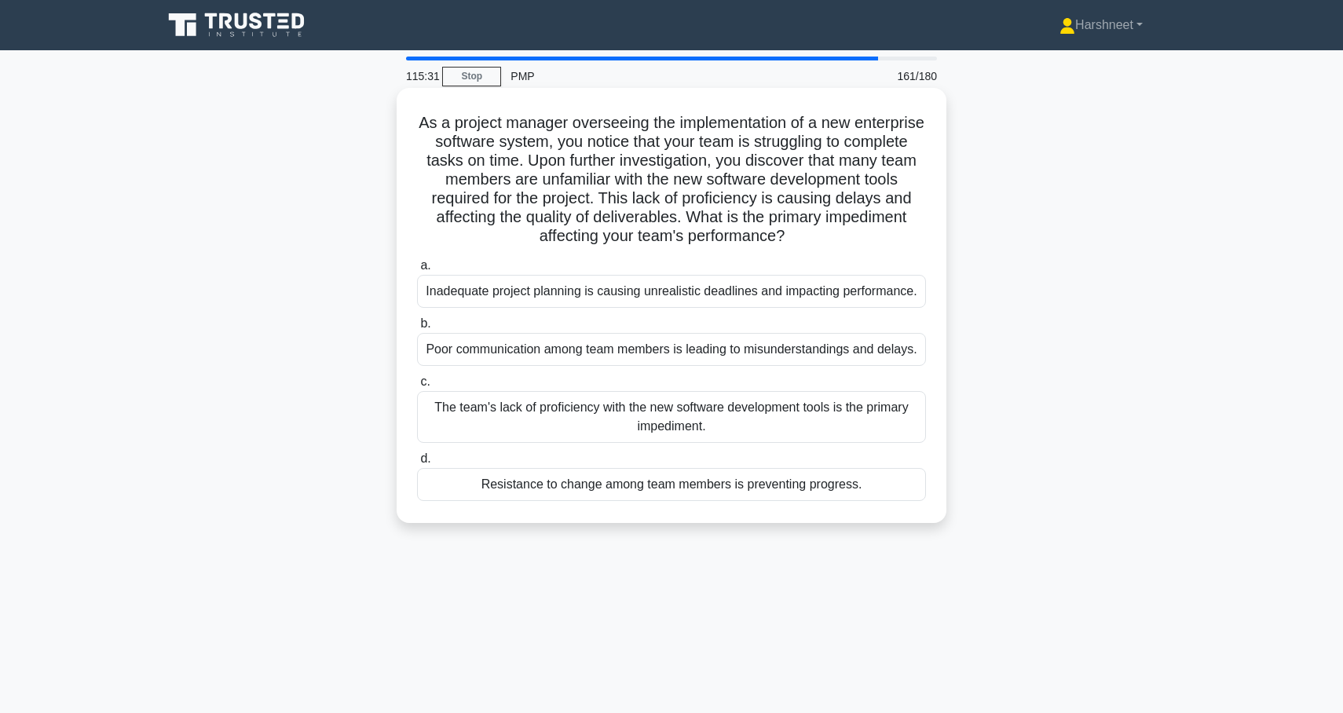
click at [457, 409] on div "The team's lack of proficiency with the new software development tools is the p…" at bounding box center [671, 417] width 509 height 52
click at [417, 387] on input "c. The team's lack of proficiency with the new software development tools is th…" at bounding box center [417, 382] width 0 height 10
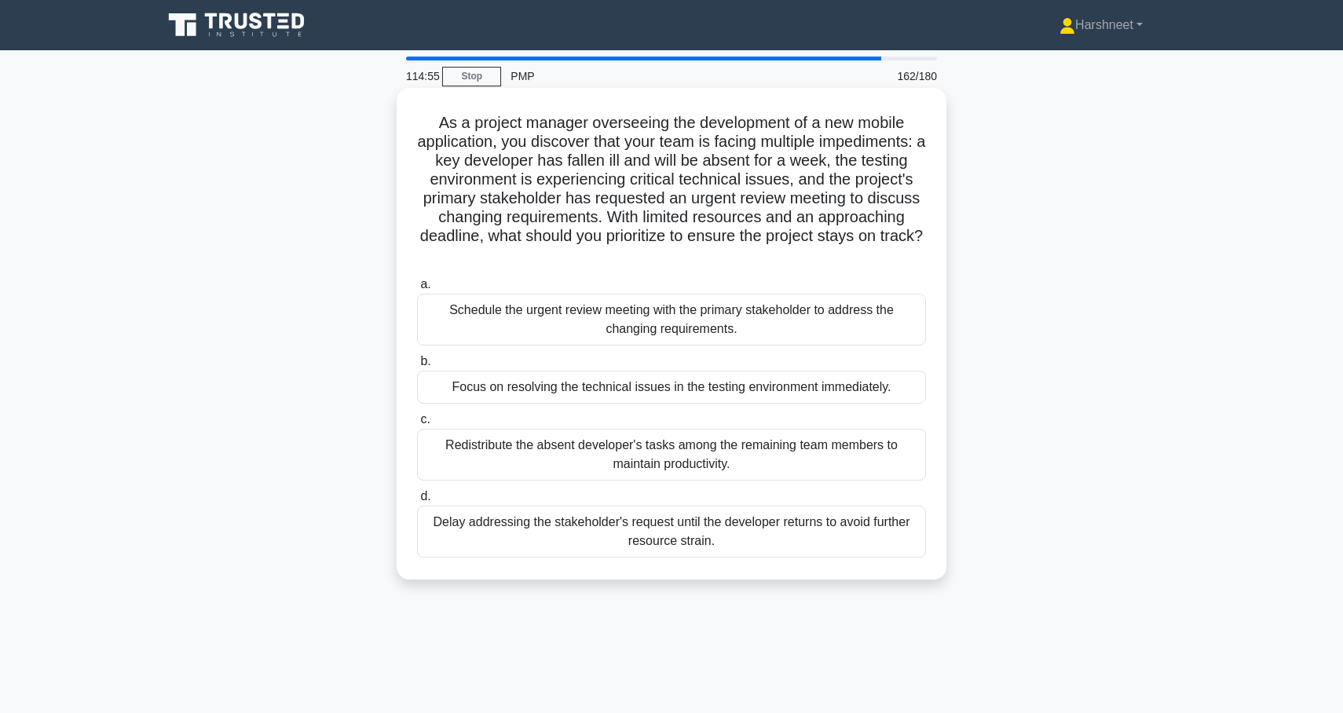
drag, startPoint x: 439, startPoint y: 122, endPoint x: 748, endPoint y: 547, distance: 525.3
click at [748, 547] on div "As a project manager overseeing the development of a new mobile application, yo…" at bounding box center [671, 333] width 537 height 479
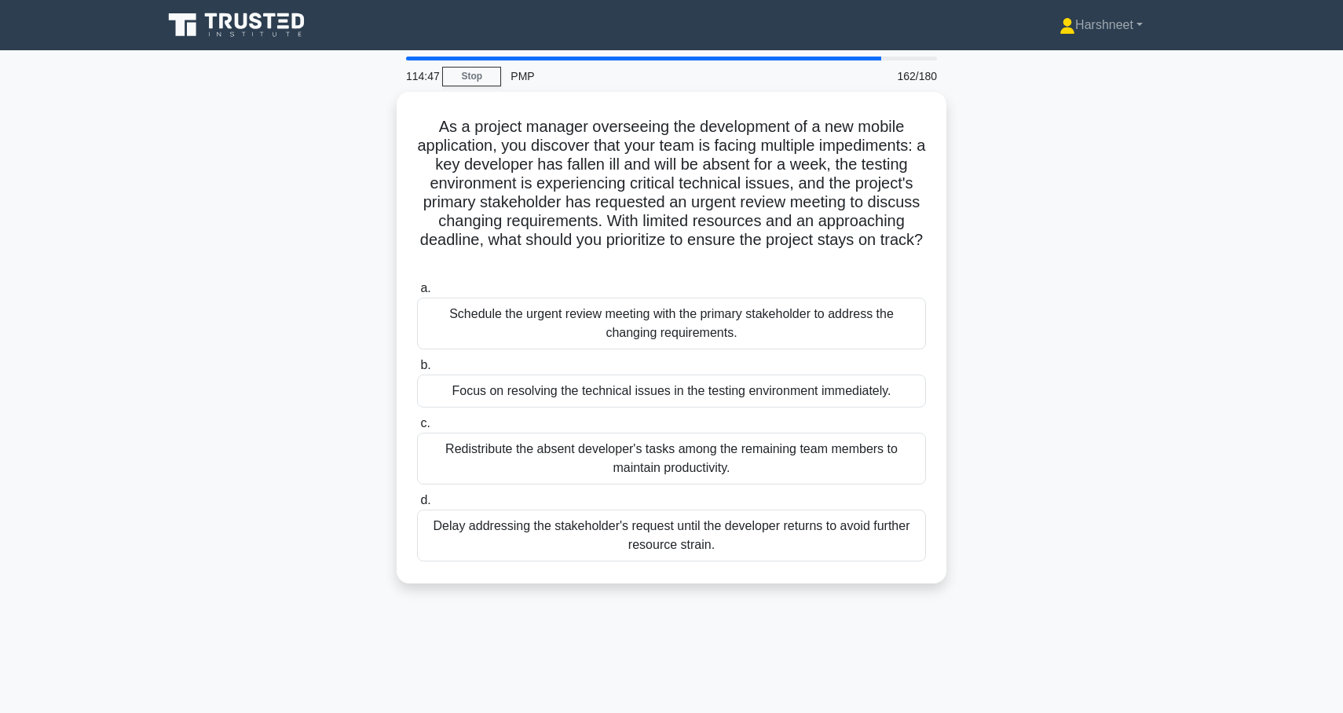
click at [200, 318] on div "As a project manager overseeing the development of a new mobile application, yo…" at bounding box center [671, 347] width 1037 height 511
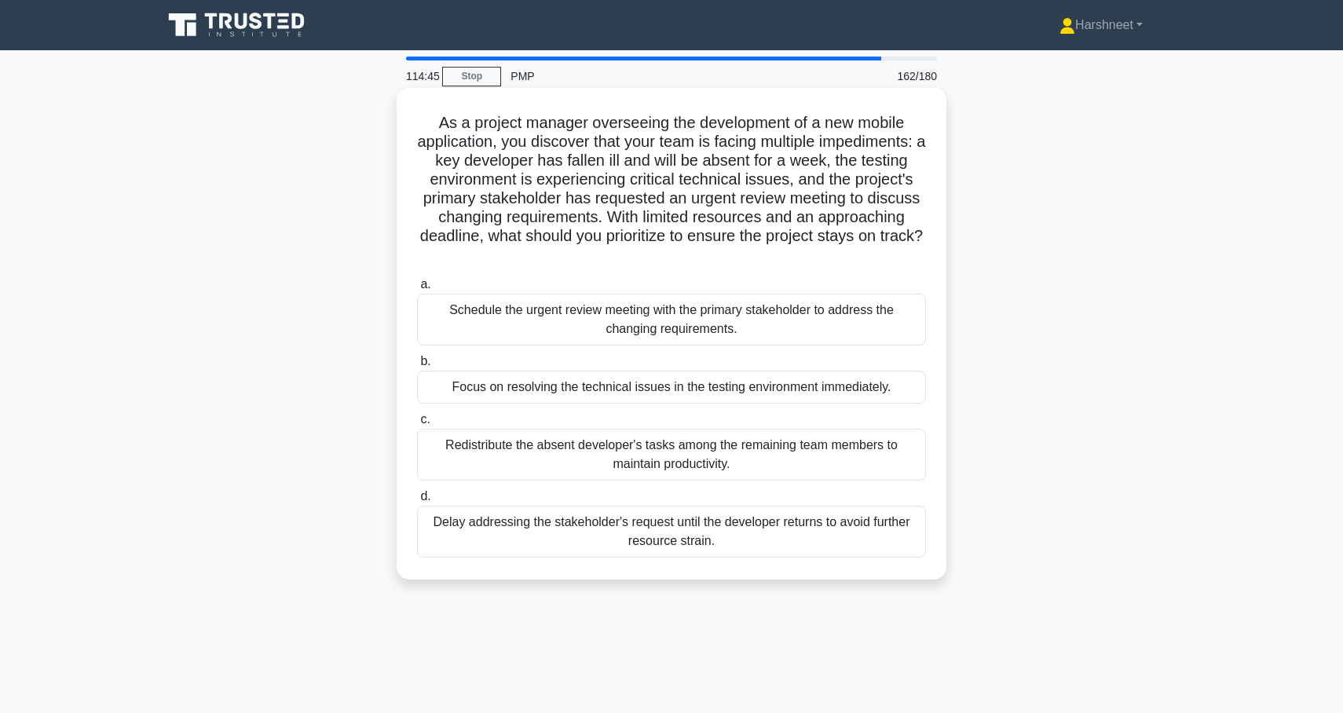
click at [515, 389] on div "Focus on resolving the technical issues in the testing environment immediately." at bounding box center [671, 387] width 509 height 33
click at [417, 367] on input "b. Focus on resolving the technical issues in the testing environment immediate…" at bounding box center [417, 362] width 0 height 10
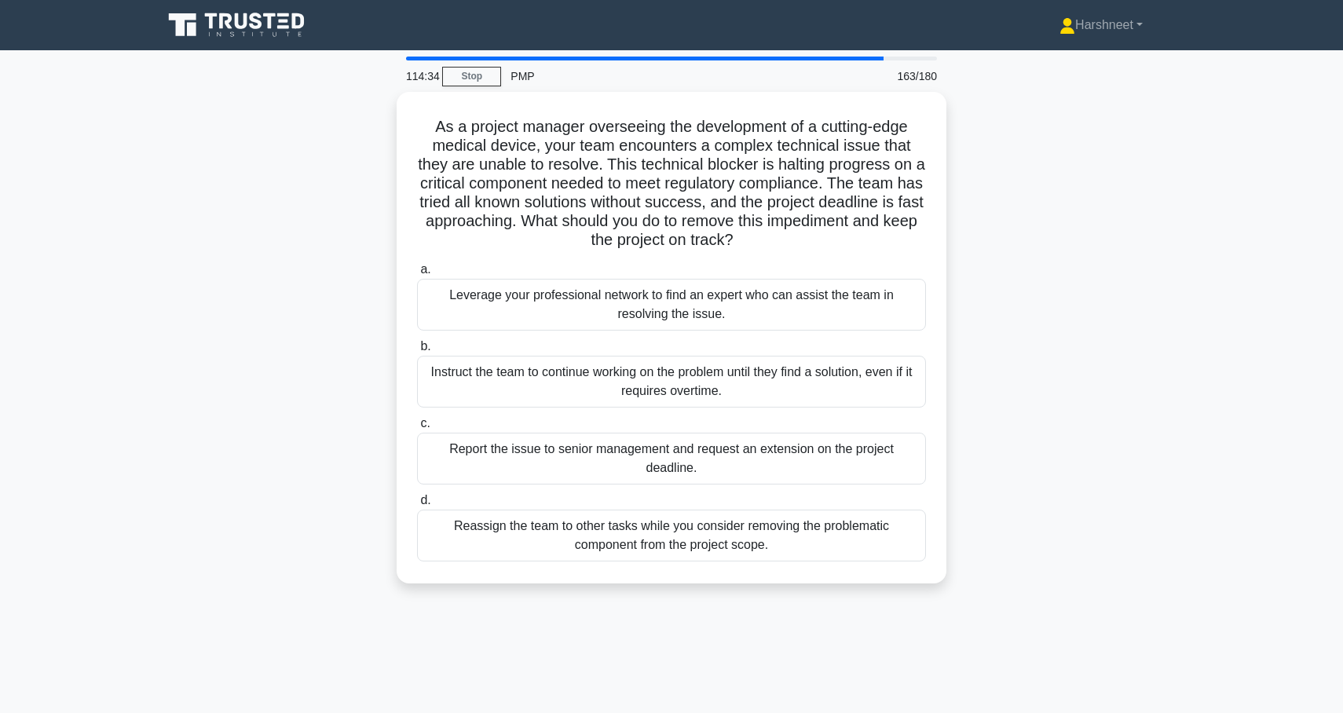
drag, startPoint x: 436, startPoint y: 117, endPoint x: 906, endPoint y: 653, distance: 712.5
click at [906, 653] on div "114:34 Stop PMP 163/180 As a project manager overseeing the development of a cu…" at bounding box center [671, 450] width 1037 height 786
click at [381, 398] on div "As a project manager overseeing the development of a cutting-edge medical devic…" at bounding box center [671, 347] width 1037 height 511
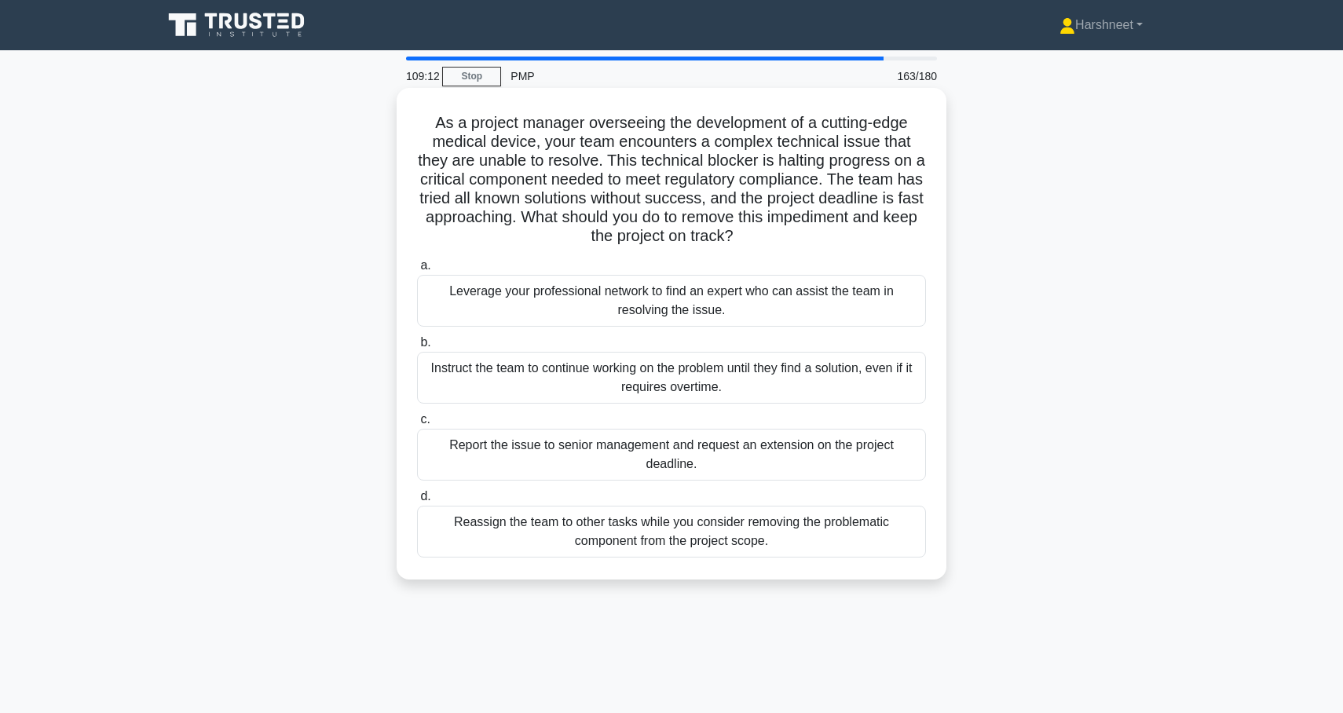
click at [475, 306] on div "Leverage your professional network to find an expert who can assist the team in…" at bounding box center [671, 301] width 509 height 52
click at [417, 271] on input "a. Leverage your professional network to find an expert who can assist the team…" at bounding box center [417, 266] width 0 height 10
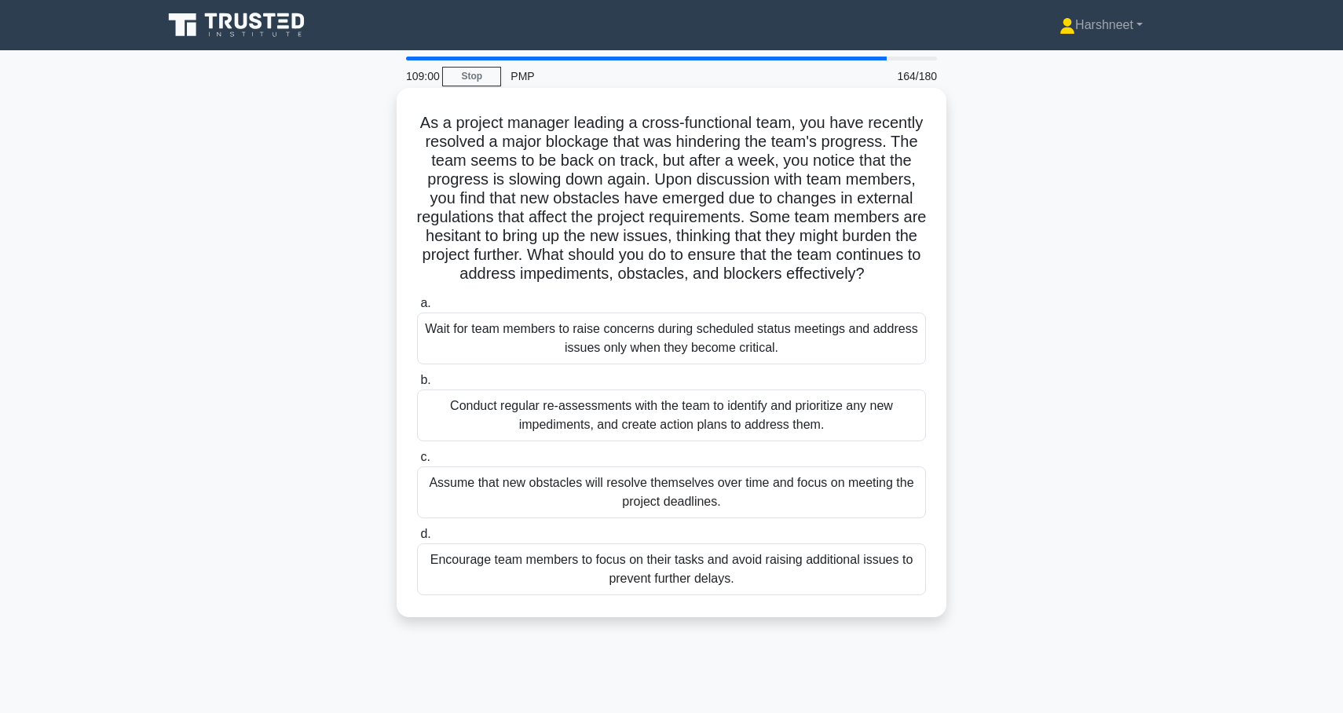
click at [491, 416] on div "Conduct regular re-assessments with the team to identify and prioritize any new…" at bounding box center [671, 416] width 509 height 52
click at [417, 386] on input "b. Conduct regular re-assessments with the team to identify and prioritize any …" at bounding box center [417, 380] width 0 height 10
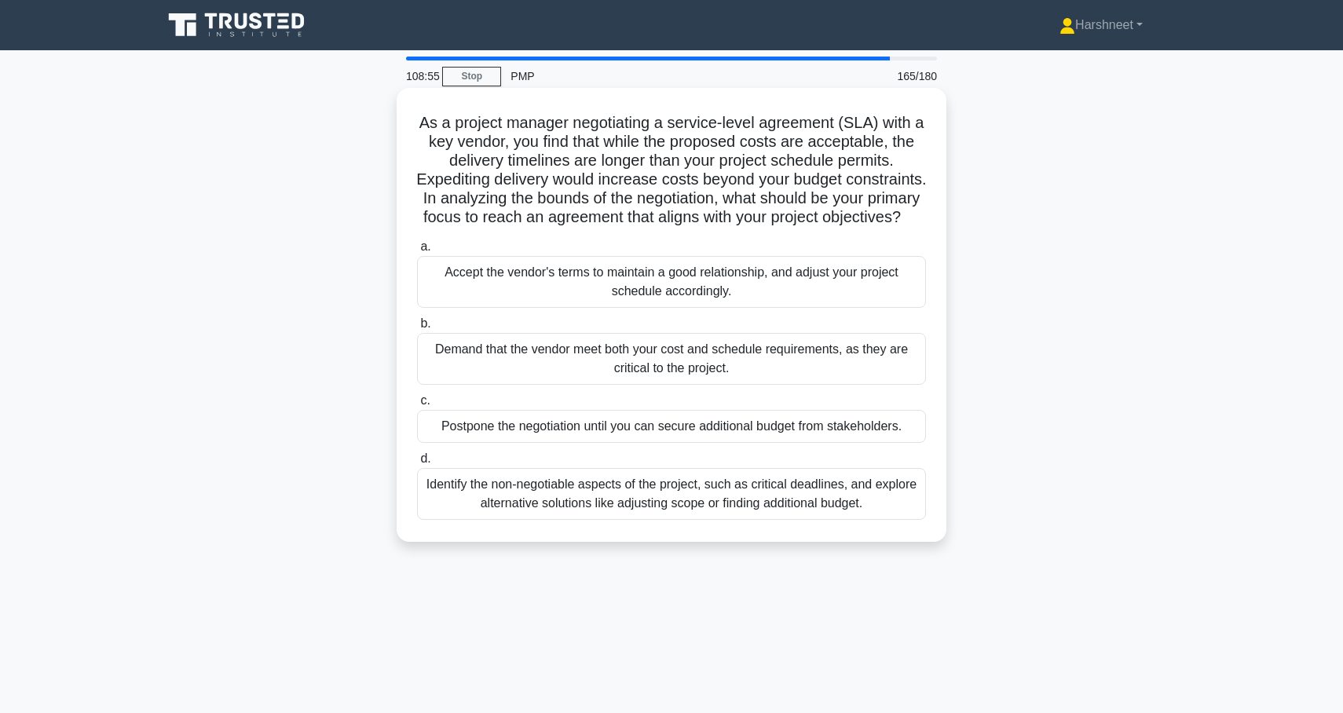
click at [610, 504] on div "Identify the non-negotiable aspects of the project, such as critical deadlines,…" at bounding box center [671, 494] width 509 height 52
click at [417, 464] on input "d. Identify the non-negotiable aspects of the project, such as critical deadlin…" at bounding box center [417, 459] width 0 height 10
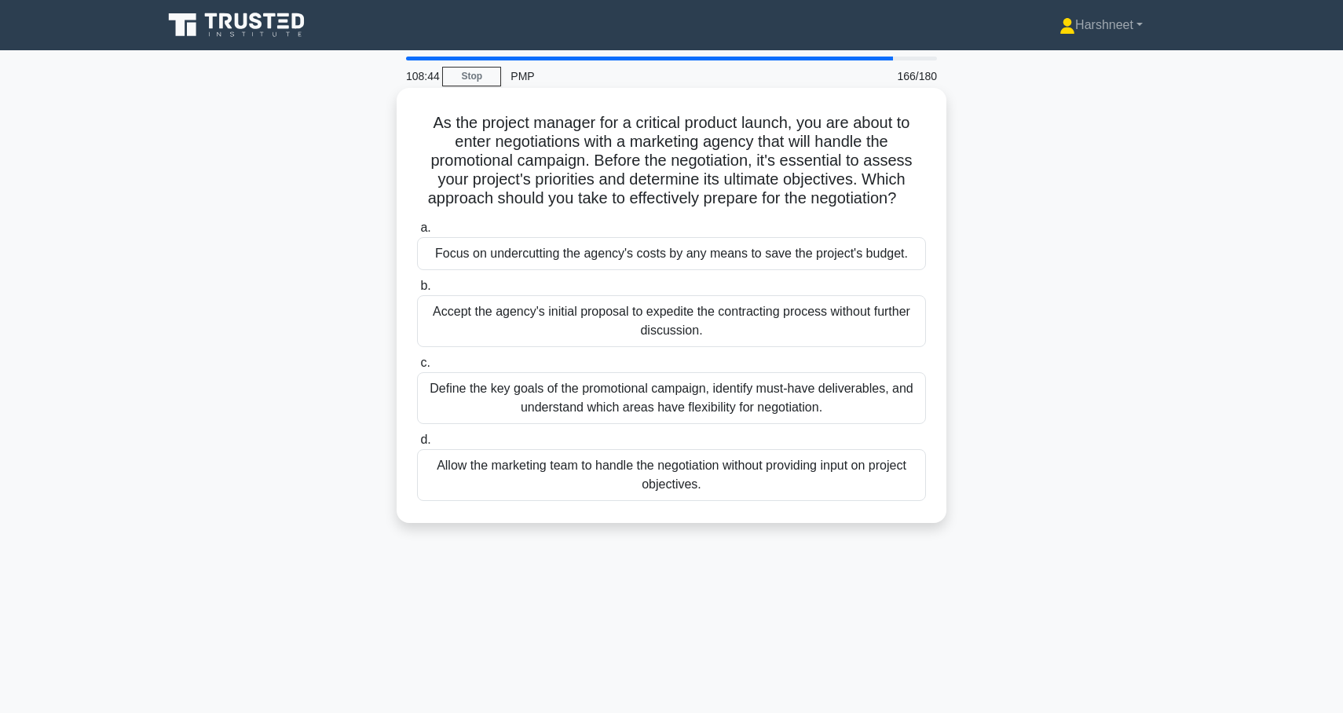
click at [530, 400] on div "Define the key goals of the promotional campaign, identify must-have deliverabl…" at bounding box center [671, 398] width 509 height 52
click at [417, 368] on input "c. Define the key goals of the promotional campaign, identify must-have deliver…" at bounding box center [417, 363] width 0 height 10
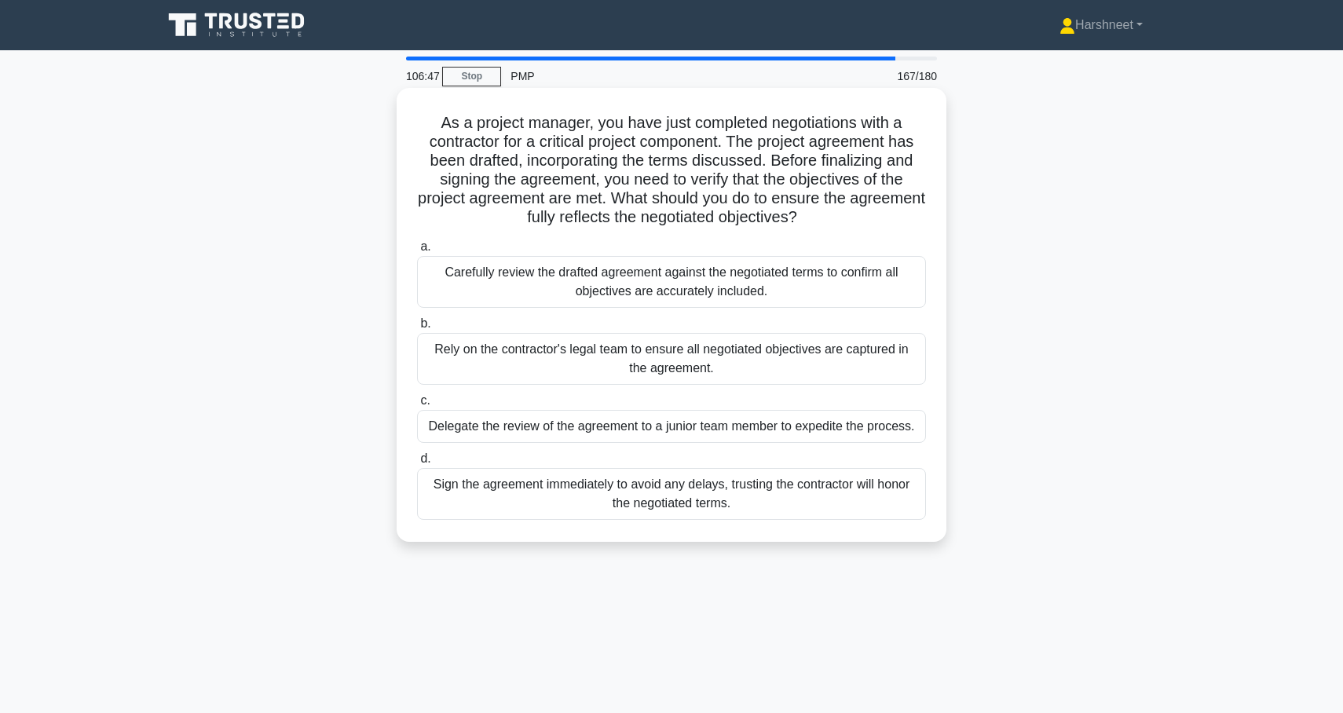
drag, startPoint x: 444, startPoint y: 121, endPoint x: 782, endPoint y: 515, distance: 519.1
click at [782, 515] on div "As a project manager, you have just completed negotiations with a contractor fo…" at bounding box center [671, 314] width 537 height 441
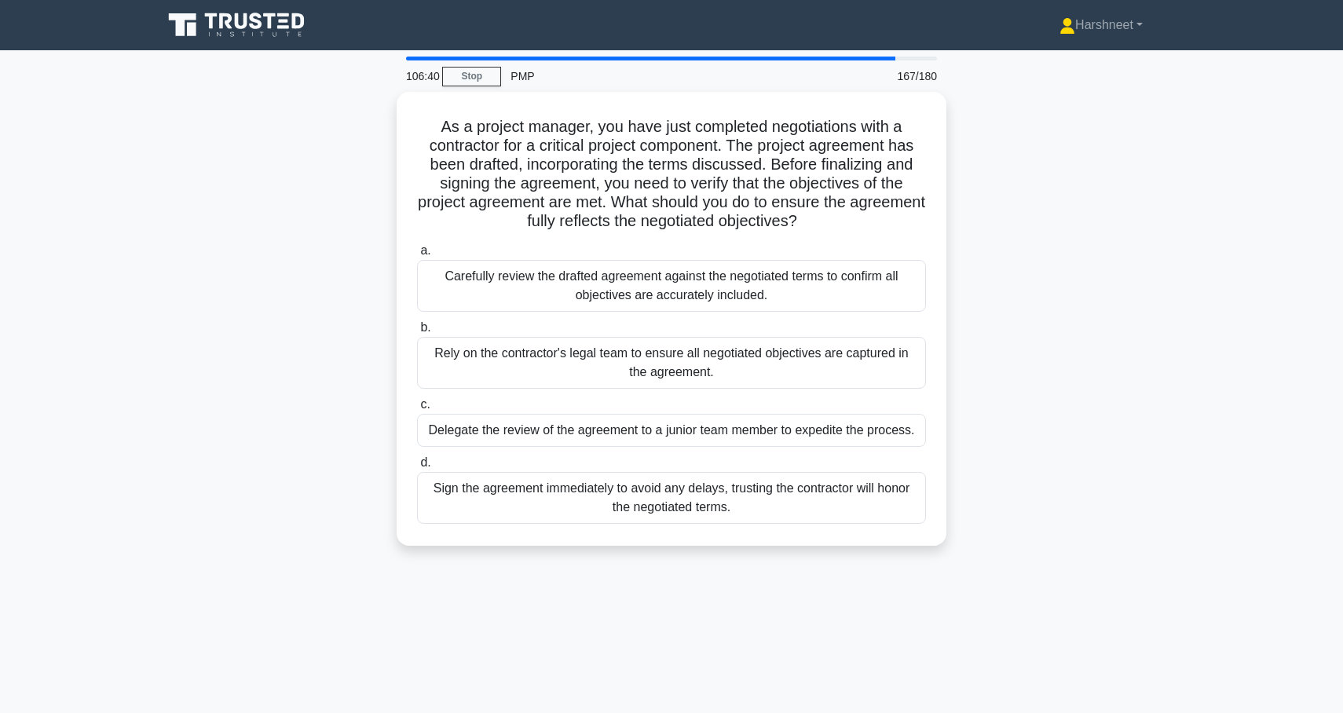
click at [351, 406] on div "As a project manager, you have just completed negotiations with a contractor fo…" at bounding box center [671, 328] width 1037 height 473
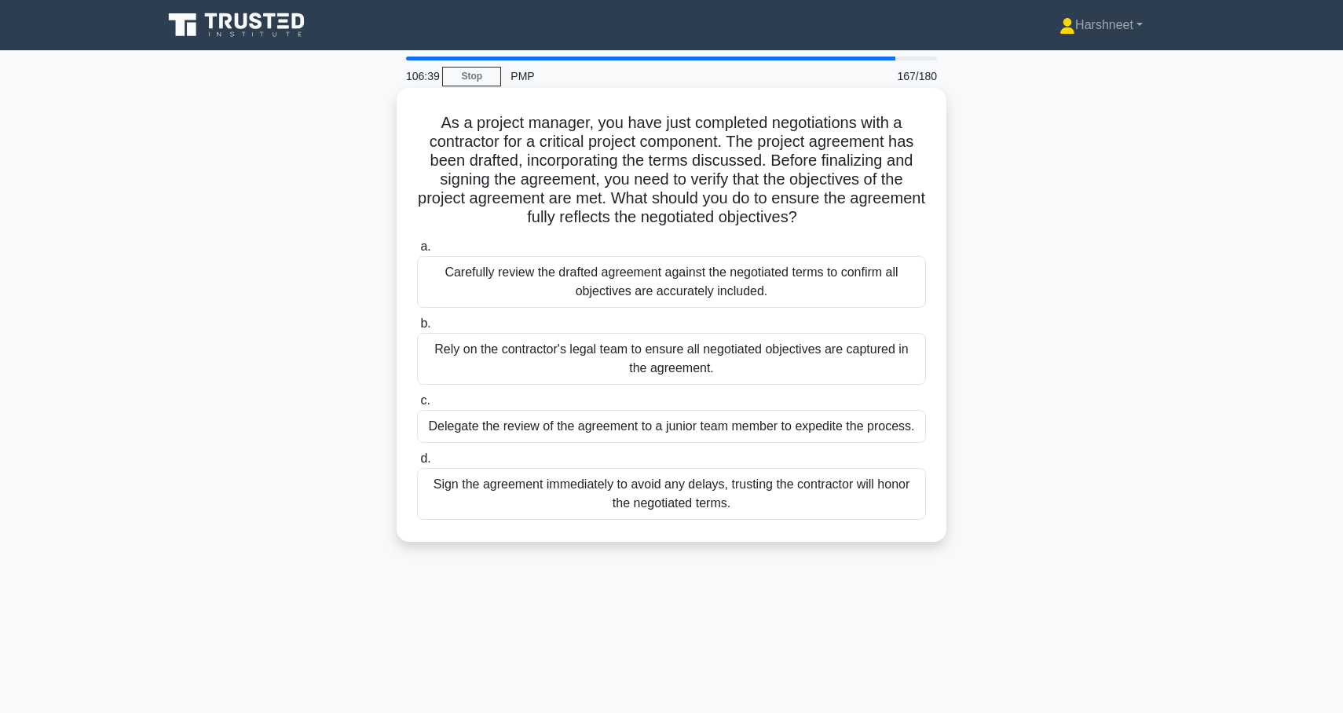
click at [506, 289] on div "Carefully review the drafted agreement against the negotiated terms to confirm …" at bounding box center [671, 282] width 509 height 52
click at [417, 252] on input "a. Carefully review the drafted agreement against the negotiated terms to confi…" at bounding box center [417, 247] width 0 height 10
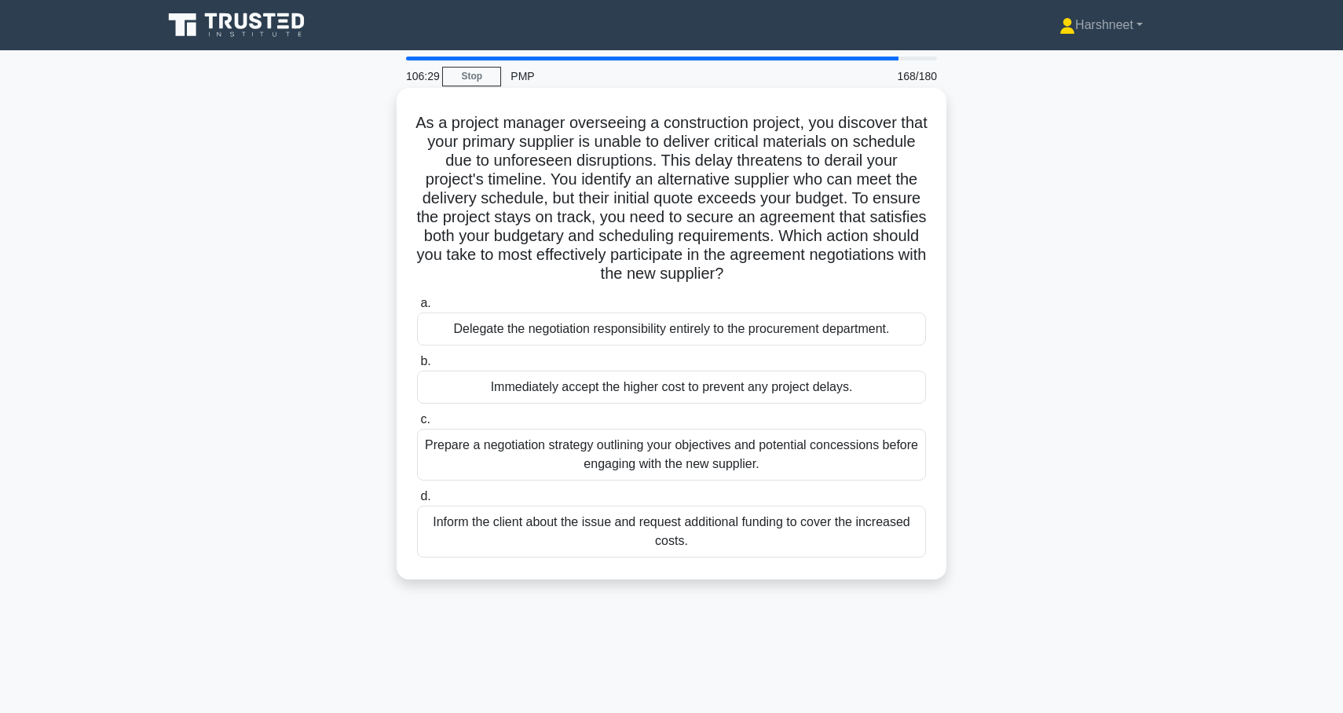
click at [567, 456] on div "Prepare a negotiation strategy outlining your objectives and potential concessi…" at bounding box center [671, 455] width 509 height 52
click at [417, 425] on input "c. Prepare a negotiation strategy outlining your objectives and potential conce…" at bounding box center [417, 420] width 0 height 10
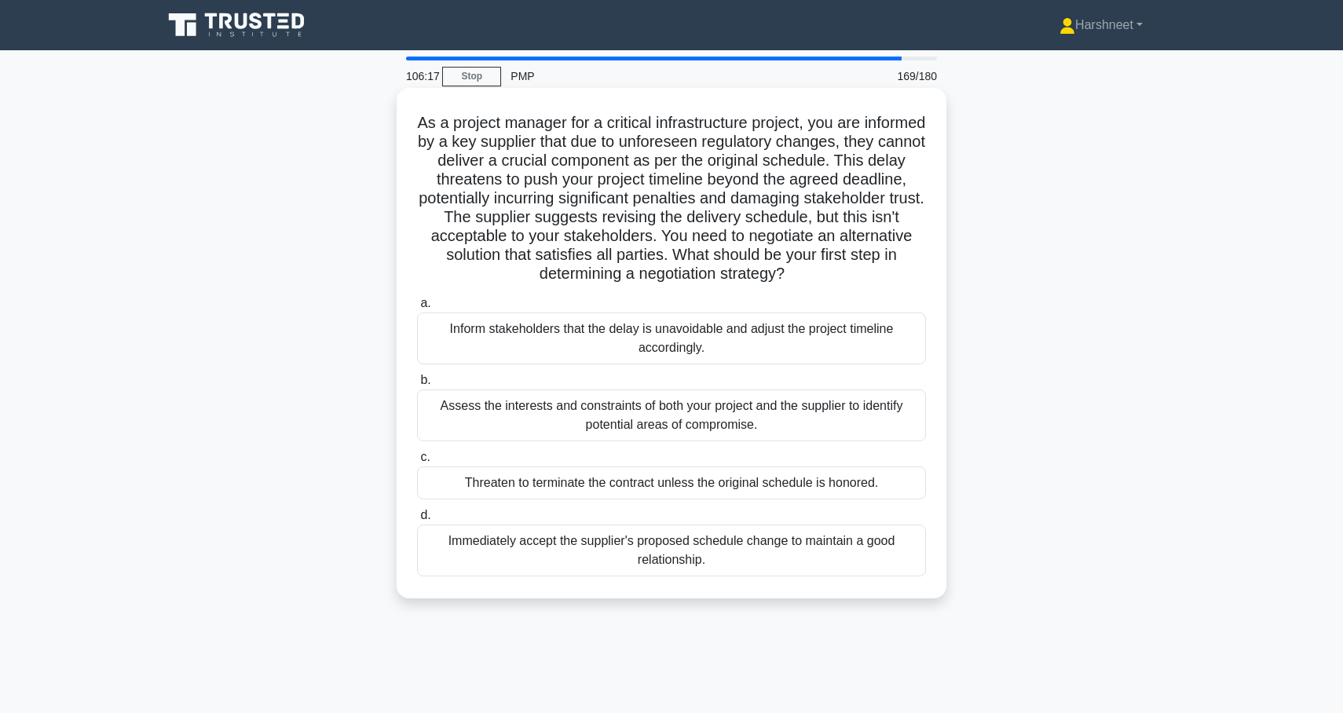
click at [584, 412] on div "Assess the interests and constraints of both your project and the supplier to i…" at bounding box center [671, 416] width 509 height 52
click at [417, 386] on input "b. Assess the interests and constraints of both your project and the supplier t…" at bounding box center [417, 380] width 0 height 10
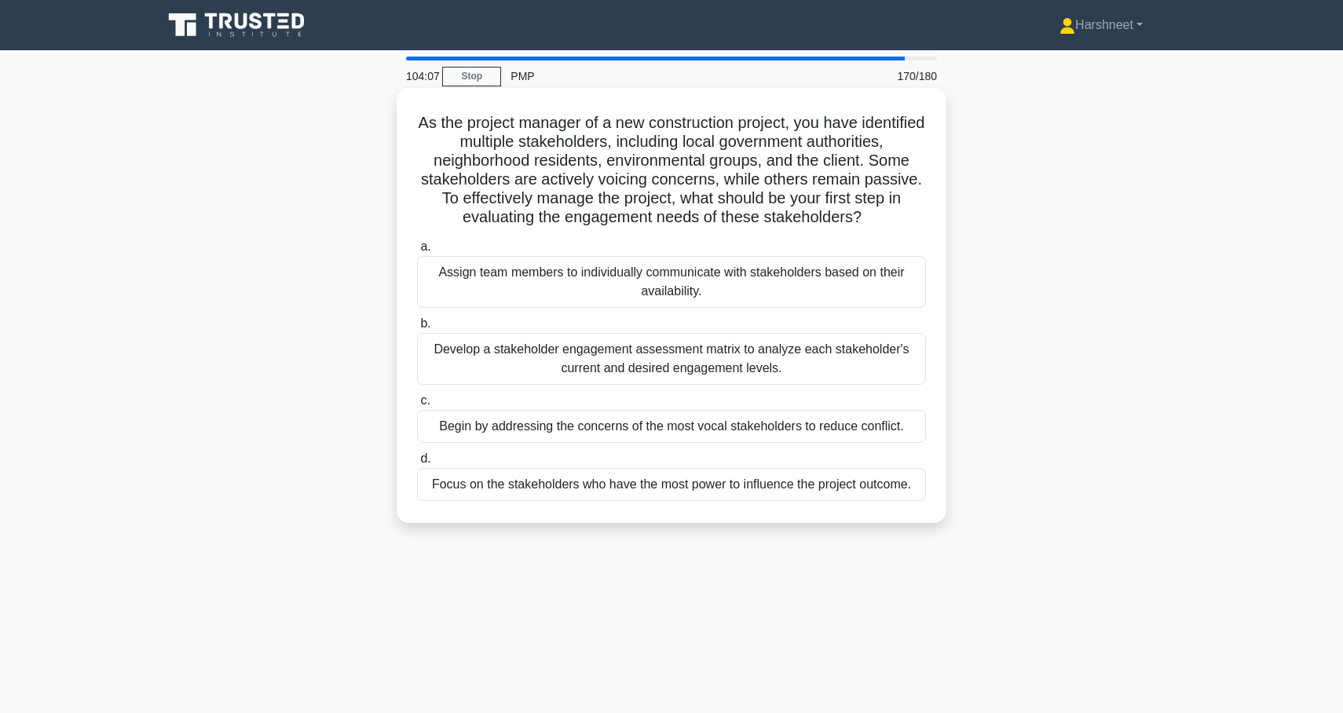
drag, startPoint x: 419, startPoint y: 119, endPoint x: 943, endPoint y: 515, distance: 656.7
click at [943, 515] on div "As the project manager of a new construction project, you have identified multi…" at bounding box center [672, 305] width 550 height 435
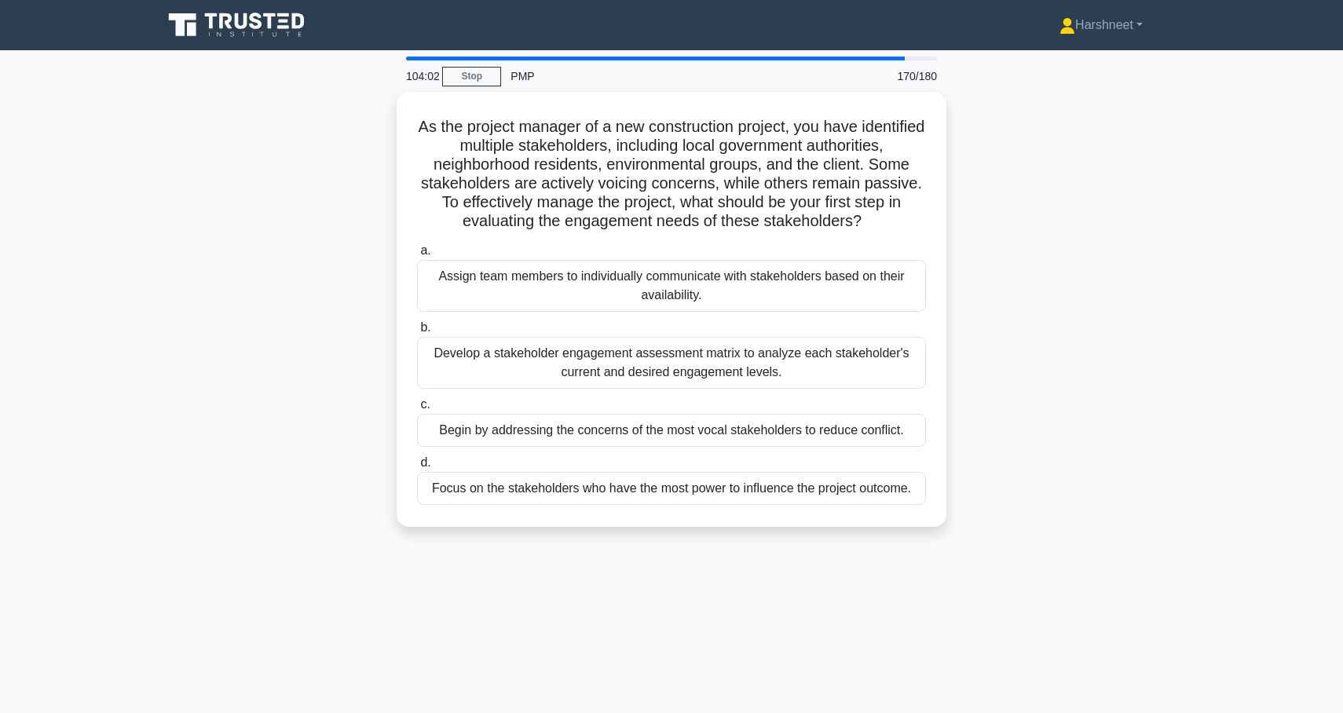
click at [1062, 380] on div "As the project manager of a new construction project, you have identified multi…" at bounding box center [671, 319] width 1037 height 454
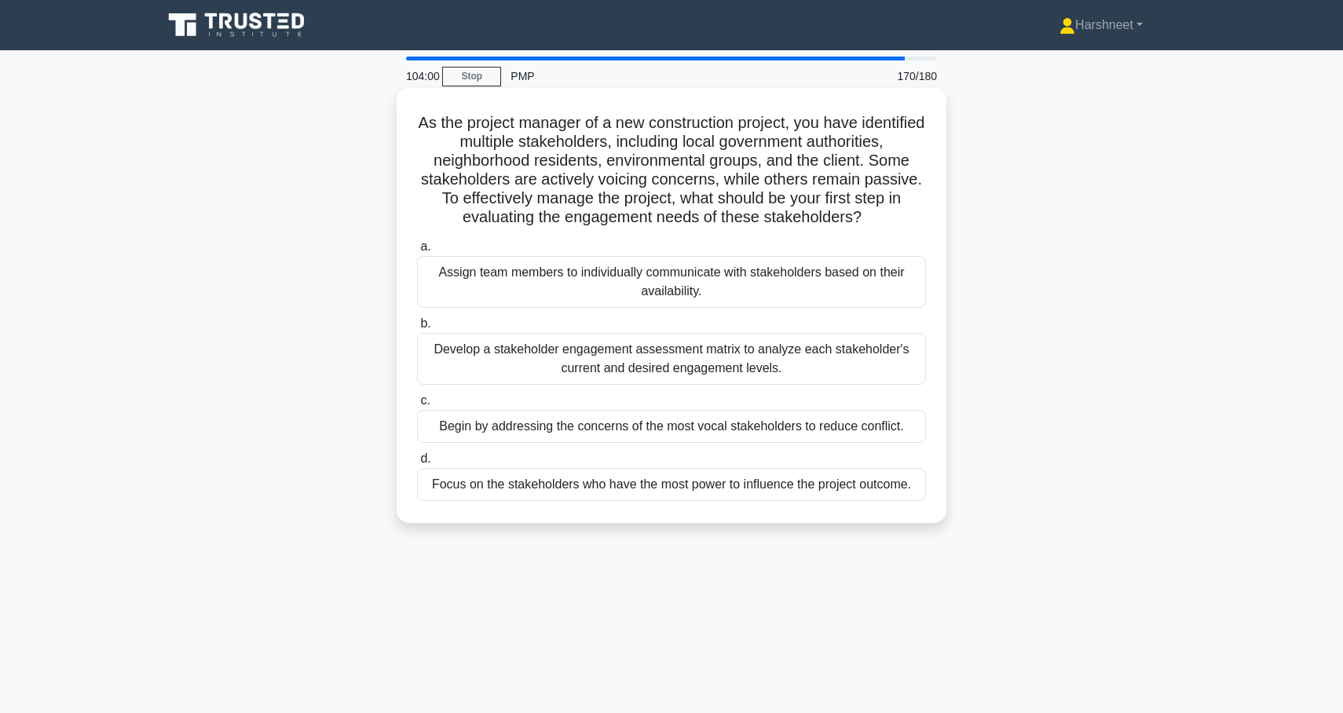
click at [804, 351] on div "Develop a stakeholder engagement assessment matrix to analyze each stakeholder'…" at bounding box center [671, 359] width 509 height 52
click at [417, 329] on input "b. Develop a stakeholder engagement assessment matrix to analyze each stakehold…" at bounding box center [417, 324] width 0 height 10
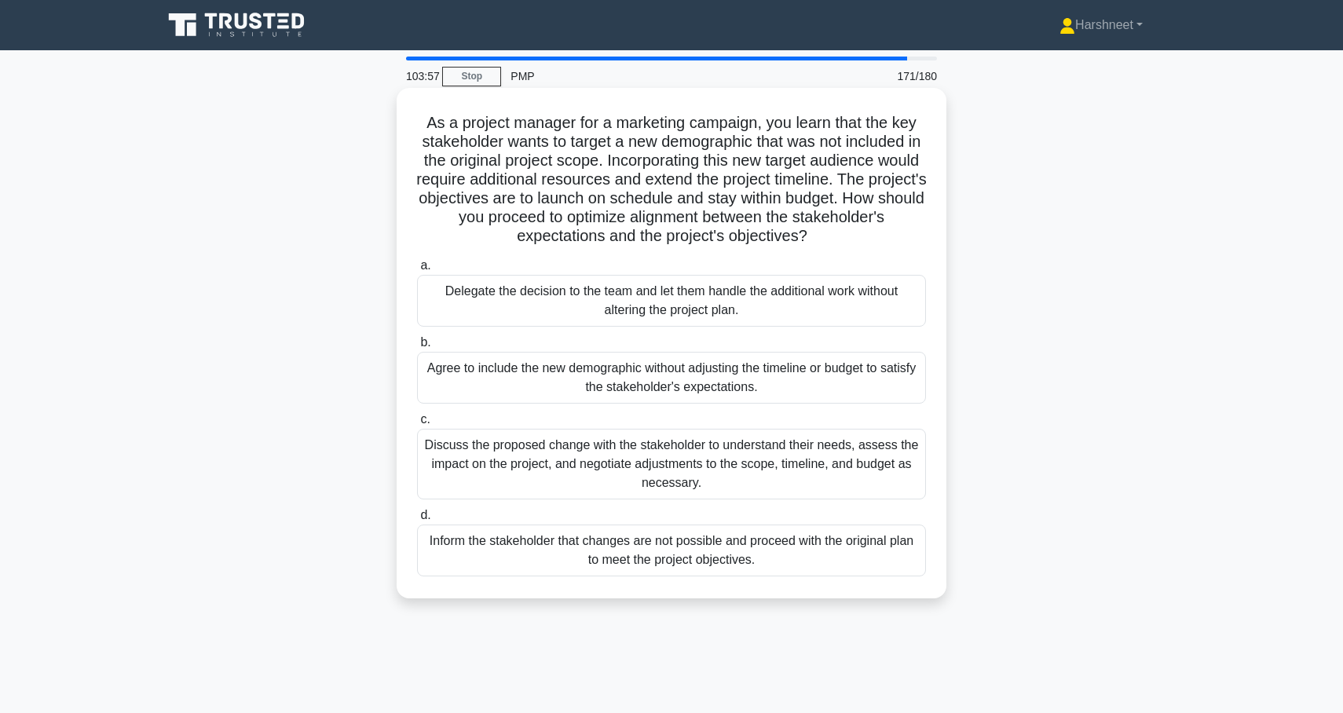
click at [429, 123] on h5 "As a project manager for a marketing campaign, you learn that the key stakehold…" at bounding box center [672, 180] width 512 height 134
click at [452, 453] on div "Discuss the proposed change with the stakeholder to understand their needs, ass…" at bounding box center [671, 464] width 509 height 71
click at [417, 425] on input "c. Discuss the proposed change with the stakeholder to understand their needs, …" at bounding box center [417, 420] width 0 height 10
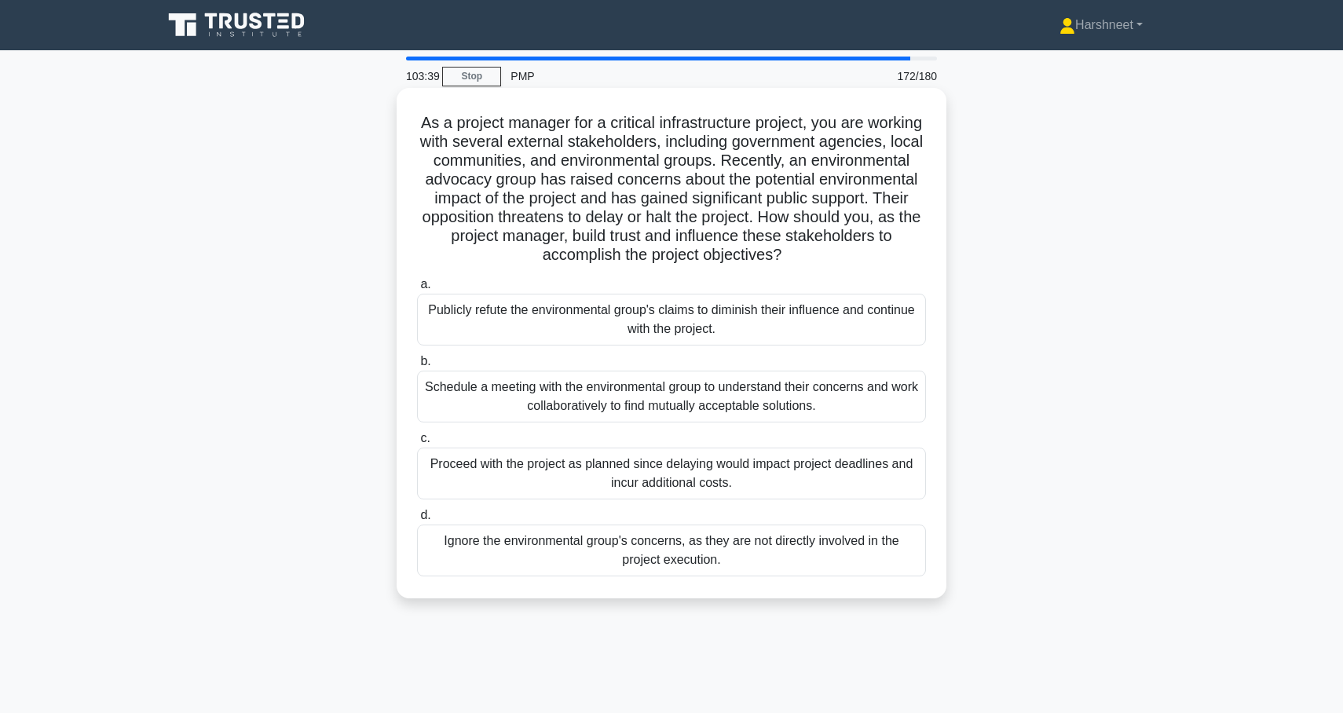
click at [548, 399] on div "Schedule a meeting with the environmental group to understand their concerns an…" at bounding box center [671, 397] width 509 height 52
click at [417, 367] on input "b. Schedule a meeting with the environmental group to understand their concerns…" at bounding box center [417, 362] width 0 height 10
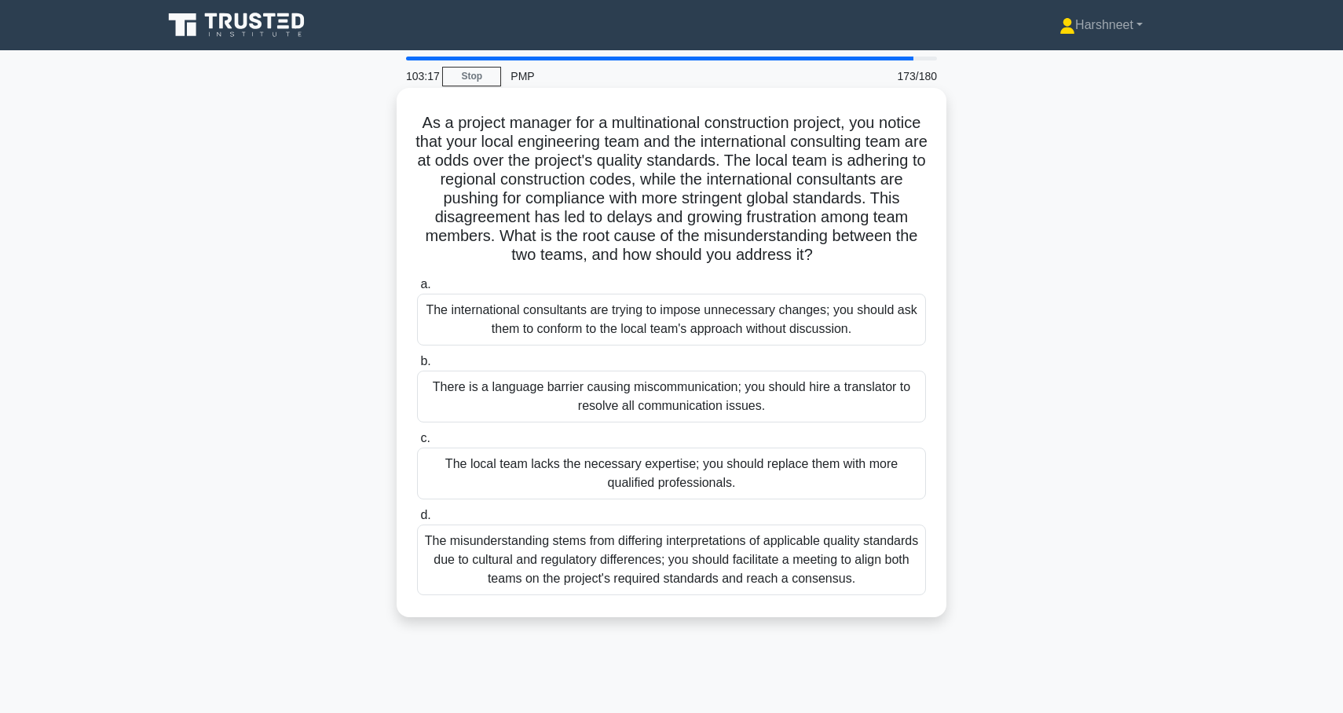
click at [537, 569] on div "The misunderstanding stems from differing interpretations of applicable quality…" at bounding box center [671, 560] width 509 height 71
click at [417, 521] on input "d. The misunderstanding stems from differing interpretations of applicable qual…" at bounding box center [417, 516] width 0 height 10
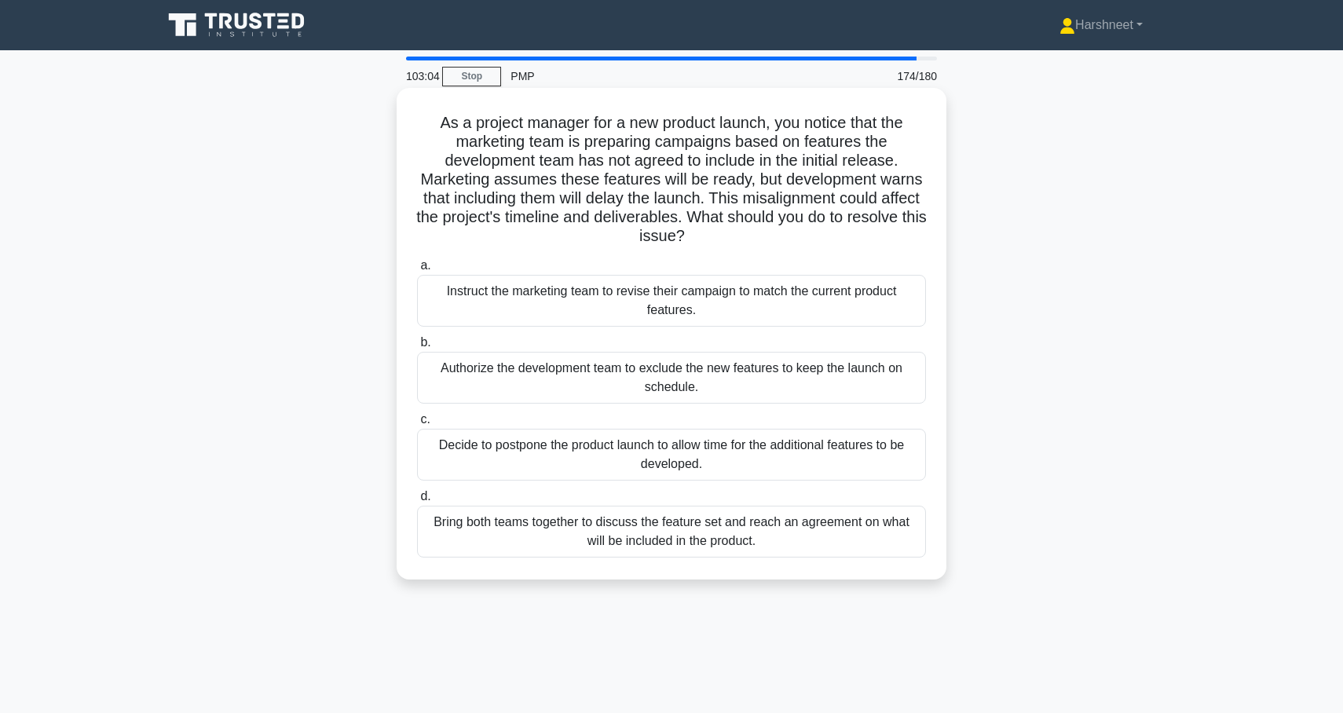
drag, startPoint x: 439, startPoint y: 119, endPoint x: 802, endPoint y: 555, distance: 567.3
click at [802, 555] on div "As a project manager for a new product launch, you notice that the marketing te…" at bounding box center [671, 333] width 537 height 479
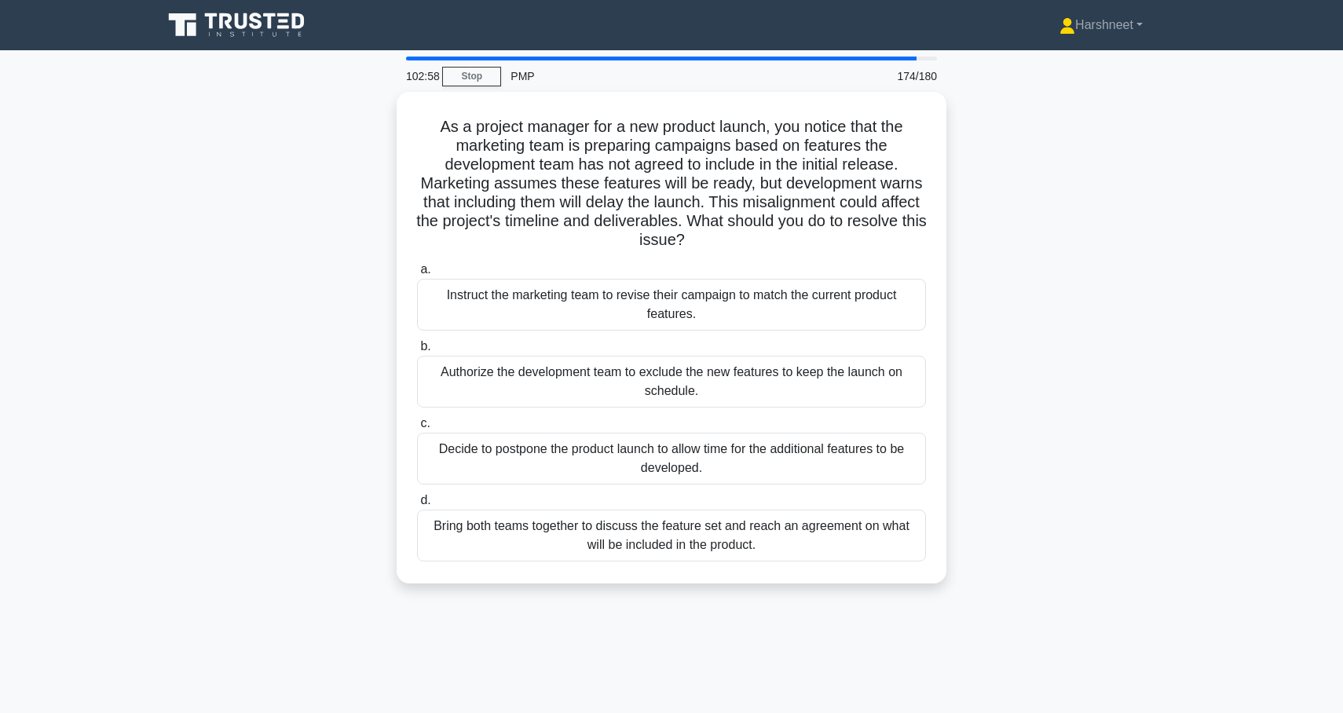
click at [283, 370] on div "As a project manager for a new product launch, you notice that the marketing te…" at bounding box center [671, 347] width 1037 height 511
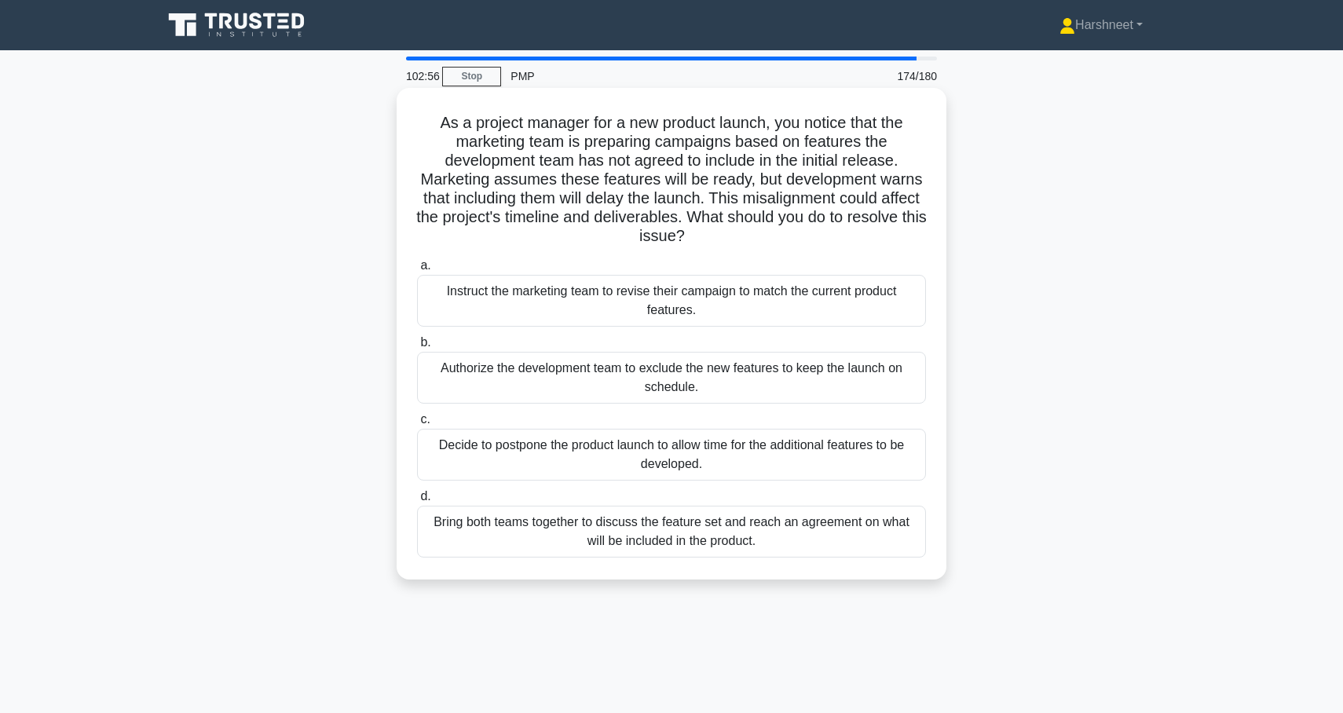
click at [470, 537] on div "Bring both teams together to discuss the feature set and reach an agreement on …" at bounding box center [671, 532] width 509 height 52
click at [417, 502] on input "d. Bring both teams together to discuss the feature set and reach an agreement …" at bounding box center [417, 497] width 0 height 10
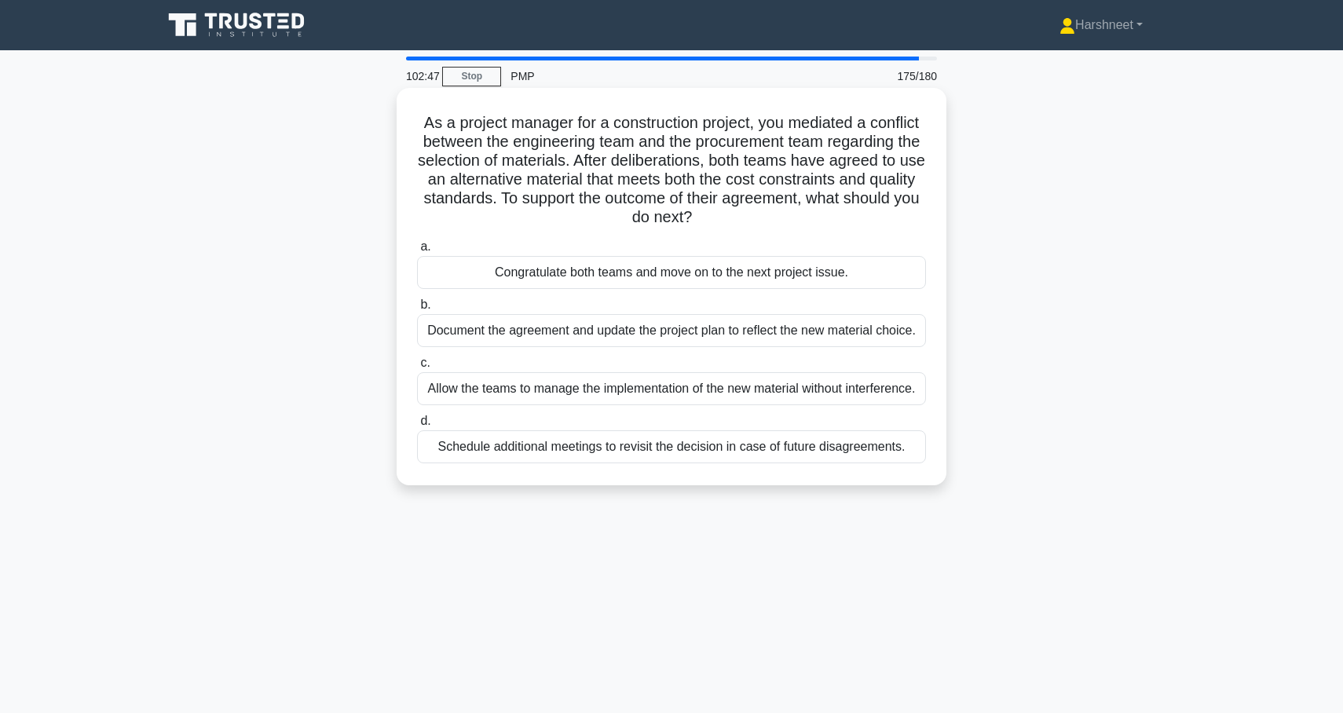
drag, startPoint x: 423, startPoint y: 121, endPoint x: 928, endPoint y: 460, distance: 607.4
click at [928, 460] on div "As a project manager for a construction project, you mediated a conflict betwee…" at bounding box center [671, 286] width 537 height 385
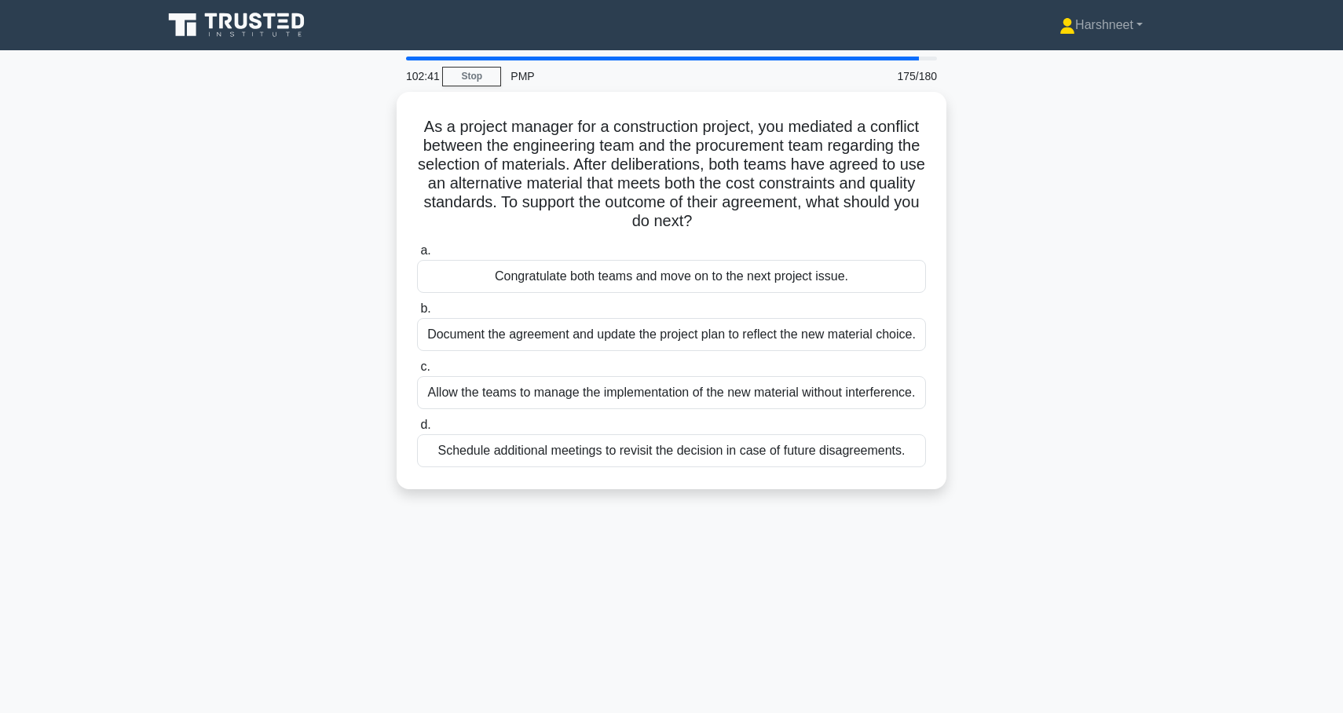
click at [239, 331] on div "As a project manager for a construction project, you mediated a conflict betwee…" at bounding box center [671, 300] width 1037 height 416
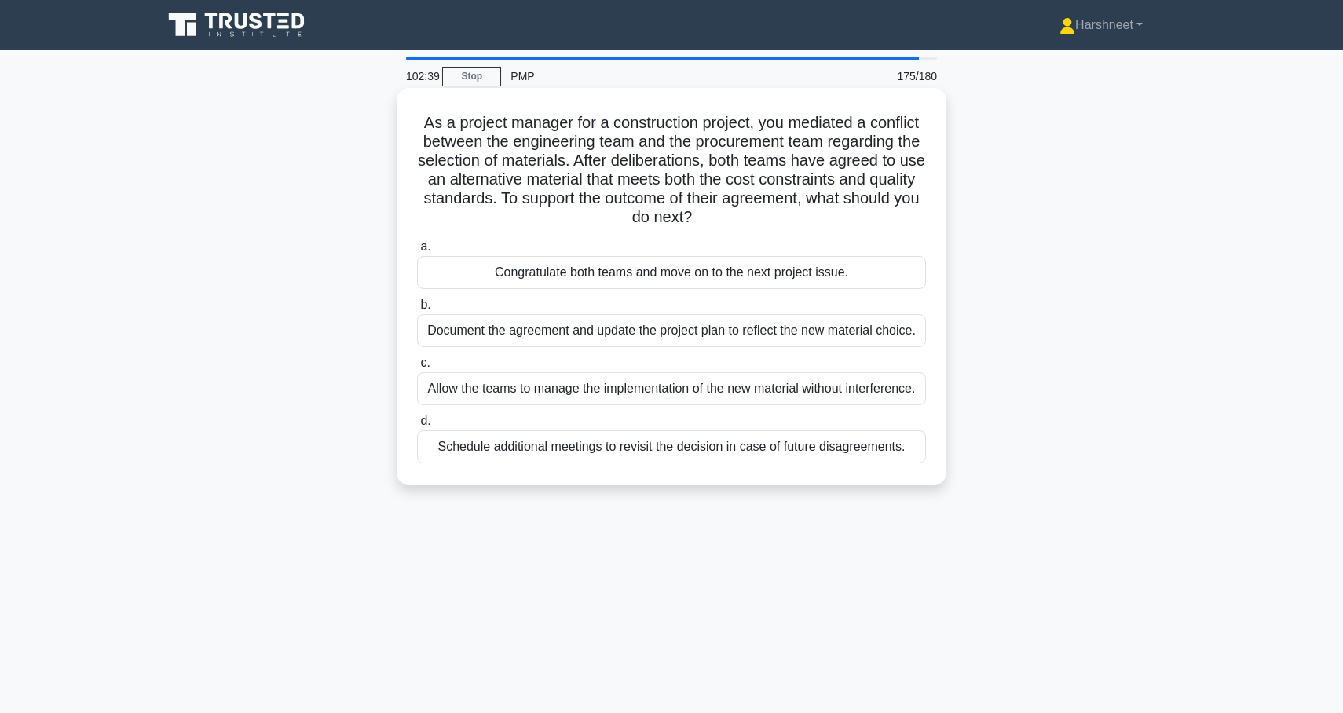
click at [449, 339] on div "Document the agreement and update the project plan to reflect the new material …" at bounding box center [671, 330] width 509 height 33
click at [417, 310] on input "b. Document the agreement and update the project plan to reflect the new materi…" at bounding box center [417, 305] width 0 height 10
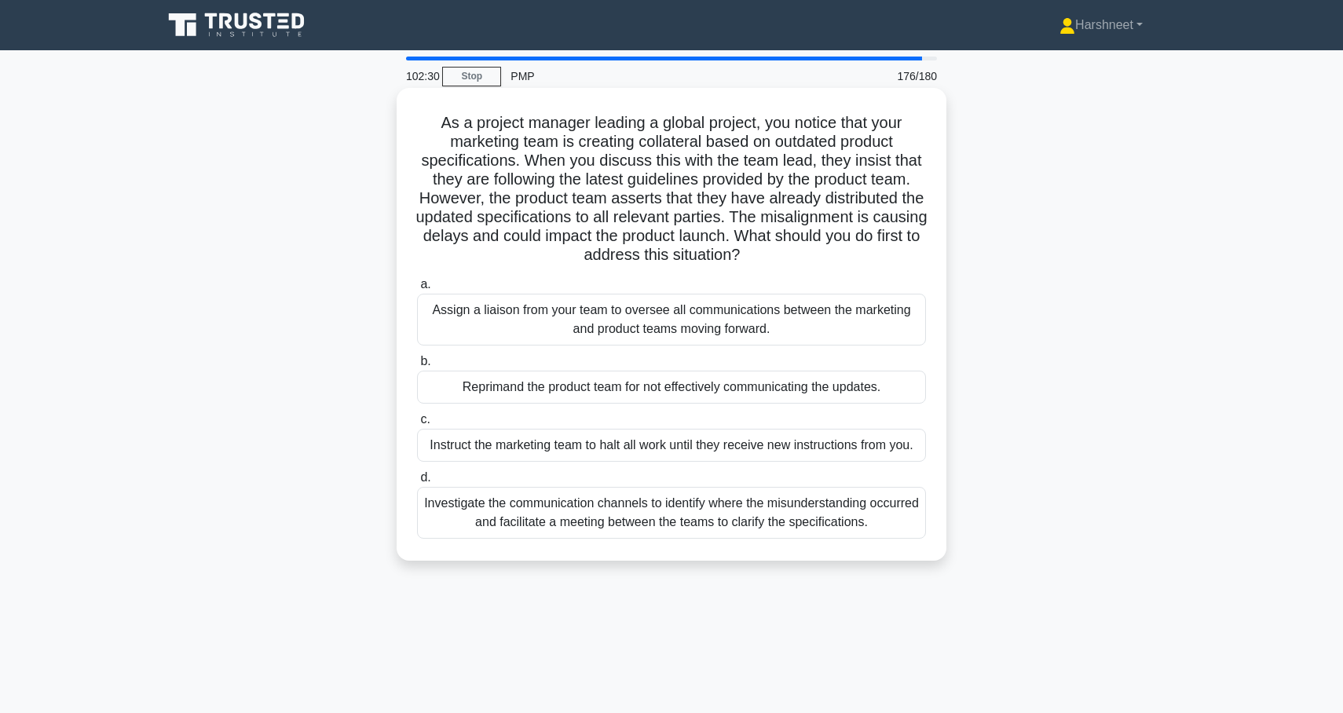
click at [510, 515] on div "Investigate the communication channels to identify where the misunderstanding o…" at bounding box center [671, 513] width 509 height 52
click at [417, 483] on input "d. Investigate the communication channels to identify where the misunderstandin…" at bounding box center [417, 478] width 0 height 10
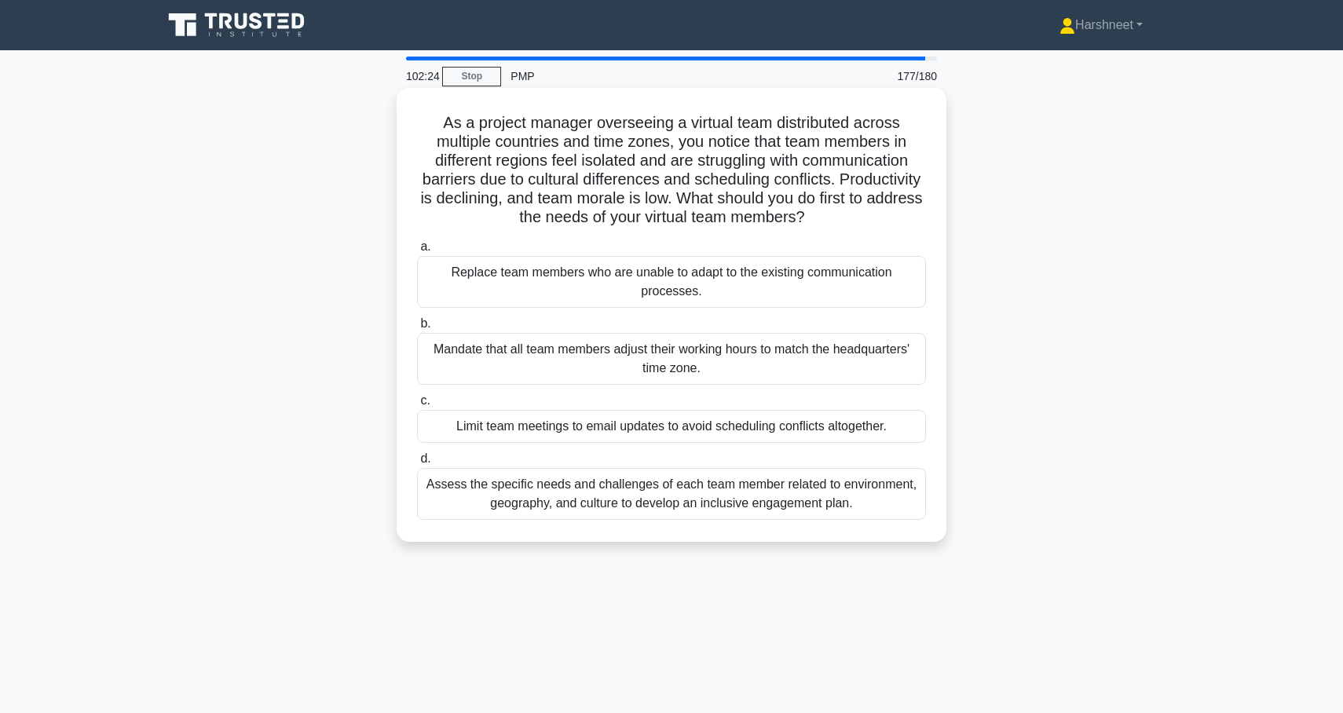
click at [532, 491] on div "Assess the specific needs and challenges of each team member related to environ…" at bounding box center [671, 494] width 509 height 52
click at [417, 464] on input "d. Assess the specific needs and challenges of each team member related to envi…" at bounding box center [417, 459] width 0 height 10
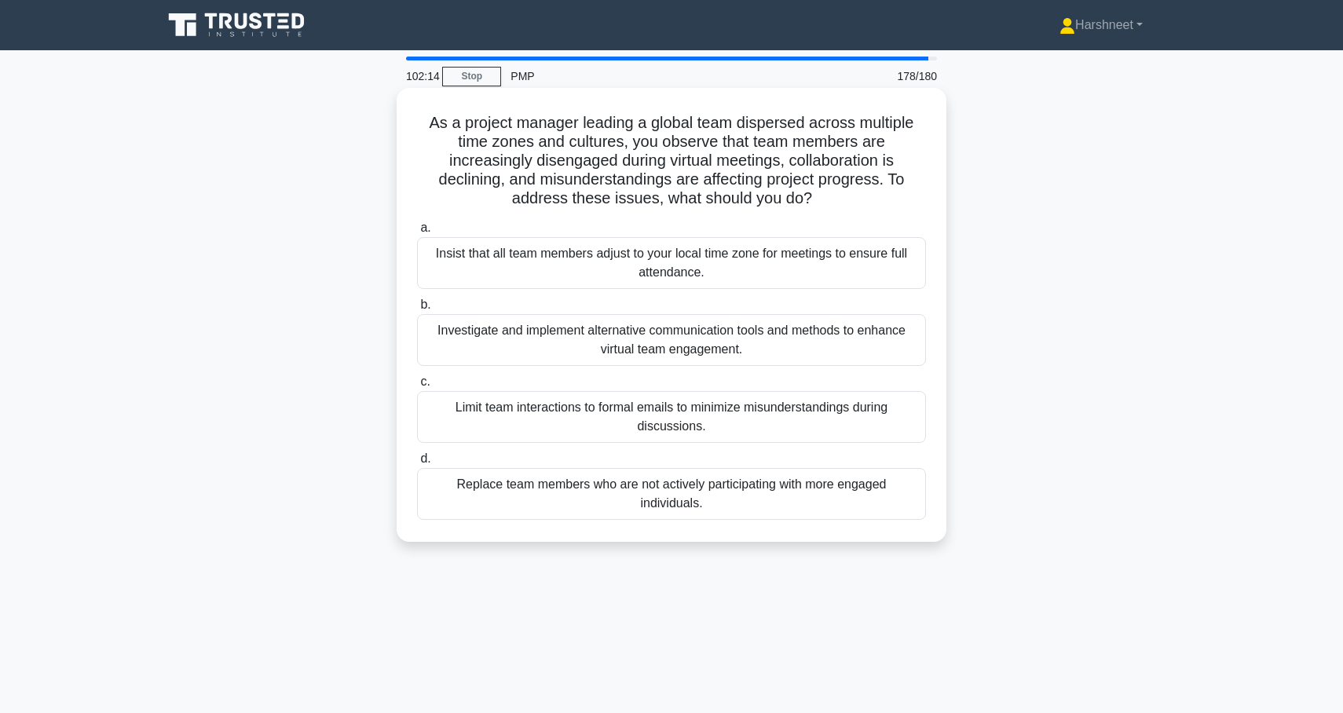
click at [585, 346] on div "Investigate and implement alternative communication tools and methods to enhanc…" at bounding box center [671, 340] width 509 height 52
click at [417, 310] on input "b. Investigate and implement alternative communication tools and methods to enh…" at bounding box center [417, 305] width 0 height 10
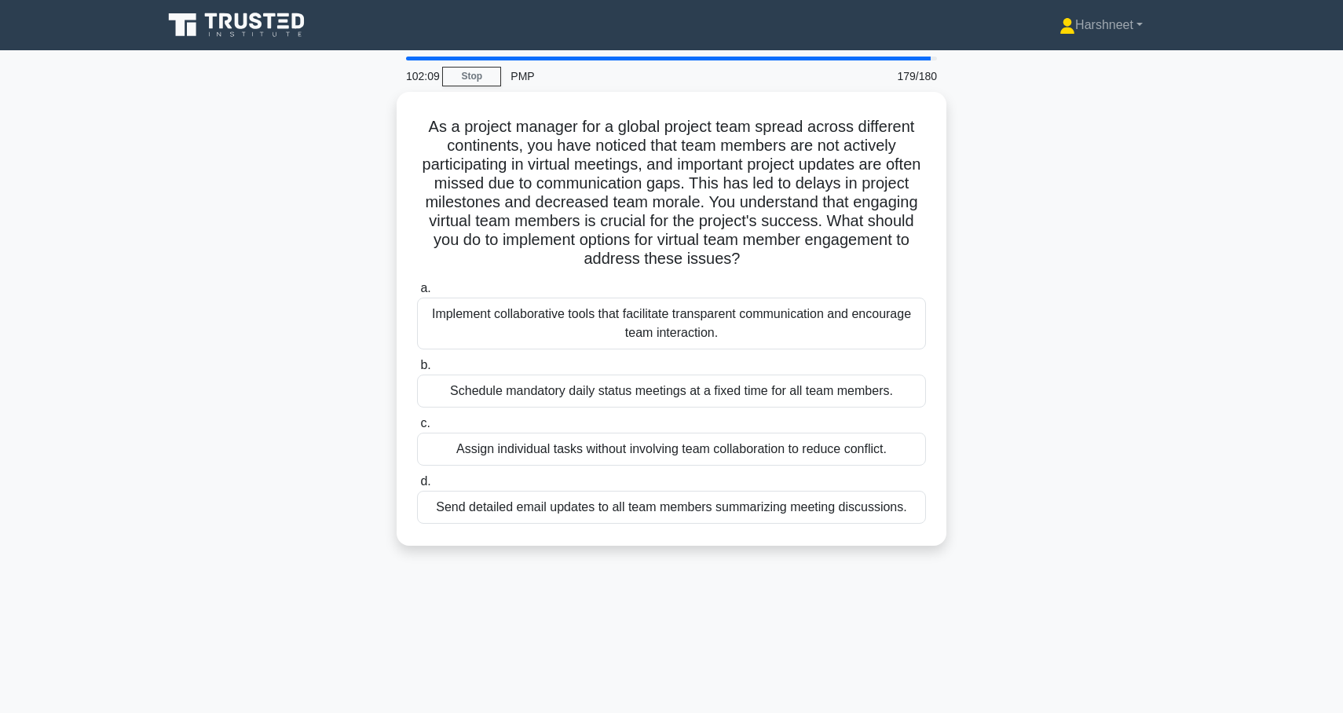
drag, startPoint x: 429, startPoint y: 118, endPoint x: 965, endPoint y: 588, distance: 713.0
click at [965, 588] on div "102:09 Stop PMP 179/180 As a project manager for a global project team spread a…" at bounding box center [671, 450] width 1037 height 786
click at [147, 369] on main "102:02 Stop PMP 179/180 As a project manager for a global project team spread a…" at bounding box center [671, 449] width 1343 height 798
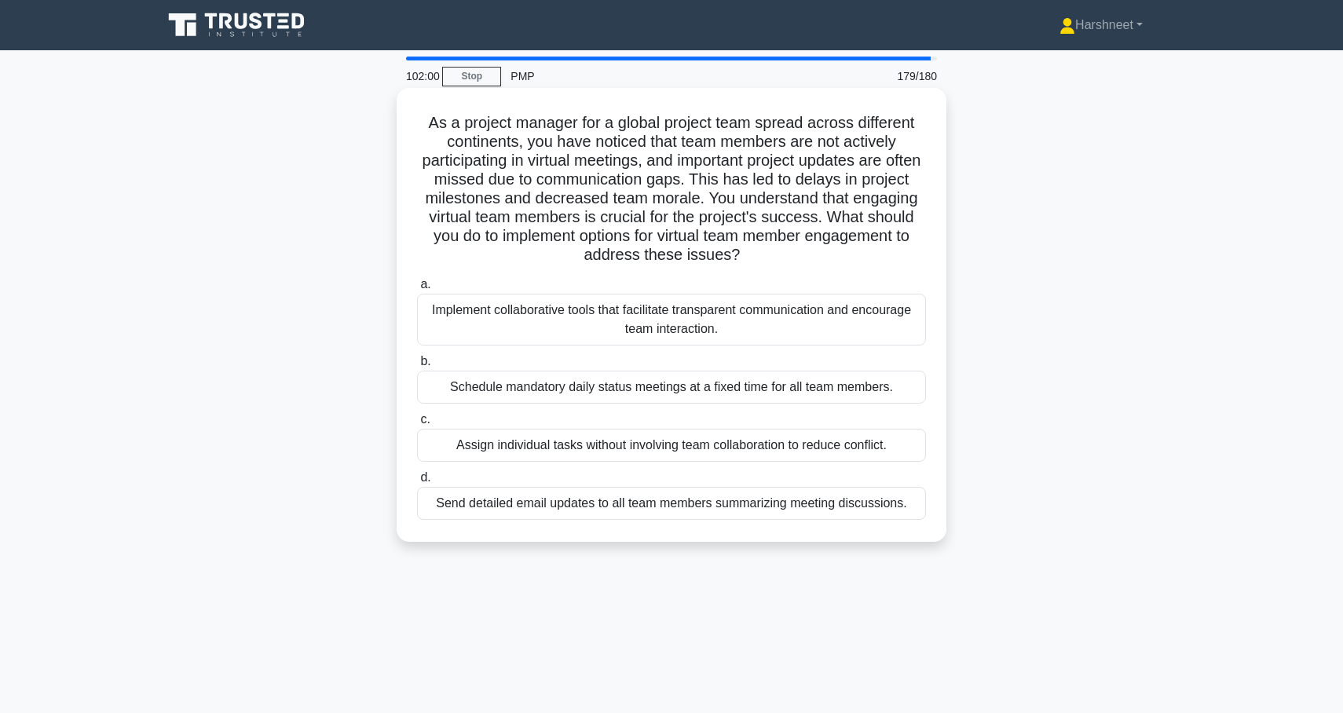
click at [471, 321] on div "Implement collaborative tools that facilitate transparent communication and enc…" at bounding box center [671, 320] width 509 height 52
click at [417, 290] on input "a. Implement collaborative tools that facilitate transparent communication and …" at bounding box center [417, 285] width 0 height 10
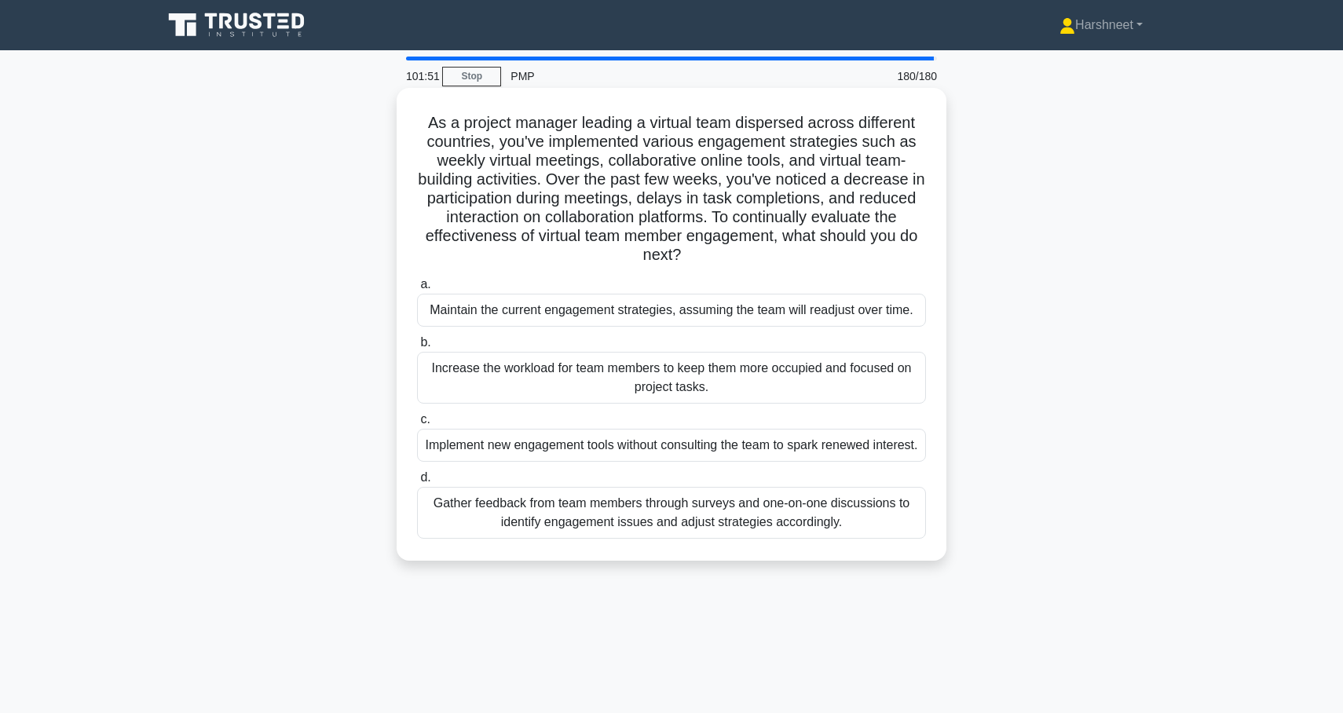
click at [537, 533] on div "Gather feedback from team members through surveys and one-on-one discussions to…" at bounding box center [671, 513] width 509 height 52
click at [417, 483] on input "d. Gather feedback from team members through surveys and one-on-one discussions…" at bounding box center [417, 478] width 0 height 10
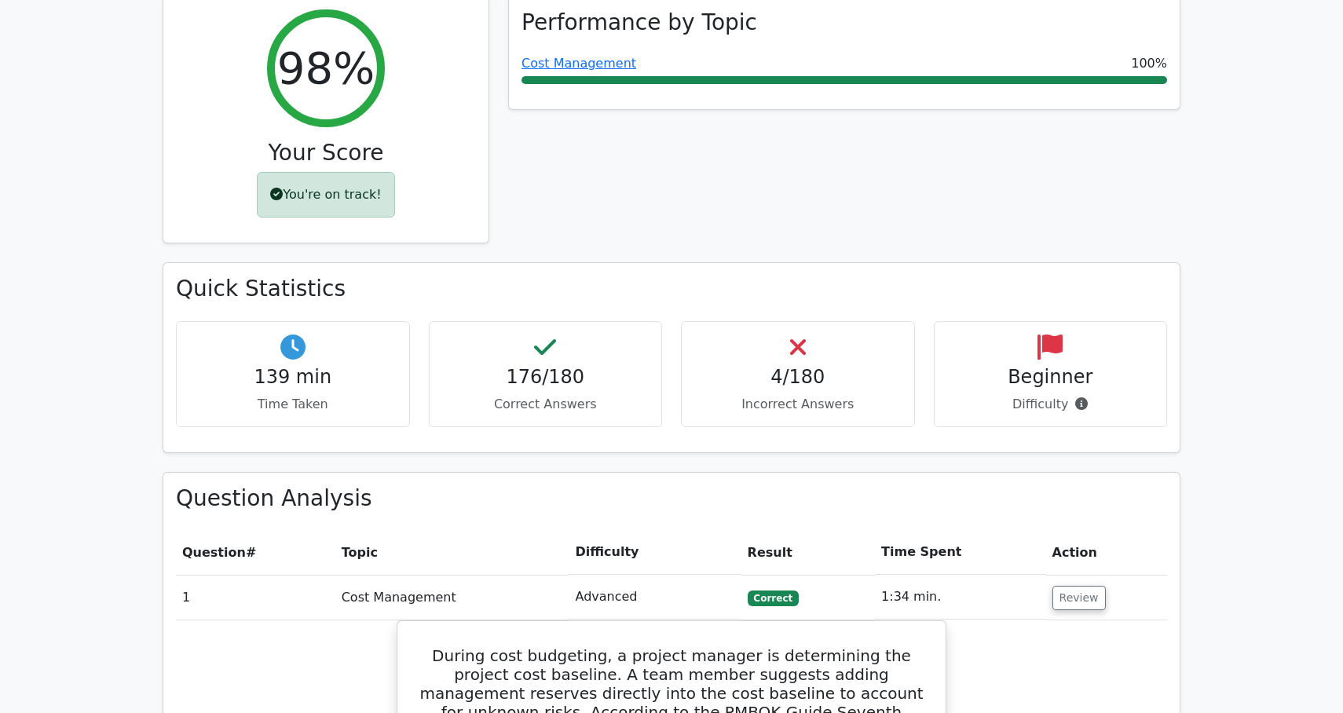
scroll to position [229, 0]
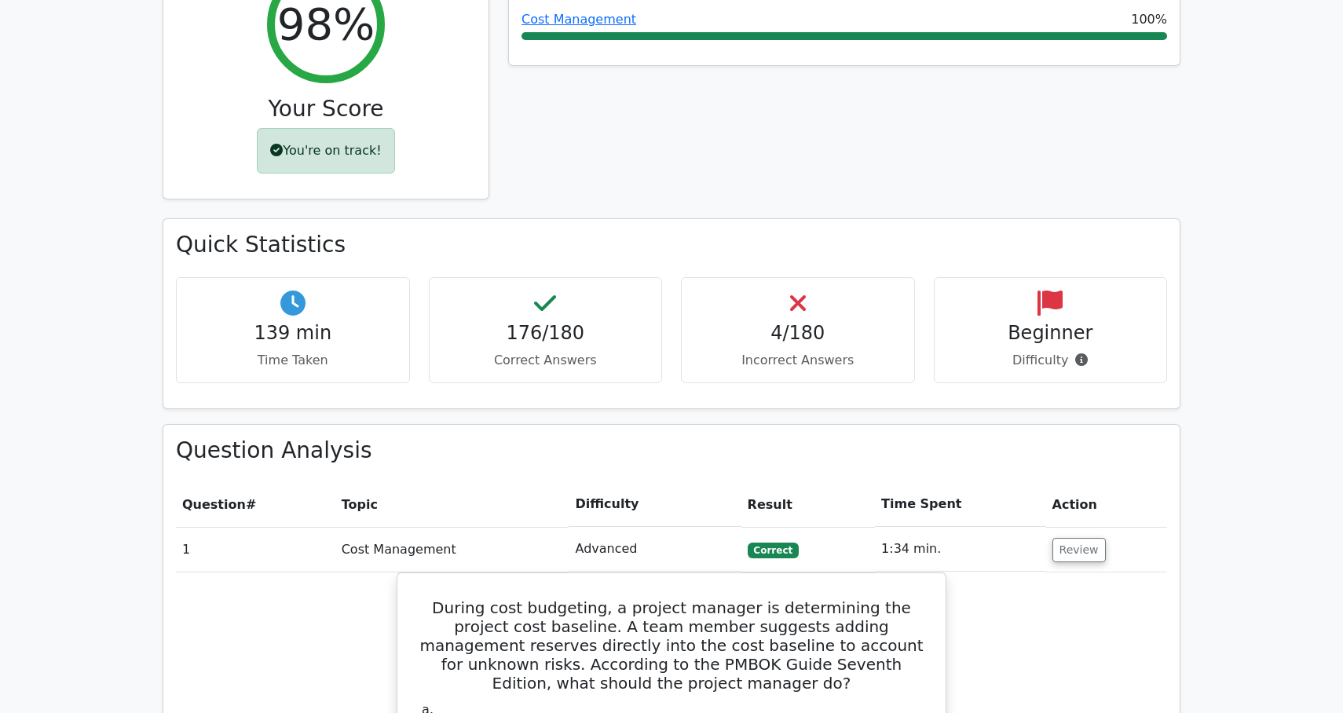
scroll to position [273, 0]
